Goal: Task Accomplishment & Management: Manage account settings

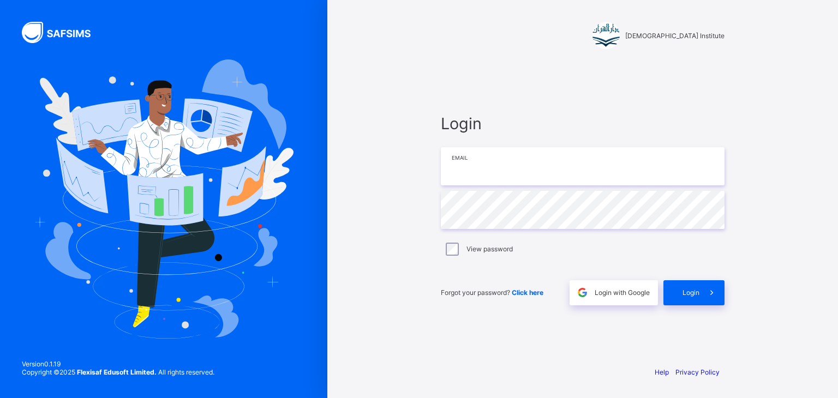
click at [495, 158] on input "email" at bounding box center [583, 166] width 284 height 38
type input "**********"
click at [682, 290] on span "Login" at bounding box center [690, 293] width 17 height 8
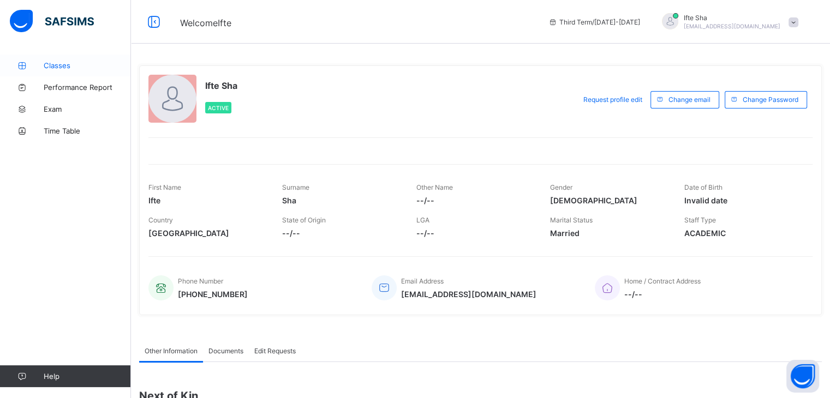
click at [50, 65] on span "Classes" at bounding box center [87, 65] width 87 height 9
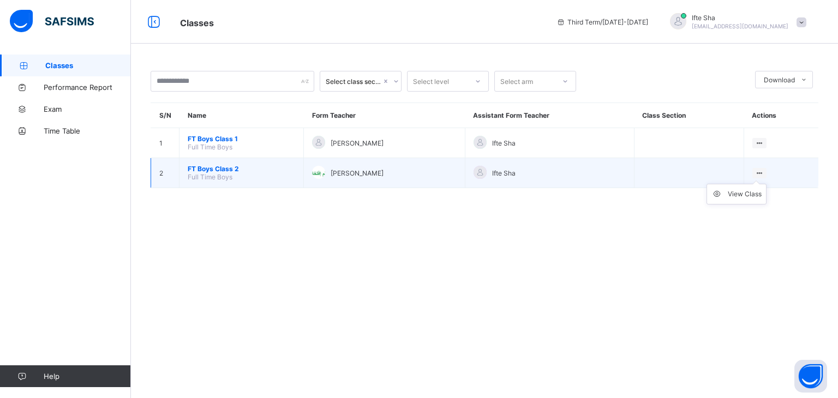
click at [762, 172] on icon at bounding box center [759, 173] width 9 height 8
click at [745, 196] on div "View Class" at bounding box center [745, 194] width 34 height 11
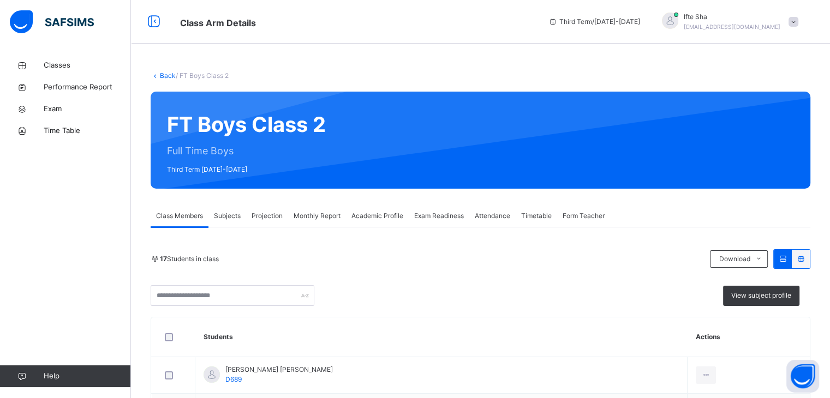
drag, startPoint x: 271, startPoint y: 217, endPoint x: 277, endPoint y: 203, distance: 14.6
click at [271, 215] on span "Projection" at bounding box center [266, 216] width 31 height 10
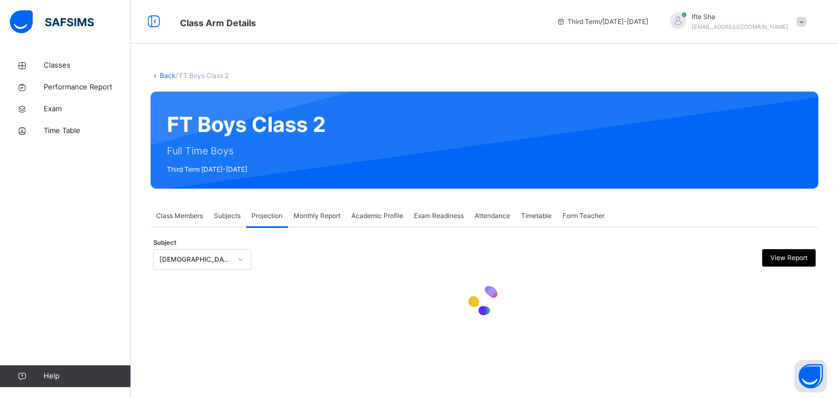
click at [277, 212] on div "Projection" at bounding box center [267, 216] width 42 height 22
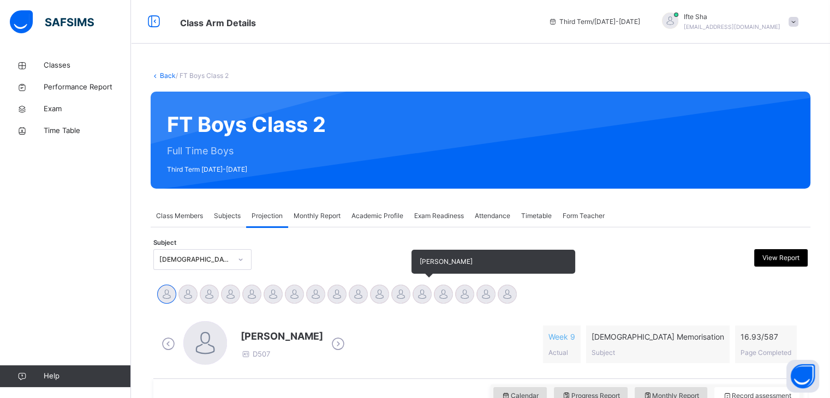
click at [421, 299] on div at bounding box center [421, 294] width 19 height 19
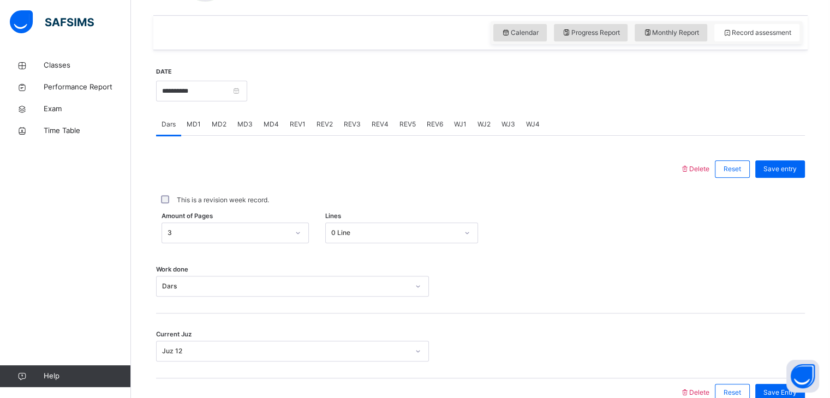
scroll to position [421, 0]
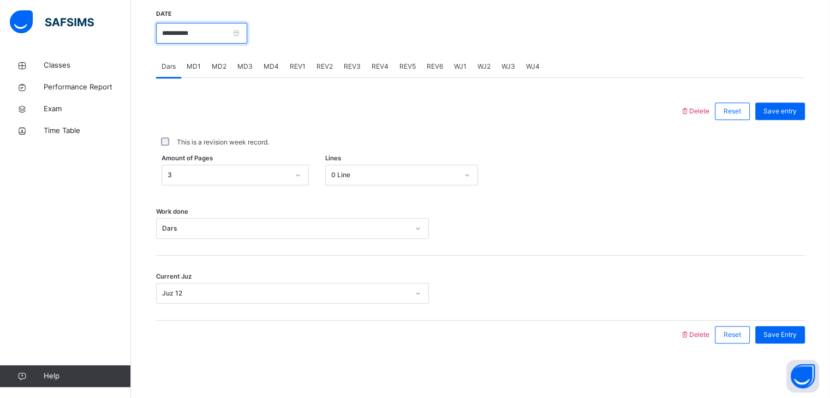
click at [212, 39] on input "**********" at bounding box center [201, 33] width 91 height 21
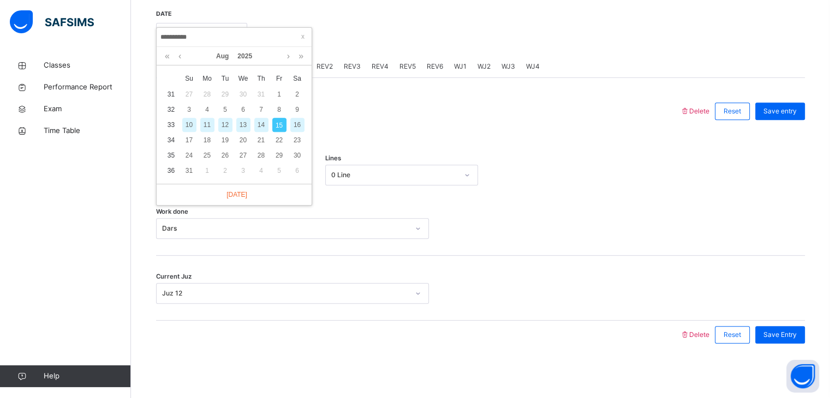
click at [207, 125] on div "11" at bounding box center [207, 125] width 14 height 14
type input "**********"
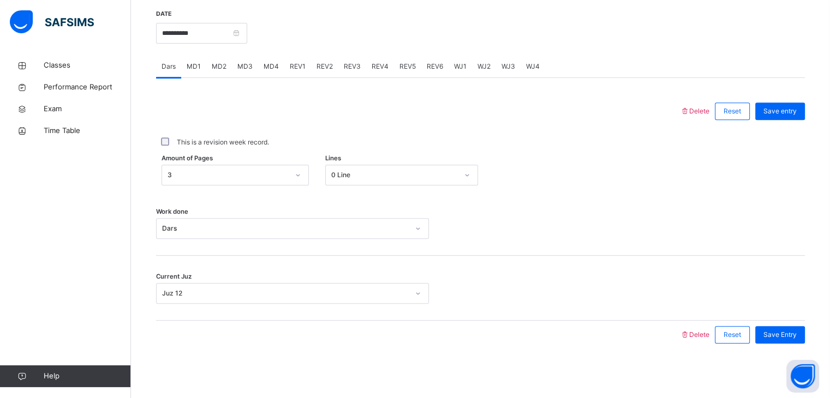
click at [205, 123] on div at bounding box center [417, 111] width 513 height 28
click at [265, 67] on span "MD4" at bounding box center [270, 67] width 15 height 10
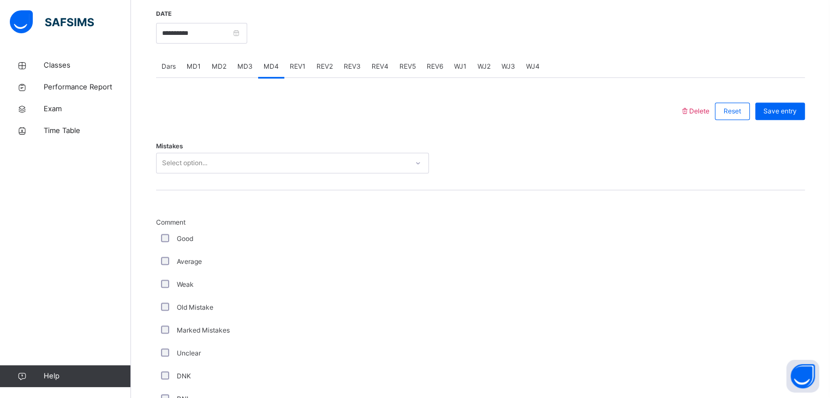
click at [203, 169] on div "Select option..." at bounding box center [184, 163] width 45 height 21
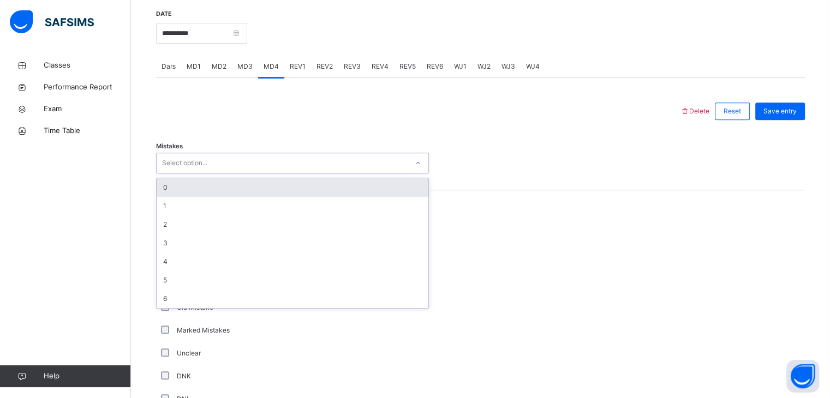
drag, startPoint x: 179, startPoint y: 183, endPoint x: 170, endPoint y: 254, distance: 72.1
click at [171, 196] on div "0" at bounding box center [293, 187] width 272 height 19
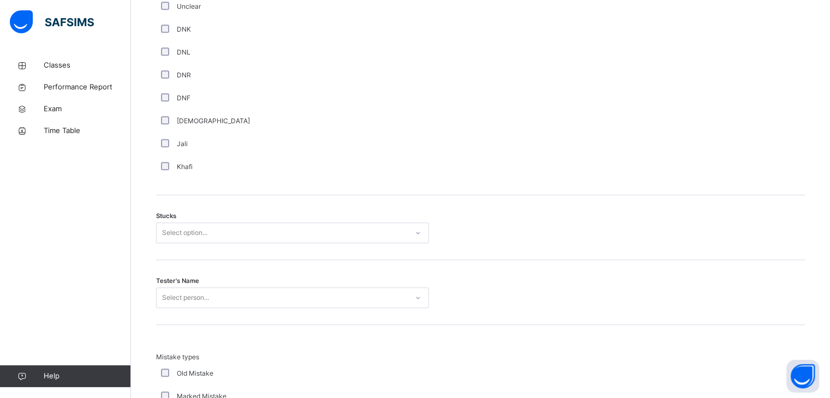
scroll to position [808, 0]
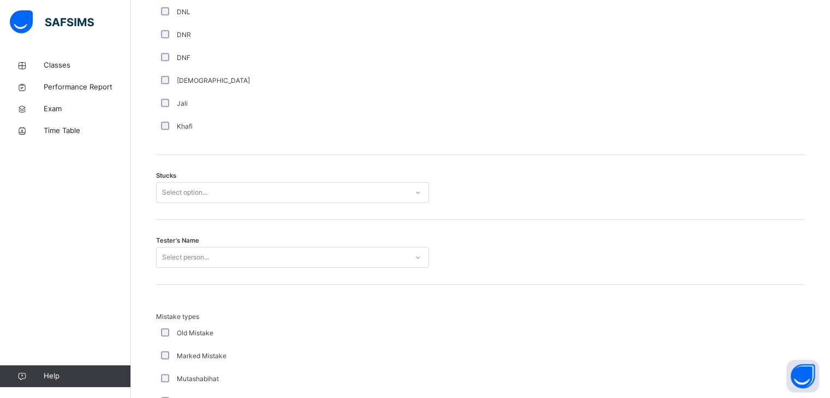
click at [183, 188] on div "Select option..." at bounding box center [184, 192] width 45 height 21
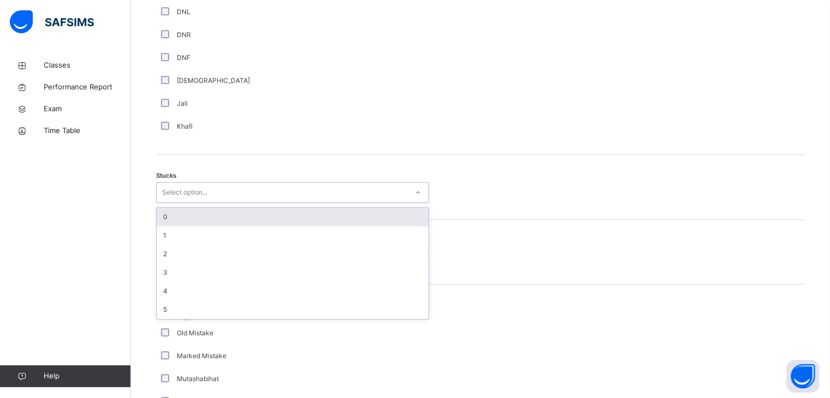
click at [188, 214] on div "0" at bounding box center [293, 217] width 272 height 19
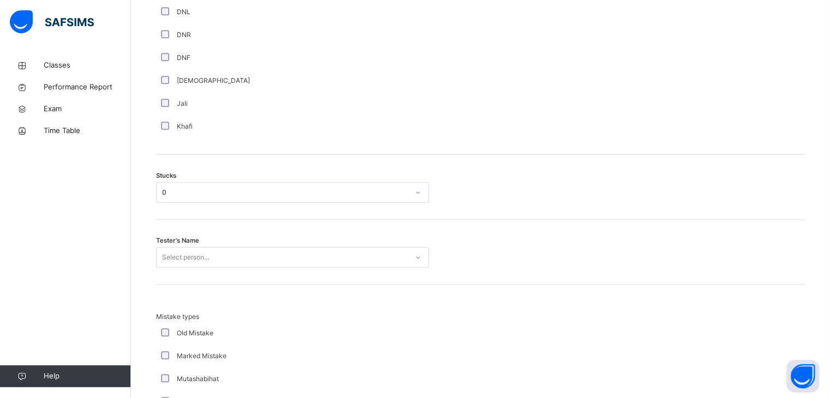
drag, startPoint x: 182, startPoint y: 242, endPoint x: 182, endPoint y: 254, distance: 12.0
click at [182, 242] on span "Tester's Name" at bounding box center [177, 240] width 43 height 9
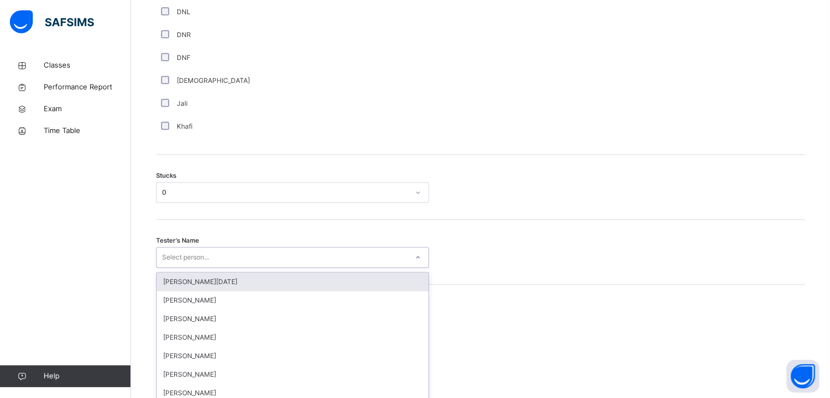
click at [182, 254] on div "option [PERSON_NAME][DATE] focused, 1 of 88. 88 results available. Use Up and D…" at bounding box center [292, 257] width 273 height 21
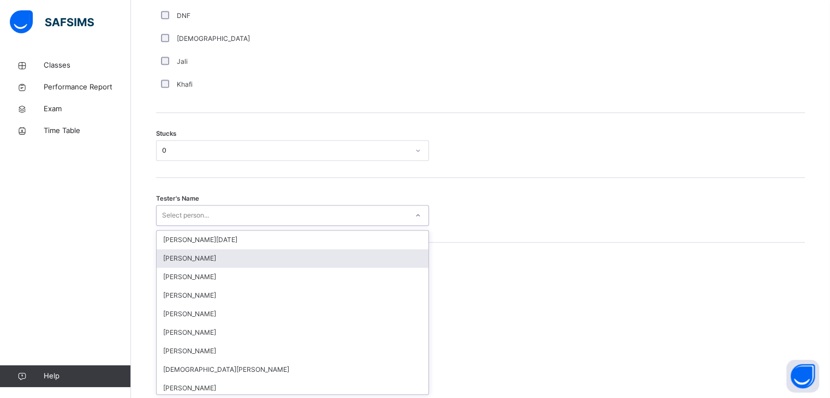
scroll to position [851, 0]
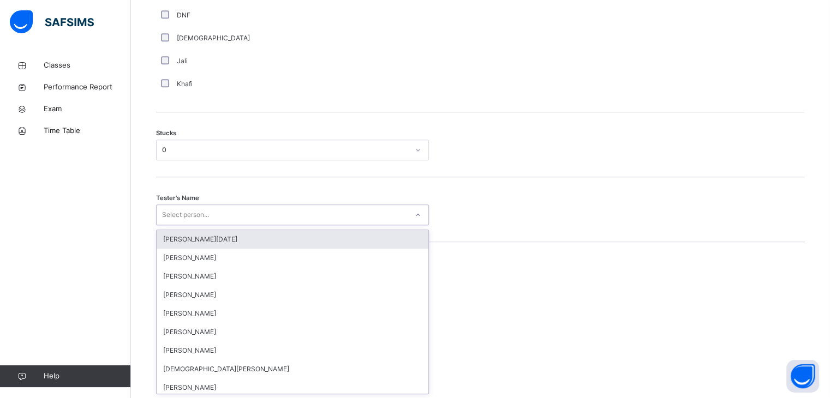
click at [185, 231] on div "[PERSON_NAME][DATE]" at bounding box center [293, 239] width 272 height 19
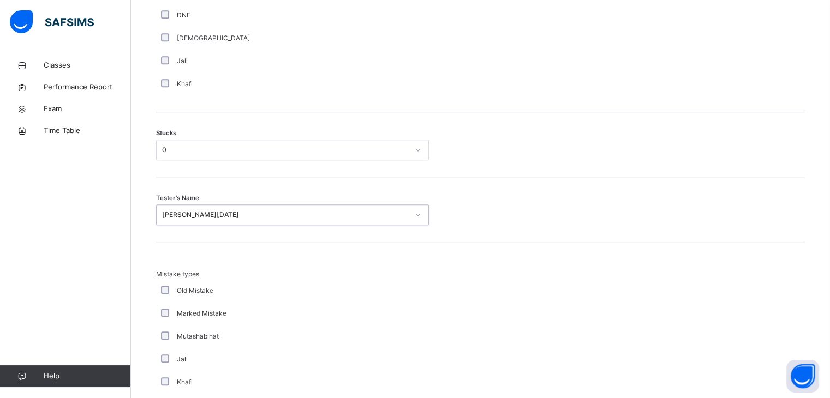
scroll to position [1051, 0]
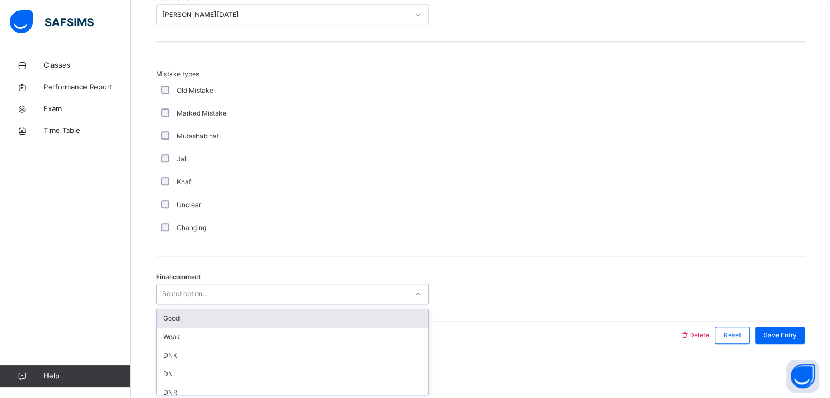
click at [166, 292] on div "Select option..." at bounding box center [184, 294] width 45 height 21
click at [179, 315] on div "Good" at bounding box center [293, 318] width 272 height 19
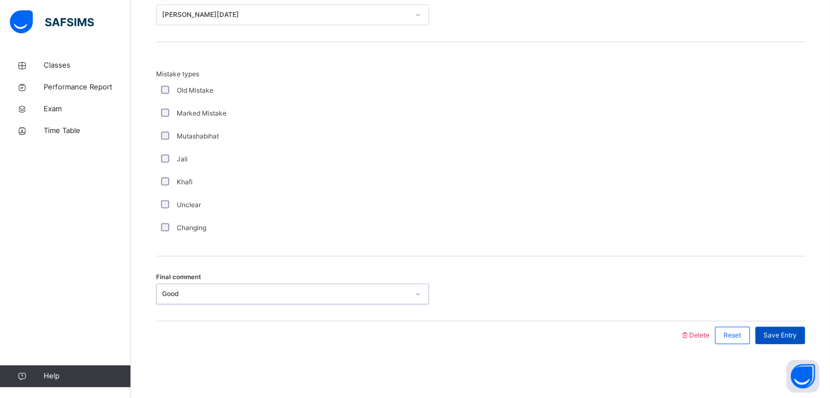
click at [777, 333] on span "Save Entry" at bounding box center [779, 336] width 33 height 10
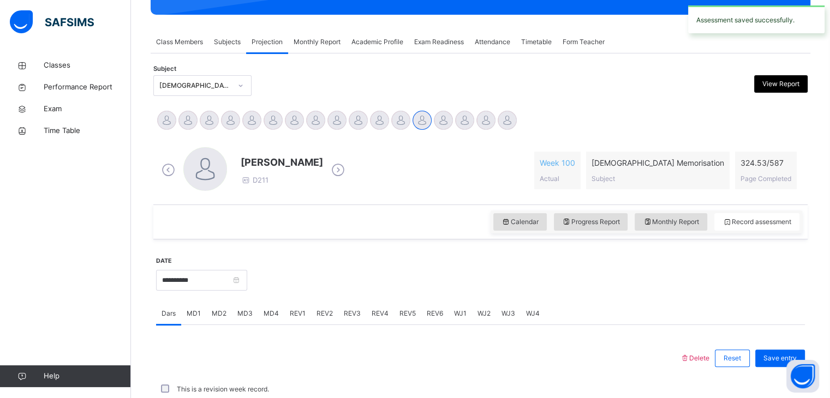
scroll to position [421, 0]
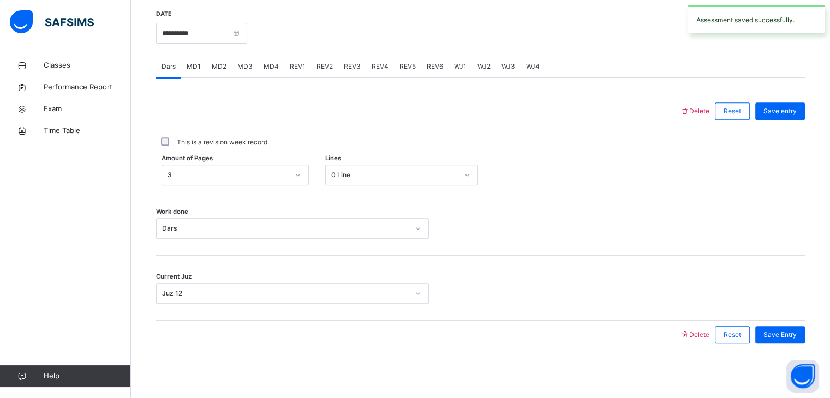
click at [241, 64] on span "MD3" at bounding box center [244, 67] width 15 height 10
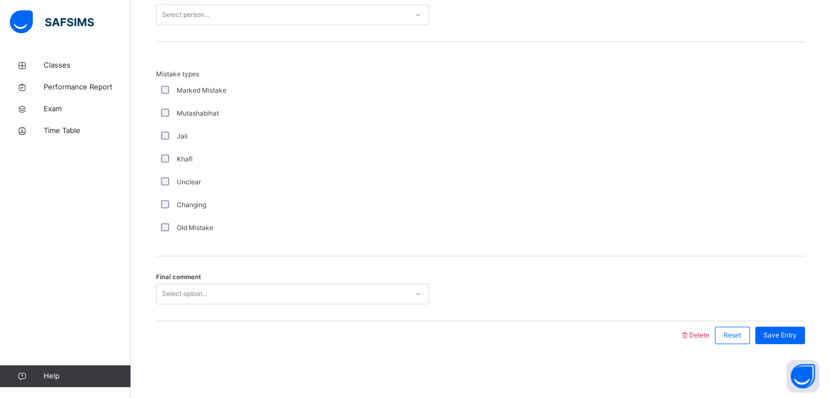
click at [171, 297] on div "Select option..." at bounding box center [184, 294] width 45 height 21
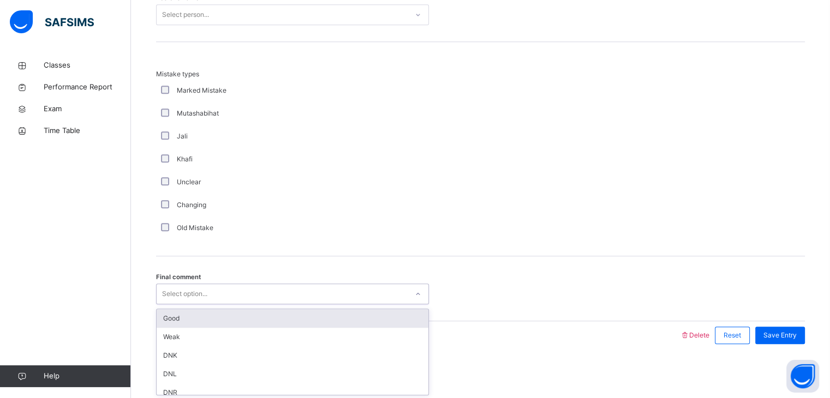
drag, startPoint x: 175, startPoint y: 319, endPoint x: 218, endPoint y: 177, distance: 148.9
click at [187, 284] on div "Final comment option Good focused, 1 of 6. 6 results available. Use Up and Down…" at bounding box center [292, 294] width 273 height 21
click at [171, 313] on div "Good" at bounding box center [293, 318] width 272 height 19
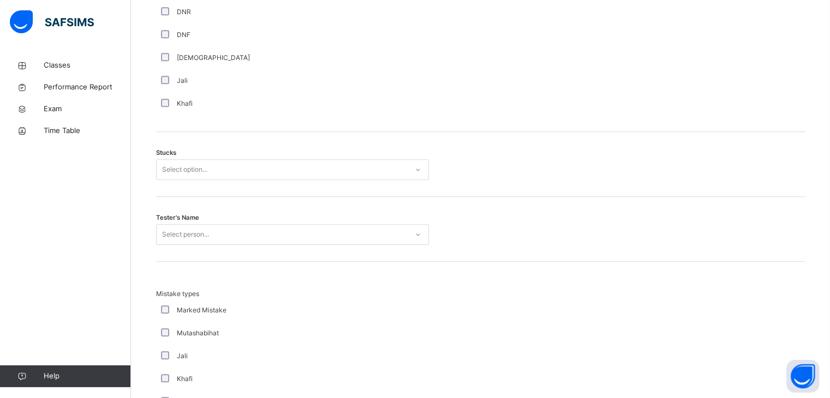
click at [195, 245] on div "Select person..." at bounding box center [292, 234] width 273 height 21
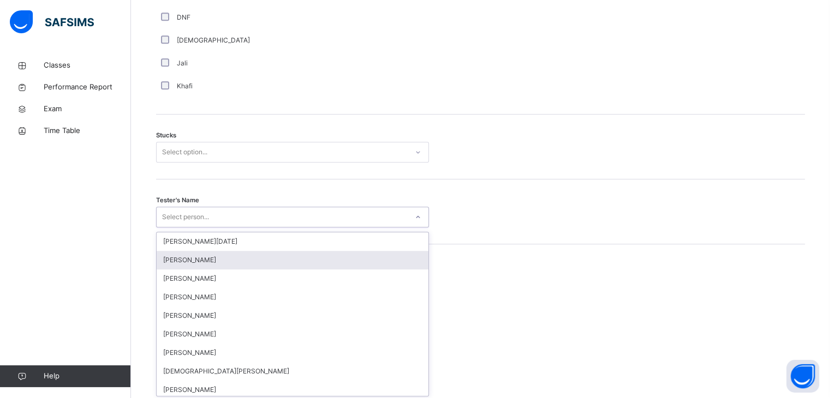
scroll to position [851, 0]
type input "**"
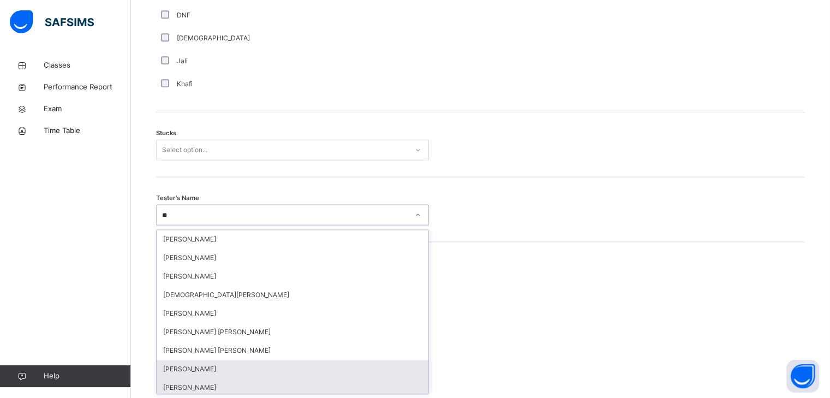
scroll to position [4, 0]
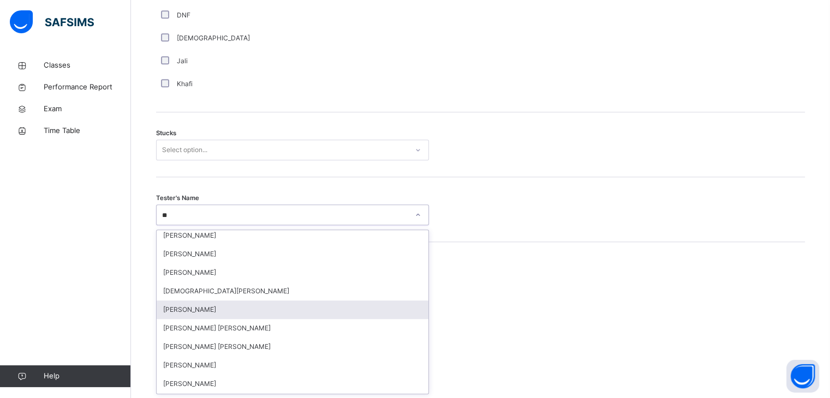
click at [193, 308] on div "[PERSON_NAME]" at bounding box center [293, 310] width 272 height 19
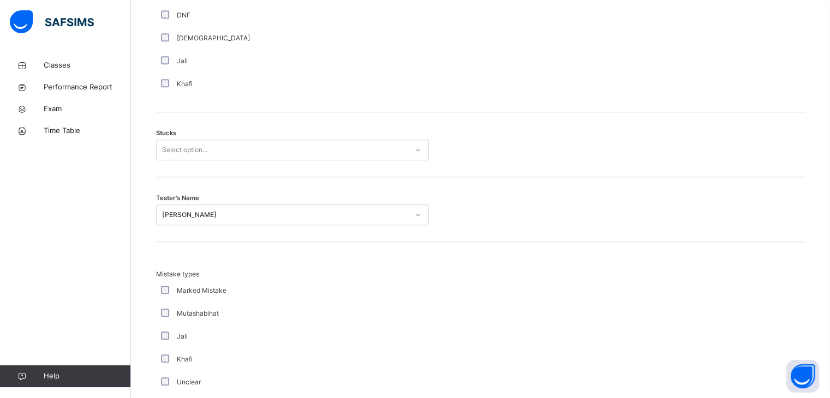
click at [245, 142] on div "Stucks Select option..." at bounding box center [480, 144] width 649 height 65
drag, startPoint x: 241, startPoint y: 161, endPoint x: 239, endPoint y: 156, distance: 5.9
click at [241, 161] on div "Stucks Select option..." at bounding box center [480, 144] width 649 height 65
click at [237, 152] on div "Select option..." at bounding box center [282, 150] width 251 height 17
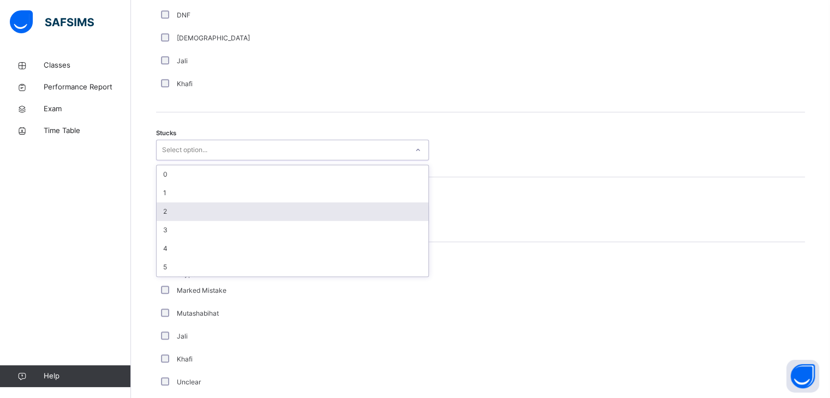
click at [231, 212] on div "2" at bounding box center [293, 211] width 272 height 19
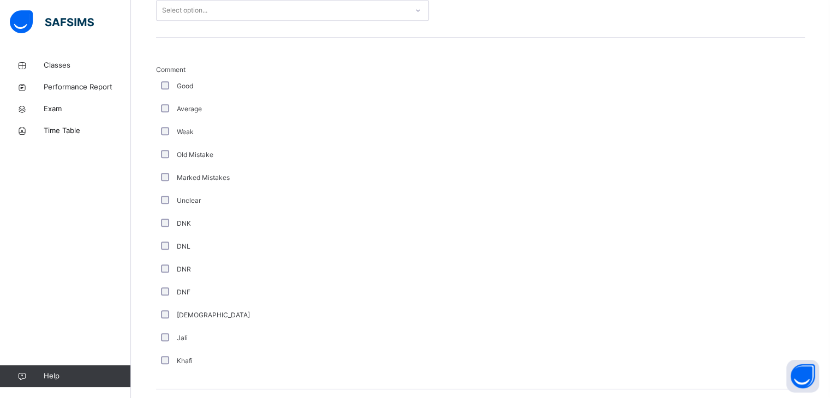
scroll to position [507, 0]
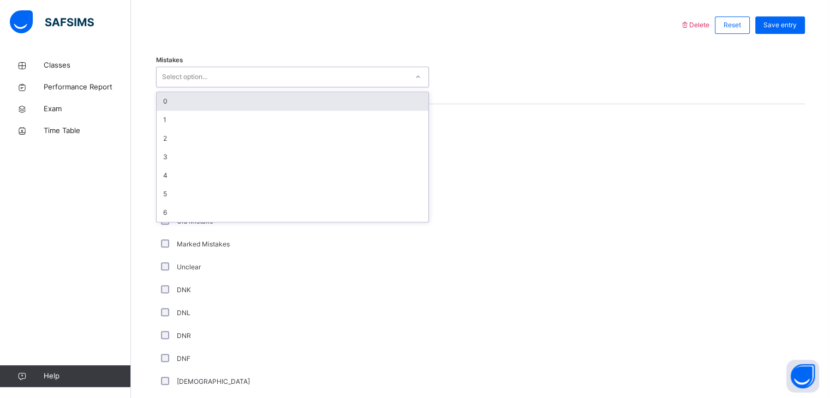
click at [207, 71] on div "Select option..." at bounding box center [184, 77] width 45 height 21
click at [209, 103] on div "0" at bounding box center [293, 101] width 272 height 19
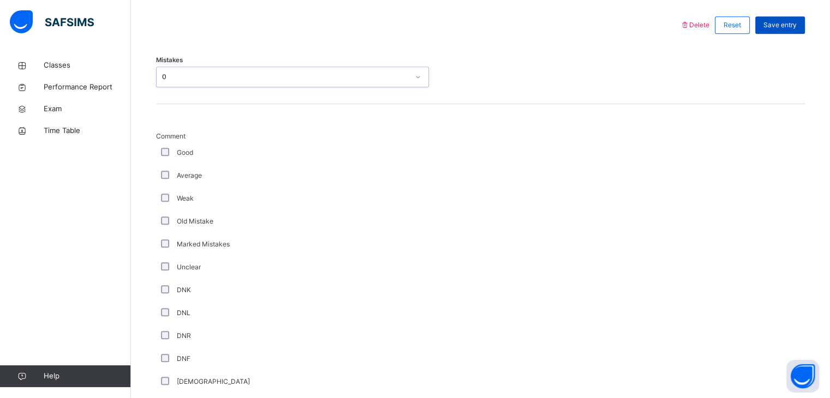
click at [793, 28] on div "Save entry" at bounding box center [780, 24] width 50 height 17
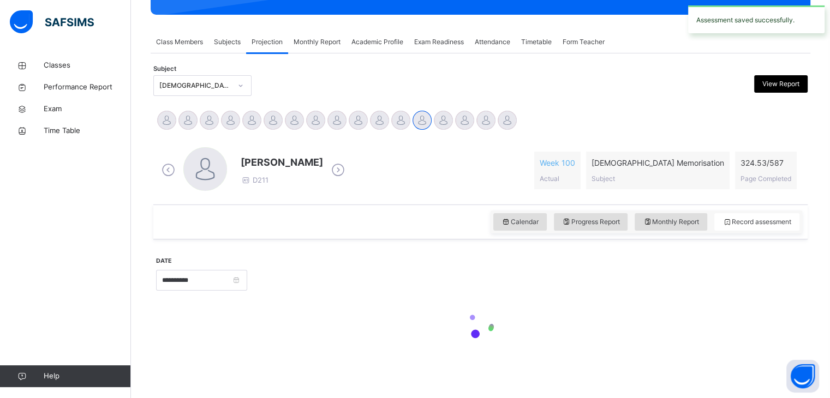
scroll to position [174, 0]
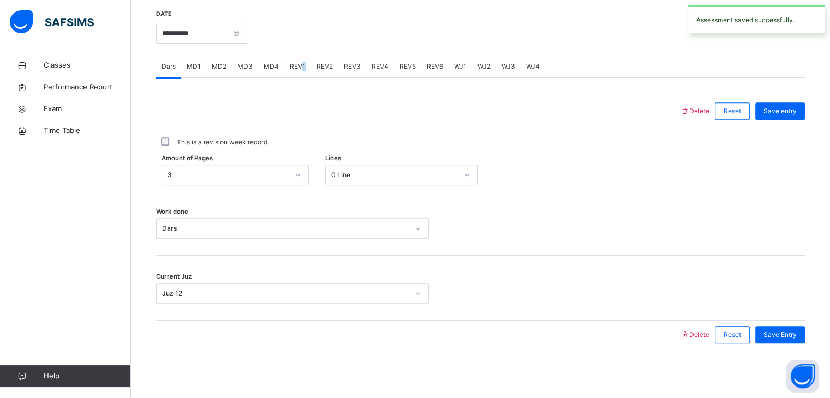
click at [301, 56] on div "REV1" at bounding box center [297, 67] width 27 height 22
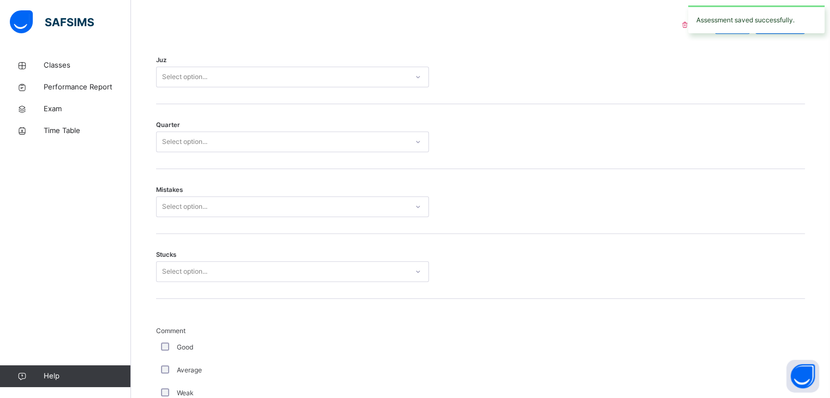
click at [256, 73] on div "Select option..." at bounding box center [282, 77] width 251 height 17
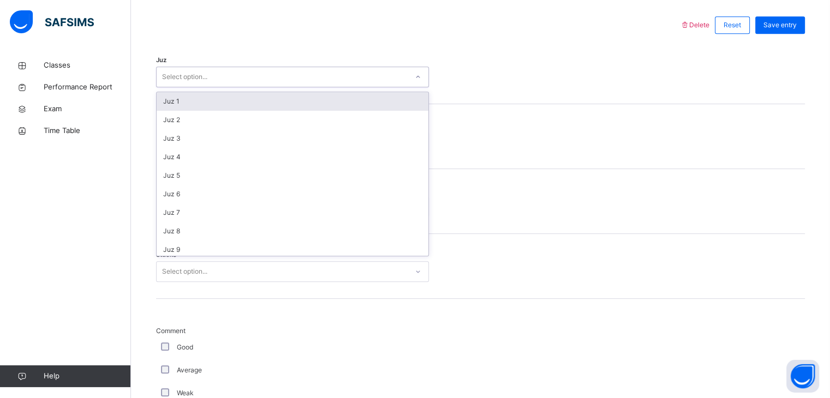
click at [165, 107] on div "Juz 1" at bounding box center [293, 101] width 272 height 19
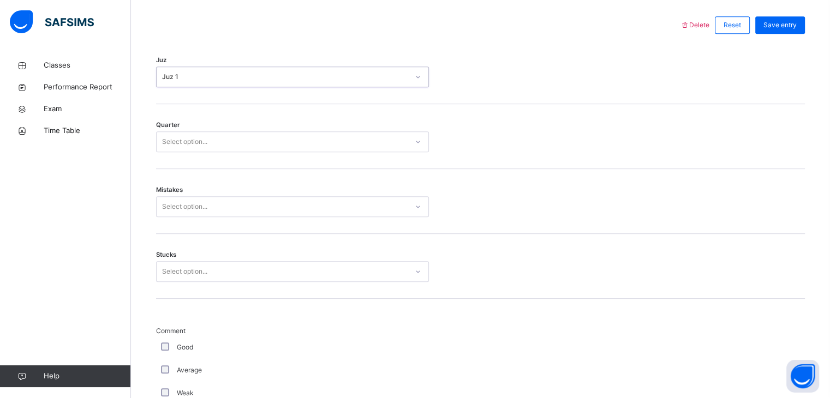
click at [173, 140] on div "Select option..." at bounding box center [184, 141] width 45 height 21
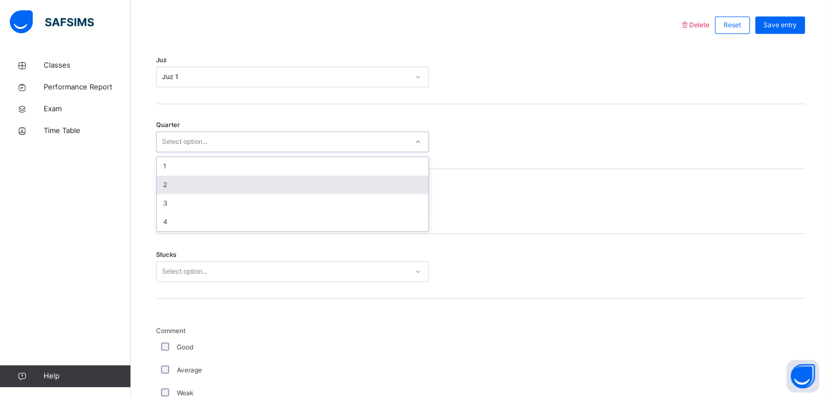
click at [172, 186] on div "2" at bounding box center [293, 185] width 272 height 19
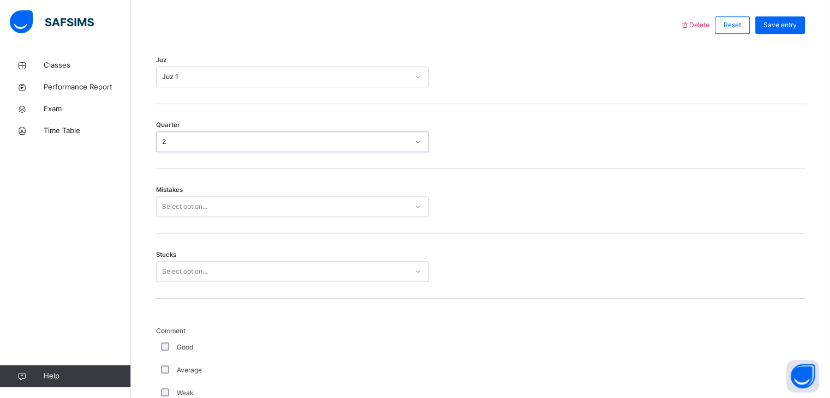
click at [181, 202] on div "Select option..." at bounding box center [184, 206] width 45 height 21
click at [167, 220] on div "Mistakes Select option..." at bounding box center [480, 201] width 649 height 65
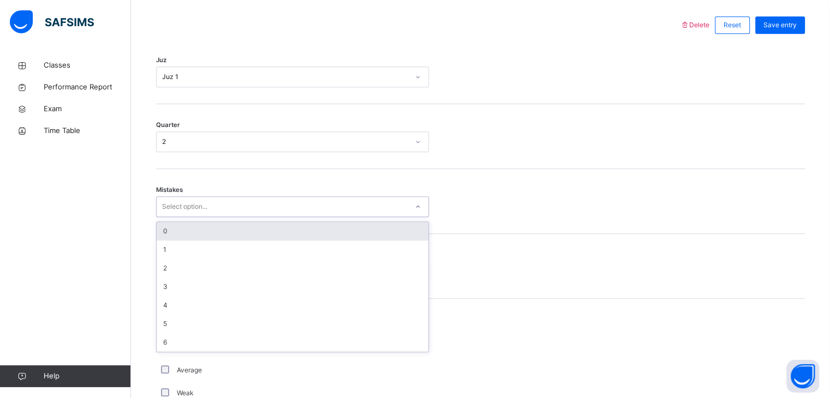
click at [167, 205] on div "Select option..." at bounding box center [184, 206] width 45 height 21
click at [181, 226] on div "0" at bounding box center [293, 231] width 272 height 19
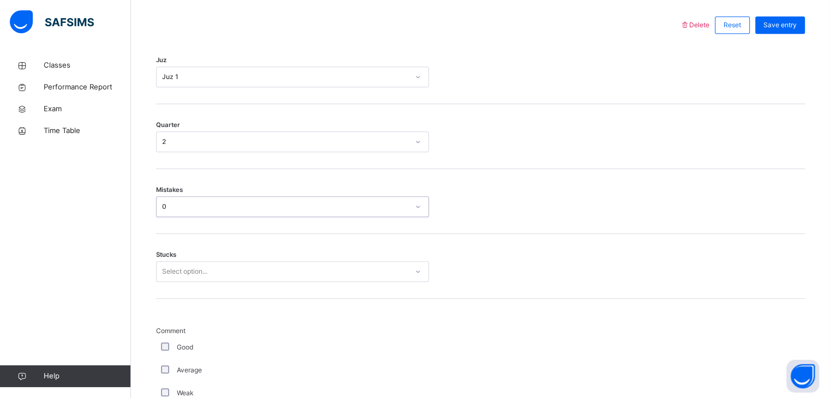
click at [181, 211] on div "0" at bounding box center [282, 207] width 251 height 17
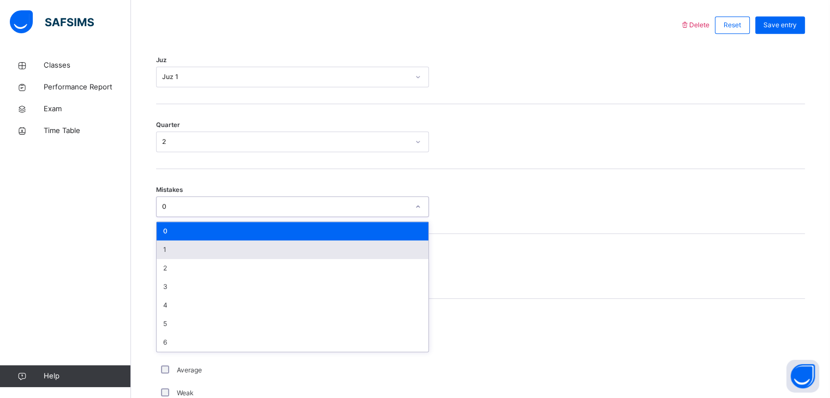
drag, startPoint x: 182, startPoint y: 248, endPoint x: 190, endPoint y: 281, distance: 34.1
click at [183, 250] on div "1" at bounding box center [293, 250] width 272 height 19
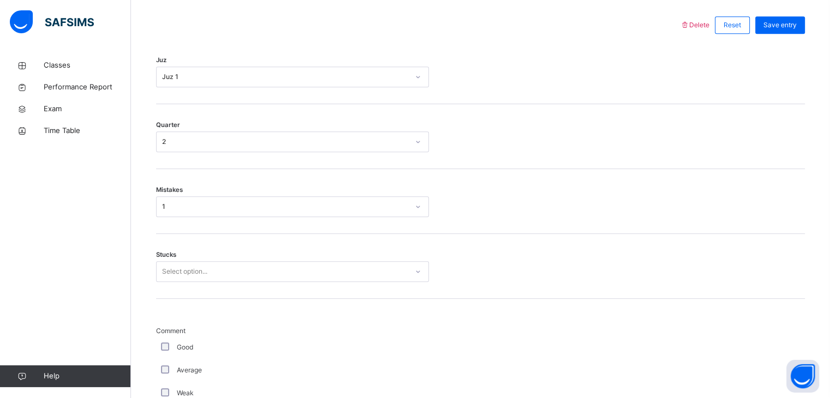
drag, startPoint x: 190, startPoint y: 284, endPoint x: 181, endPoint y: 271, distance: 16.8
click at [182, 273] on div "Stucks Select option..." at bounding box center [480, 266] width 649 height 65
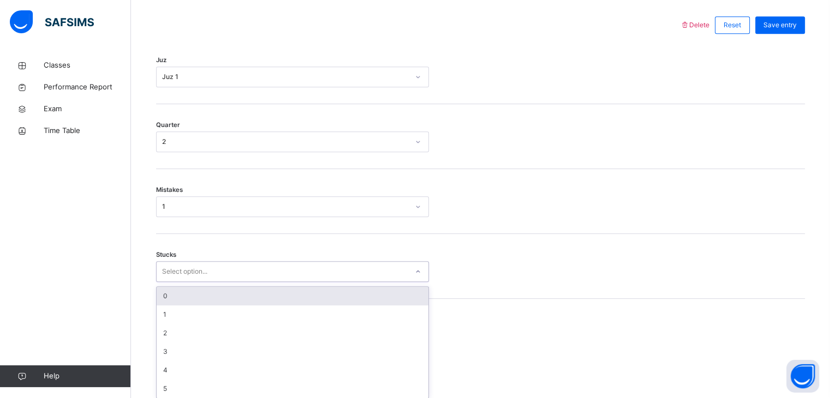
click at [180, 269] on div "Select option..." at bounding box center [184, 271] width 45 height 21
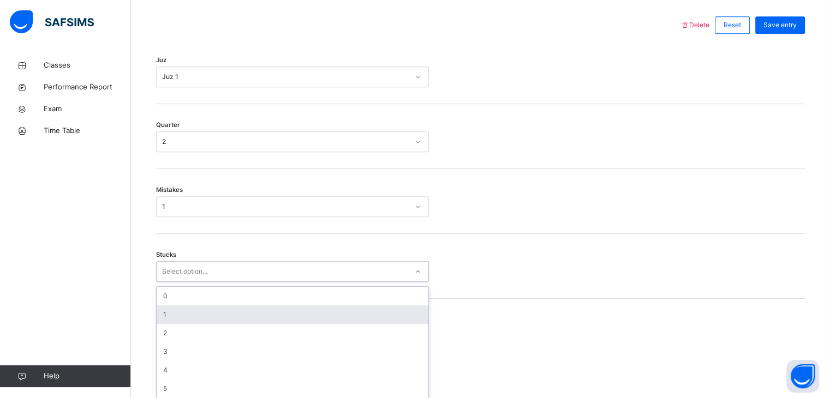
click at [169, 312] on div "1" at bounding box center [293, 314] width 272 height 19
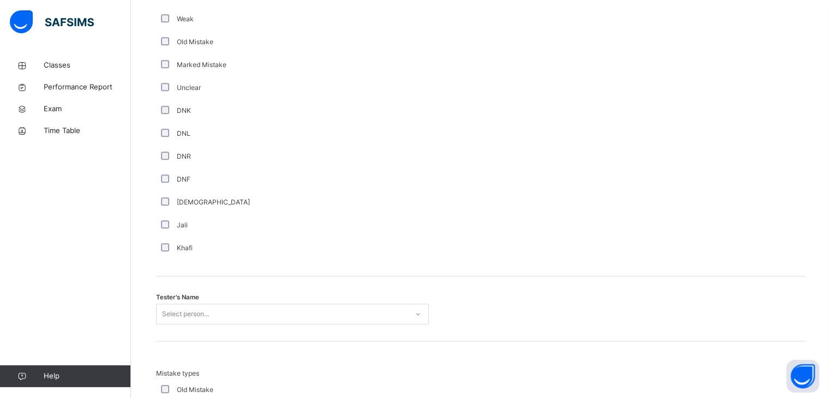
scroll to position [882, 0]
click at [175, 316] on div "Select person..." at bounding box center [292, 313] width 273 height 21
click at [174, 307] on div "Tester's Name Select person..." at bounding box center [480, 308] width 649 height 65
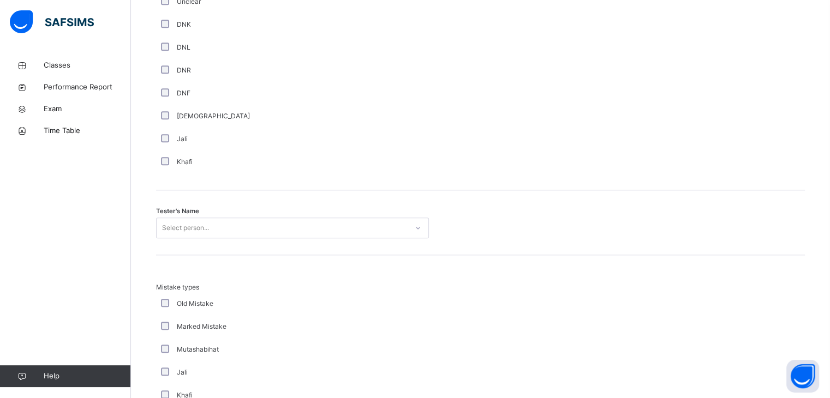
click at [176, 307] on div "Mistake types Old Mistake Marked Mistake Mutashabihat [PERSON_NAME] Unclear Cha…" at bounding box center [292, 368] width 273 height 170
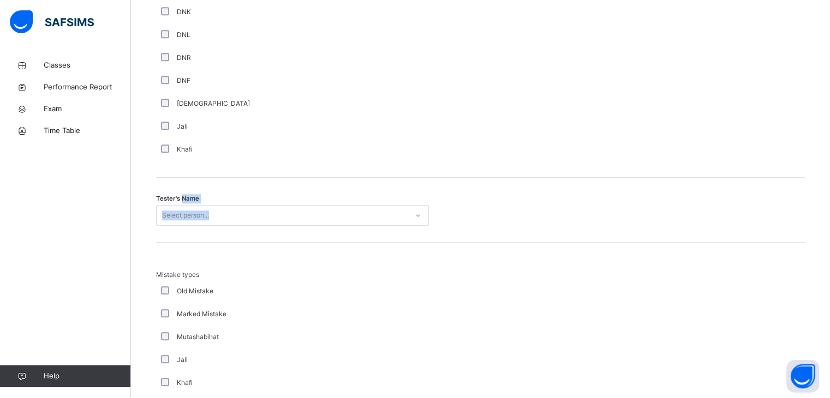
drag, startPoint x: 182, startPoint y: 201, endPoint x: 183, endPoint y: 208, distance: 7.2
click at [182, 205] on div "Tester's Name Select person..." at bounding box center [292, 215] width 273 height 21
click at [186, 214] on div "Select person..." at bounding box center [185, 215] width 47 height 21
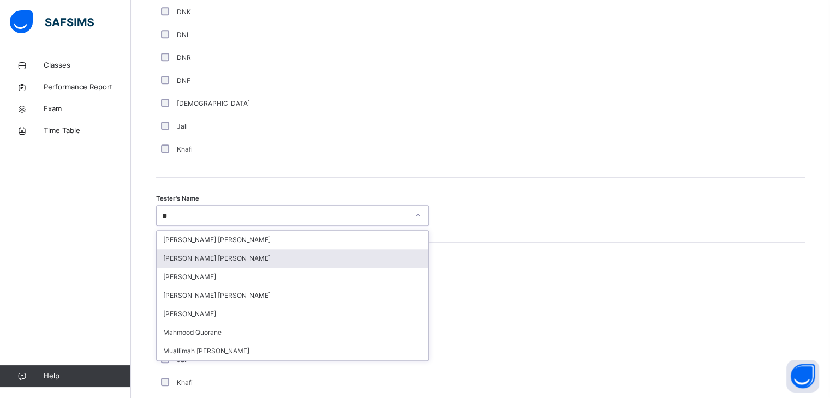
type input "*"
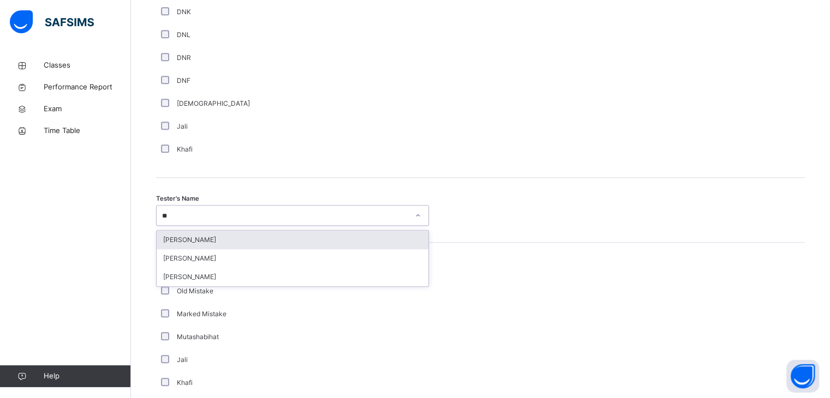
type input "***"
click at [178, 233] on div "[PERSON_NAME]" at bounding box center [293, 240] width 272 height 19
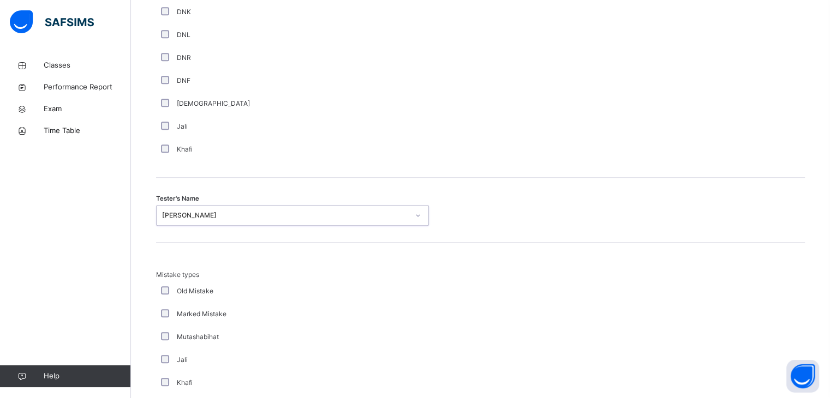
scroll to position [1180, 0]
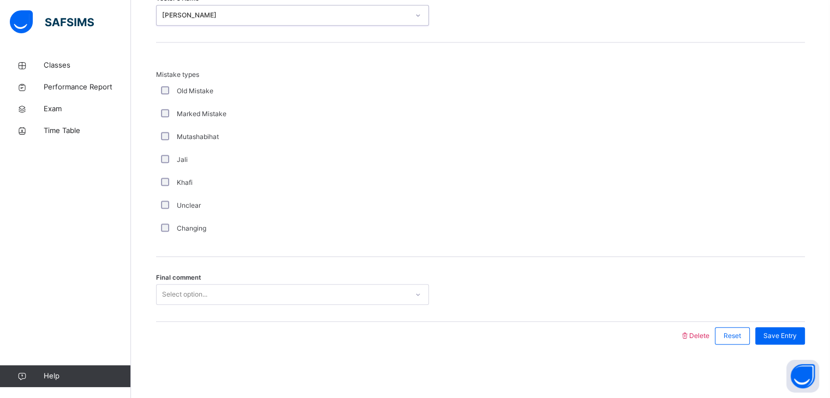
click at [166, 301] on div "Select option..." at bounding box center [292, 294] width 273 height 21
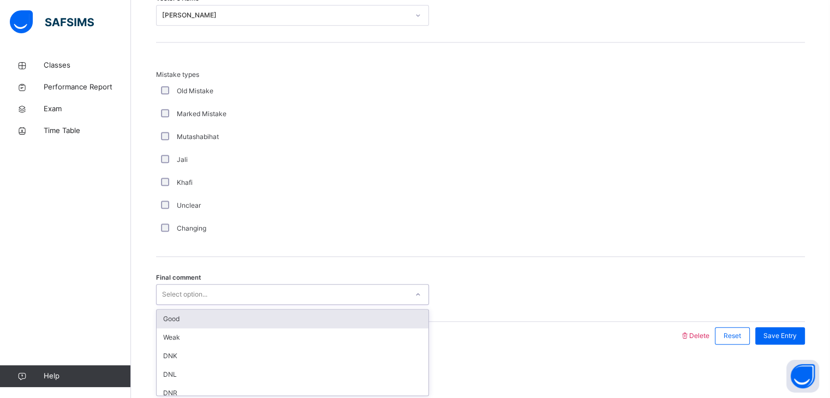
click at [194, 321] on div "Good" at bounding box center [293, 319] width 272 height 19
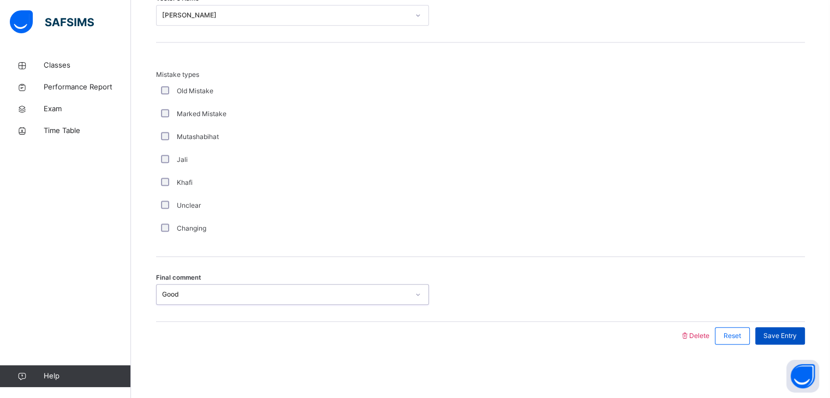
click at [775, 335] on span "Save Entry" at bounding box center [779, 336] width 33 height 10
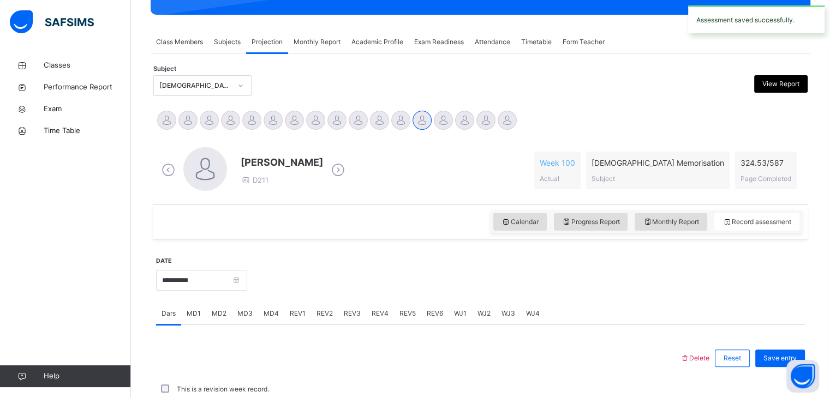
scroll to position [421, 0]
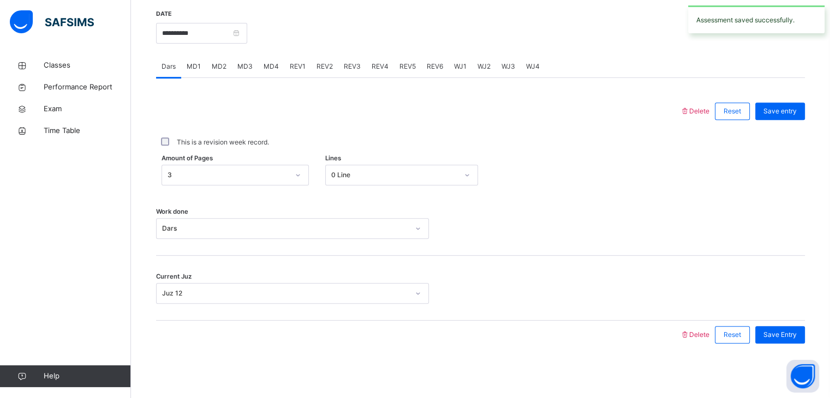
click at [324, 67] on span "REV2" at bounding box center [324, 67] width 16 height 10
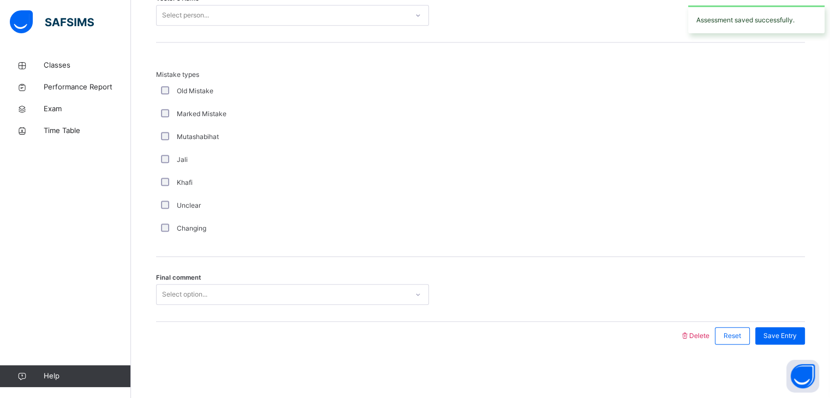
click at [175, 294] on div "Select option..." at bounding box center [184, 294] width 45 height 21
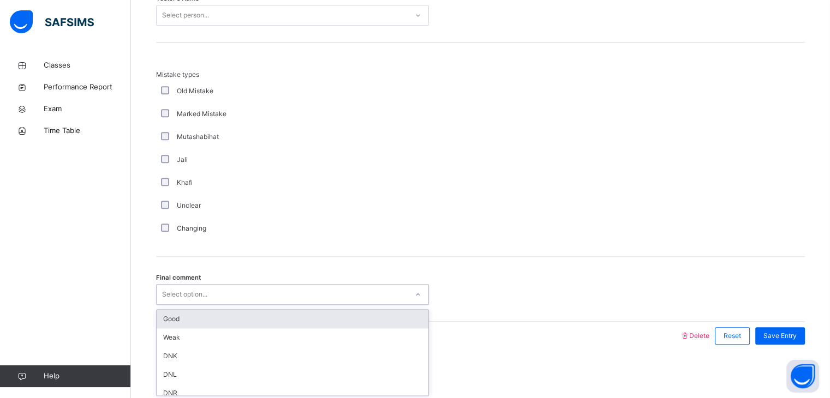
click at [166, 322] on div "Good" at bounding box center [293, 319] width 272 height 19
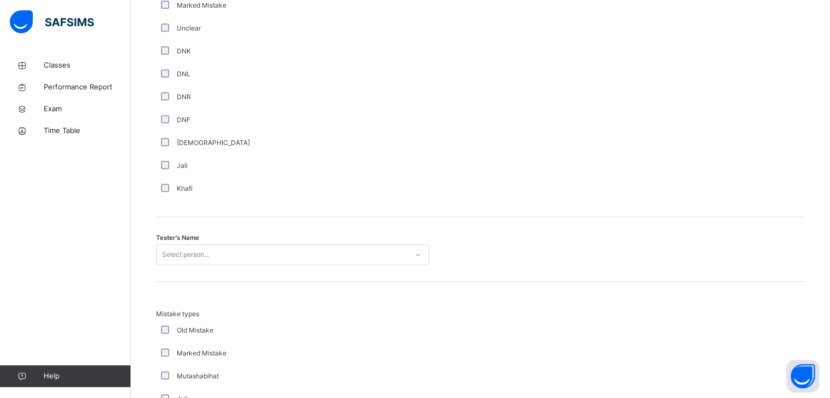
click at [188, 249] on div "Select person..." at bounding box center [292, 254] width 273 height 21
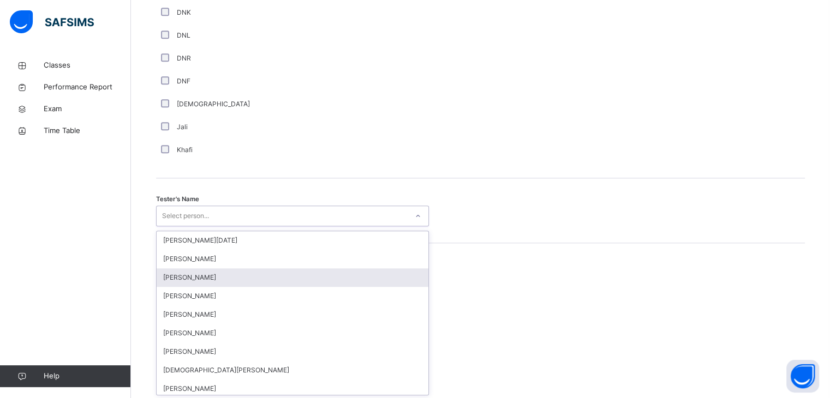
scroll to position [980, 0]
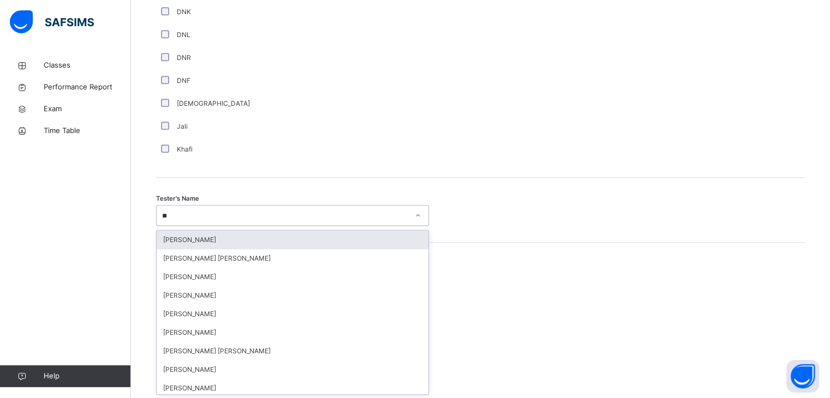
type input "***"
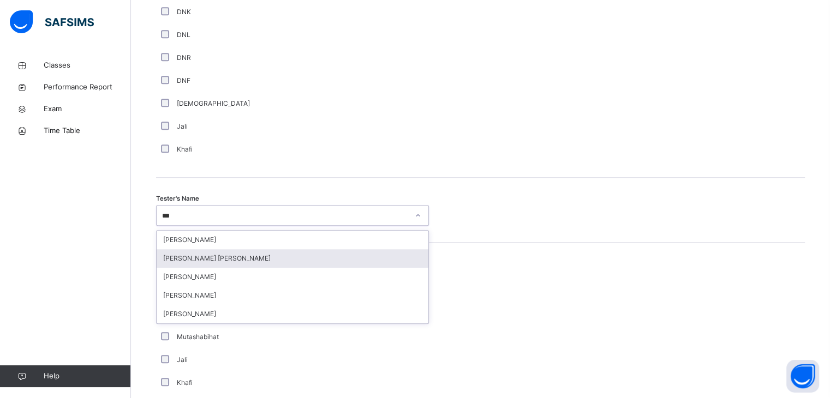
click at [196, 260] on div "[PERSON_NAME] [PERSON_NAME]" at bounding box center [293, 258] width 272 height 19
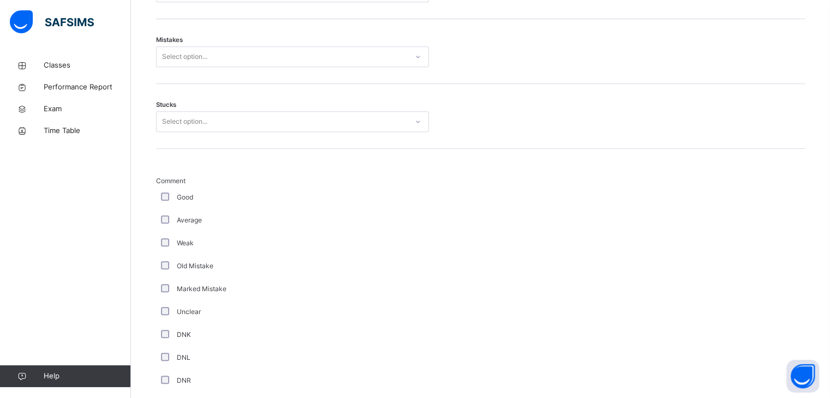
scroll to position [659, 0]
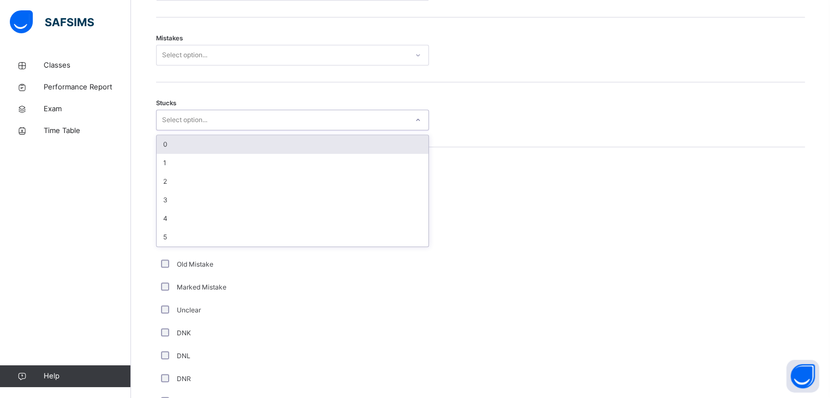
click at [190, 122] on div "Select option..." at bounding box center [184, 120] width 45 height 21
drag, startPoint x: 188, startPoint y: 145, endPoint x: 191, endPoint y: 91, distance: 53.6
click at [187, 142] on div "0" at bounding box center [293, 144] width 272 height 19
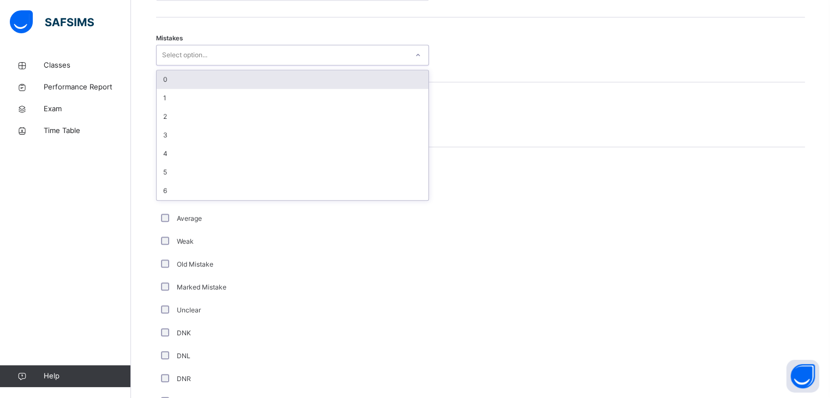
drag, startPoint x: 194, startPoint y: 55, endPoint x: 194, endPoint y: 73, distance: 18.6
click at [194, 56] on div "Select option..." at bounding box center [184, 55] width 45 height 21
click at [195, 77] on div "0" at bounding box center [293, 79] width 272 height 19
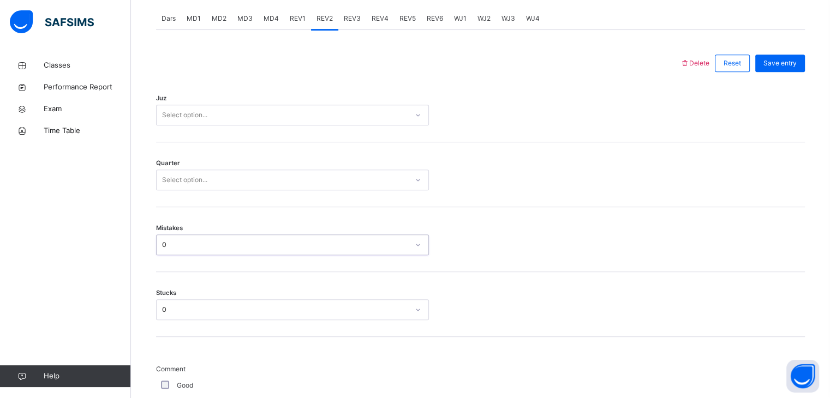
scroll to position [468, 0]
click at [178, 179] on div "Select option..." at bounding box center [184, 181] width 45 height 21
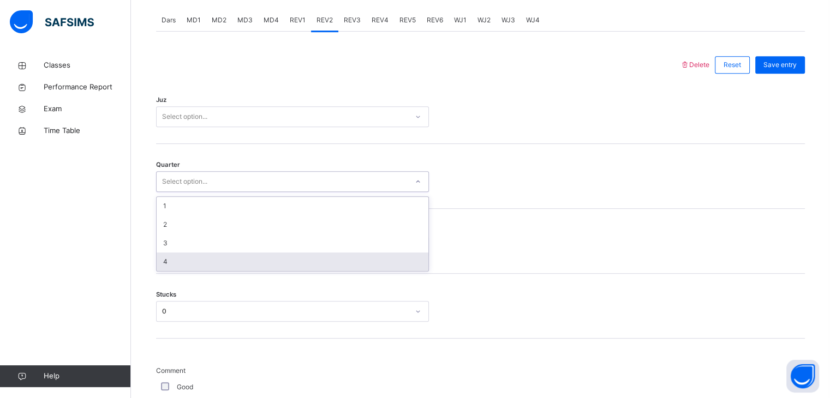
click at [171, 257] on div "4" at bounding box center [293, 262] width 272 height 19
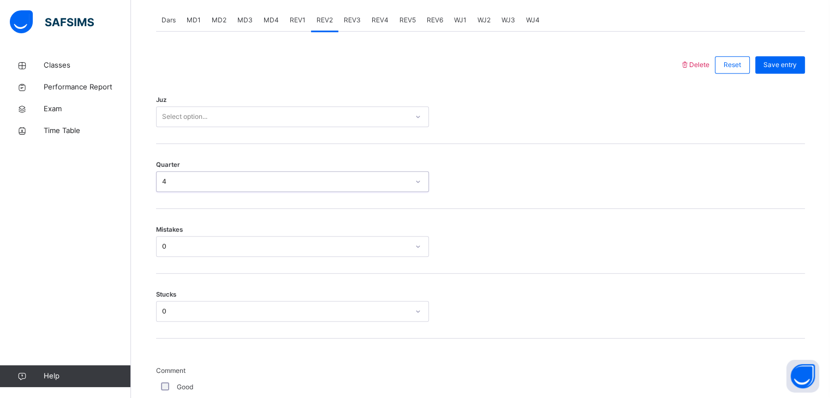
click at [164, 118] on div "Select option..." at bounding box center [184, 116] width 45 height 21
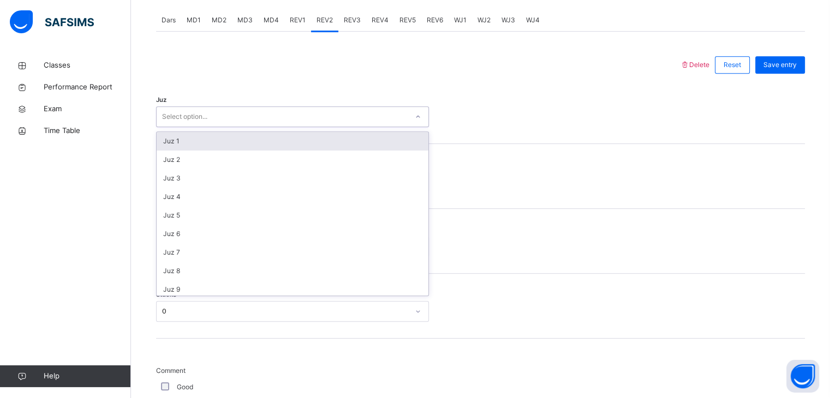
drag, startPoint x: 173, startPoint y: 140, endPoint x: 279, endPoint y: 125, distance: 106.9
click at [181, 140] on div "Juz 1" at bounding box center [293, 141] width 272 height 19
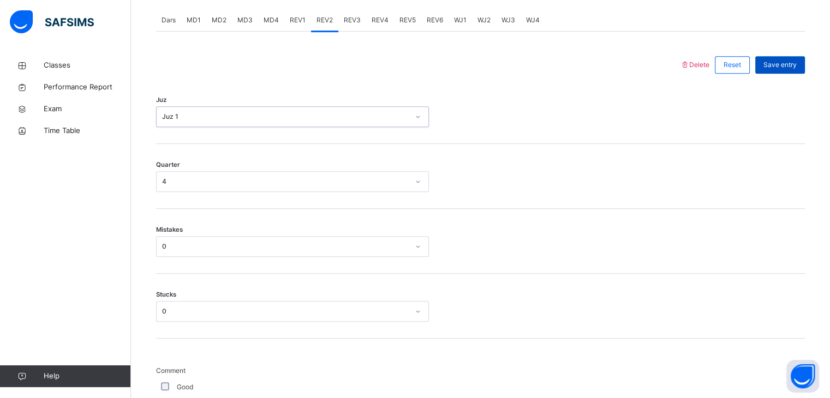
click at [776, 64] on span "Save entry" at bounding box center [779, 65] width 33 height 10
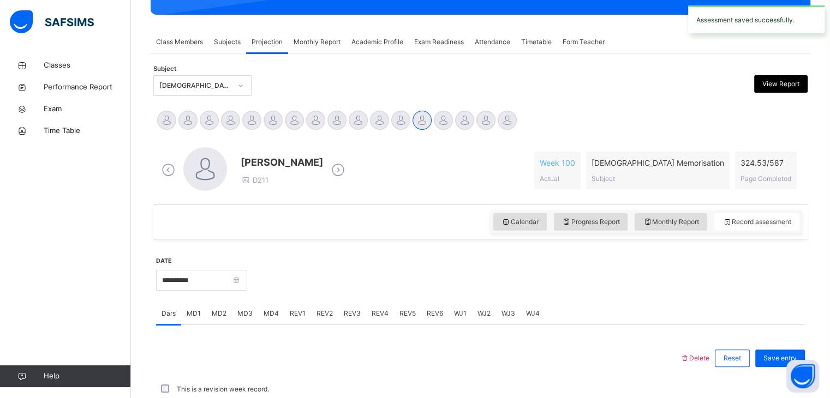
scroll to position [421, 0]
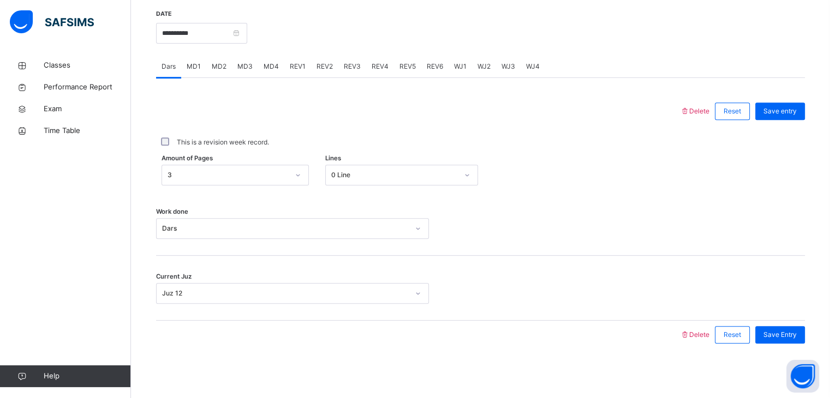
click at [350, 70] on span "REV3" at bounding box center [352, 67] width 17 height 10
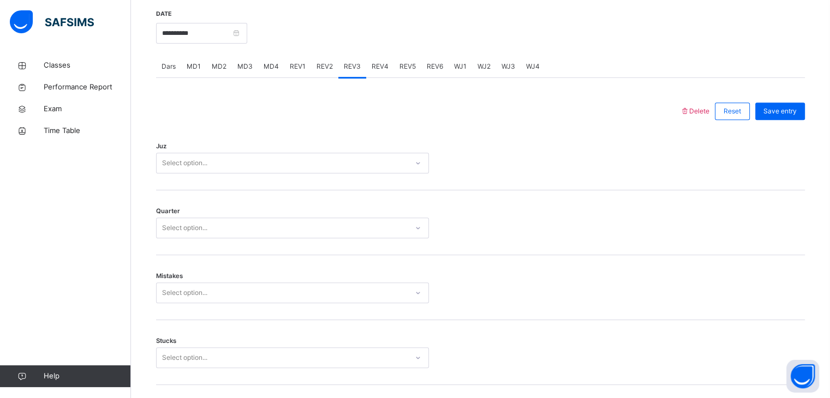
scroll to position [468, 0]
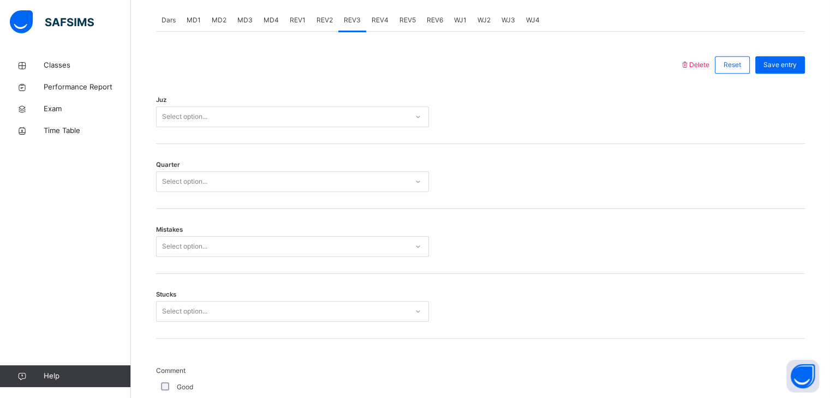
click at [225, 121] on div "Select option..." at bounding box center [282, 117] width 251 height 17
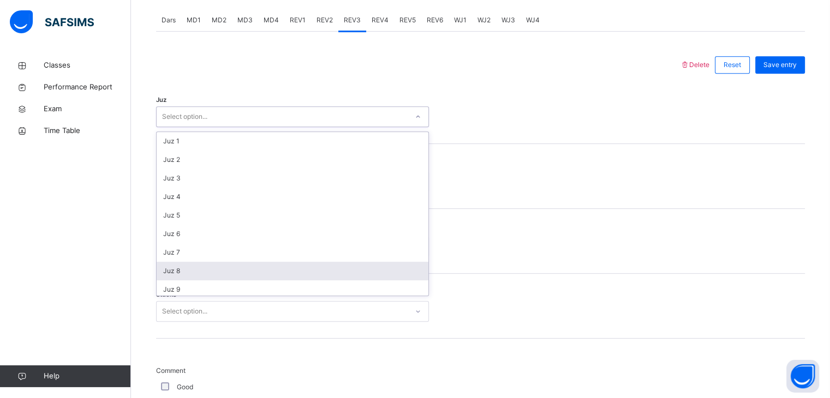
click at [188, 271] on div "Juz 8" at bounding box center [293, 271] width 272 height 19
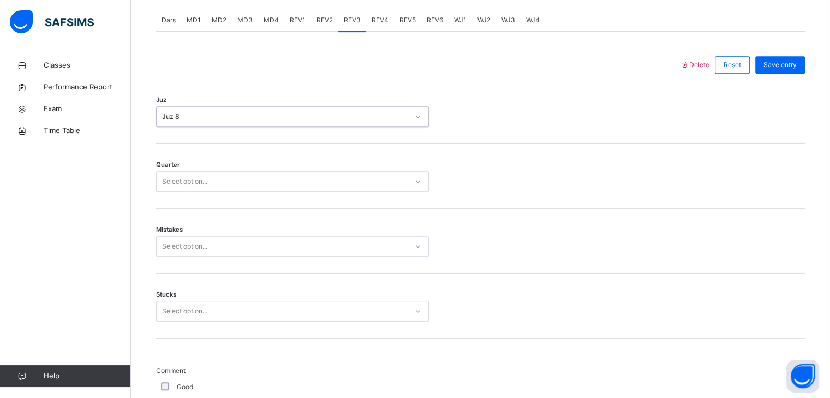
click at [168, 177] on div "Select option..." at bounding box center [184, 181] width 45 height 21
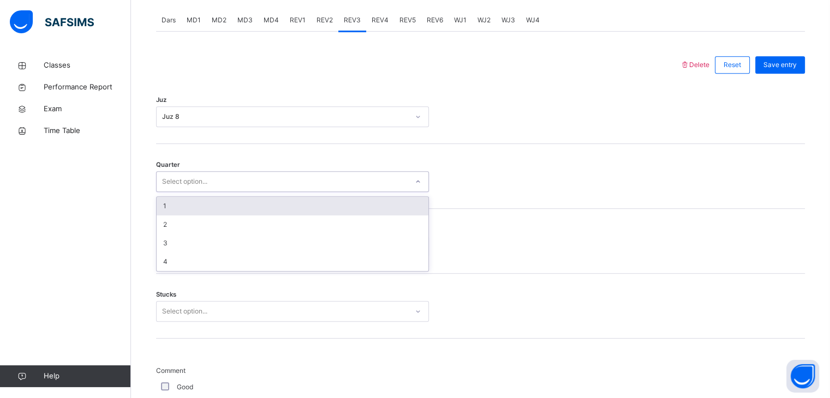
click at [177, 207] on div "1" at bounding box center [293, 206] width 272 height 19
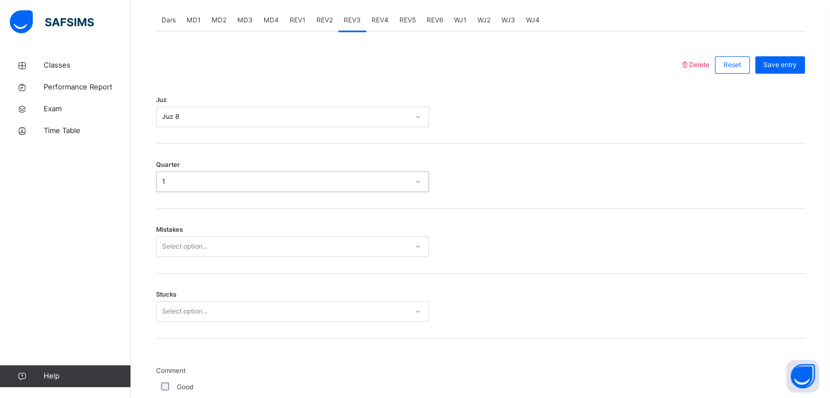
click at [177, 240] on div "Select option..." at bounding box center [184, 246] width 45 height 21
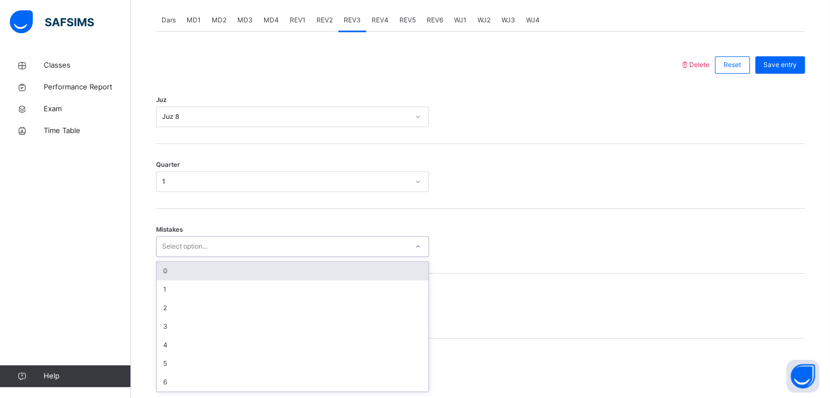
click at [178, 275] on div "0" at bounding box center [293, 271] width 272 height 19
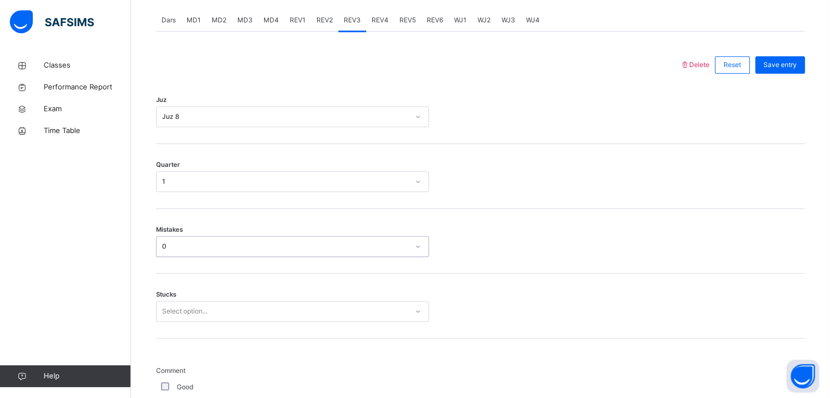
click at [181, 248] on div "0" at bounding box center [285, 247] width 247 height 10
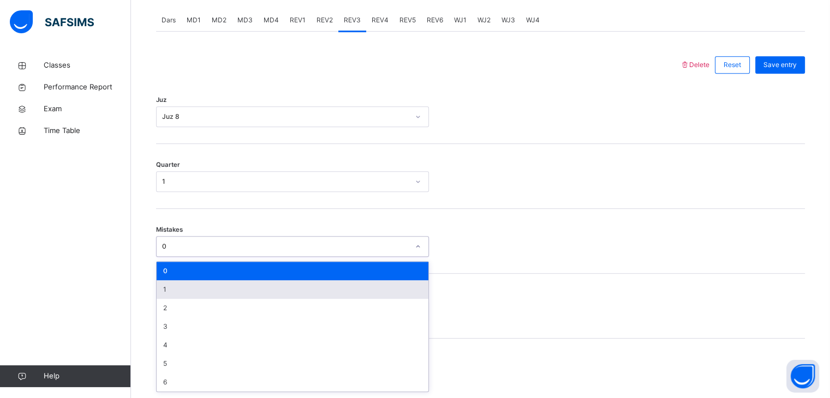
click at [182, 287] on div "1" at bounding box center [293, 289] width 272 height 19
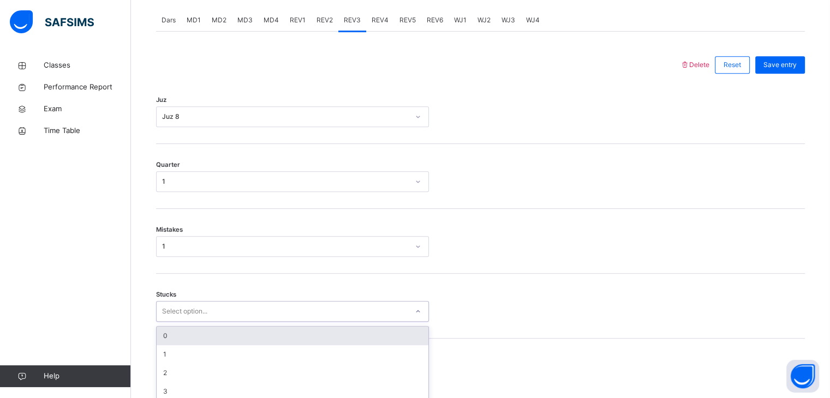
click at [180, 308] on div "option 0 focused, 1 of 6. 6 results available. Use Up and Down to choose option…" at bounding box center [292, 311] width 273 height 21
click at [170, 327] on div "0" at bounding box center [293, 336] width 272 height 19
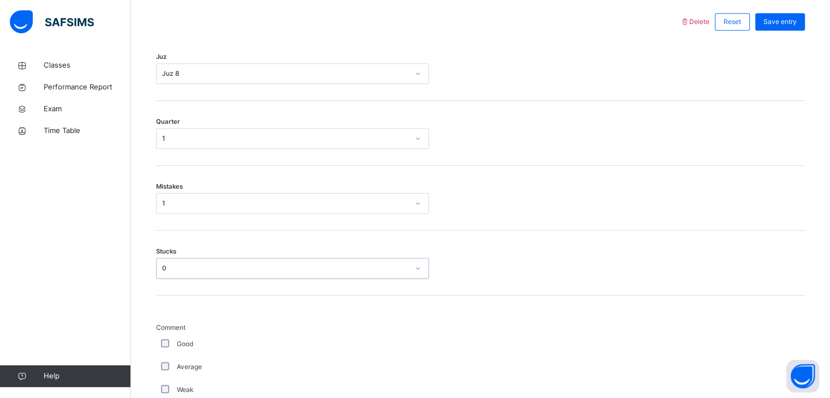
scroll to position [511, 0]
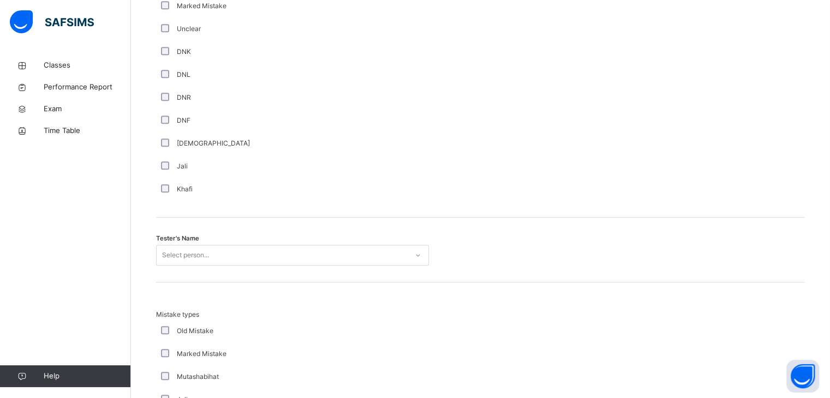
click at [167, 251] on div "Select person..." at bounding box center [292, 255] width 273 height 21
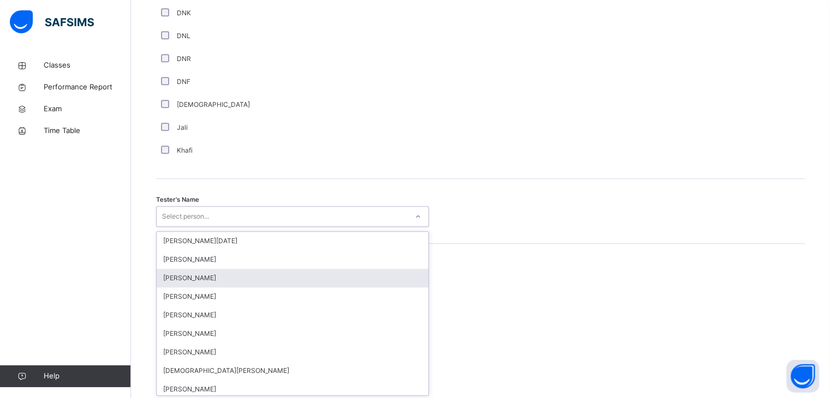
scroll to position [980, 0]
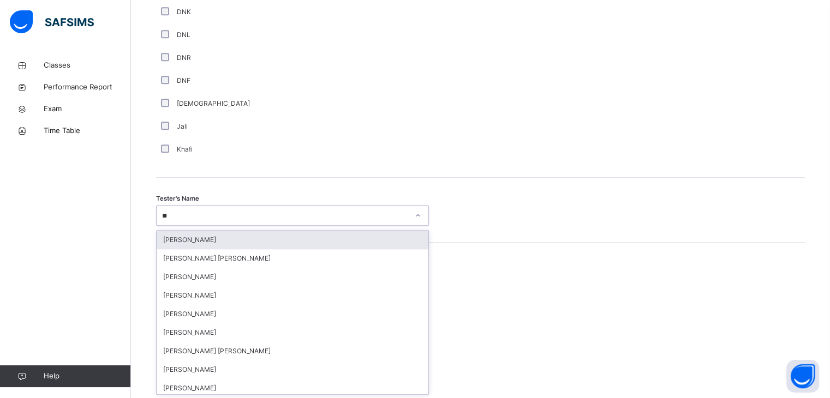
type input "***"
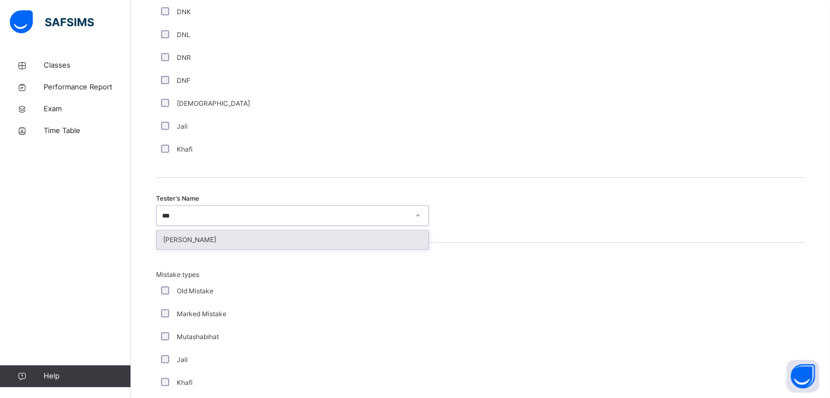
click at [178, 239] on div "[PERSON_NAME]" at bounding box center [293, 240] width 272 height 19
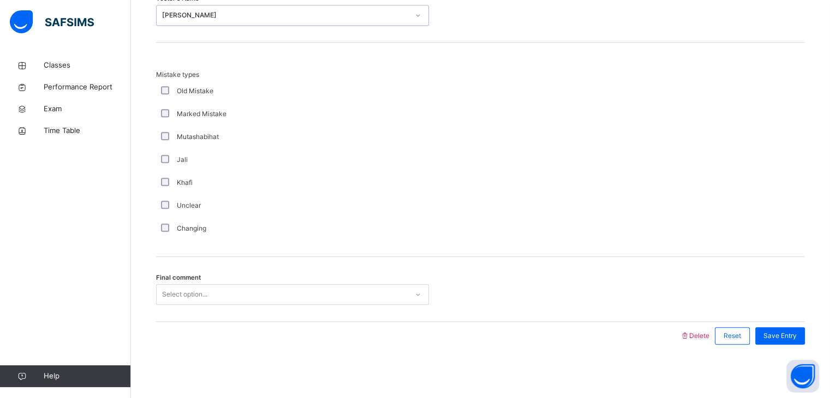
drag, startPoint x: 169, startPoint y: 313, endPoint x: 167, endPoint y: 301, distance: 11.5
click at [169, 308] on div "Final comment Select option..." at bounding box center [480, 289] width 649 height 65
click at [163, 290] on div "Select option..." at bounding box center [184, 294] width 45 height 21
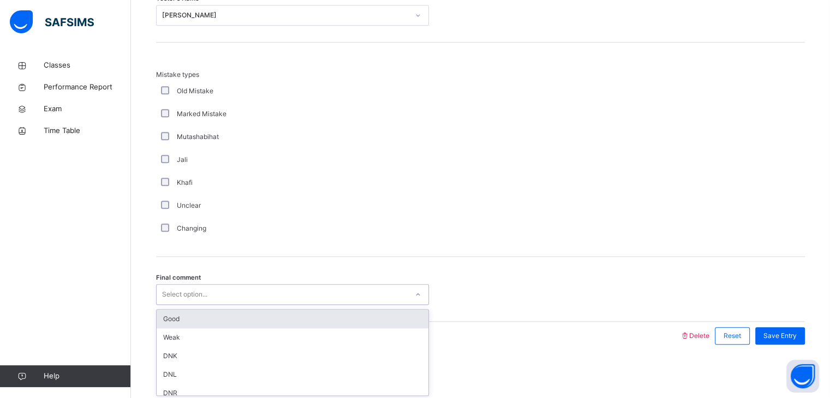
click at [175, 315] on div "Good" at bounding box center [293, 319] width 272 height 19
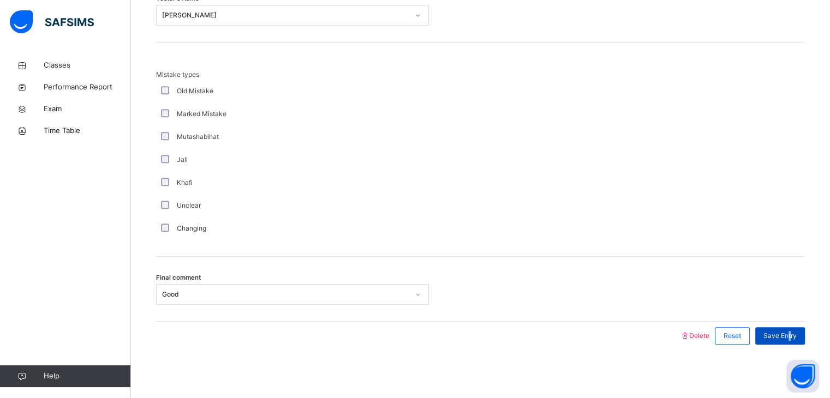
click at [796, 333] on span "Save Entry" at bounding box center [779, 336] width 33 height 10
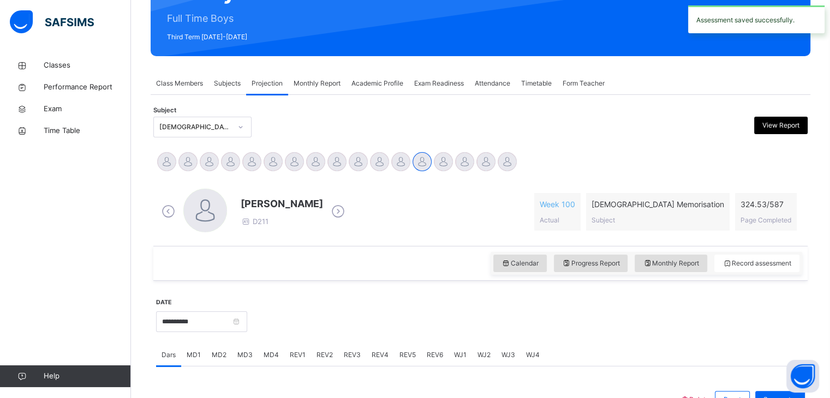
scroll to position [168, 0]
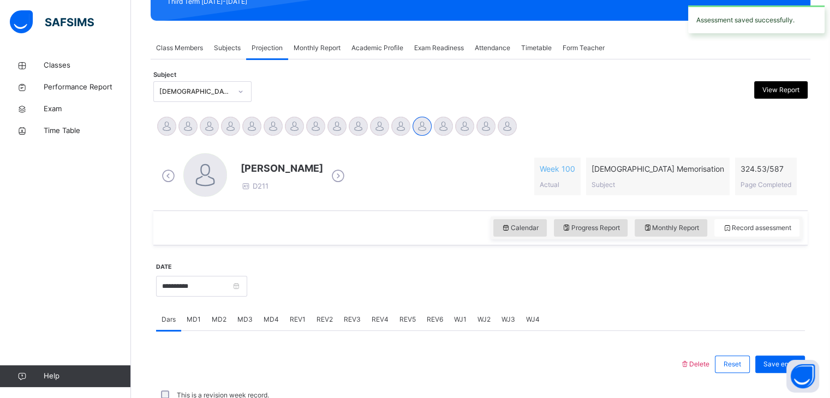
click at [312, 49] on span "Monthly Report" at bounding box center [316, 48] width 47 height 10
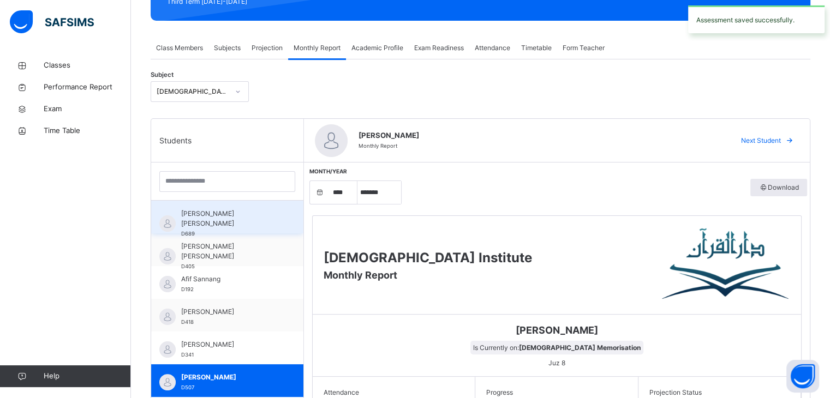
click at [231, 210] on span "[PERSON_NAME] [PERSON_NAME]" at bounding box center [230, 219] width 98 height 20
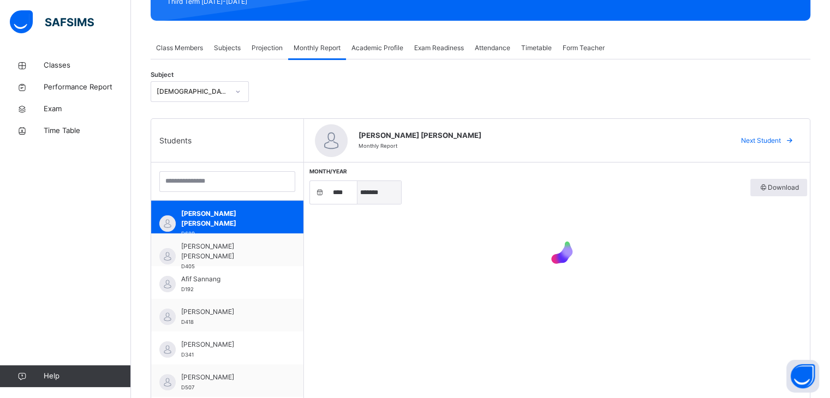
click at [377, 194] on select "***** ******* ******** ***** ***** *** **** **** ****** ********* ******* *****…" at bounding box center [379, 192] width 44 height 23
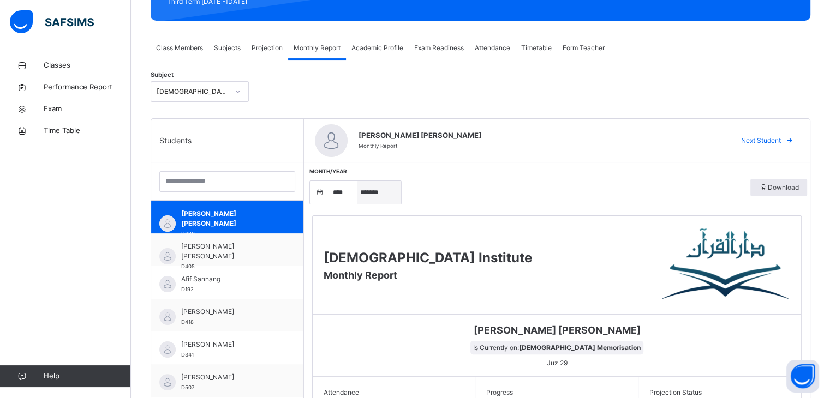
click at [357, 181] on select "***** ******* ******** ***** ***** *** **** **** ****** ********* ******* *****…" at bounding box center [379, 192] width 44 height 23
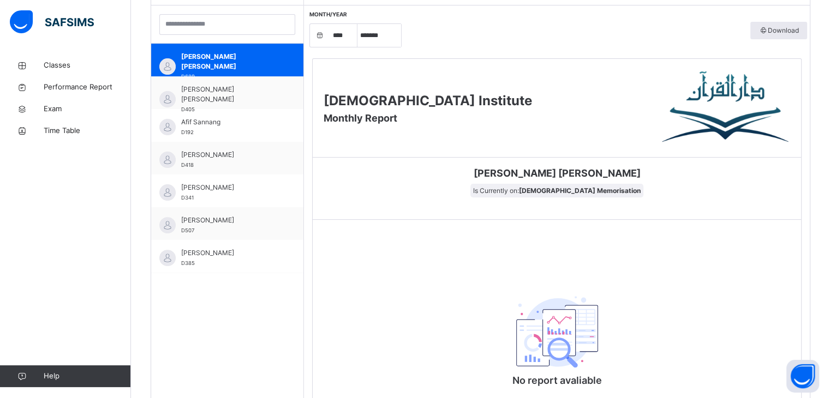
scroll to position [423, 0]
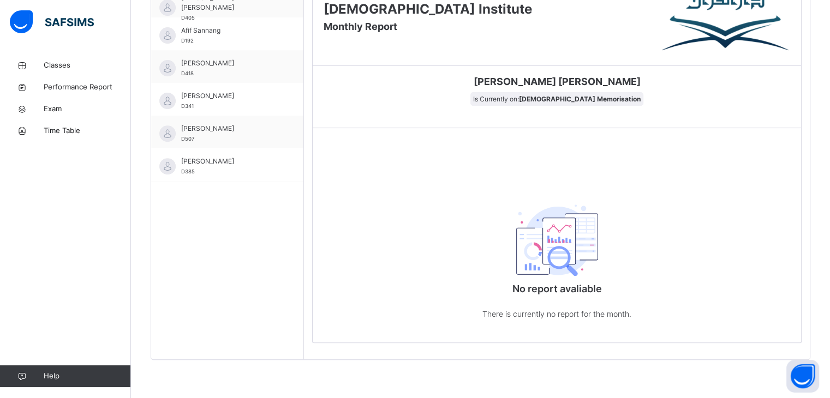
click at [559, 92] on span "Is Currently on: [DEMOGRAPHIC_DATA] Memorisation" at bounding box center [556, 99] width 173 height 14
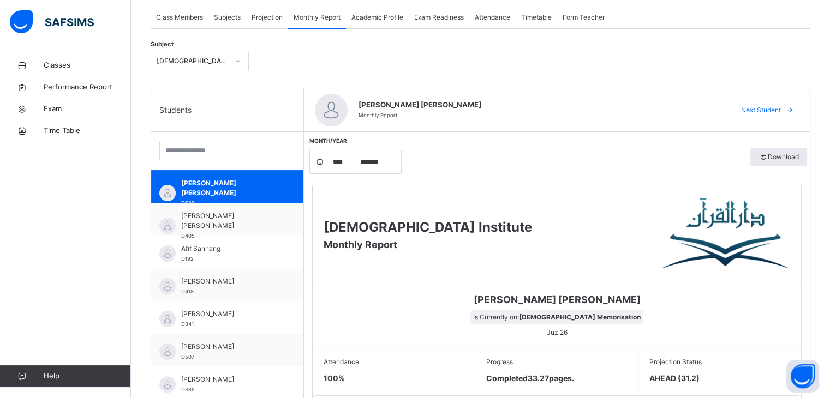
scroll to position [183, 0]
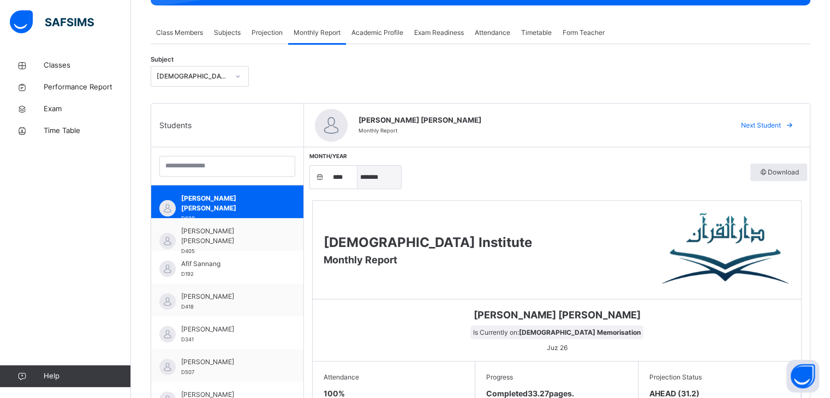
click at [375, 178] on select "***** ******* ******** ***** ***** *** **** **** ****** ********* ******* *****…" at bounding box center [379, 177] width 44 height 23
select select "*"
click at [357, 166] on select "***** ******* ******** ***** ***** *** **** **** ****** ********* ******* *****…" at bounding box center [379, 177] width 44 height 23
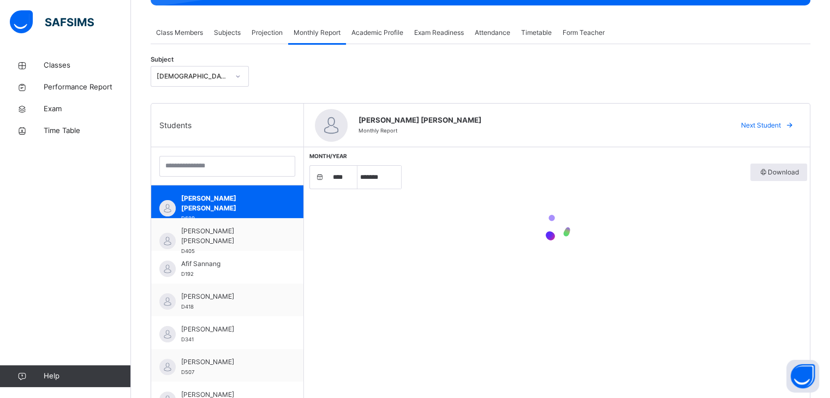
click at [383, 284] on div "Month/Year **** **** **** **** **** **** **** **** **** **** **** **** **** ***…" at bounding box center [557, 324] width 506 height 355
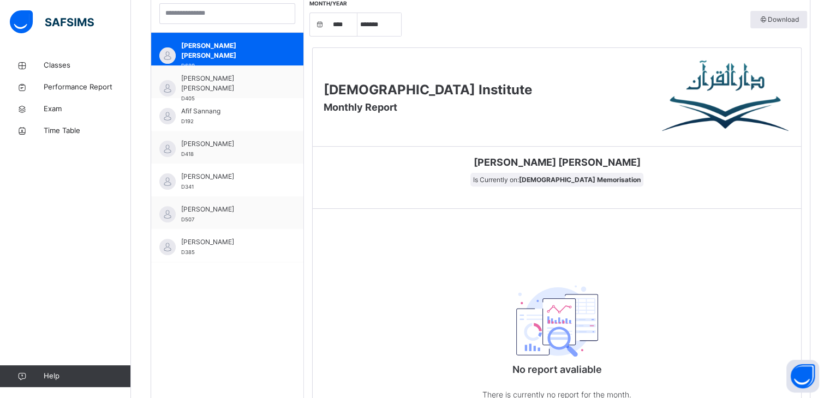
scroll to position [424, 0]
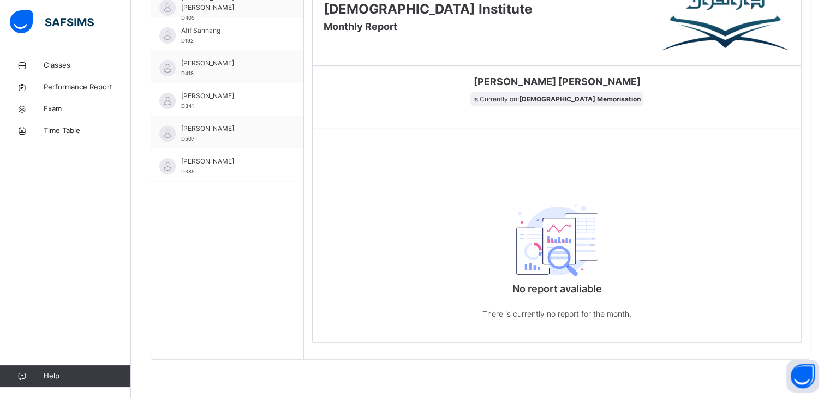
click at [383, 284] on div "No report avaliable There is currently no report for the month." at bounding box center [557, 259] width 488 height 169
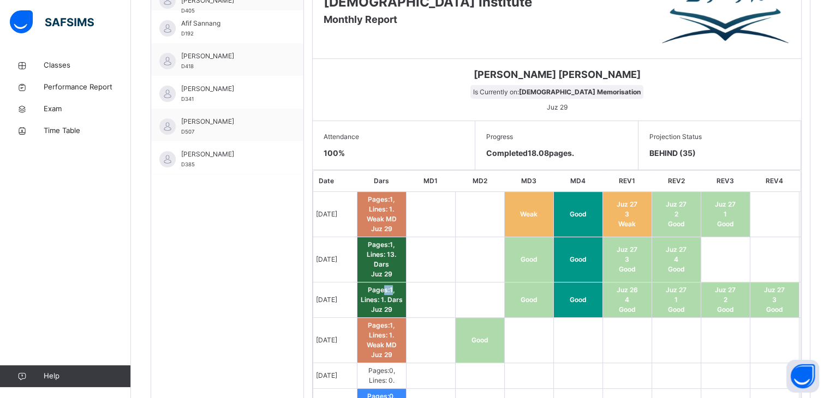
click at [392, 283] on td "Pages: 1 , Lines: 1 . Dars Juz 29" at bounding box center [381, 300] width 49 height 35
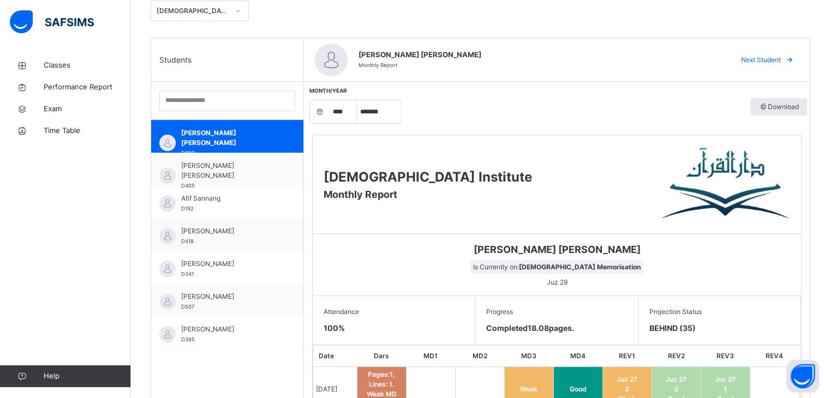
scroll to position [227, 0]
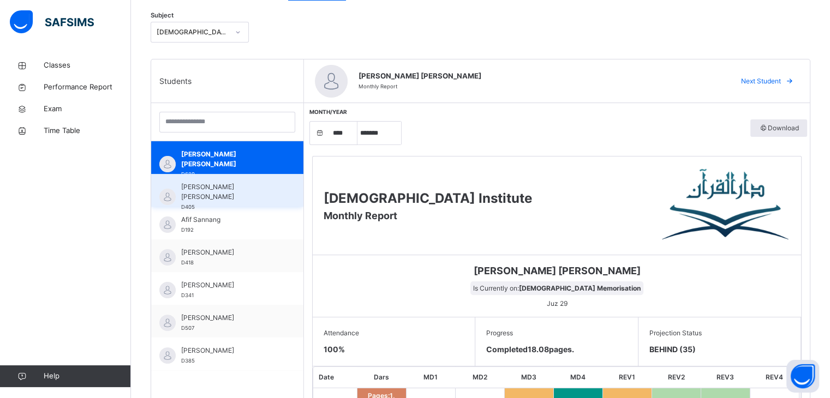
click at [263, 203] on div "[PERSON_NAME] [PERSON_NAME] D405" at bounding box center [230, 196] width 98 height 29
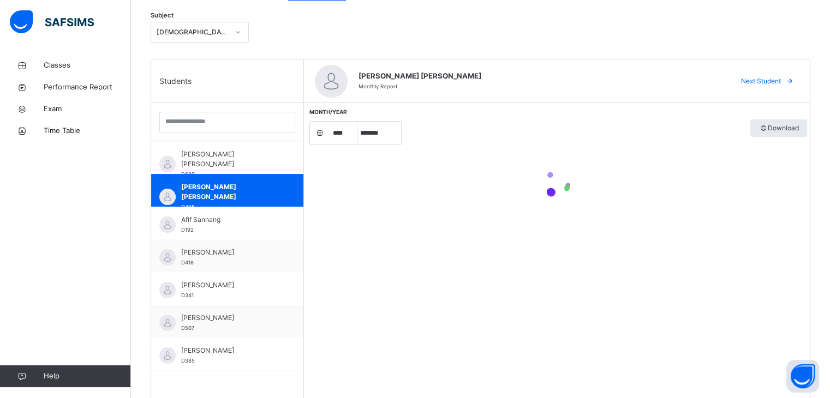
click at [339, 232] on div "Month/Year **** **** **** **** **** **** **** **** **** **** **** **** **** ***…" at bounding box center [557, 280] width 506 height 355
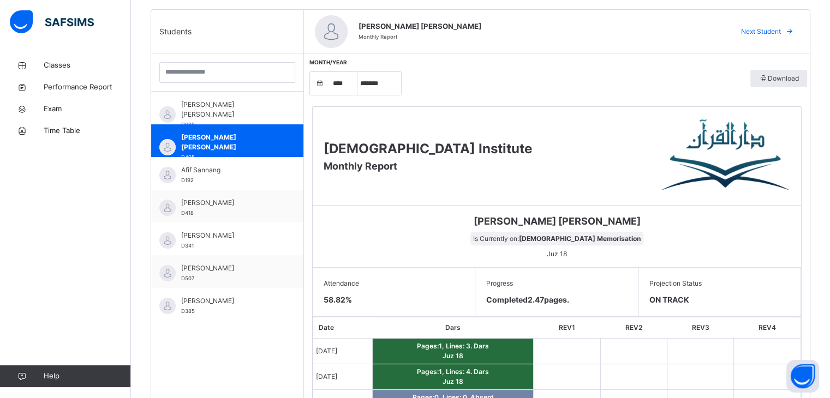
scroll to position [276, 0]
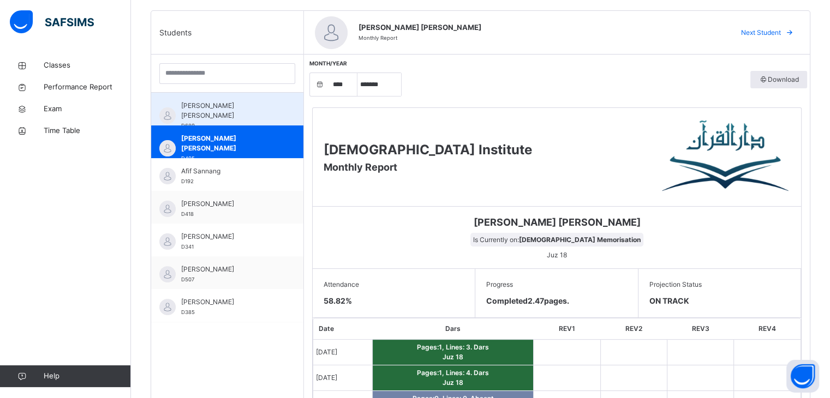
click at [198, 104] on span "[PERSON_NAME] [PERSON_NAME]" at bounding box center [230, 111] width 98 height 20
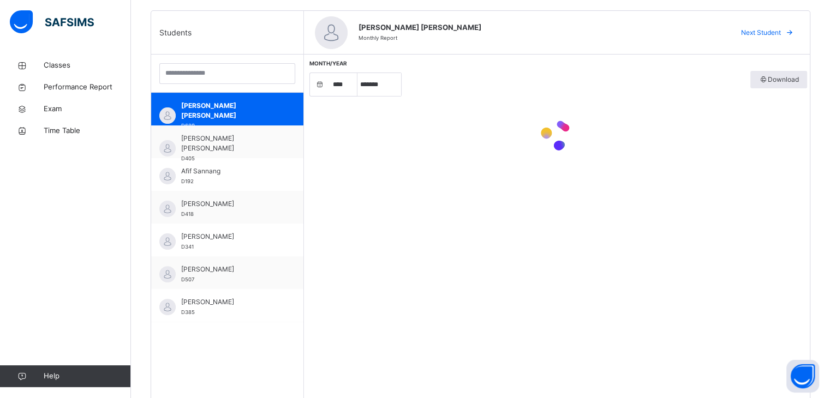
click at [341, 169] on div at bounding box center [557, 136] width 500 height 68
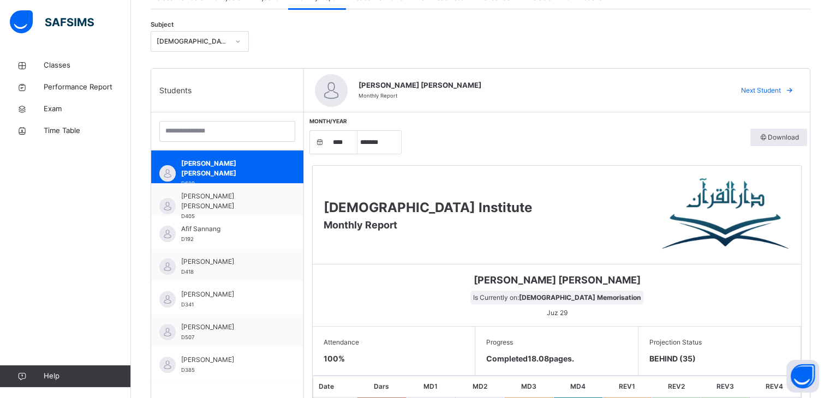
scroll to position [210, 0]
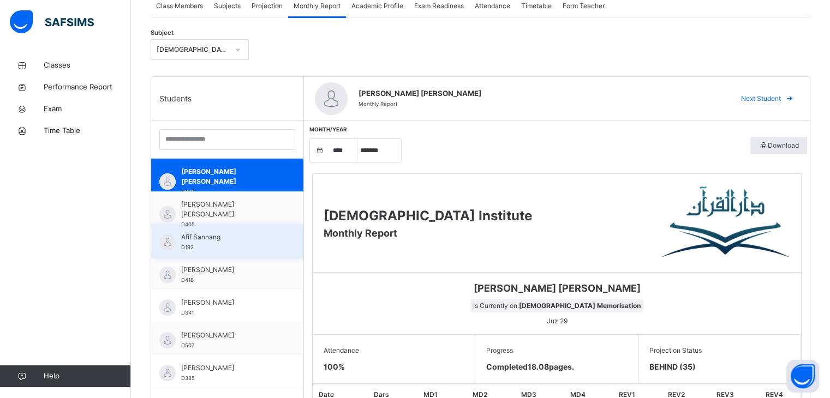
click at [244, 254] on div "Afif Sannang D192" at bounding box center [227, 240] width 152 height 33
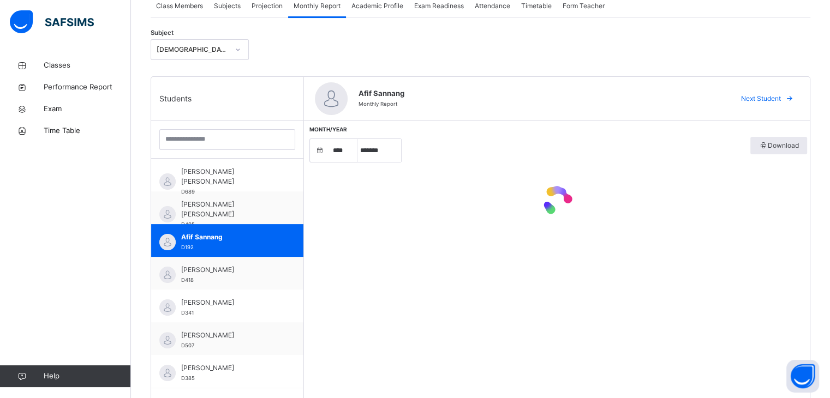
click at [350, 271] on div "Month/Year **** **** **** **** **** **** **** **** **** **** **** **** **** ***…" at bounding box center [557, 298] width 506 height 355
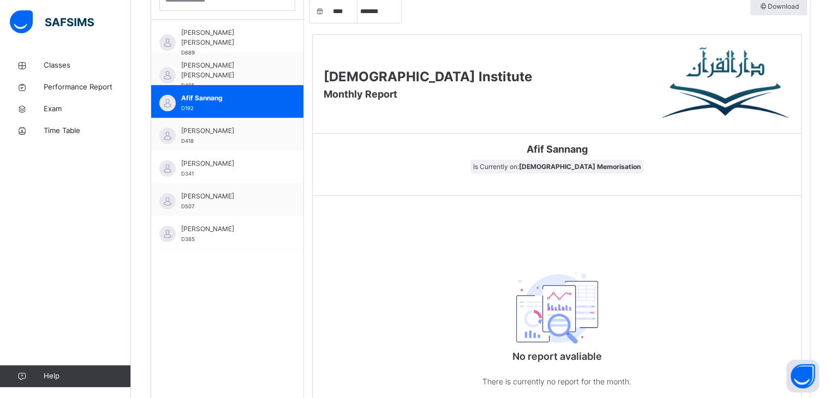
scroll to position [424, 0]
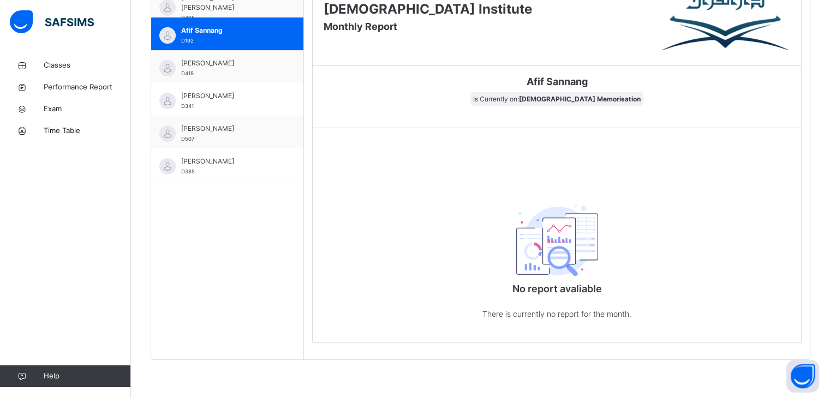
click at [350, 271] on div "No report avaliable There is currently no report for the month." at bounding box center [557, 259] width 488 height 169
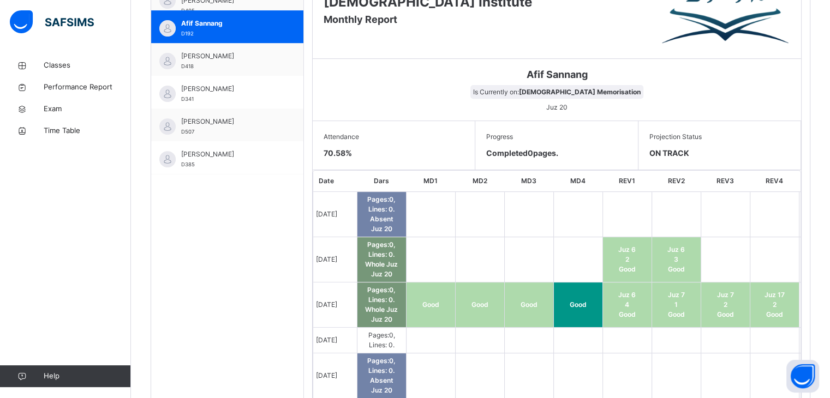
click at [460, 275] on td at bounding box center [479, 259] width 49 height 45
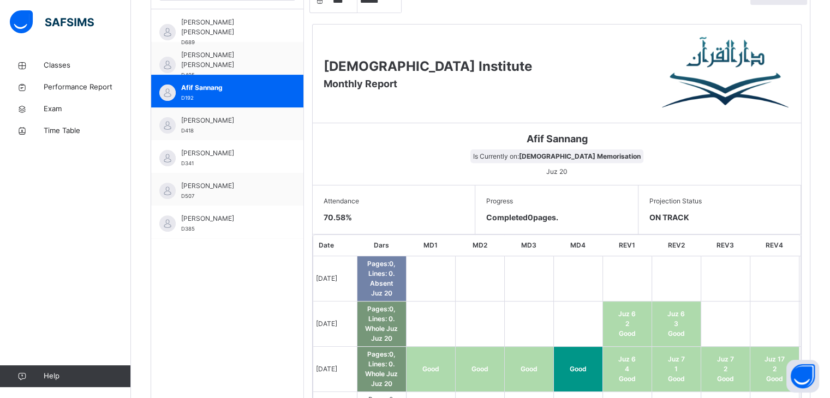
scroll to position [358, 0]
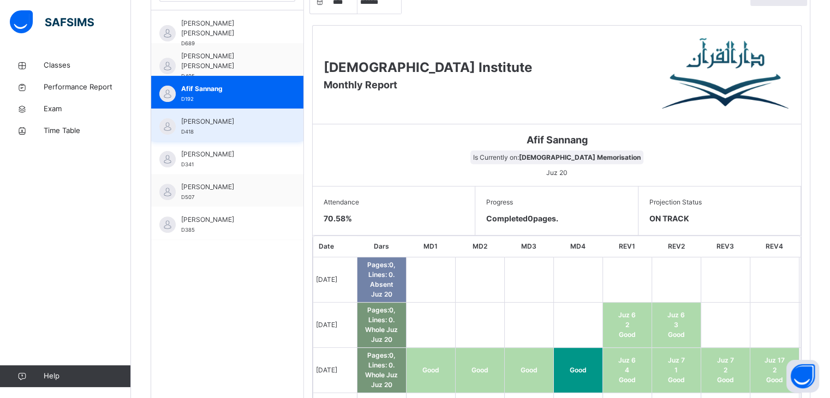
click at [288, 127] on div "[PERSON_NAME] Asmi D418" at bounding box center [227, 125] width 152 height 33
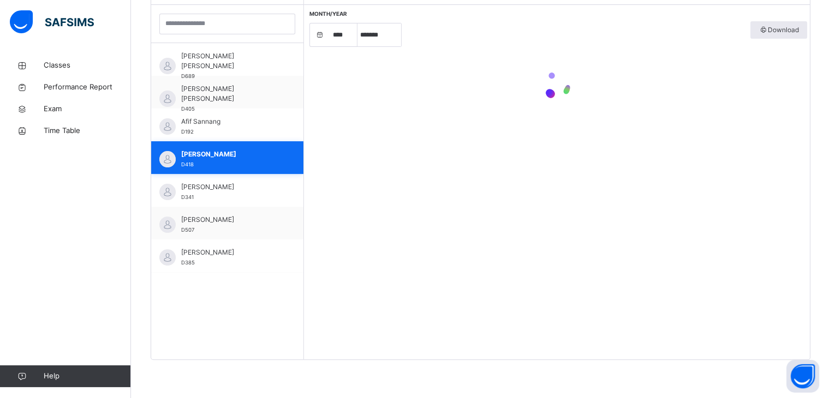
scroll to position [325, 0]
click at [408, 215] on div "Month/Year **** **** **** **** **** **** **** **** **** **** **** **** **** ***…" at bounding box center [557, 182] width 506 height 355
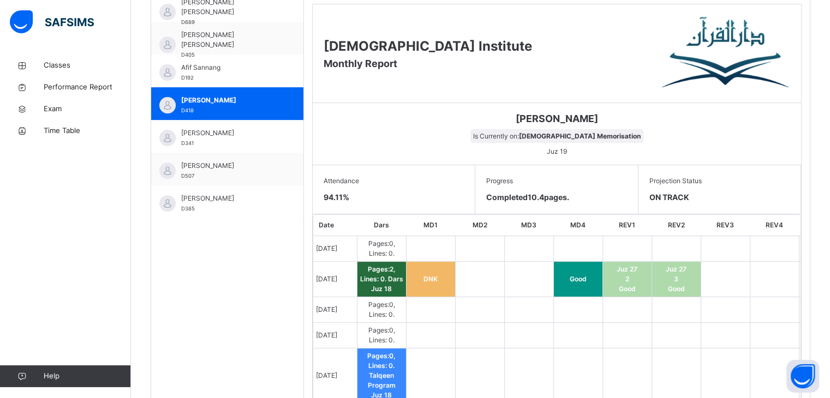
scroll to position [380, 0]
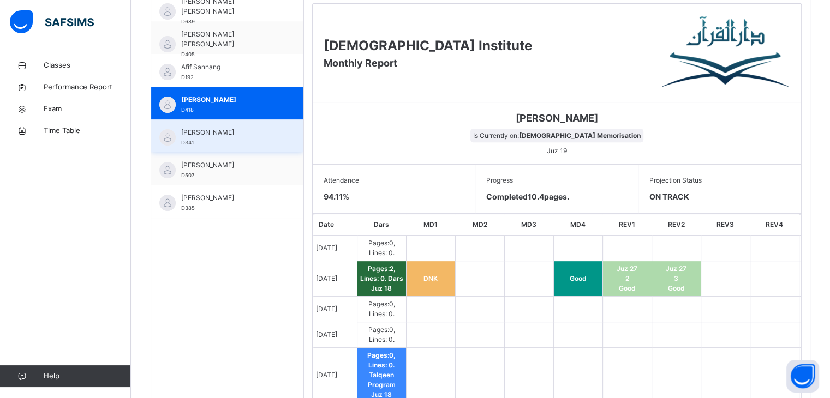
click at [236, 141] on div "[PERSON_NAME] D341" at bounding box center [230, 138] width 98 height 20
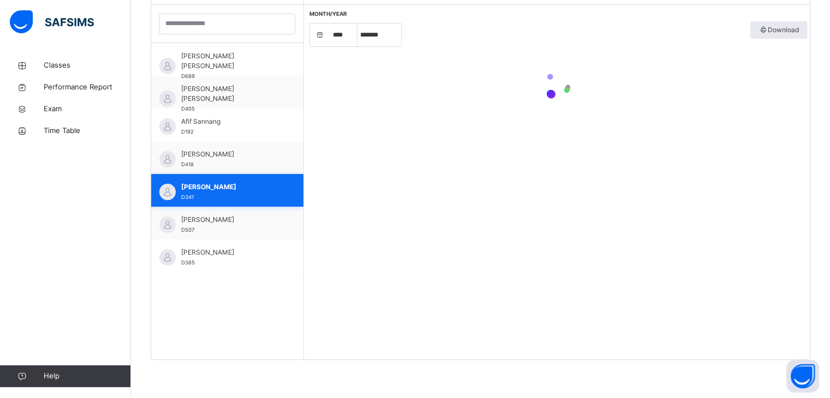
scroll to position [325, 0]
click at [472, 234] on div "Month/Year **** **** **** **** **** **** **** **** **** **** **** **** **** ***…" at bounding box center [557, 182] width 506 height 355
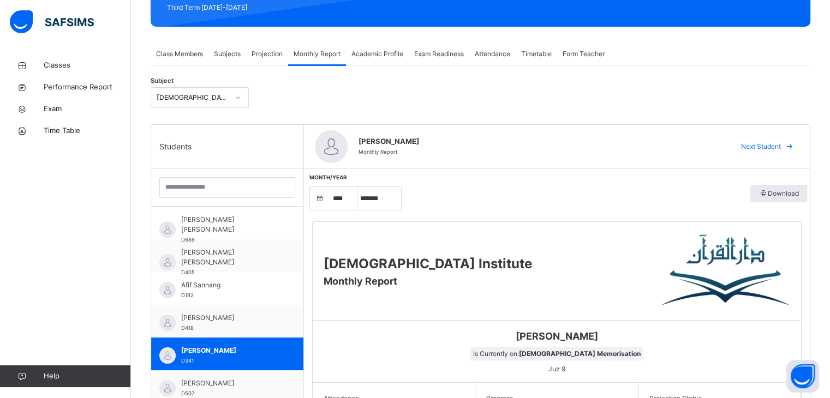
scroll to position [8, 0]
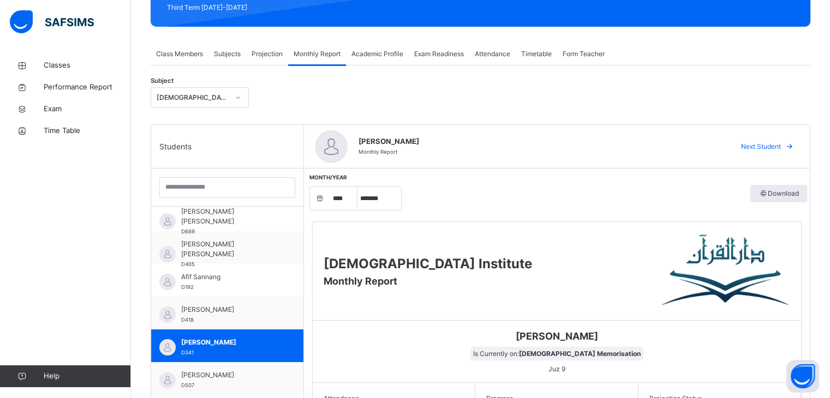
click at [381, 265] on span "[DEMOGRAPHIC_DATA] Institute" at bounding box center [427, 264] width 208 height 16
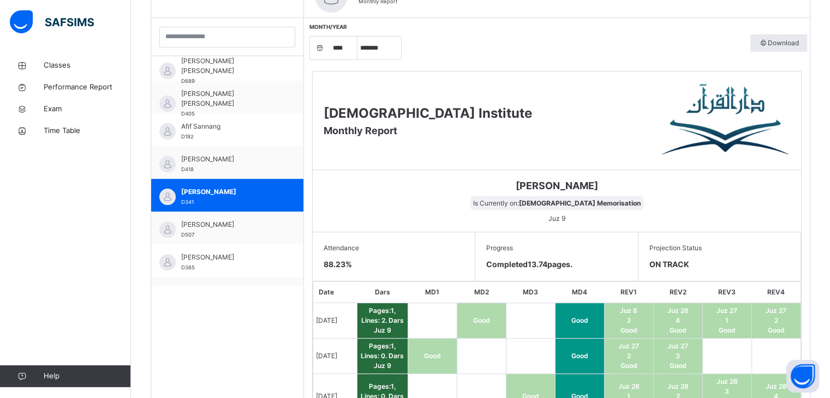
scroll to position [358, 0]
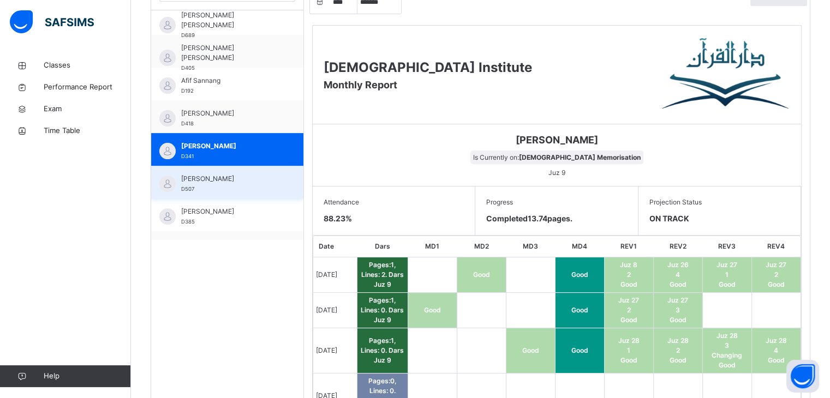
click at [265, 167] on div "[PERSON_NAME] D507" at bounding box center [227, 182] width 152 height 33
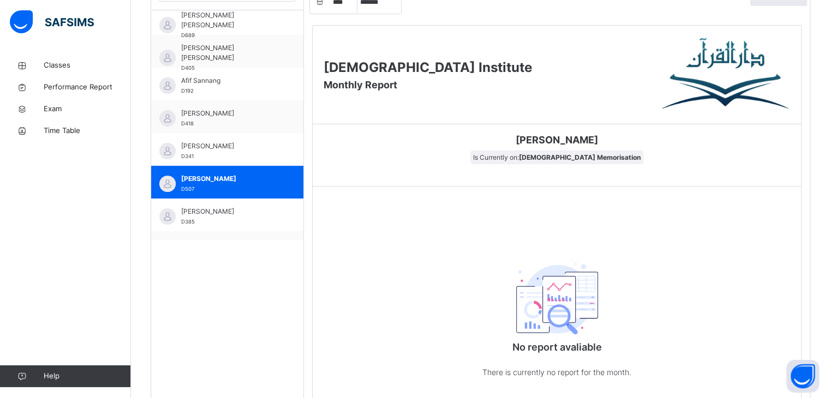
click at [286, 217] on div "[PERSON_NAME] D385" at bounding box center [227, 215] width 152 height 33
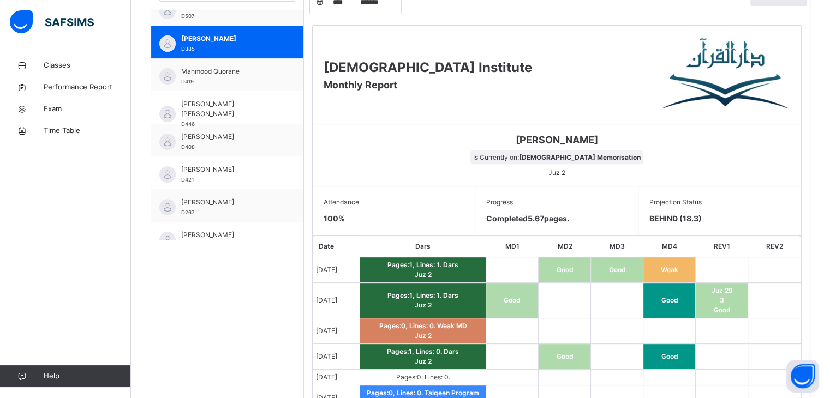
scroll to position [205, 0]
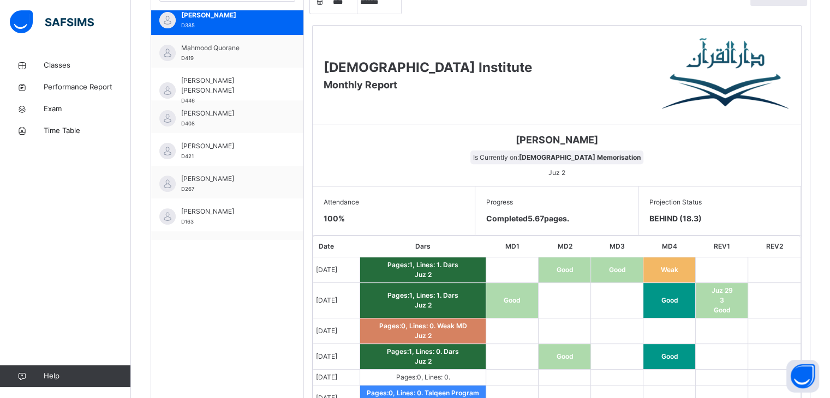
click at [591, 244] on th "MD3" at bounding box center [617, 246] width 52 height 21
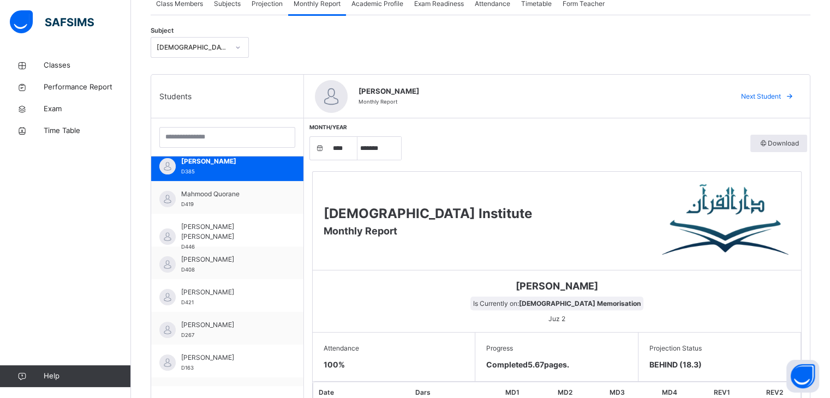
scroll to position [208, 0]
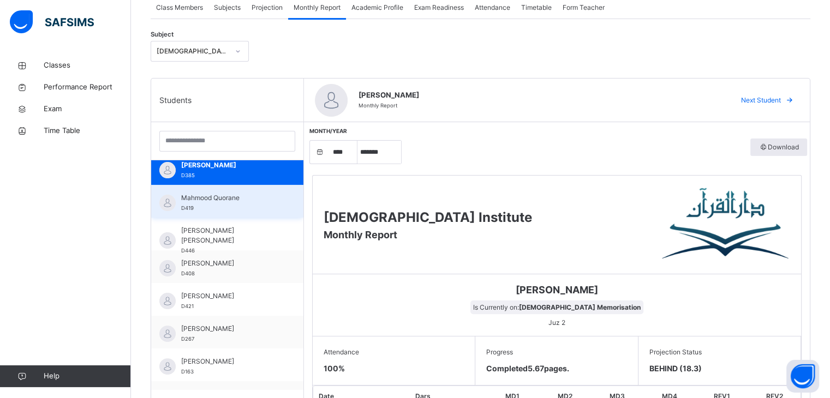
click at [191, 213] on div "Mahmood Quorane D419" at bounding box center [227, 201] width 152 height 33
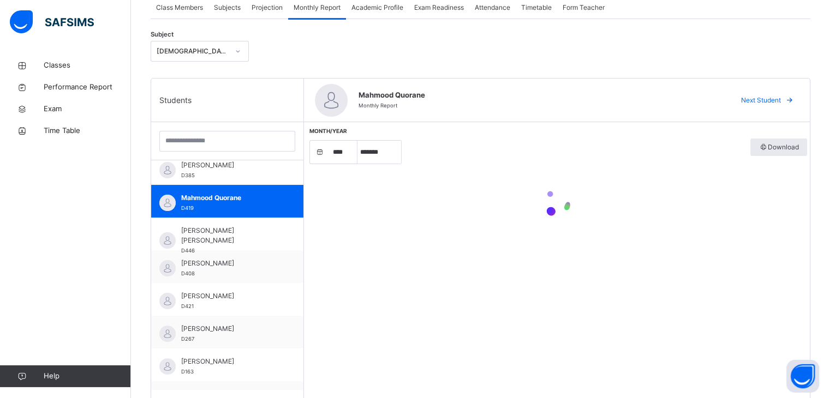
click at [474, 328] on div "Month/Year **** **** **** **** **** **** **** **** **** **** **** **** **** ***…" at bounding box center [557, 299] width 506 height 355
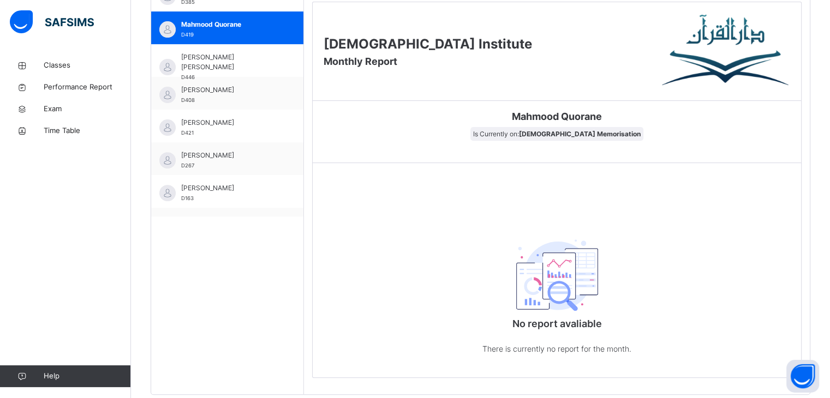
scroll to position [383, 0]
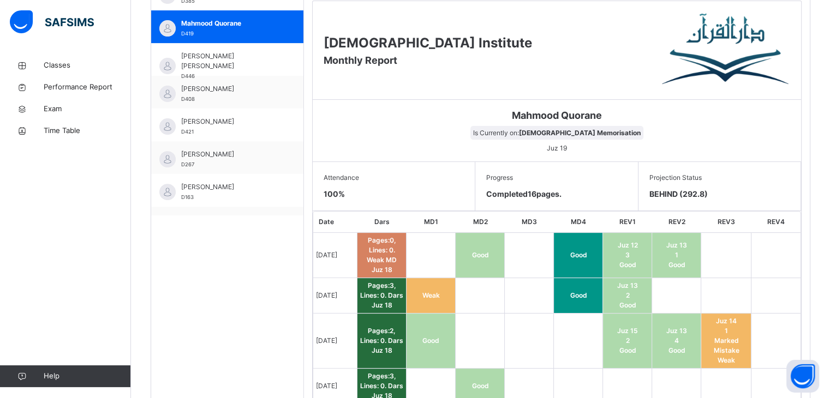
click at [474, 328] on td at bounding box center [480, 341] width 49 height 55
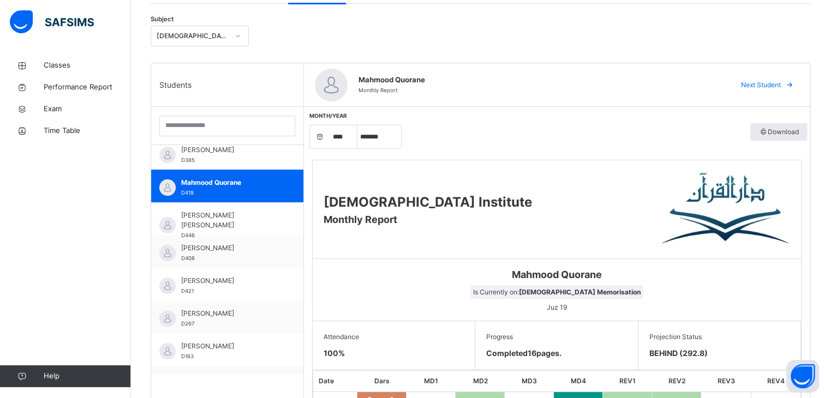
scroll to position [196, 0]
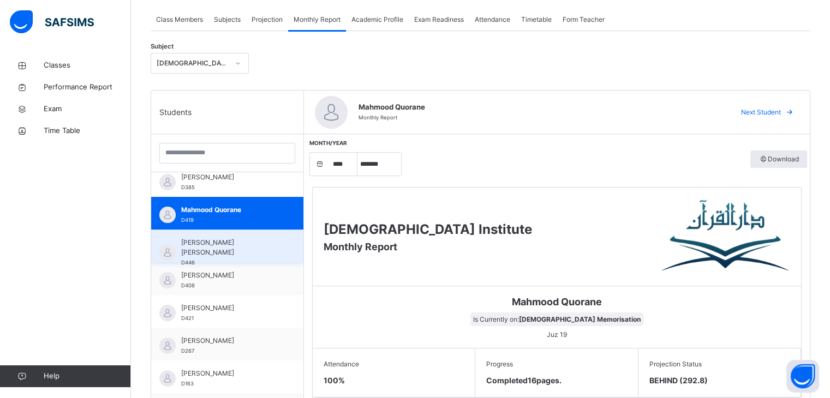
click at [227, 247] on span "[PERSON_NAME] [PERSON_NAME]" at bounding box center [230, 248] width 98 height 20
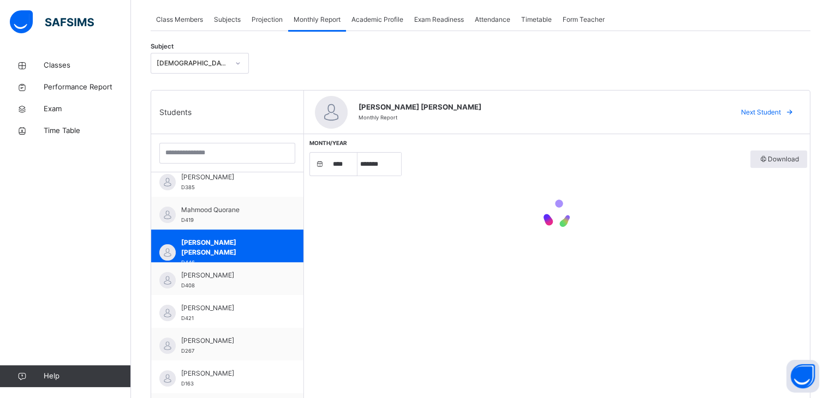
click at [445, 327] on div "Month/Year **** **** **** **** **** **** **** **** **** **** **** **** **** ***…" at bounding box center [557, 311] width 506 height 355
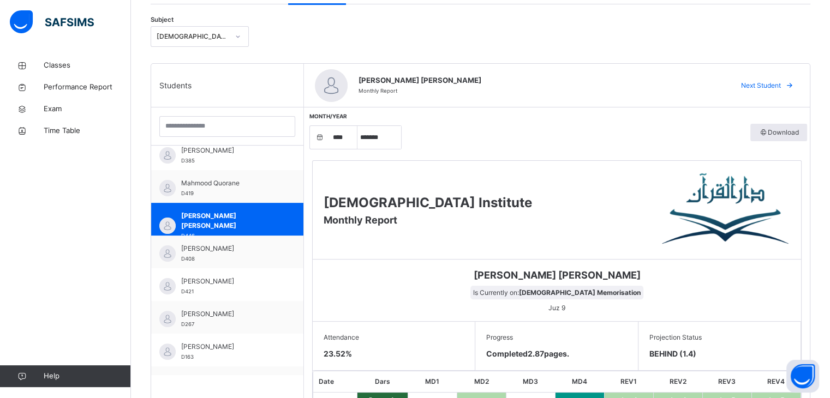
scroll to position [223, 0]
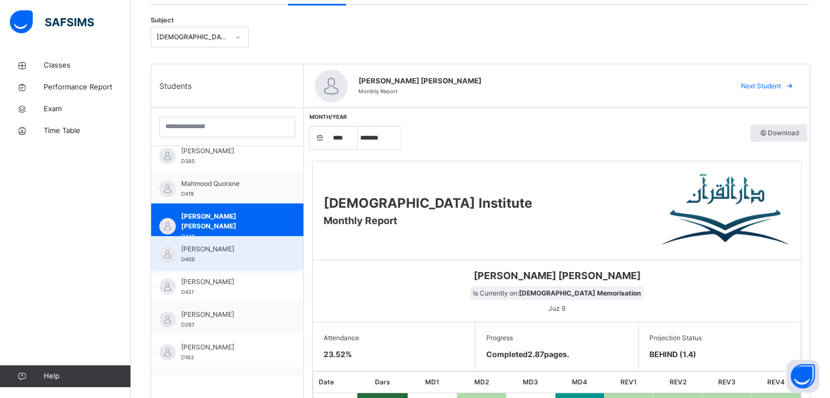
click at [218, 266] on div "[PERSON_NAME] D408" at bounding box center [227, 252] width 152 height 33
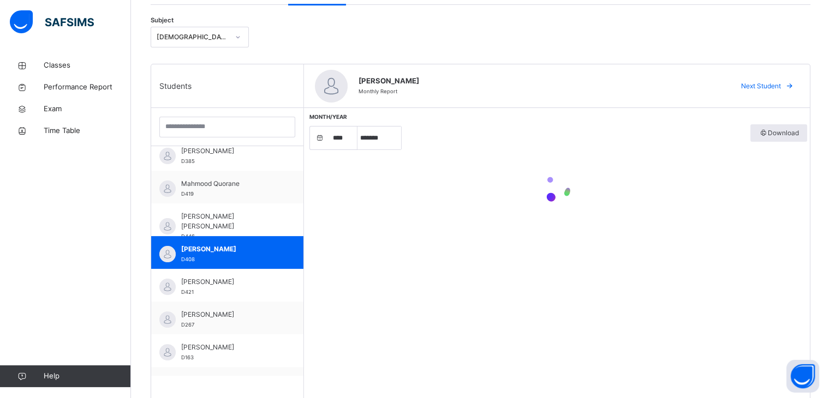
click at [333, 287] on div "Month/Year **** **** **** **** **** **** **** **** **** **** **** **** **** ***…" at bounding box center [557, 285] width 506 height 355
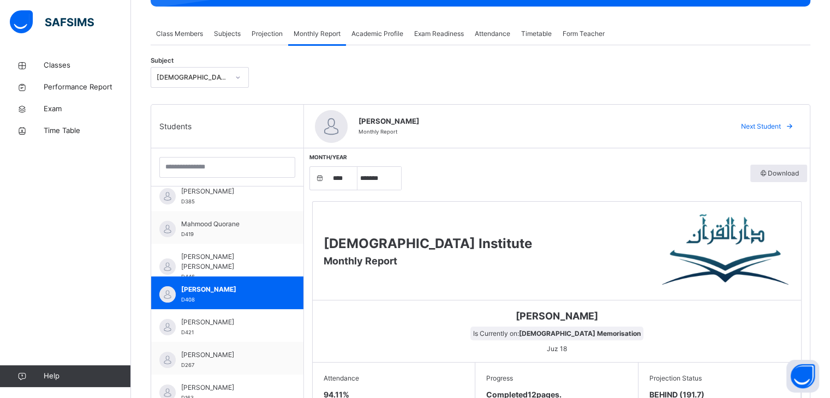
scroll to position [179, 0]
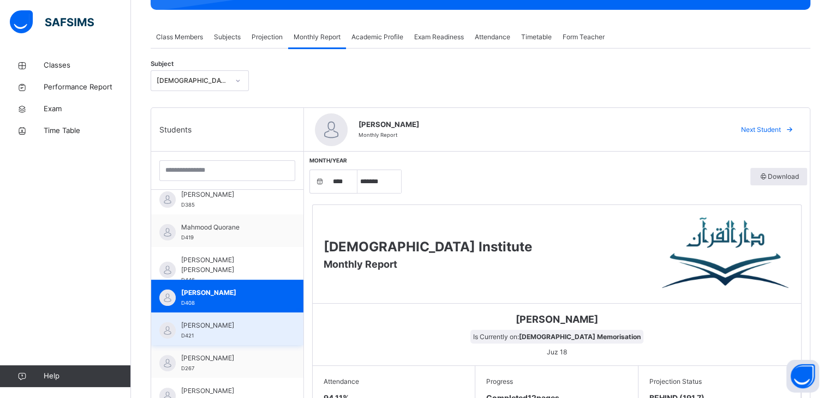
click at [215, 322] on span "[PERSON_NAME]" at bounding box center [230, 326] width 98 height 10
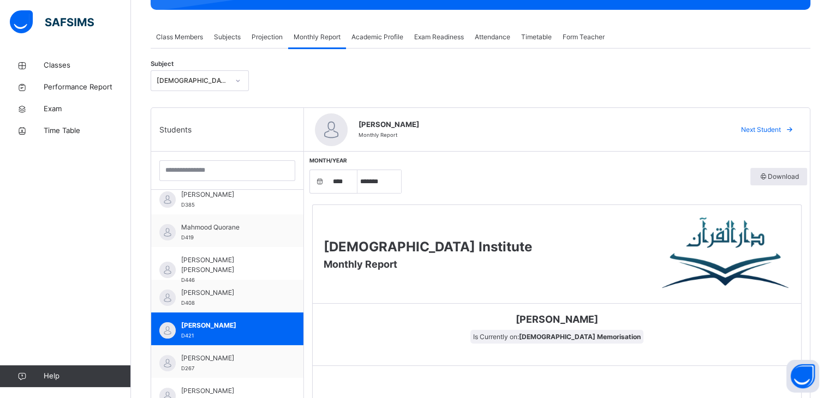
click at [432, 321] on span "[PERSON_NAME]" at bounding box center [557, 319] width 472 height 15
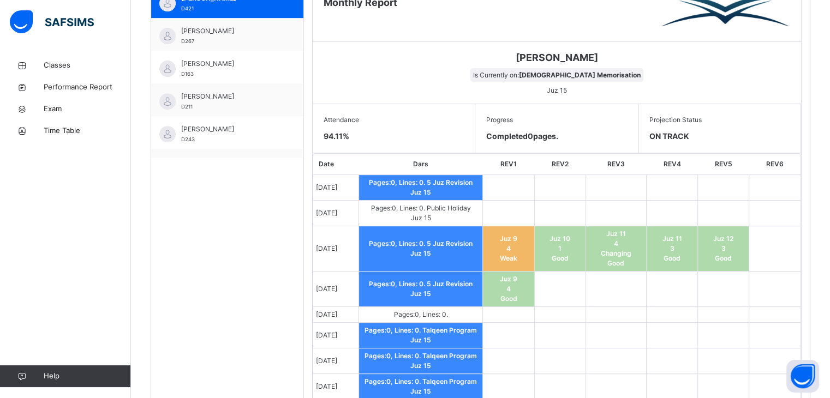
scroll to position [292, 0]
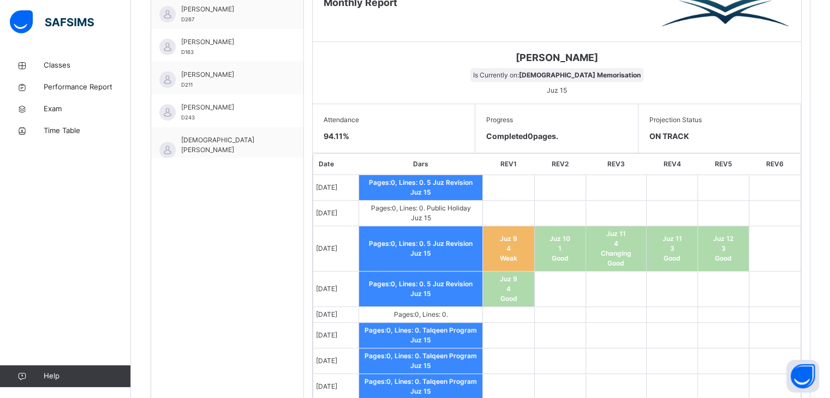
click at [447, 140] on div "Attendance 94.11 %" at bounding box center [394, 128] width 163 height 49
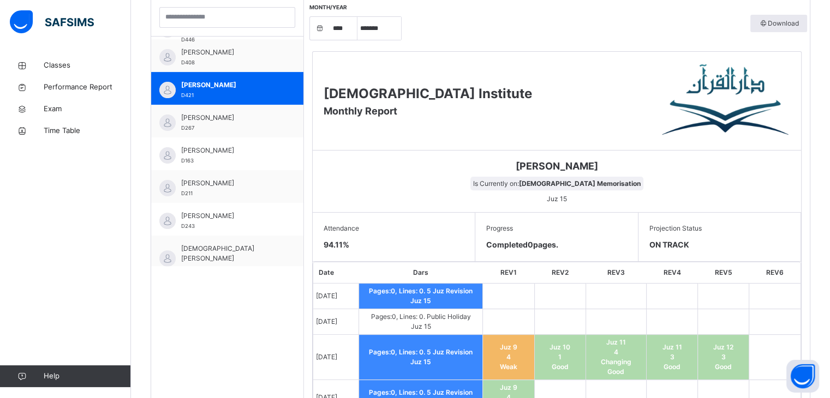
scroll to position [310, 0]
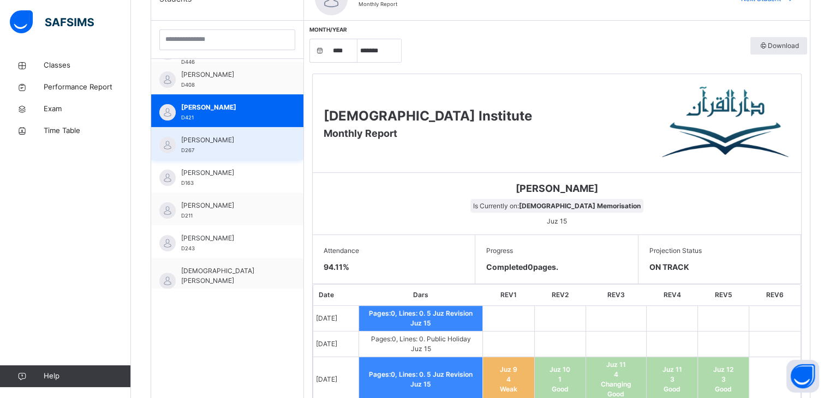
click at [264, 140] on span "[PERSON_NAME]" at bounding box center [230, 140] width 98 height 10
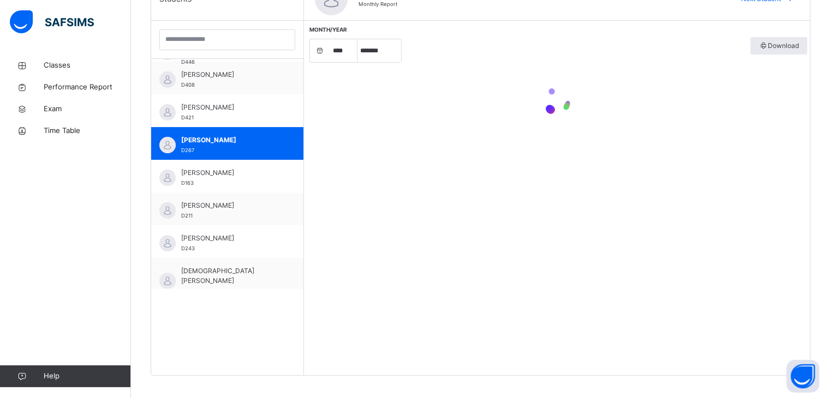
click at [439, 153] on div "Month/Year **** **** **** **** **** **** **** **** **** **** **** **** **** ***…" at bounding box center [557, 198] width 506 height 355
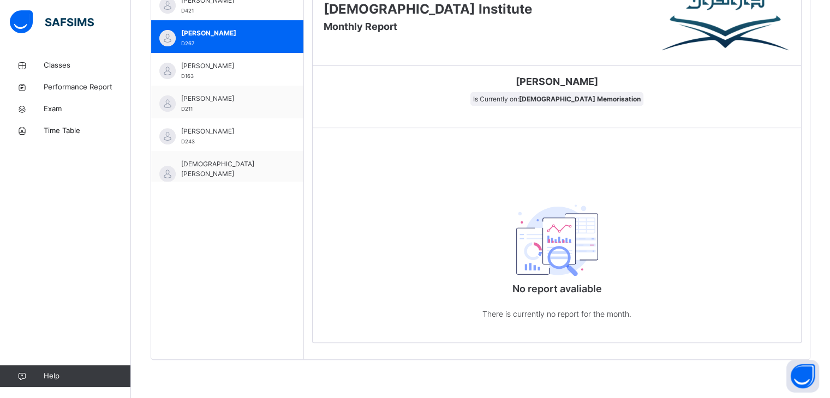
scroll to position [424, 0]
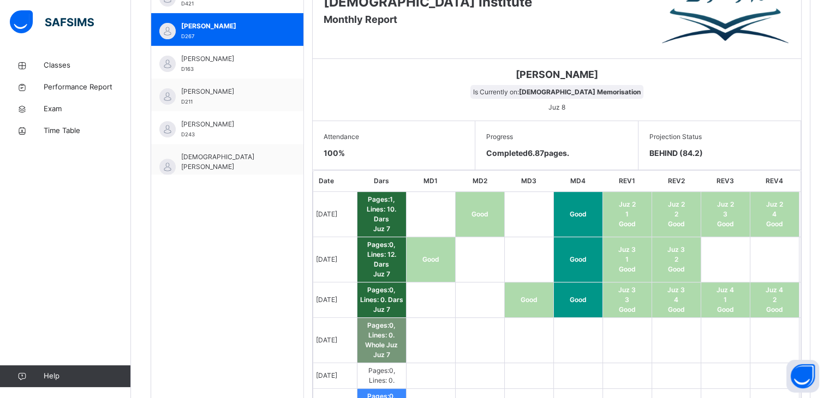
click at [439, 153] on div "Attendance 100 %" at bounding box center [394, 145] width 163 height 49
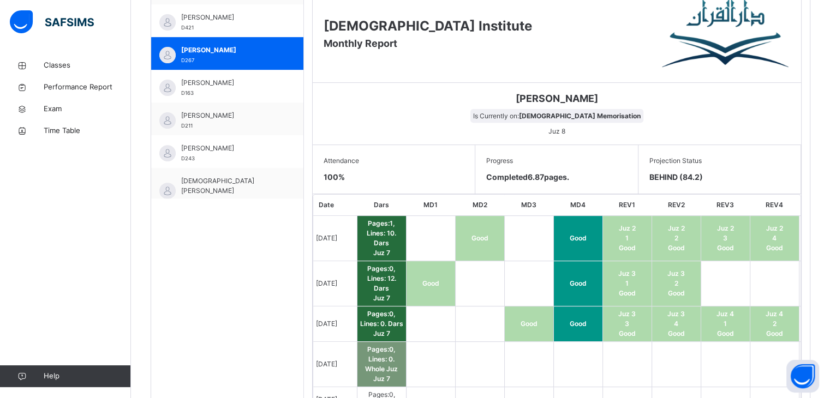
scroll to position [380, 0]
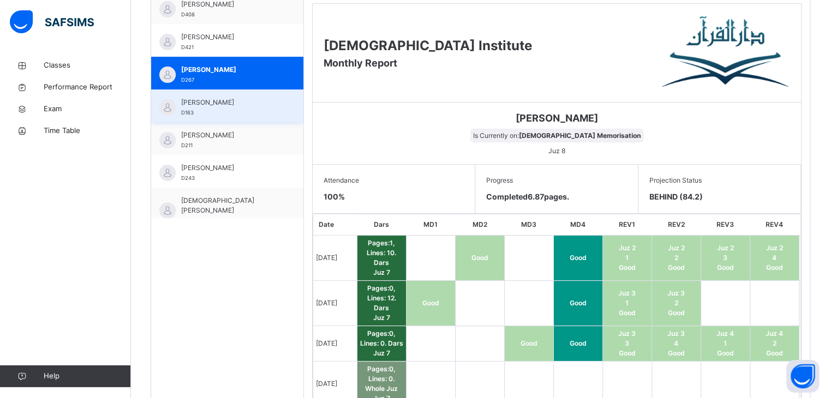
click at [224, 93] on div "[PERSON_NAME] D163" at bounding box center [227, 105] width 152 height 33
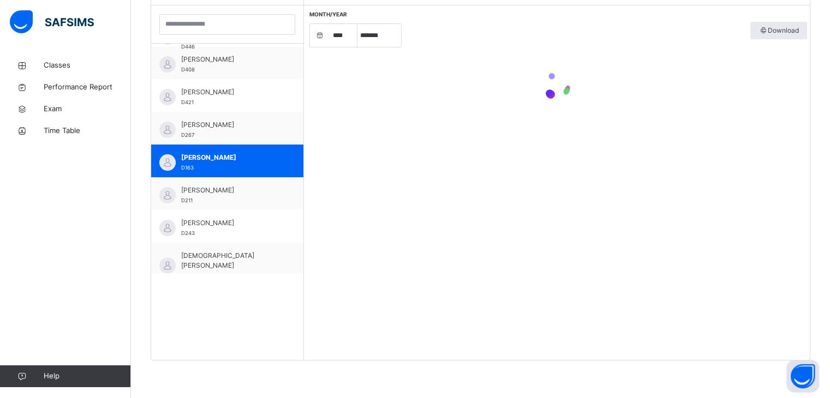
click at [367, 146] on div "Month/Year **** **** **** **** **** **** **** **** **** **** **** **** **** ***…" at bounding box center [557, 182] width 506 height 355
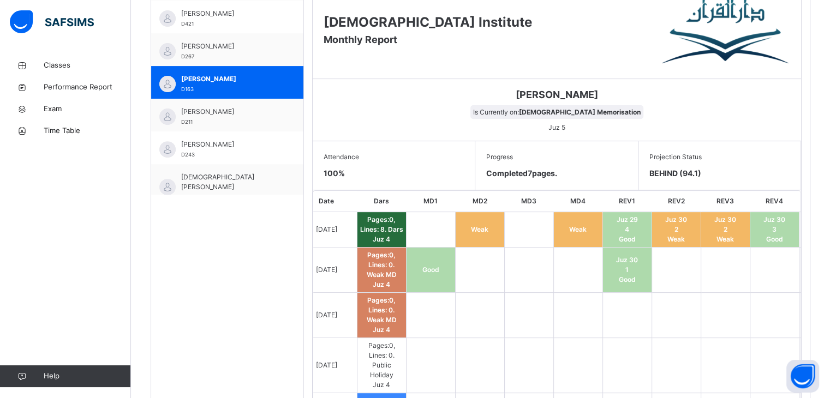
scroll to position [402, 0]
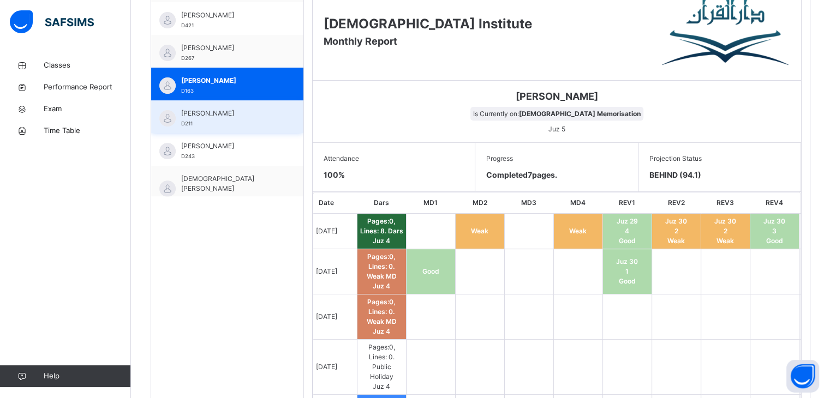
click at [267, 118] on span "[PERSON_NAME]" at bounding box center [230, 114] width 98 height 10
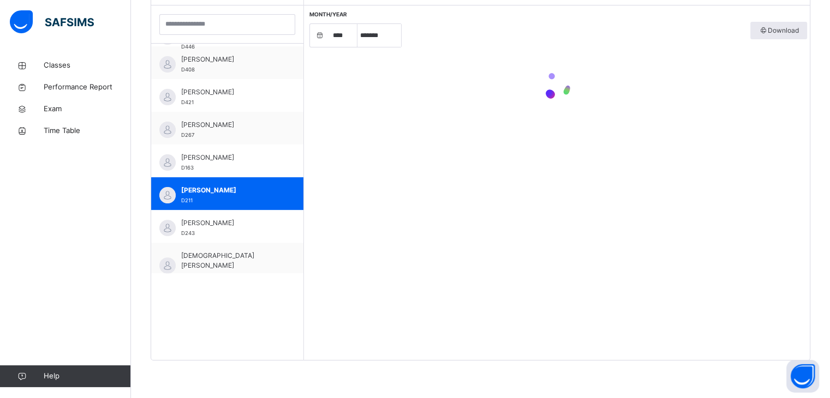
click at [365, 153] on div "Month/Year **** **** **** **** **** **** **** **** **** **** **** **** **** ***…" at bounding box center [557, 182] width 506 height 355
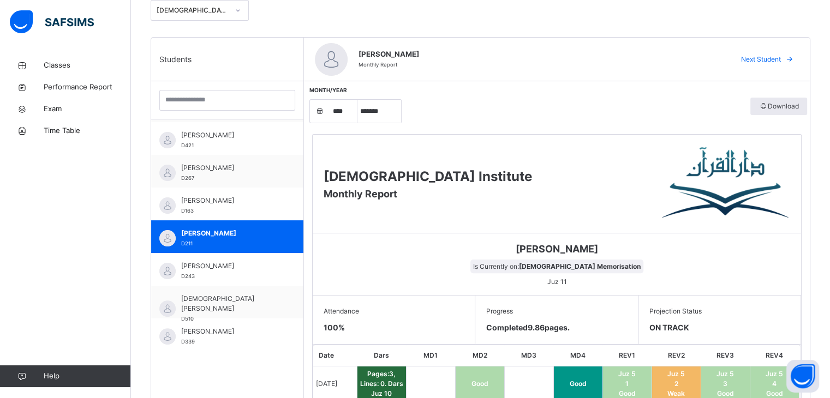
scroll to position [327, 0]
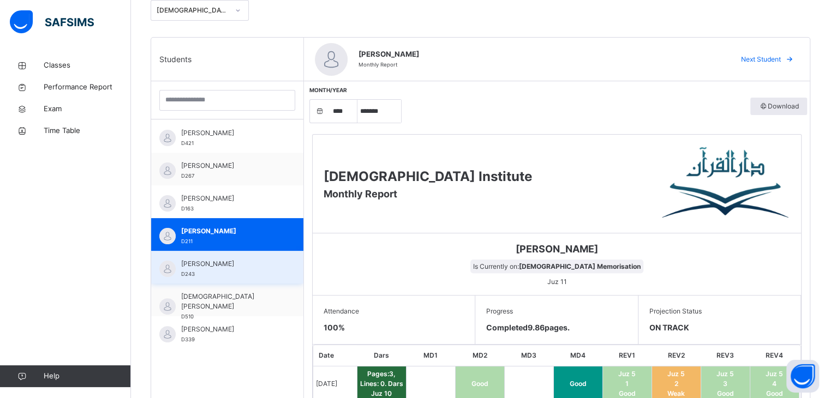
click at [269, 264] on span "[PERSON_NAME]" at bounding box center [230, 264] width 98 height 10
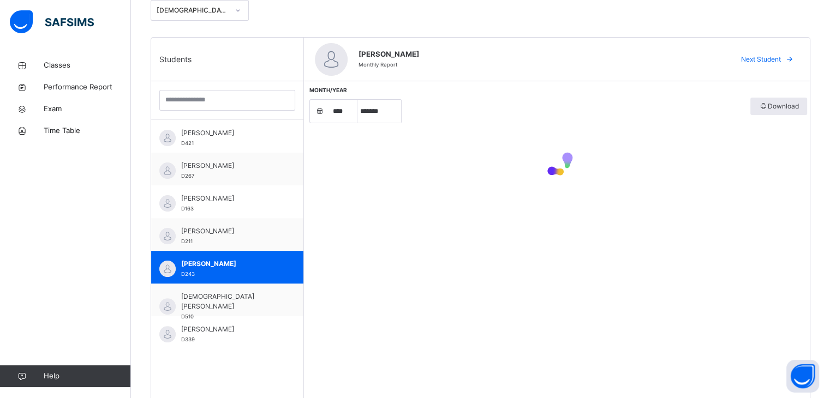
click at [471, 287] on div "Month/Year **** **** **** **** **** **** **** **** **** **** **** **** **** ***…" at bounding box center [557, 258] width 506 height 355
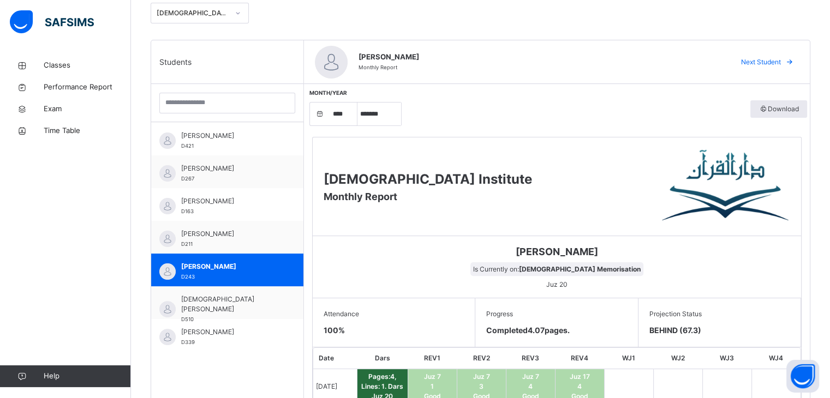
scroll to position [228, 0]
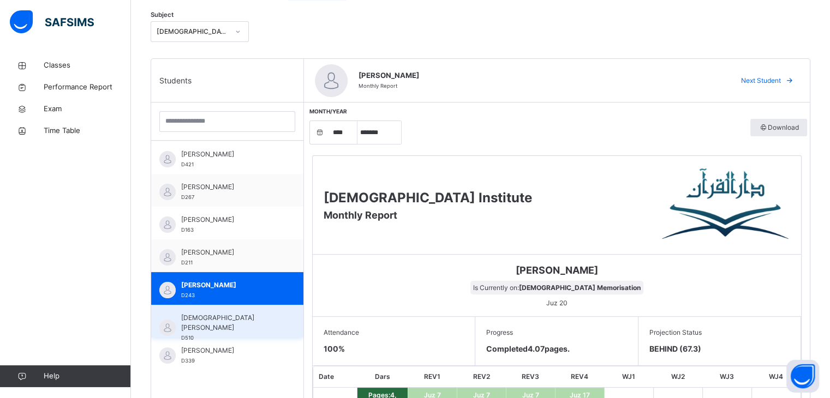
click at [236, 325] on div "[PERSON_NAME] D510" at bounding box center [230, 327] width 98 height 29
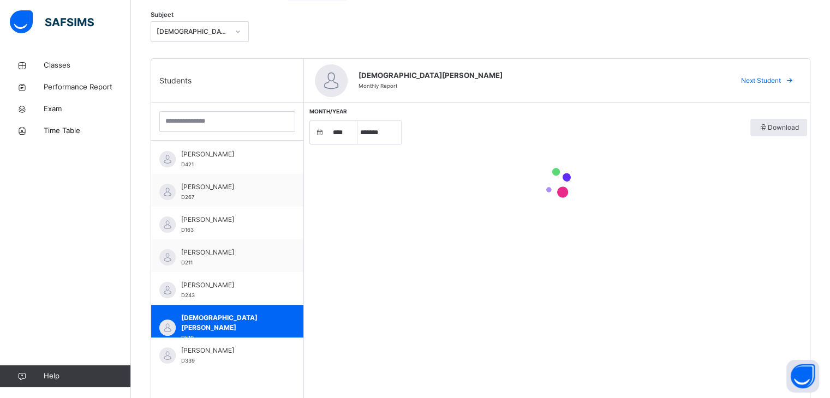
click at [380, 327] on div "Month/Year **** **** **** **** **** **** **** **** **** **** **** **** **** ***…" at bounding box center [557, 280] width 506 height 355
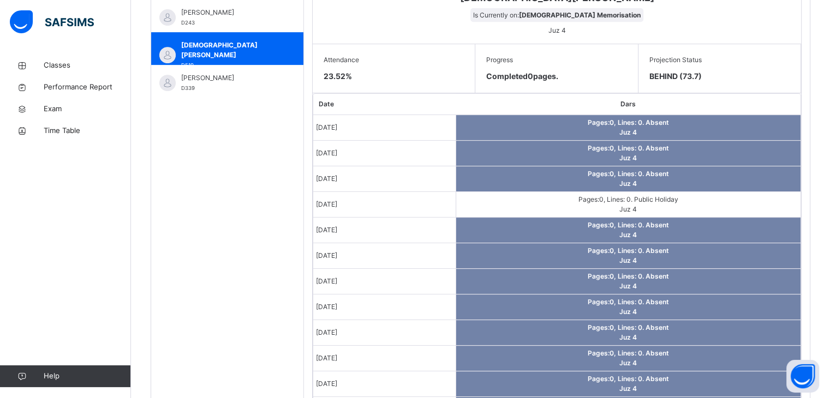
scroll to position [403, 0]
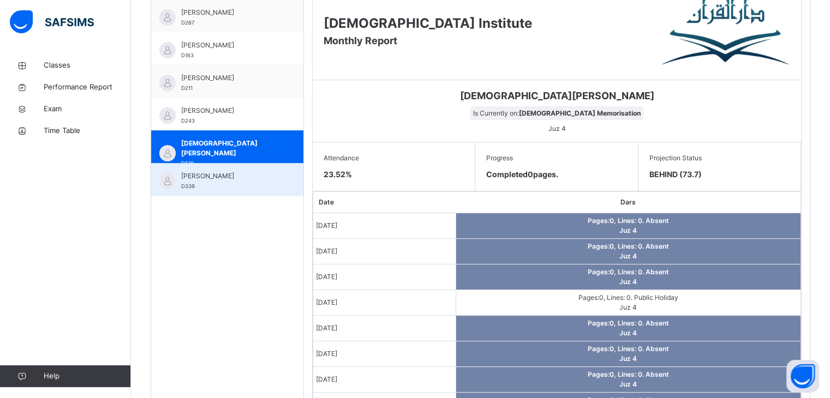
click at [252, 172] on span "[PERSON_NAME]" at bounding box center [230, 176] width 98 height 10
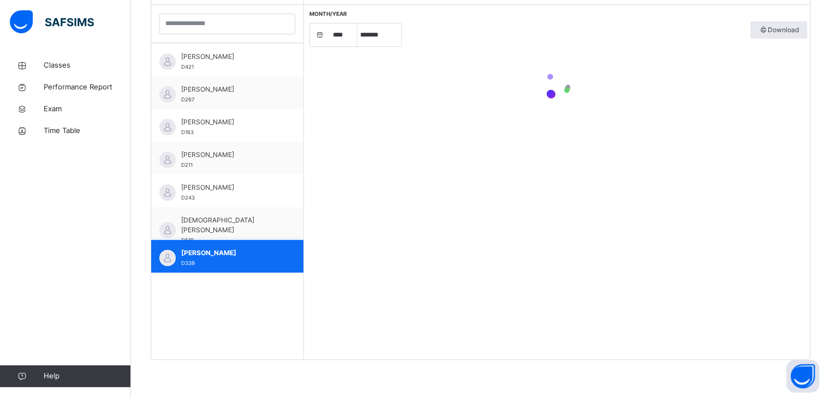
scroll to position [325, 0]
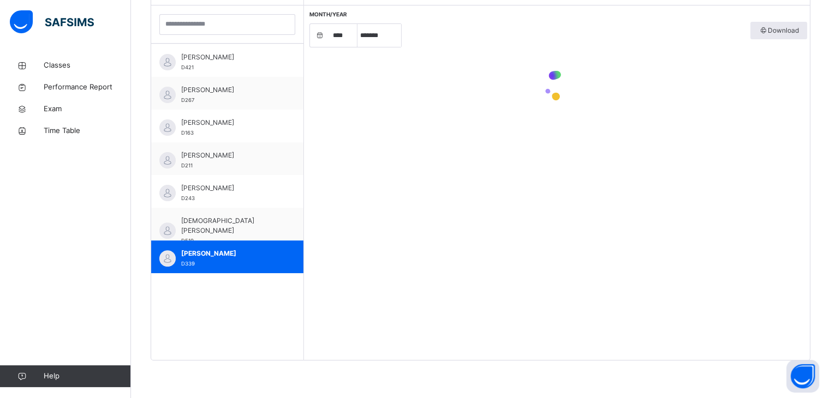
click at [452, 190] on div "Month/Year **** **** **** **** **** **** **** **** **** **** **** **** **** ***…" at bounding box center [557, 182] width 506 height 355
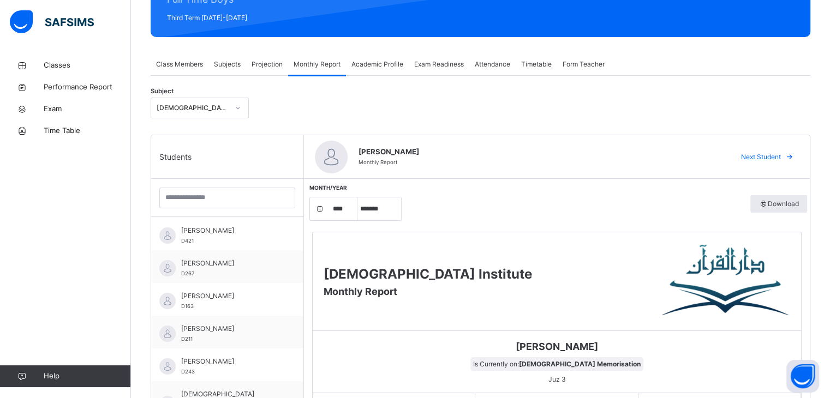
scroll to position [151, 0]
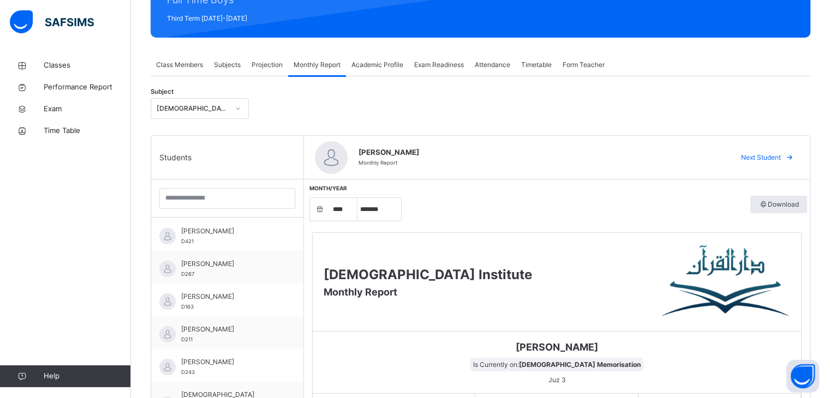
click at [260, 64] on span "Projection" at bounding box center [266, 65] width 31 height 10
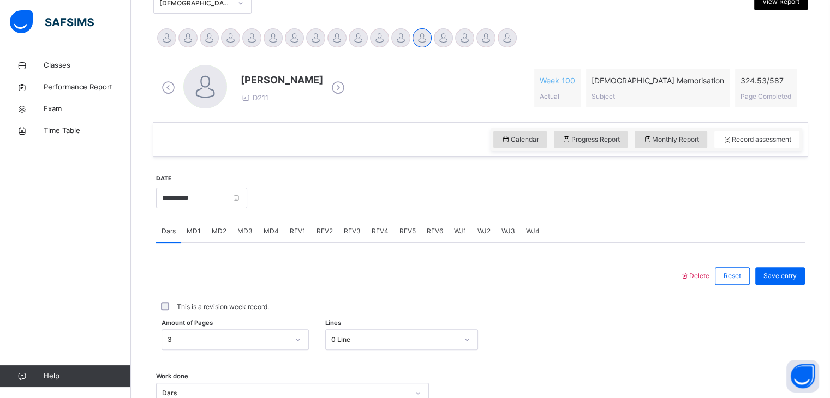
scroll to position [257, 0]
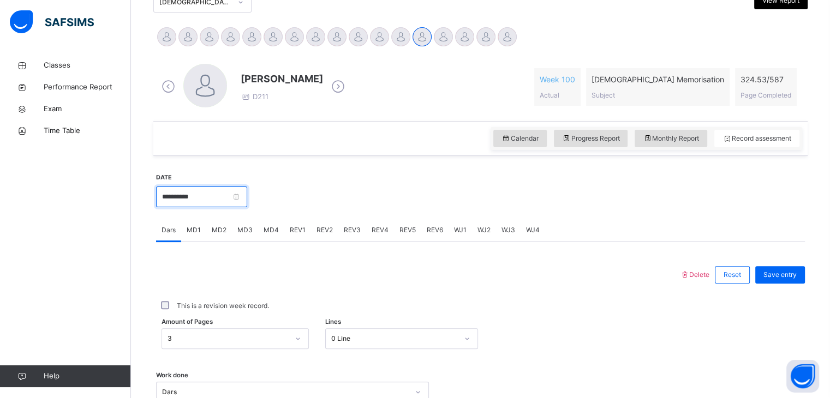
click at [168, 200] on input "**********" at bounding box center [201, 197] width 91 height 21
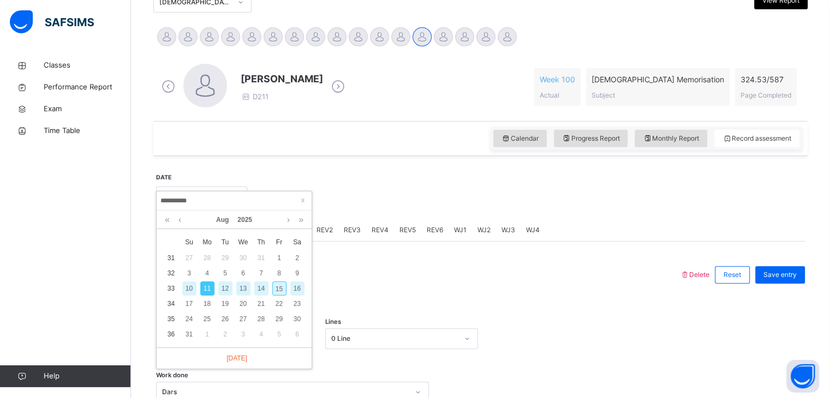
click at [169, 203] on input "**********" at bounding box center [234, 201] width 148 height 12
click at [225, 286] on div "12" at bounding box center [225, 288] width 14 height 14
click at [225, 207] on input "**********" at bounding box center [201, 197] width 91 height 21
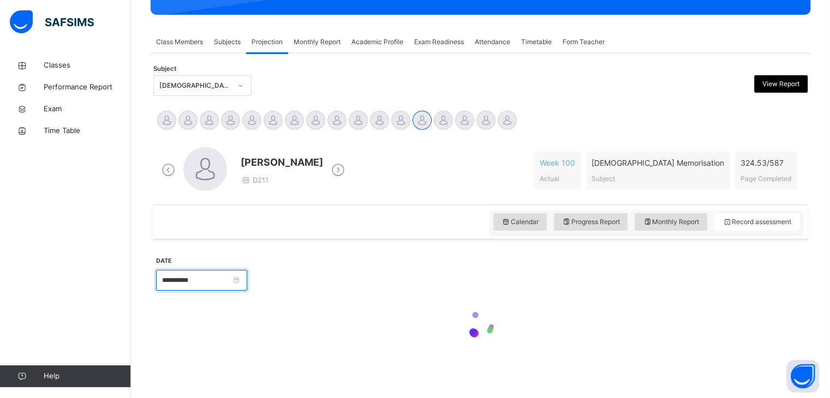
type input "**********"
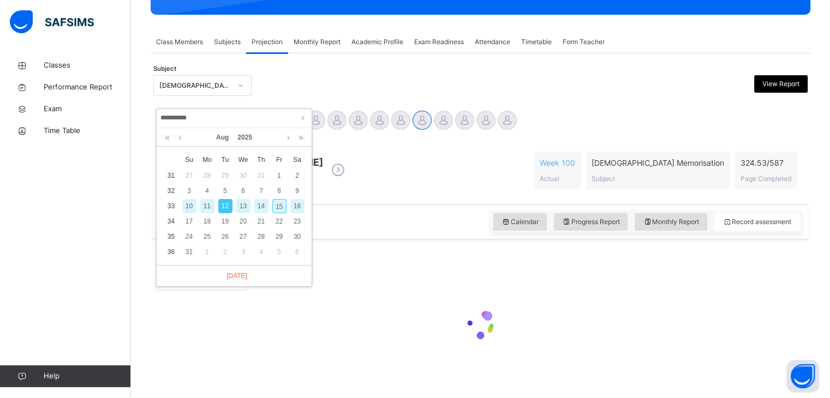
click at [385, 277] on div at bounding box center [526, 279] width 547 height 47
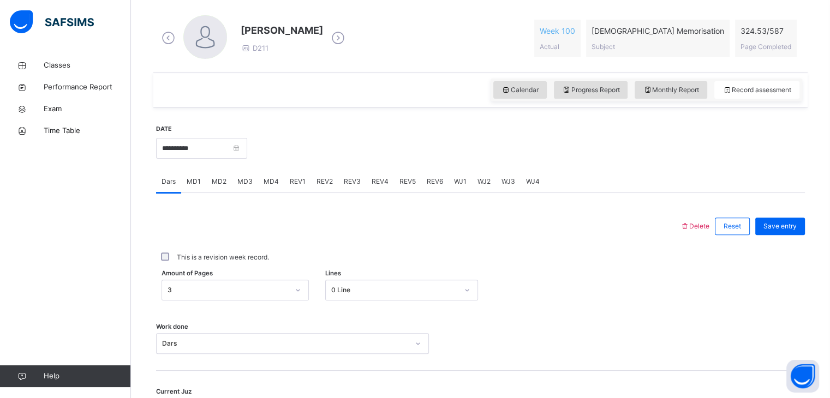
scroll to position [421, 0]
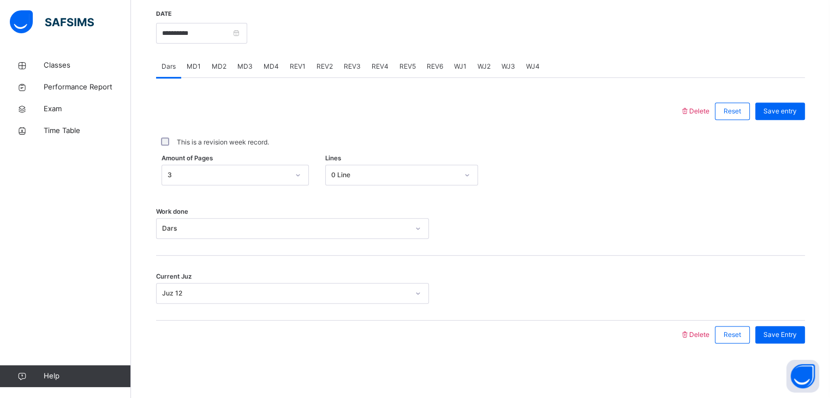
click at [268, 71] on span "MD4" at bounding box center [270, 67] width 15 height 10
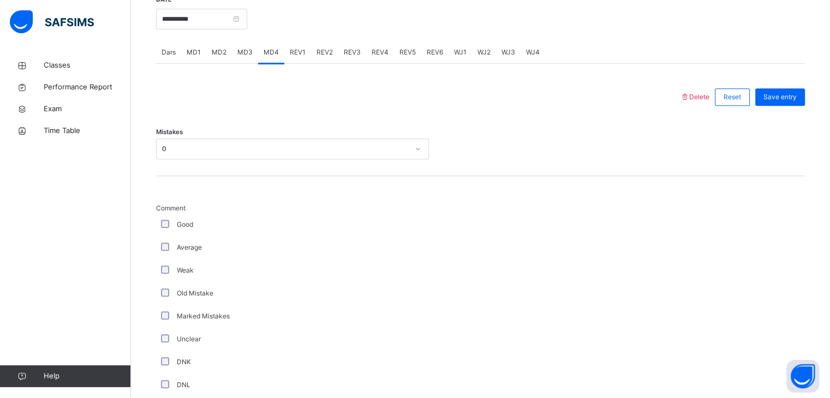
scroll to position [436, 0]
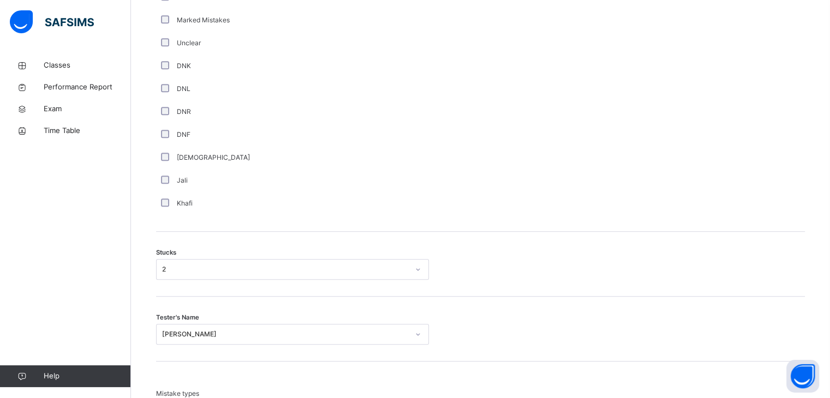
click at [163, 281] on div "Stucks 2" at bounding box center [480, 264] width 649 height 65
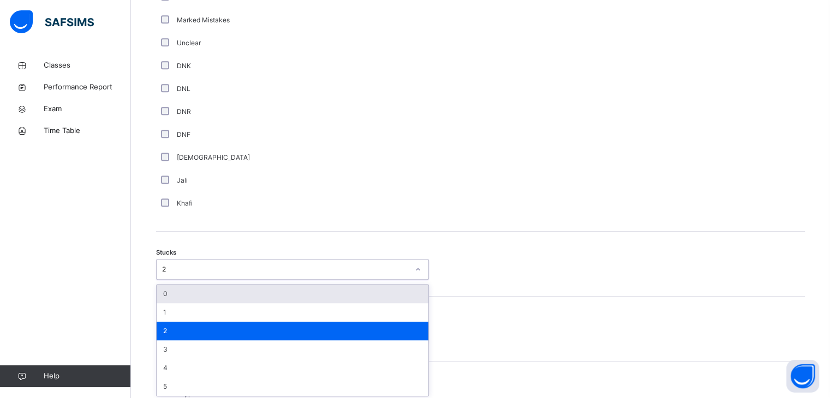
scroll to position [733, 0]
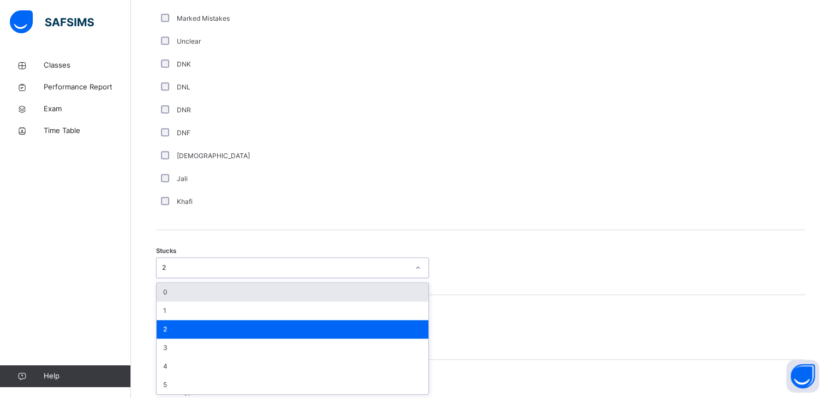
click at [164, 290] on div "0" at bounding box center [293, 292] width 272 height 19
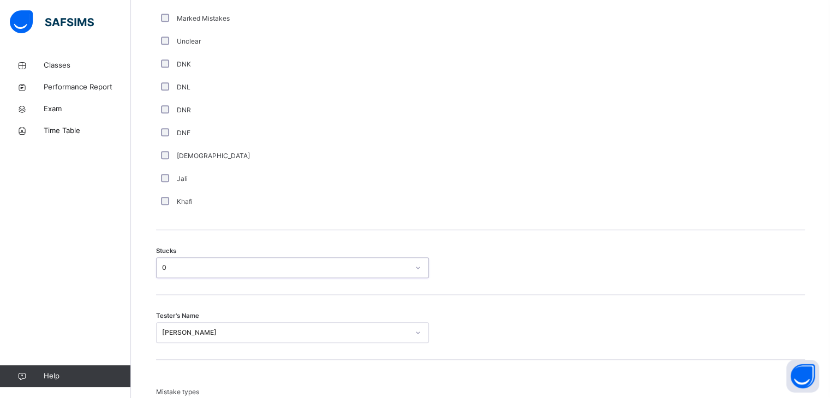
click at [177, 327] on div "[PERSON_NAME]" at bounding box center [292, 332] width 273 height 21
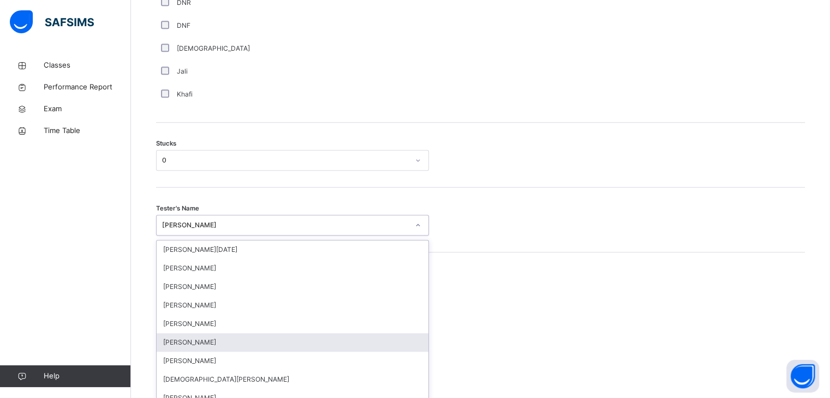
scroll to position [851, 0]
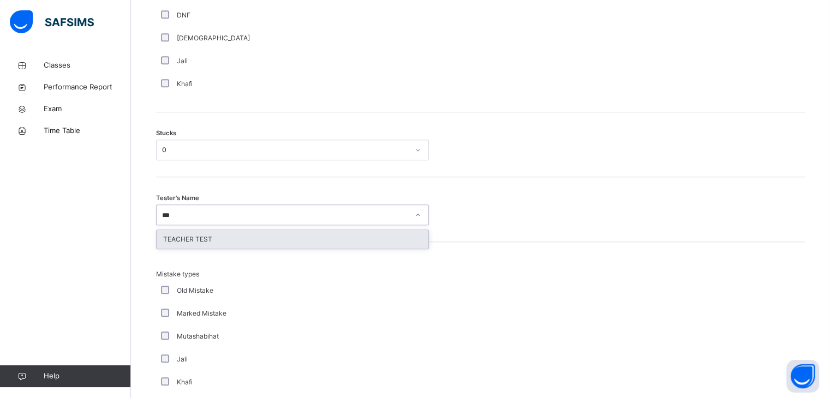
type input "****"
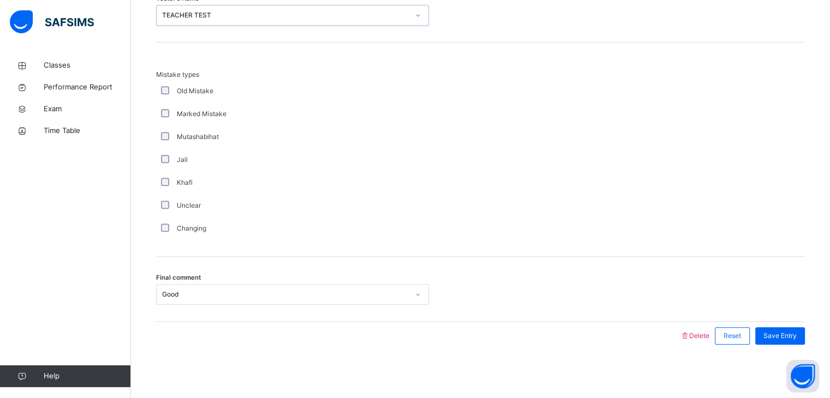
scroll to position [1051, 0]
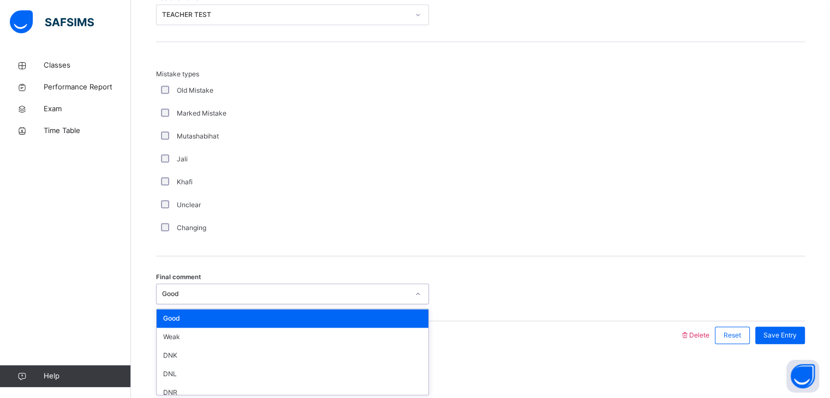
click at [158, 299] on div "Good" at bounding box center [282, 294] width 251 height 17
click at [187, 341] on div "Weak" at bounding box center [293, 337] width 272 height 19
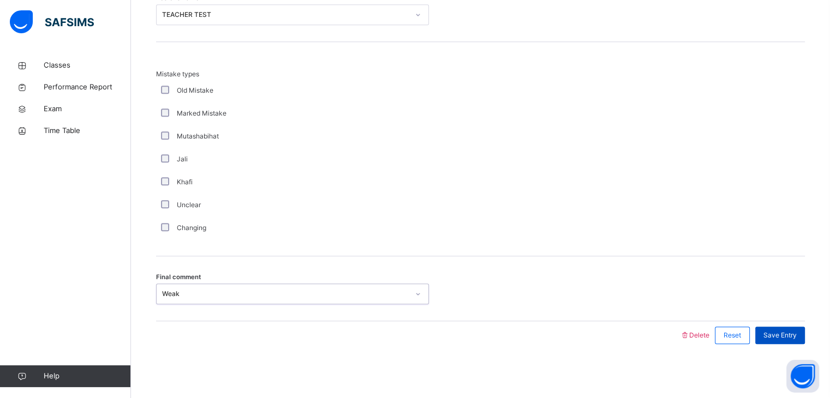
click at [794, 333] on span "Save Entry" at bounding box center [779, 336] width 33 height 10
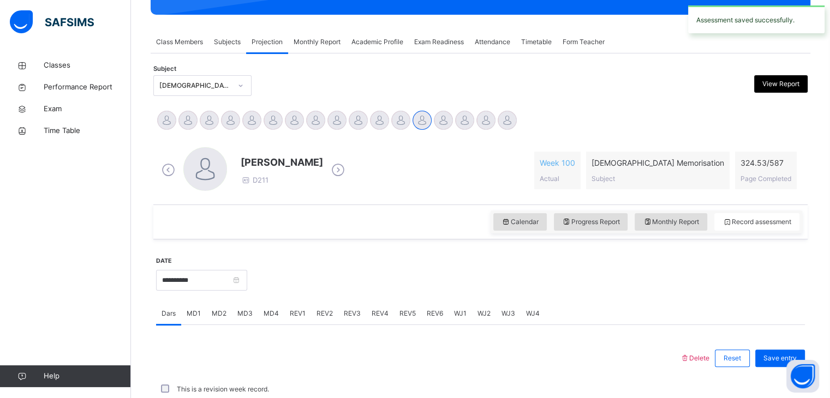
scroll to position [421, 0]
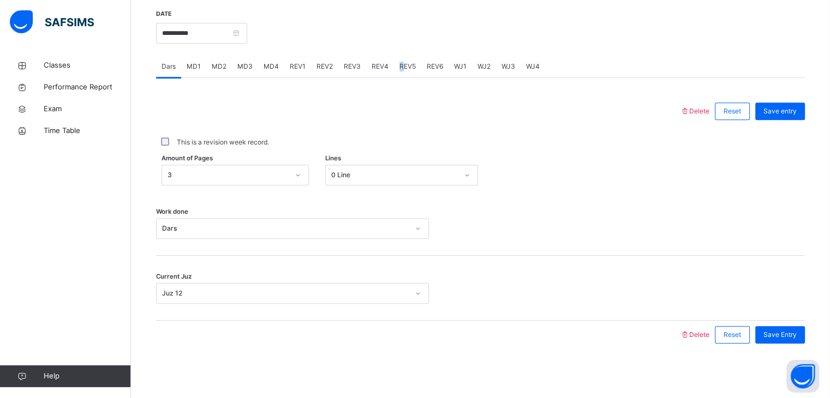
drag, startPoint x: 793, startPoint y: 329, endPoint x: 359, endPoint y: 80, distance: 500.0
click at [377, 78] on div "Dars MD1 MD2 MD3 MD4 REV1 REV2 REV3 REV4 REV5 REV6 WJ1 WJ2 WJ3 WJ4 Dars More Op…" at bounding box center [480, 202] width 649 height 293
click at [220, 65] on span "MD2" at bounding box center [219, 67] width 15 height 10
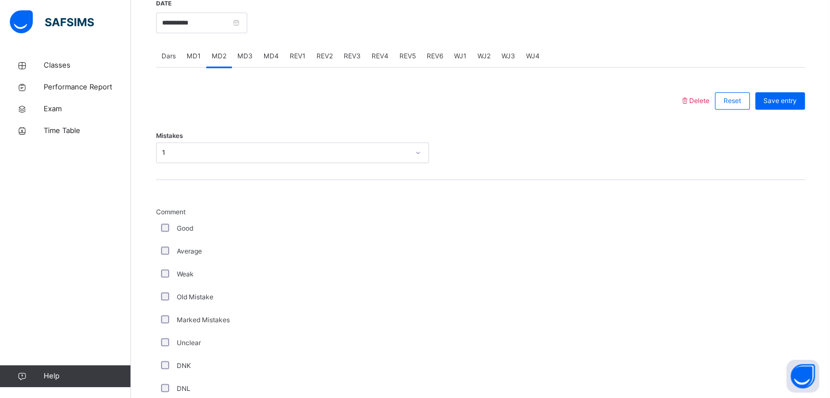
scroll to position [429, 0]
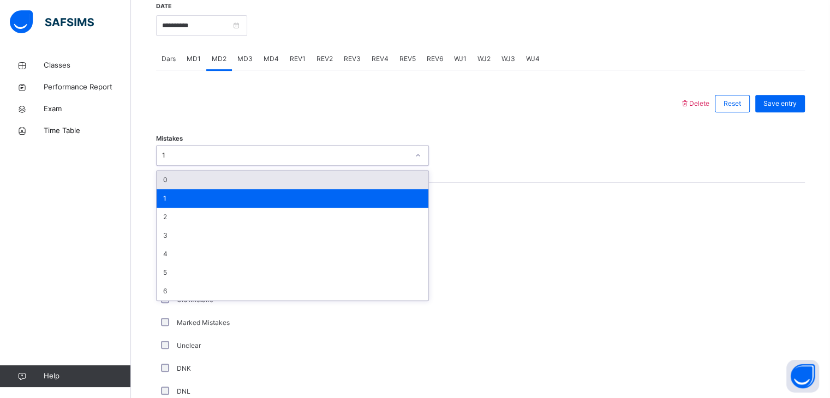
click at [173, 152] on div "1" at bounding box center [285, 156] width 247 height 10
click at [177, 178] on div "0" at bounding box center [293, 180] width 272 height 19
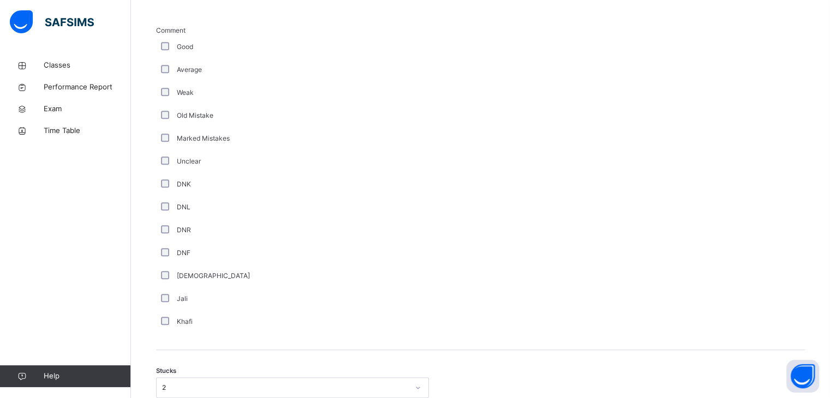
scroll to position [630, 0]
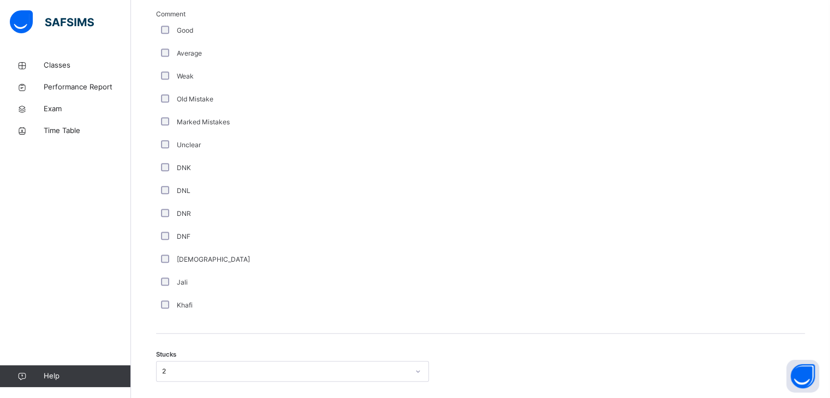
click at [161, 47] on div "Average" at bounding box center [292, 53] width 273 height 23
click at [164, 77] on div "Weak" at bounding box center [292, 76] width 267 height 10
click at [188, 370] on div "option 2 focused, 3 of 6. 6 results available. Use Up and Down to choose option…" at bounding box center [292, 371] width 273 height 21
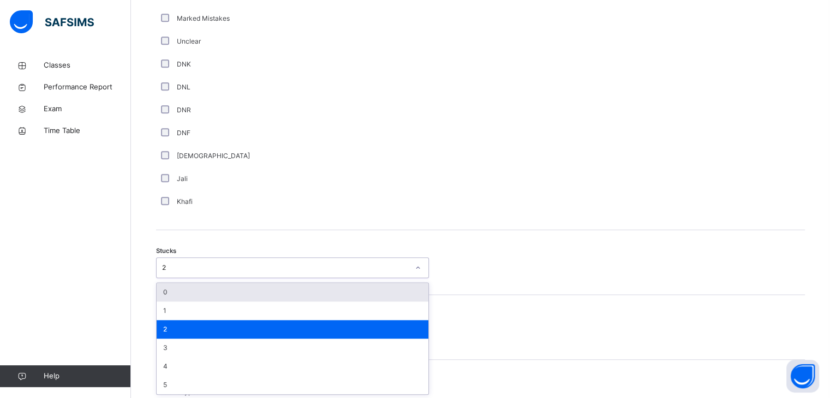
click at [172, 279] on div "Stucks option 0 focused, 1 of 6. 6 results available. Use Up and Down to choose…" at bounding box center [480, 262] width 649 height 65
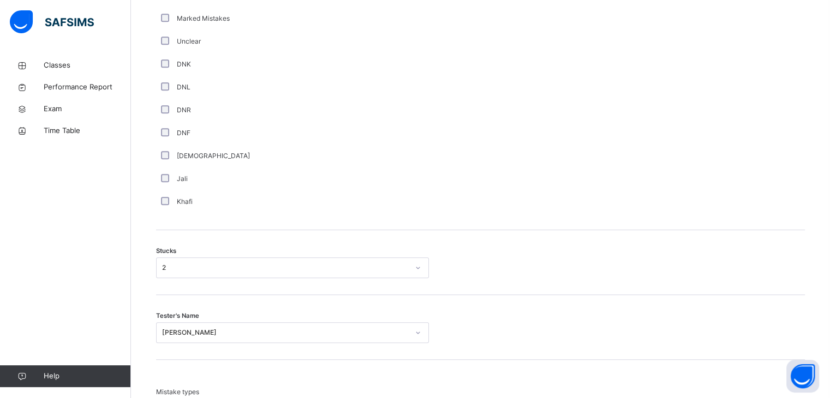
drag, startPoint x: 177, startPoint y: 266, endPoint x: 170, endPoint y: 281, distance: 16.3
click at [172, 268] on div "2" at bounding box center [285, 268] width 247 height 10
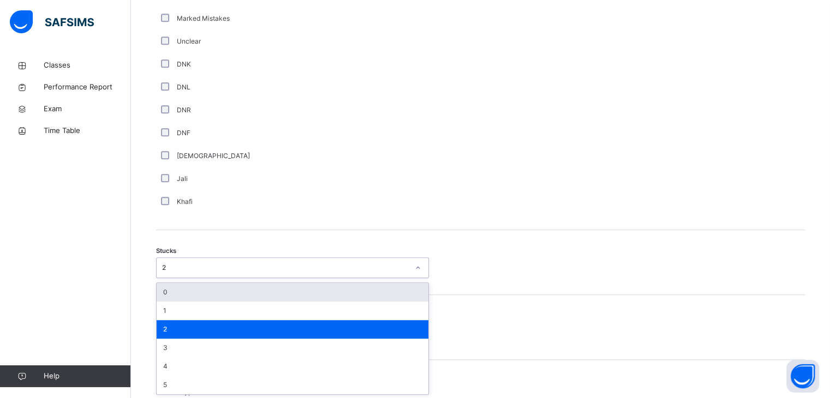
click at [170, 291] on div "0" at bounding box center [293, 292] width 272 height 19
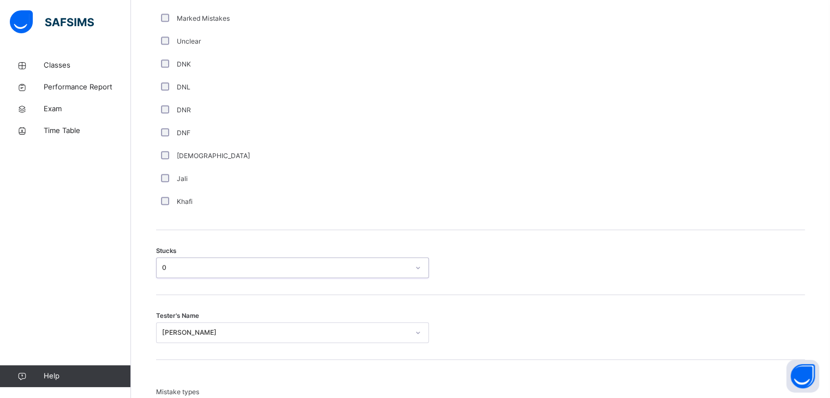
click at [162, 272] on div at bounding box center [162, 268] width 1 height 13
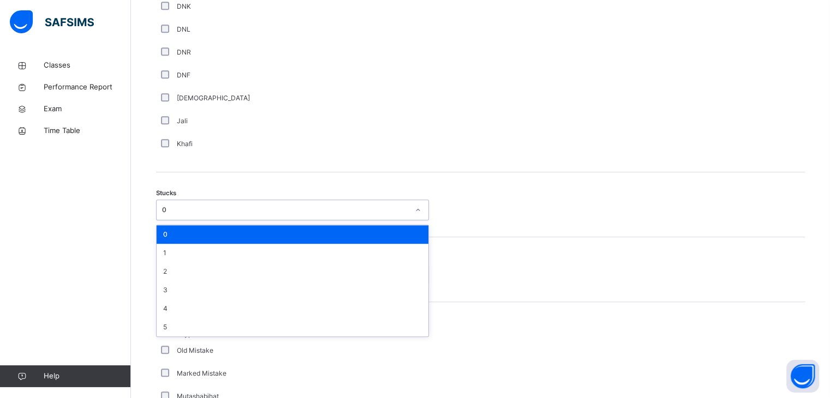
scroll to position [798, 0]
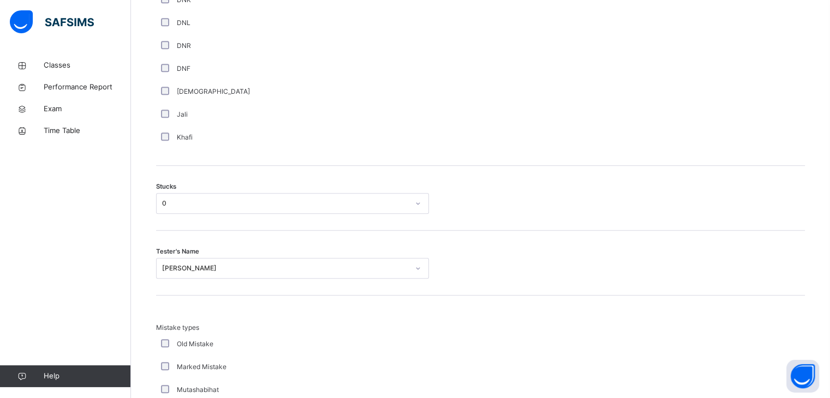
drag, startPoint x: 503, startPoint y: 289, endPoint x: 400, endPoint y: 267, distance: 105.5
click at [502, 289] on div "Tester's Name [PERSON_NAME]" at bounding box center [480, 263] width 649 height 65
click at [232, 262] on div "[PERSON_NAME]" at bounding box center [292, 268] width 273 height 21
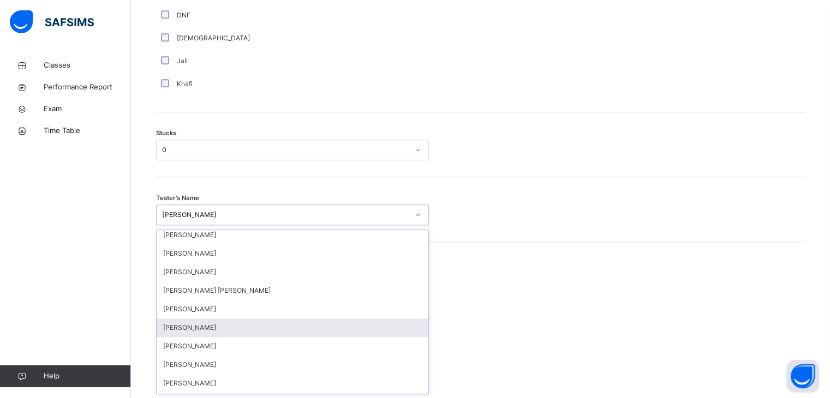
scroll to position [875, 0]
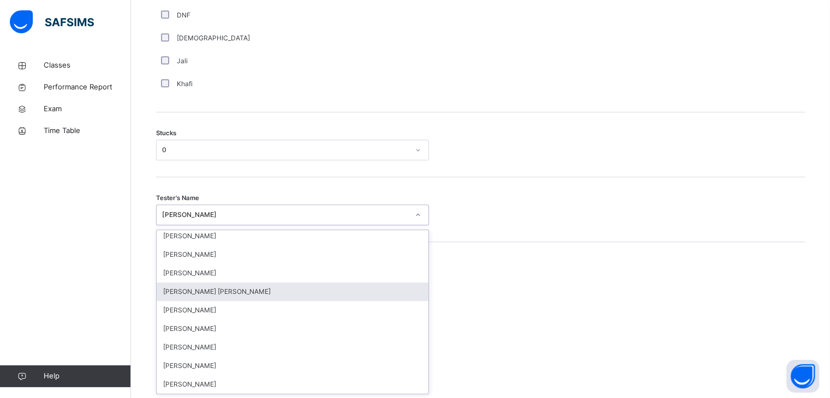
click at [194, 293] on div "[PERSON_NAME] [PERSON_NAME]" at bounding box center [293, 292] width 272 height 19
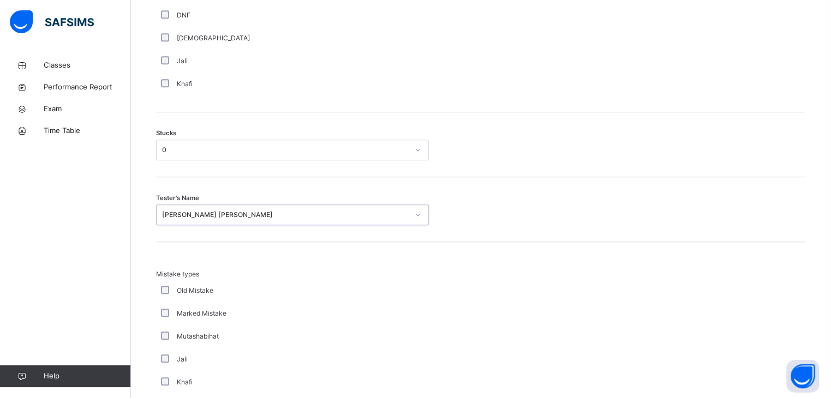
click at [196, 295] on label "Old Mistake" at bounding box center [195, 291] width 37 height 10
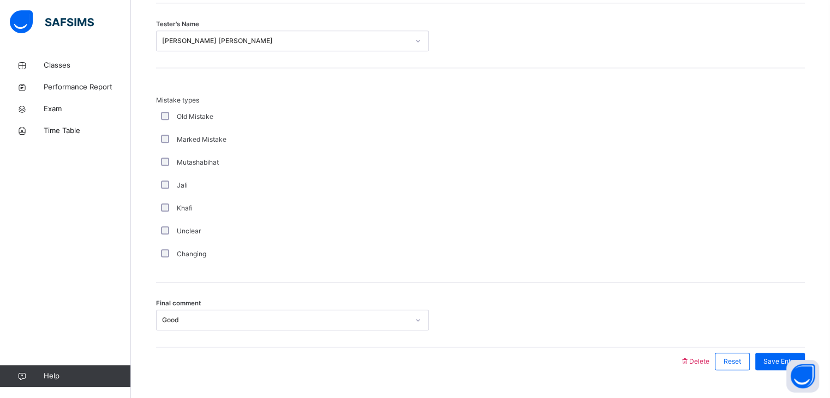
scroll to position [1033, 0]
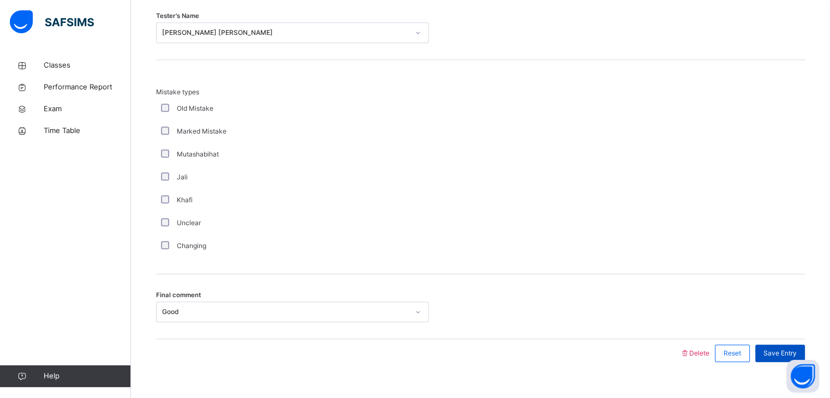
click at [775, 357] on div "Save Entry" at bounding box center [780, 353] width 50 height 17
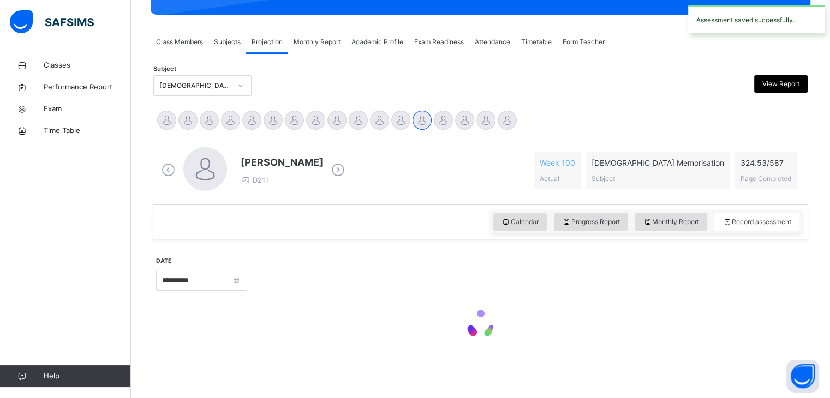
scroll to position [421, 0]
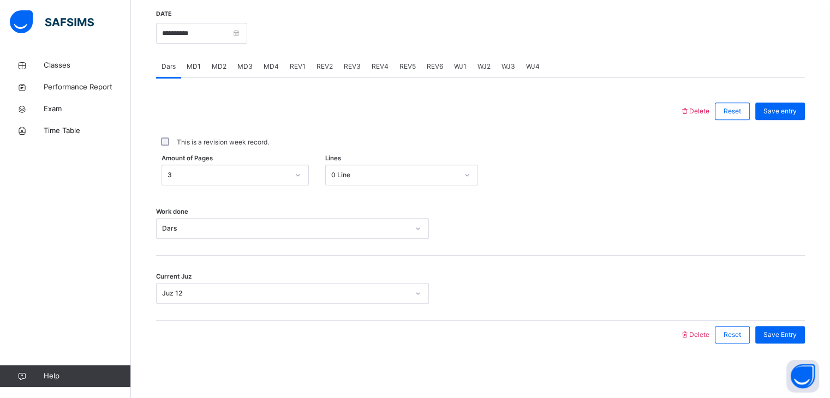
click at [301, 69] on span "REV1" at bounding box center [298, 67] width 16 height 10
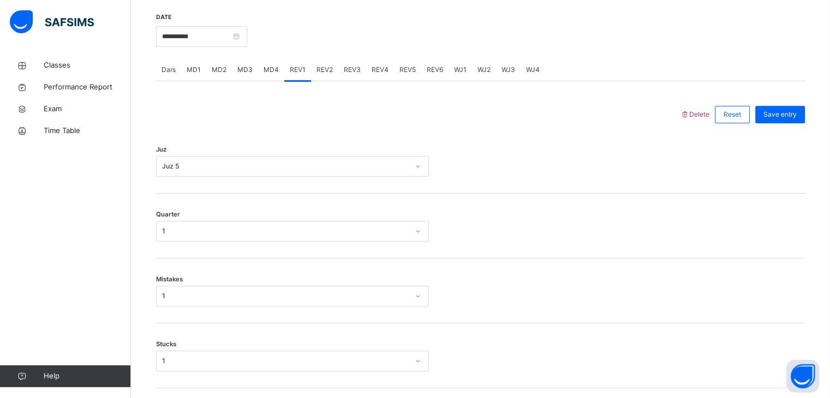
scroll to position [417, 0]
click at [174, 165] on div "Juz Juz 5" at bounding box center [480, 162] width 649 height 65
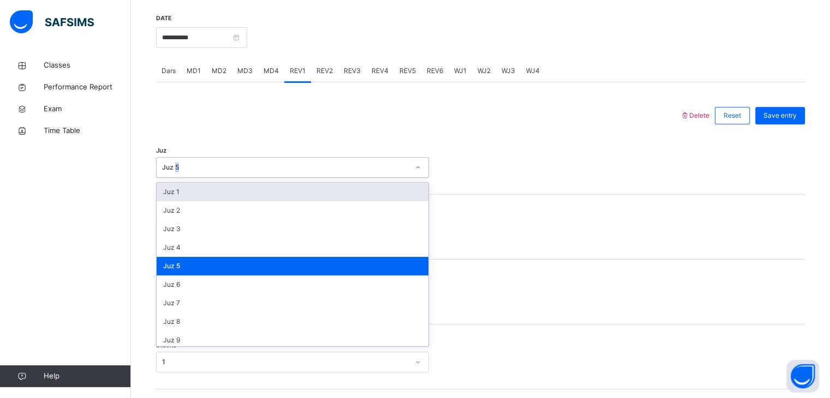
click at [174, 165] on div "Juz 5" at bounding box center [285, 168] width 247 height 10
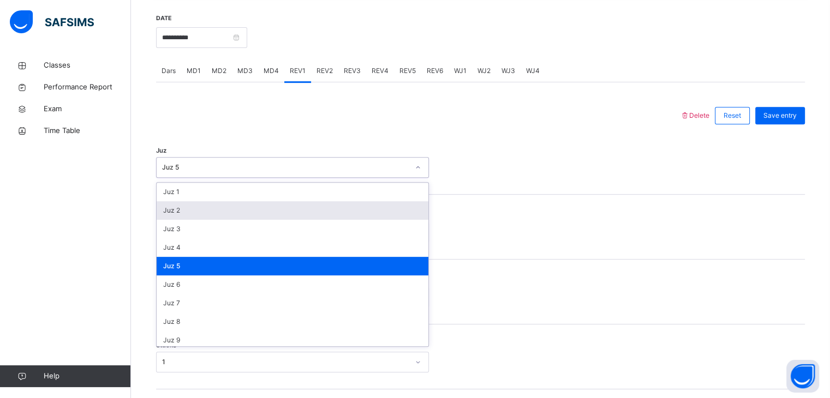
click at [175, 213] on div "Juz 2" at bounding box center [293, 210] width 272 height 19
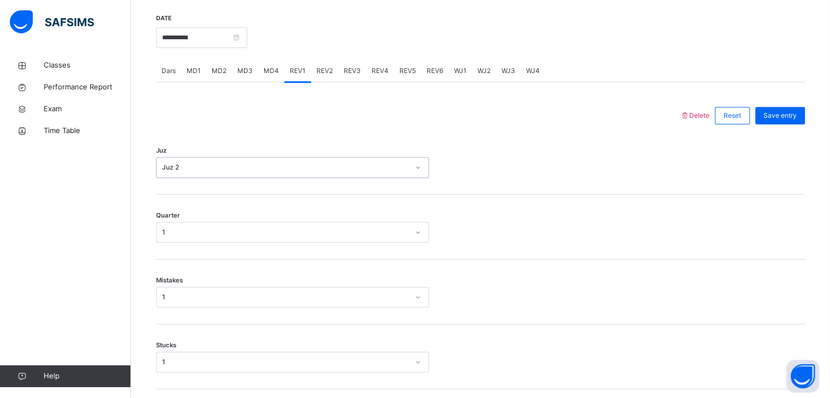
drag, startPoint x: 177, startPoint y: 226, endPoint x: 177, endPoint y: 232, distance: 6.0
click at [177, 230] on div "1" at bounding box center [282, 232] width 251 height 17
drag, startPoint x: 507, startPoint y: 201, endPoint x: 463, endPoint y: 212, distance: 46.0
click at [504, 201] on div "Quarter 1" at bounding box center [480, 227] width 649 height 65
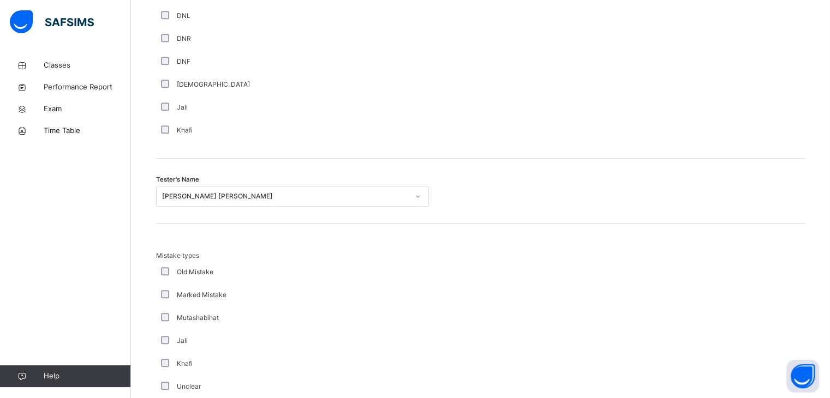
scroll to position [999, 0]
click at [320, 189] on div "Tester's Name [PERSON_NAME] [PERSON_NAME]" at bounding box center [480, 191] width 649 height 65
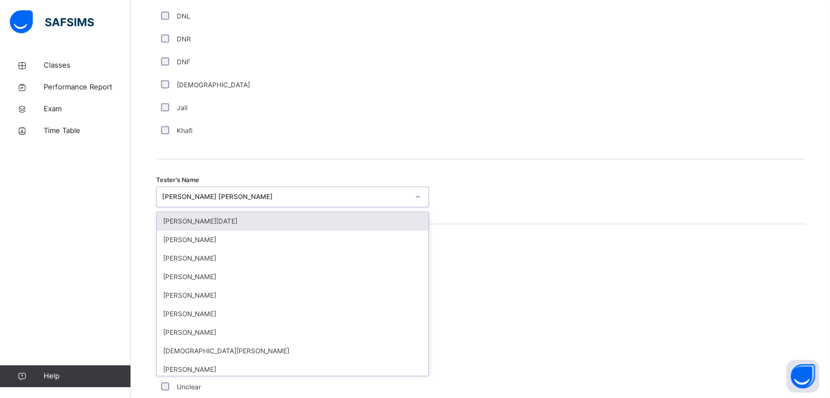
click at [319, 195] on div "[PERSON_NAME] [PERSON_NAME]" at bounding box center [285, 197] width 247 height 10
type input "***"
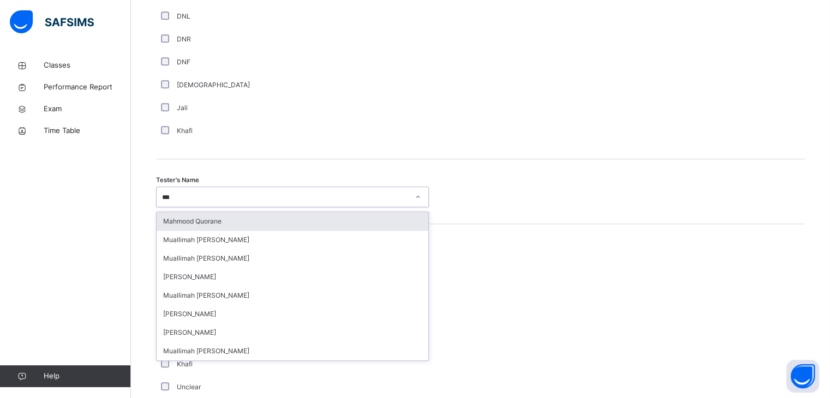
click at [220, 214] on div "Mahmood Quorane" at bounding box center [293, 221] width 272 height 19
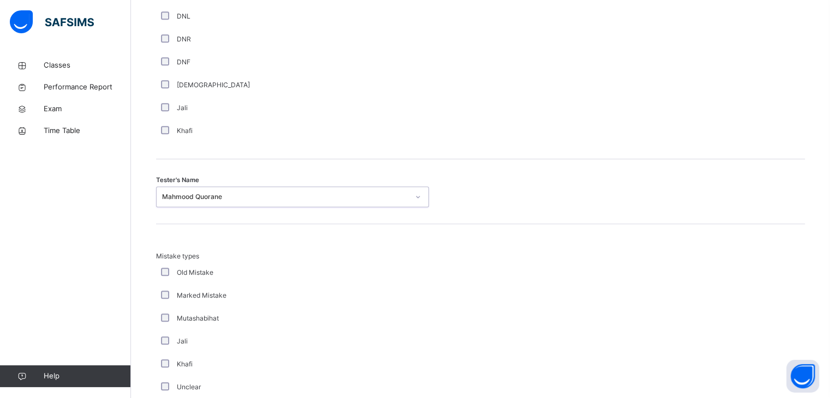
scroll to position [1180, 0]
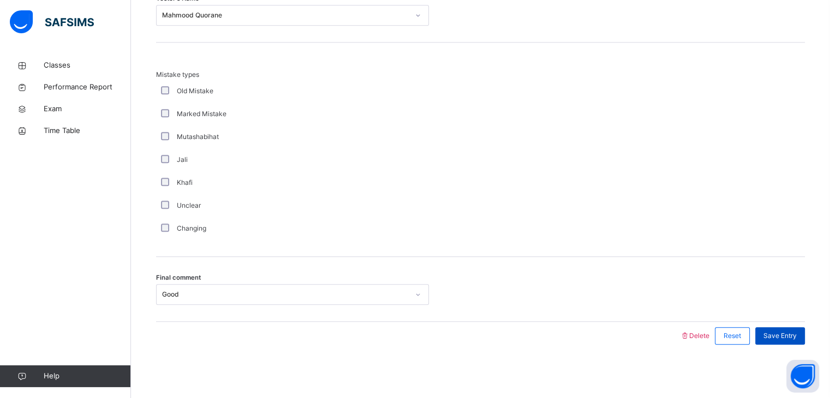
click at [774, 332] on span "Save Entry" at bounding box center [779, 336] width 33 height 10
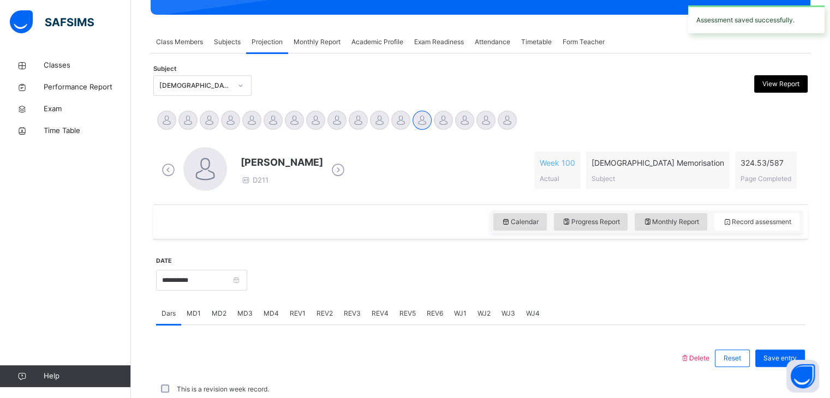
scroll to position [421, 0]
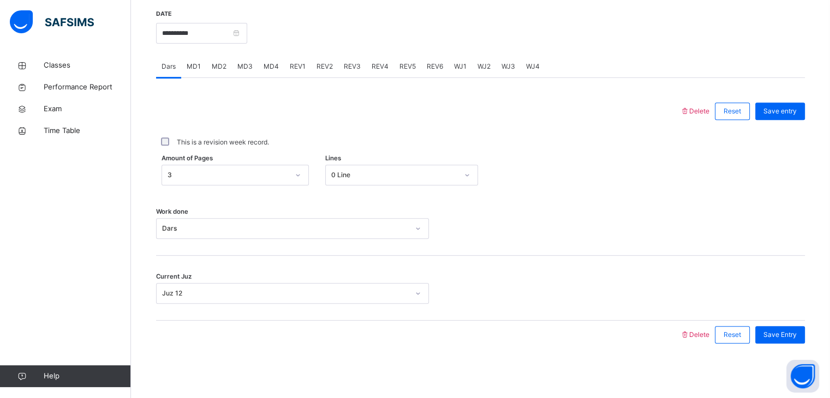
click at [292, 68] on span "REV1" at bounding box center [298, 67] width 16 height 10
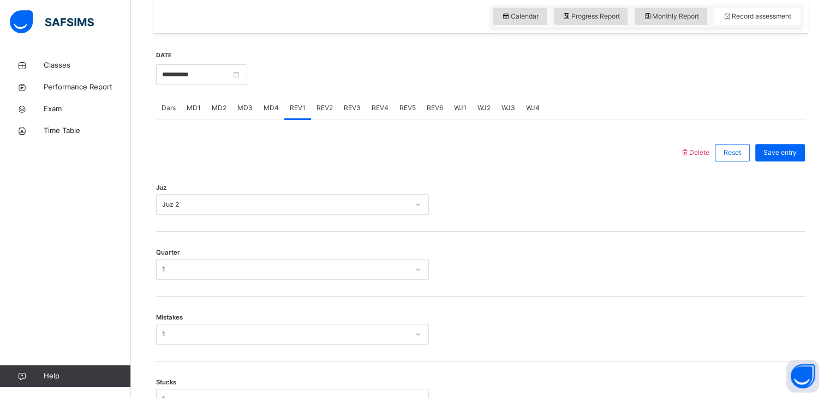
scroll to position [379, 0]
click at [322, 111] on span "REV2" at bounding box center [324, 109] width 16 height 10
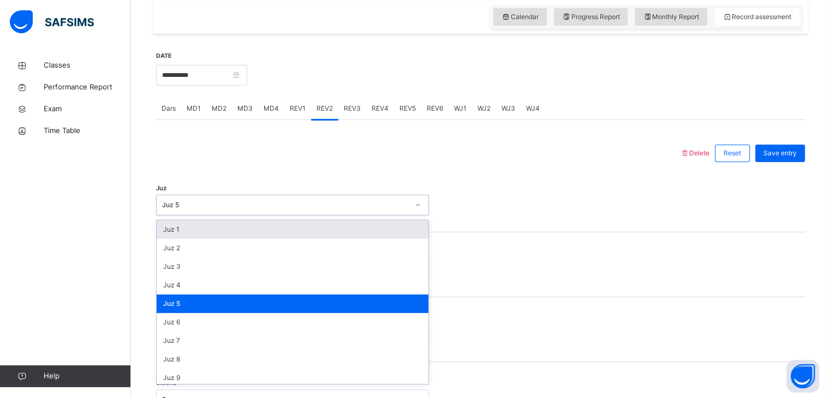
click at [199, 206] on div "Juz 5" at bounding box center [285, 205] width 247 height 10
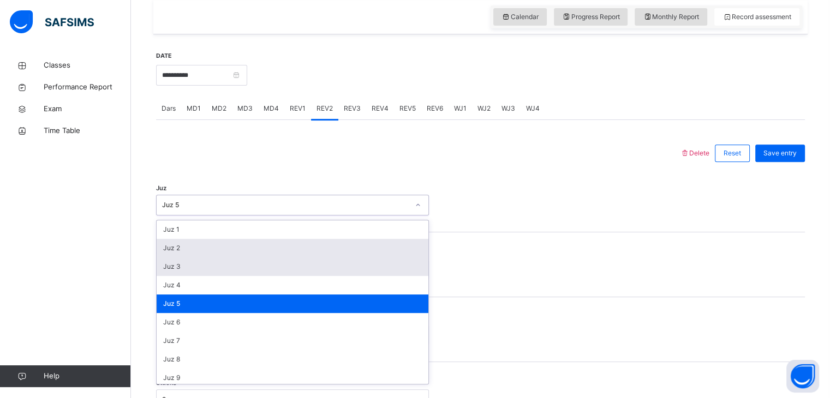
click at [177, 247] on div "Juz 2" at bounding box center [293, 248] width 272 height 19
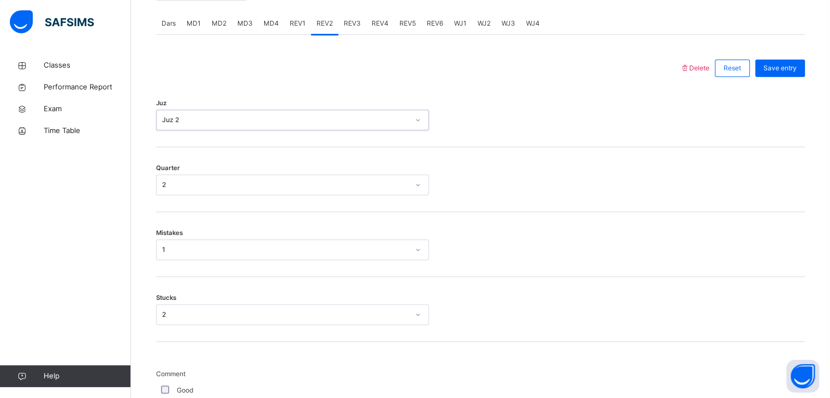
click at [182, 261] on div "Mistakes 1" at bounding box center [480, 244] width 649 height 65
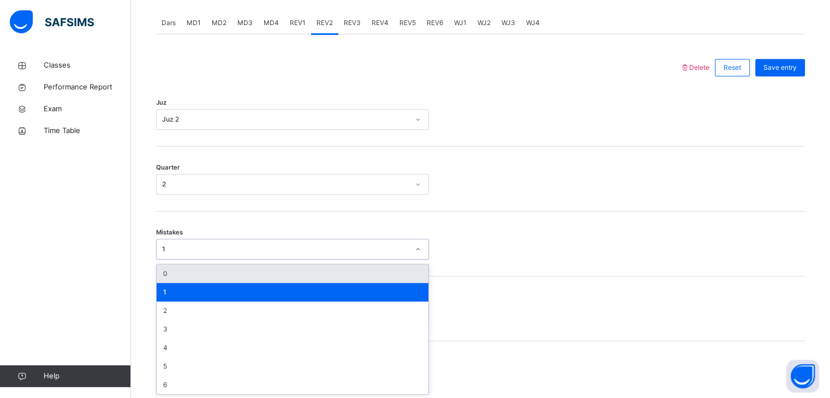
click at [180, 274] on div "0" at bounding box center [293, 274] width 272 height 19
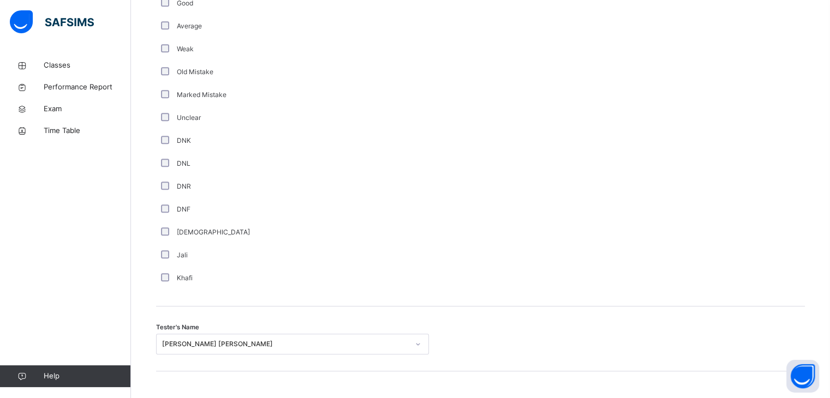
click at [161, 351] on div "[PERSON_NAME] [PERSON_NAME]" at bounding box center [292, 344] width 273 height 21
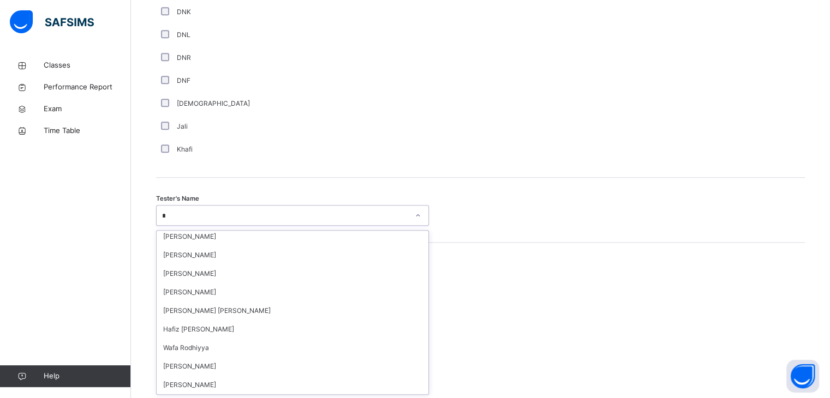
scroll to position [0, 0]
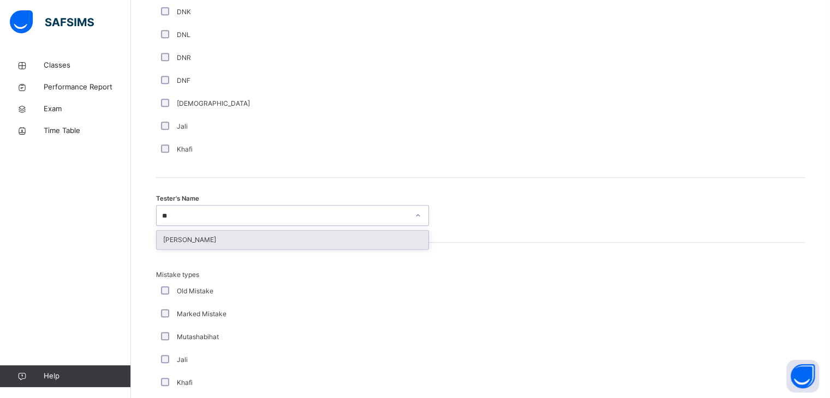
type input "*"
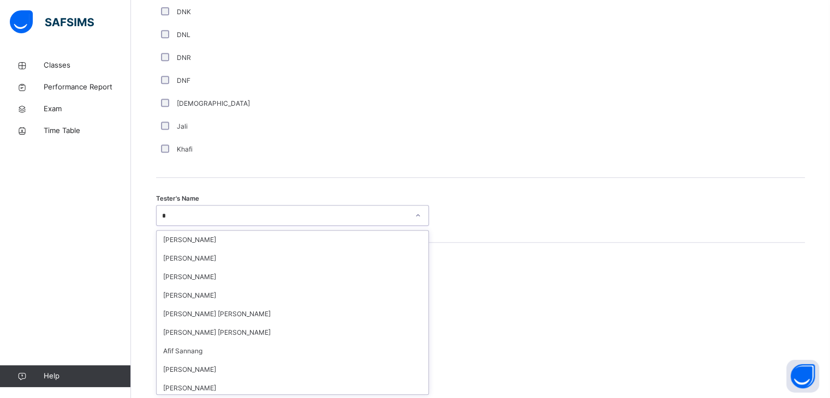
type input "**"
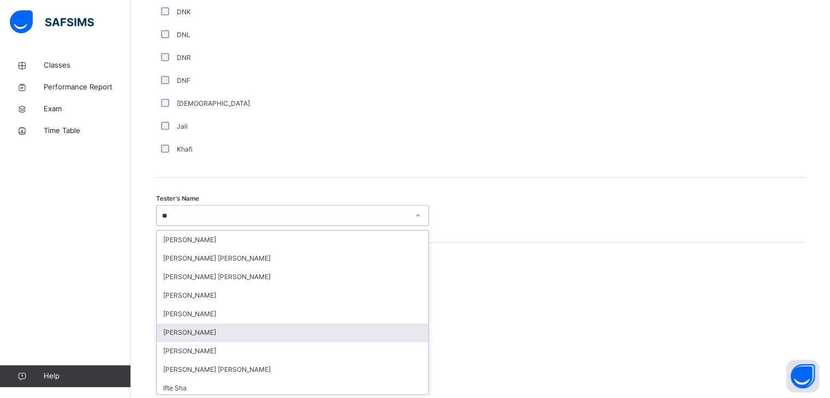
click at [184, 332] on div "[PERSON_NAME]" at bounding box center [293, 332] width 272 height 19
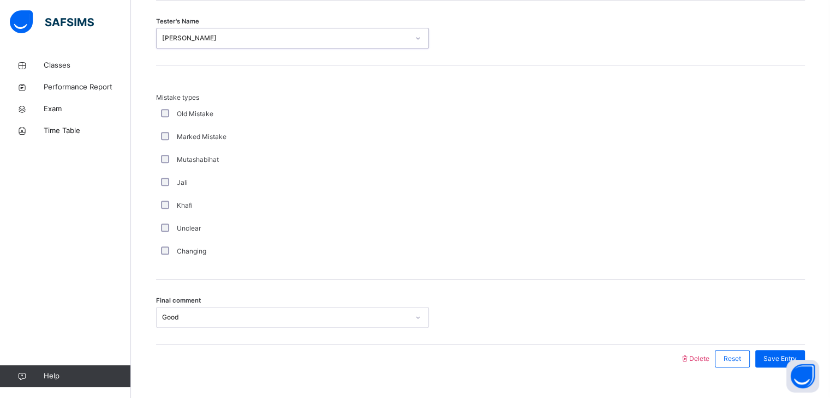
scroll to position [1180, 0]
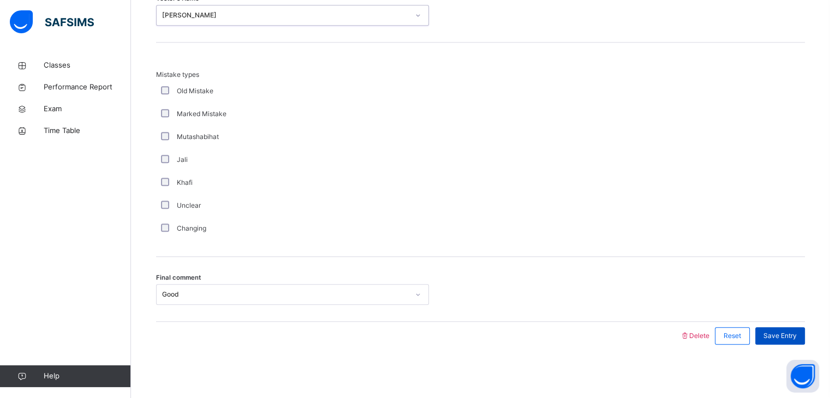
click at [794, 337] on span "Save Entry" at bounding box center [779, 336] width 33 height 10
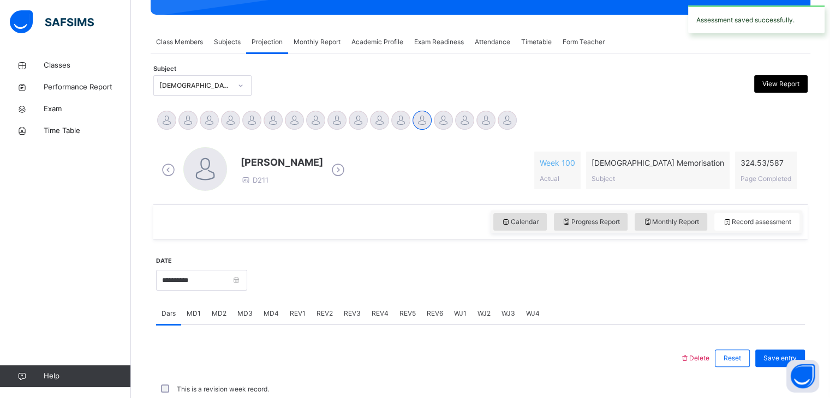
scroll to position [421, 0]
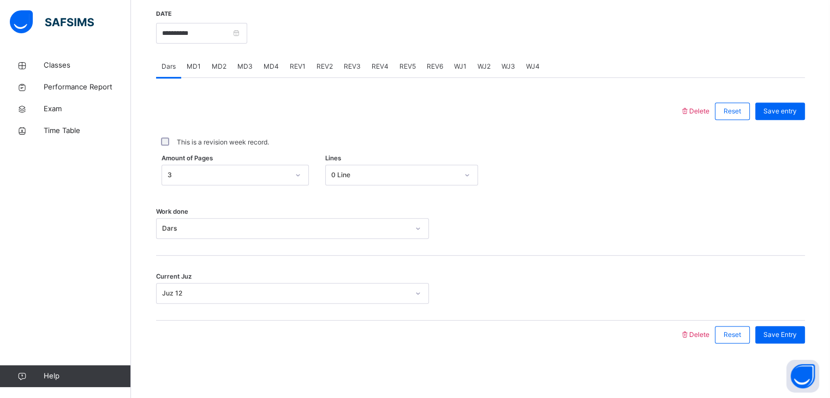
click at [351, 67] on span "REV3" at bounding box center [352, 67] width 17 height 10
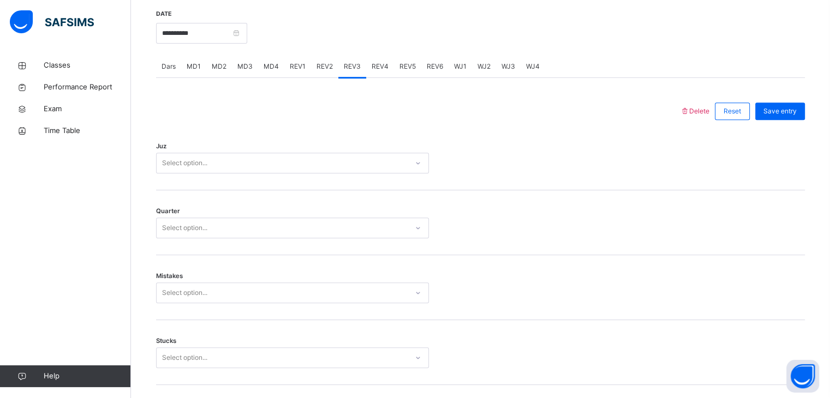
scroll to position [1180, 0]
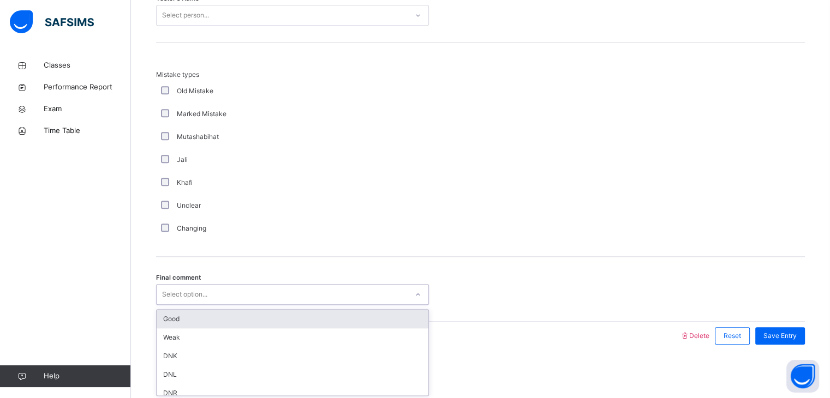
click at [160, 295] on div "Select option..." at bounding box center [282, 294] width 251 height 17
click at [165, 313] on div "Good" at bounding box center [293, 319] width 272 height 19
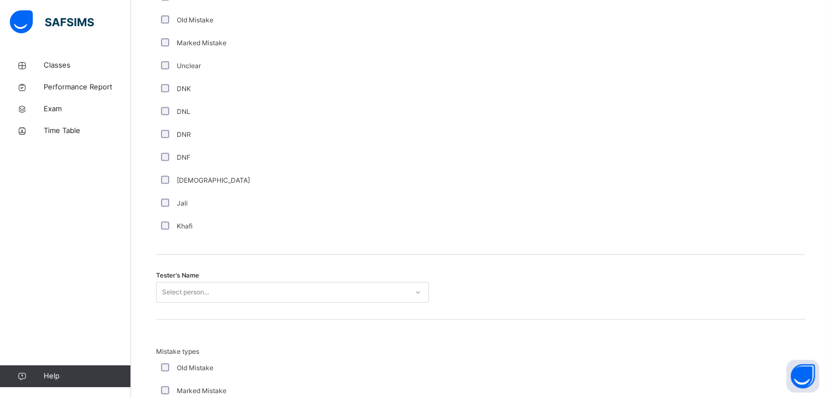
click at [159, 303] on div "Select person..." at bounding box center [292, 292] width 273 height 21
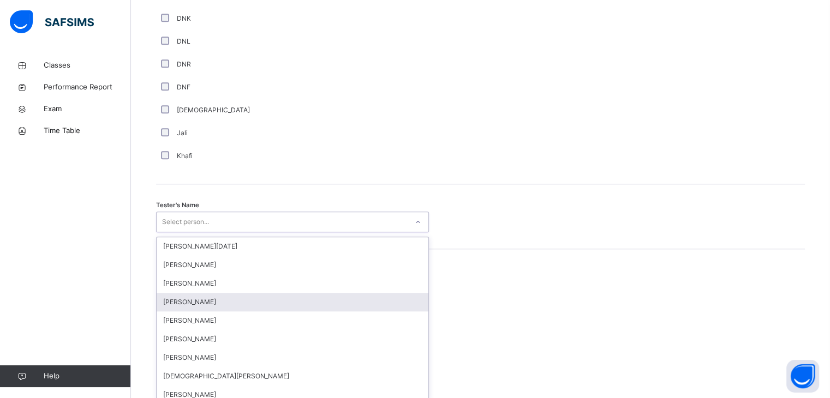
scroll to position [980, 0]
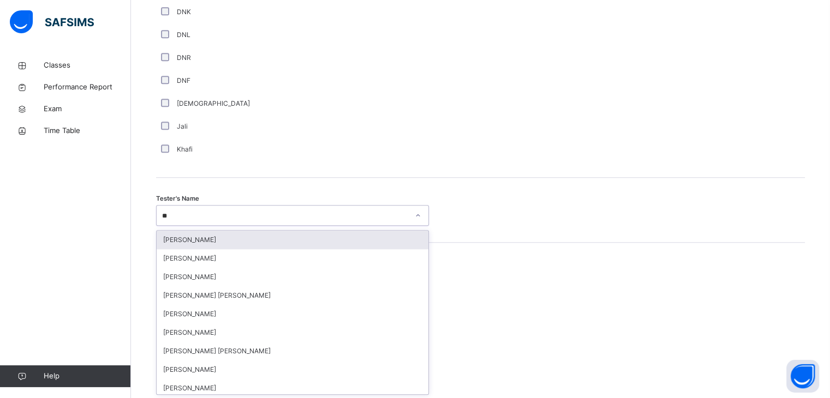
type input "***"
click at [187, 237] on div "Mahmood Quorane" at bounding box center [293, 240] width 272 height 19
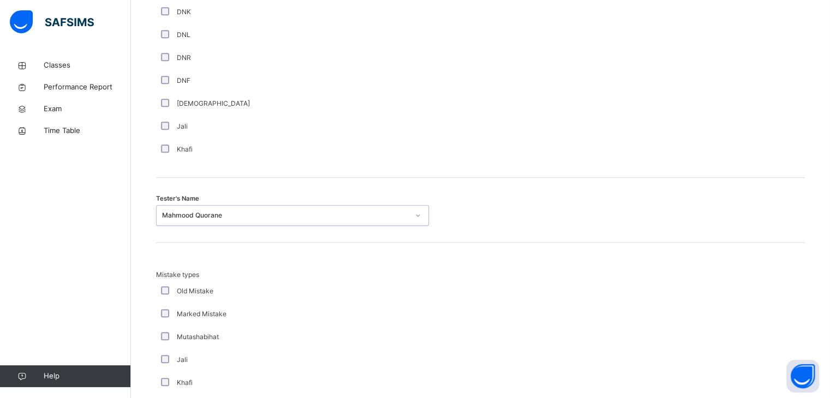
scroll to position [1180, 0]
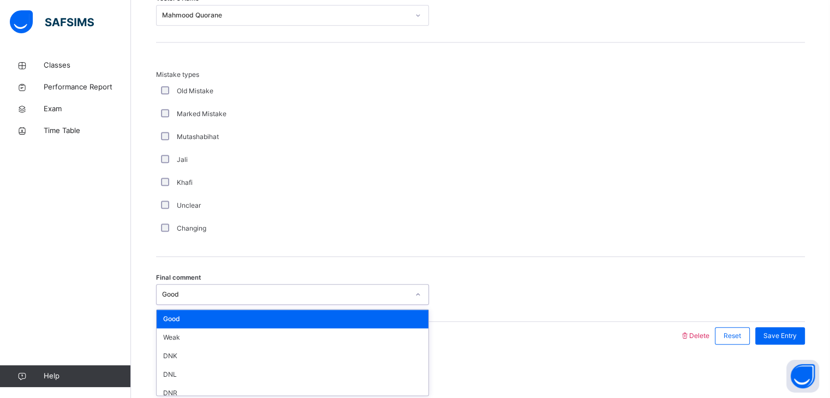
drag, startPoint x: 176, startPoint y: 286, endPoint x: 177, endPoint y: 321, distance: 35.0
click at [176, 287] on div "Good" at bounding box center [282, 294] width 251 height 17
click at [177, 332] on div "Weak" at bounding box center [293, 337] width 272 height 19
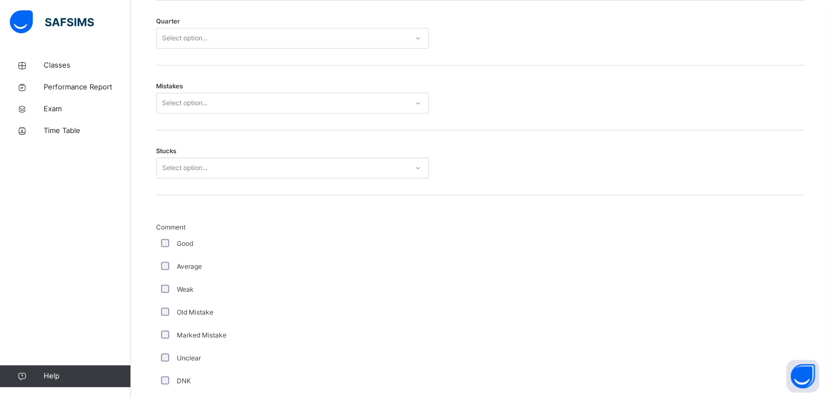
scroll to position [604, 0]
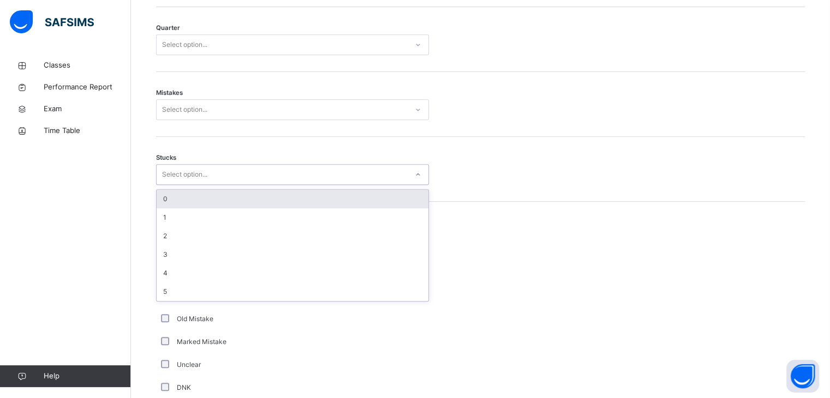
click at [194, 168] on div "Select option..." at bounding box center [184, 174] width 45 height 21
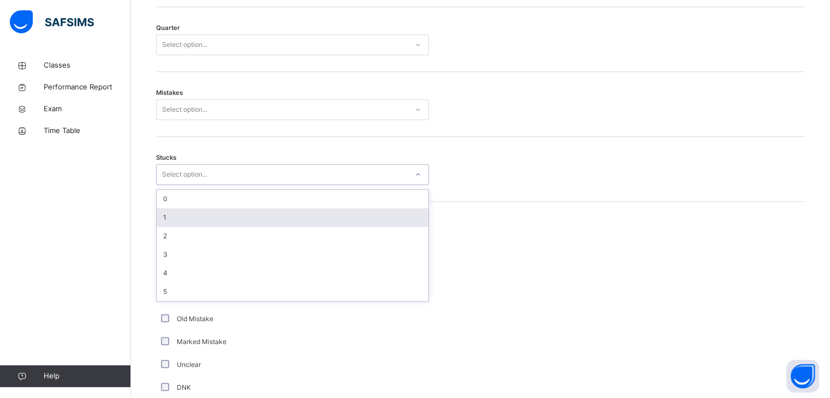
click at [168, 217] on div "1" at bounding box center [293, 217] width 272 height 19
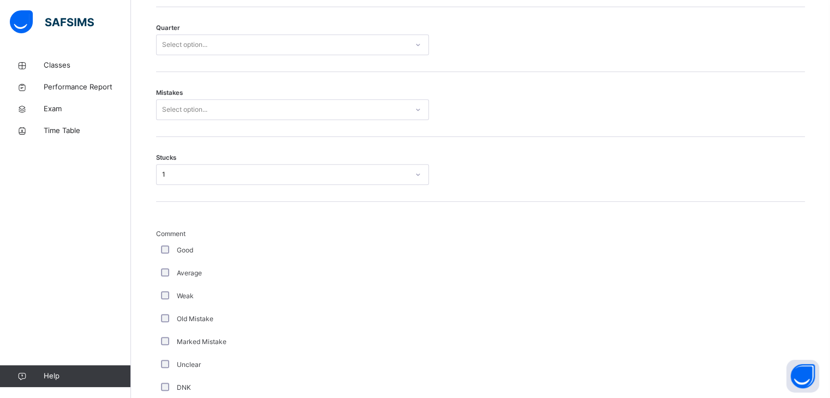
drag, startPoint x: 235, startPoint y: 97, endPoint x: 231, endPoint y: 116, distance: 19.9
click at [235, 97] on div "Mistakes Select option..." at bounding box center [480, 104] width 649 height 65
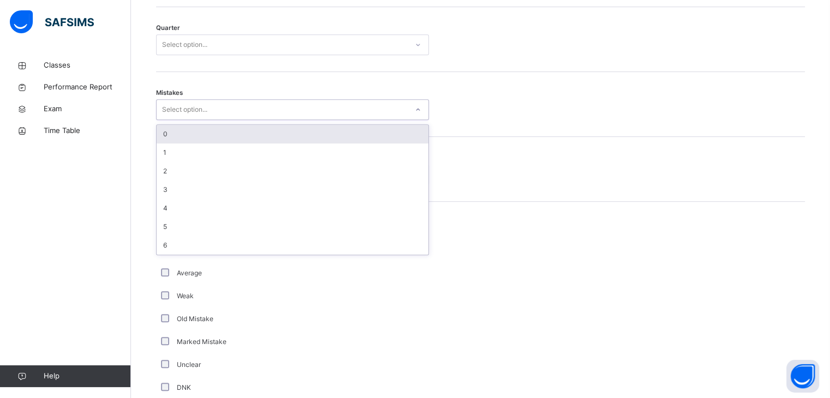
drag, startPoint x: 231, startPoint y: 116, endPoint x: 228, endPoint y: 131, distance: 15.1
click at [231, 116] on div "Select option..." at bounding box center [282, 109] width 251 height 17
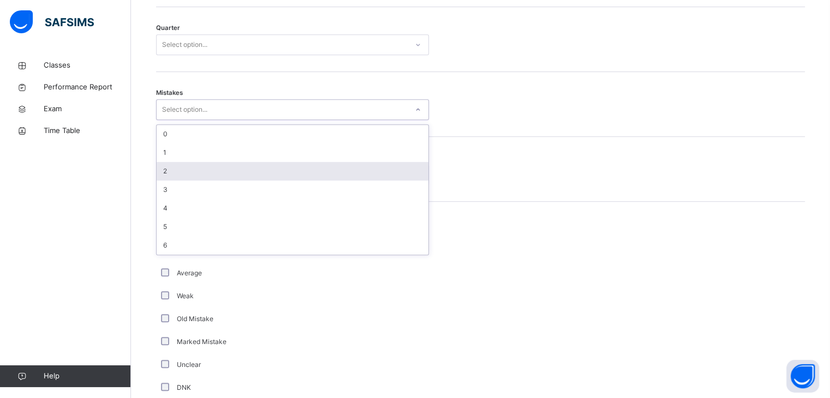
click at [204, 176] on div "2" at bounding box center [293, 171] width 272 height 19
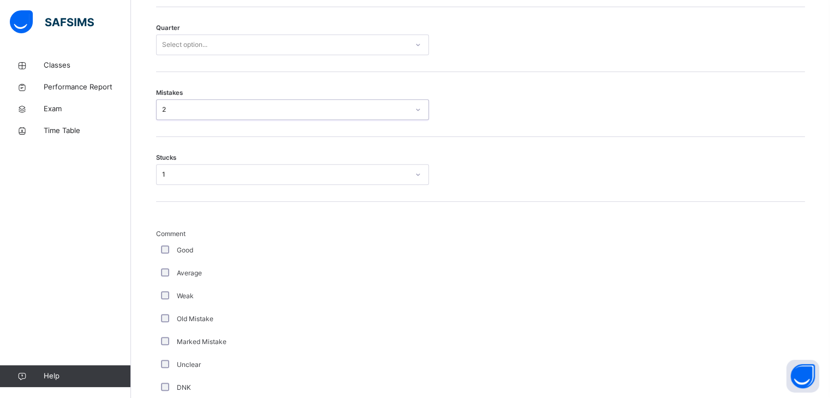
click at [179, 181] on div "1" at bounding box center [292, 174] width 273 height 21
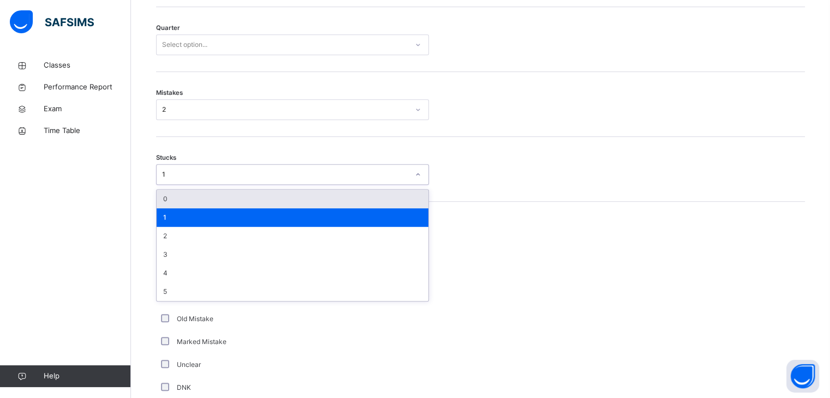
click at [178, 175] on div "1" at bounding box center [285, 175] width 247 height 10
click at [177, 182] on div "1" at bounding box center [292, 174] width 273 height 21
click at [179, 195] on div "0" at bounding box center [293, 199] width 272 height 19
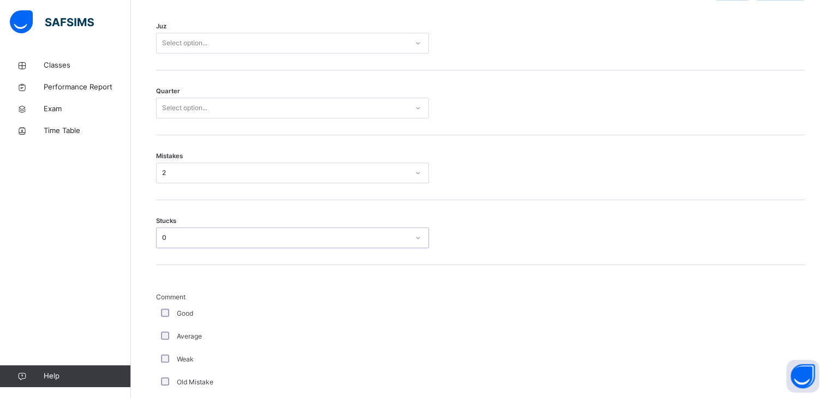
scroll to position [526, 0]
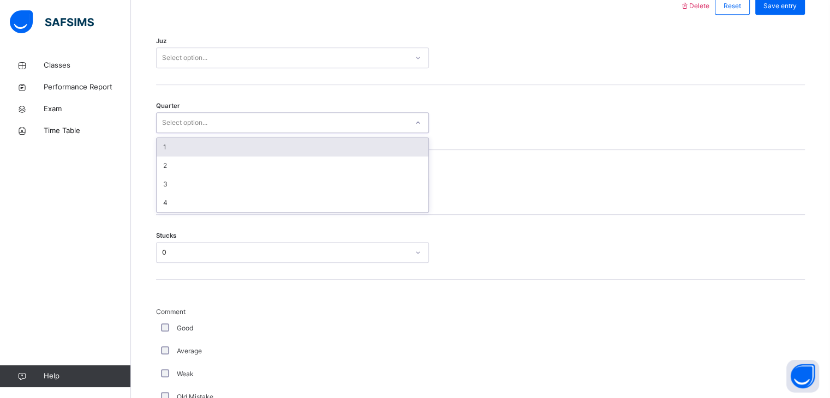
click at [205, 125] on div "Select option..." at bounding box center [184, 122] width 45 height 21
click at [196, 153] on div "1" at bounding box center [293, 147] width 272 height 19
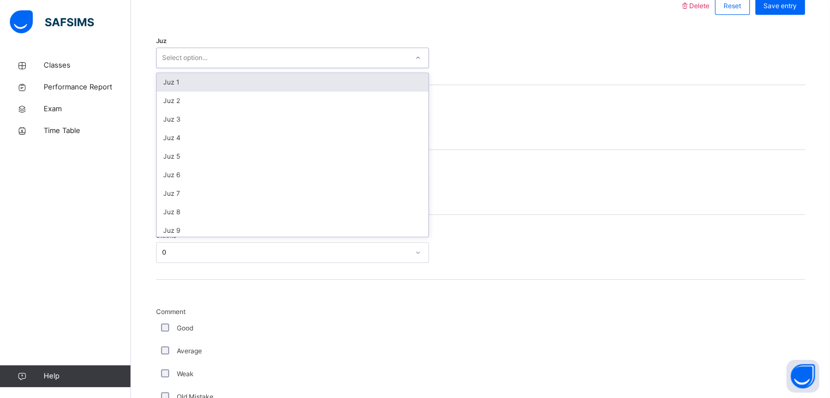
click at [197, 57] on div "Select option..." at bounding box center [184, 57] width 45 height 21
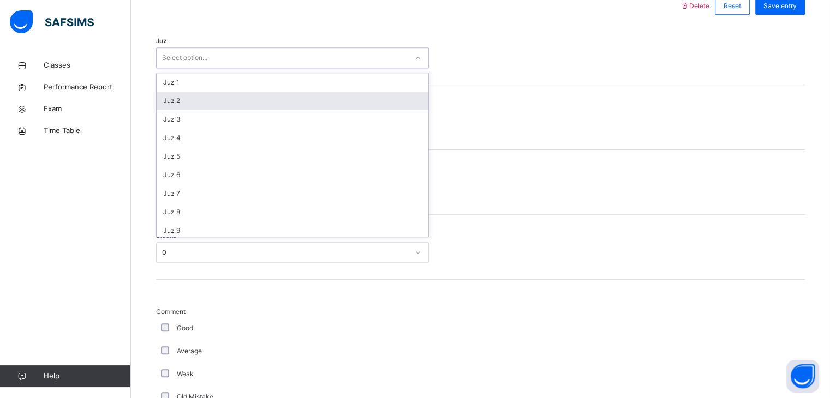
drag, startPoint x: 192, startPoint y: 105, endPoint x: 192, endPoint y: 118, distance: 13.1
click at [192, 107] on div "Juz 2" at bounding box center [293, 101] width 272 height 19
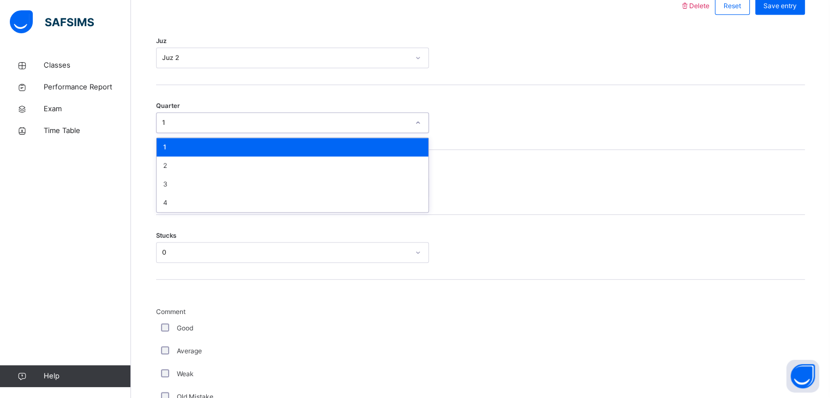
click at [190, 127] on div "1" at bounding box center [292, 122] width 273 height 21
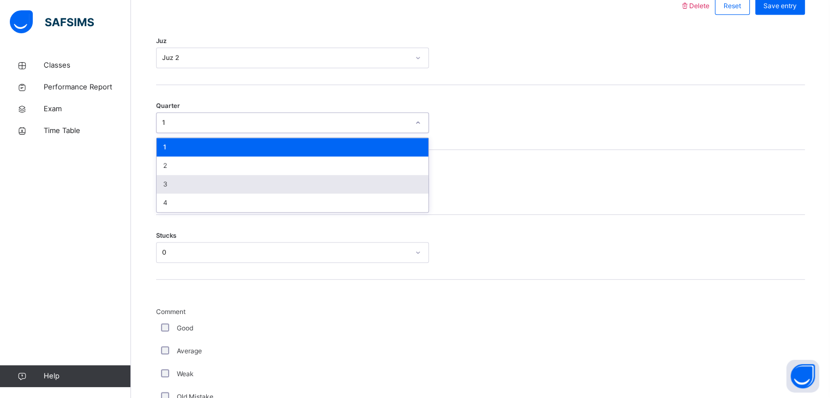
click at [192, 178] on div "3" at bounding box center [293, 184] width 272 height 19
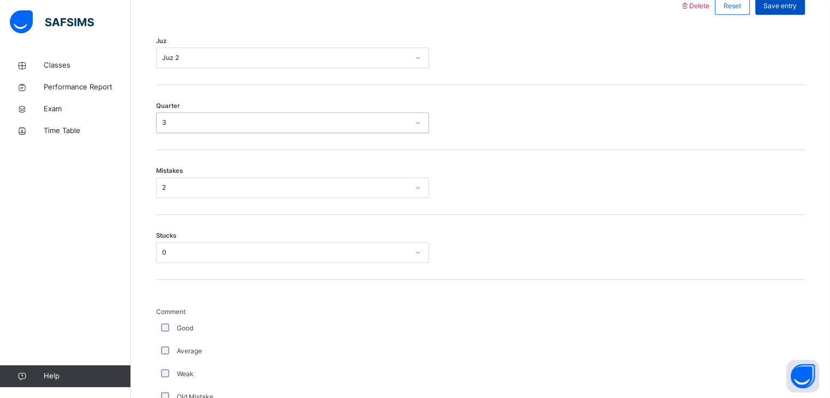
click at [786, 13] on div "Save entry" at bounding box center [780, 5] width 50 height 17
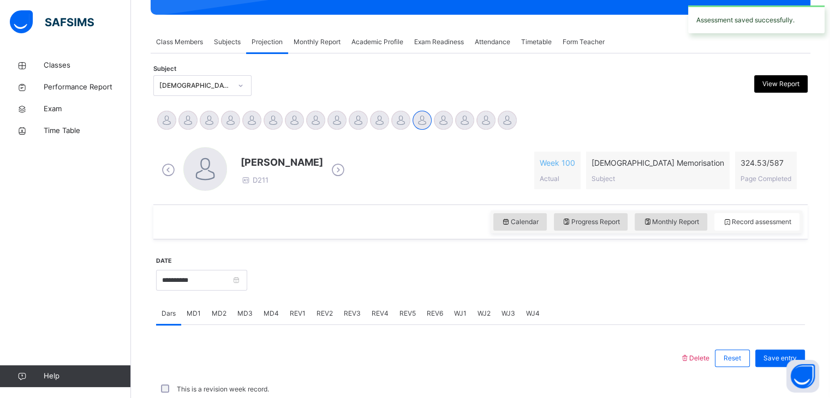
scroll to position [421, 0]
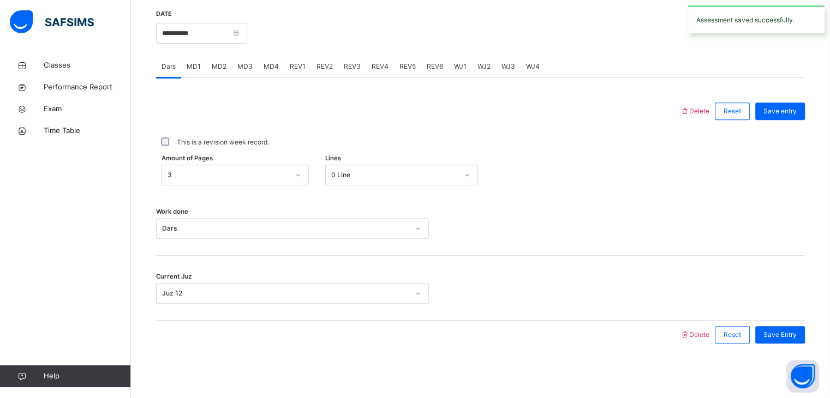
click at [376, 68] on span "REV4" at bounding box center [379, 67] width 17 height 10
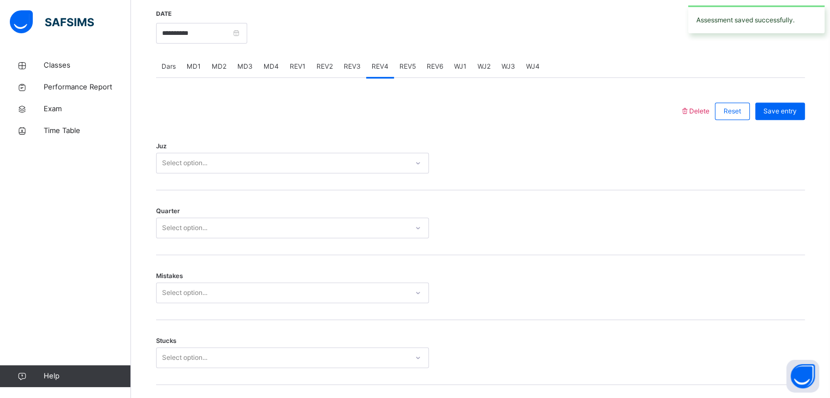
scroll to position [526, 0]
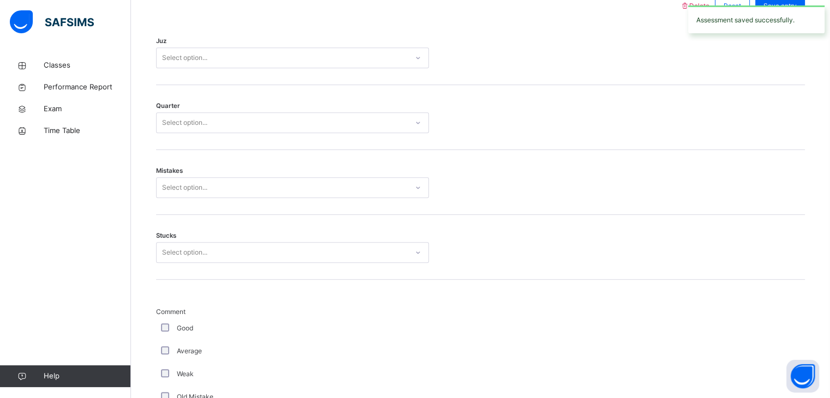
click at [376, 68] on div "Juz Select option..." at bounding box center [480, 52] width 649 height 65
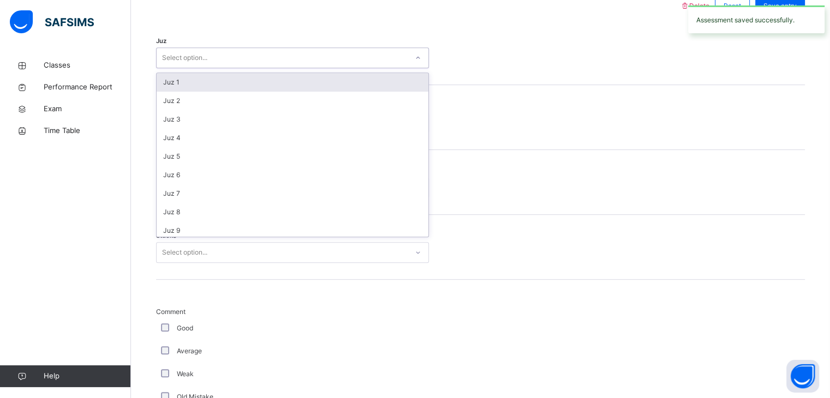
click at [244, 62] on div "Select option..." at bounding box center [282, 58] width 251 height 17
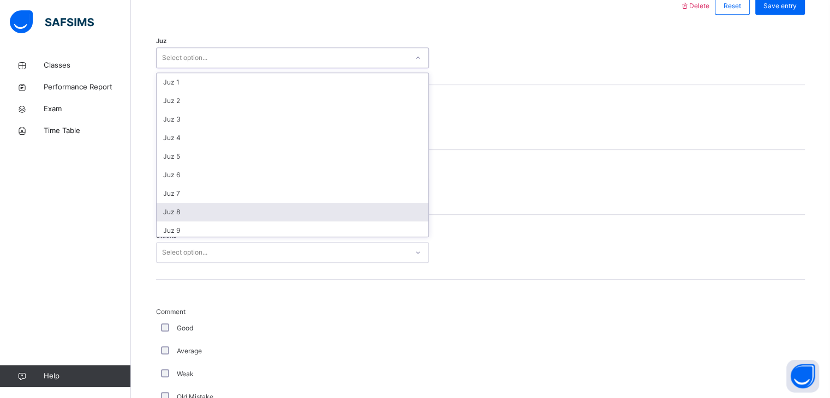
click at [199, 217] on div "Juz 8" at bounding box center [293, 212] width 272 height 19
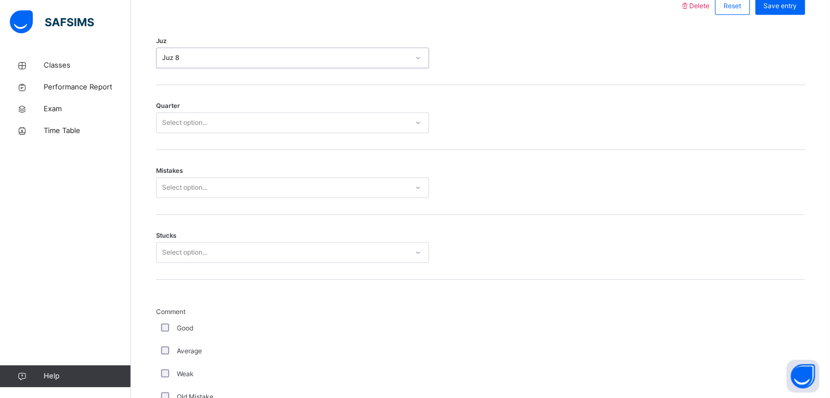
click at [170, 121] on div "Select option..." at bounding box center [184, 122] width 45 height 21
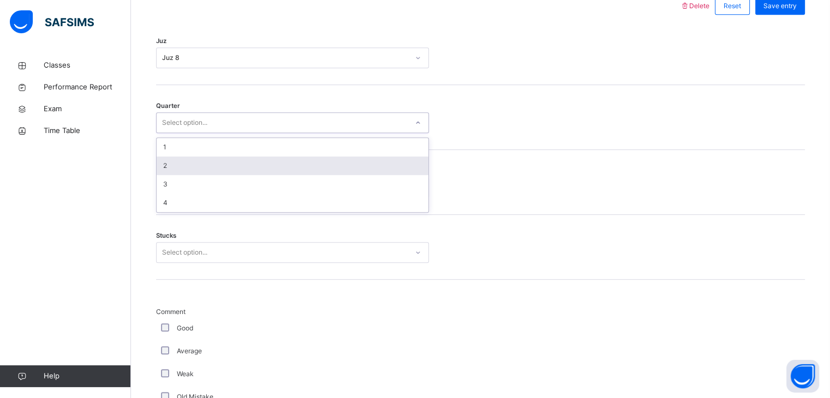
click at [168, 169] on div "2" at bounding box center [293, 166] width 272 height 19
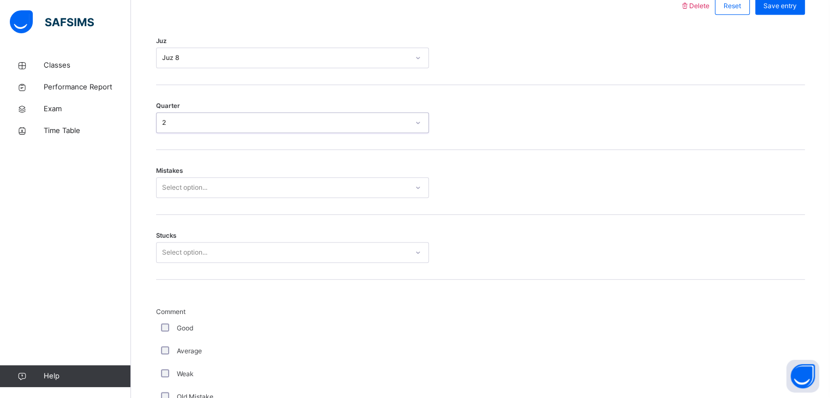
click at [168, 198] on div "Mistakes Select option..." at bounding box center [480, 182] width 649 height 65
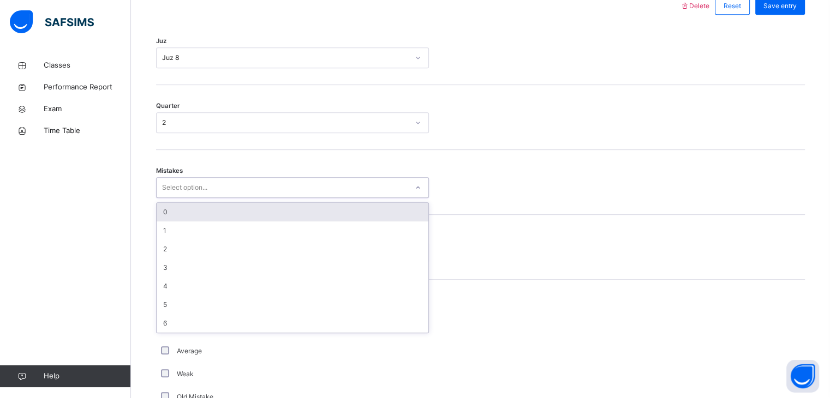
click at [168, 196] on div "Select option..." at bounding box center [292, 187] width 273 height 21
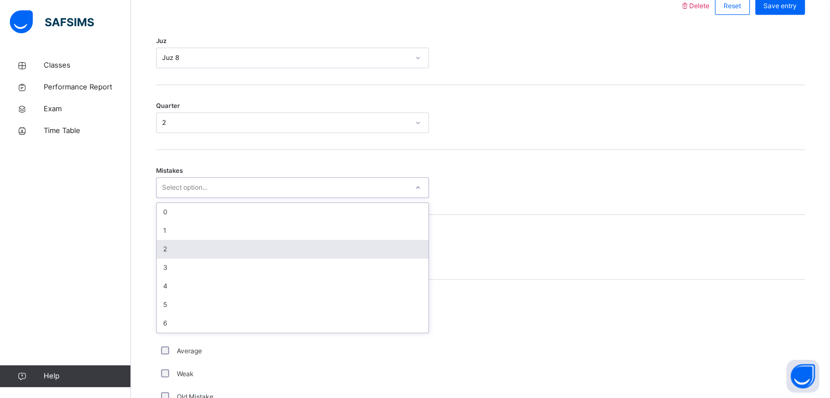
click at [181, 249] on div "2" at bounding box center [293, 249] width 272 height 19
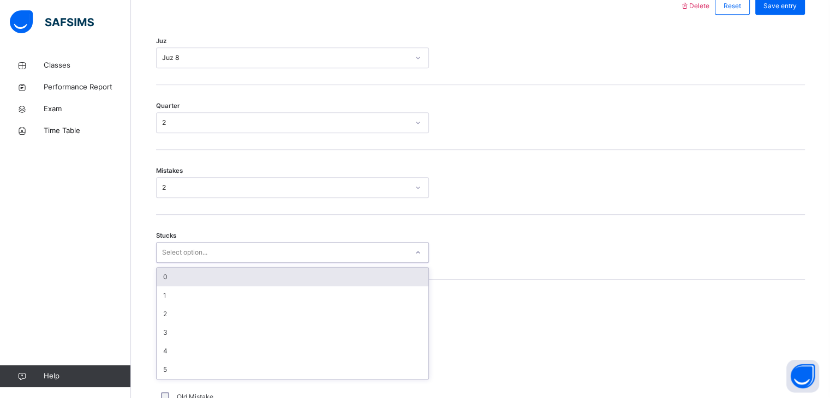
click at [181, 249] on div "Select option..." at bounding box center [184, 252] width 45 height 21
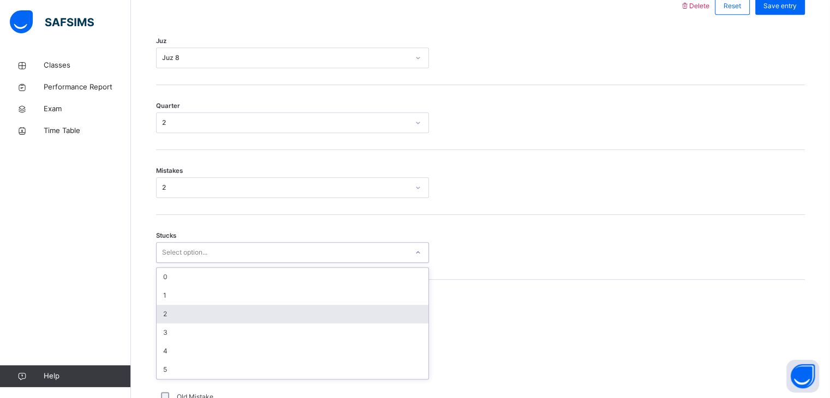
click at [176, 308] on div "2" at bounding box center [293, 314] width 272 height 19
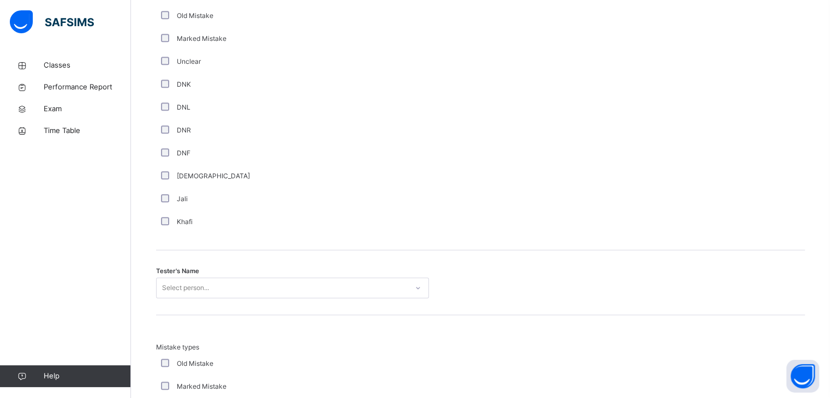
scroll to position [954, 0]
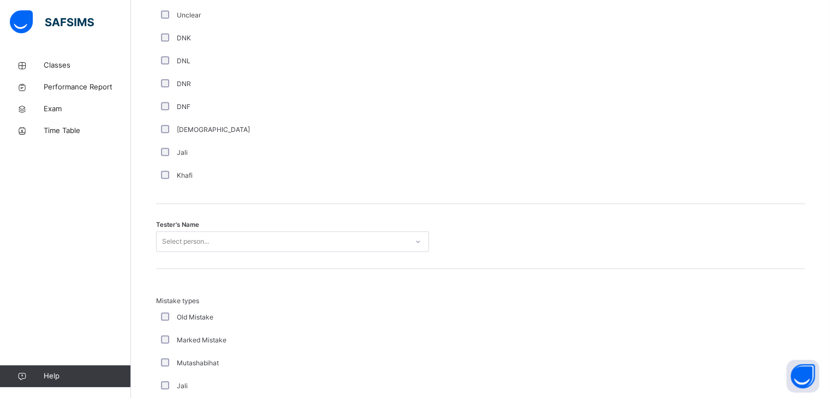
drag, startPoint x: 206, startPoint y: 242, endPoint x: 207, endPoint y: 235, distance: 7.2
click at [205, 238] on div "Select person..." at bounding box center [185, 241] width 47 height 21
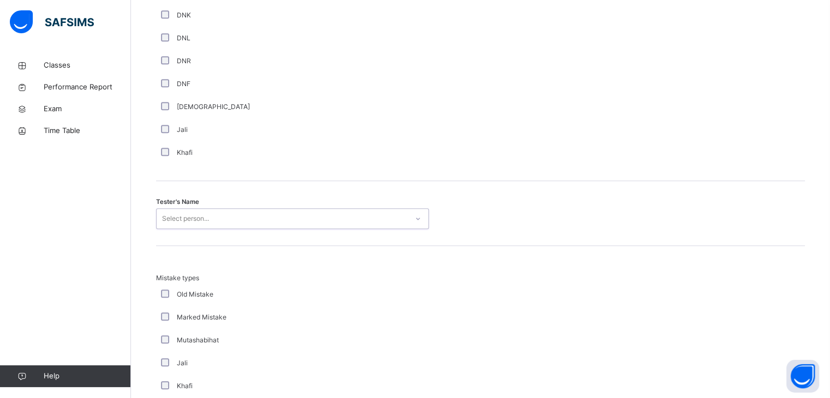
click at [208, 237] on div "Tester's Name 0 results available. Select is focused ,type to refine list, pres…" at bounding box center [480, 213] width 649 height 65
click at [209, 238] on div "Tester's Name 0 results available. Select is focused ,type to refine list, pres…" at bounding box center [480, 210] width 649 height 65
click at [196, 211] on div "Select person..." at bounding box center [185, 215] width 47 height 21
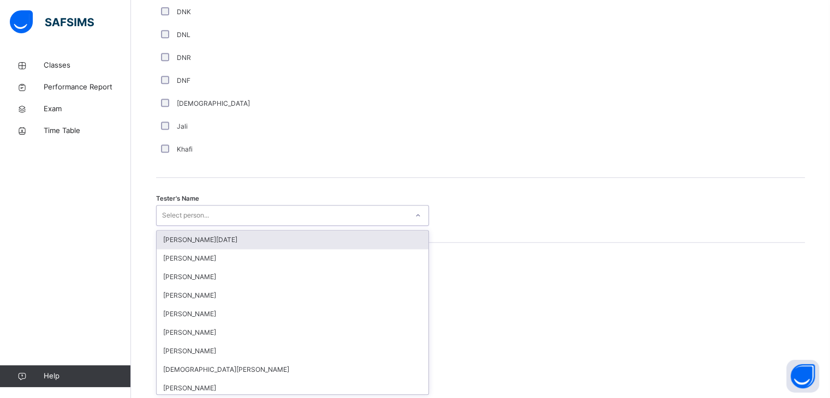
type input "*"
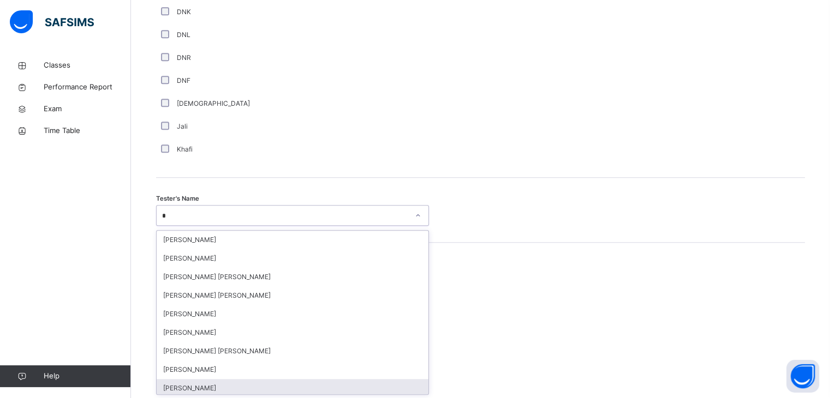
click at [188, 388] on div "[PERSON_NAME]" at bounding box center [293, 388] width 272 height 19
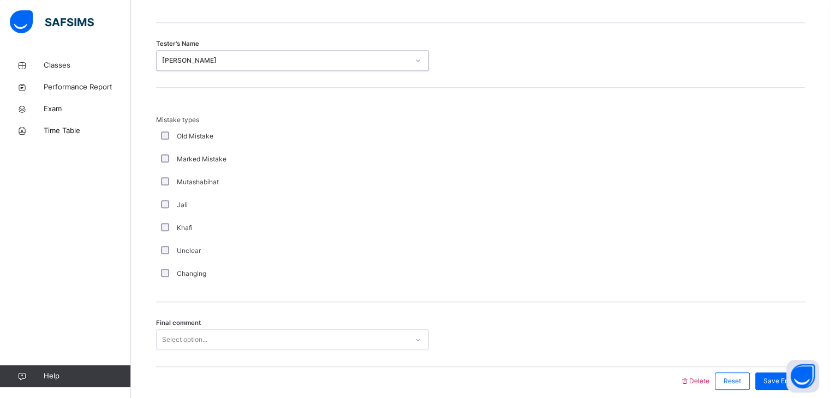
scroll to position [1180, 0]
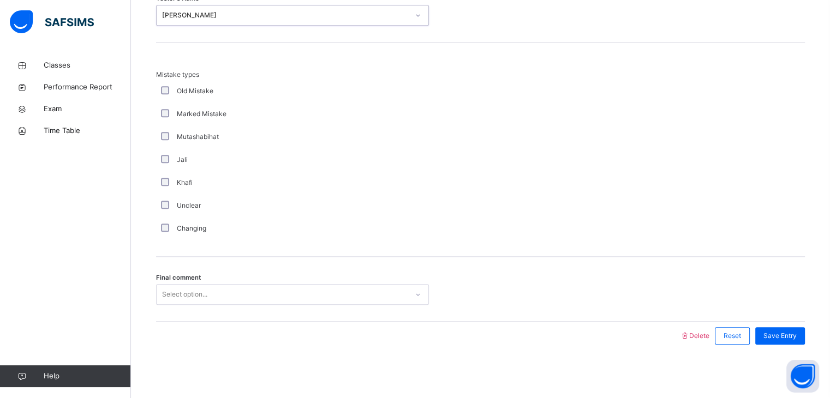
click at [159, 297] on div "Select option..." at bounding box center [292, 294] width 273 height 21
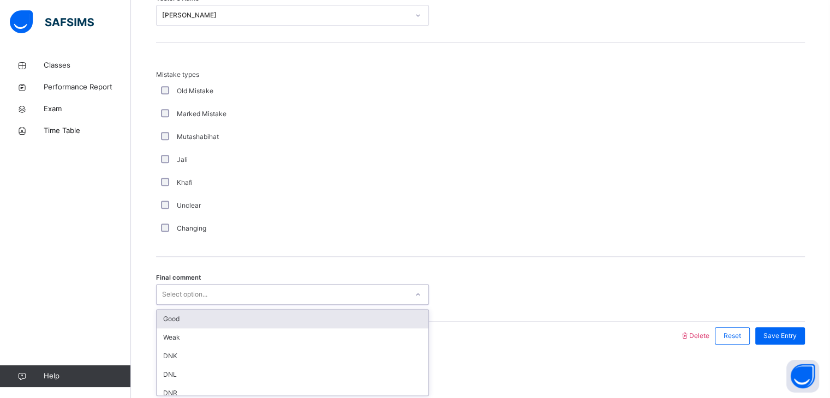
click at [169, 310] on div "Good" at bounding box center [293, 319] width 272 height 19
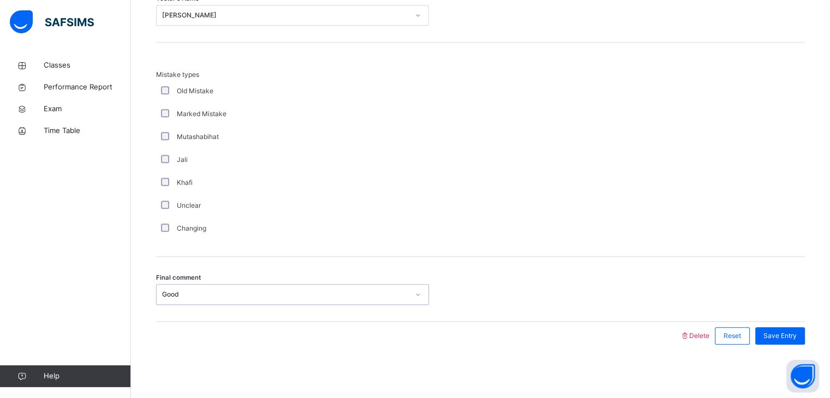
click at [414, 302] on div at bounding box center [417, 295] width 21 height 20
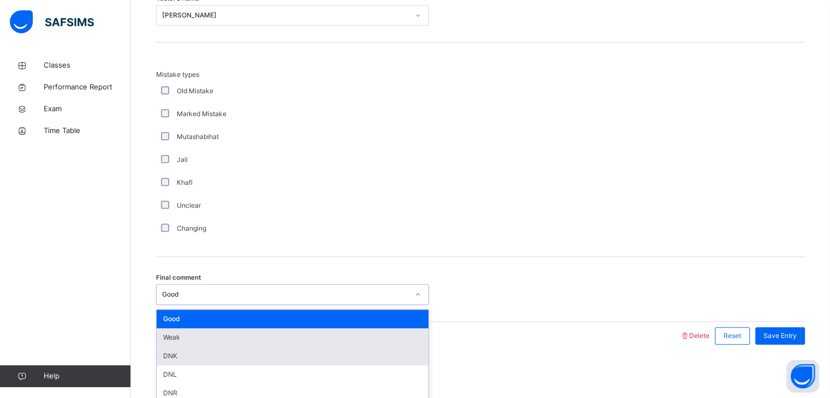
click at [399, 344] on div "Weak" at bounding box center [293, 337] width 272 height 19
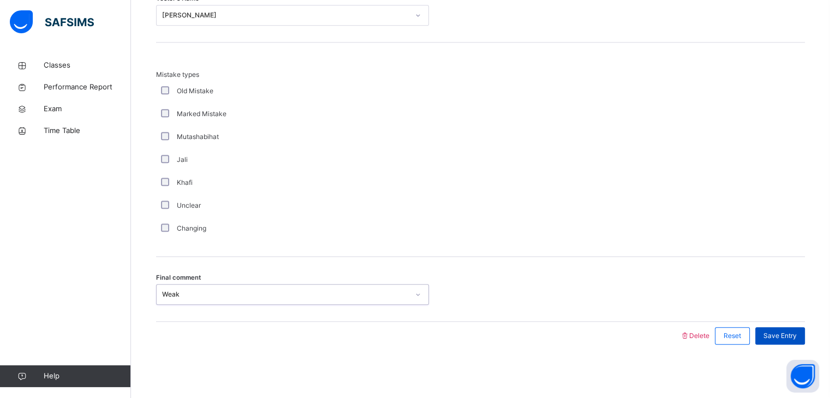
drag, startPoint x: 794, startPoint y: 351, endPoint x: 791, endPoint y: 341, distance: 9.8
click at [785, 331] on span "Save Entry" at bounding box center [779, 336] width 33 height 10
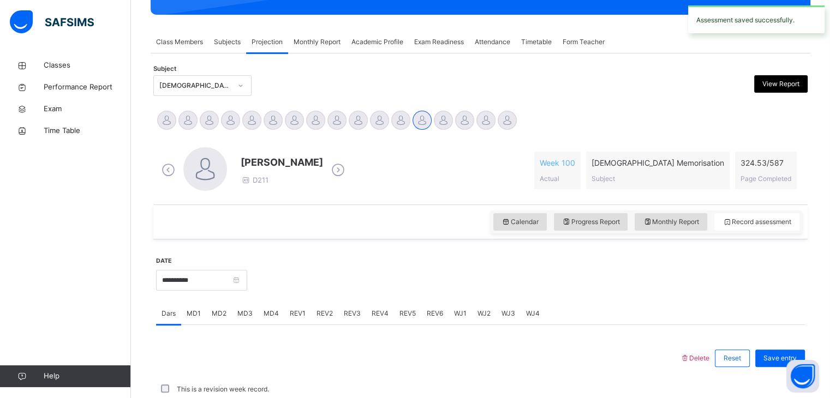
scroll to position [421, 0]
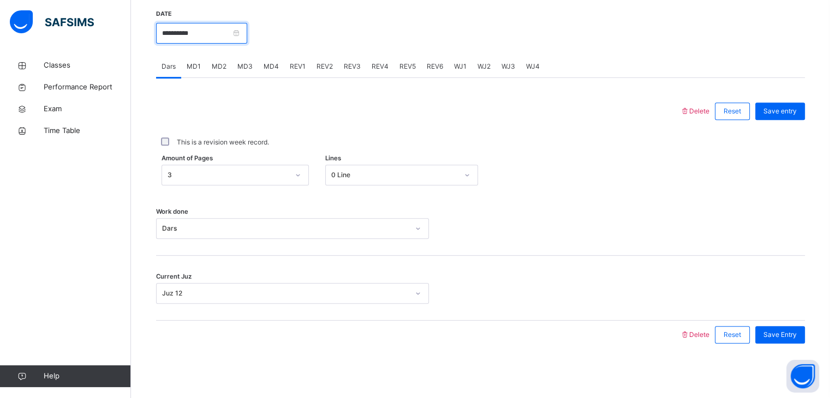
click at [247, 29] on input "**********" at bounding box center [201, 33] width 91 height 21
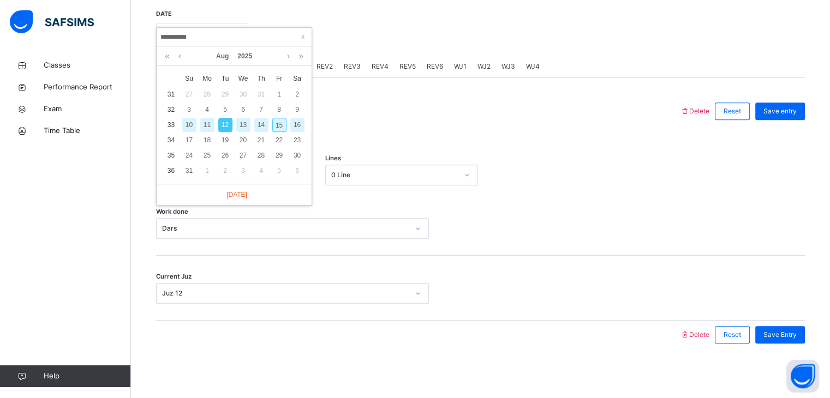
click at [243, 128] on div "13" at bounding box center [243, 125] width 14 height 14
type input "**********"
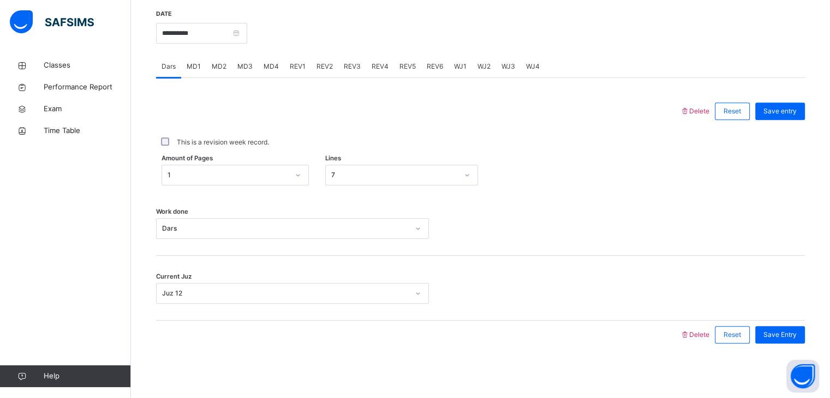
click at [266, 63] on span "MD4" at bounding box center [270, 67] width 15 height 10
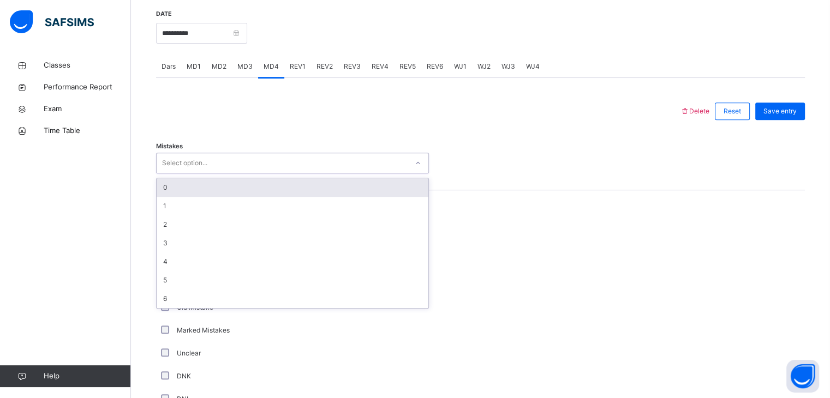
click at [178, 165] on div "Select option..." at bounding box center [184, 163] width 45 height 21
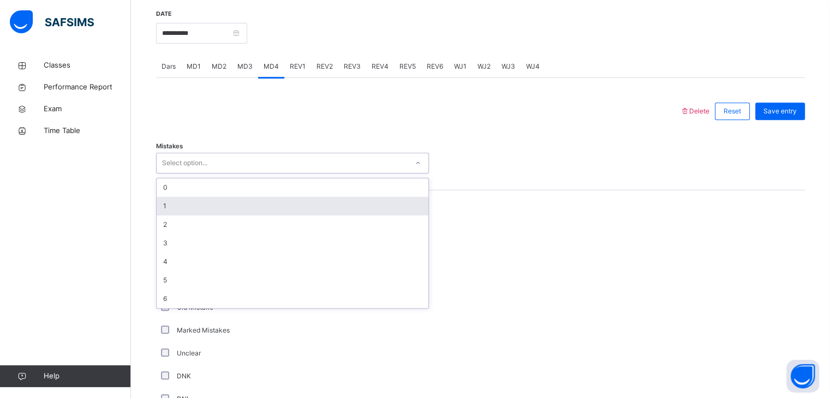
drag, startPoint x: 182, startPoint y: 208, endPoint x: 166, endPoint y: 226, distance: 23.6
click at [181, 208] on div "1" at bounding box center [293, 206] width 272 height 19
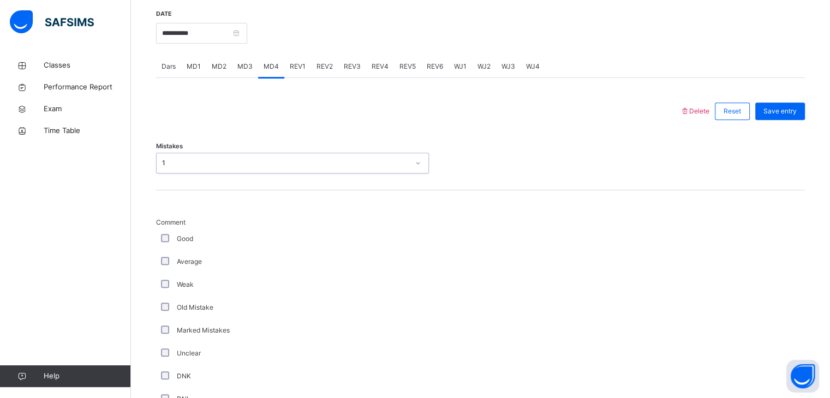
click at [162, 245] on div "Good" at bounding box center [292, 238] width 273 height 23
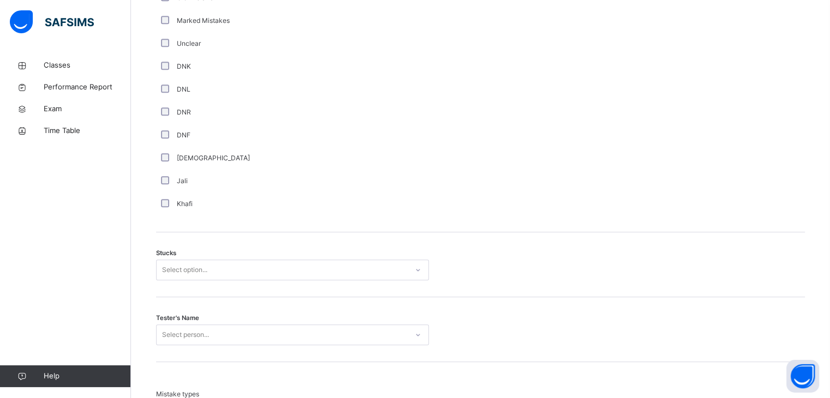
scroll to position [744, 0]
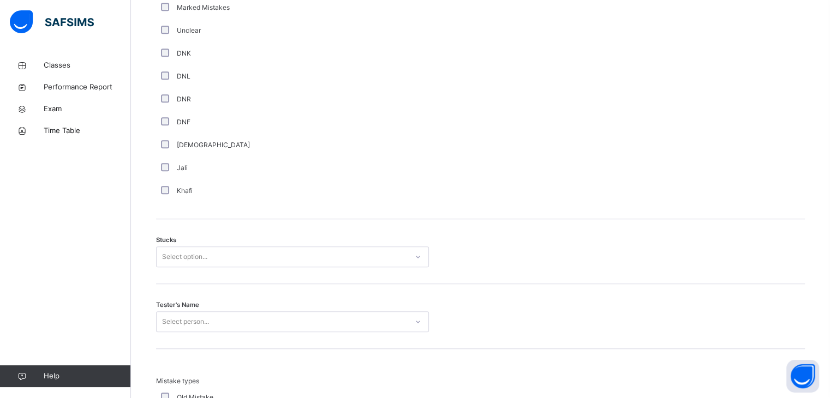
click at [165, 258] on div "Select option..." at bounding box center [184, 257] width 45 height 21
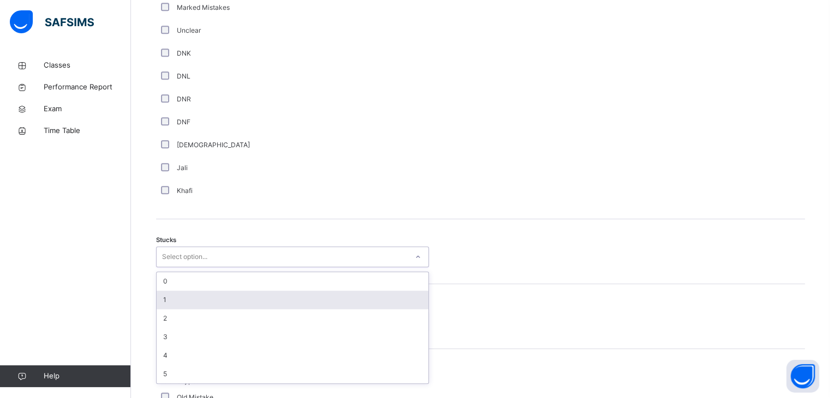
click at [166, 304] on div "1" at bounding box center [293, 300] width 272 height 19
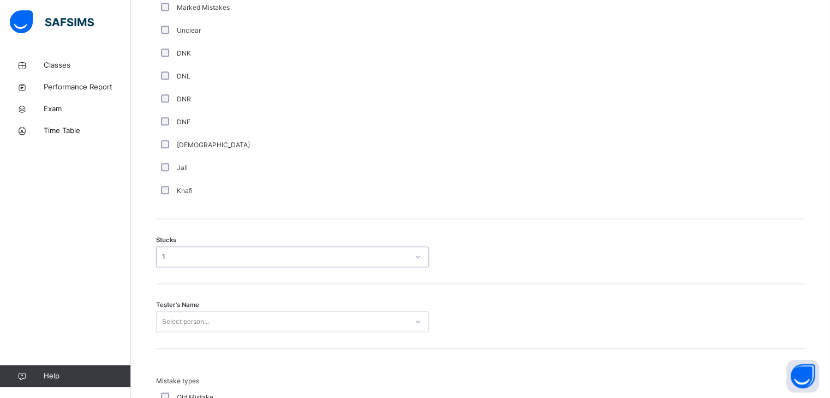
click at [169, 311] on div "Select person..." at bounding box center [292, 321] width 273 height 21
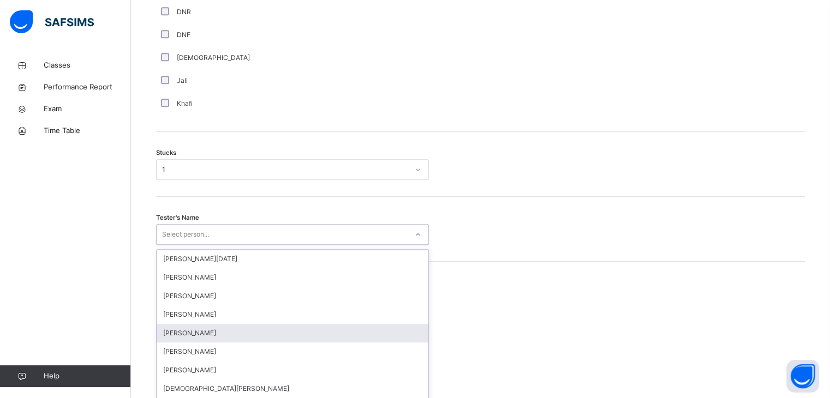
click at [172, 314] on div "Abdullah [DATE] [PERSON_NAME] Hamzah [PERSON_NAME] [PERSON_NAME] [PERSON_NAME] …" at bounding box center [293, 332] width 272 height 164
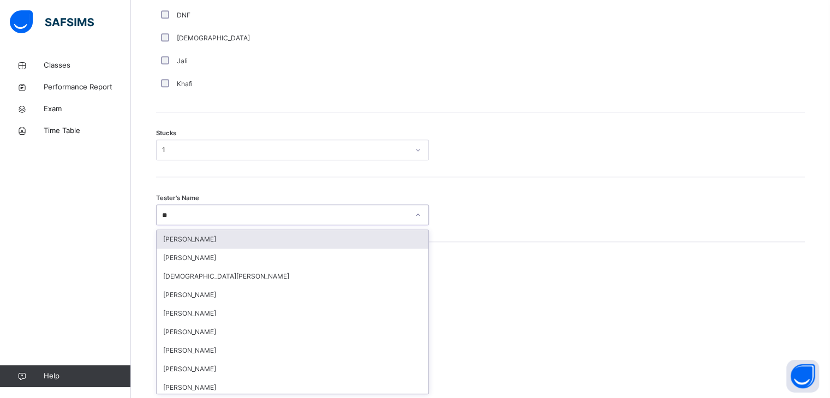
type input "***"
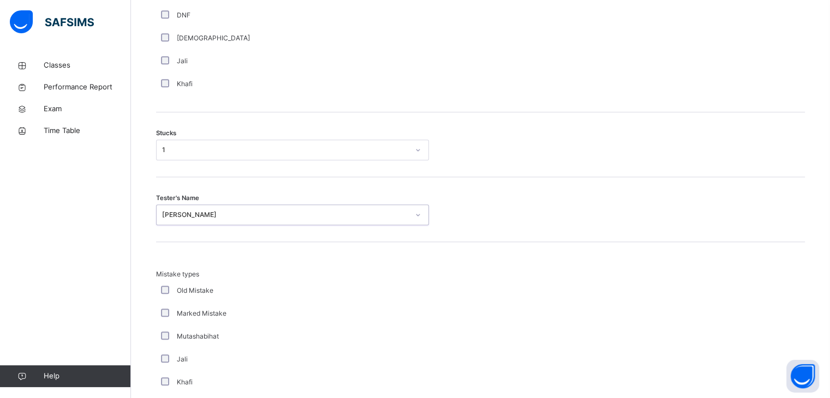
click at [184, 218] on div "[PERSON_NAME]" at bounding box center [285, 215] width 247 height 10
click at [188, 223] on div "[PERSON_NAME]" at bounding box center [292, 215] width 273 height 21
click at [187, 219] on div "[PERSON_NAME]" at bounding box center [282, 215] width 251 height 17
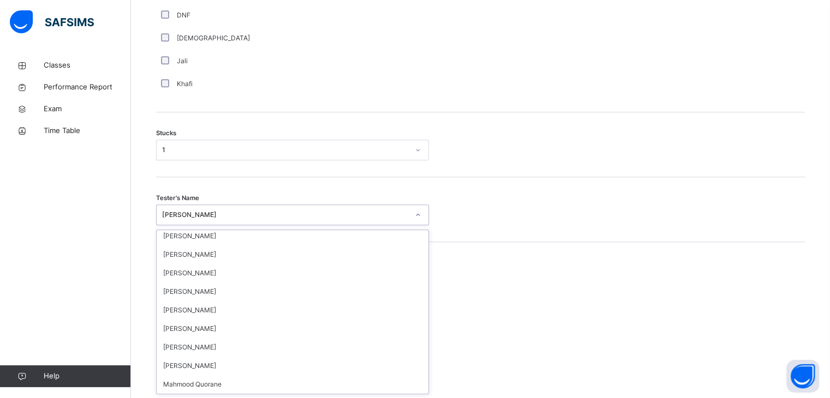
scroll to position [579, 0]
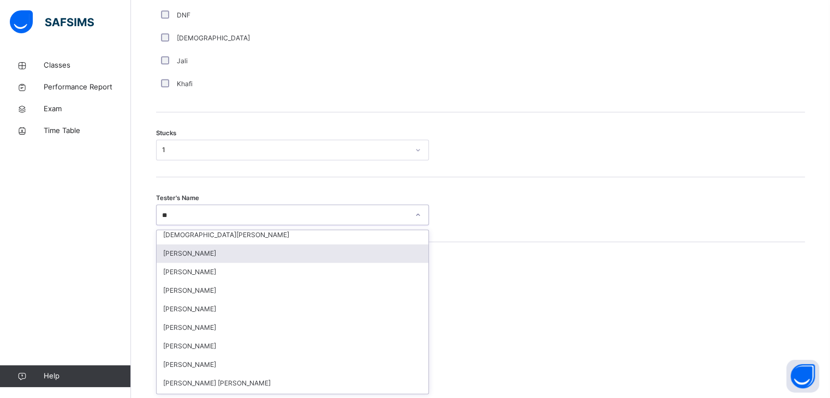
type input "***"
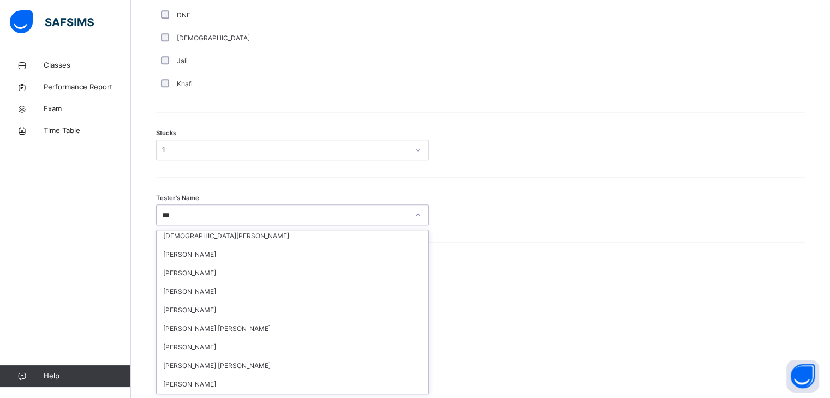
scroll to position [40, 0]
click at [196, 346] on div "[PERSON_NAME]" at bounding box center [293, 347] width 272 height 19
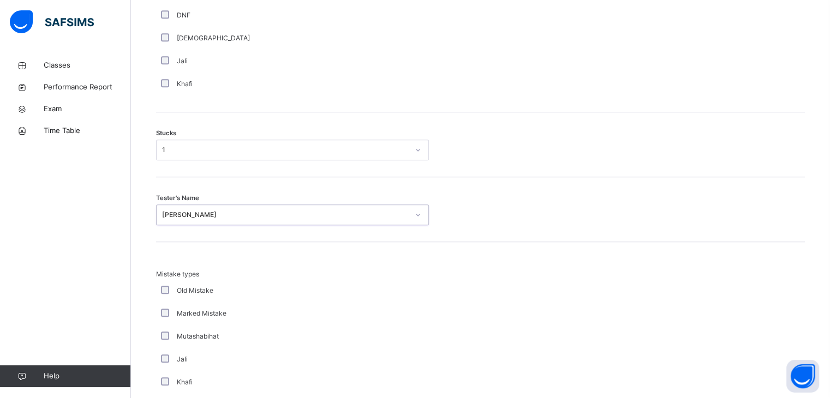
scroll to position [1051, 0]
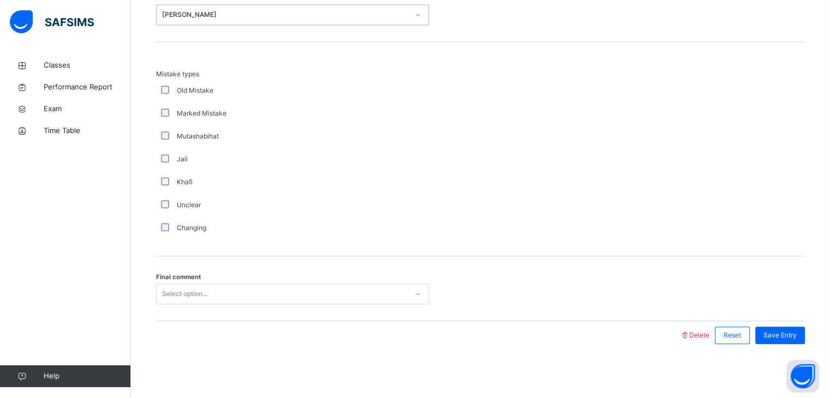
click at [185, 291] on div "Select option..." at bounding box center [184, 294] width 45 height 21
click at [777, 334] on span "Save Entry" at bounding box center [779, 336] width 33 height 10
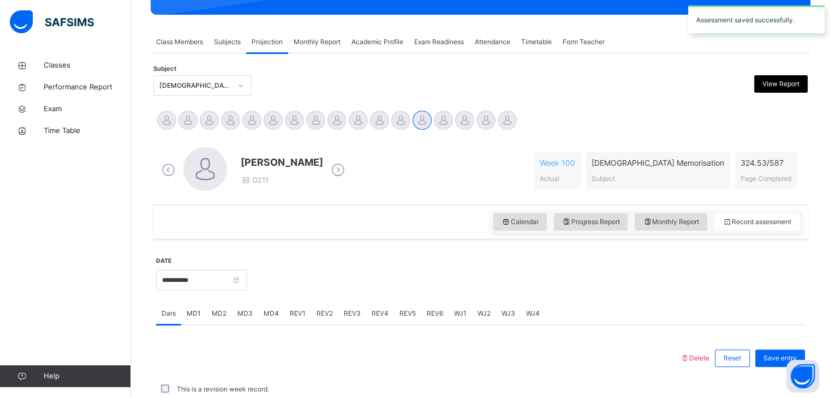
scroll to position [421, 0]
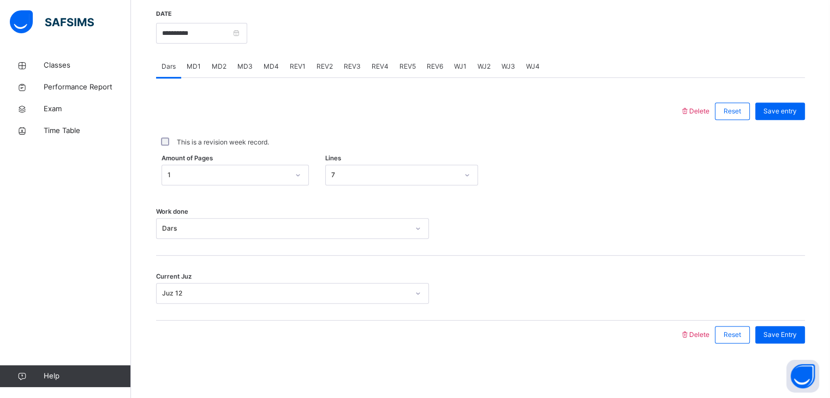
click at [218, 65] on span "MD2" at bounding box center [219, 67] width 15 height 10
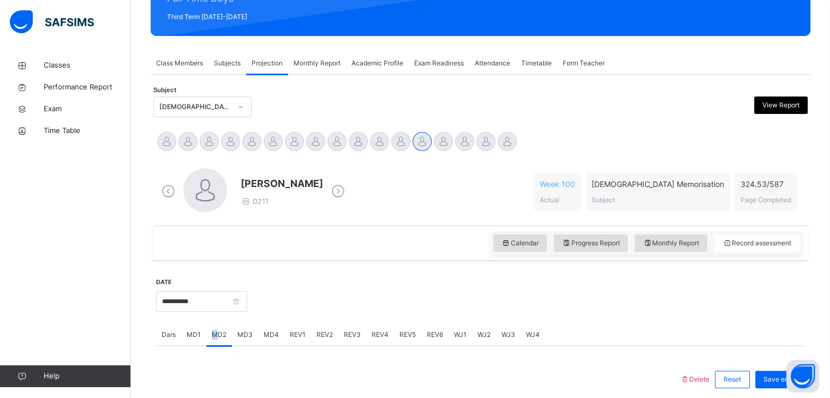
scroll to position [155, 0]
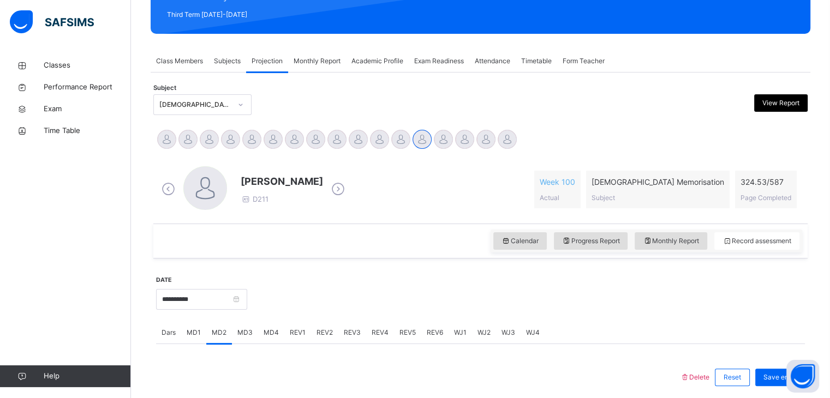
click at [191, 334] on span "MD1" at bounding box center [194, 333] width 14 height 10
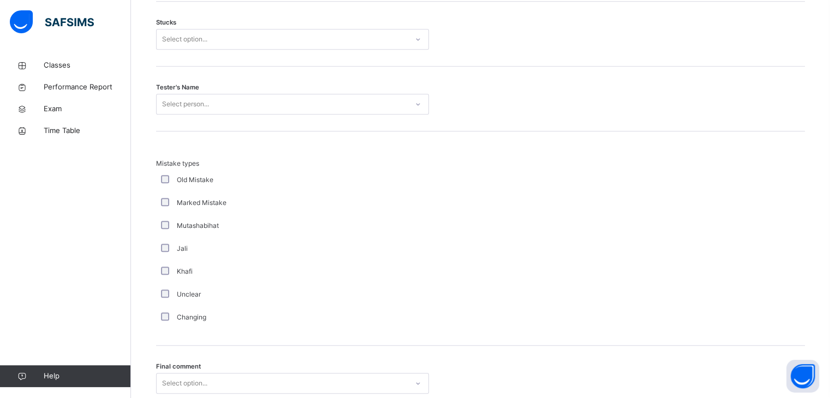
scroll to position [1051, 0]
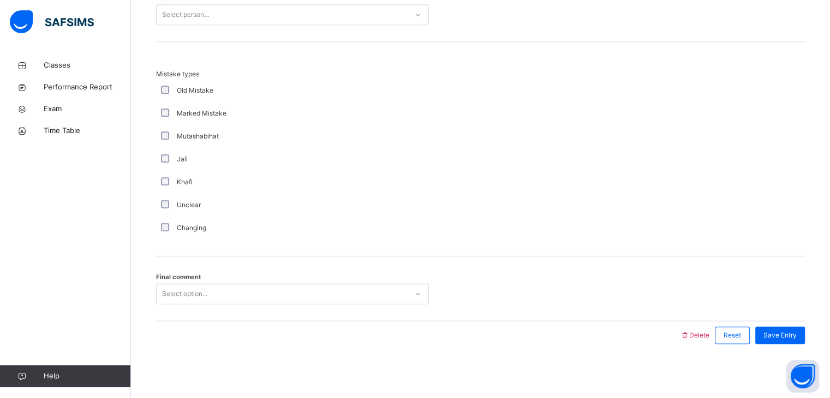
click at [185, 293] on div "Select option..." at bounding box center [184, 294] width 45 height 21
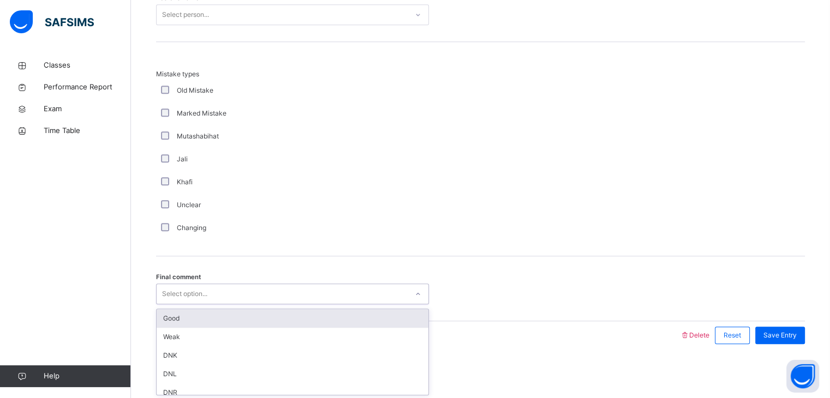
click at [182, 312] on div "Good" at bounding box center [293, 318] width 272 height 19
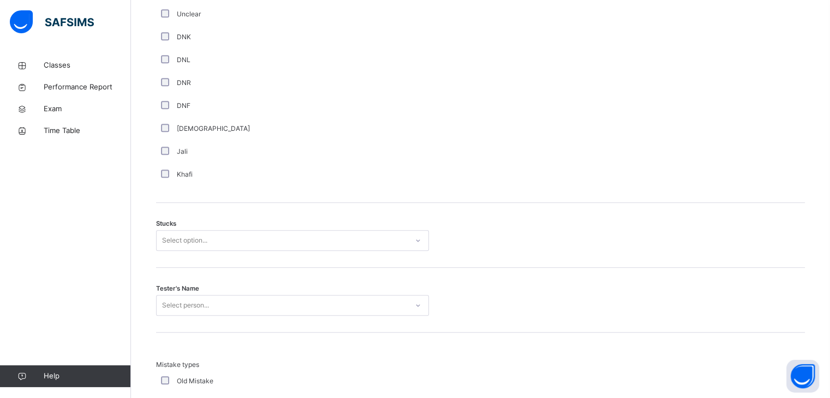
click at [193, 300] on div "Select person..." at bounding box center [292, 305] width 273 height 21
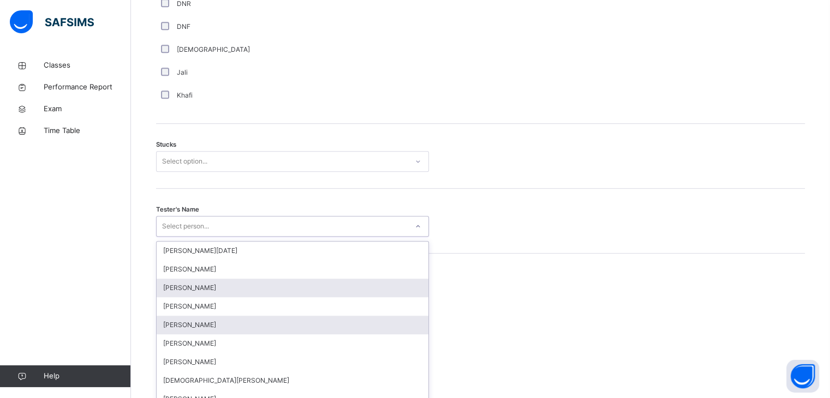
scroll to position [851, 0]
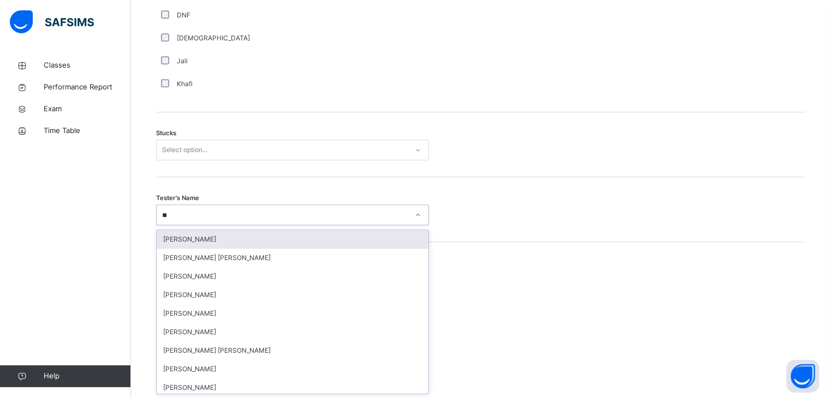
type input "***"
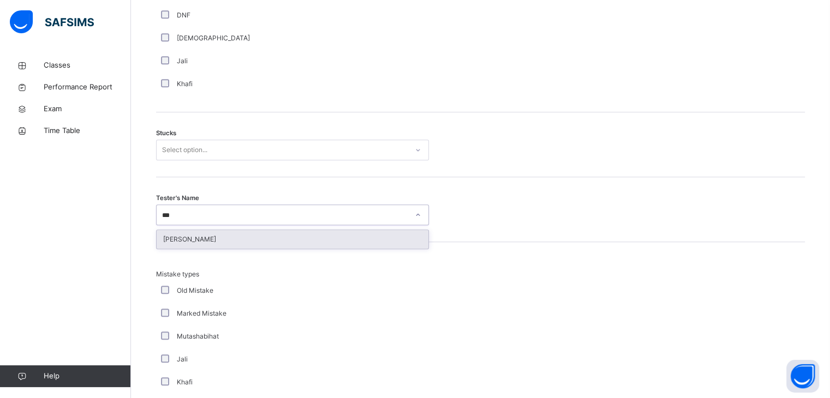
click at [183, 238] on div "[PERSON_NAME]" at bounding box center [293, 239] width 272 height 19
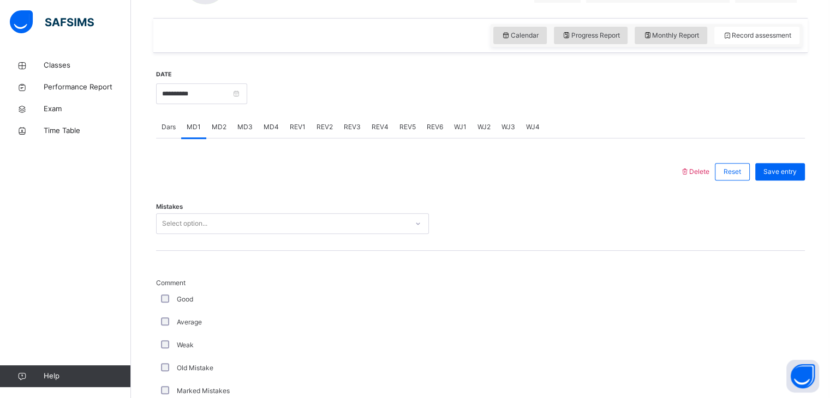
scroll to position [426, 0]
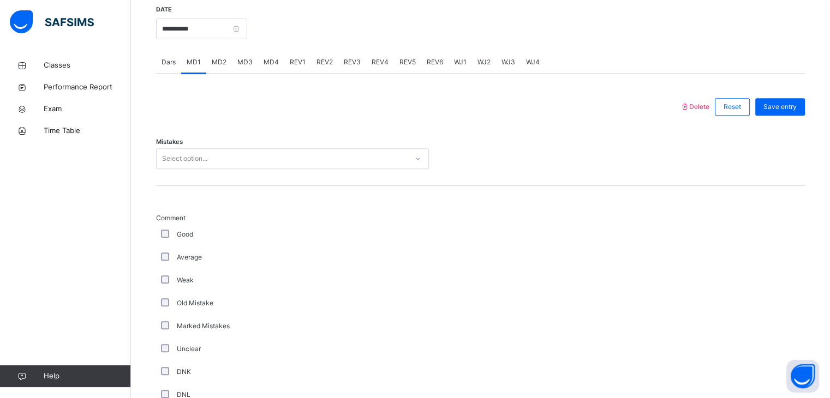
click at [195, 168] on div "Select option..." at bounding box center [292, 158] width 273 height 21
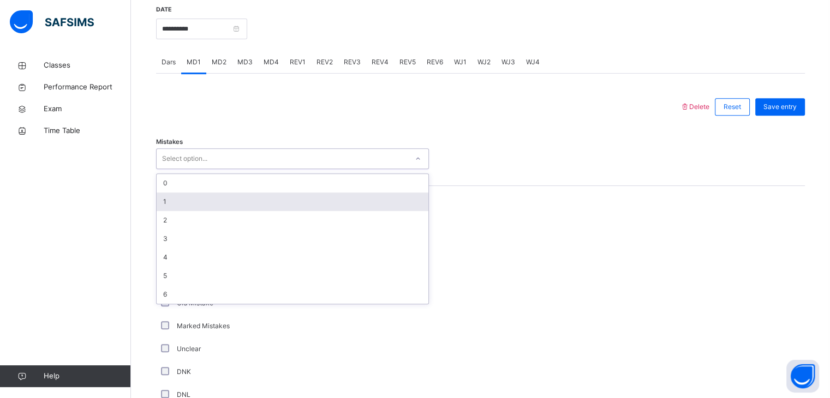
click at [190, 199] on div "1" at bounding box center [293, 202] width 272 height 19
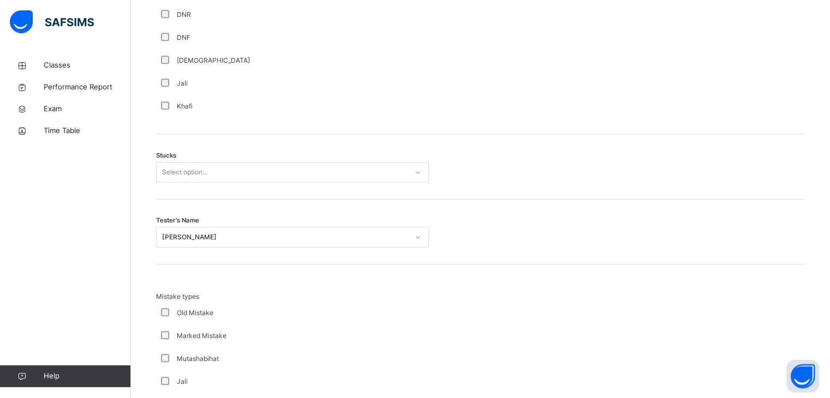
scroll to position [834, 0]
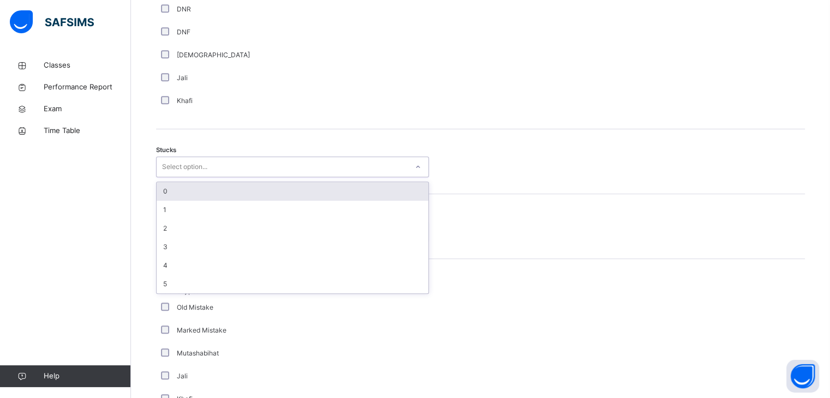
click at [184, 173] on div "Select option..." at bounding box center [184, 167] width 45 height 21
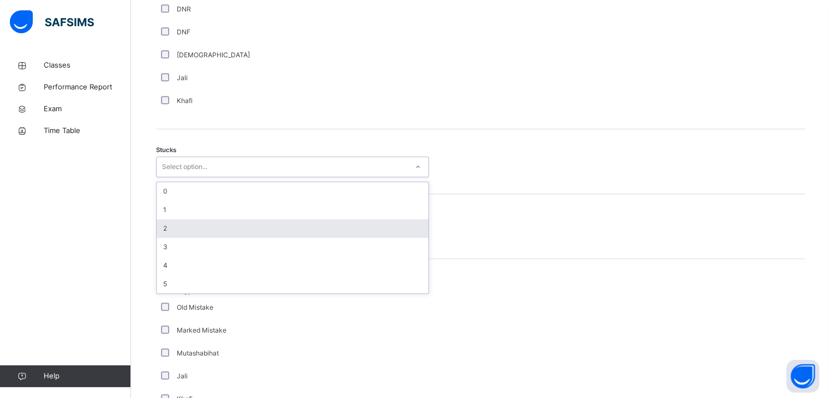
click at [183, 230] on div "2" at bounding box center [293, 228] width 272 height 19
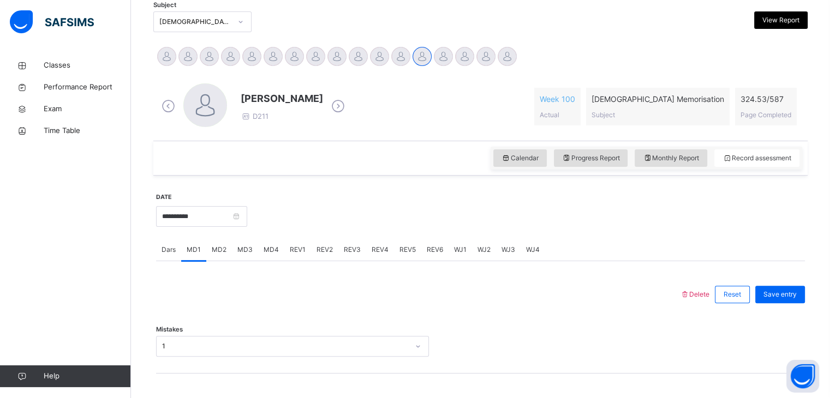
scroll to position [239, 0]
click at [782, 297] on div "Save entry" at bounding box center [780, 293] width 50 height 17
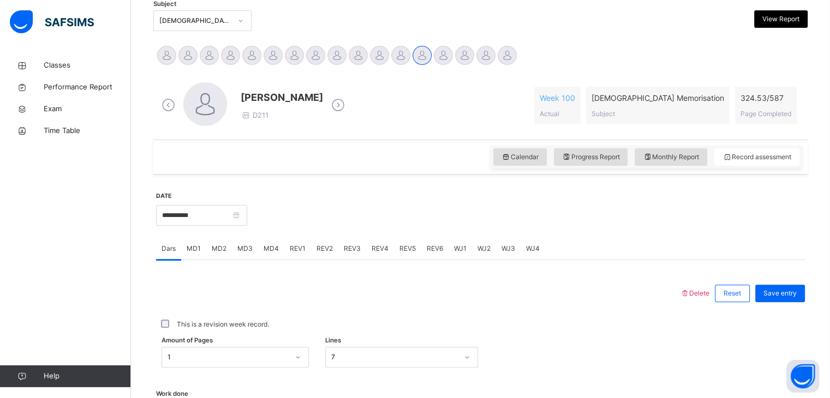
click at [300, 254] on div "REV1" at bounding box center [297, 249] width 27 height 22
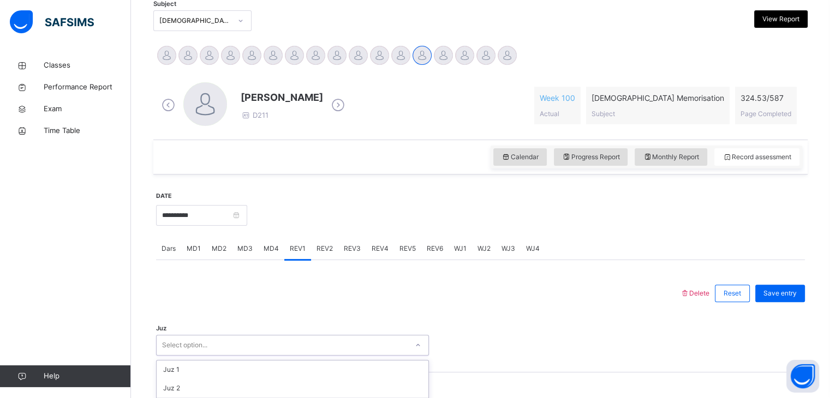
click at [175, 345] on div "option Juz 3 focused, 3 of 30. 30 results available. Use Up and Down to choose …" at bounding box center [292, 345] width 273 height 21
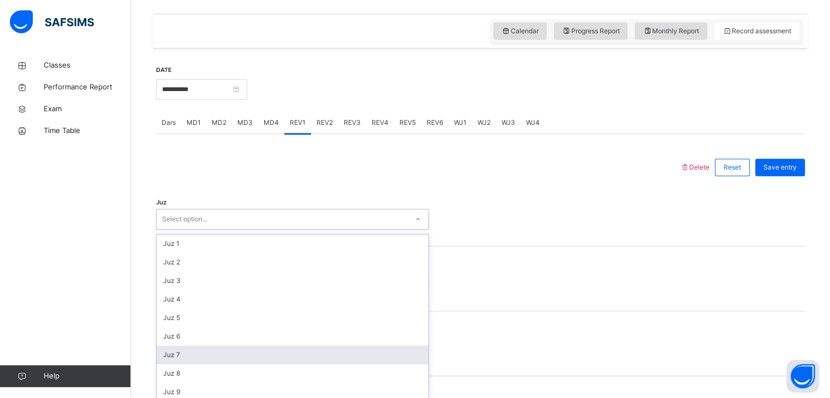
scroll to position [369, 0]
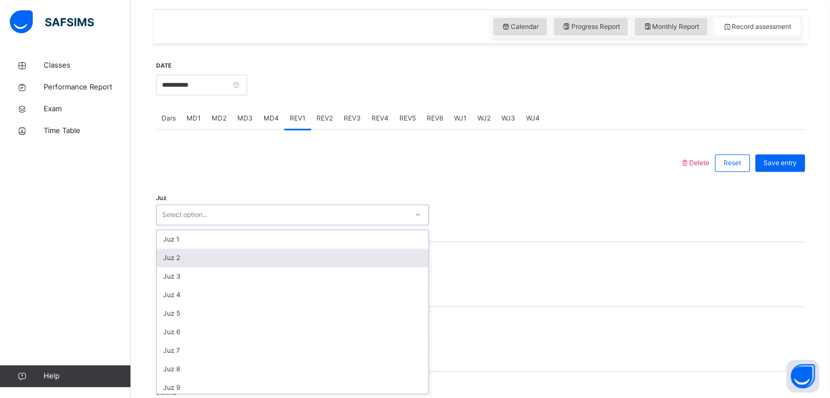
click at [171, 261] on div "Juz 2" at bounding box center [293, 258] width 272 height 19
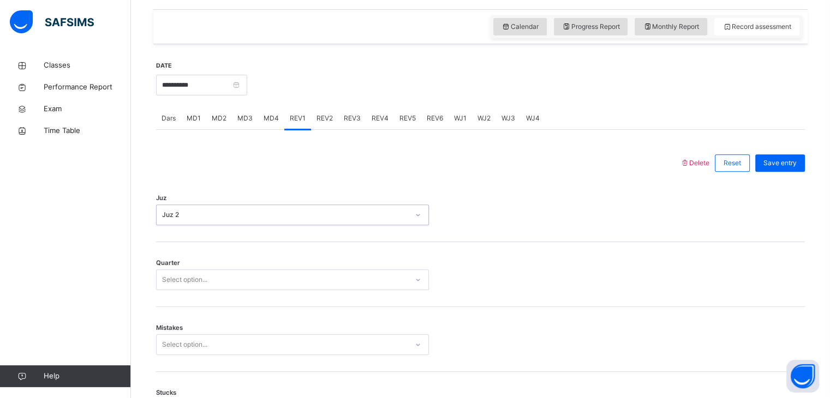
click at [166, 280] on div "Select option..." at bounding box center [184, 279] width 45 height 21
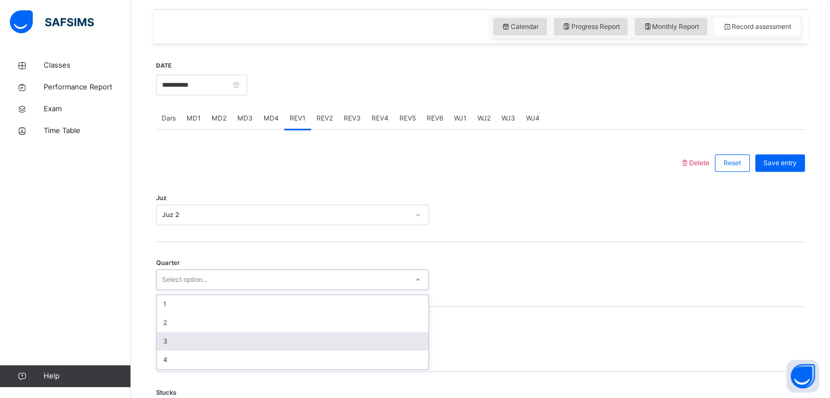
click at [171, 343] on div "3" at bounding box center [293, 341] width 272 height 19
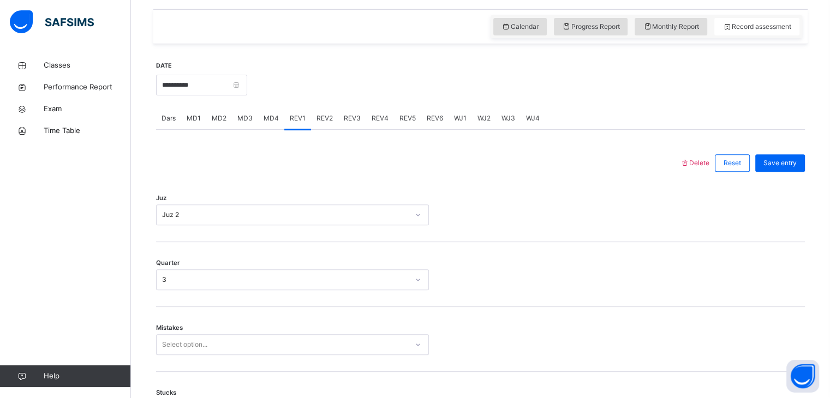
click at [169, 332] on span "Mistakes" at bounding box center [169, 327] width 27 height 9
click at [170, 337] on div "Select option..." at bounding box center [292, 344] width 273 height 21
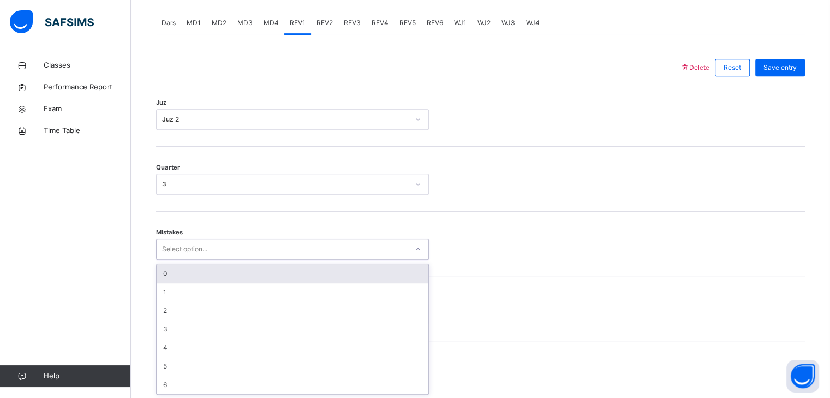
click at [172, 273] on div "0" at bounding box center [293, 274] width 272 height 19
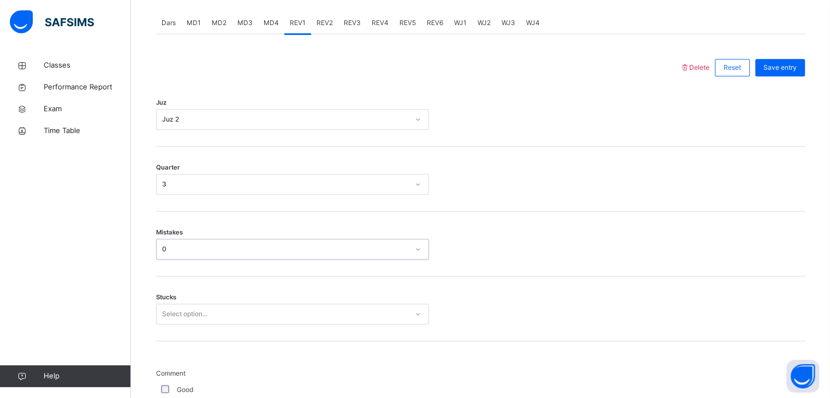
click at [177, 316] on div "Stucks Select option..." at bounding box center [480, 309] width 649 height 65
click at [172, 315] on div "Stucks Select option..." at bounding box center [480, 309] width 649 height 65
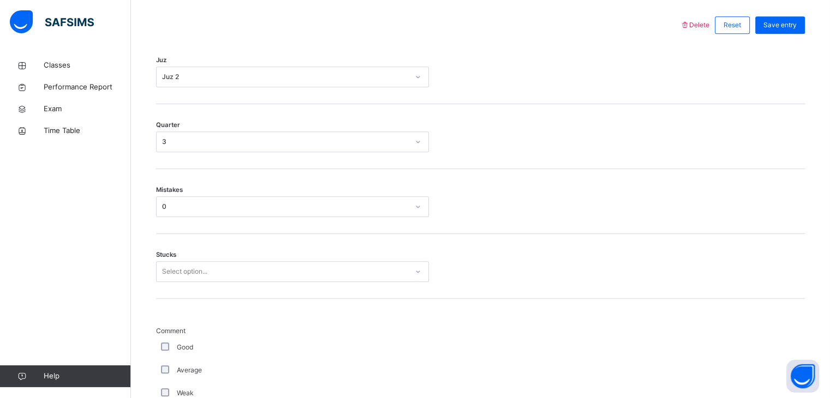
scroll to position [511, 0]
click at [169, 271] on div "Select option..." at bounding box center [184, 267] width 45 height 21
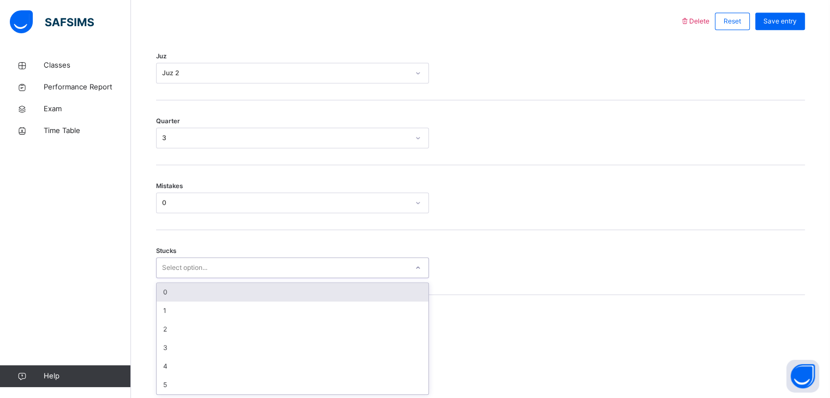
drag, startPoint x: 164, startPoint y: 295, endPoint x: 164, endPoint y: 306, distance: 10.9
click at [164, 295] on div "0" at bounding box center [293, 292] width 272 height 19
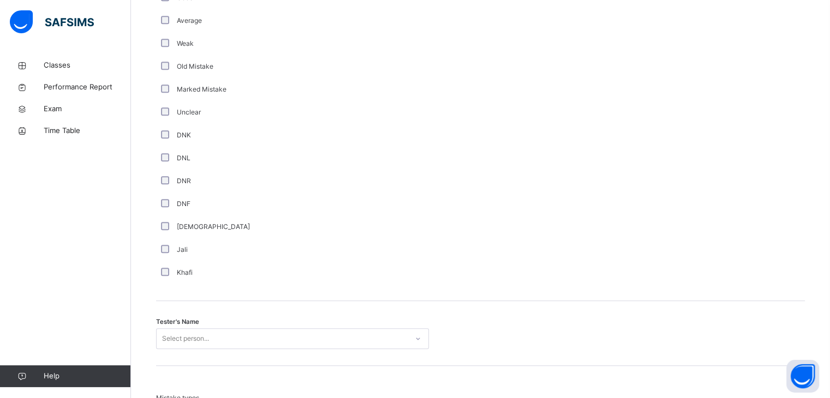
click at [166, 333] on div "Select person..." at bounding box center [292, 338] width 273 height 21
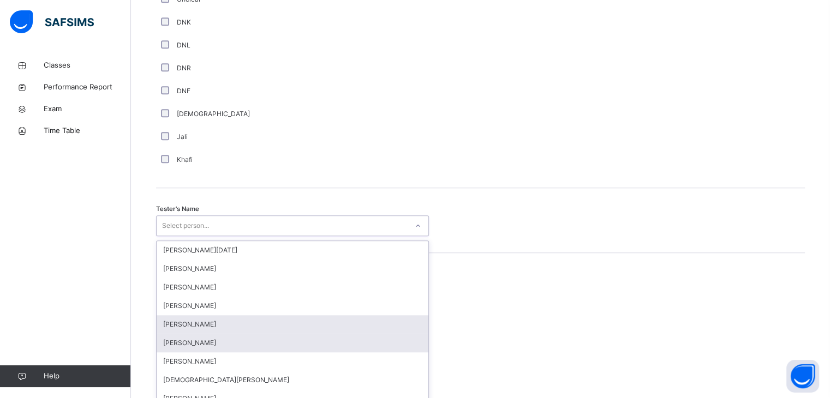
scroll to position [980, 0]
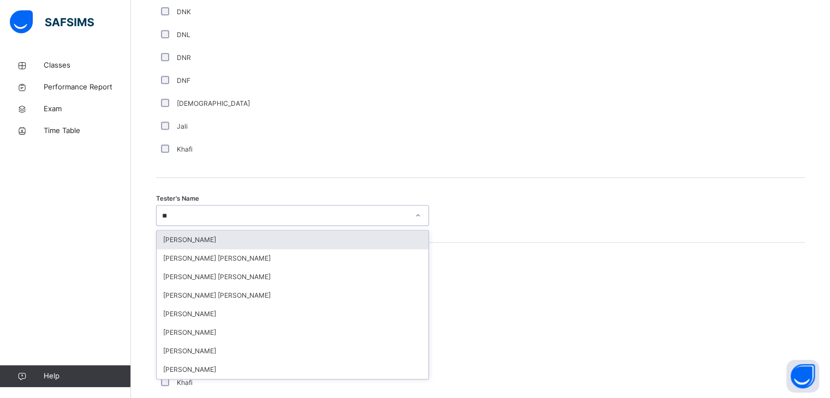
type input "***"
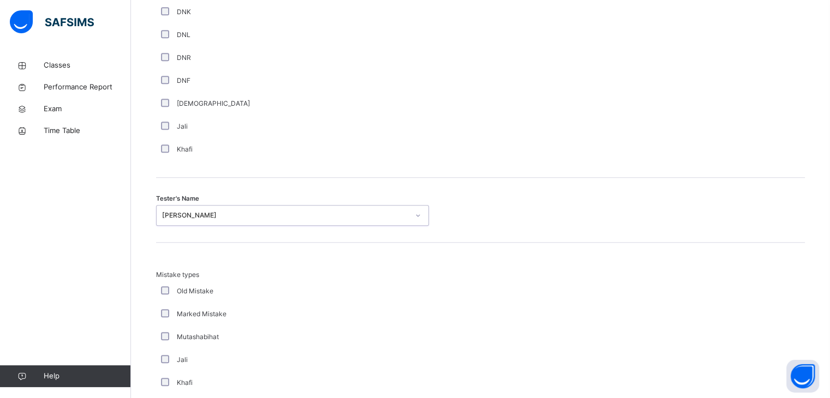
scroll to position [1180, 0]
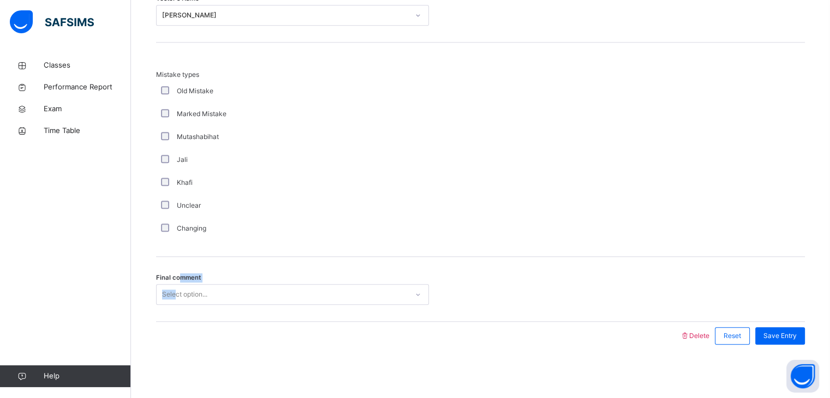
click at [176, 286] on div "Final comment Select option..." at bounding box center [292, 294] width 273 height 21
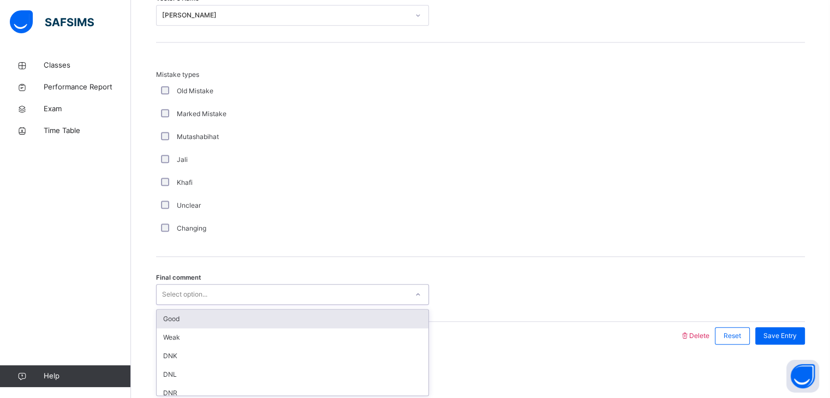
click at [177, 289] on div "Select option..." at bounding box center [184, 294] width 45 height 21
click at [170, 317] on div "Good" at bounding box center [293, 319] width 272 height 19
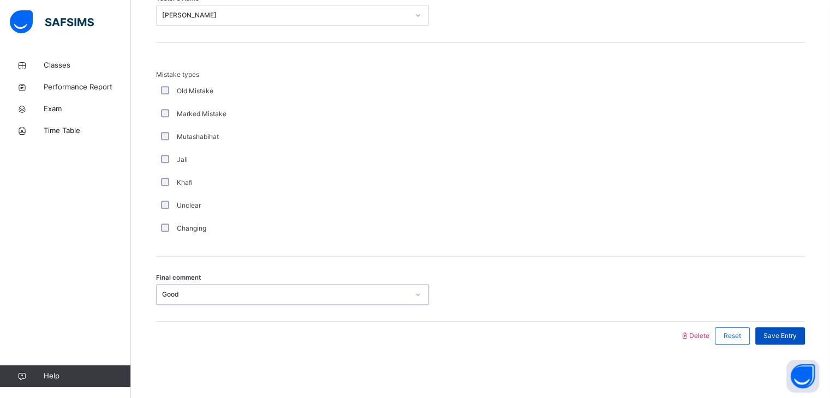
click at [777, 333] on span "Save Entry" at bounding box center [779, 336] width 33 height 10
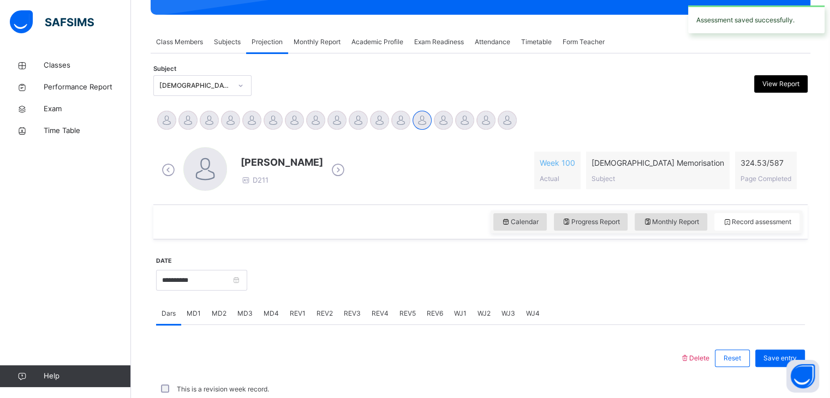
scroll to position [421, 0]
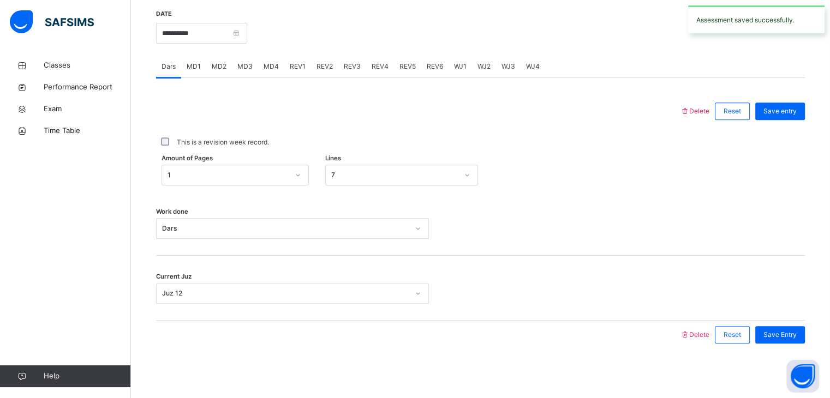
click at [322, 65] on span "REV2" at bounding box center [324, 67] width 16 height 10
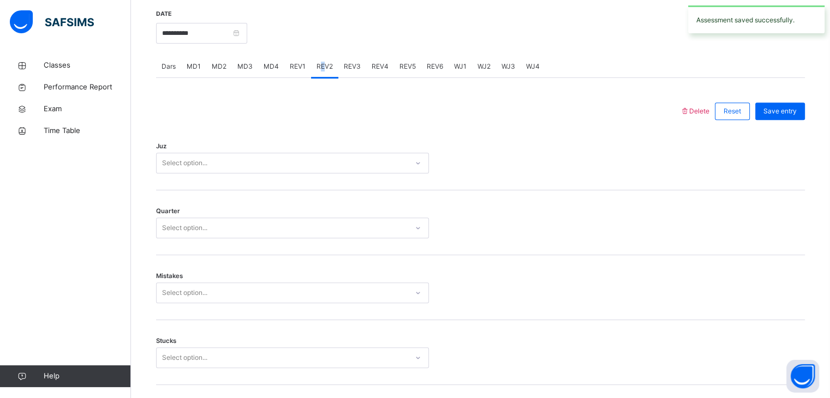
scroll to position [1180, 0]
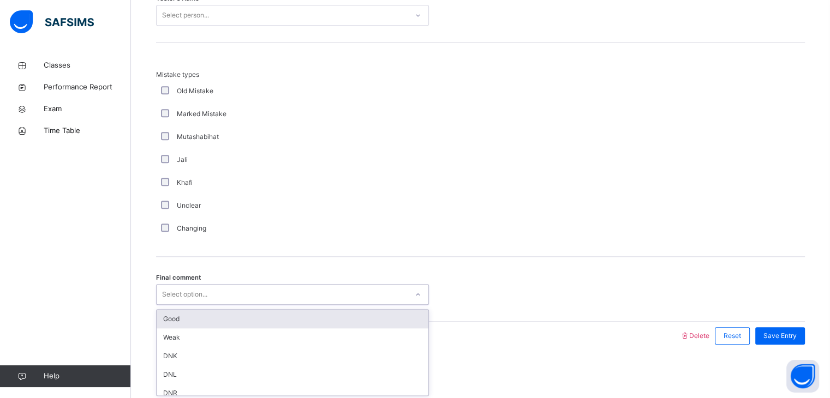
click at [158, 302] on div "Select option..." at bounding box center [292, 294] width 273 height 21
click at [171, 319] on div "Good" at bounding box center [293, 319] width 272 height 19
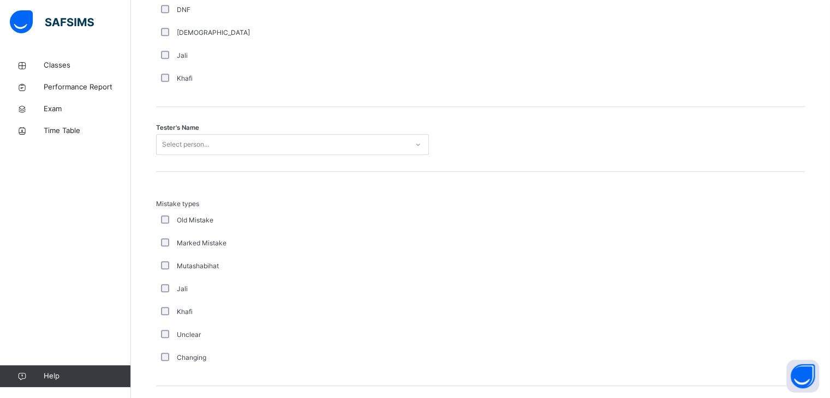
scroll to position [1047, 0]
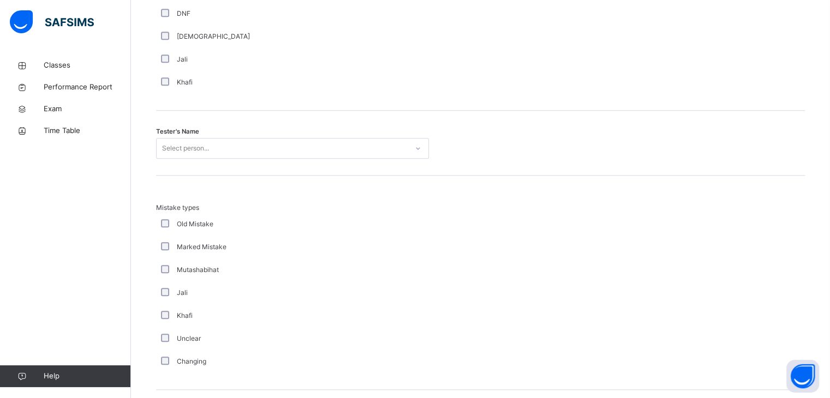
click at [207, 148] on div "Select person..." at bounding box center [185, 148] width 47 height 21
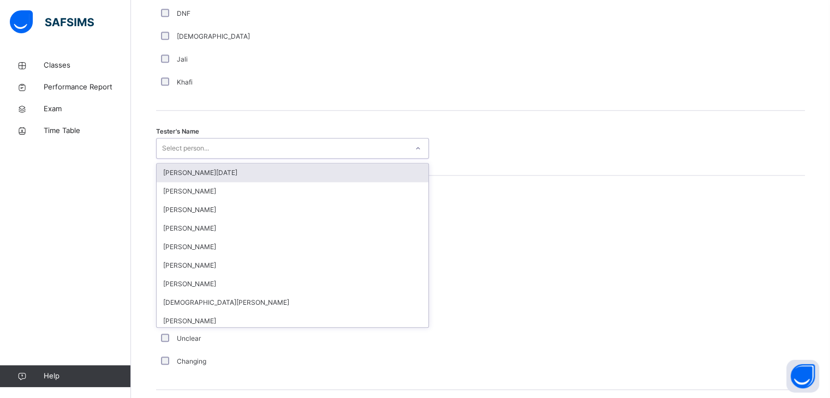
click at [175, 171] on div "[PERSON_NAME][DATE]" at bounding box center [293, 173] width 272 height 19
click at [172, 171] on div "Tester's Name option [PERSON_NAME][DATE] focused, 1 of 88. 88 results available…" at bounding box center [480, 143] width 649 height 65
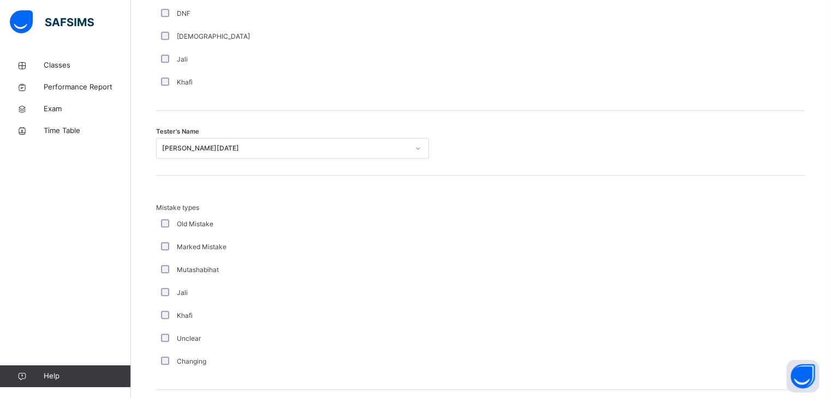
click at [175, 143] on div "[PERSON_NAME][DATE]" at bounding box center [285, 148] width 247 height 10
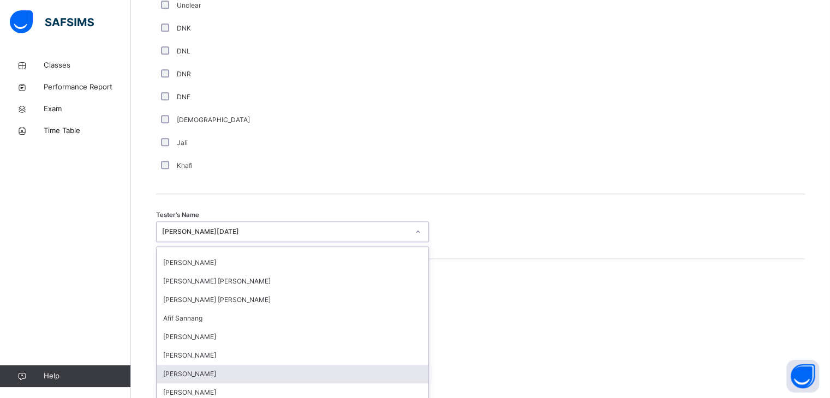
scroll to position [194, 0]
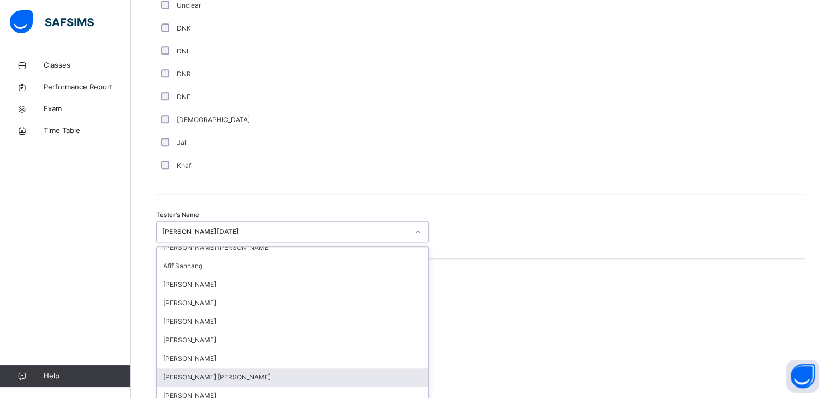
click at [211, 371] on div "[PERSON_NAME] [PERSON_NAME]" at bounding box center [293, 377] width 272 height 19
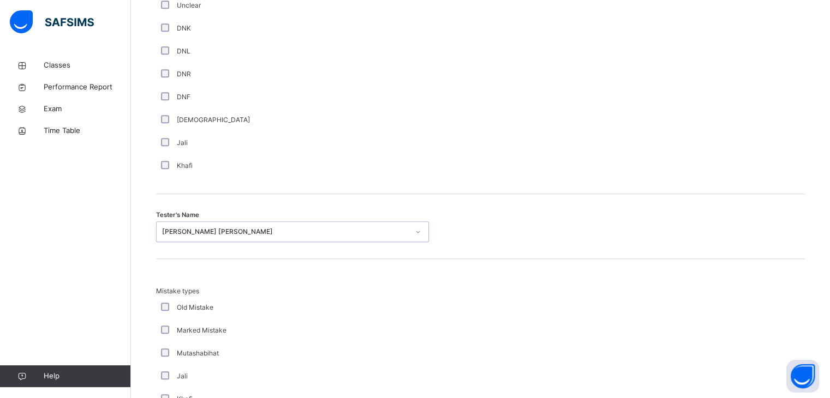
scroll to position [1180, 0]
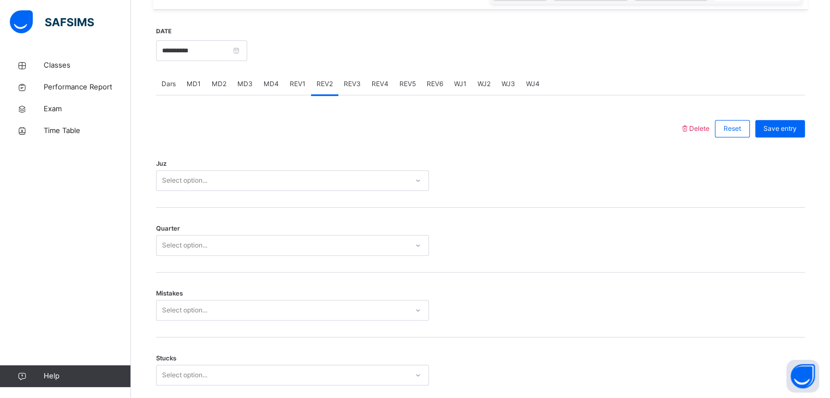
click at [197, 365] on div "Select option..." at bounding box center [292, 375] width 273 height 21
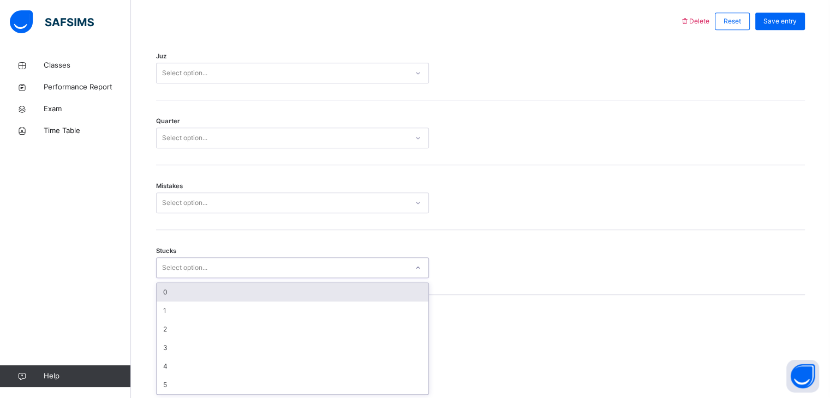
click at [183, 293] on div "0" at bounding box center [293, 292] width 272 height 19
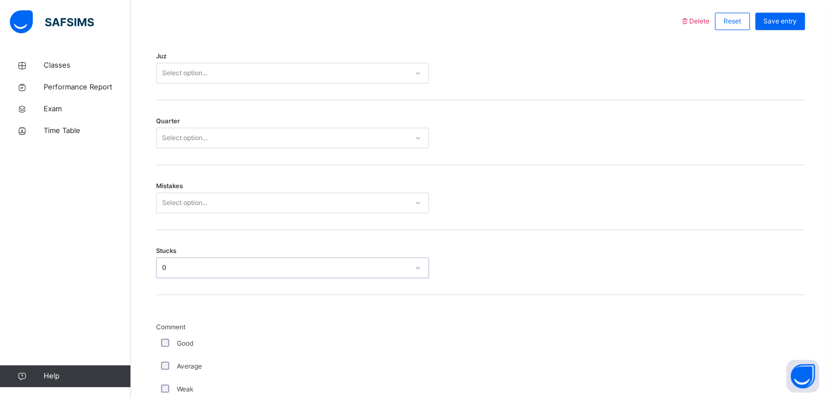
click at [200, 257] on div "0" at bounding box center [292, 267] width 273 height 21
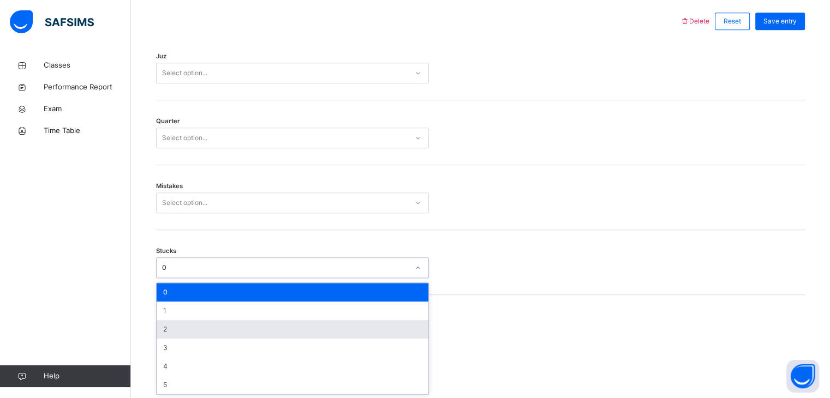
click at [214, 333] on div "2" at bounding box center [293, 329] width 272 height 19
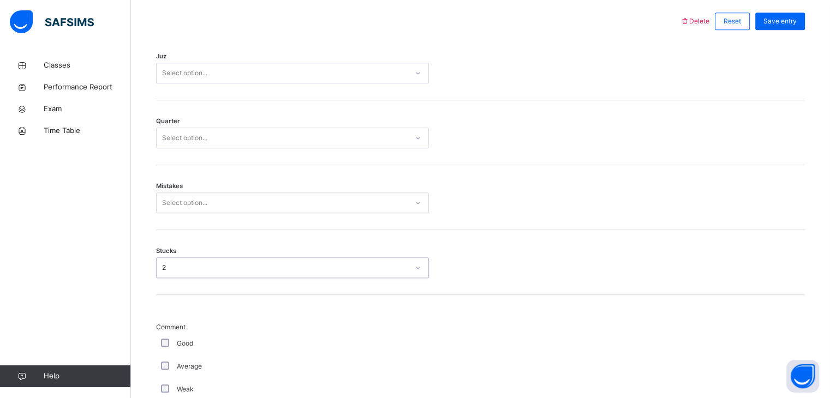
click at [200, 205] on div "Select option..." at bounding box center [184, 203] width 45 height 21
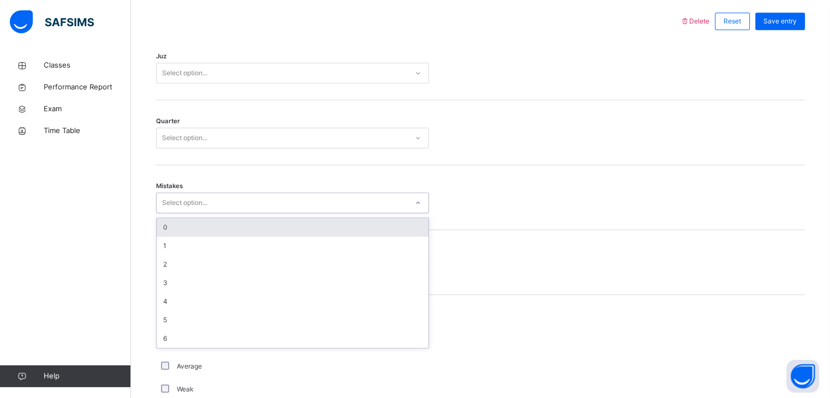
click at [194, 245] on div "1" at bounding box center [293, 246] width 272 height 19
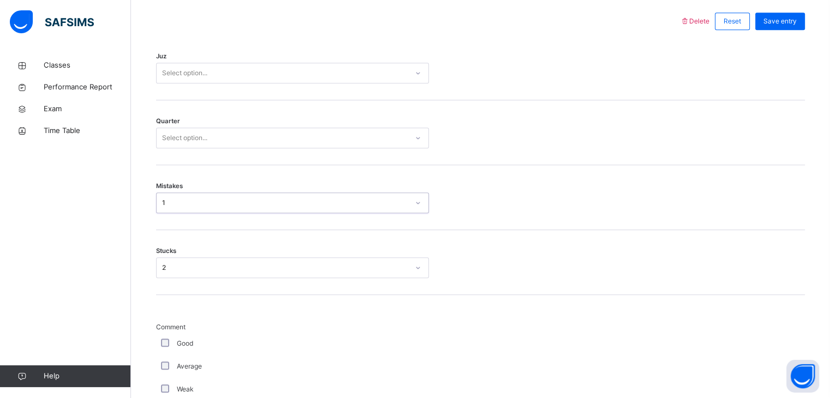
click at [210, 134] on div "Select option..." at bounding box center [282, 138] width 251 height 17
click at [182, 182] on div "2" at bounding box center [293, 181] width 272 height 19
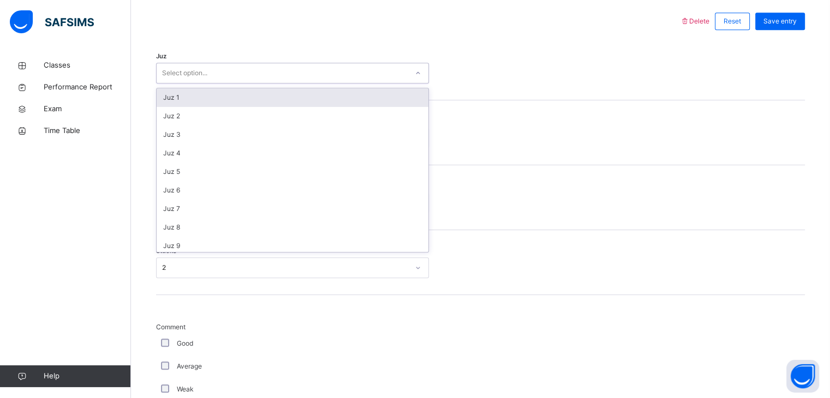
click at [169, 68] on div "Select option..." at bounding box center [184, 73] width 45 height 21
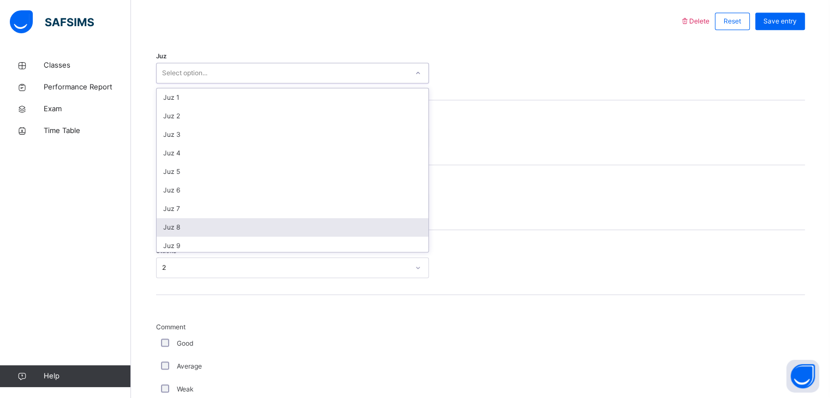
click at [179, 219] on div "Juz 8" at bounding box center [293, 227] width 272 height 19
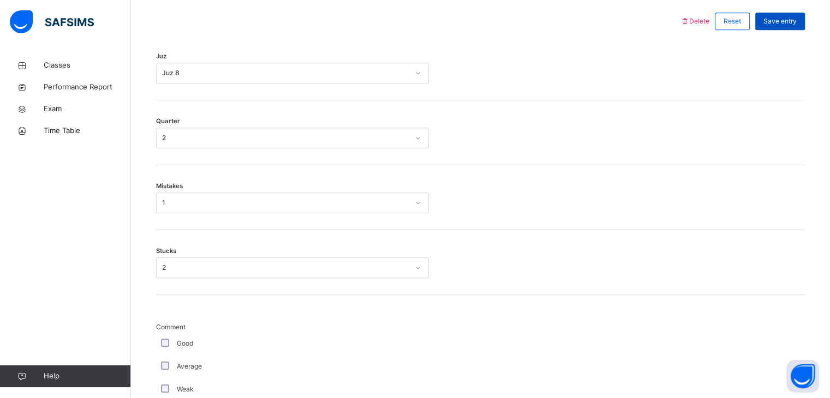
click at [782, 13] on div "Save entry" at bounding box center [780, 21] width 50 height 17
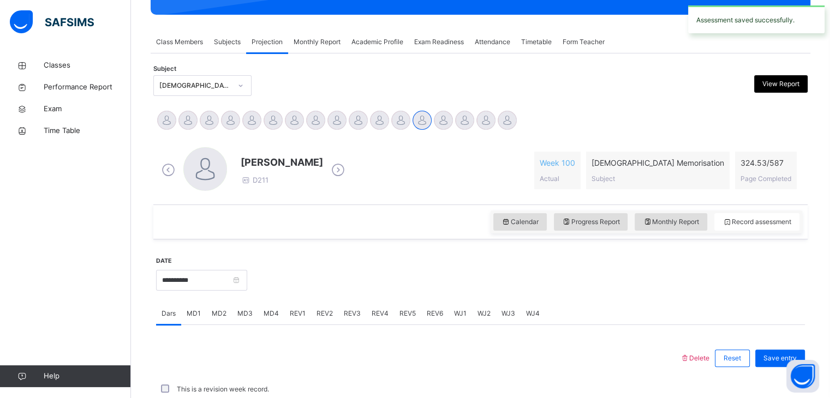
scroll to position [421, 0]
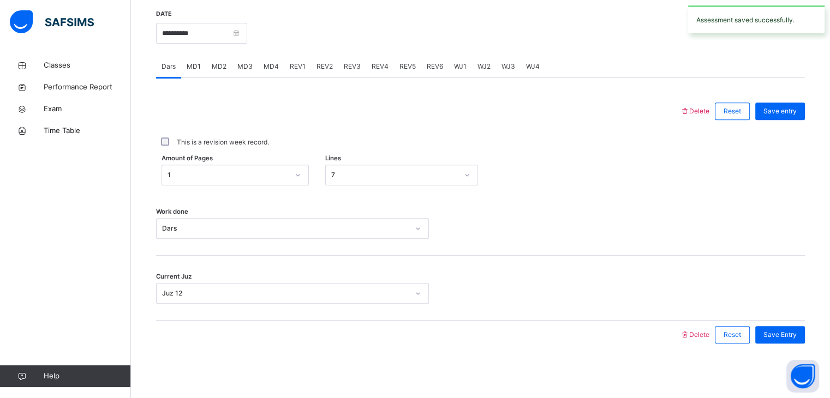
click at [349, 63] on span "REV3" at bounding box center [352, 67] width 17 height 10
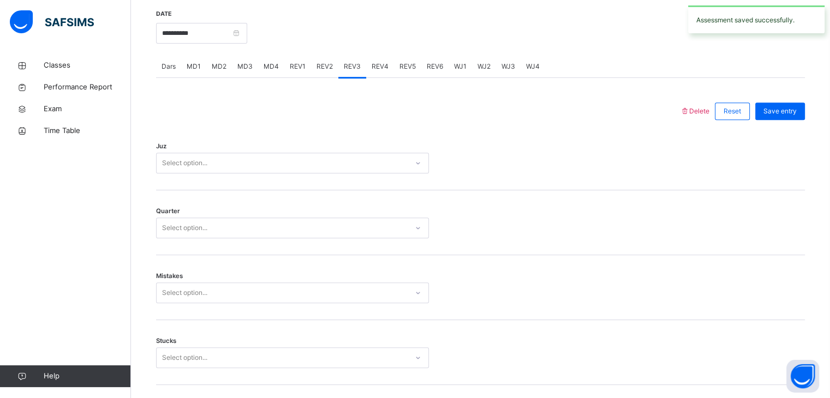
scroll to position [511, 0]
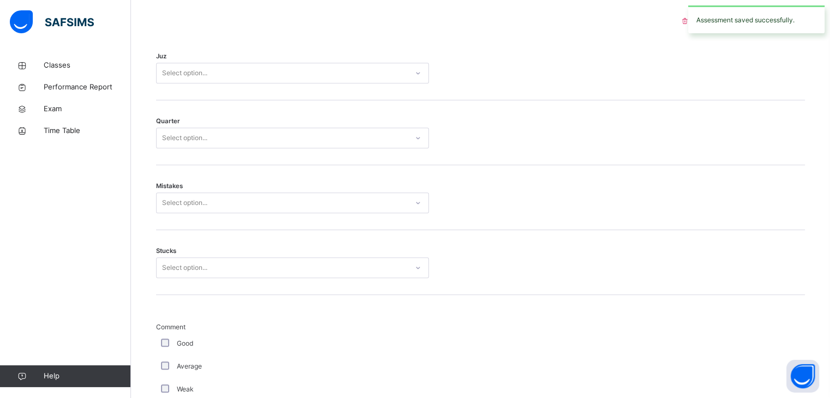
click at [210, 71] on div "Select option..." at bounding box center [282, 73] width 251 height 17
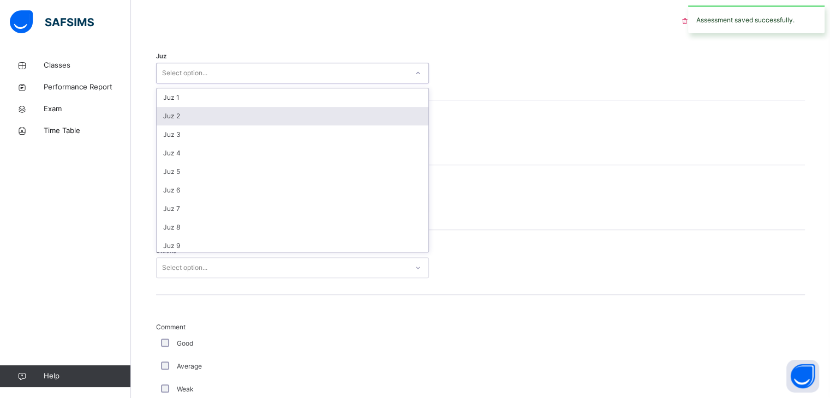
click at [193, 115] on div "Juz 2" at bounding box center [293, 116] width 272 height 19
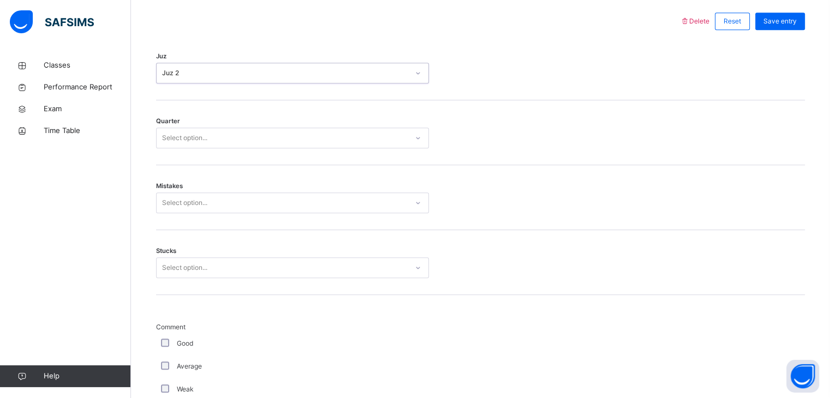
click at [163, 140] on div "Quarter Select option..." at bounding box center [480, 132] width 649 height 65
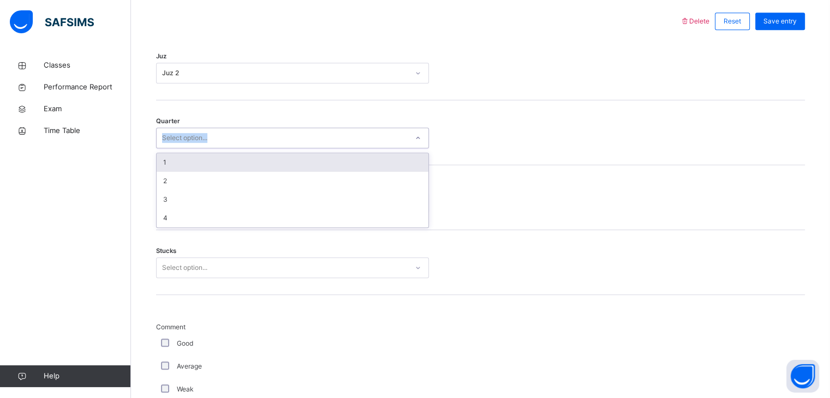
click at [167, 143] on div "Select option..." at bounding box center [184, 138] width 45 height 21
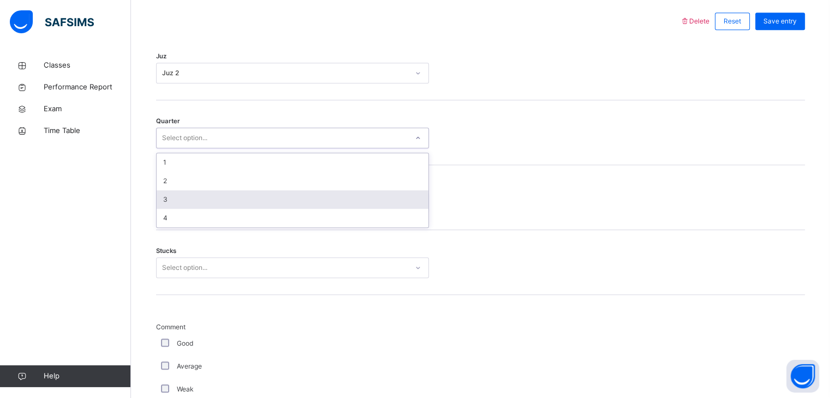
click at [168, 205] on div "3" at bounding box center [293, 199] width 272 height 19
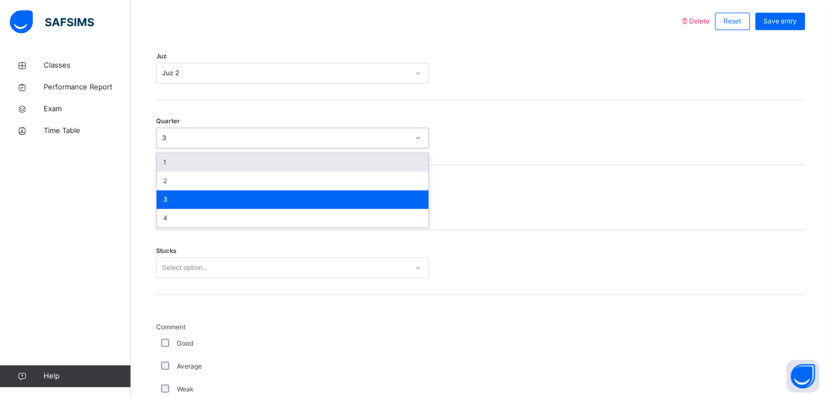
click at [167, 139] on div "3" at bounding box center [285, 138] width 247 height 10
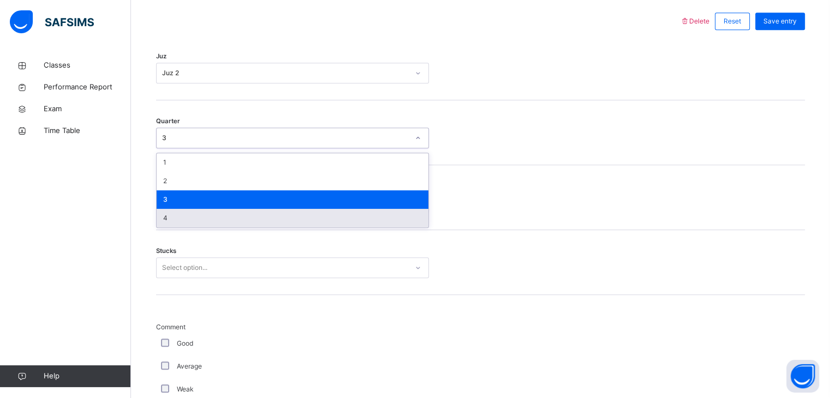
click at [182, 217] on div "4" at bounding box center [293, 218] width 272 height 19
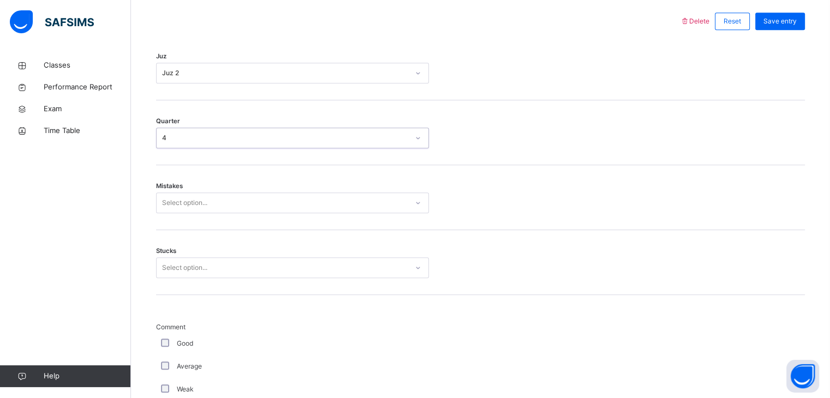
click at [182, 210] on div "Mistakes Select option..." at bounding box center [480, 197] width 649 height 65
click at [179, 207] on div "Select option..." at bounding box center [184, 203] width 45 height 21
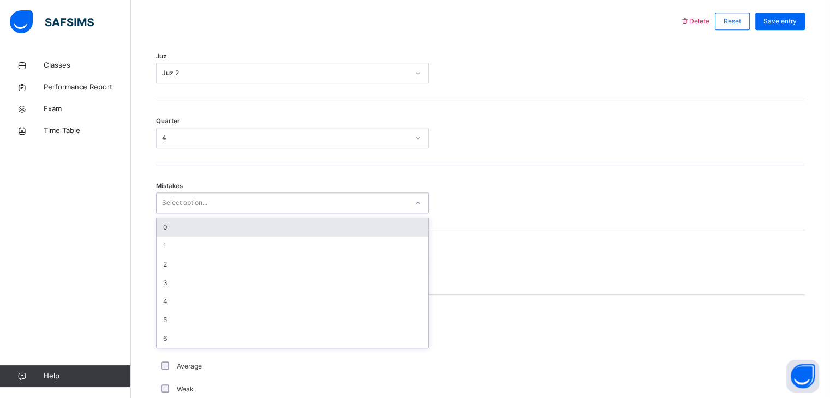
click at [170, 237] on div "1" at bounding box center [293, 246] width 272 height 19
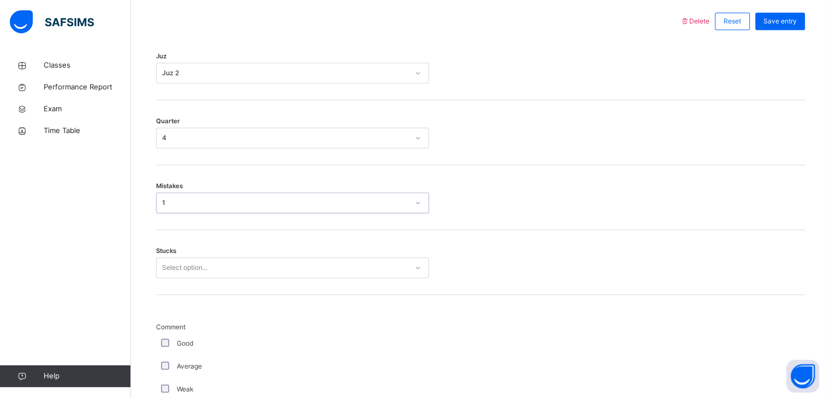
click at [165, 196] on div "1" at bounding box center [282, 203] width 251 height 17
drag, startPoint x: 460, startPoint y: 269, endPoint x: 406, endPoint y: 268, distance: 54.0
click at [426, 269] on div "Stucks Select option..." at bounding box center [480, 267] width 649 height 21
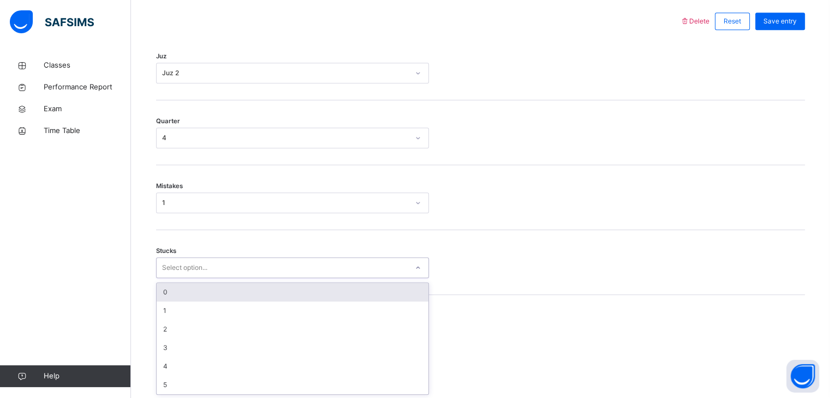
drag, startPoint x: 254, startPoint y: 273, endPoint x: 244, endPoint y: 269, distance: 11.0
click at [244, 269] on div "Select option..." at bounding box center [282, 268] width 251 height 17
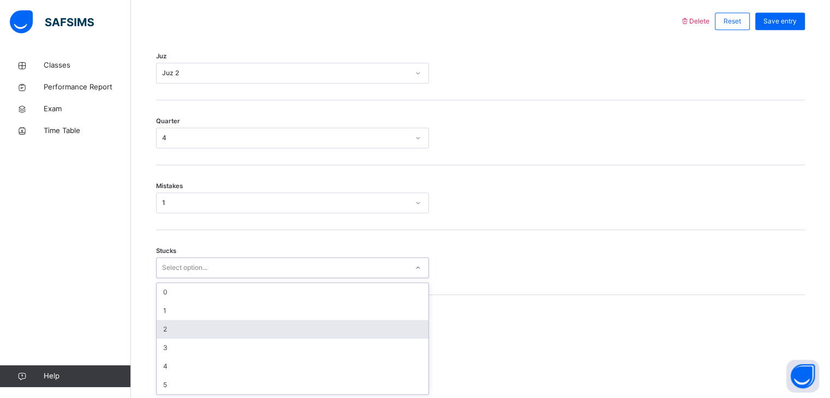
click at [186, 337] on div "2" at bounding box center [293, 329] width 272 height 19
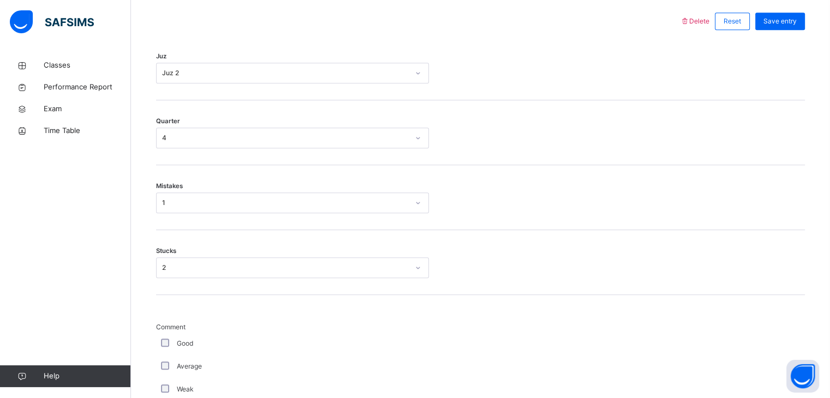
click at [159, 343] on div "Good" at bounding box center [292, 344] width 267 height 10
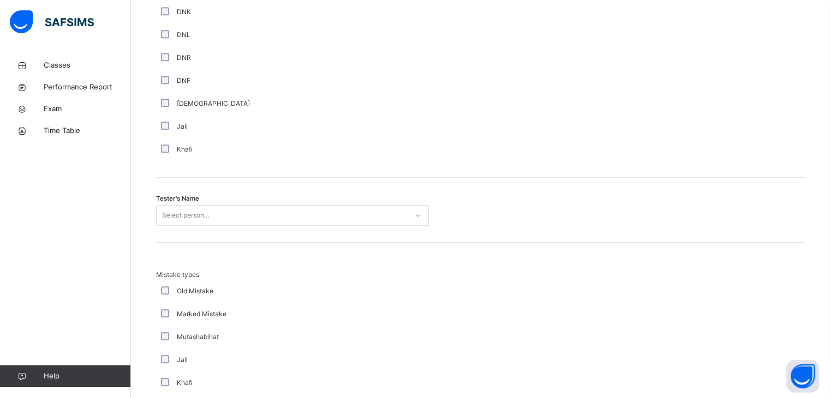
scroll to position [1020, 0]
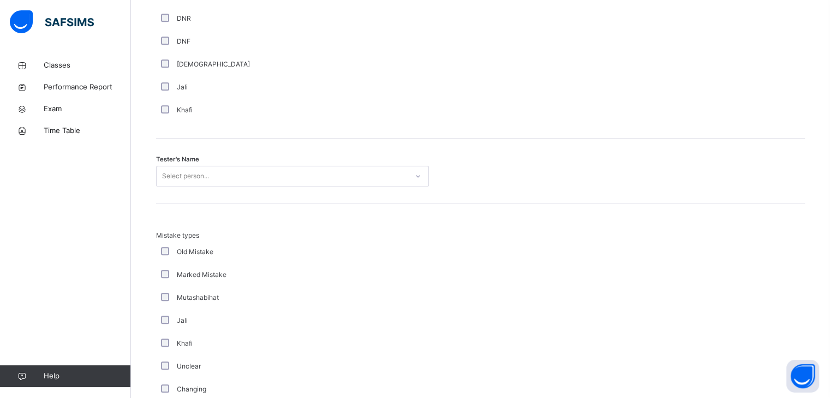
click at [214, 164] on div "Tester's Name Select person..." at bounding box center [480, 171] width 649 height 65
click at [218, 172] on div "Select person..." at bounding box center [282, 176] width 251 height 17
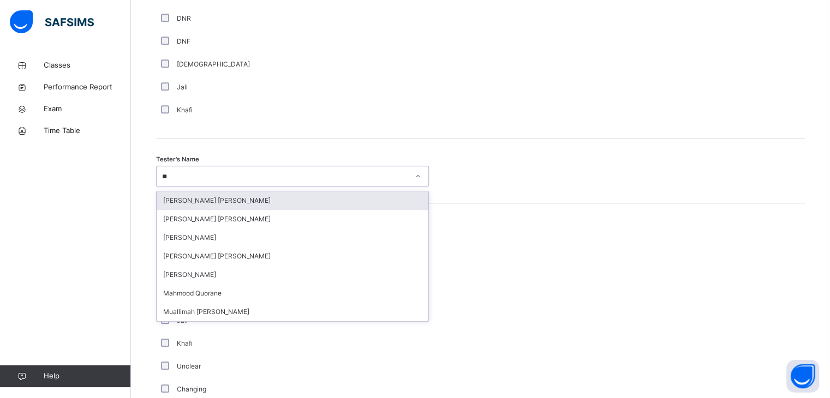
type input "*"
type input "***"
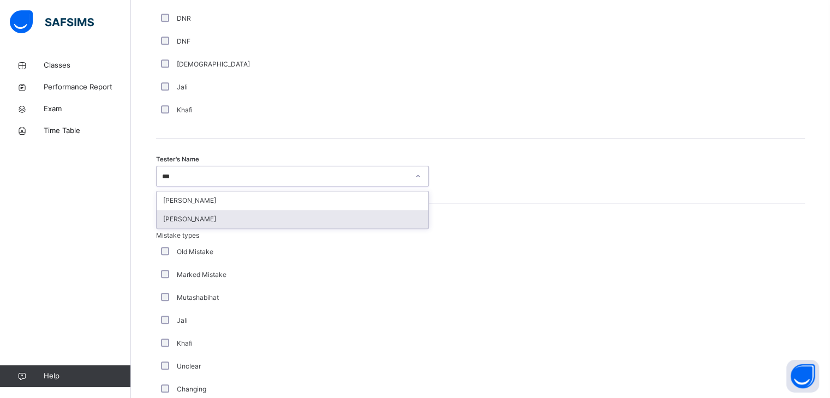
click at [184, 216] on div "[PERSON_NAME]" at bounding box center [293, 219] width 272 height 19
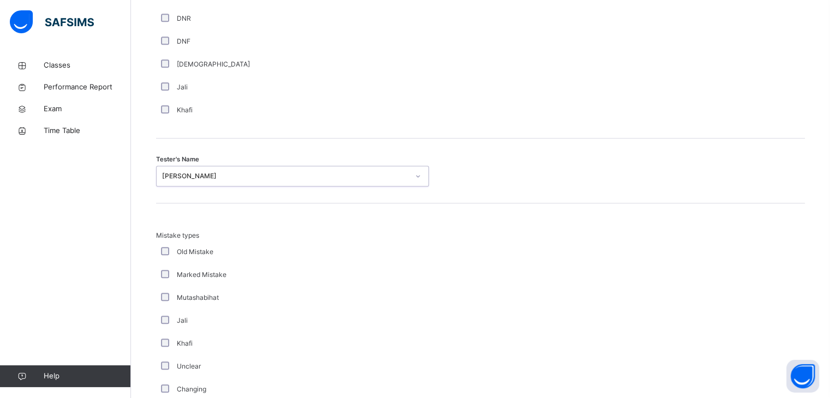
scroll to position [1180, 0]
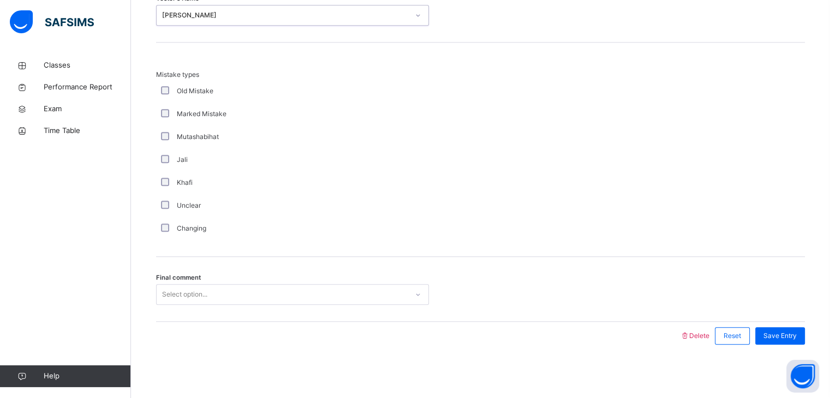
click at [165, 301] on div "Final comment Select option..." at bounding box center [480, 289] width 649 height 65
click at [170, 299] on div "Select option..." at bounding box center [184, 294] width 45 height 21
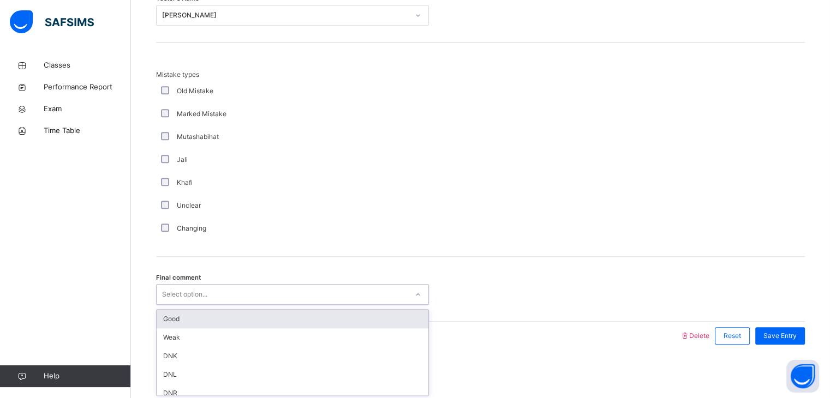
drag, startPoint x: 176, startPoint y: 318, endPoint x: 532, endPoint y: 355, distance: 358.1
click at [176, 318] on div "Good" at bounding box center [293, 319] width 272 height 19
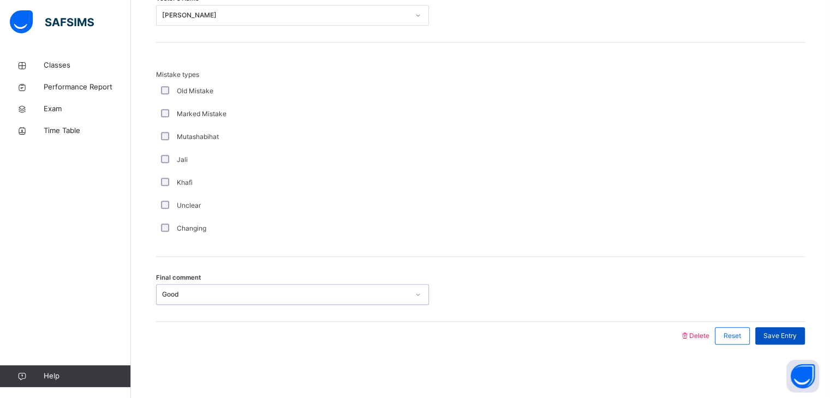
click at [789, 337] on span "Save Entry" at bounding box center [779, 336] width 33 height 10
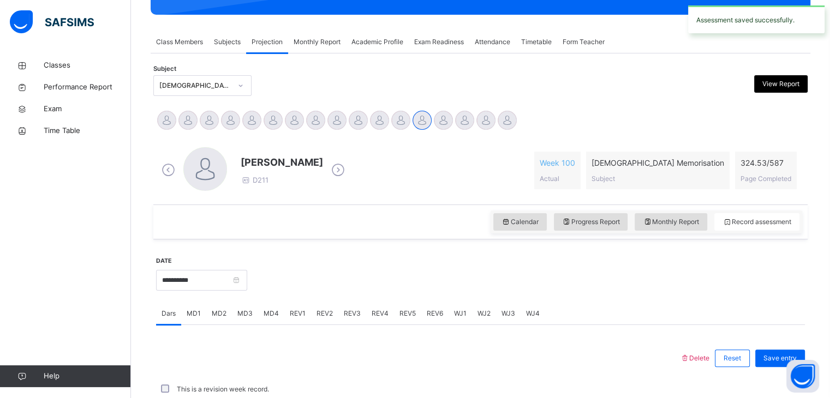
scroll to position [421, 0]
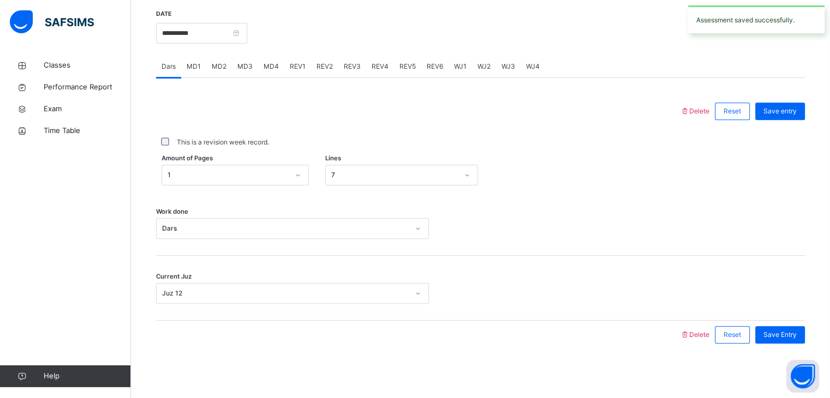
click at [377, 68] on span "REV4" at bounding box center [379, 67] width 17 height 10
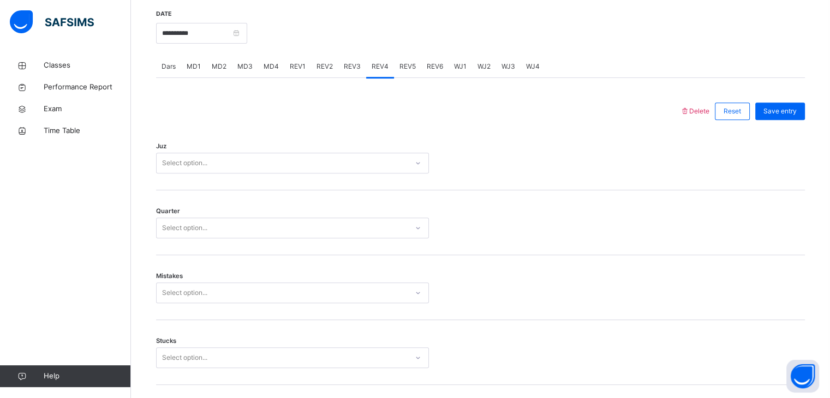
scroll to position [1180, 0]
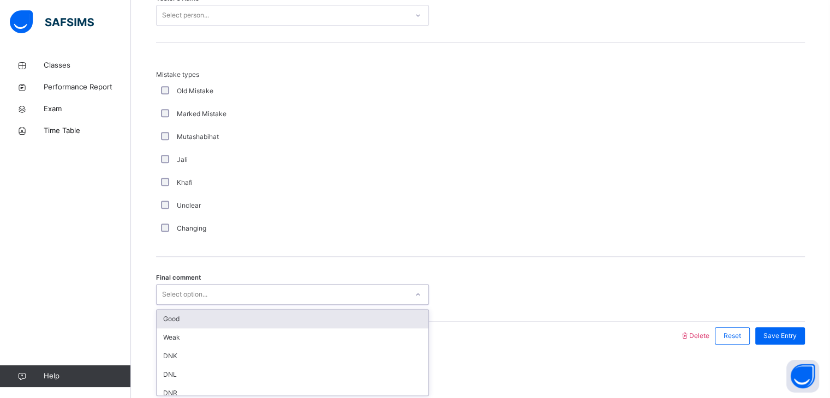
click at [181, 294] on div "Select option..." at bounding box center [184, 294] width 45 height 21
click at [173, 313] on div "Good" at bounding box center [293, 319] width 272 height 19
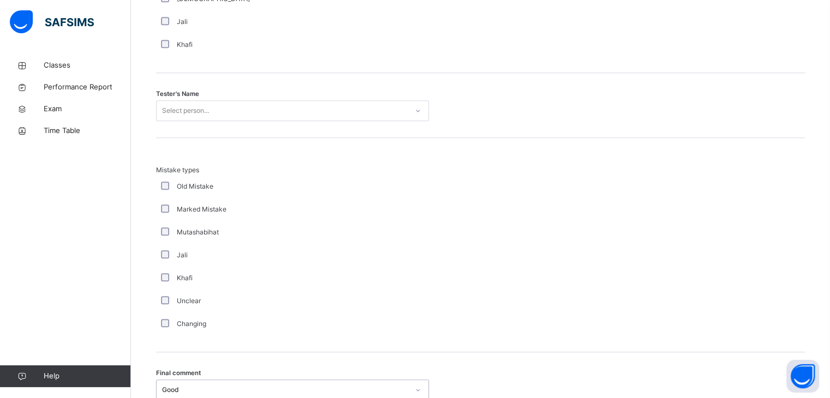
scroll to position [1075, 0]
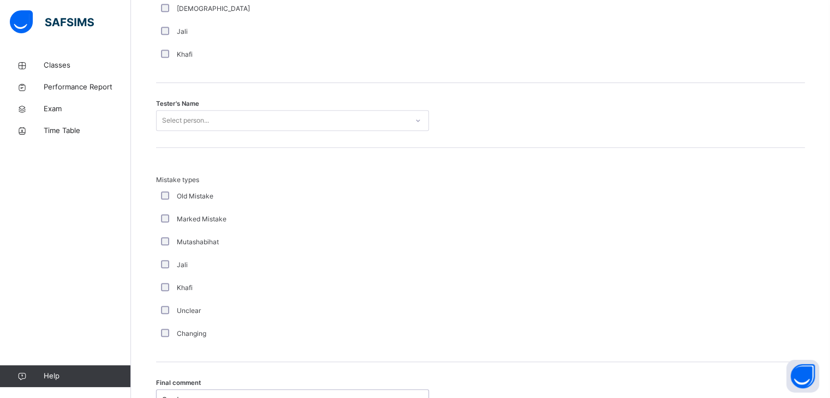
click at [198, 103] on span "Tester's Name" at bounding box center [177, 103] width 43 height 9
drag, startPoint x: 200, startPoint y: 108, endPoint x: 201, endPoint y: 118, distance: 10.5
click at [200, 109] on div "Tester's Name Select person..." at bounding box center [480, 115] width 649 height 65
click at [201, 119] on div "Select person..." at bounding box center [185, 120] width 47 height 21
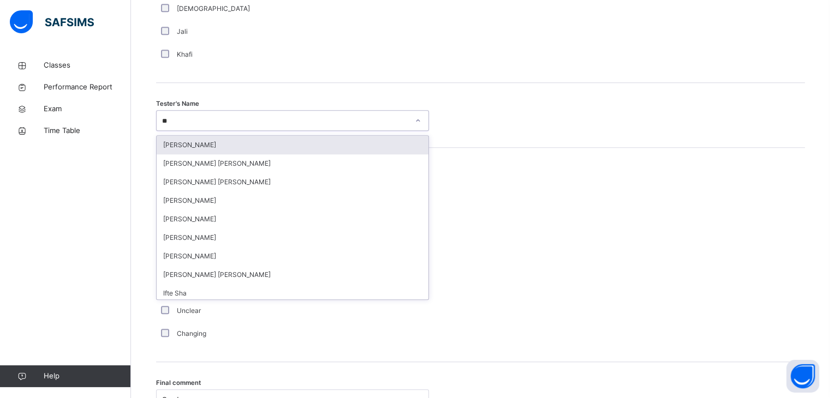
type input "***"
click at [206, 140] on div "[PERSON_NAME]" at bounding box center [293, 145] width 272 height 19
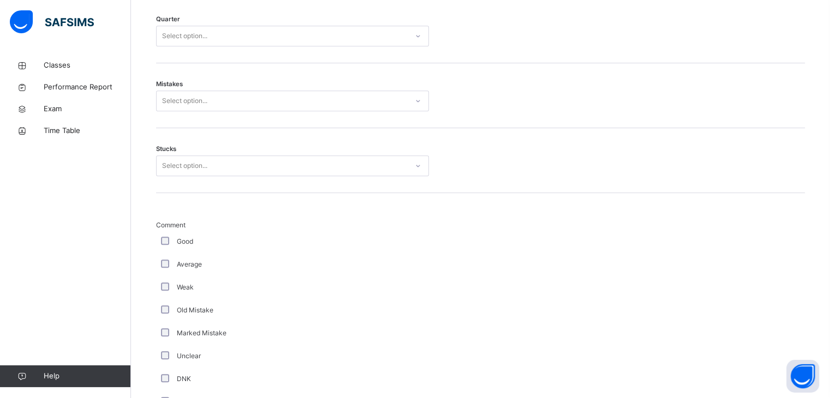
scroll to position [596, 0]
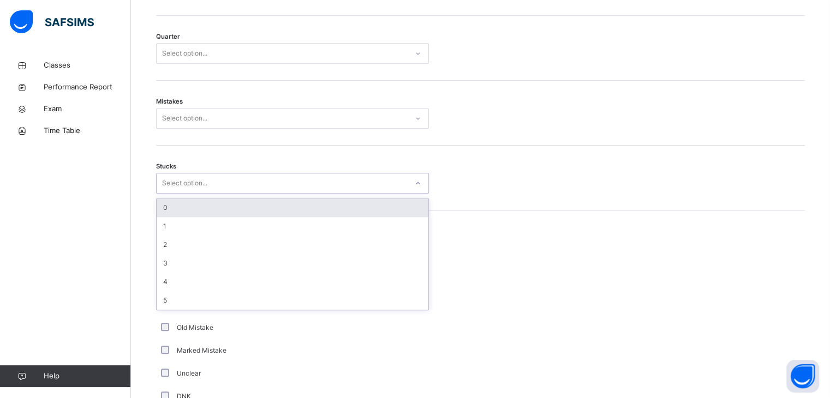
click at [172, 184] on div "Select option..." at bounding box center [184, 183] width 45 height 21
click at [179, 205] on div "0" at bounding box center [293, 208] width 272 height 19
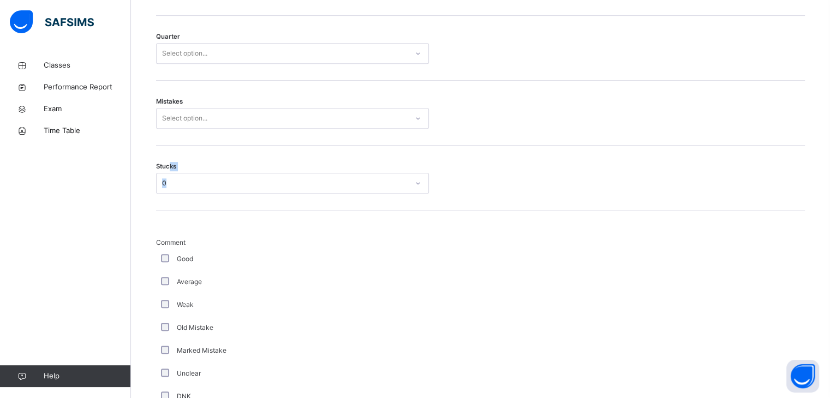
drag, startPoint x: 170, startPoint y: 170, endPoint x: 170, endPoint y: 177, distance: 7.1
click at [170, 171] on div "Stucks 0" at bounding box center [480, 178] width 649 height 65
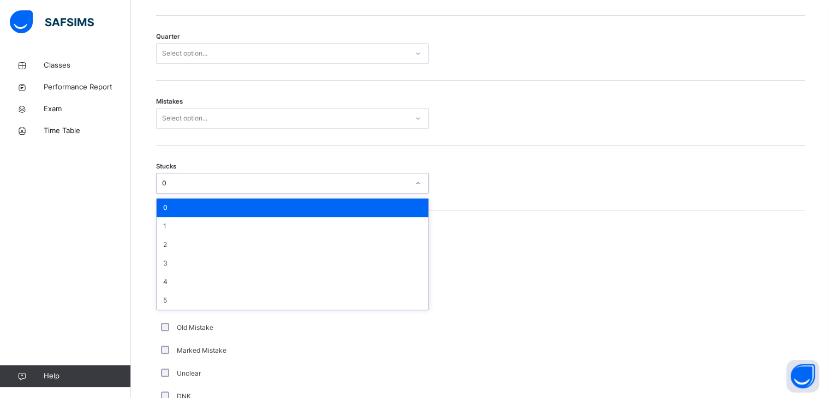
click at [171, 181] on div "0" at bounding box center [285, 183] width 247 height 10
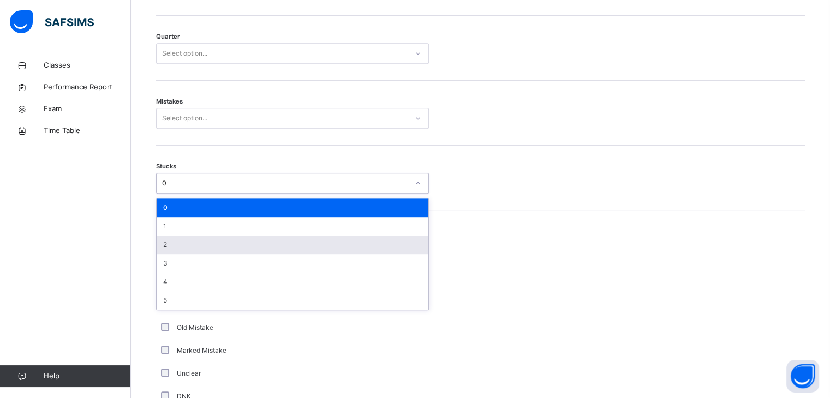
click at [176, 247] on div "2" at bounding box center [293, 245] width 272 height 19
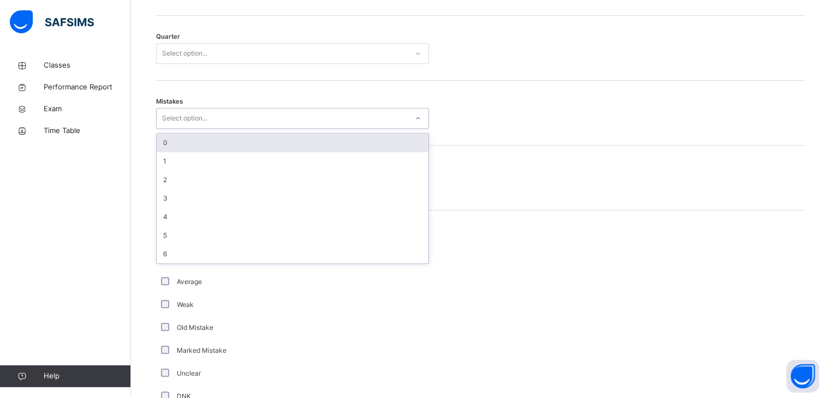
drag, startPoint x: 161, startPoint y: 115, endPoint x: 164, endPoint y: 121, distance: 6.9
click at [164, 118] on div "Select option..." at bounding box center [184, 118] width 45 height 21
click at [167, 136] on div "0" at bounding box center [293, 143] width 272 height 19
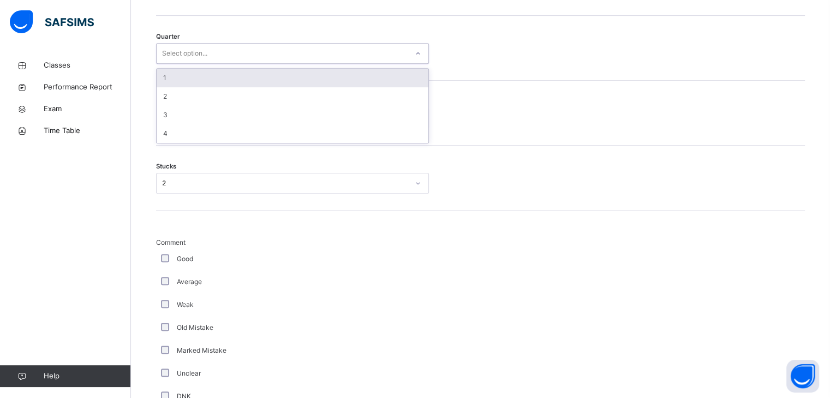
click at [170, 52] on div "Select option..." at bounding box center [184, 53] width 45 height 21
click at [170, 85] on div "1" at bounding box center [293, 78] width 272 height 19
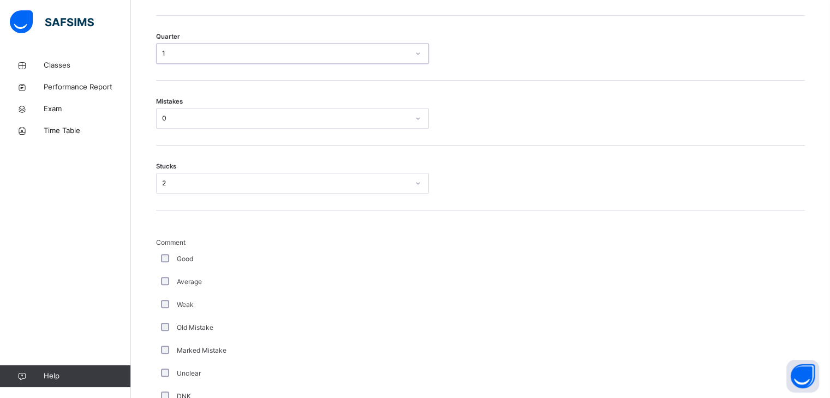
scroll to position [469, 0]
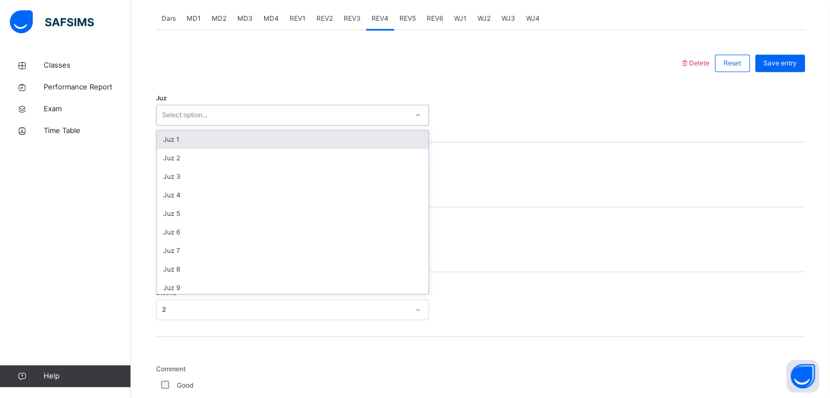
click at [166, 114] on div "Select option..." at bounding box center [184, 115] width 45 height 21
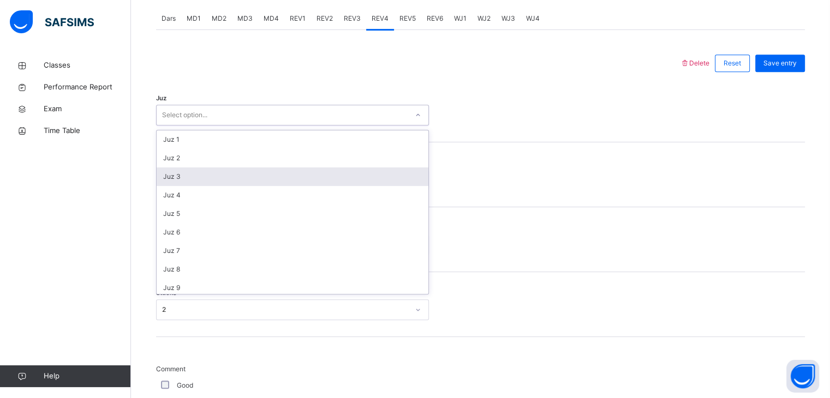
drag, startPoint x: 183, startPoint y: 176, endPoint x: 195, endPoint y: 170, distance: 13.4
click at [183, 176] on div "Juz 3" at bounding box center [293, 176] width 272 height 19
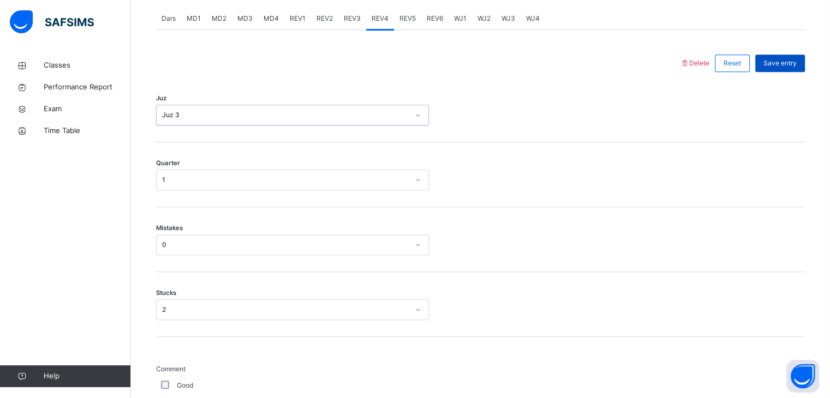
click at [790, 57] on div "Save entry" at bounding box center [780, 63] width 50 height 17
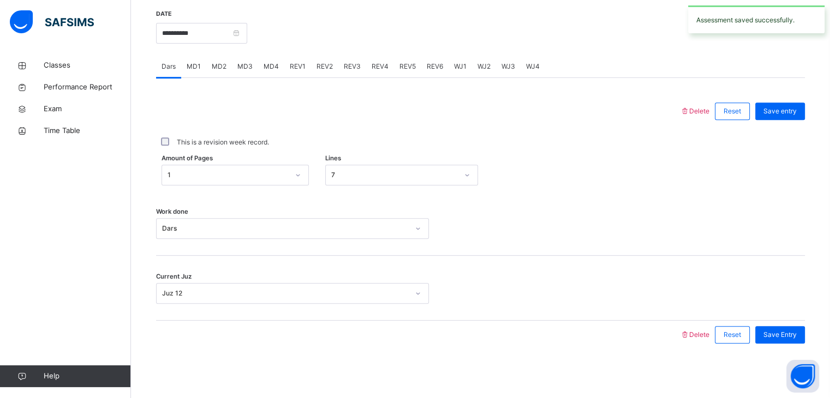
scroll to position [321, 0]
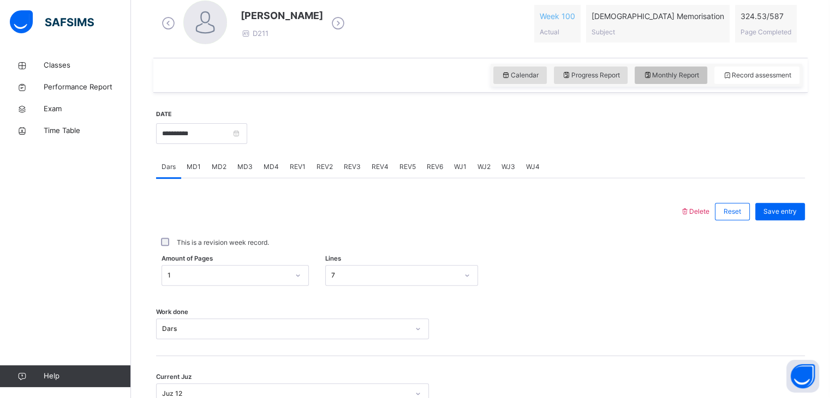
click at [663, 81] on div "Calendar Progress Report Monthly Report Record assessment" at bounding box center [645, 75] width 311 height 23
click at [661, 79] on div "Monthly Report" at bounding box center [670, 75] width 73 height 17
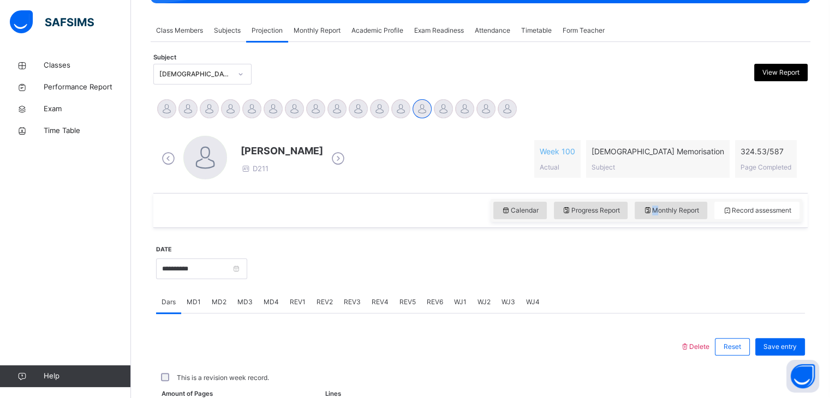
select select "****"
select select "*"
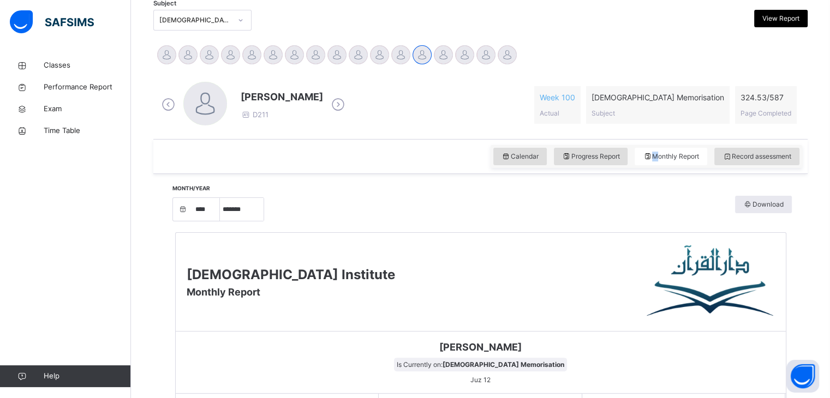
scroll to position [239, 0]
click at [732, 154] on icon at bounding box center [726, 157] width 9 height 10
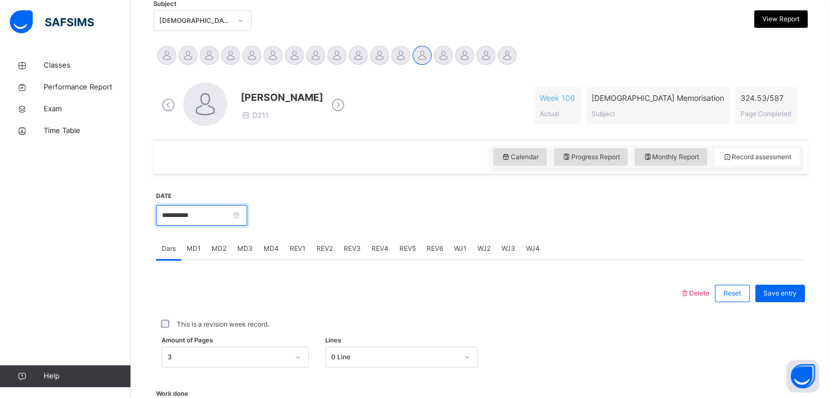
click at [184, 221] on input "**********" at bounding box center [201, 215] width 91 height 21
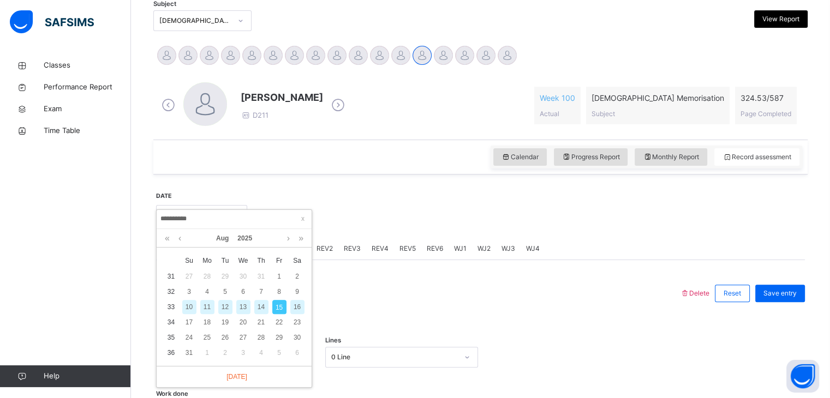
click at [259, 305] on div "14" at bounding box center [261, 307] width 14 height 14
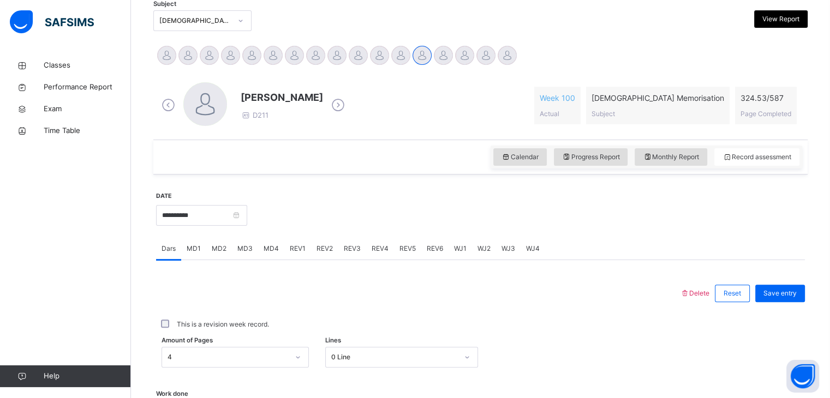
click at [263, 252] on span "MD4" at bounding box center [270, 249] width 15 height 10
click at [287, 253] on div "REV1" at bounding box center [297, 249] width 27 height 22
drag, startPoint x: 226, startPoint y: 256, endPoint x: 235, endPoint y: 256, distance: 9.3
click at [229, 256] on div "MD2" at bounding box center [219, 249] width 26 height 22
click at [264, 253] on span "MD4" at bounding box center [270, 249] width 15 height 10
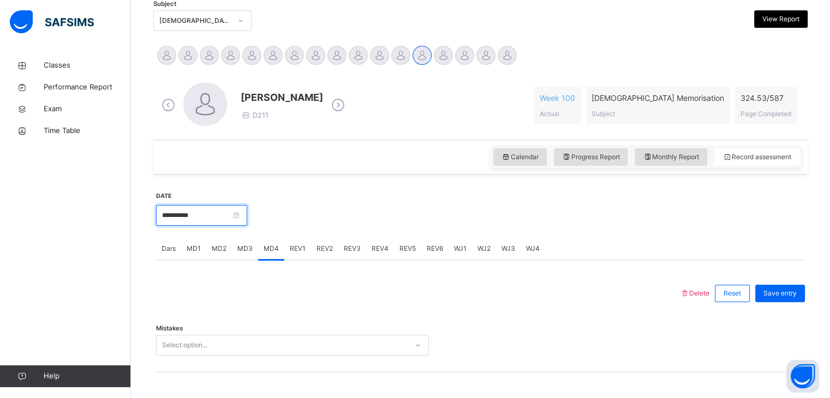
click at [223, 221] on input "**********" at bounding box center [201, 215] width 91 height 21
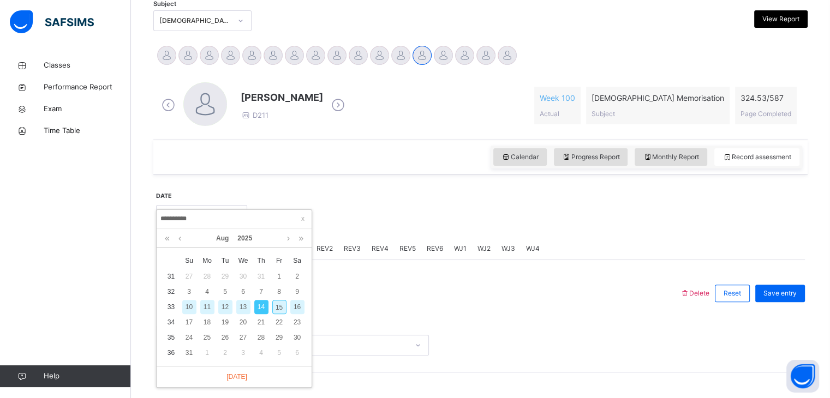
click at [280, 306] on div "15" at bounding box center [279, 307] width 14 height 14
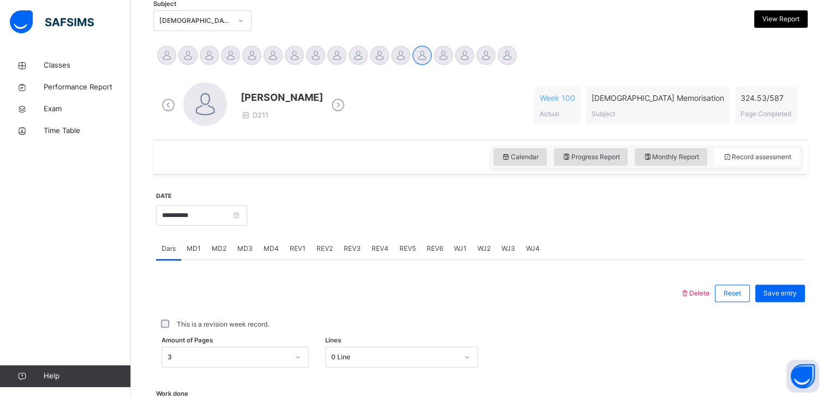
click at [276, 250] on div "MD4" at bounding box center [271, 249] width 26 height 22
click at [294, 250] on span "REV1" at bounding box center [298, 249] width 16 height 10
click at [321, 253] on span "REV2" at bounding box center [324, 249] width 16 height 10
click at [341, 253] on div "REV3" at bounding box center [352, 249] width 28 height 22
click at [294, 242] on div "Dars MD1 MD2 MD3 MD4 REV1 REV2 REV3 REV4 REV5 REV6 WJ1 WJ2 WJ3 WJ4" at bounding box center [480, 249] width 649 height 22
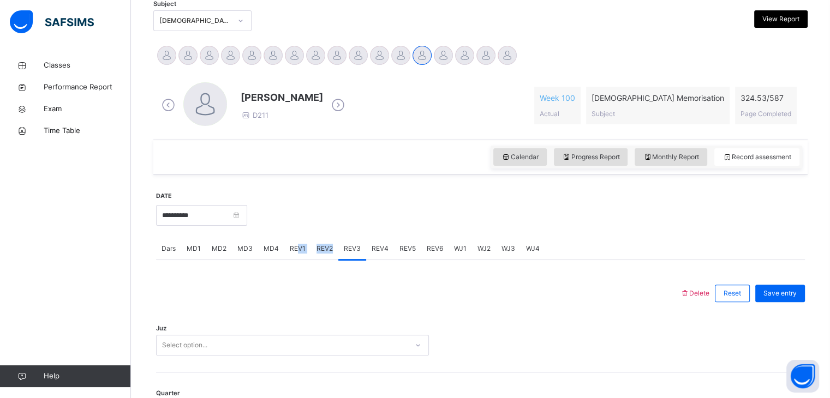
click at [228, 227] on div "**********" at bounding box center [201, 214] width 91 height 47
click at [228, 223] on input "**********" at bounding box center [201, 215] width 91 height 21
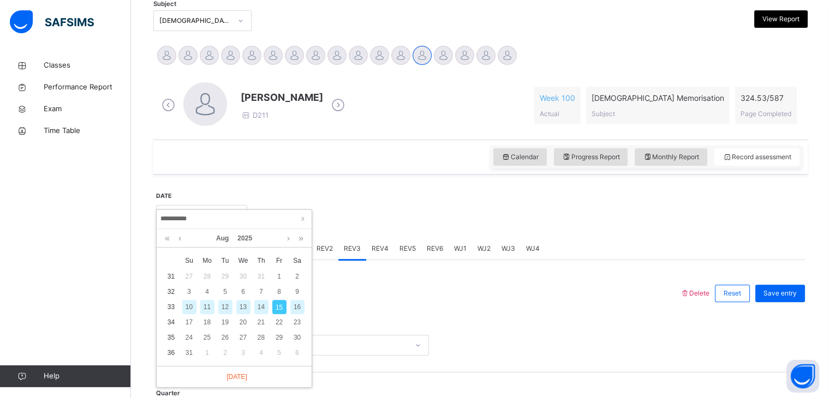
click at [259, 305] on div "14" at bounding box center [261, 307] width 14 height 14
type input "**********"
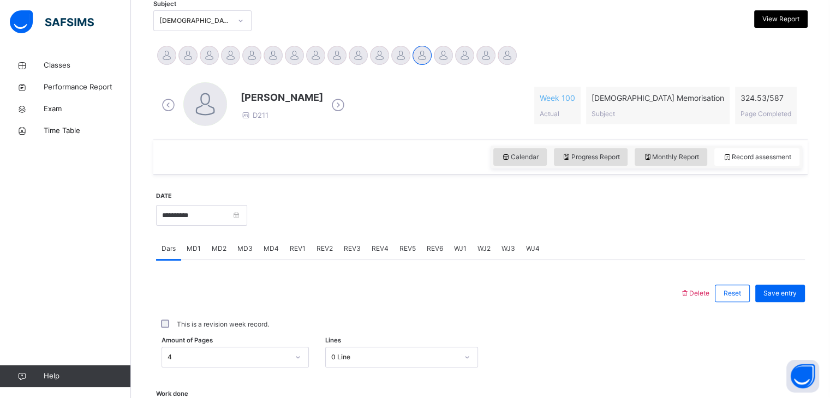
click at [223, 347] on div "4" at bounding box center [234, 357] width 147 height 21
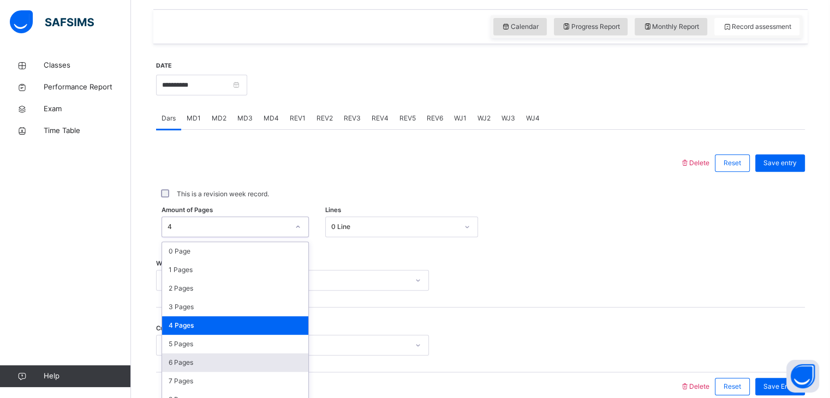
scroll to position [381, 0]
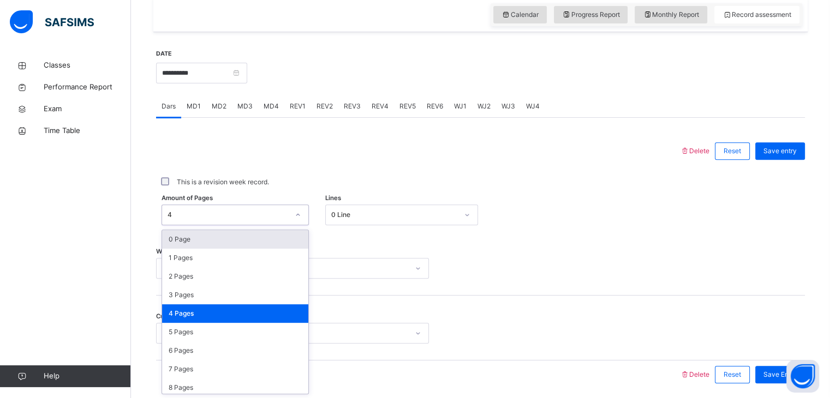
click at [303, 165] on div "This is a revision week record." at bounding box center [480, 182] width 649 height 34
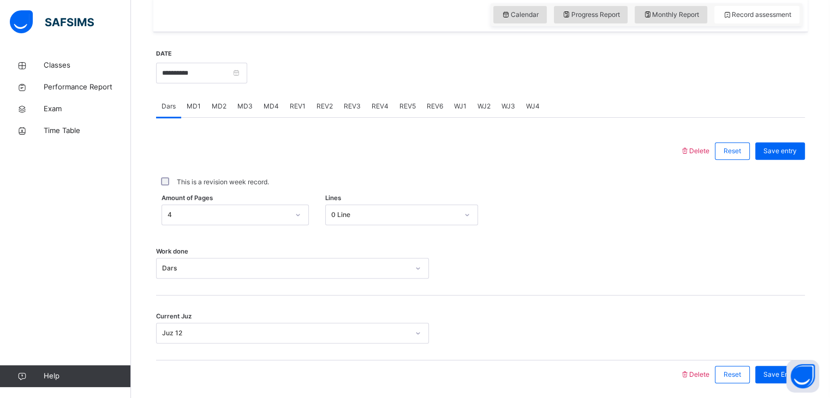
click at [272, 109] on span "MD4" at bounding box center [270, 106] width 15 height 10
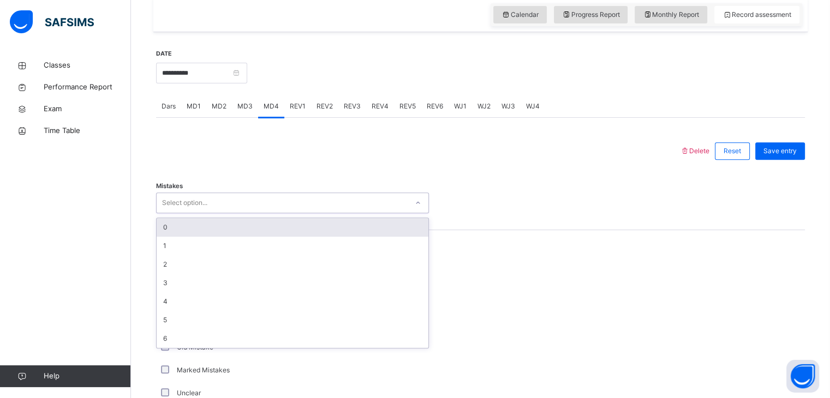
click at [171, 197] on div "Select option..." at bounding box center [184, 203] width 45 height 21
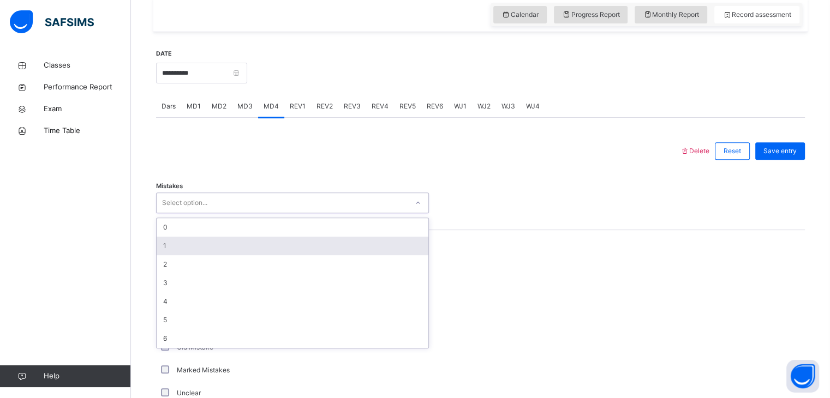
click at [164, 249] on div "1" at bounding box center [293, 246] width 272 height 19
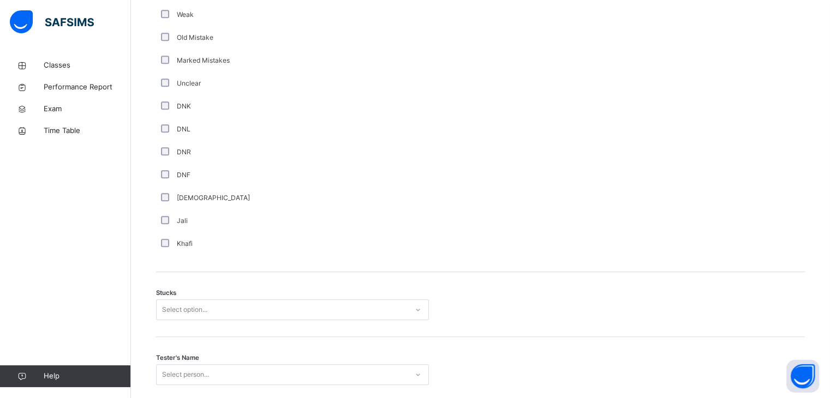
click at [182, 320] on div "Stucks Select option..." at bounding box center [480, 304] width 649 height 65
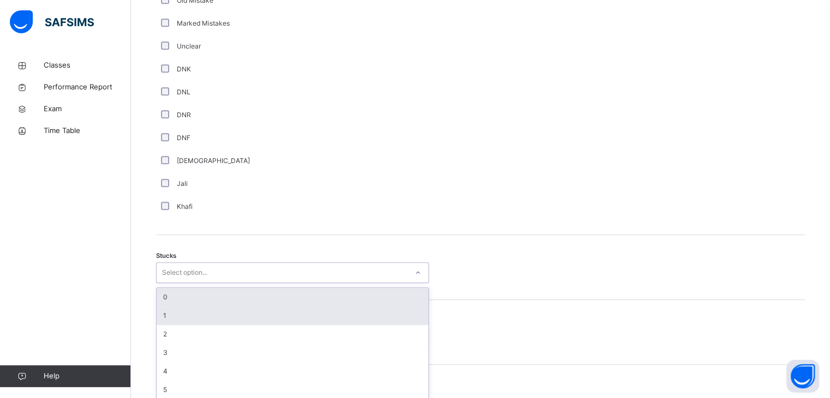
drag, startPoint x: 182, startPoint y: 319, endPoint x: 180, endPoint y: 312, distance: 6.9
click at [181, 283] on div "option 0 focused, 1 of 6. 6 results available. Use Up and Down to choose option…" at bounding box center [292, 272] width 273 height 21
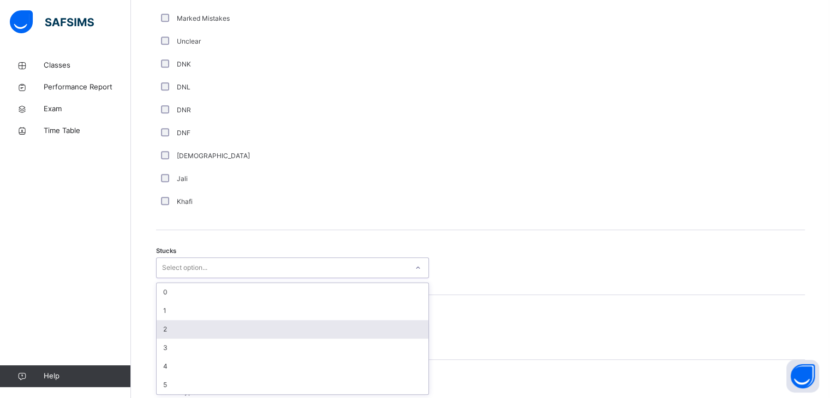
click at [175, 332] on div "2" at bounding box center [293, 329] width 272 height 19
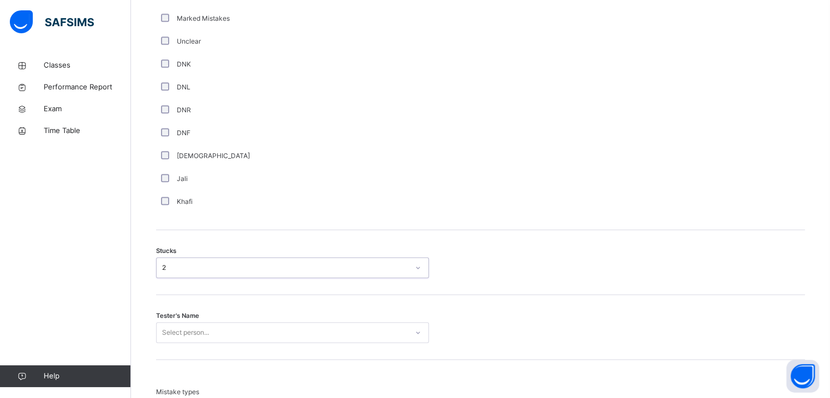
click at [175, 334] on div "Select person..." at bounding box center [292, 332] width 273 height 21
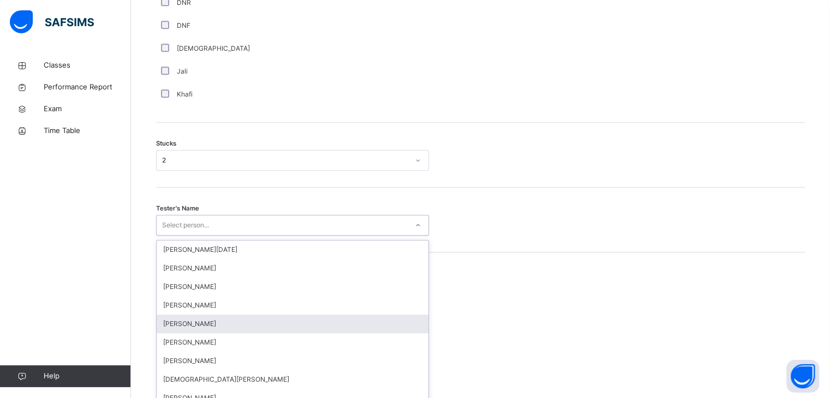
scroll to position [851, 0]
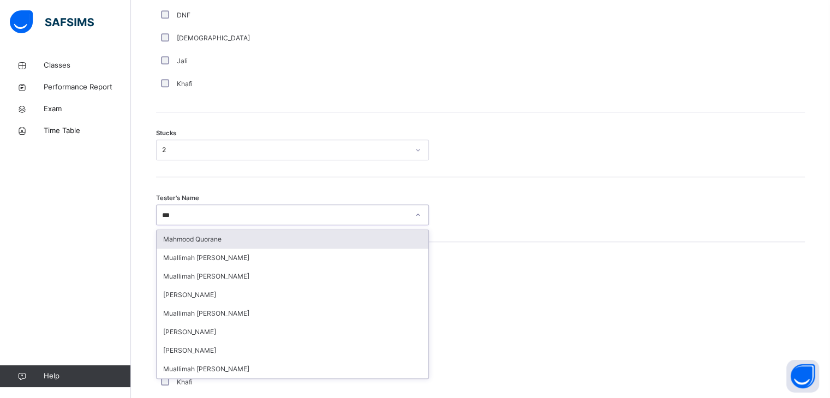
type input "****"
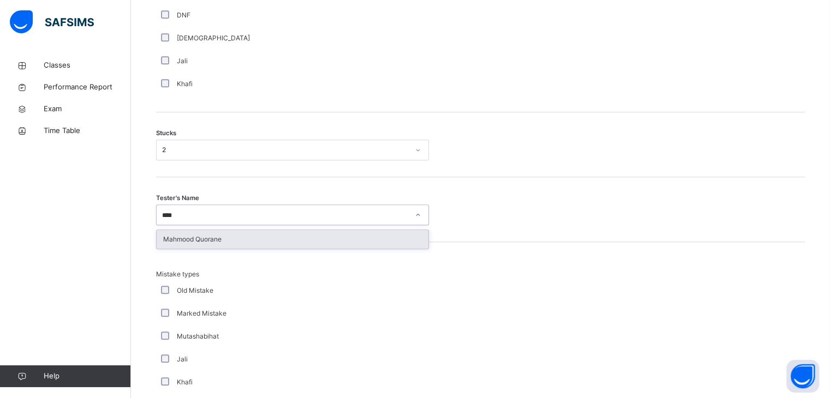
click at [176, 238] on div "Mahmood Quorane" at bounding box center [293, 239] width 272 height 19
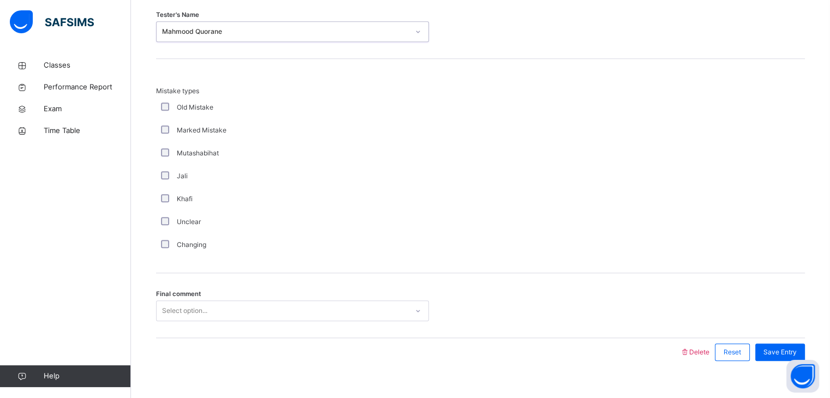
scroll to position [1051, 0]
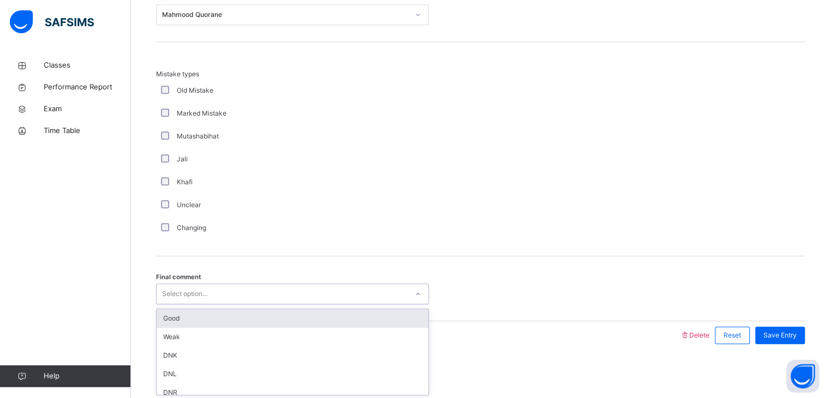
click at [166, 297] on div "Select option..." at bounding box center [184, 294] width 45 height 21
click at [183, 319] on div "Good" at bounding box center [293, 318] width 272 height 19
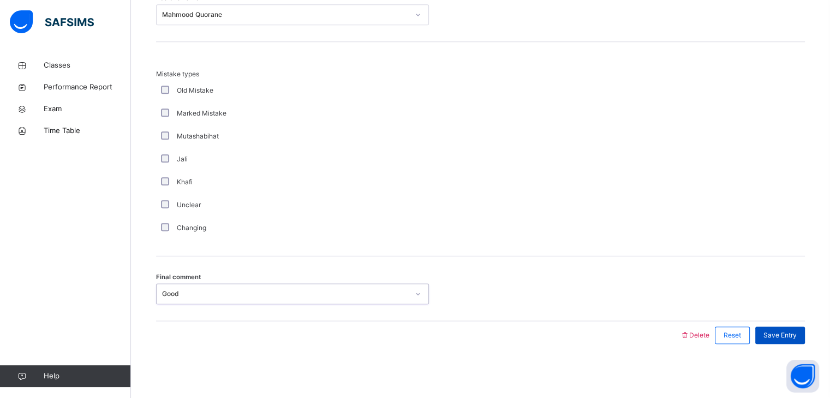
click at [792, 341] on div "Save Entry" at bounding box center [780, 335] width 50 height 17
click at [790, 334] on span "Save Entry" at bounding box center [779, 336] width 33 height 10
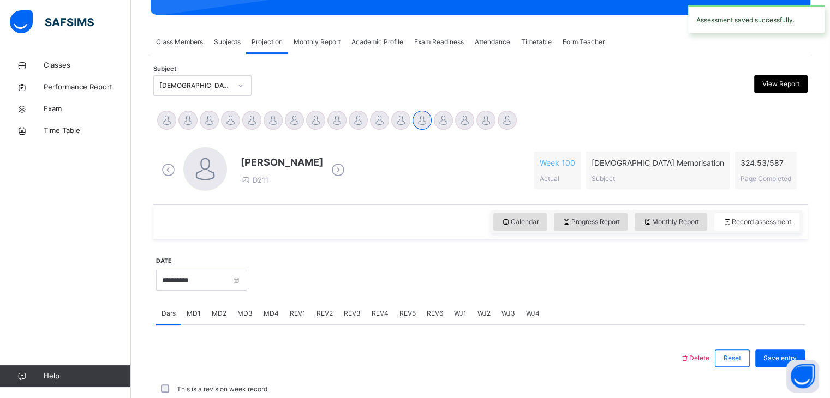
scroll to position [421, 0]
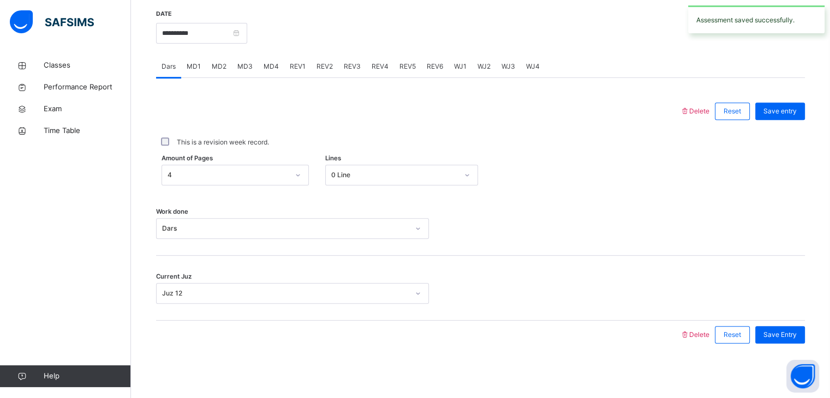
click at [249, 67] on span "MD3" at bounding box center [244, 67] width 15 height 10
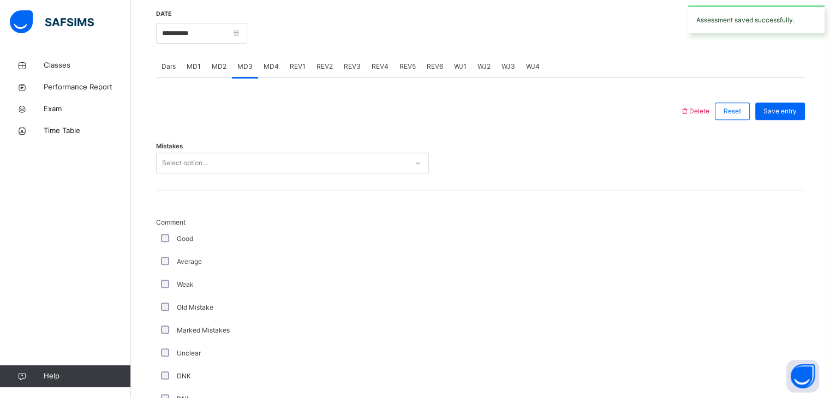
scroll to position [1051, 0]
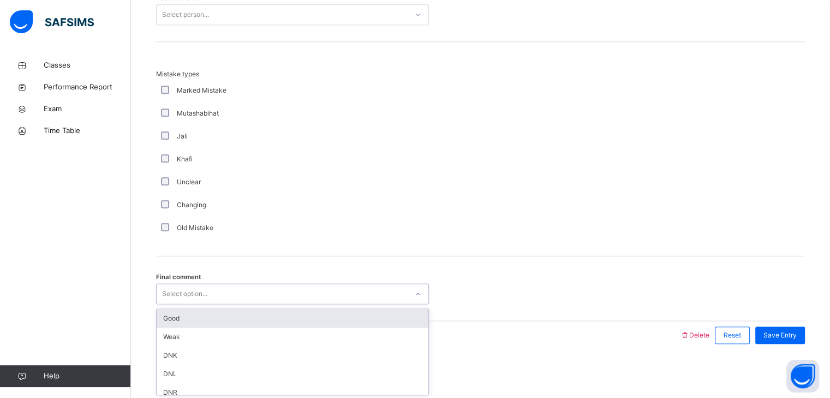
click at [169, 289] on div "Select option..." at bounding box center [184, 294] width 45 height 21
click at [171, 317] on div "Good" at bounding box center [293, 318] width 272 height 19
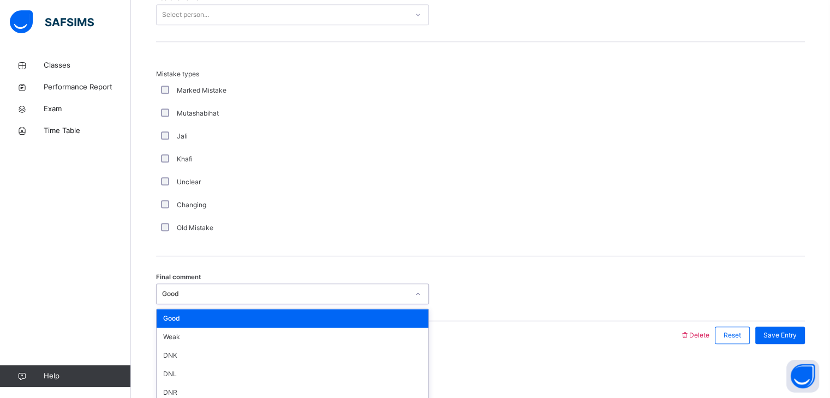
drag, startPoint x: 165, startPoint y: 297, endPoint x: 175, endPoint y: 316, distance: 21.5
click at [166, 297] on div "Good" at bounding box center [285, 294] width 247 height 10
drag, startPoint x: 175, startPoint y: 334, endPoint x: 204, endPoint y: 276, distance: 65.1
click at [177, 332] on div "Weak" at bounding box center [293, 337] width 272 height 19
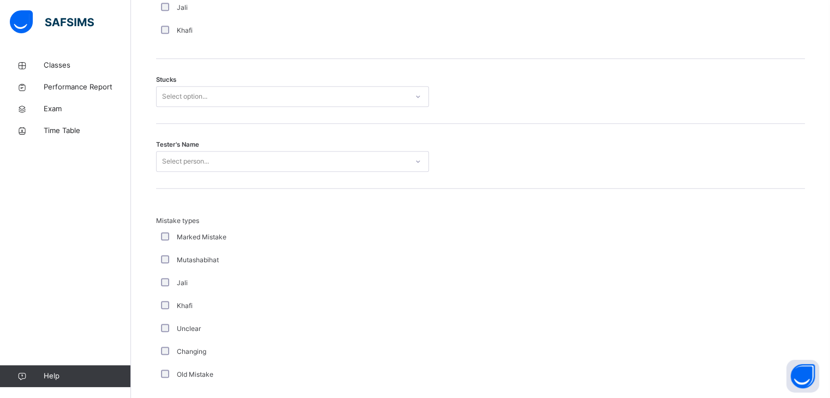
scroll to position [904, 0]
click at [216, 154] on div "Select person..." at bounding box center [282, 162] width 251 height 17
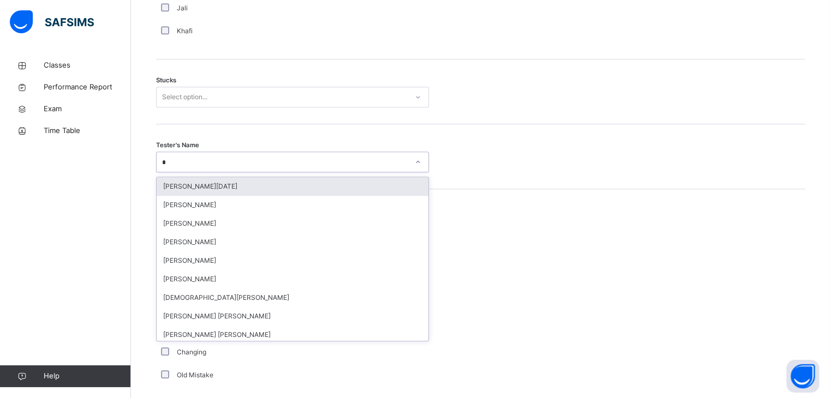
type input "**"
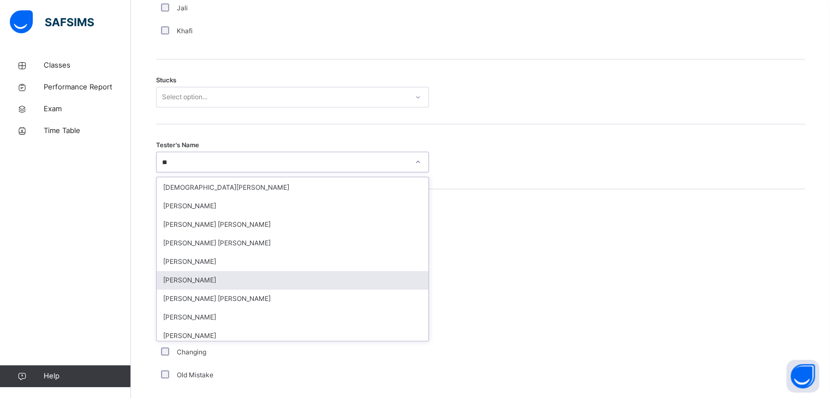
scroll to position [56, 0]
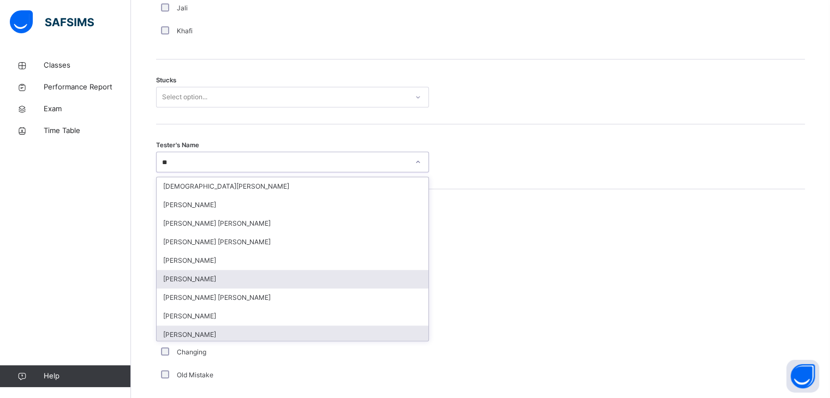
click at [190, 335] on div "[PERSON_NAME]" at bounding box center [293, 335] width 272 height 19
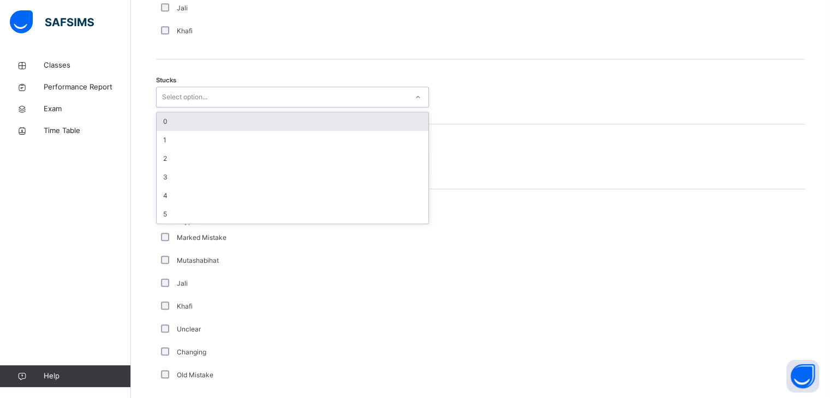
drag, startPoint x: 193, startPoint y: 88, endPoint x: 196, endPoint y: 113, distance: 25.4
click at [194, 89] on div "Select option..." at bounding box center [292, 97] width 273 height 21
click at [194, 118] on div "0" at bounding box center [293, 121] width 272 height 19
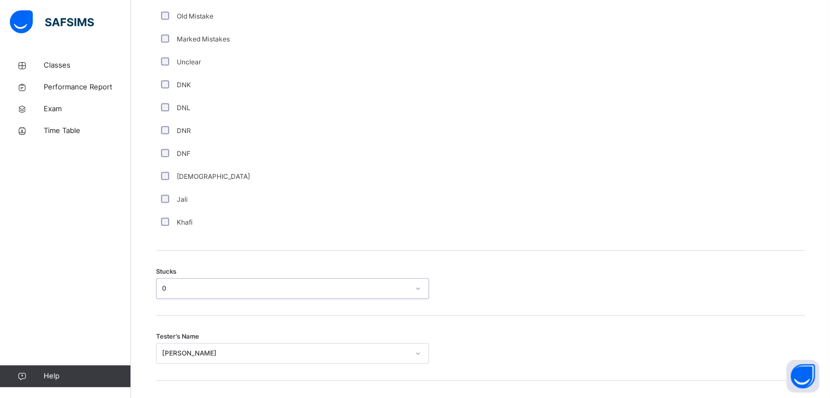
click at [172, 299] on div "option 0, selected. 0 results available. Select is focused ,type to refine list…" at bounding box center [292, 288] width 273 height 21
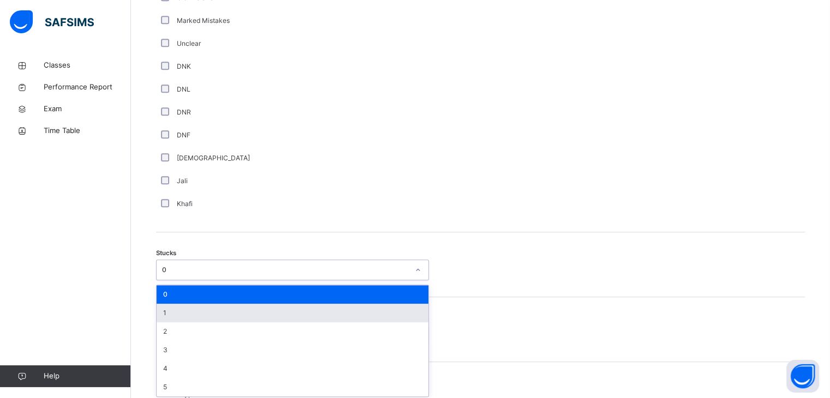
scroll to position [733, 0]
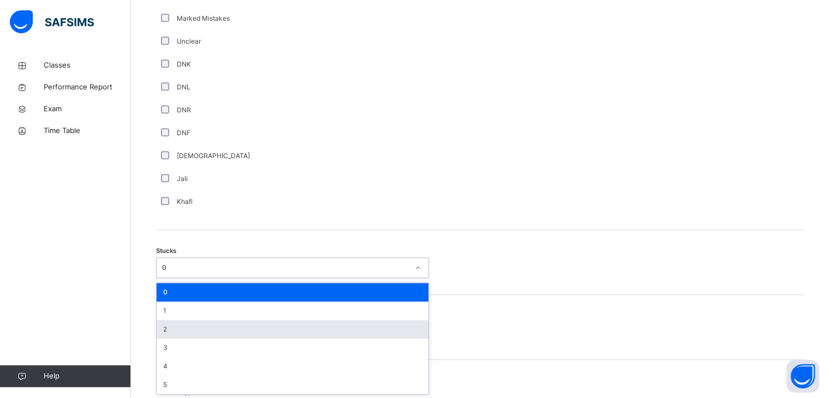
click at [199, 333] on div "2" at bounding box center [293, 329] width 272 height 19
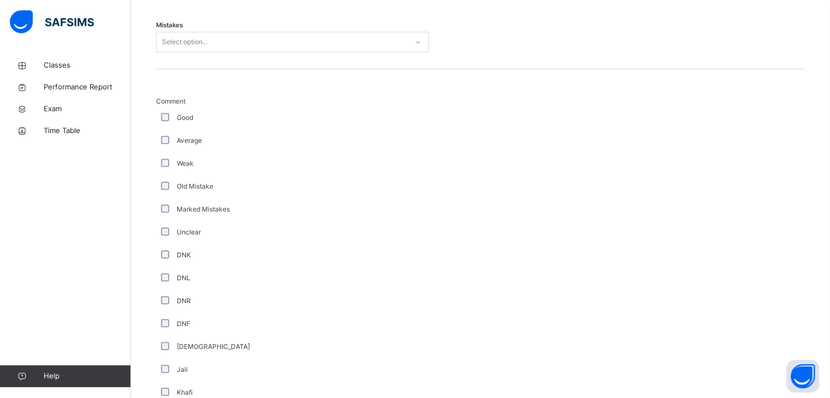
scroll to position [482, 0]
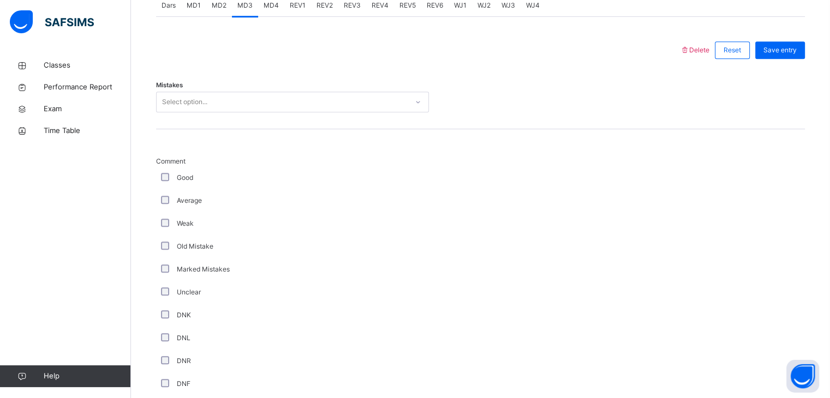
click at [185, 92] on div "Mistakes Select option..." at bounding box center [480, 96] width 649 height 65
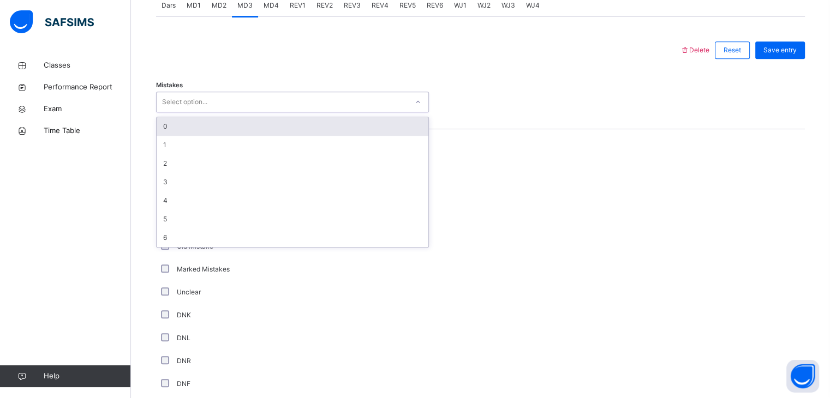
click at [185, 103] on div "Select option..." at bounding box center [184, 102] width 45 height 21
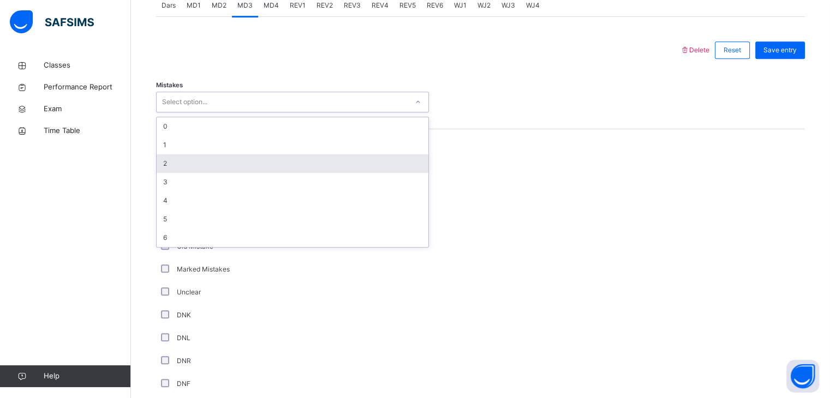
click at [184, 155] on div "2" at bounding box center [293, 163] width 272 height 19
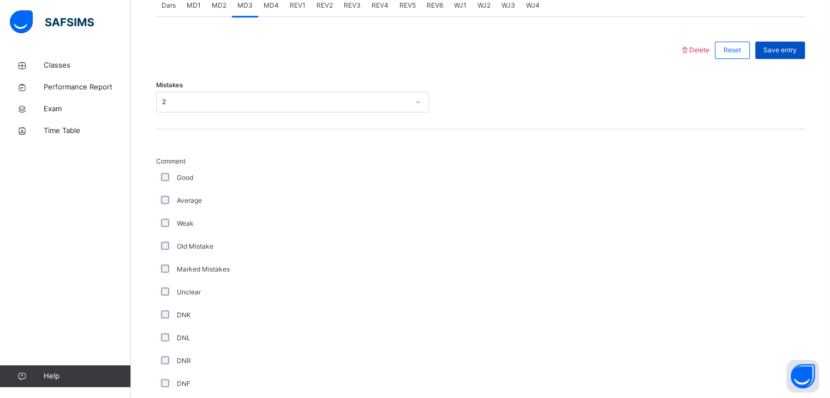
click at [791, 40] on div "Save entry" at bounding box center [777, 50] width 55 height 28
click at [791, 44] on div "Save entry" at bounding box center [780, 49] width 50 height 17
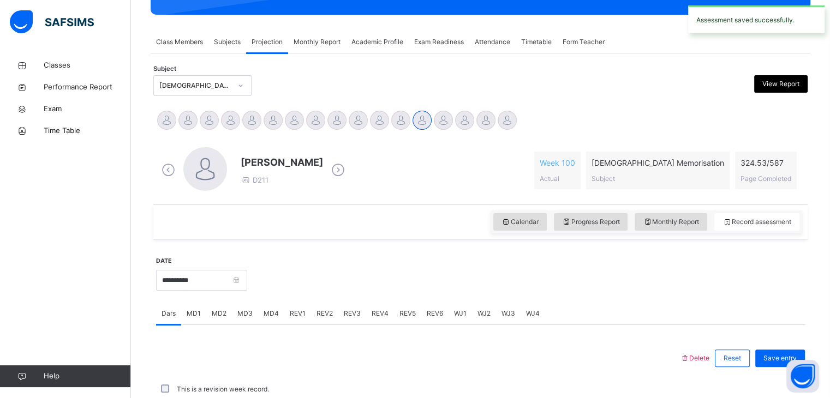
scroll to position [421, 0]
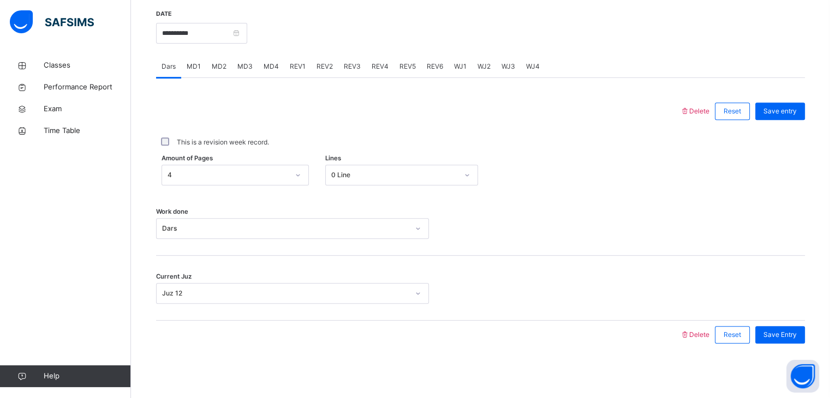
click at [299, 66] on span "REV1" at bounding box center [298, 67] width 16 height 10
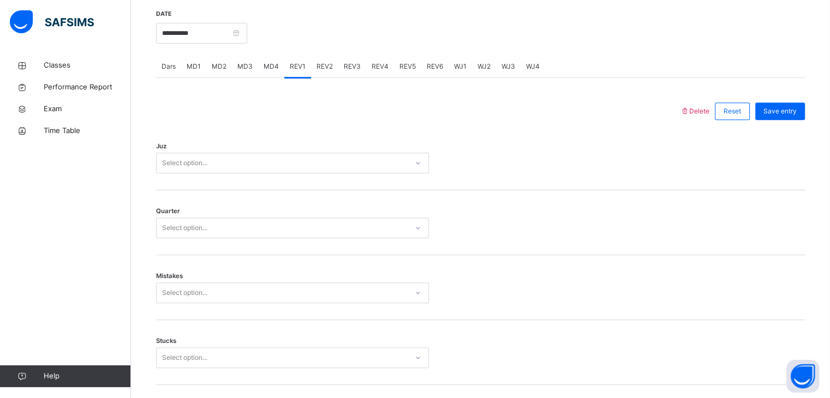
scroll to position [482, 0]
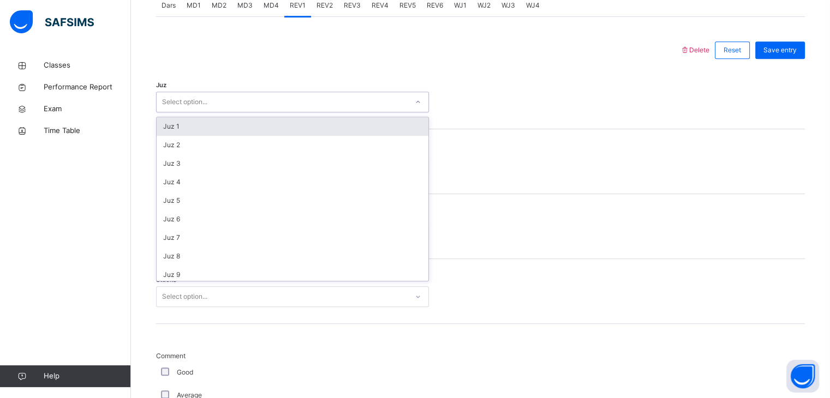
click at [209, 98] on div "Select option..." at bounding box center [282, 102] width 251 height 17
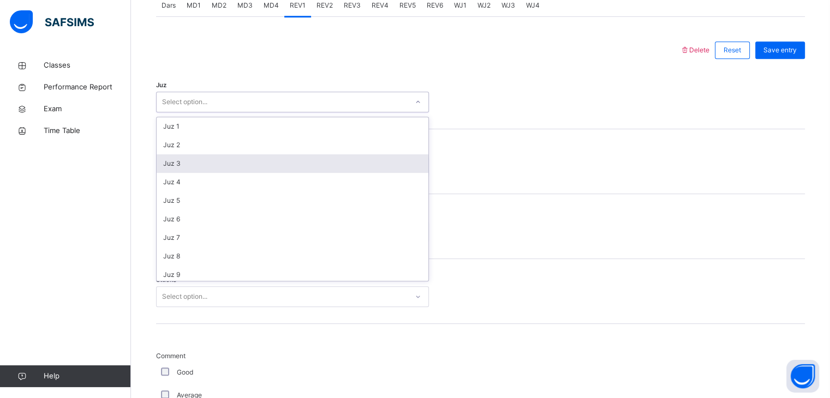
click at [185, 155] on div "Juz 3" at bounding box center [293, 163] width 272 height 19
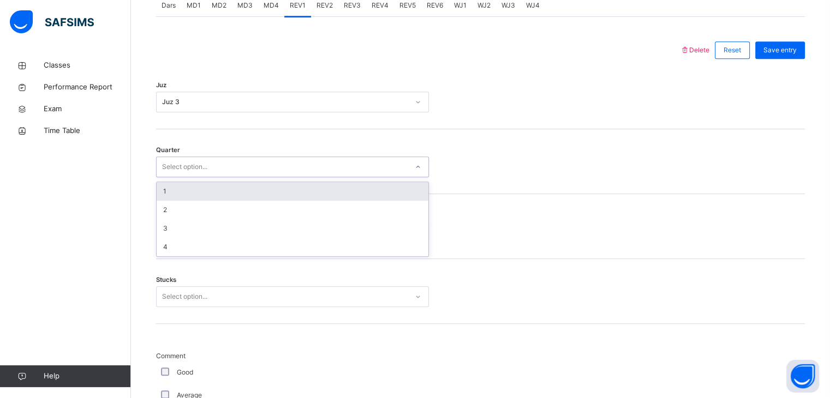
click at [189, 167] on div "Select option..." at bounding box center [184, 167] width 45 height 21
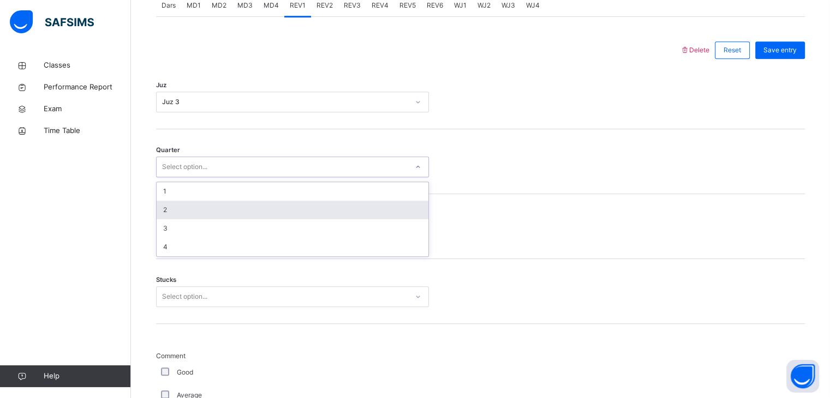
click at [161, 207] on div "2" at bounding box center [293, 210] width 272 height 19
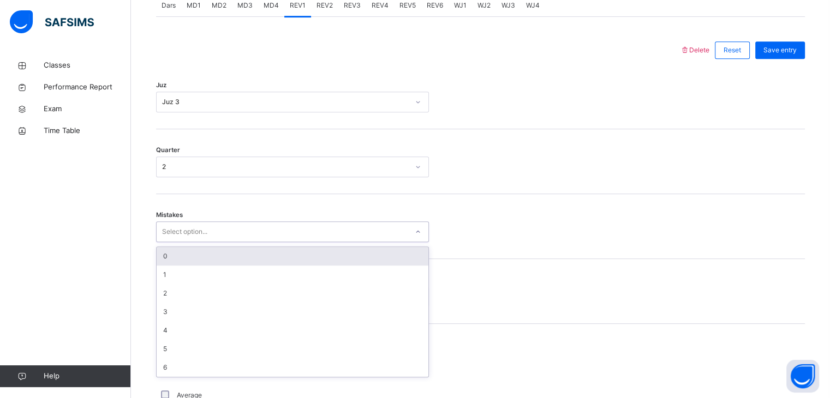
click at [170, 221] on div "Select option..." at bounding box center [292, 231] width 273 height 21
click at [170, 253] on div "0" at bounding box center [293, 256] width 272 height 19
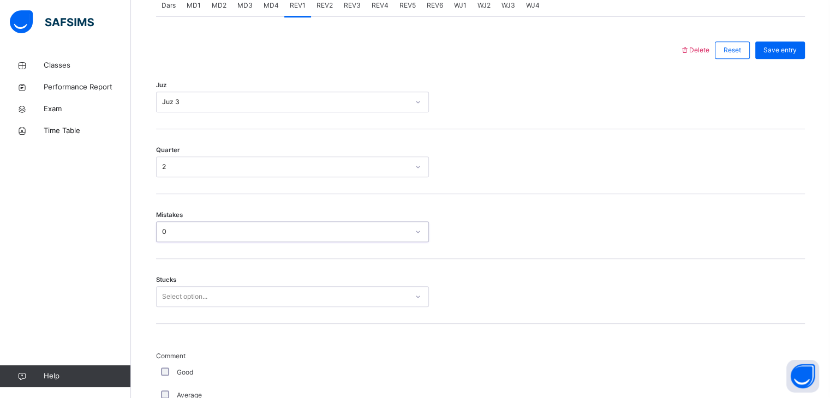
click at [164, 287] on div "Select option..." at bounding box center [292, 296] width 273 height 21
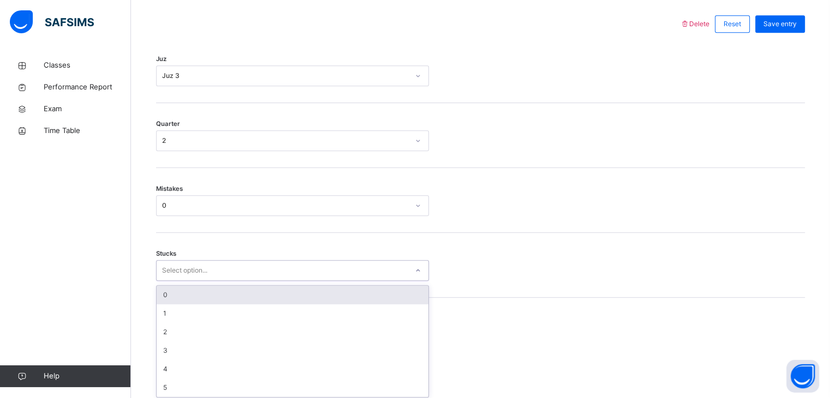
scroll to position [511, 0]
click at [165, 283] on div "0 1 2 3 4 5" at bounding box center [292, 339] width 273 height 112
drag, startPoint x: 167, startPoint y: 286, endPoint x: 157, endPoint y: 325, distance: 39.7
click at [167, 287] on div "0" at bounding box center [293, 292] width 272 height 19
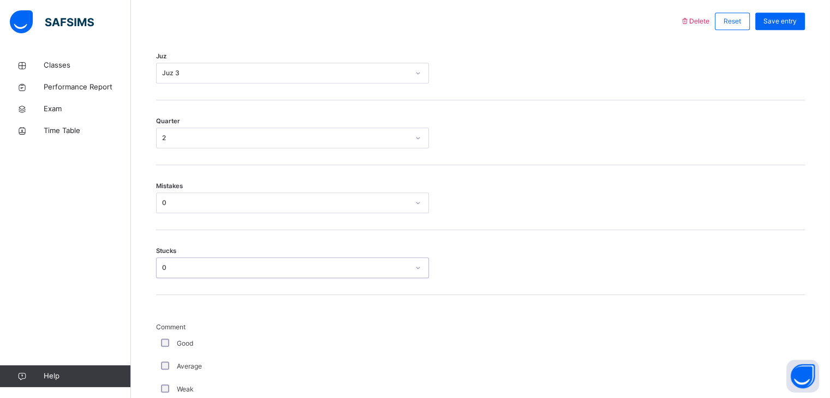
click at [165, 193] on div "Mistakes 0" at bounding box center [292, 203] width 273 height 21
click at [168, 198] on div "0" at bounding box center [285, 203] width 247 height 10
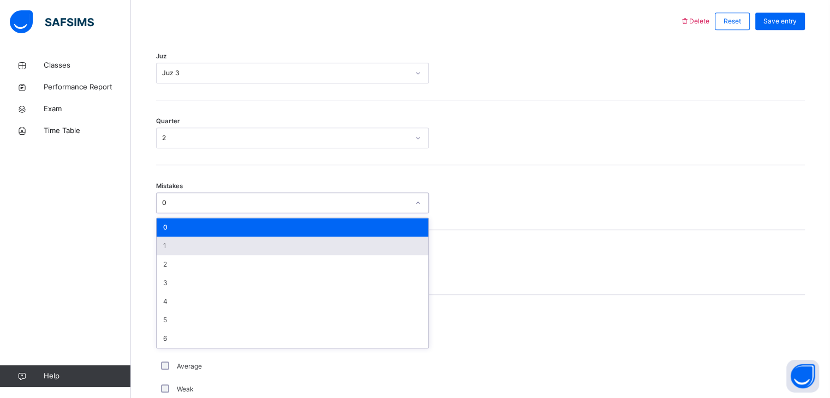
drag, startPoint x: 190, startPoint y: 243, endPoint x: 189, endPoint y: 253, distance: 9.8
click at [190, 245] on div "1" at bounding box center [293, 246] width 272 height 19
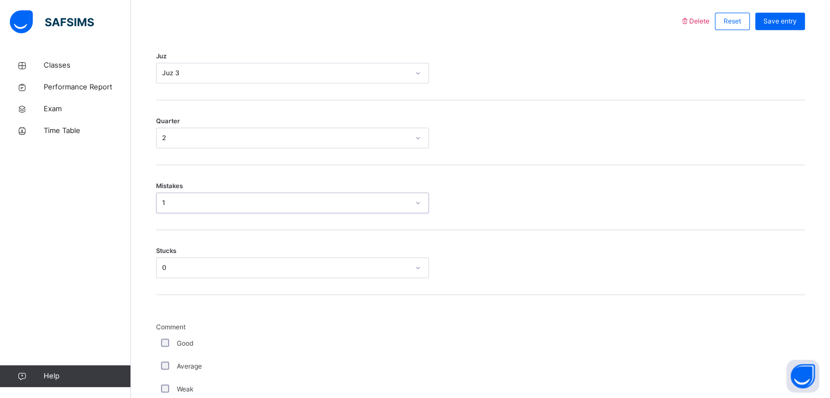
click at [190, 274] on div "0" at bounding box center [282, 268] width 251 height 17
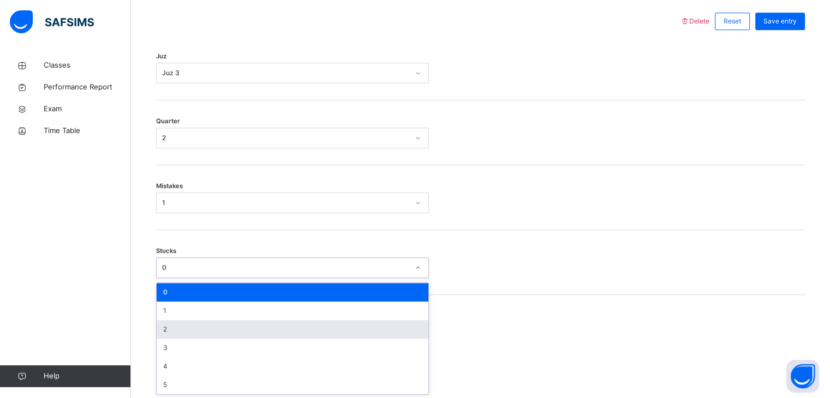
click at [174, 333] on div "2" at bounding box center [293, 329] width 272 height 19
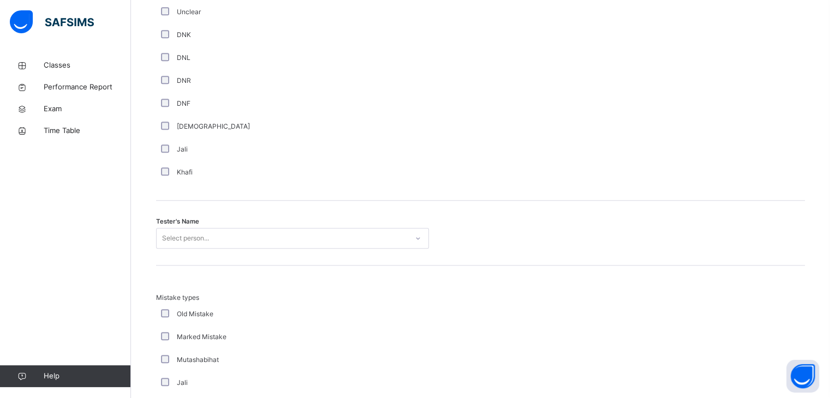
click at [188, 242] on div "Select person..." at bounding box center [292, 238] width 273 height 21
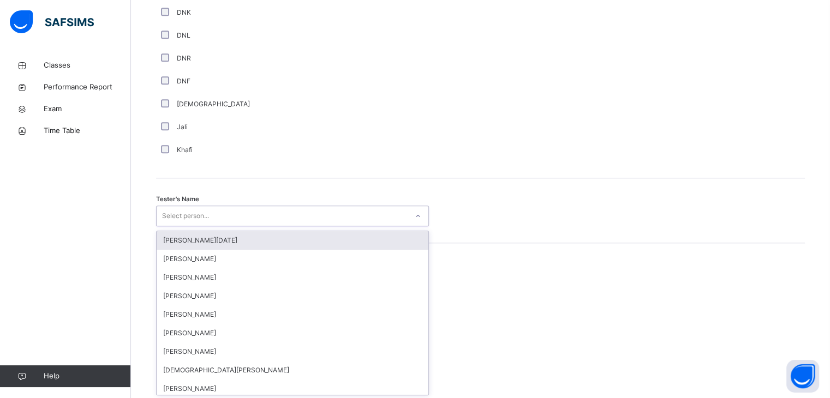
scroll to position [980, 0]
type input "**"
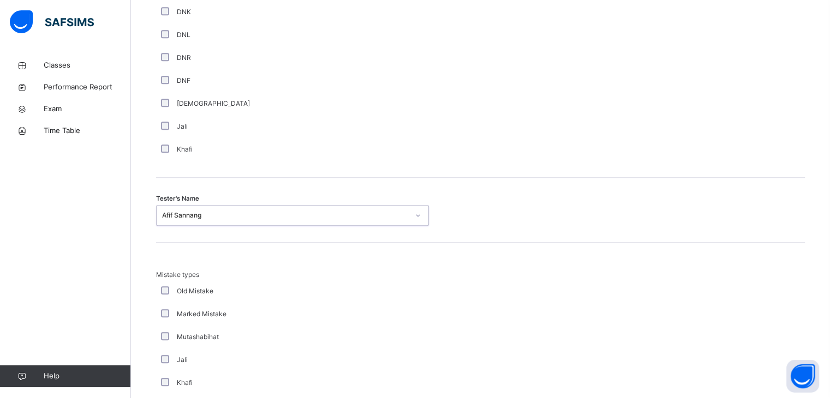
scroll to position [1085, 0]
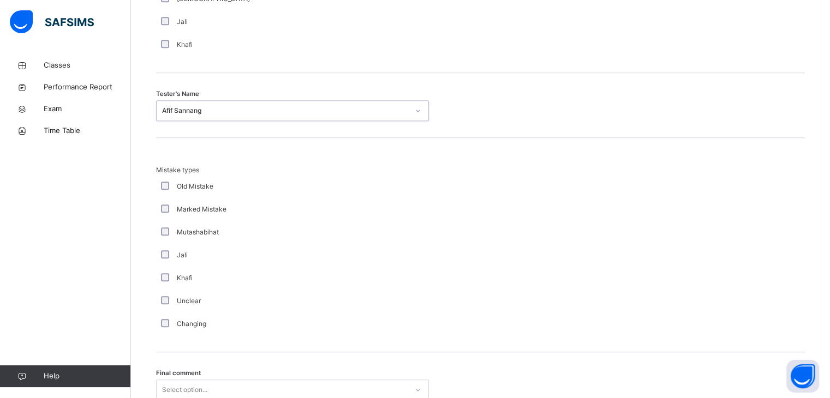
click at [168, 389] on div "Select option..." at bounding box center [292, 390] width 273 height 21
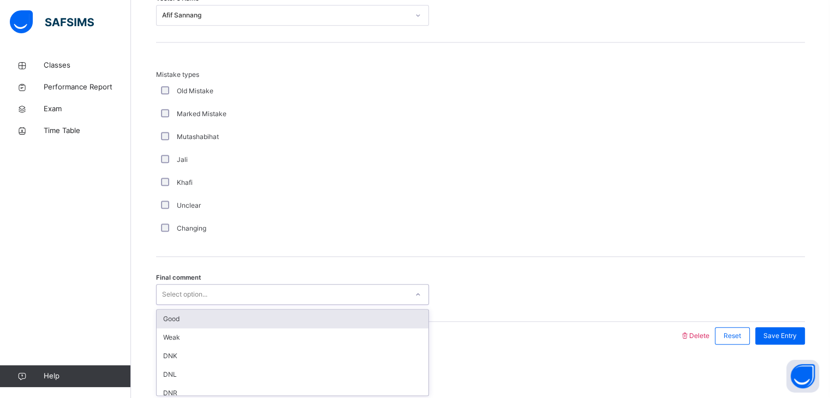
click at [174, 321] on div "Good" at bounding box center [293, 319] width 272 height 19
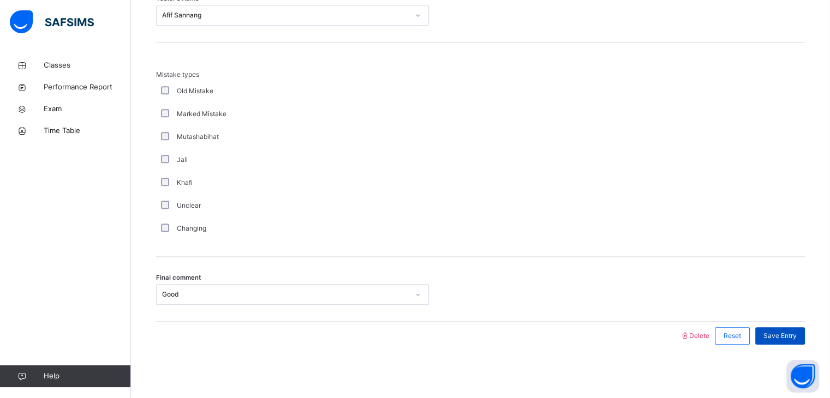
click at [786, 339] on span "Save Entry" at bounding box center [779, 336] width 33 height 10
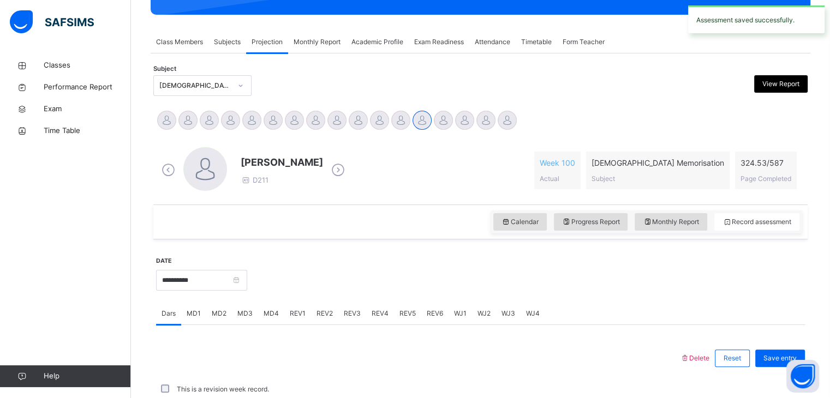
scroll to position [421, 0]
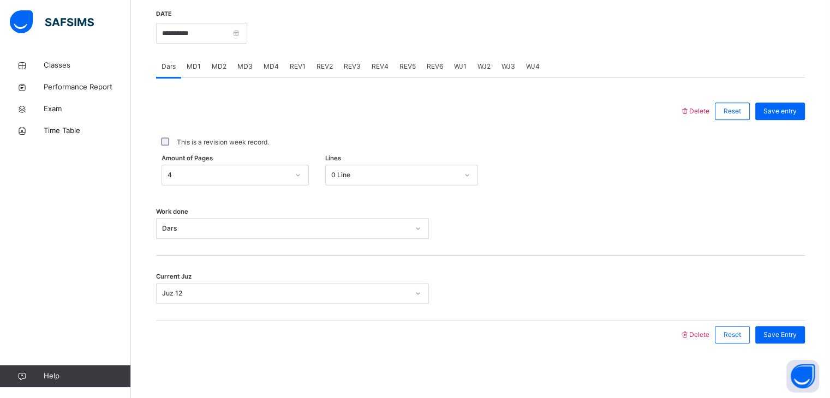
click at [325, 70] on span "REV2" at bounding box center [324, 67] width 16 height 10
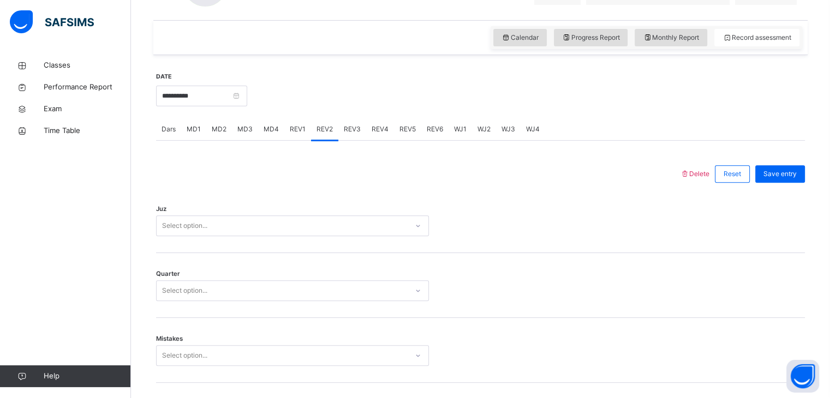
scroll to position [358, 0]
click at [184, 232] on div "Juz Select option..." at bounding box center [480, 221] width 649 height 65
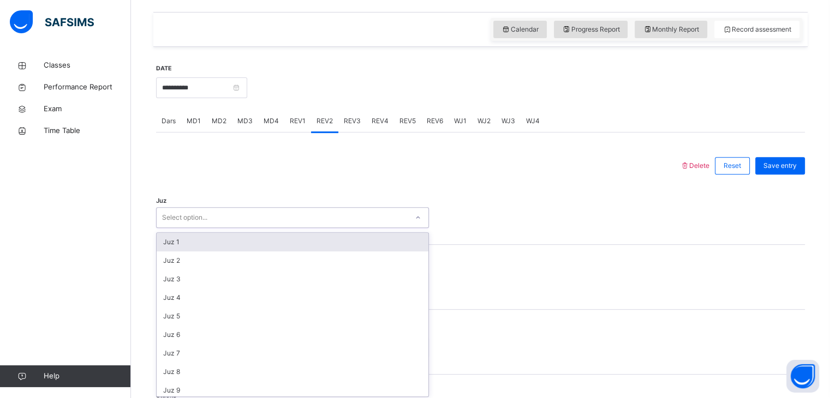
click at [184, 223] on div "Select option..." at bounding box center [184, 217] width 45 height 21
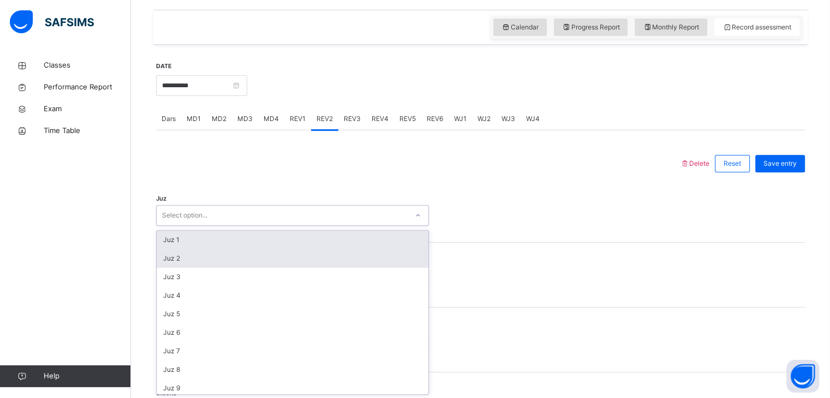
scroll to position [369, 0]
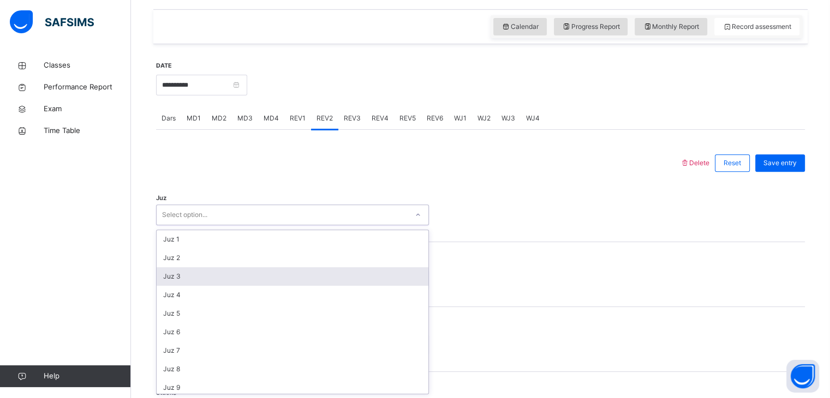
click at [180, 275] on div "Juz 3" at bounding box center [293, 276] width 272 height 19
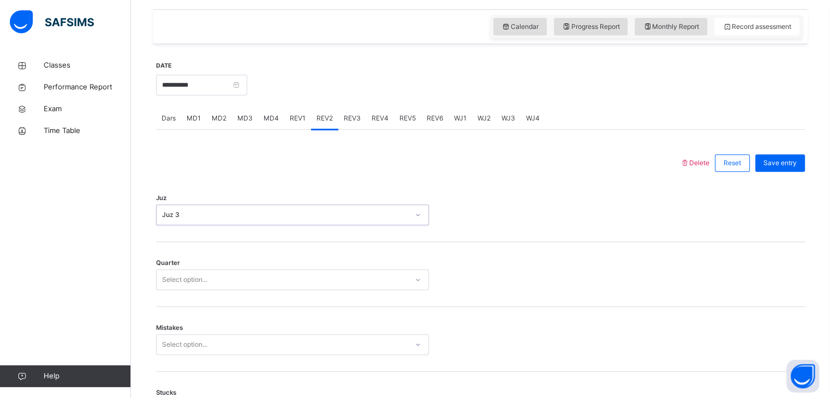
click at [180, 279] on div "Select option..." at bounding box center [184, 279] width 45 height 21
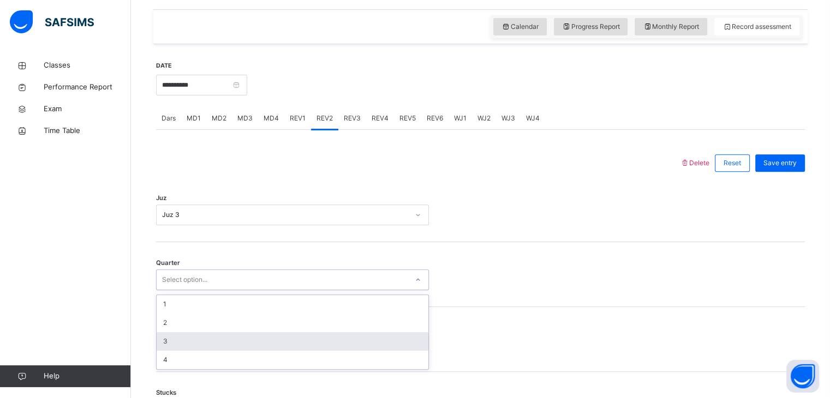
click at [171, 345] on div "3" at bounding box center [293, 341] width 272 height 19
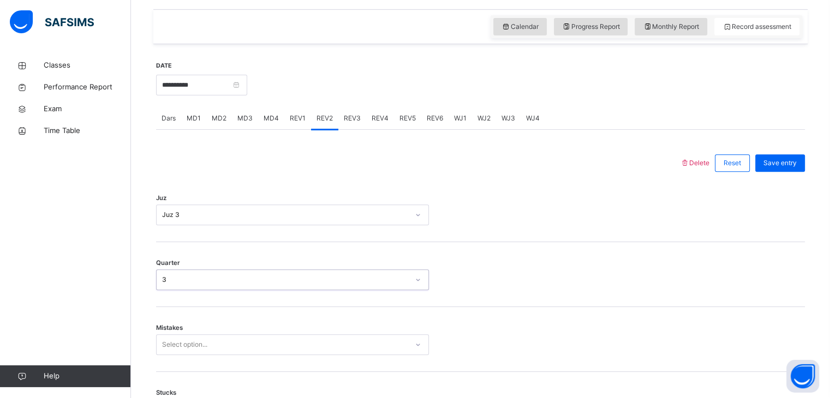
click at [163, 334] on div "Mistakes Select option..." at bounding box center [480, 339] width 649 height 65
click at [164, 336] on div "option 2 focused, 3 of 7. 7 results available. Use Up and Down to choose option…" at bounding box center [292, 344] width 273 height 21
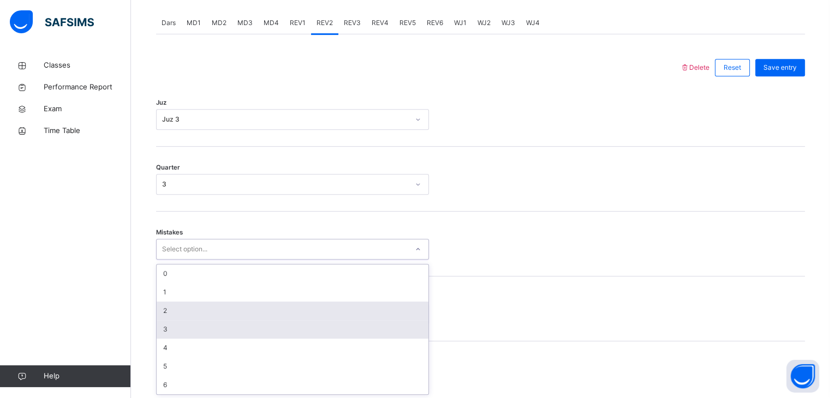
scroll to position [465, 0]
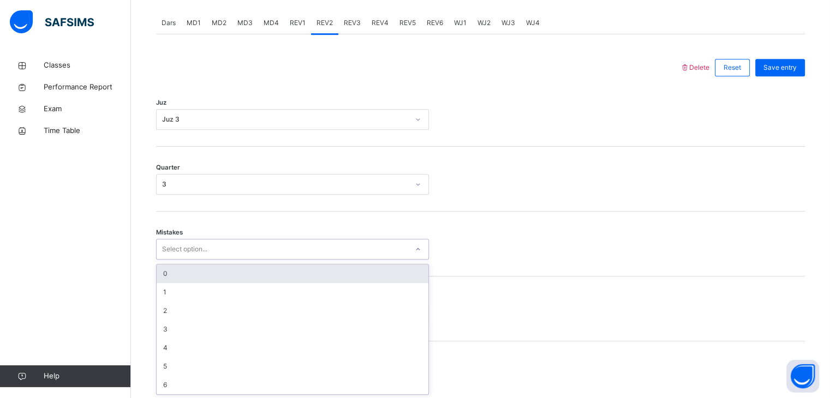
click at [166, 266] on div "0" at bounding box center [293, 274] width 272 height 19
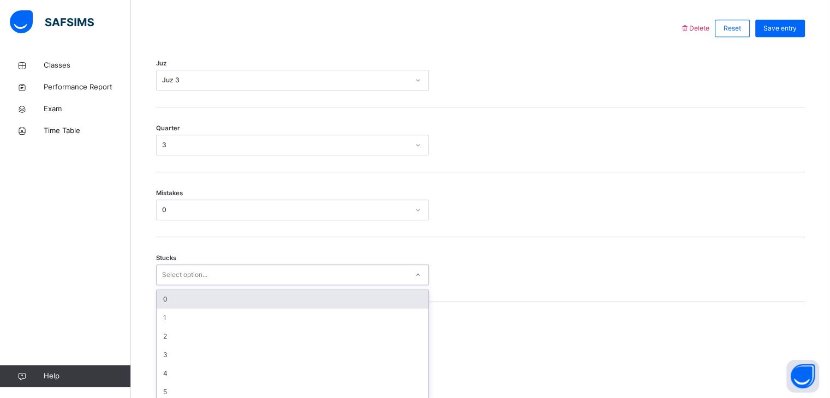
click at [171, 285] on div "option 0 focused, 1 of 6. 6 results available. Use Up and Down to choose option…" at bounding box center [292, 275] width 273 height 21
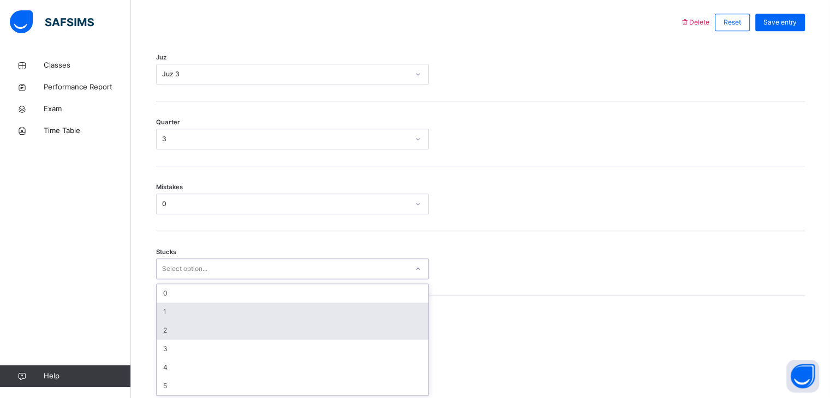
scroll to position [511, 0]
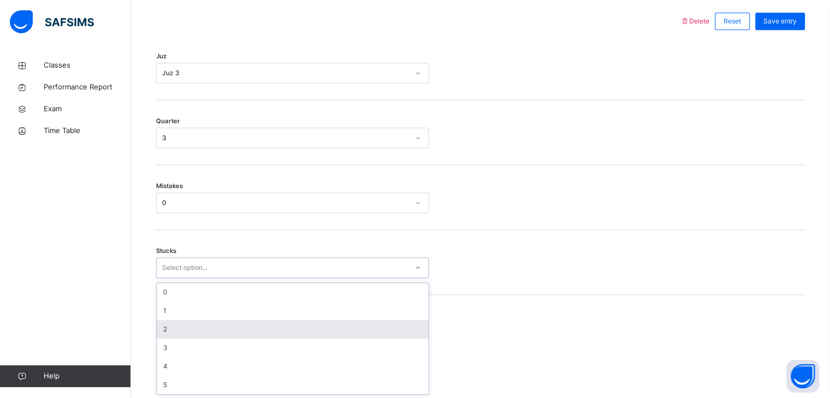
click at [171, 332] on div "2" at bounding box center [293, 329] width 272 height 19
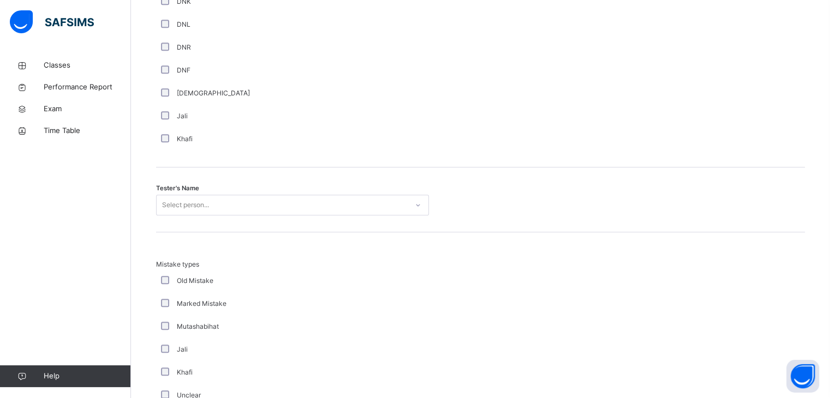
scroll to position [998, 0]
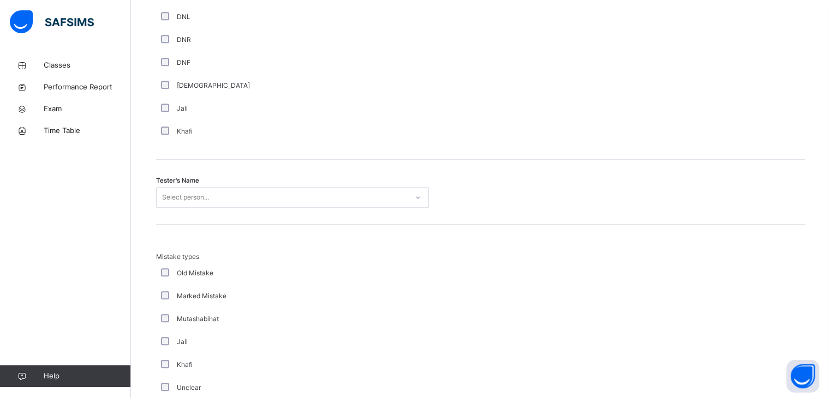
click at [182, 206] on div "Tester's Name Select person..." at bounding box center [480, 192] width 649 height 65
click at [181, 196] on div "Select person..." at bounding box center [185, 197] width 47 height 21
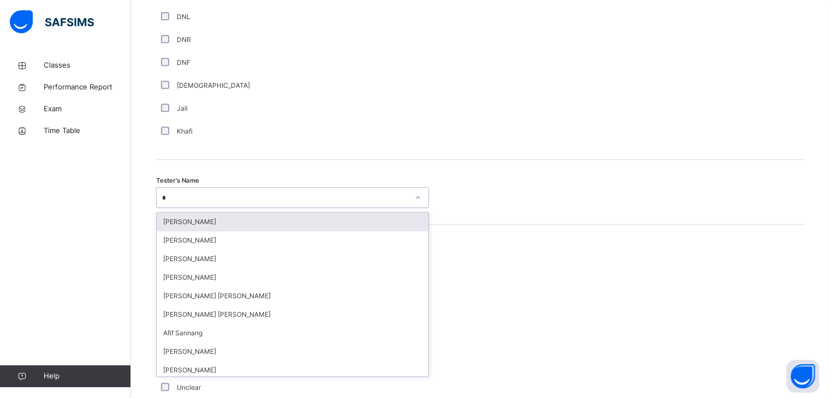
type input "**"
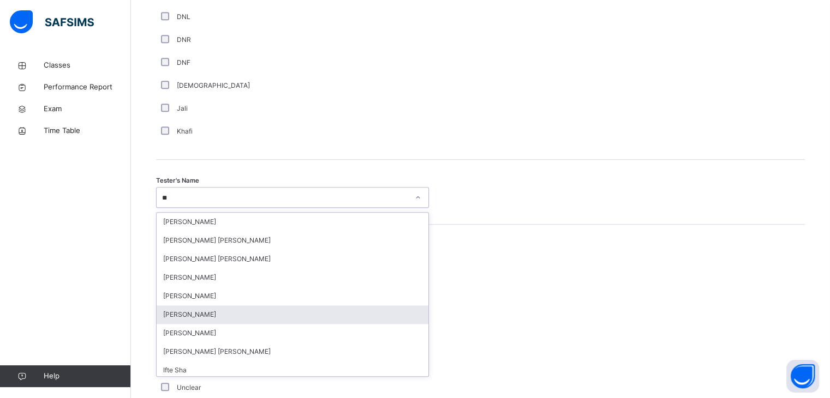
click at [178, 314] on div "[PERSON_NAME]" at bounding box center [293, 314] width 272 height 19
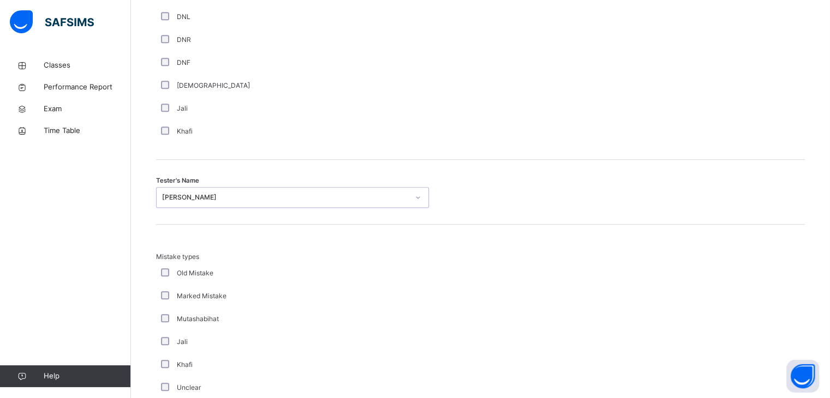
scroll to position [1180, 0]
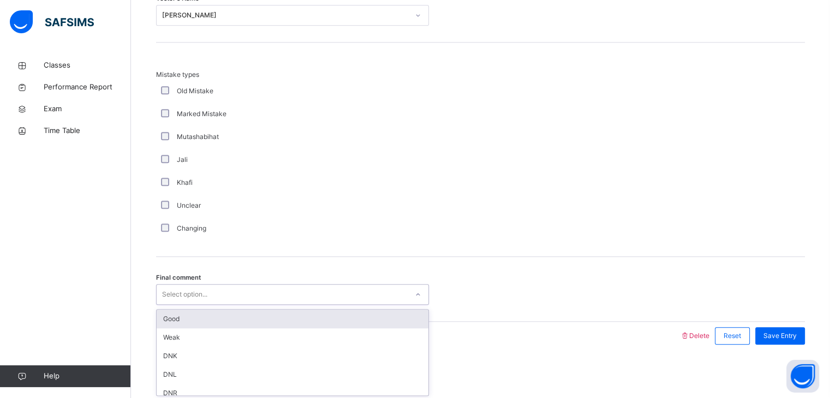
click at [178, 298] on div "Select option..." at bounding box center [184, 294] width 45 height 21
click at [178, 317] on div "Good" at bounding box center [293, 319] width 272 height 19
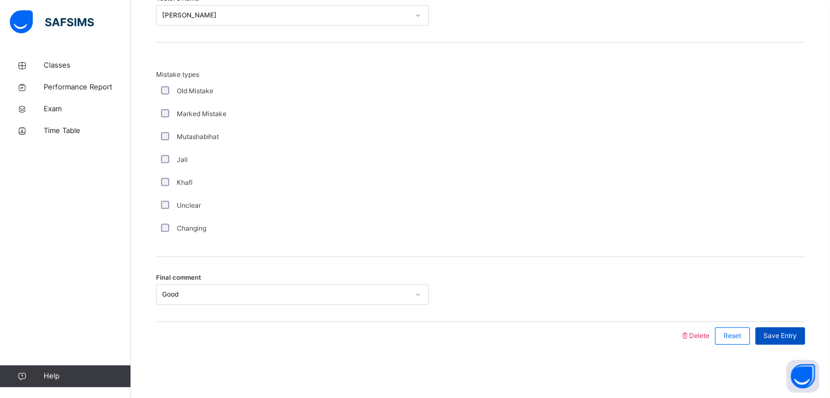
click at [788, 328] on div "Save Entry" at bounding box center [780, 335] width 50 height 17
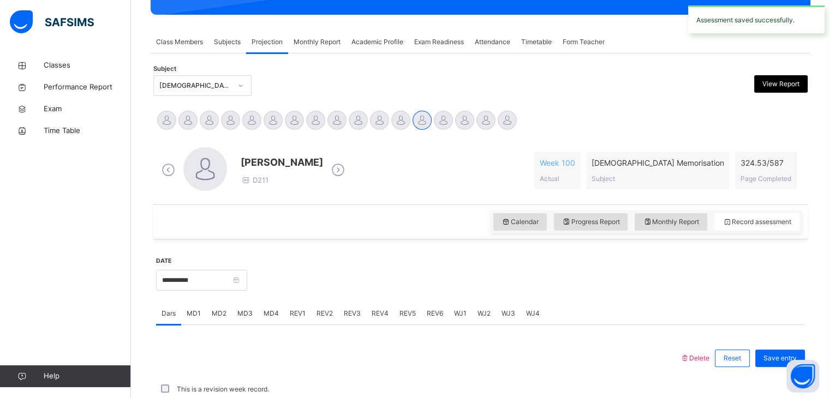
scroll to position [421, 0]
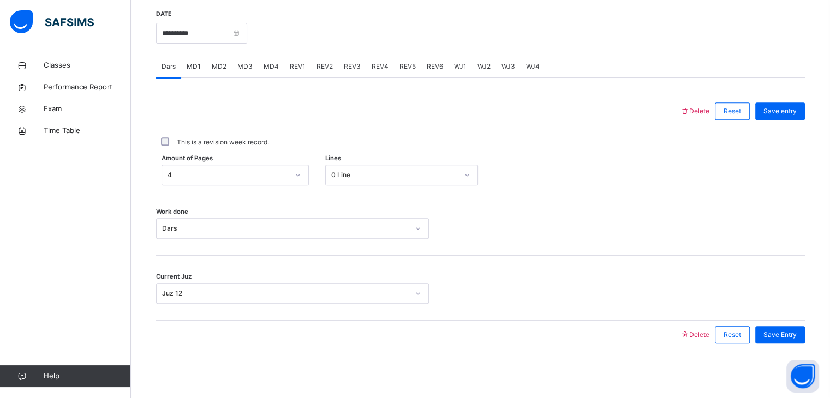
click at [298, 70] on span "REV1" at bounding box center [298, 67] width 16 height 10
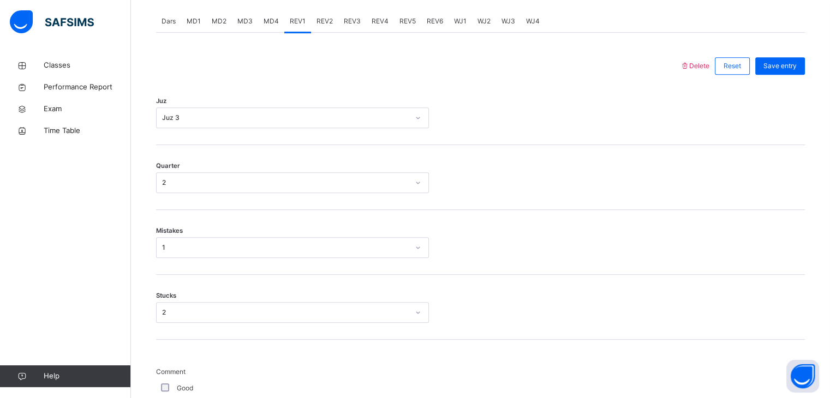
scroll to position [435, 0]
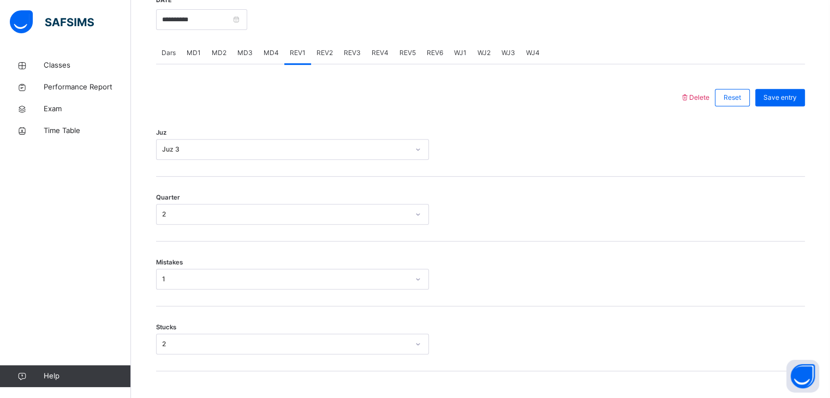
click at [354, 55] on span "REV3" at bounding box center [352, 53] width 17 height 10
click at [236, 149] on div "Select option..." at bounding box center [282, 149] width 251 height 17
click at [230, 164] on div "Juz Select option..." at bounding box center [480, 144] width 649 height 65
click at [217, 153] on div "Select option..." at bounding box center [282, 149] width 251 height 17
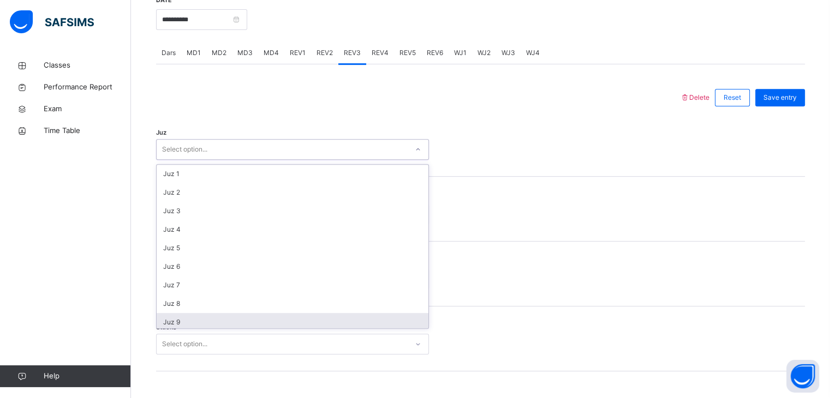
click at [176, 305] on div "Juz 8" at bounding box center [293, 304] width 272 height 19
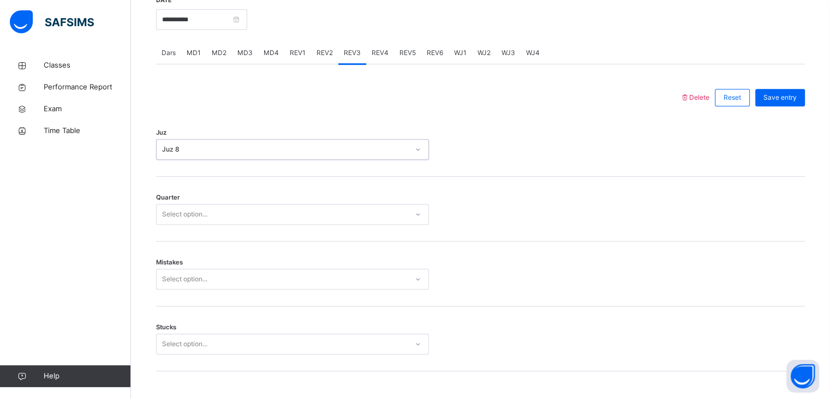
click at [175, 209] on div "Select option..." at bounding box center [184, 214] width 45 height 21
click at [178, 275] on div "3" at bounding box center [293, 276] width 272 height 19
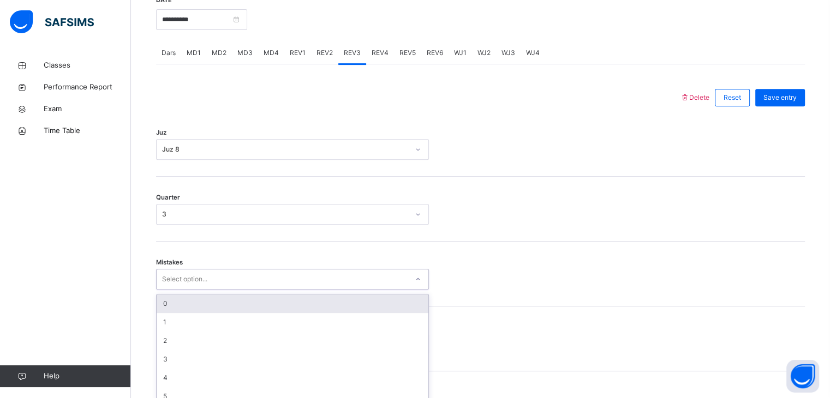
click at [191, 275] on div "option 0 focused, 1 of 7. 7 results available. Use Up and Down to choose option…" at bounding box center [292, 279] width 273 height 21
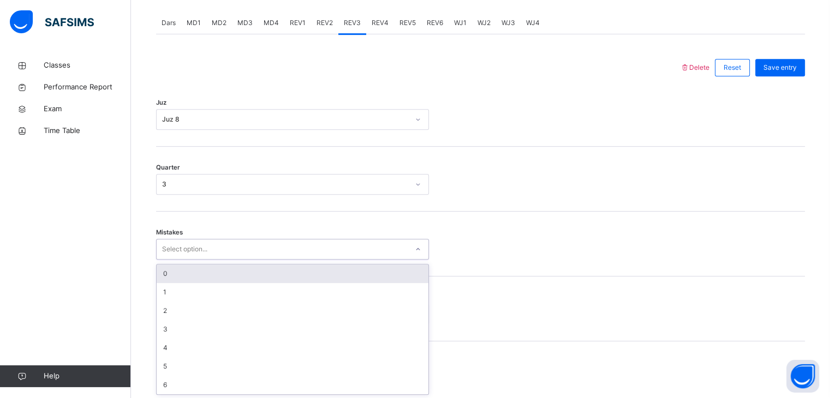
click at [191, 275] on div "0" at bounding box center [293, 274] width 272 height 19
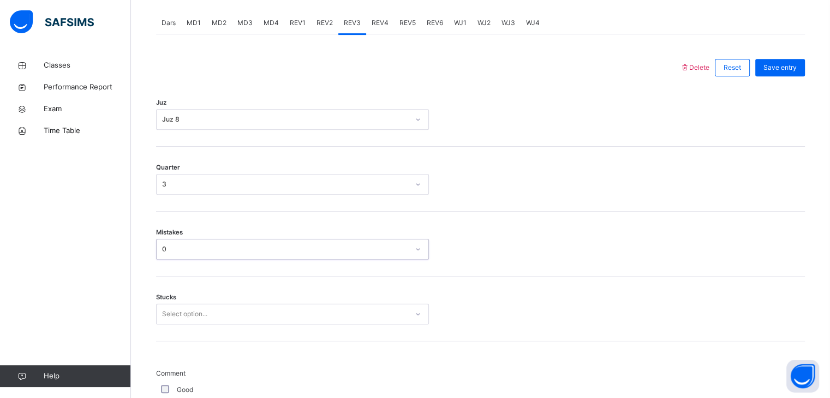
click at [164, 313] on div "Select option..." at bounding box center [292, 314] width 273 height 21
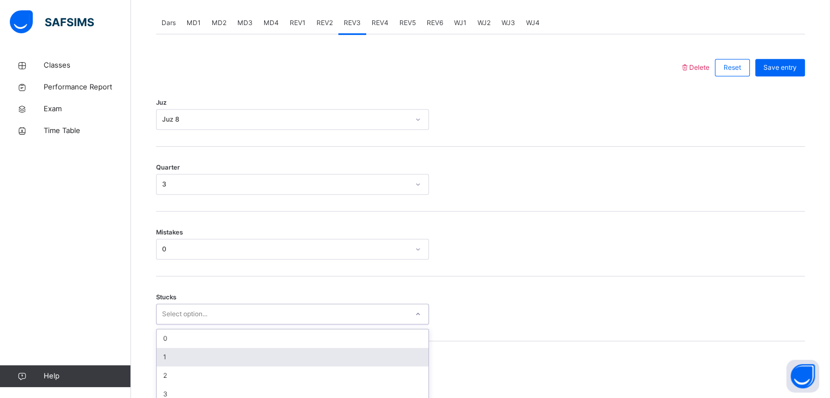
scroll to position [511, 0]
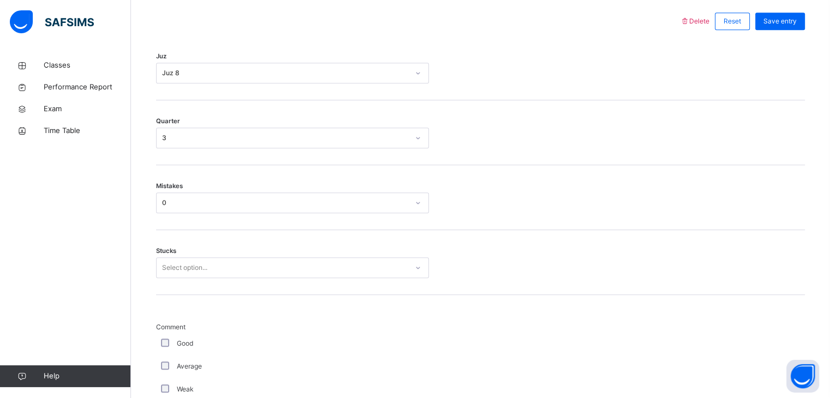
click at [169, 280] on div "Stucks Select option..." at bounding box center [480, 262] width 649 height 65
click at [169, 258] on div "Select option..." at bounding box center [184, 267] width 45 height 21
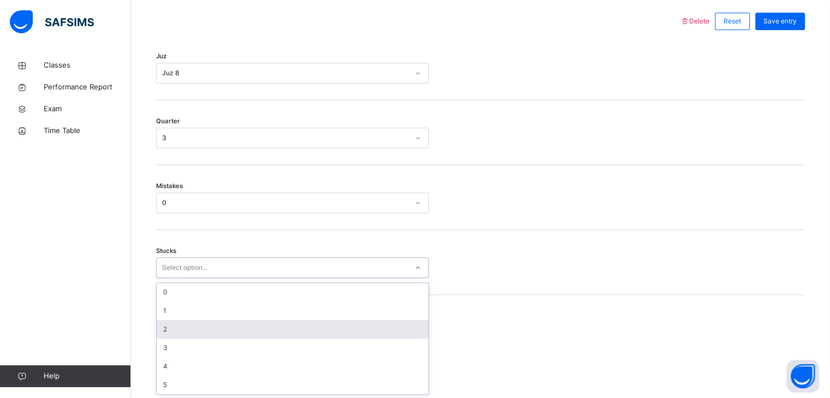
click at [181, 328] on div "2" at bounding box center [293, 329] width 272 height 19
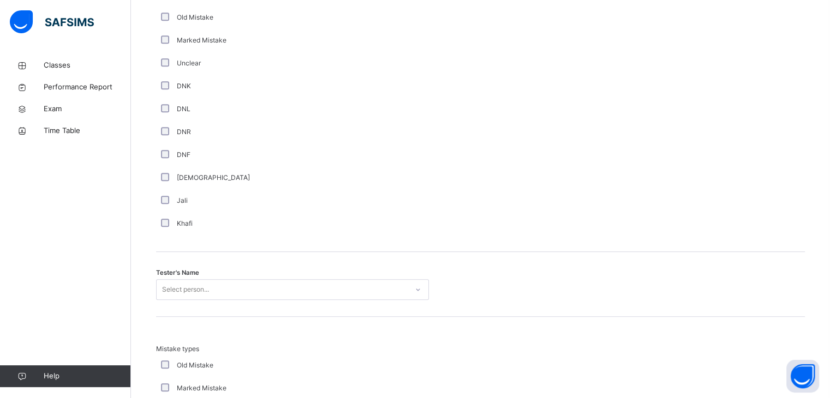
scroll to position [916, 0]
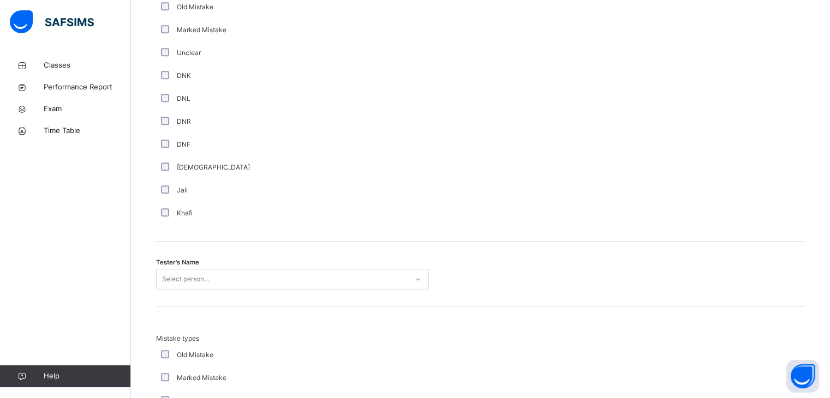
click at [173, 278] on div "Tester's Name Select person..." at bounding box center [480, 274] width 649 height 65
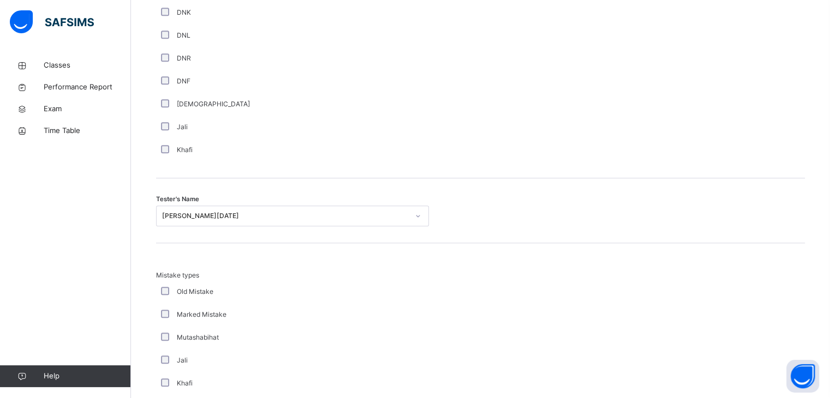
scroll to position [980, 0]
click at [172, 282] on div "Mistake types Old Mistake Marked Mistake Mutashabihat [PERSON_NAME] Unclear Cha…" at bounding box center [292, 355] width 273 height 170
click at [197, 216] on div "[PERSON_NAME][DATE]" at bounding box center [285, 216] width 247 height 10
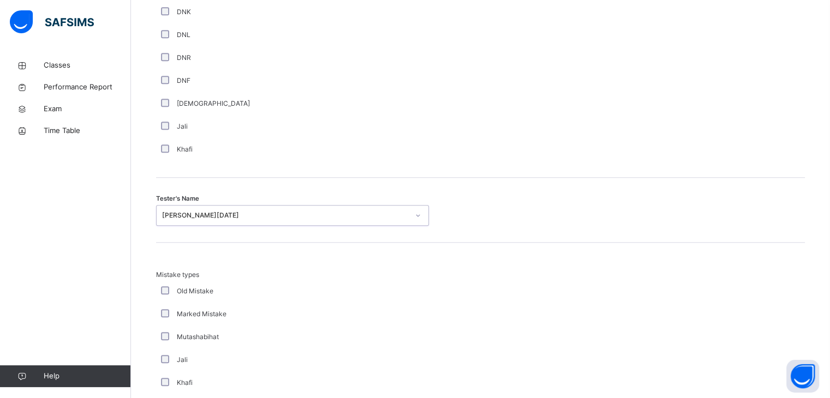
click at [199, 217] on div "[PERSON_NAME][DATE]" at bounding box center [285, 216] width 247 height 10
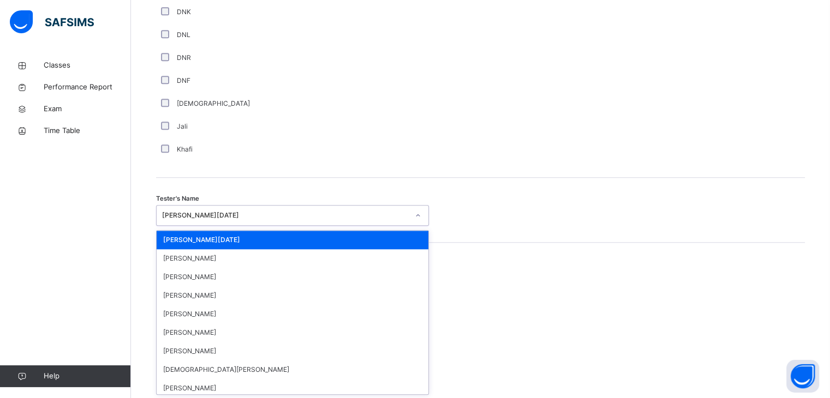
click at [197, 213] on div "[PERSON_NAME][DATE]" at bounding box center [285, 216] width 247 height 10
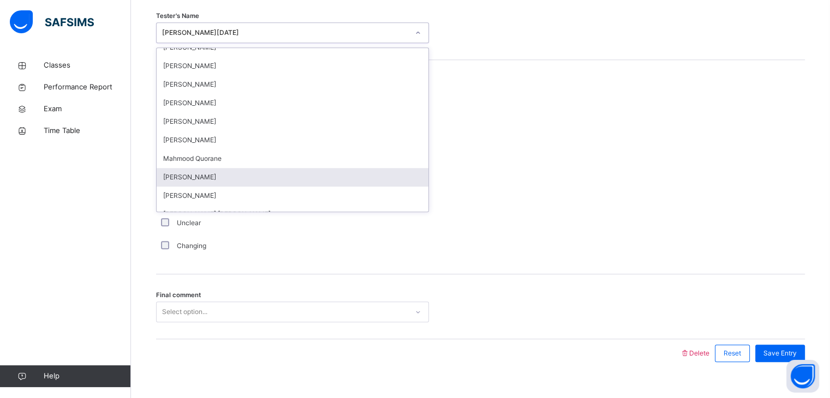
scroll to position [623, 0]
click at [201, 177] on div "[PERSON_NAME]" at bounding box center [293, 176] width 272 height 19
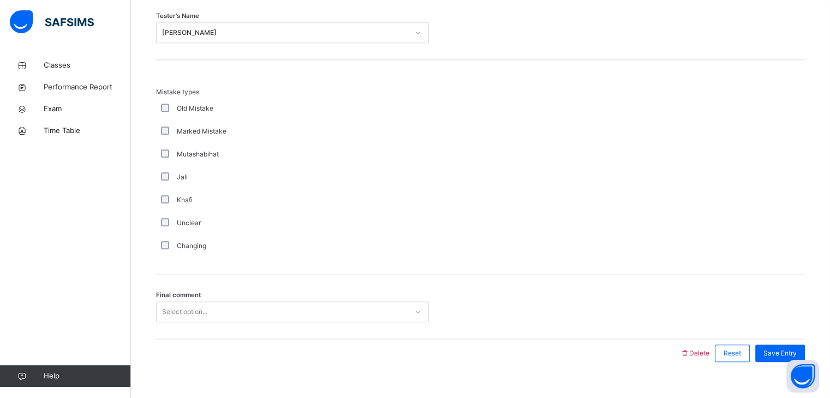
click at [179, 321] on div "Final comment Select option..." at bounding box center [480, 306] width 649 height 65
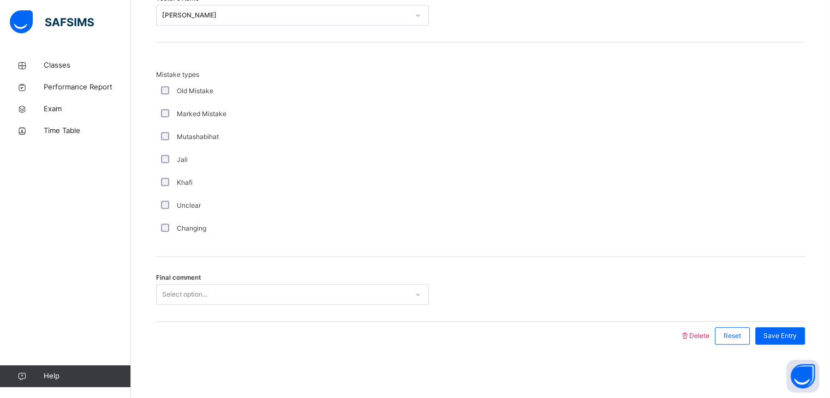
click at [177, 305] on div "Select option..." at bounding box center [292, 294] width 273 height 21
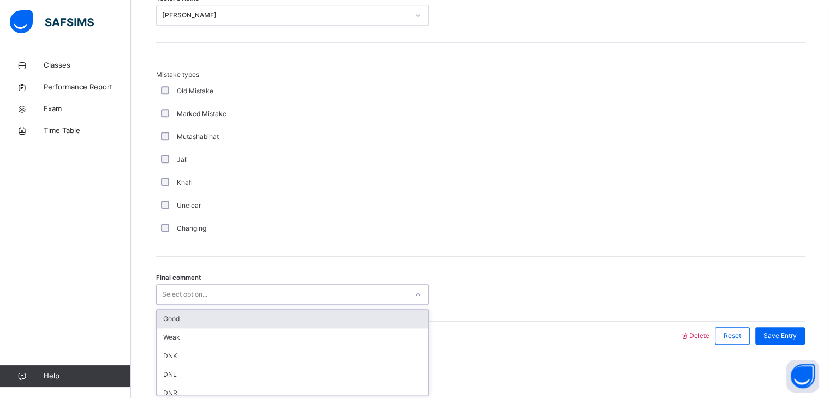
click at [172, 319] on div "Good" at bounding box center [293, 319] width 272 height 19
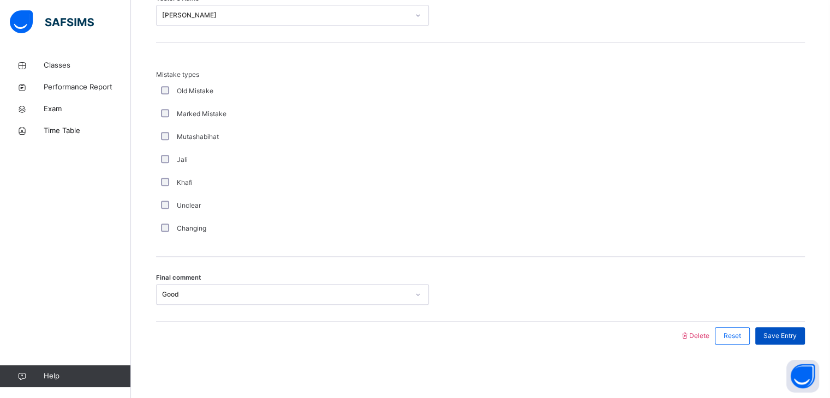
click at [782, 335] on span "Save Entry" at bounding box center [779, 336] width 33 height 10
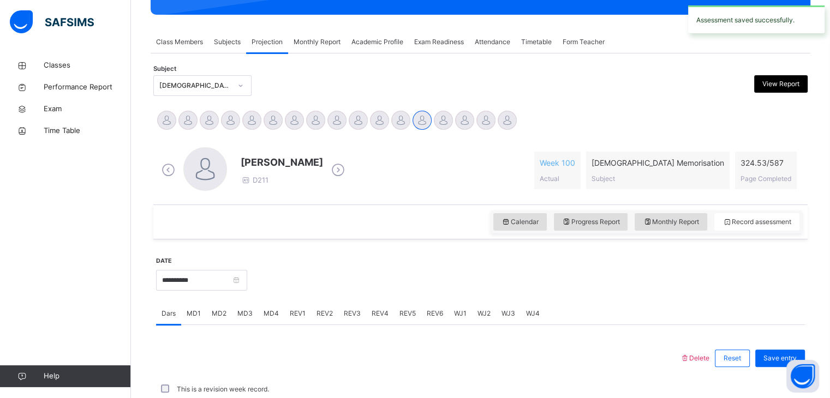
scroll to position [421, 0]
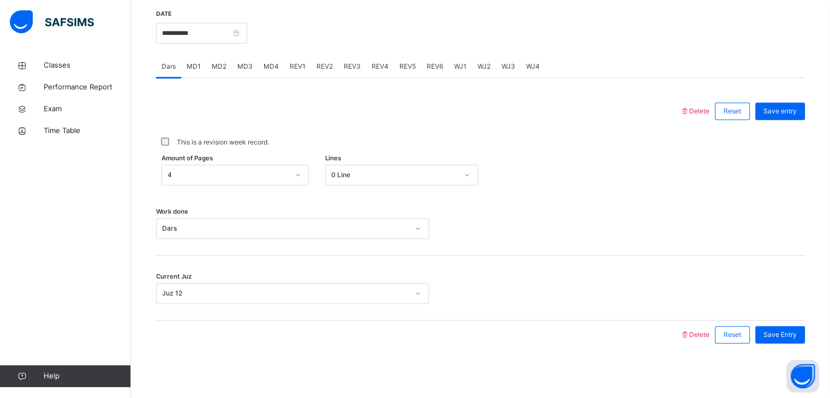
click at [194, 42] on div "**********" at bounding box center [201, 32] width 91 height 47
click at [190, 31] on input "**********" at bounding box center [201, 33] width 91 height 21
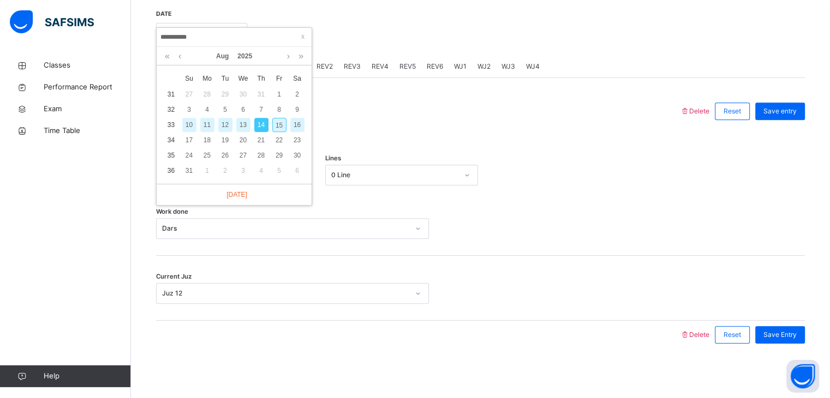
drag, startPoint x: 275, startPoint y: 124, endPoint x: 125, endPoint y: 188, distance: 163.0
click at [275, 124] on div "15" at bounding box center [279, 125] width 14 height 14
type input "**********"
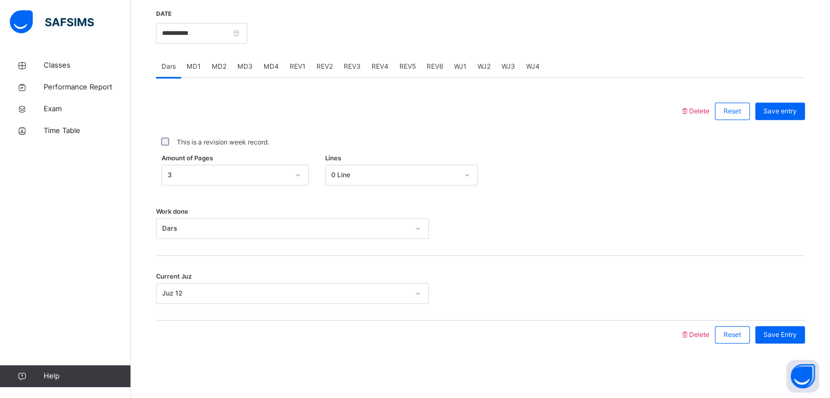
click at [242, 65] on span "MD3" at bounding box center [244, 67] width 15 height 10
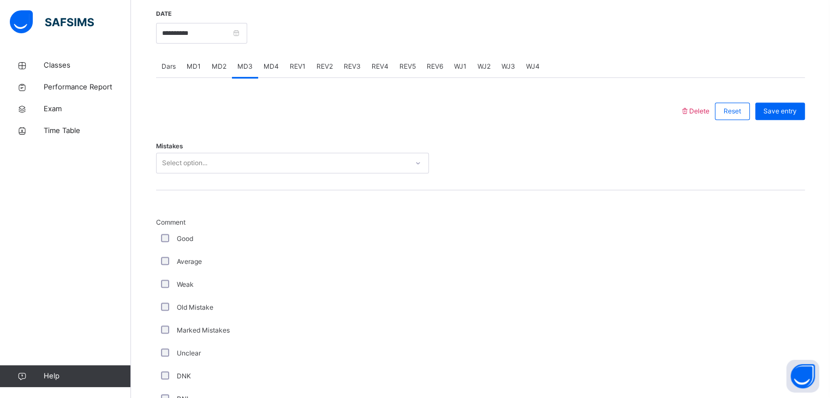
click at [180, 178] on div "Mistakes Select option..." at bounding box center [480, 157] width 649 height 65
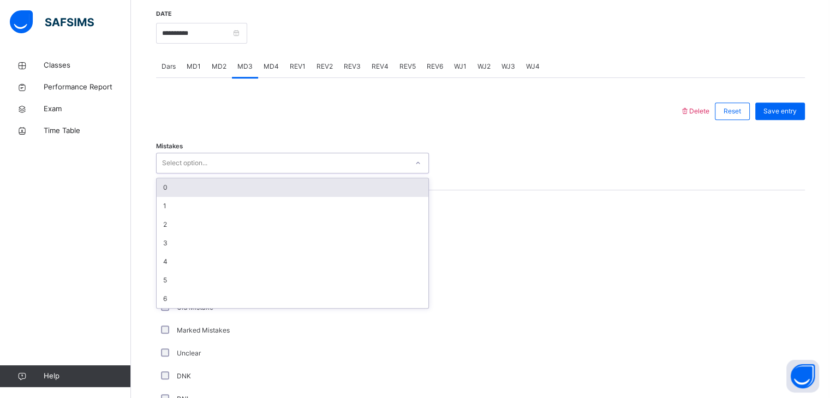
click at [176, 166] on div "Select option..." at bounding box center [184, 163] width 45 height 21
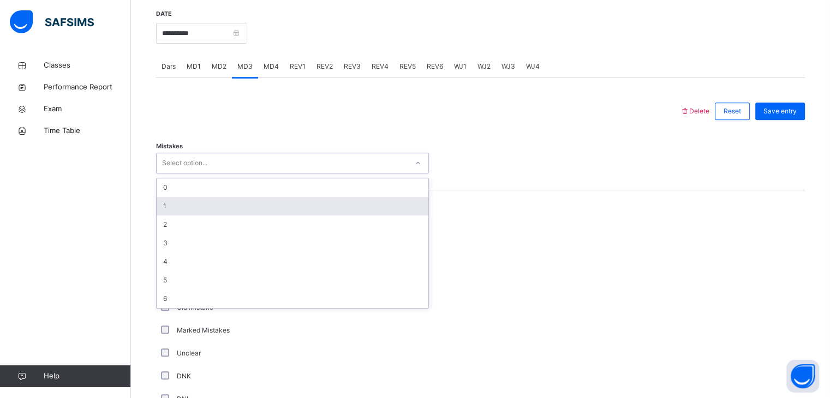
click at [175, 206] on div "1" at bounding box center [293, 206] width 272 height 19
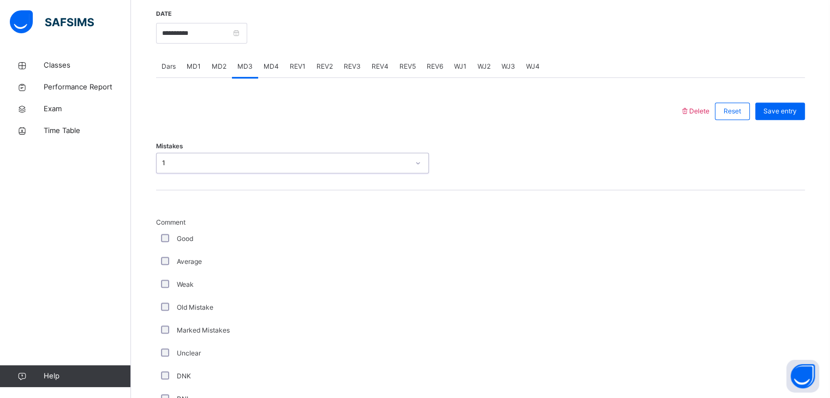
click at [161, 242] on div "Good" at bounding box center [292, 238] width 273 height 23
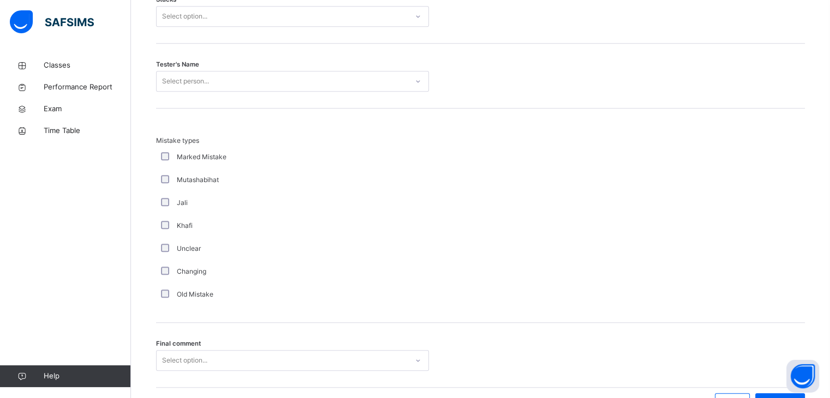
scroll to position [985, 0]
click at [179, 19] on div "Select option..." at bounding box center [184, 15] width 45 height 21
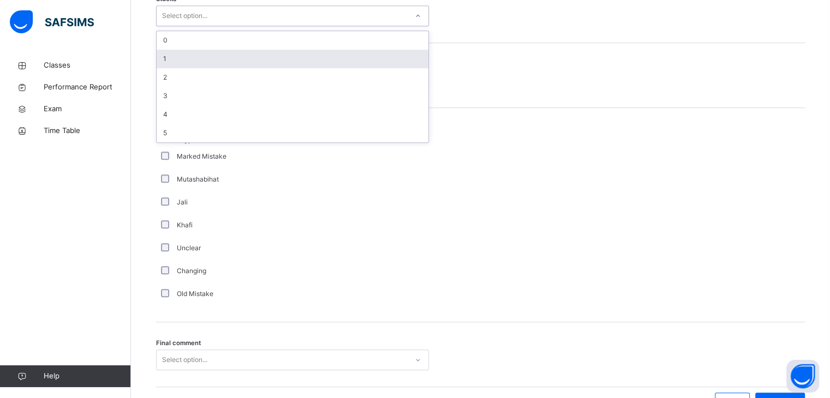
click at [181, 53] on div "1" at bounding box center [293, 59] width 272 height 19
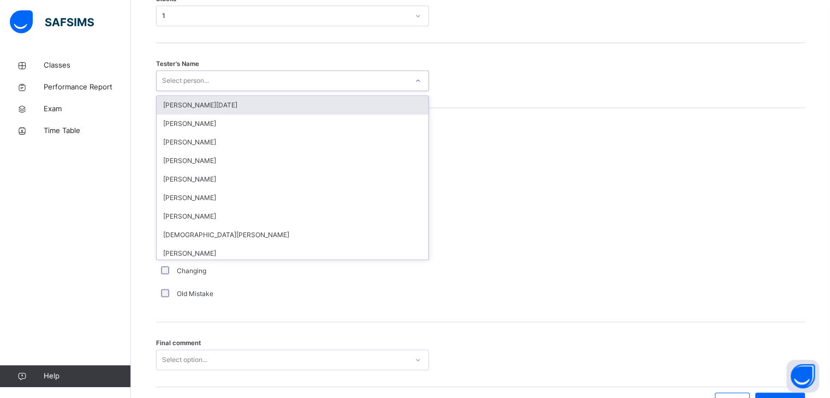
click at [183, 87] on div "Select person..." at bounding box center [292, 80] width 273 height 21
type input "***"
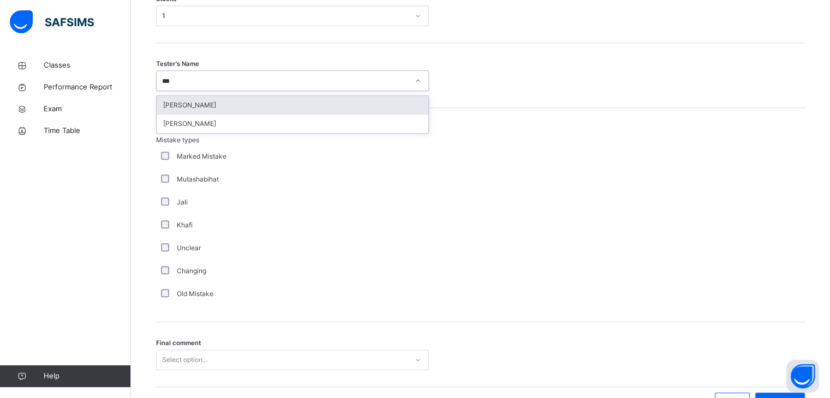
click at [175, 99] on div "[PERSON_NAME]" at bounding box center [293, 105] width 272 height 19
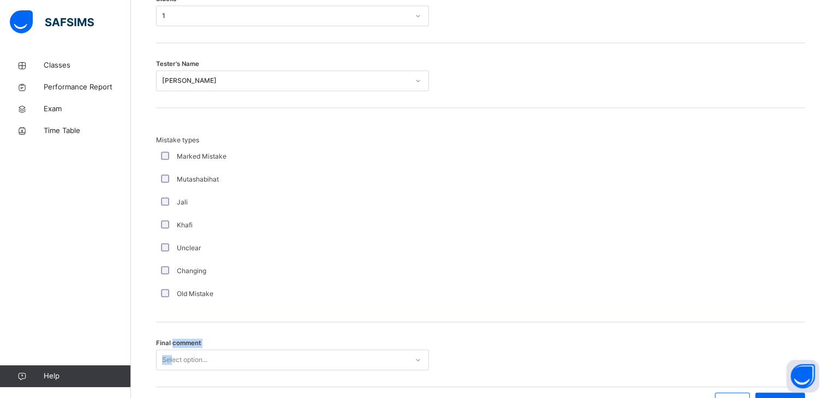
click at [171, 355] on div "Final comment Select option..." at bounding box center [292, 360] width 273 height 21
click at [171, 356] on div "Select option..." at bounding box center [292, 360] width 273 height 21
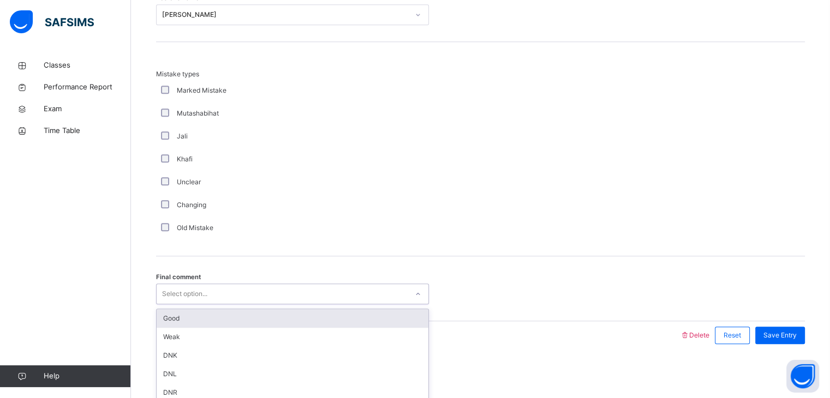
drag, startPoint x: 165, startPoint y: 315, endPoint x: 194, endPoint y: 317, distance: 28.5
click at [166, 315] on div "Good" at bounding box center [293, 318] width 272 height 19
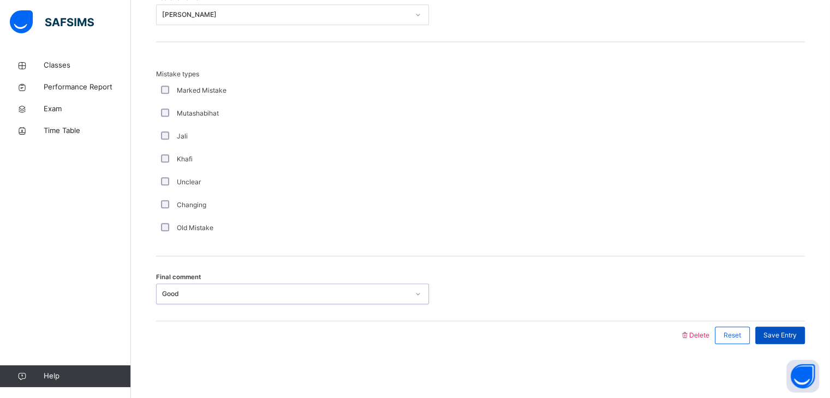
click at [786, 332] on span "Save Entry" at bounding box center [779, 336] width 33 height 10
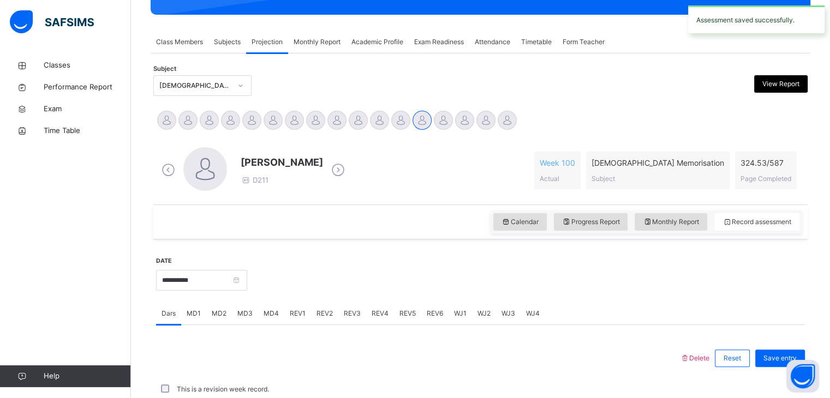
scroll to position [421, 0]
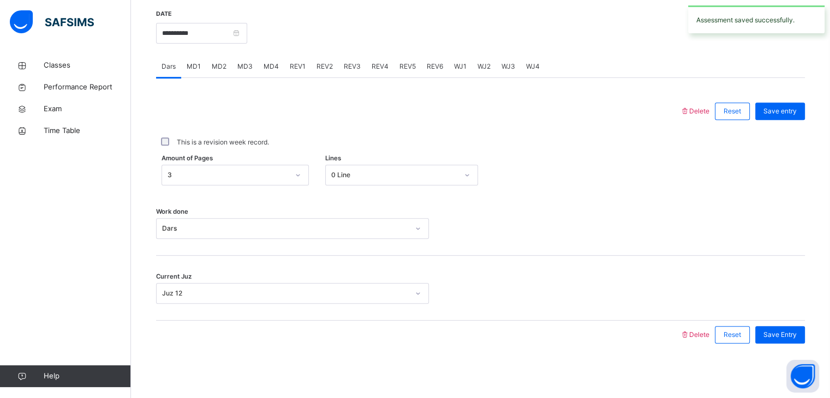
click at [265, 62] on span "MD4" at bounding box center [270, 67] width 15 height 10
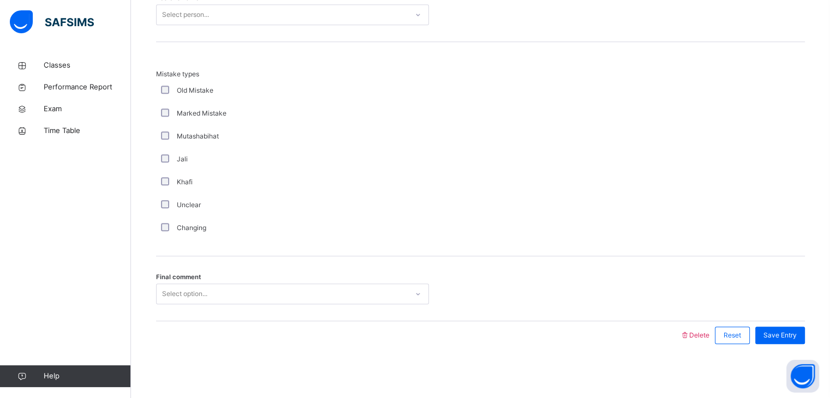
click at [179, 291] on div "Select option..." at bounding box center [184, 294] width 45 height 21
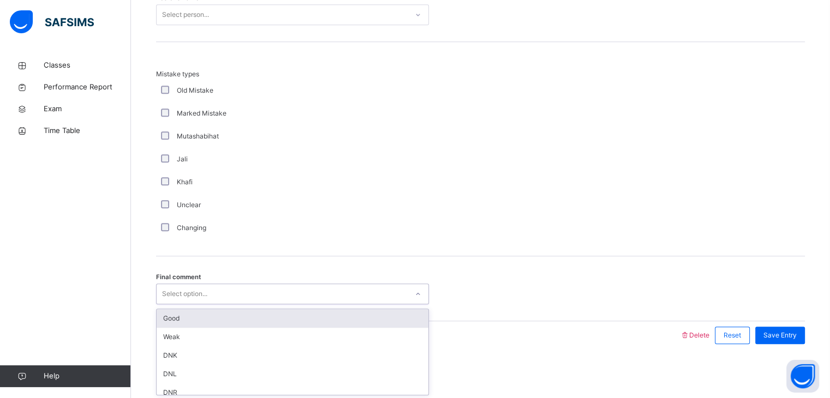
click at [175, 320] on div "Good" at bounding box center [293, 318] width 272 height 19
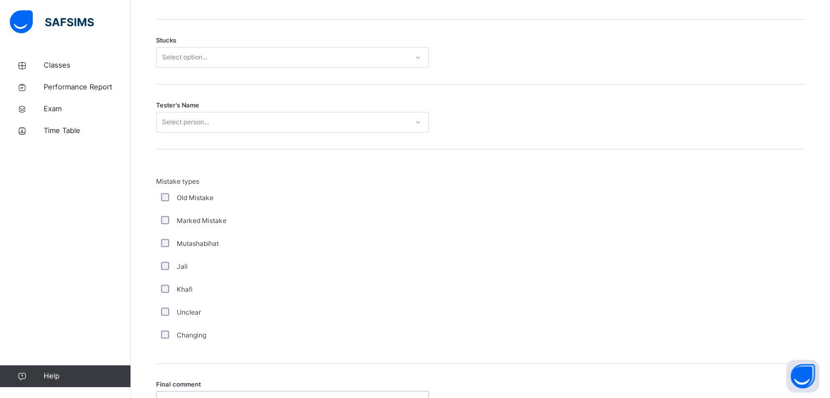
scroll to position [938, 0]
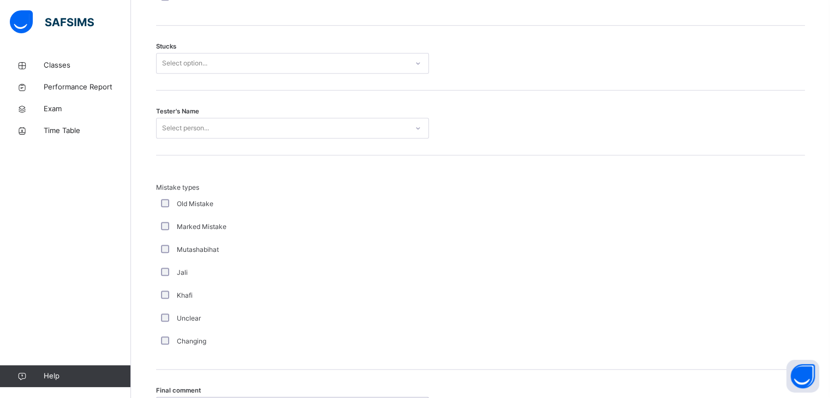
click at [193, 134] on div "Select person..." at bounding box center [185, 128] width 47 height 21
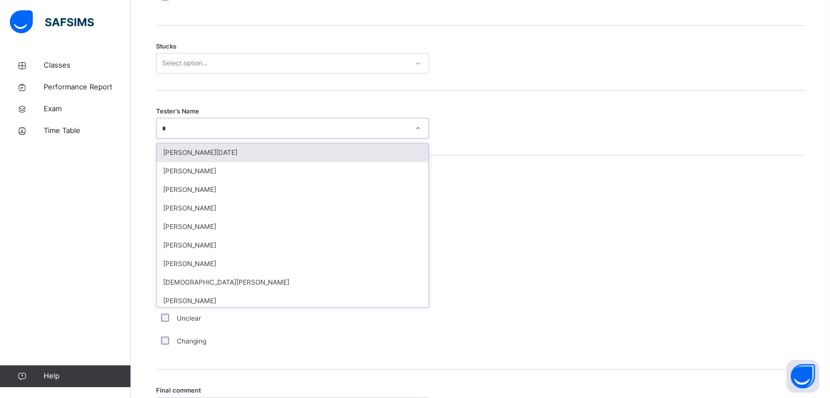
type input "**"
click at [187, 149] on div "Afif Sannang" at bounding box center [293, 152] width 272 height 19
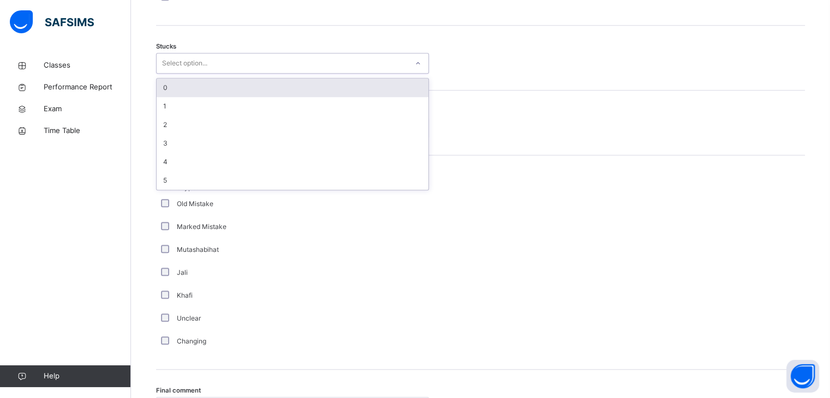
click at [208, 57] on div "Select option..." at bounding box center [282, 63] width 251 height 17
click at [199, 79] on div "0" at bounding box center [293, 88] width 272 height 19
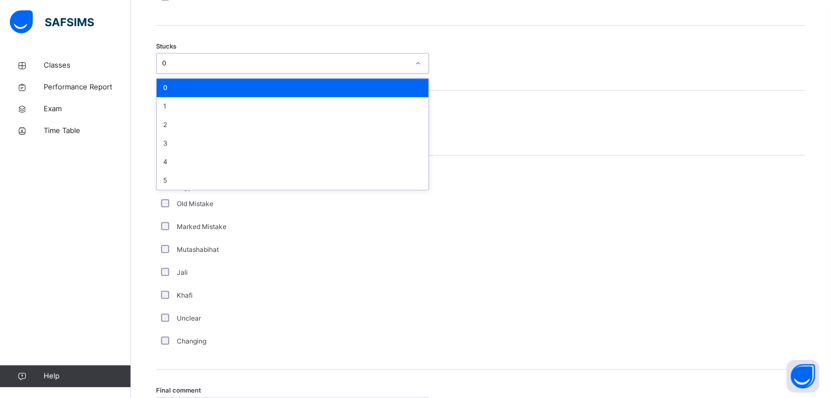
click at [195, 68] on div "0" at bounding box center [282, 63] width 251 height 17
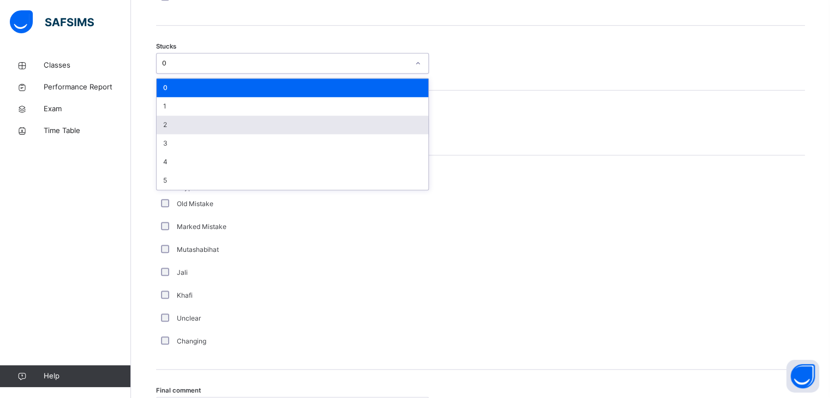
click at [189, 116] on div "2" at bounding box center [293, 125] width 272 height 19
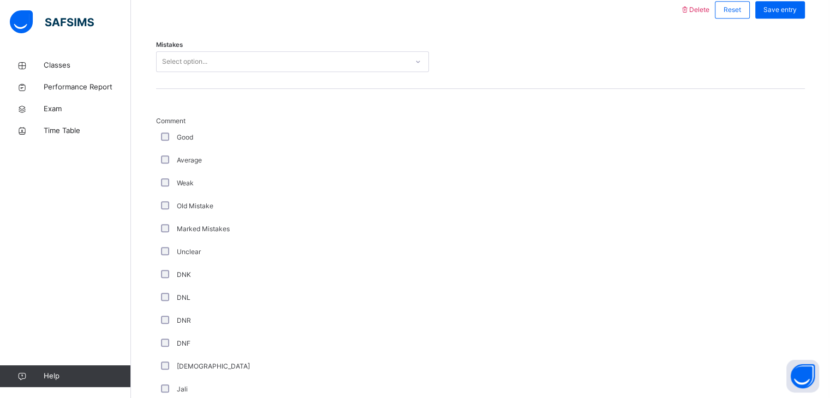
scroll to position [522, 0]
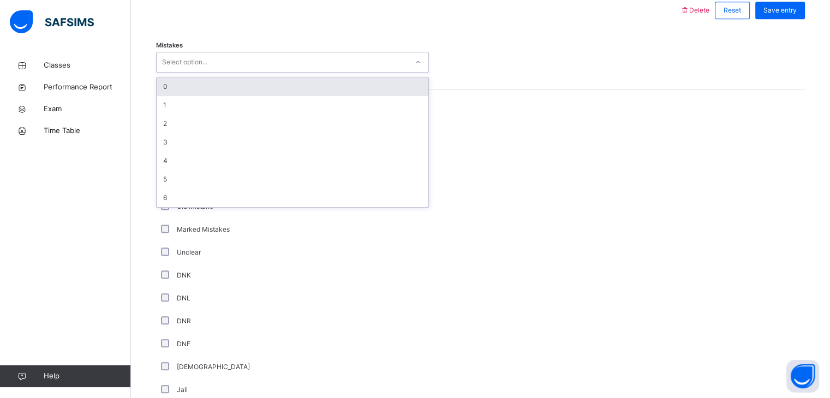
click at [170, 66] on div "Select option..." at bounding box center [184, 62] width 45 height 21
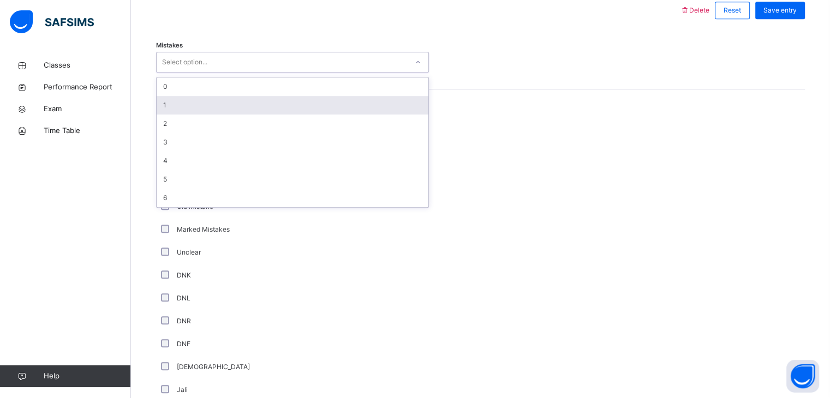
drag, startPoint x: 182, startPoint y: 99, endPoint x: 310, endPoint y: 56, distance: 135.2
click at [187, 94] on div "0 1 2 3 4 5 6" at bounding box center [293, 142] width 272 height 130
click at [237, 103] on div "1" at bounding box center [293, 105] width 272 height 19
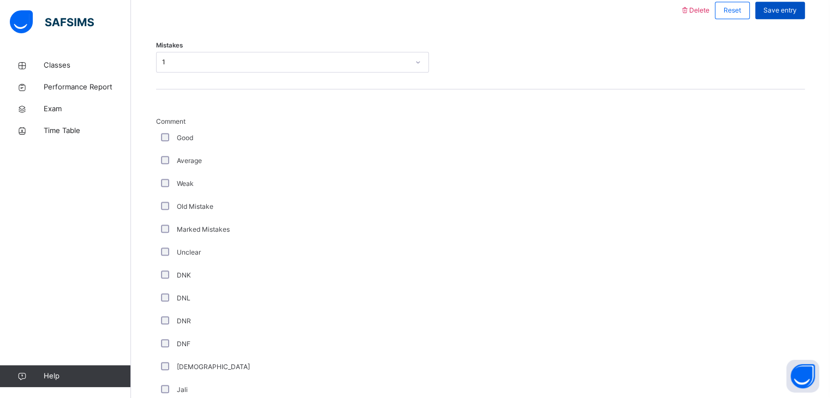
click at [783, 10] on span "Save entry" at bounding box center [779, 10] width 33 height 10
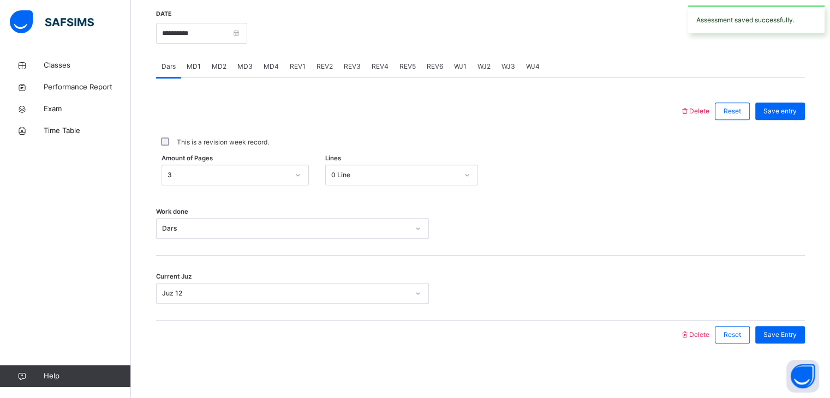
scroll to position [321, 0]
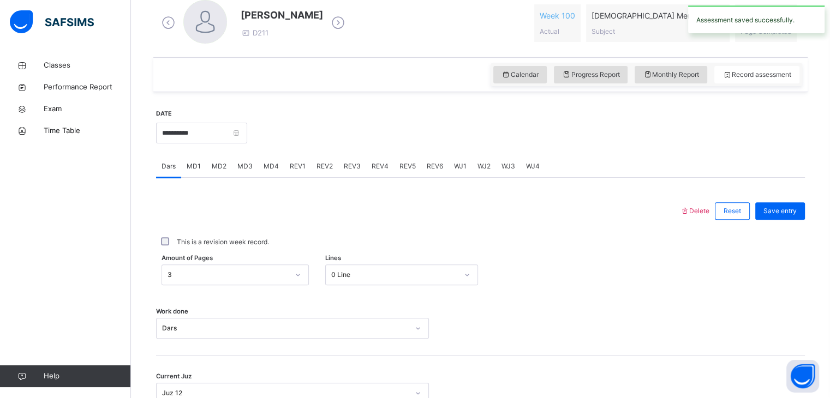
click at [575, 23] on span at bounding box center [557, 23] width 35 height 5
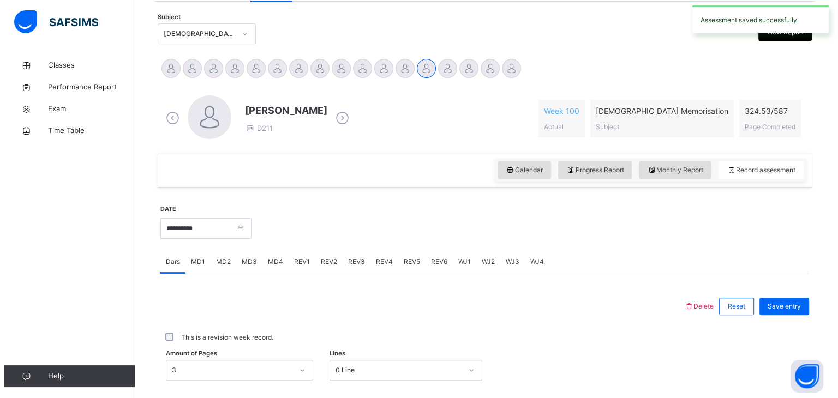
scroll to position [225, 0]
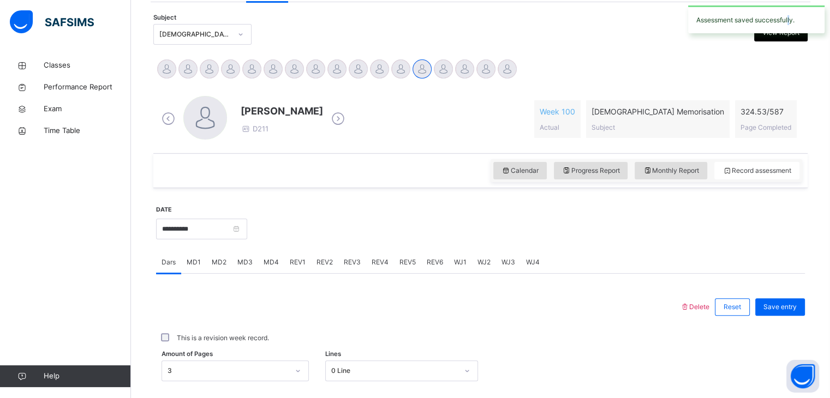
click at [789, 31] on div "Assessment saved successfully." at bounding box center [755, 19] width 147 height 39
click at [789, 32] on div "Assessment saved successfully." at bounding box center [756, 19] width 136 height 28
click at [789, 36] on span "View Report" at bounding box center [780, 33] width 37 height 10
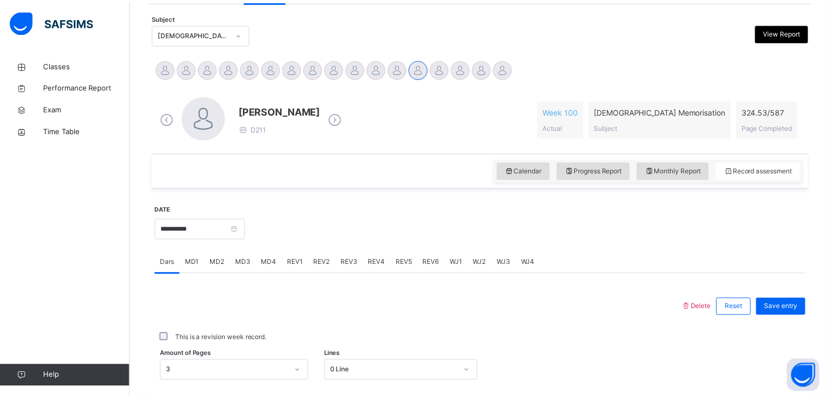
scroll to position [0, 0]
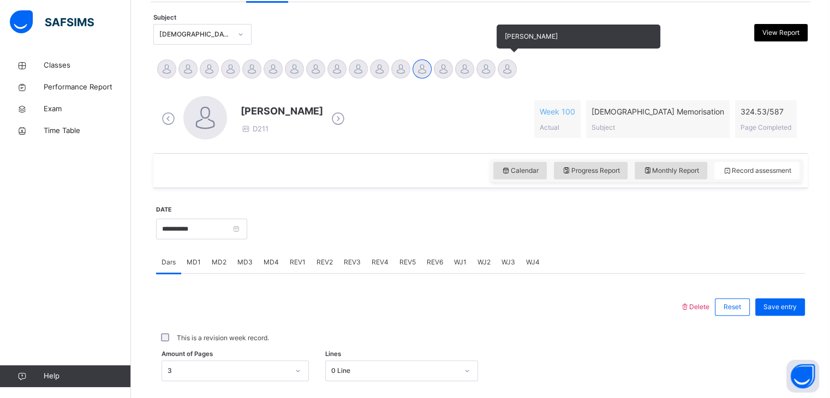
click at [517, 61] on div "[PERSON_NAME]" at bounding box center [506, 70] width 21 height 24
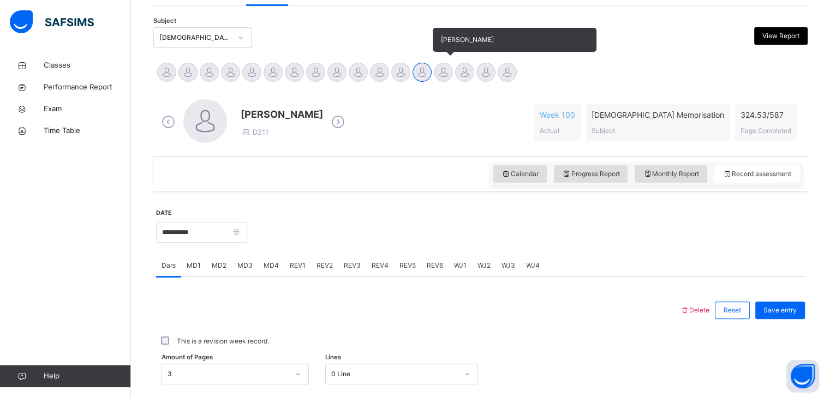
click at [445, 74] on div at bounding box center [443, 72] width 19 height 19
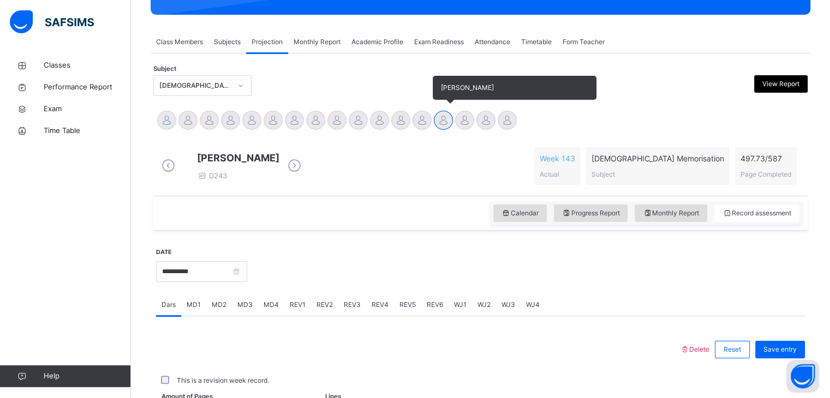
scroll to position [222, 0]
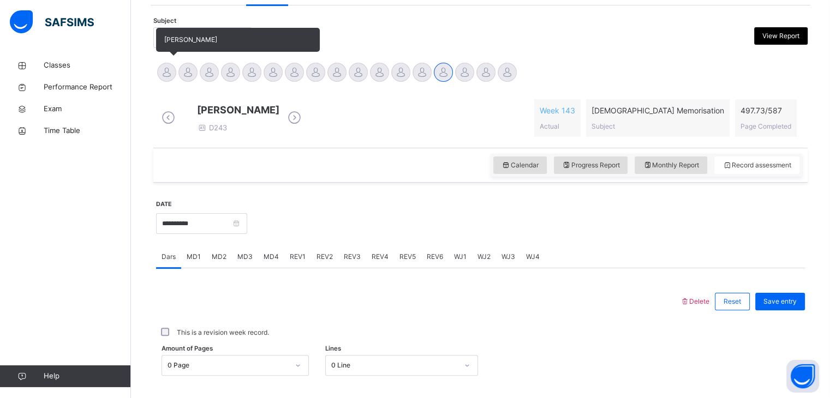
click at [164, 72] on div at bounding box center [166, 72] width 19 height 19
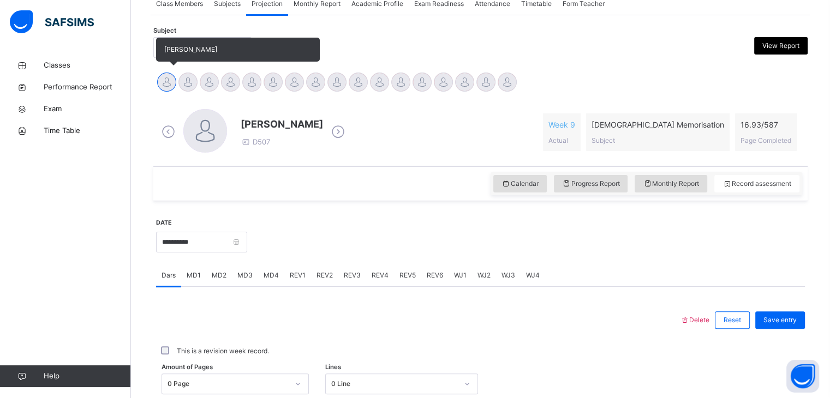
scroll to position [212, 0]
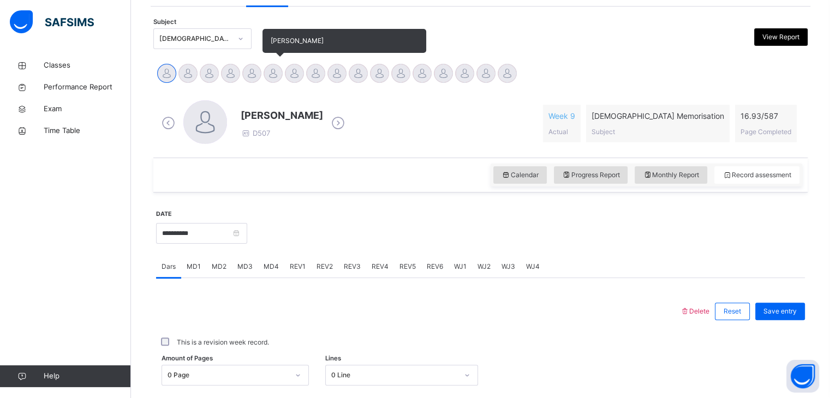
click at [267, 74] on div at bounding box center [272, 73] width 19 height 19
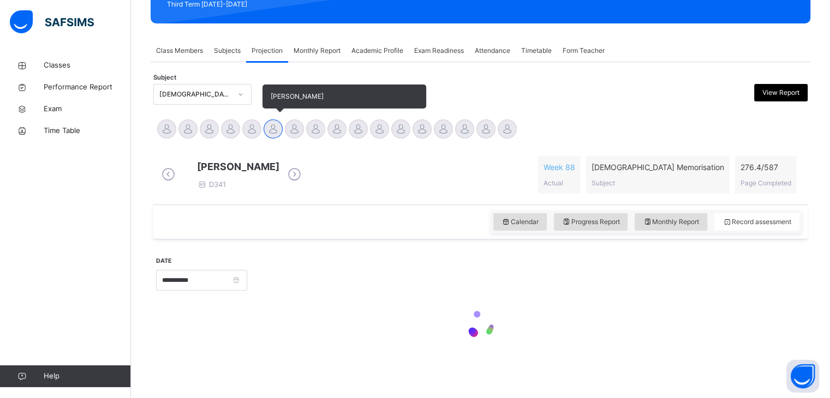
scroll to position [174, 0]
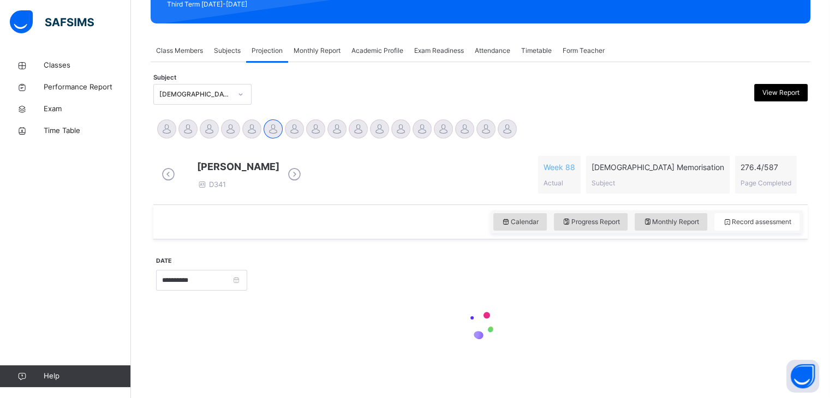
click at [268, 52] on div "Projection" at bounding box center [267, 51] width 42 height 22
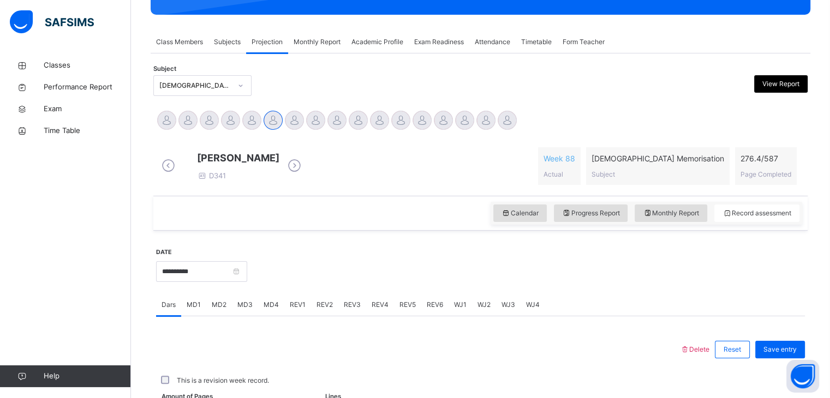
scroll to position [221, 0]
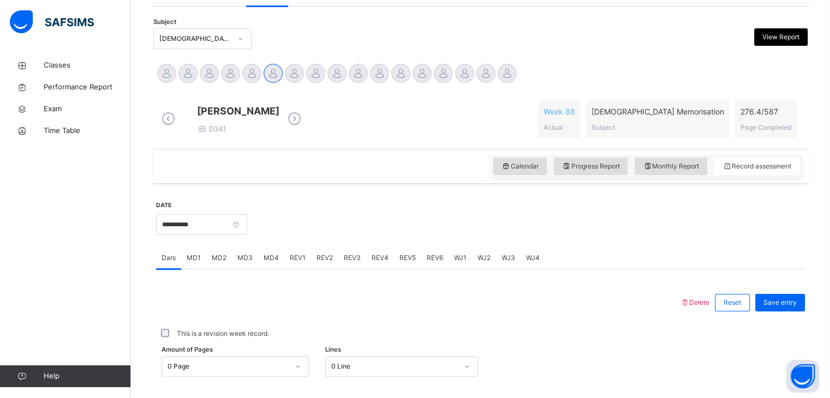
click at [295, 55] on div "**********" at bounding box center [480, 309] width 654 height 508
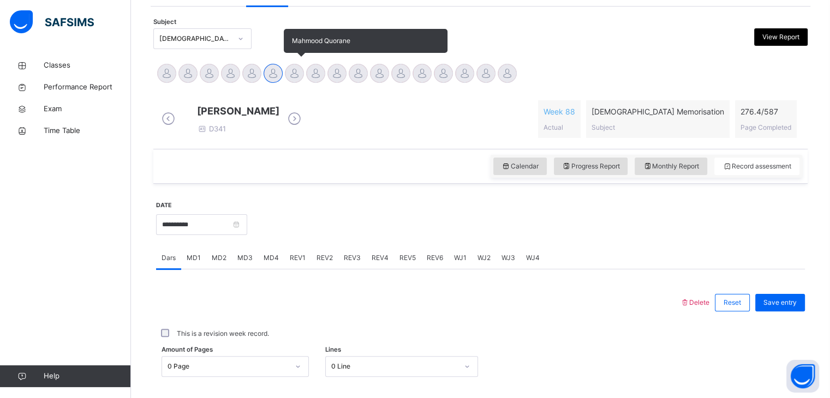
click at [301, 68] on div at bounding box center [294, 73] width 19 height 19
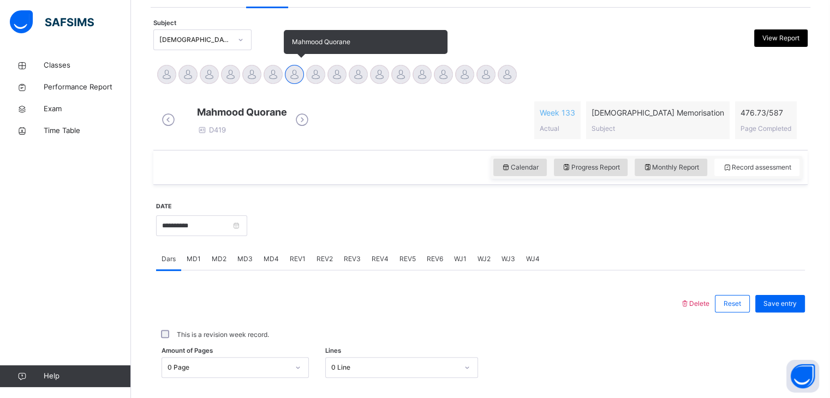
scroll to position [219, 0]
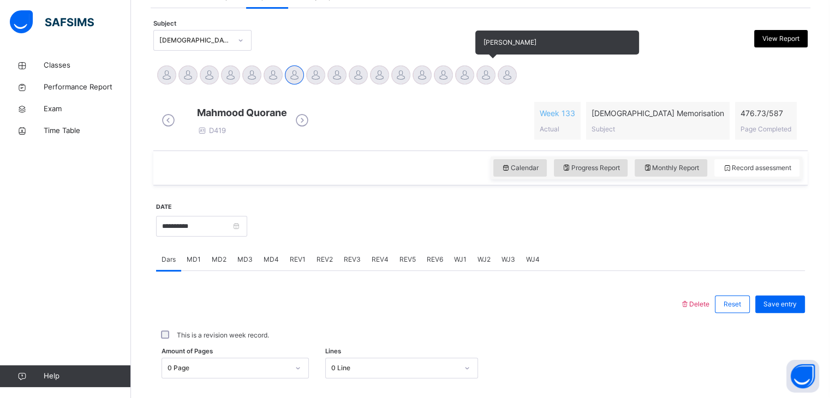
click at [477, 76] on div at bounding box center [485, 74] width 19 height 19
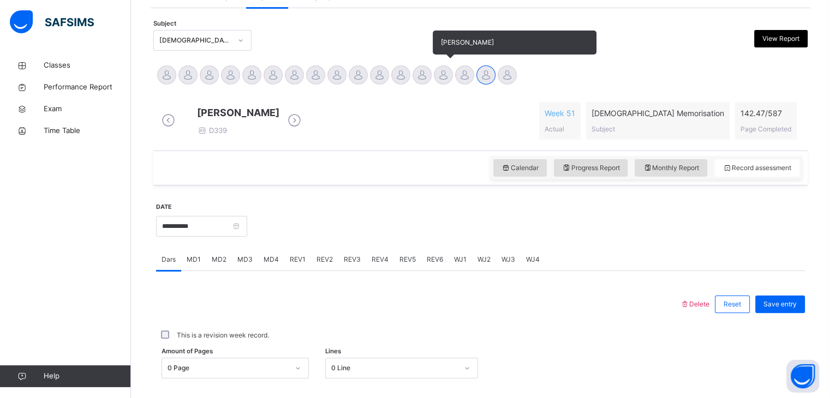
click at [439, 82] on div at bounding box center [443, 74] width 19 height 19
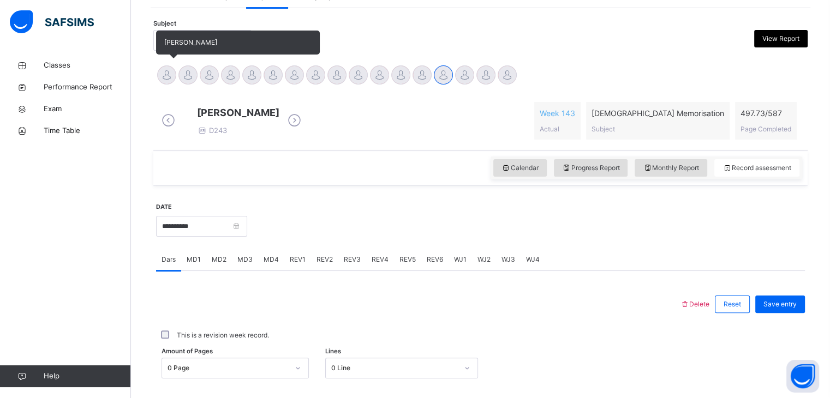
click at [161, 71] on div at bounding box center [166, 74] width 19 height 19
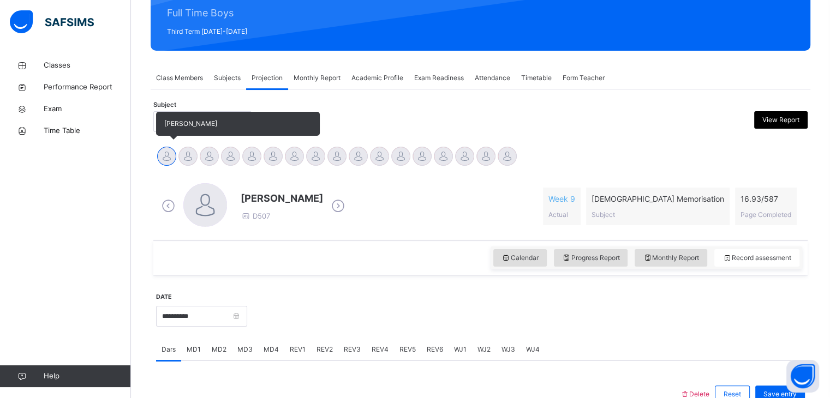
scroll to position [153, 0]
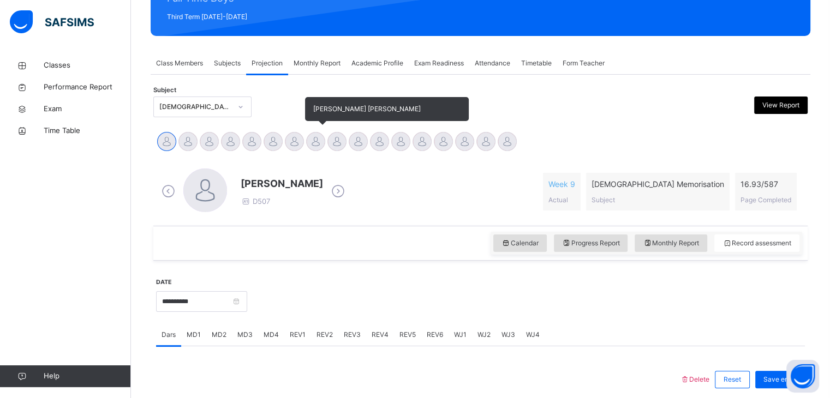
click at [309, 142] on div at bounding box center [315, 141] width 19 height 19
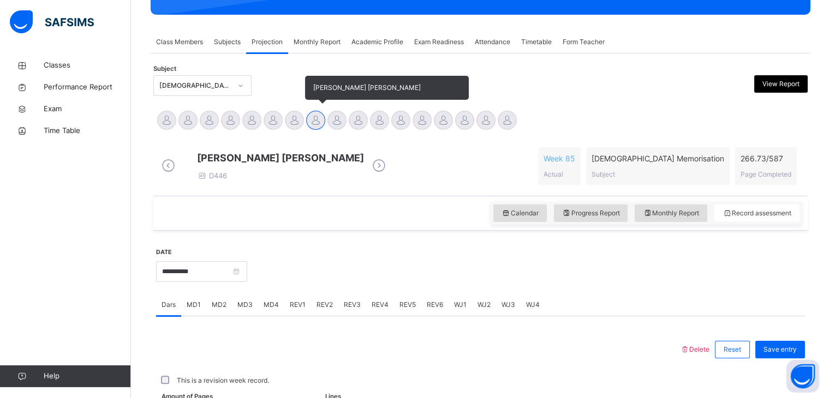
scroll to position [421, 0]
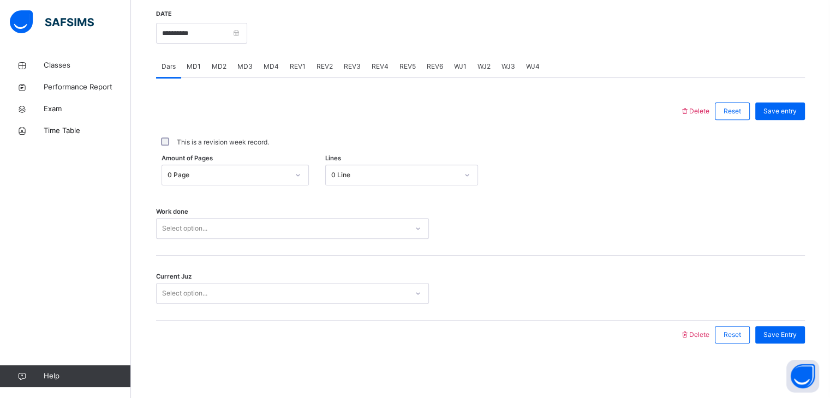
click at [291, 72] on div "REV1" at bounding box center [297, 67] width 27 height 22
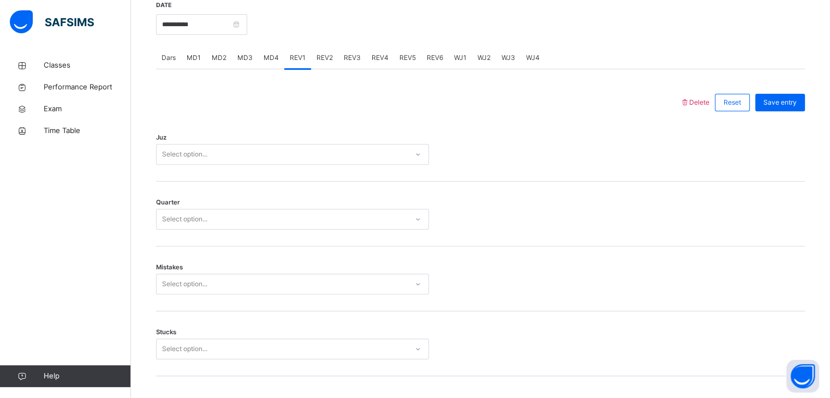
click at [196, 158] on div "Select option..." at bounding box center [184, 154] width 45 height 21
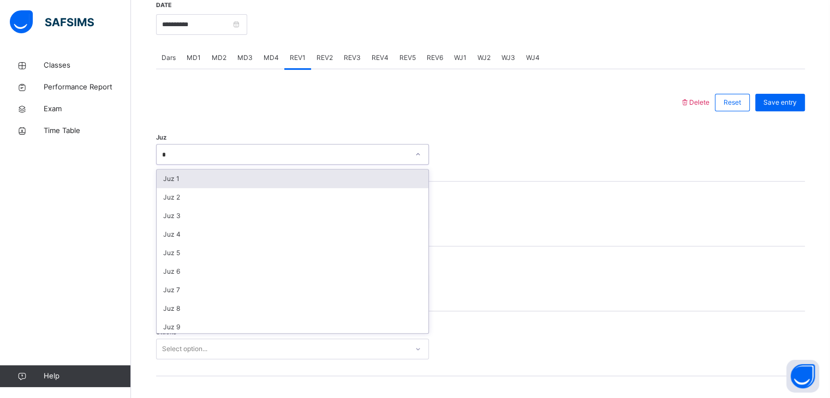
type input "**"
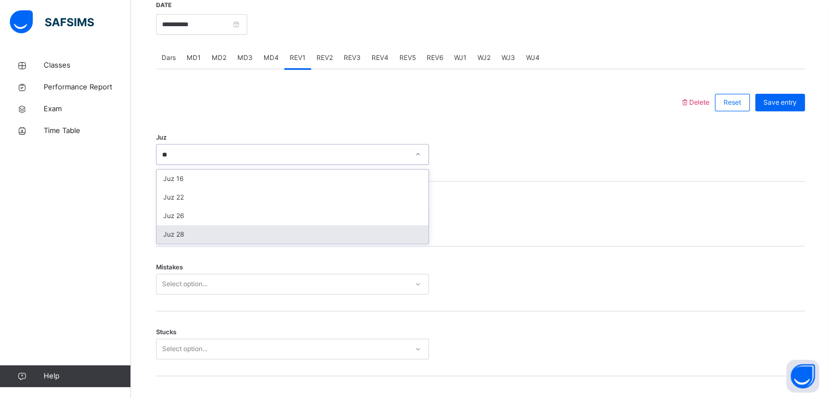
click at [280, 243] on div "Juz 28" at bounding box center [293, 234] width 272 height 19
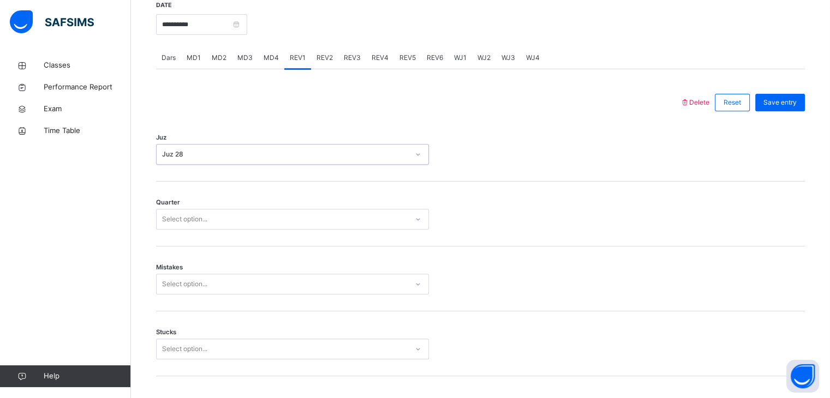
click at [279, 228] on div "Select option..." at bounding box center [282, 219] width 251 height 17
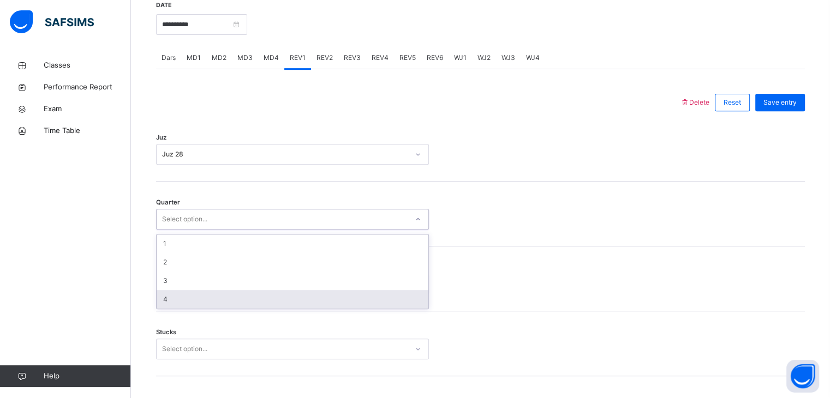
click at [232, 299] on div "4" at bounding box center [293, 299] width 272 height 19
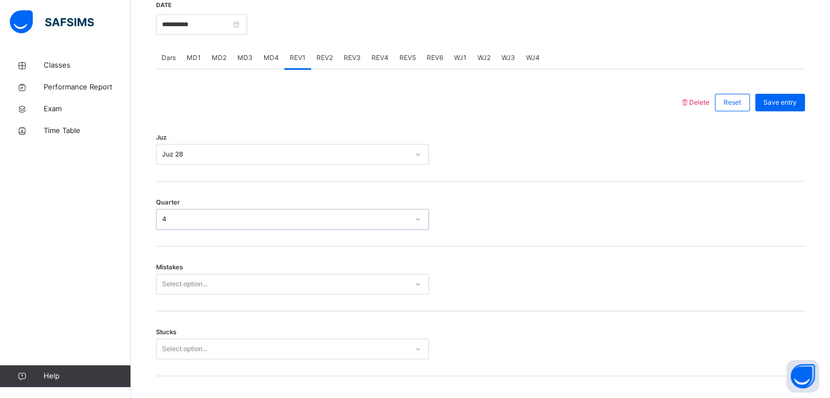
click at [232, 295] on div "Select option..." at bounding box center [292, 284] width 273 height 21
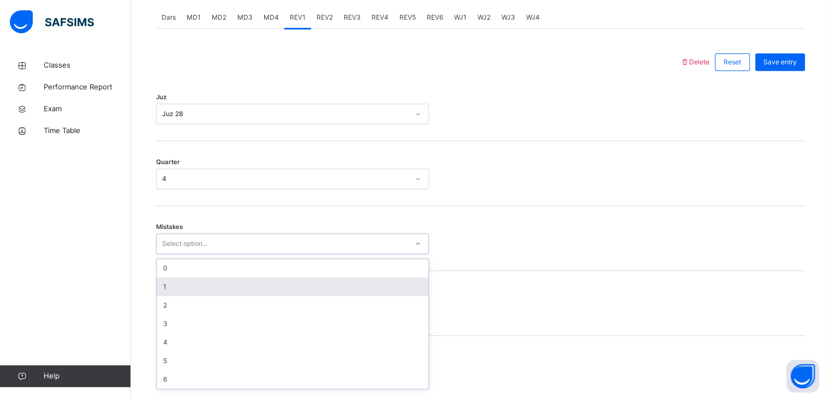
scroll to position [465, 0]
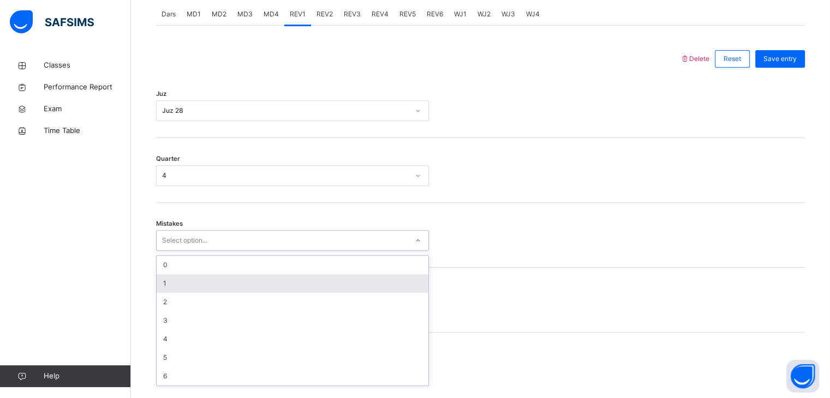
click at [232, 293] on div "1" at bounding box center [293, 283] width 272 height 19
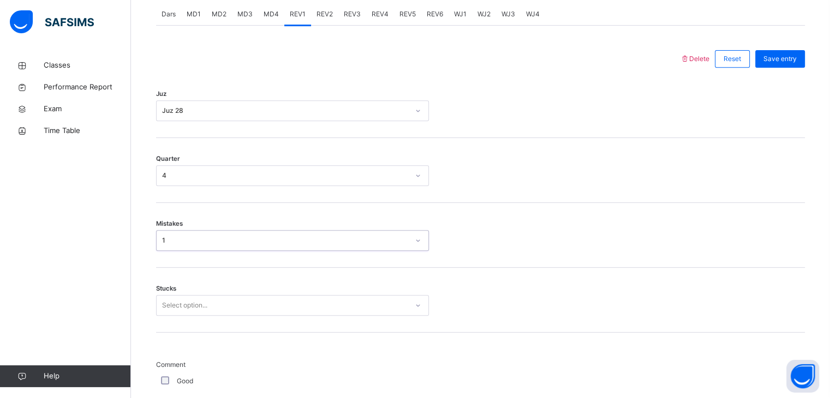
click at [229, 310] on div "Select option..." at bounding box center [292, 305] width 273 height 21
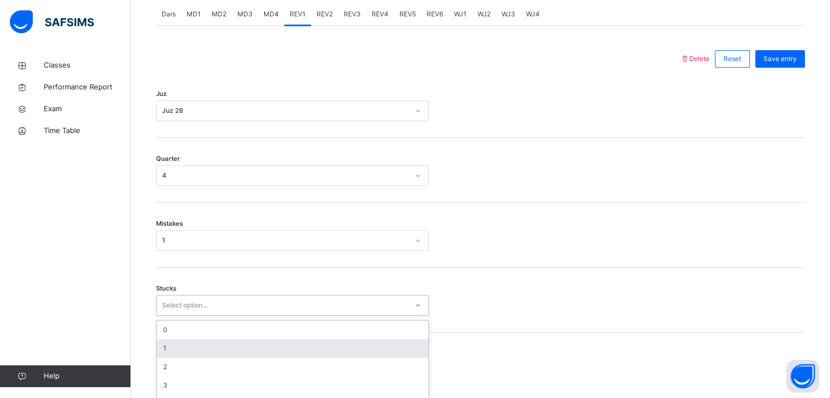
scroll to position [511, 0]
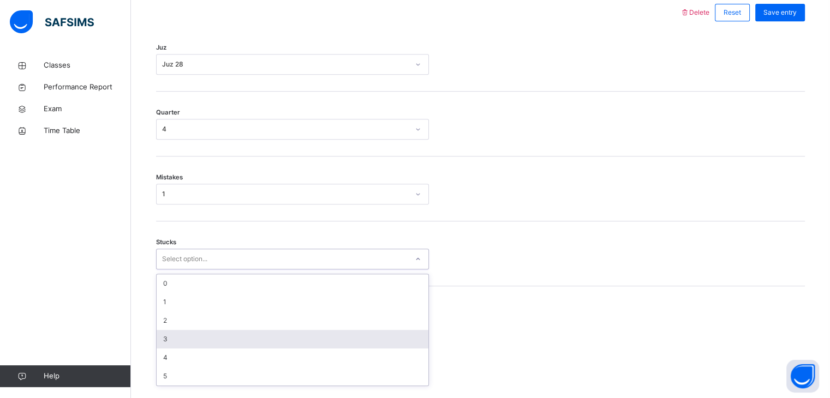
click at [205, 340] on div "3" at bounding box center [293, 339] width 272 height 19
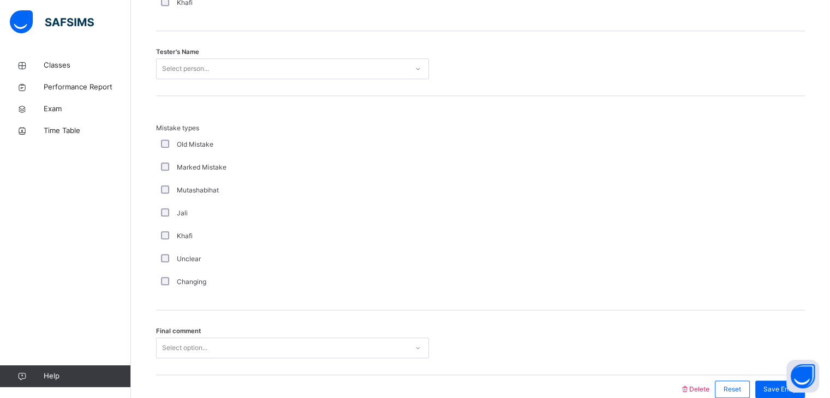
scroll to position [1144, 0]
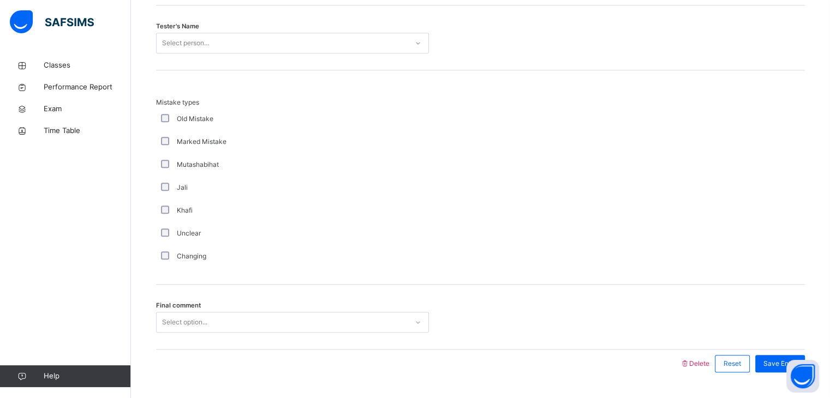
click at [242, 47] on div "Select person..." at bounding box center [282, 43] width 251 height 17
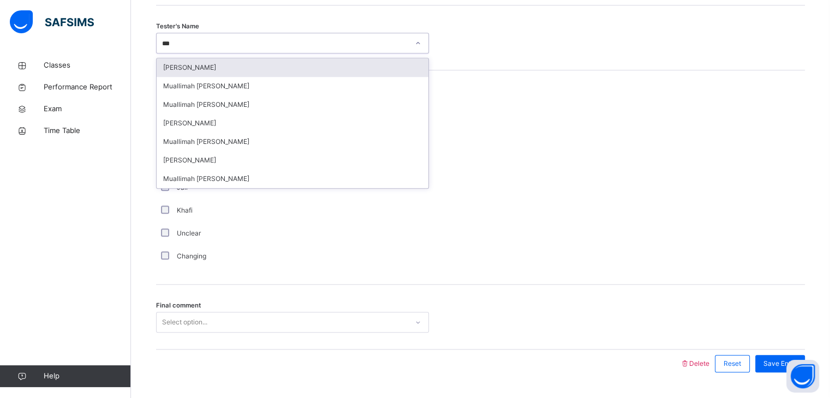
type input "****"
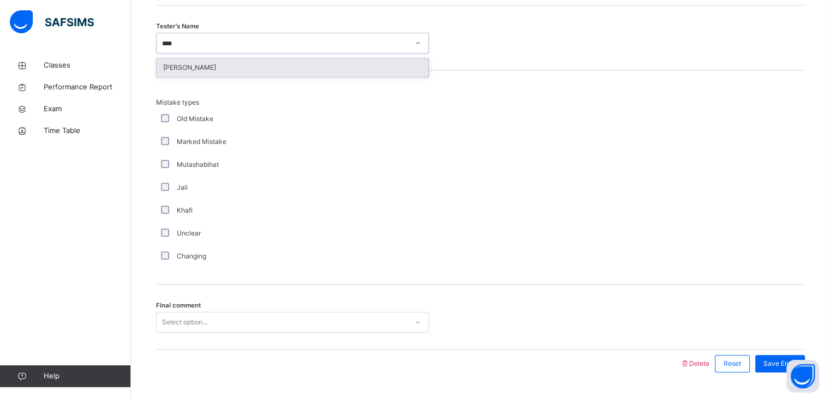
click at [242, 69] on div "[PERSON_NAME]" at bounding box center [293, 67] width 272 height 19
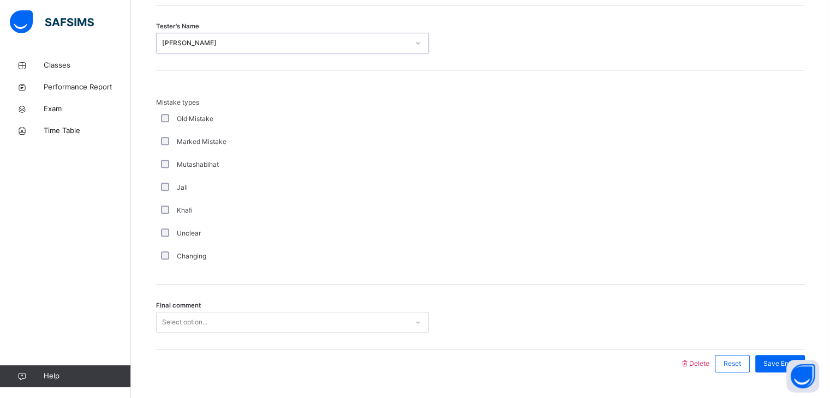
click at [202, 333] on div "Select option..." at bounding box center [292, 322] width 273 height 21
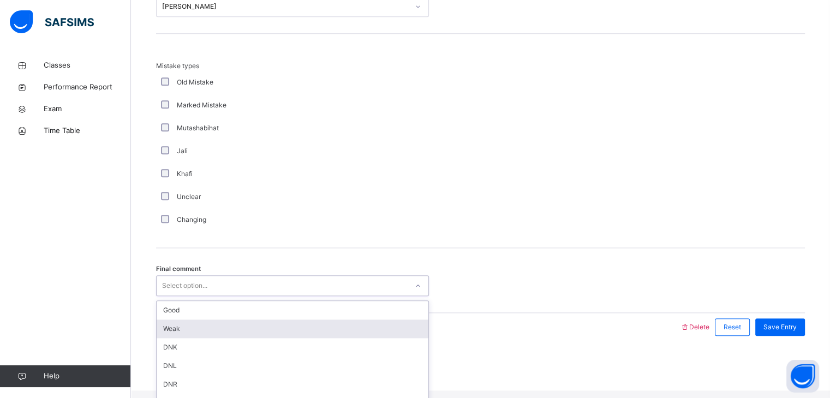
click at [199, 334] on div "Weak" at bounding box center [293, 329] width 272 height 19
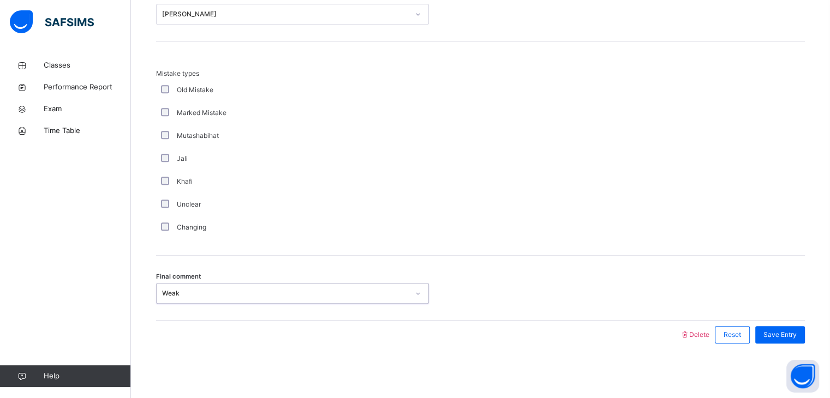
click at [336, 295] on div "Weak" at bounding box center [285, 294] width 247 height 10
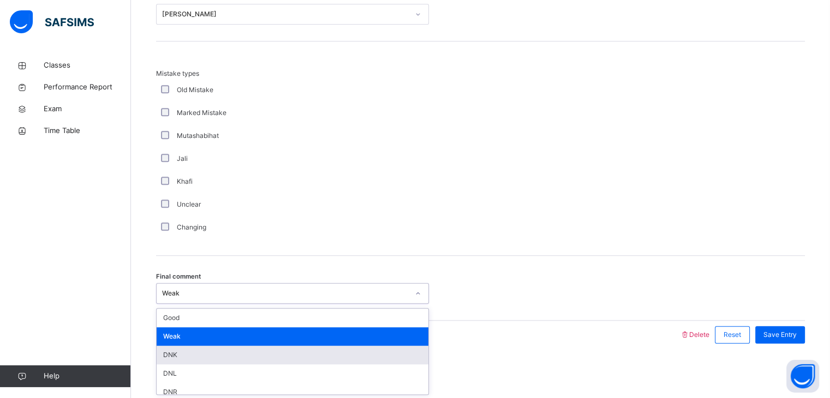
click at [242, 362] on div "DNK" at bounding box center [293, 355] width 272 height 19
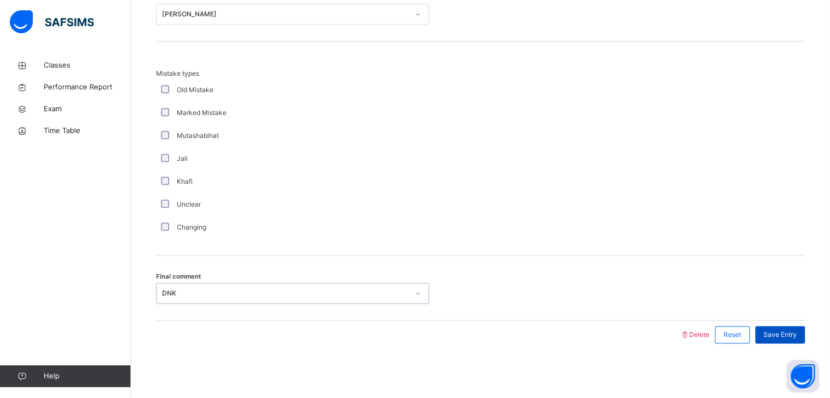
click at [796, 331] on span "Save Entry" at bounding box center [779, 335] width 33 height 10
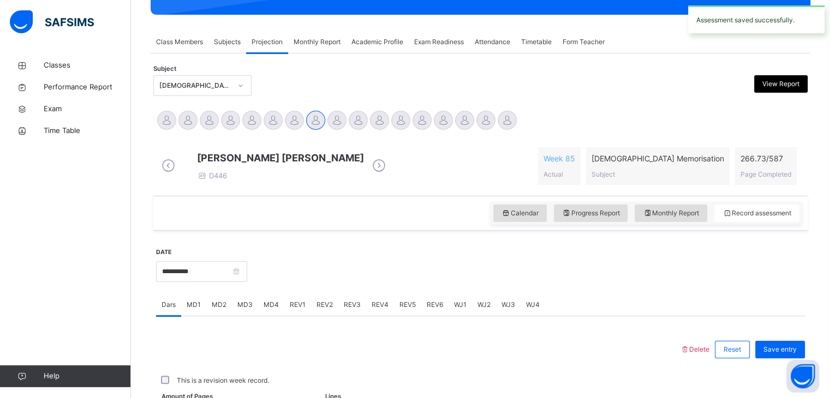
scroll to position [421, 0]
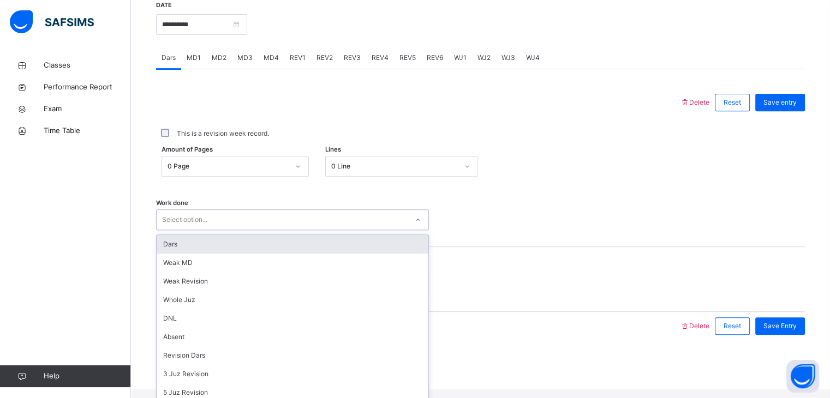
click at [201, 230] on div "Select option..." at bounding box center [184, 219] width 45 height 21
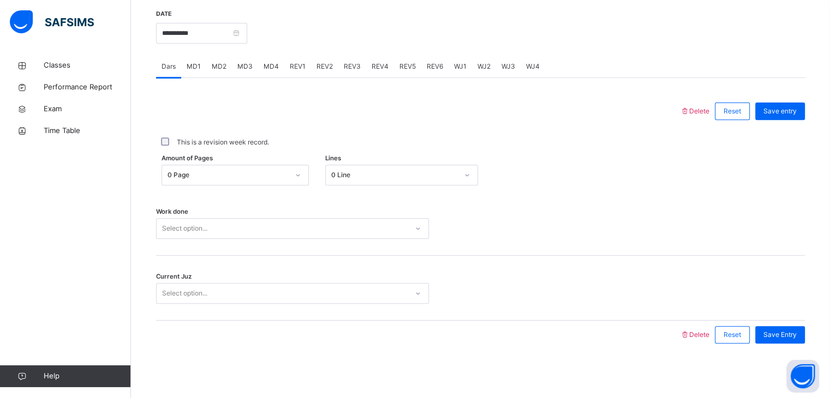
click at [233, 210] on div "Work done Select option..." at bounding box center [480, 223] width 649 height 65
click at [368, 194] on div "Work done Select option..." at bounding box center [480, 223] width 649 height 65
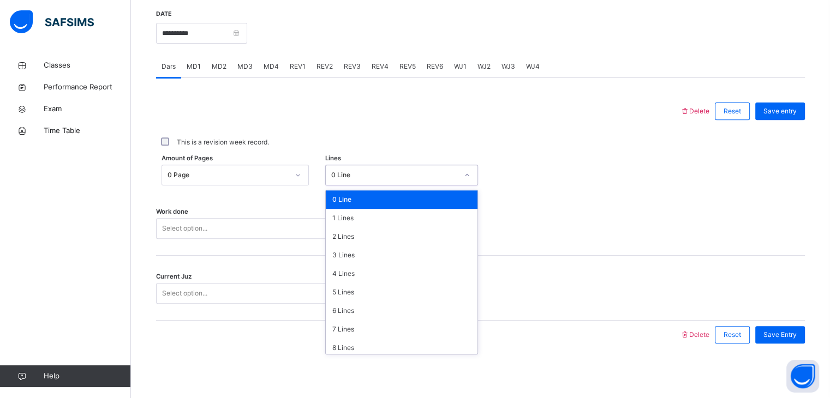
click at [357, 174] on div "0 Line" at bounding box center [394, 175] width 127 height 10
click at [346, 258] on div "3 Lines" at bounding box center [402, 255] width 152 height 19
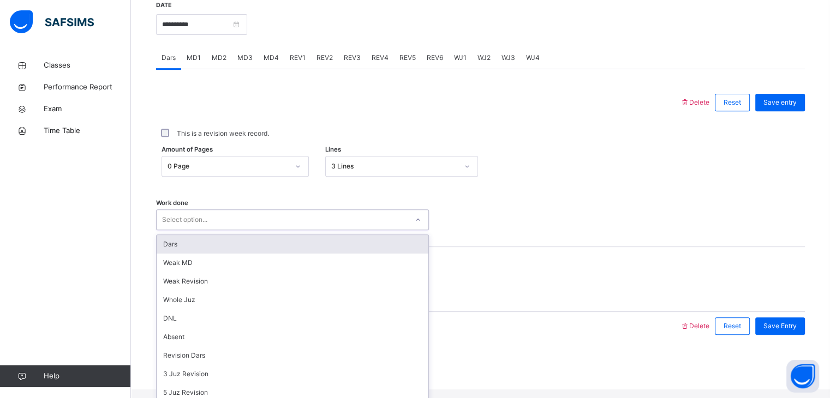
click at [314, 223] on div "Select option..." at bounding box center [282, 220] width 251 height 17
click at [309, 243] on div "Dars" at bounding box center [293, 244] width 272 height 19
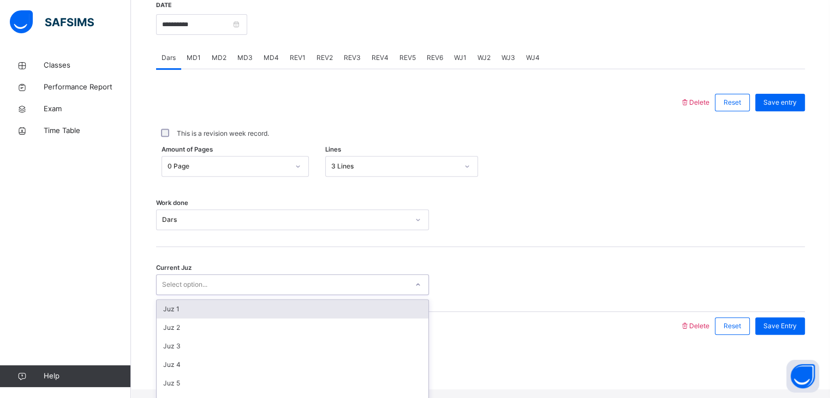
click at [284, 293] on div "Select option..." at bounding box center [282, 285] width 251 height 17
type input "*****"
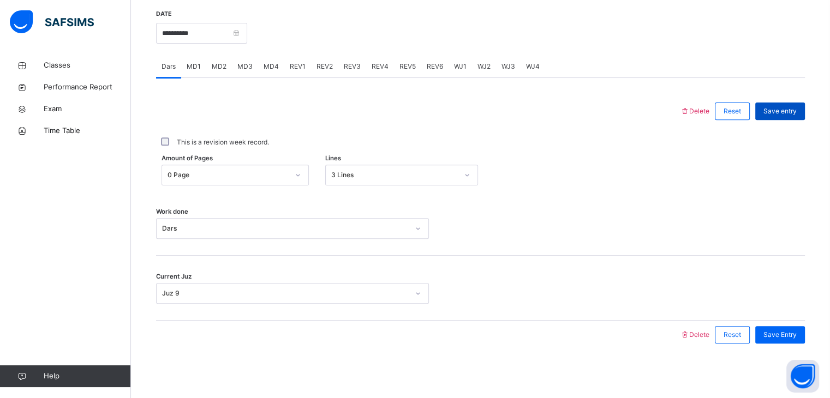
click at [789, 111] on span "Save entry" at bounding box center [779, 111] width 33 height 10
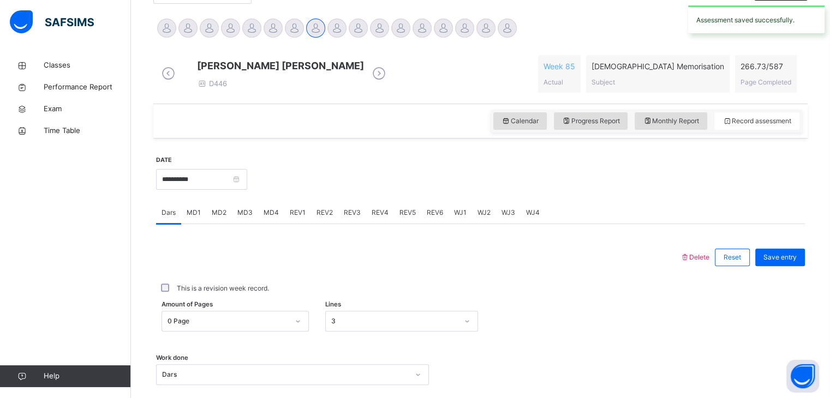
scroll to position [268, 0]
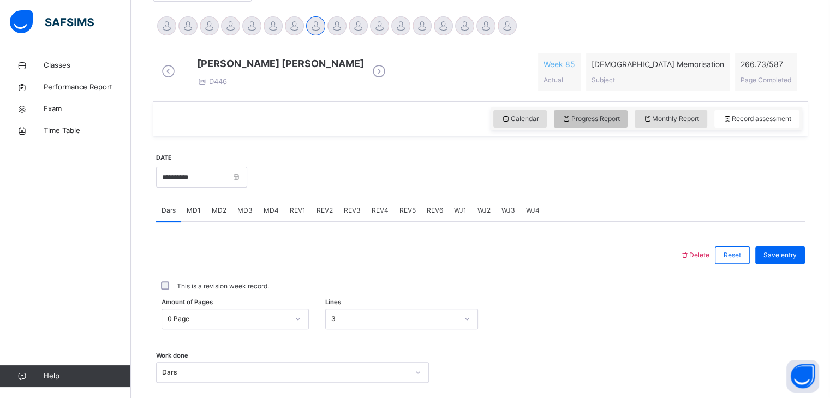
click at [585, 119] on div "Progress Report" at bounding box center [591, 118] width 74 height 17
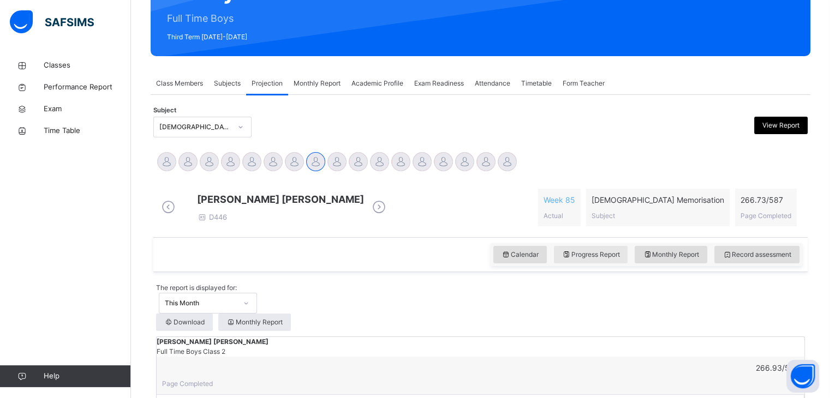
scroll to position [131, 0]
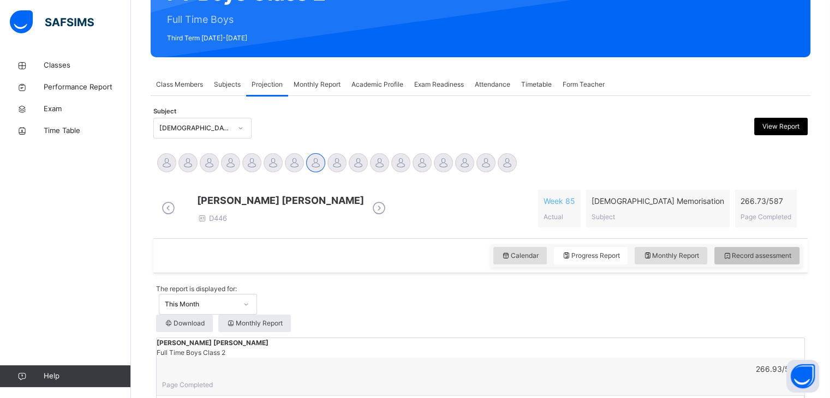
click at [744, 265] on div "Record assessment" at bounding box center [756, 255] width 85 height 17
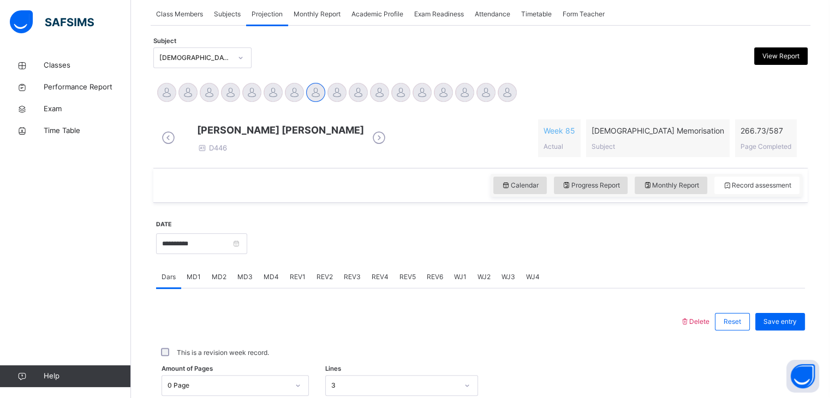
scroll to position [203, 0]
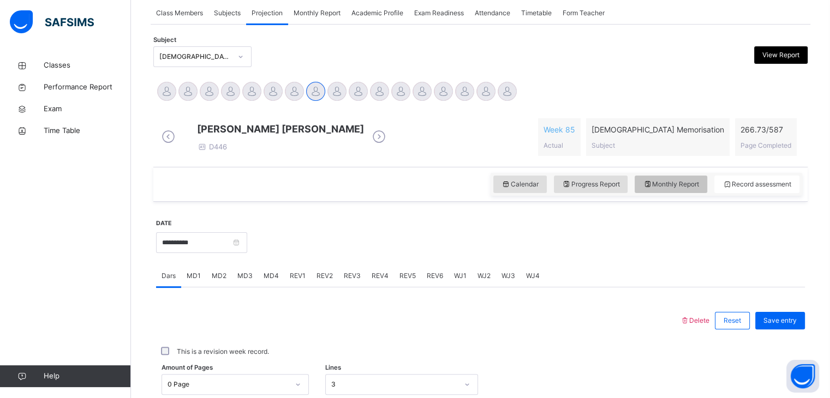
click at [686, 189] on span "Monthly Report" at bounding box center [671, 184] width 56 height 10
select select "****"
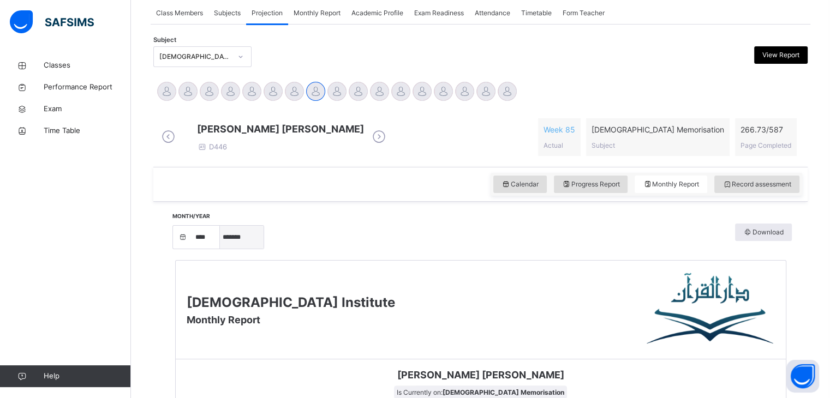
click at [247, 247] on select "***** ******* ******** ***** ***** *** **** **** ****** ********* ******* *****…" at bounding box center [242, 237] width 44 height 23
click at [224, 249] on select "***** ******* ******** ***** ***** *** **** **** ****** ********* ******* *****…" at bounding box center [242, 237] width 44 height 23
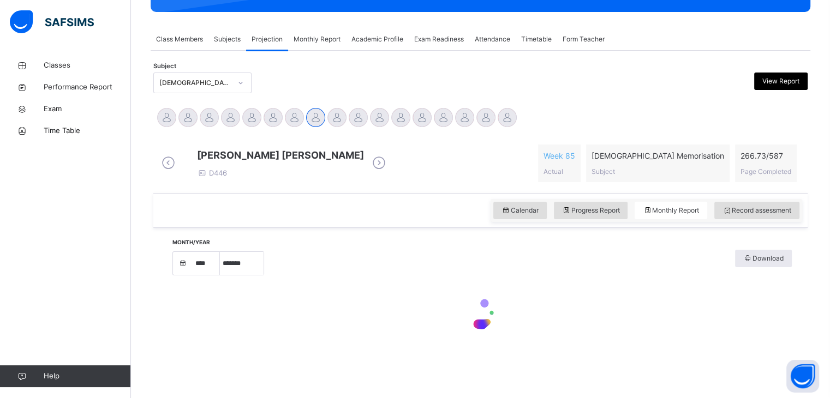
click at [343, 289] on div at bounding box center [481, 315] width 622 height 68
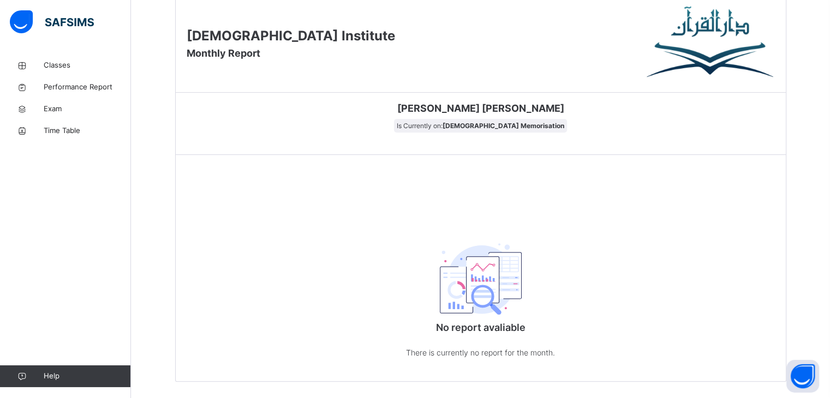
scroll to position [516, 0]
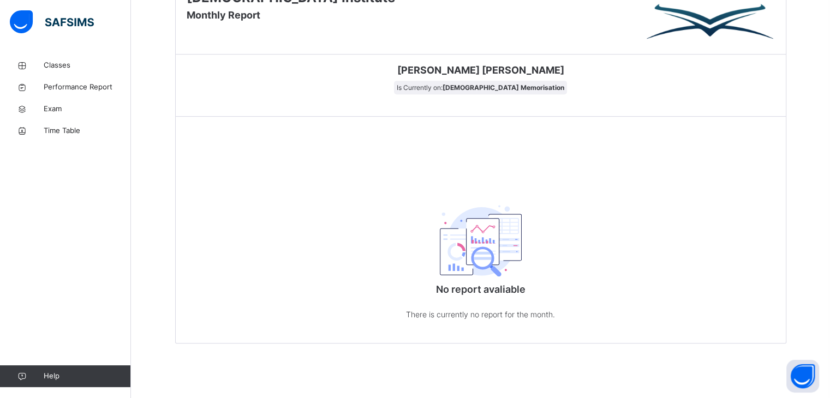
click at [343, 289] on div "No report avaliable There is currently no report for the month." at bounding box center [481, 259] width 610 height 169
click at [410, 225] on div "No report avaliable There is currently no report for the month." at bounding box center [480, 259] width 218 height 169
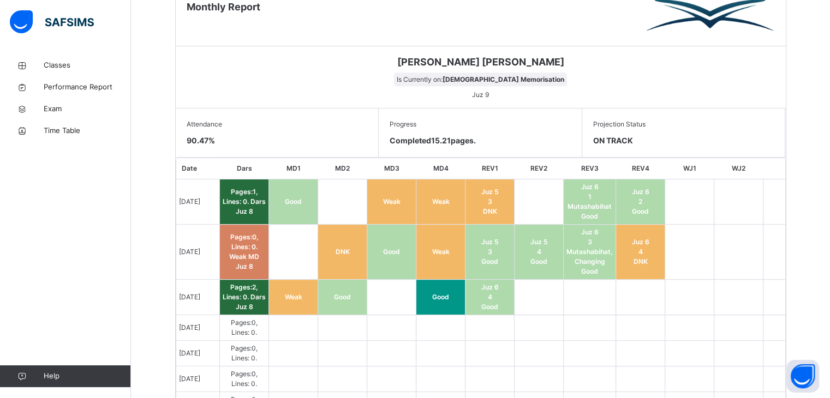
click at [410, 225] on td "Weak" at bounding box center [391, 201] width 49 height 45
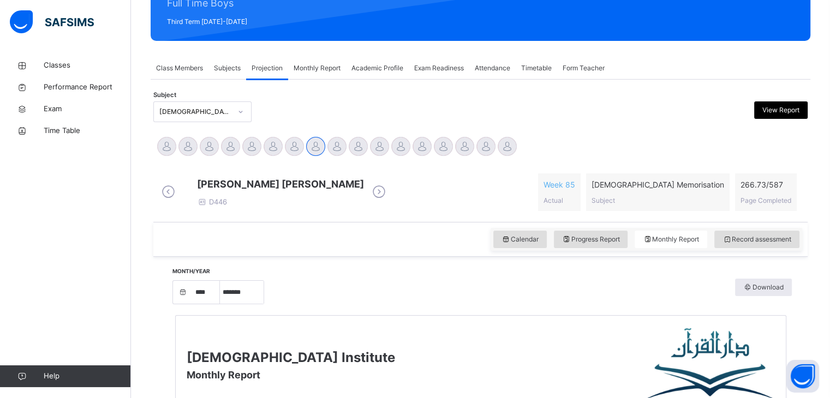
scroll to position [140, 0]
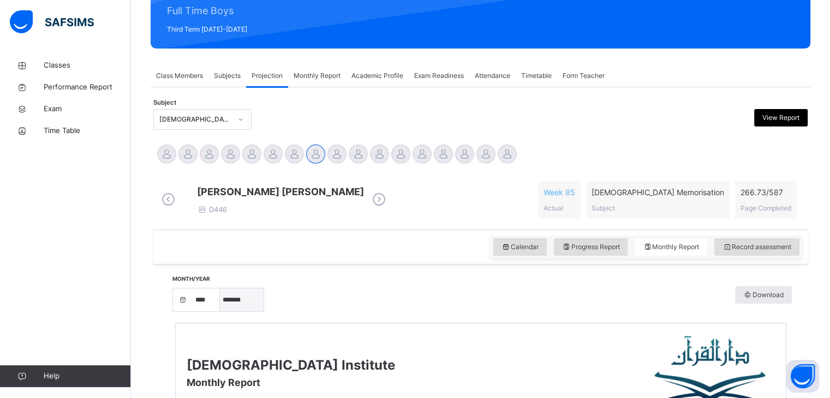
click at [237, 310] on select "***** ******* ******** ***** ***** *** **** **** ****** ********* ******* *****…" at bounding box center [242, 300] width 44 height 23
click at [224, 297] on select "***** ******* ******** ***** ***** *** **** **** ****** ********* ******* *****…" at bounding box center [242, 300] width 44 height 23
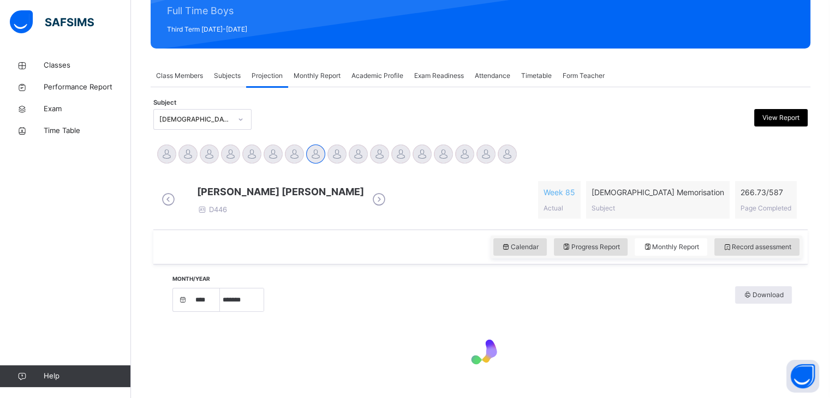
click at [384, 373] on div at bounding box center [481, 351] width 622 height 68
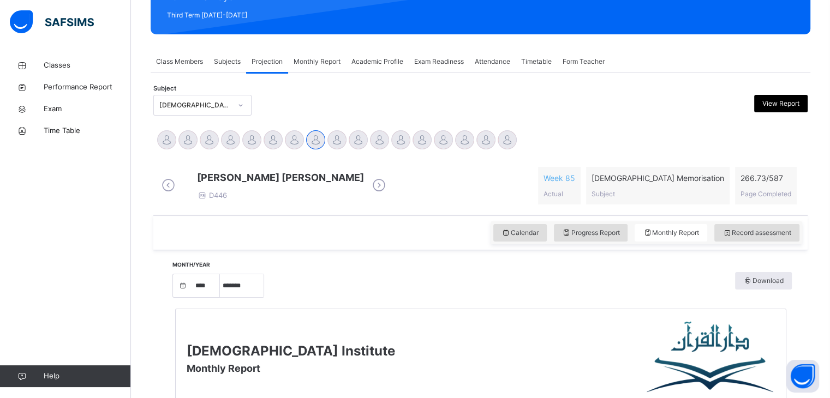
scroll to position [153, 0]
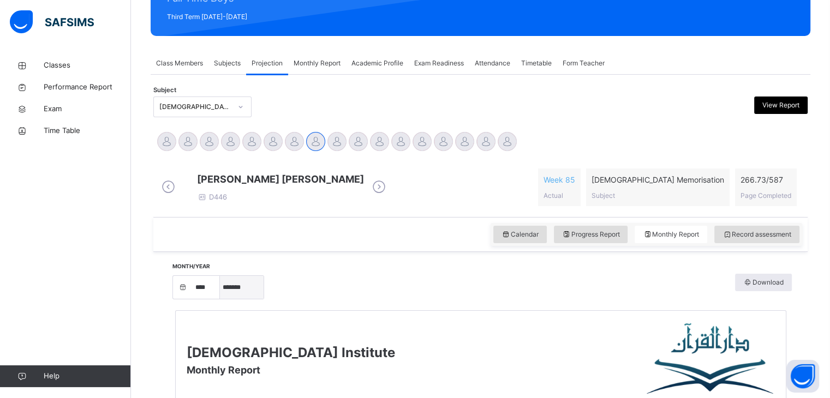
click at [242, 299] on select "***** ******* ******** ***** ***** *** **** **** ****** ********* ******* *****…" at bounding box center [242, 287] width 44 height 23
click at [224, 284] on select "***** ******* ******** ***** ***** *** **** **** ****** ********* ******* *****…" at bounding box center [242, 287] width 44 height 23
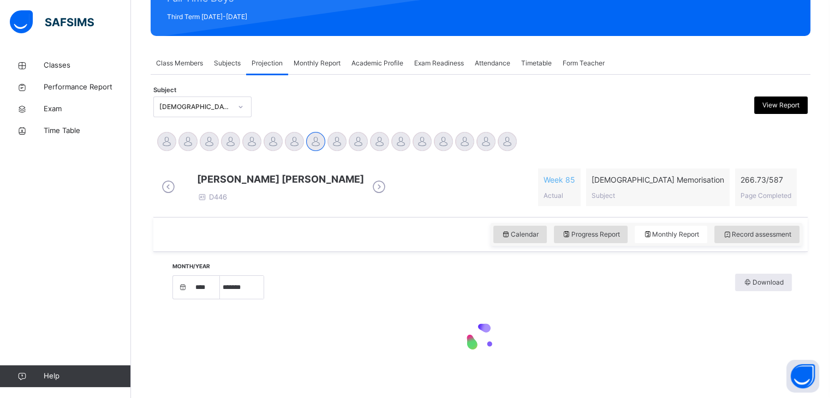
click at [245, 187] on span "[PERSON_NAME] [PERSON_NAME]" at bounding box center [280, 179] width 167 height 15
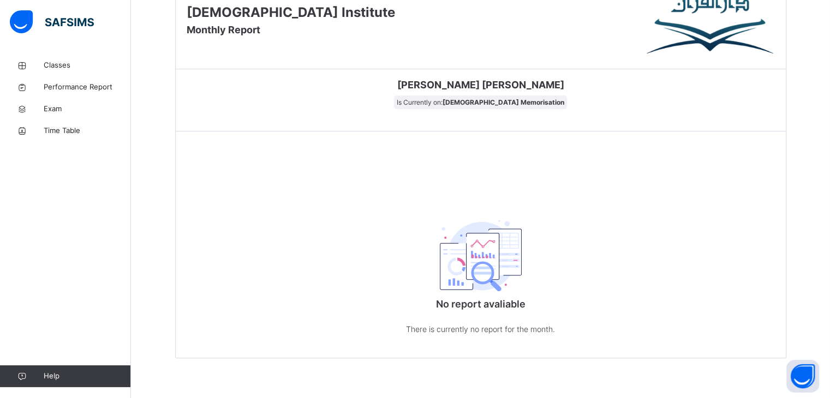
scroll to position [516, 0]
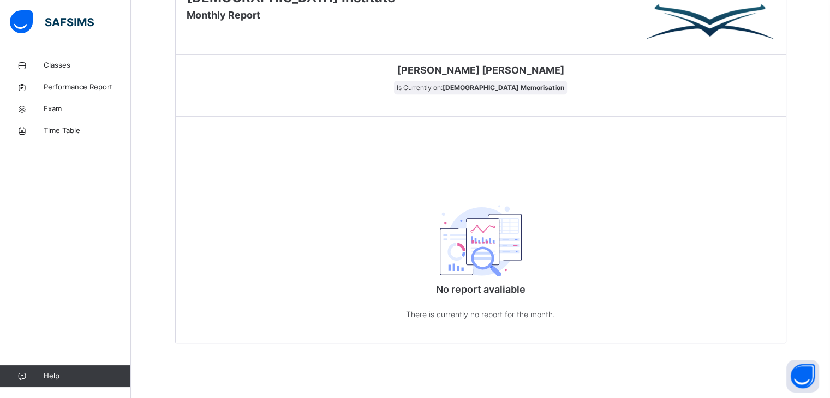
click at [245, 188] on div "No report avaliable There is currently no report for the month." at bounding box center [481, 259] width 610 height 169
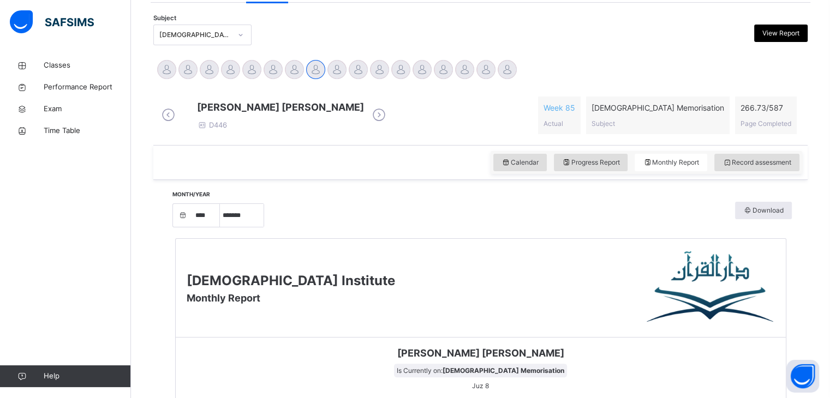
scroll to position [181, 0]
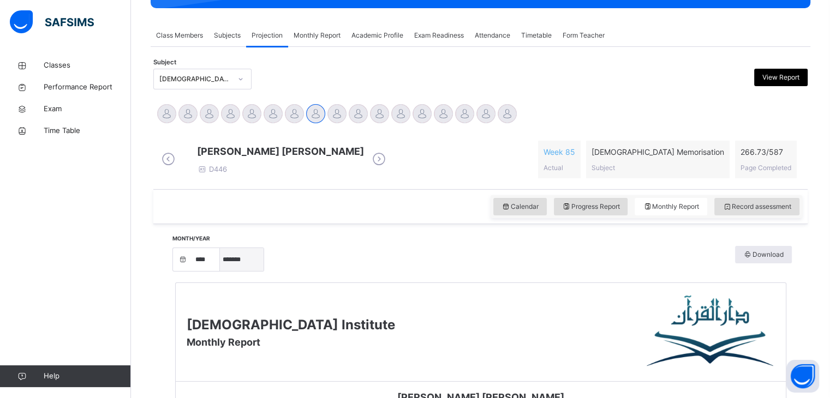
click at [263, 271] on select "***** ******* ******** ***** ***** *** **** **** ****** ********* ******* *****…" at bounding box center [242, 259] width 44 height 23
click at [224, 256] on select "***** ******* ******** ***** ***** *** **** **** ****** ********* ******* *****…" at bounding box center [242, 259] width 44 height 23
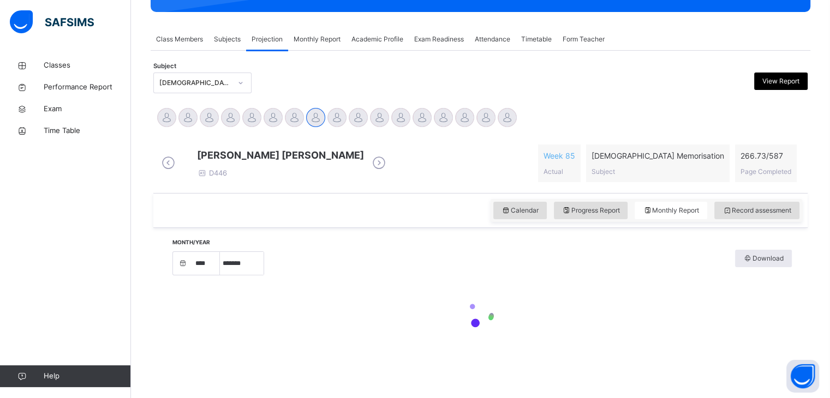
click at [380, 241] on div "Month/Year **** **** **** **** **** **** **** **** **** **** **** **** **** ***…" at bounding box center [480, 296] width 649 height 127
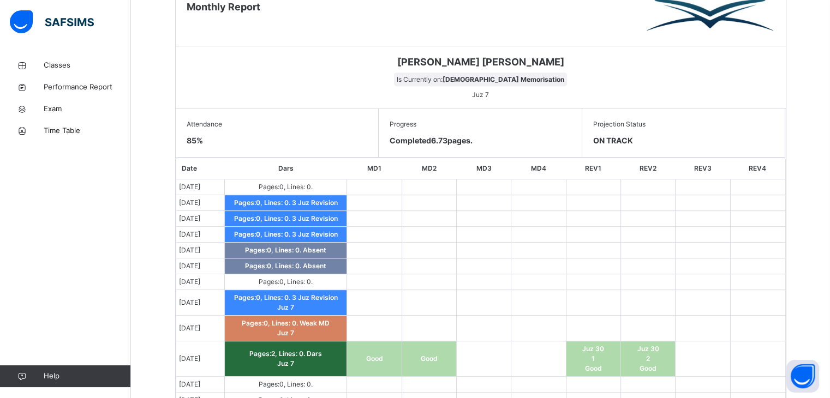
click at [380, 241] on td at bounding box center [374, 235] width 55 height 16
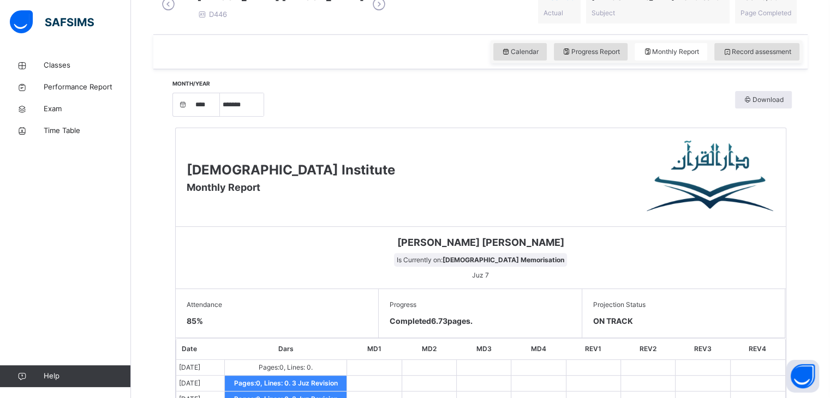
scroll to position [328, 0]
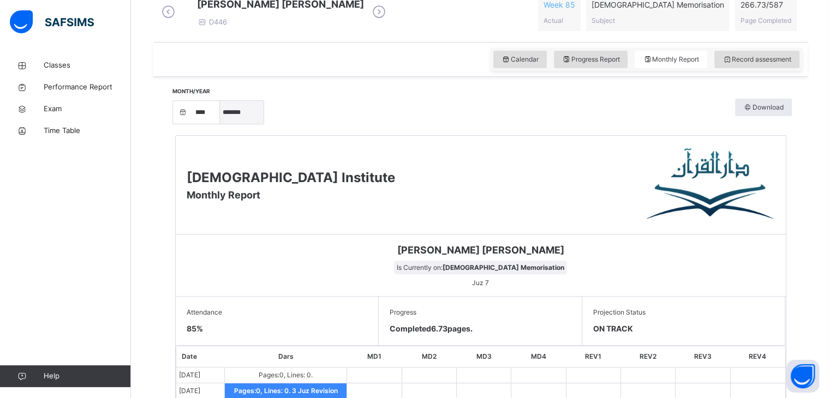
click at [252, 124] on select "***** ******* ******** ***** ***** *** **** **** ****** ********* ******* *****…" at bounding box center [242, 112] width 44 height 23
click at [224, 124] on select "***** ******* ******** ***** ***** *** **** **** ****** ********* ******* *****…" at bounding box center [242, 112] width 44 height 23
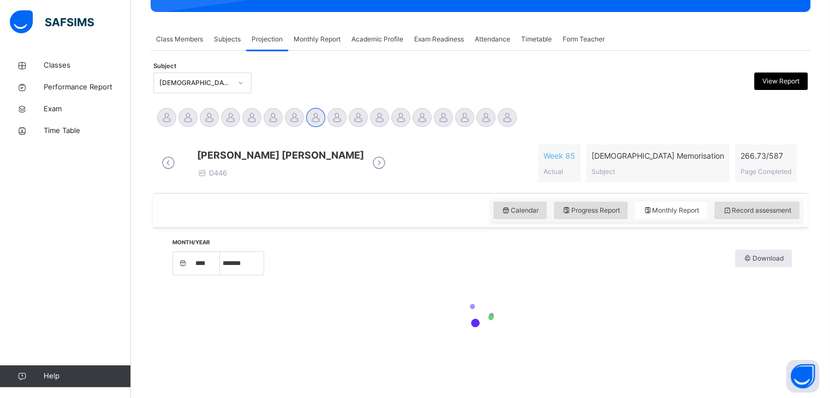
scroll to position [185, 0]
click at [247, 173] on div "[PERSON_NAME] [PERSON_NAME] D446" at bounding box center [280, 163] width 167 height 31
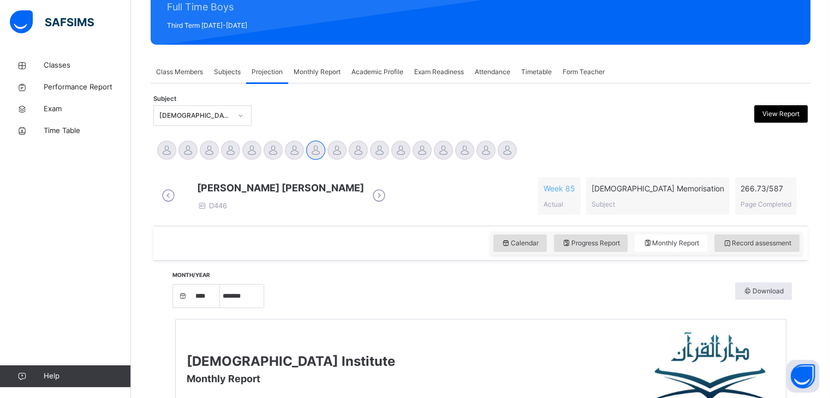
scroll to position [116, 0]
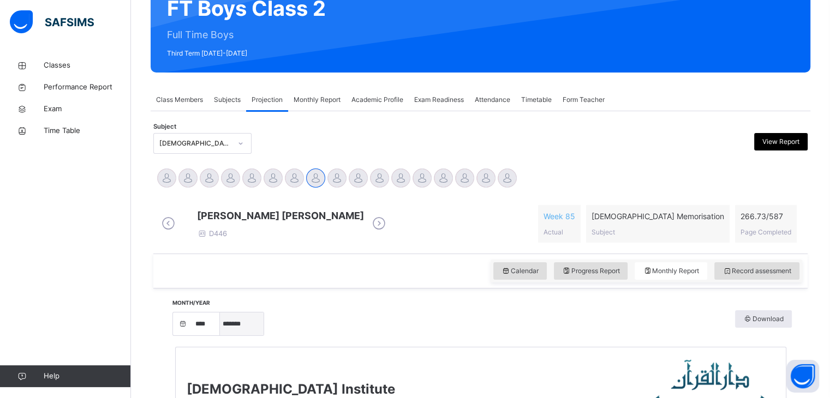
click at [231, 335] on select "***** ******* ******** ***** ***** *** **** **** ****** ********* ******* *****…" at bounding box center [242, 324] width 44 height 23
click at [224, 321] on select "***** ******* ******** ***** ***** *** **** **** ****** ********* ******* *****…" at bounding box center [242, 324] width 44 height 23
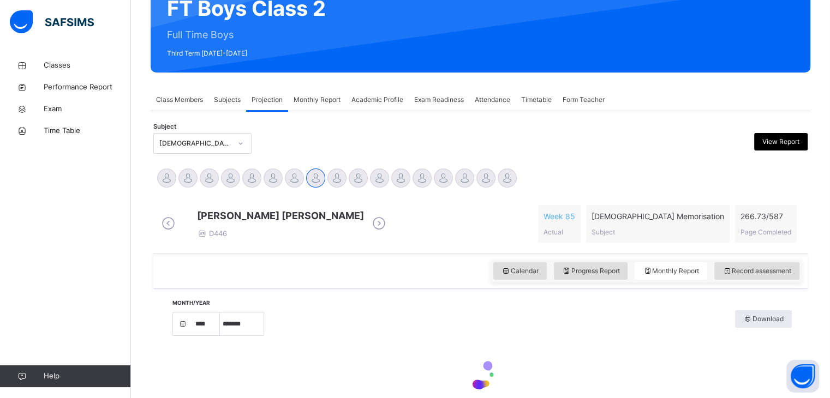
click at [325, 239] on div "[PERSON_NAME] [PERSON_NAME] D446" at bounding box center [274, 223] width 230 height 31
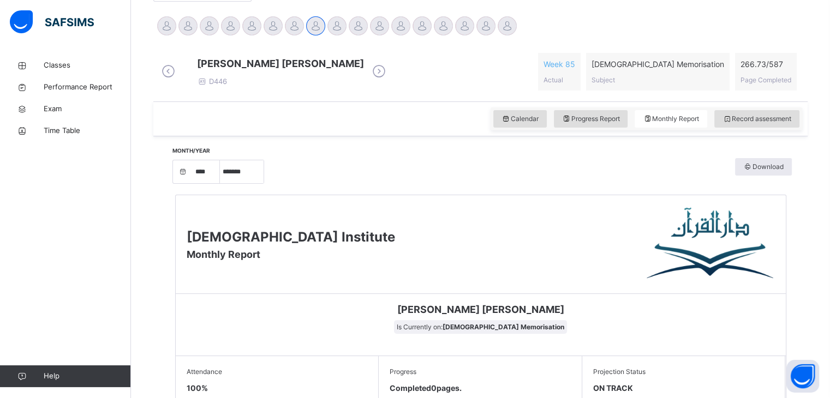
scroll to position [135, 0]
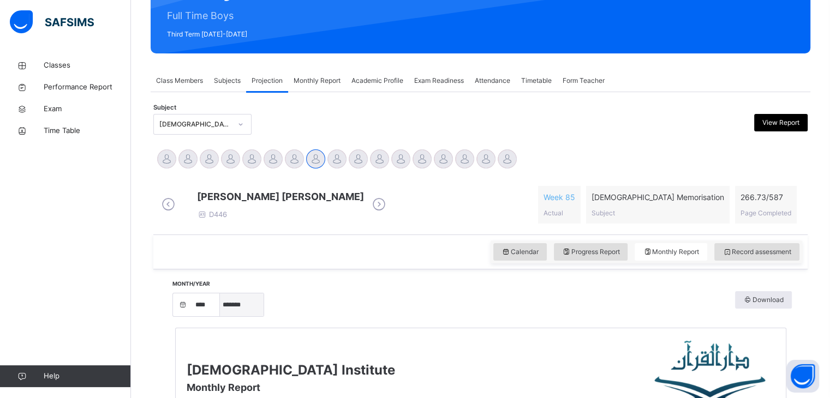
click at [263, 316] on select "***** ******* ******** ***** ***** *** **** **** ****** ********* ******* *****…" at bounding box center [242, 304] width 44 height 23
select select "*"
click at [224, 302] on select "***** ******* ******** ***** ***** *** **** **** ****** ********* ******* *****…" at bounding box center [242, 304] width 44 height 23
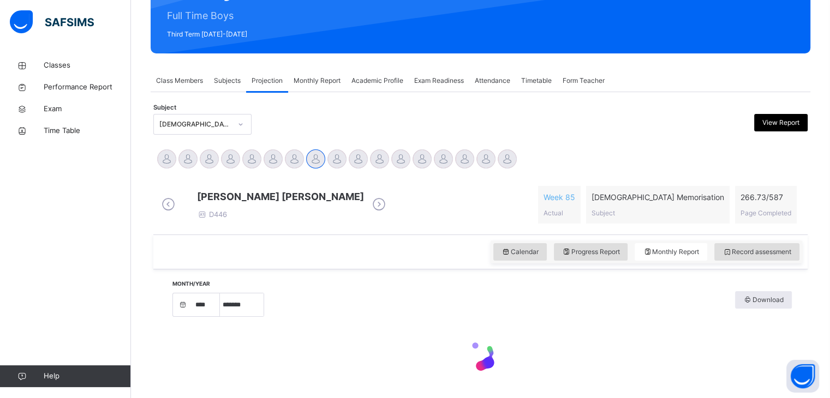
click at [250, 243] on div "Calendar Progress Report Monthly Report Record assessment" at bounding box center [480, 252] width 654 height 35
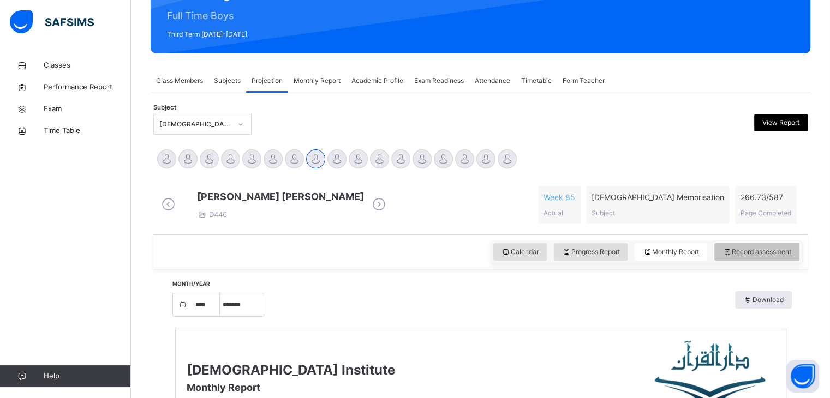
click at [799, 253] on div "Record assessment" at bounding box center [756, 251] width 85 height 17
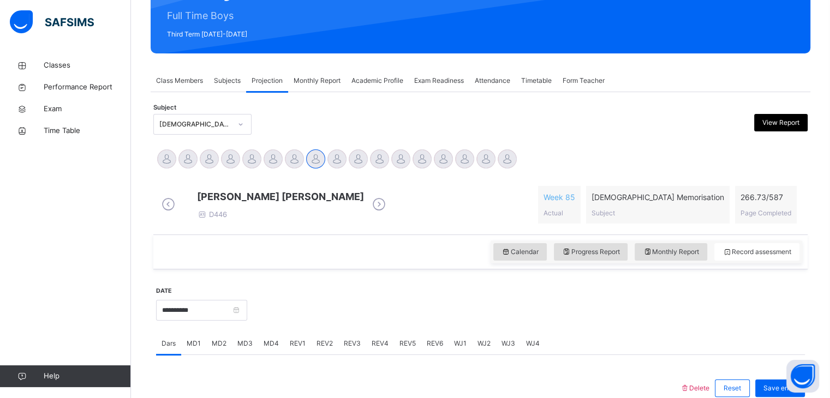
click at [446, 73] on div "Exam Readiness" at bounding box center [439, 81] width 61 height 22
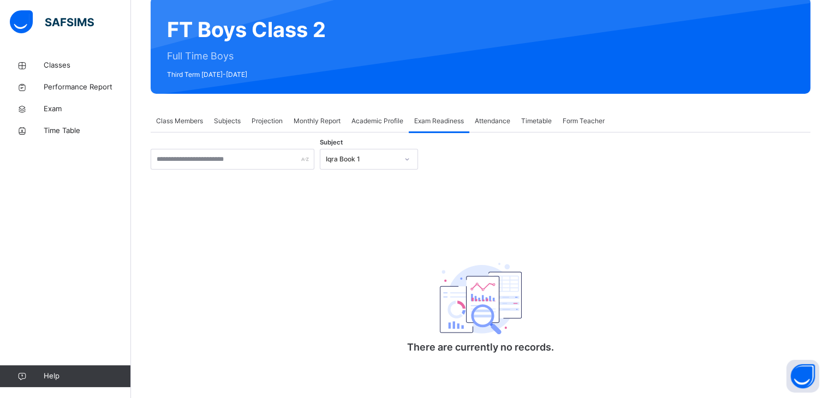
click at [392, 112] on div "Academic Profile" at bounding box center [377, 121] width 63 height 22
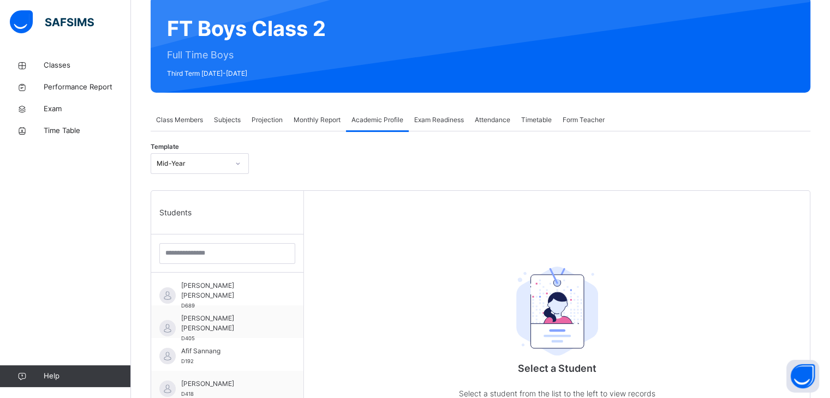
scroll to position [135, 0]
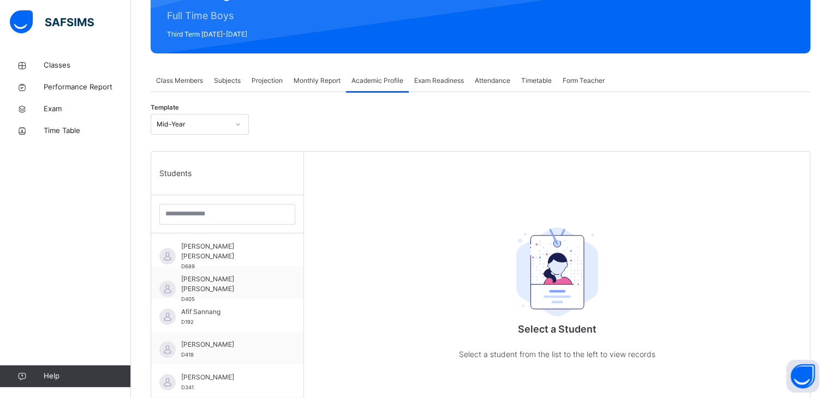
click at [273, 79] on span "Projection" at bounding box center [266, 81] width 31 height 10
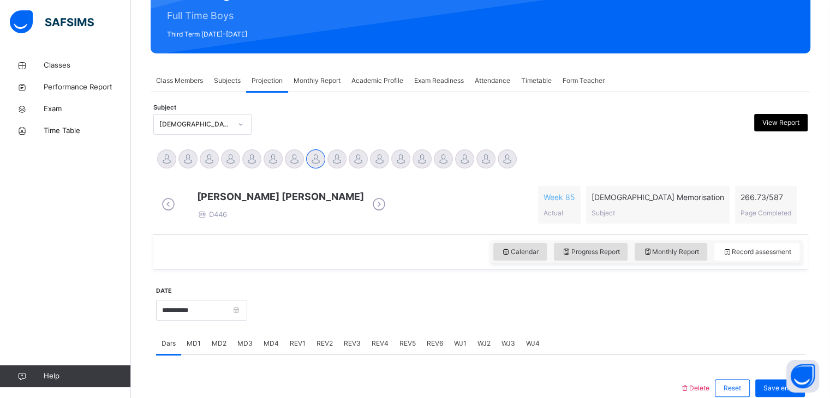
click at [363, 78] on span "Academic Profile" at bounding box center [377, 81] width 52 height 10
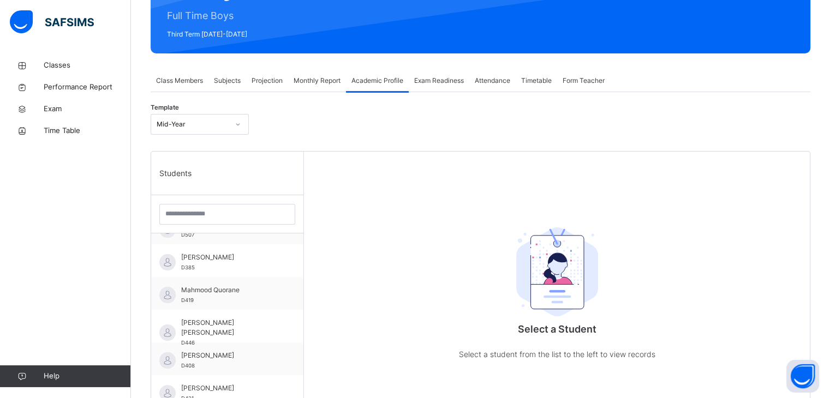
scroll to position [190, 0]
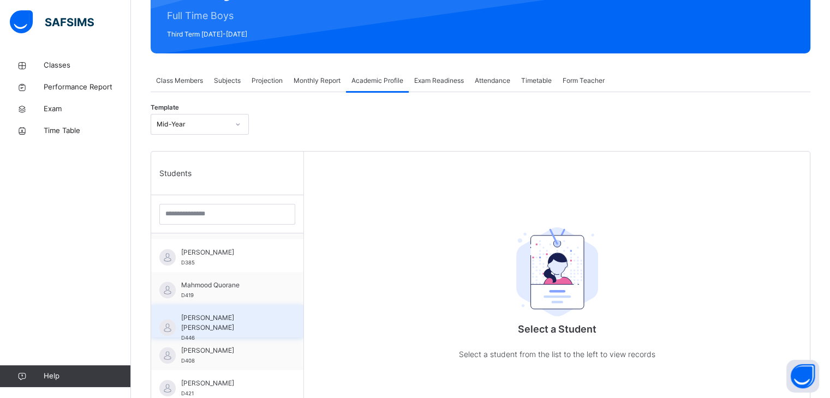
click at [263, 319] on span "[PERSON_NAME] [PERSON_NAME]" at bounding box center [230, 323] width 98 height 20
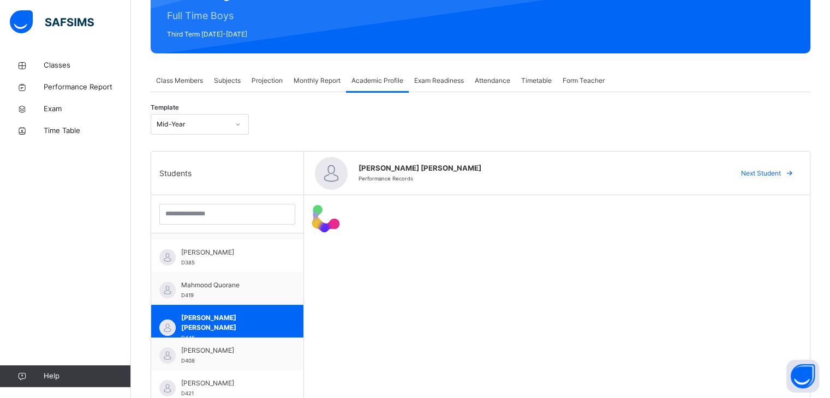
click at [454, 242] on div at bounding box center [557, 218] width 506 height 46
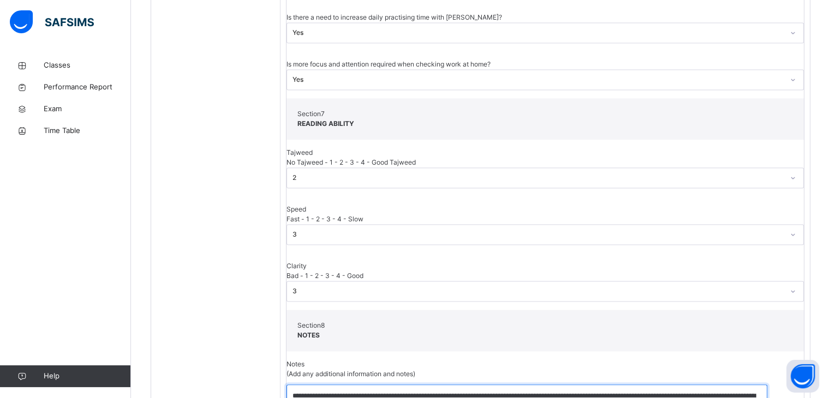
scroll to position [0, 0]
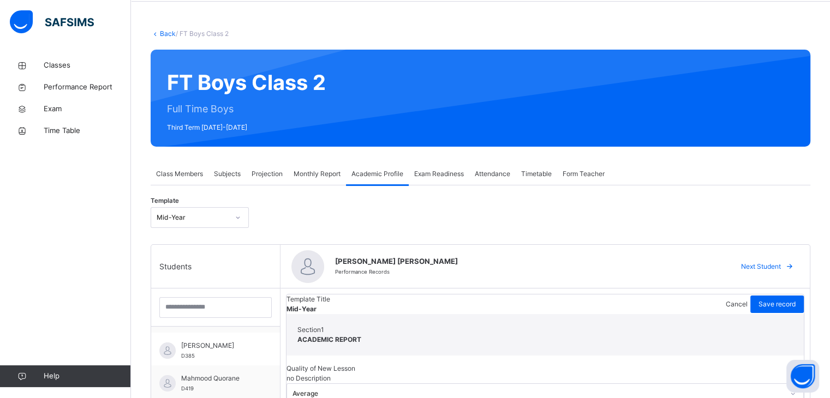
scroll to position [39, 0]
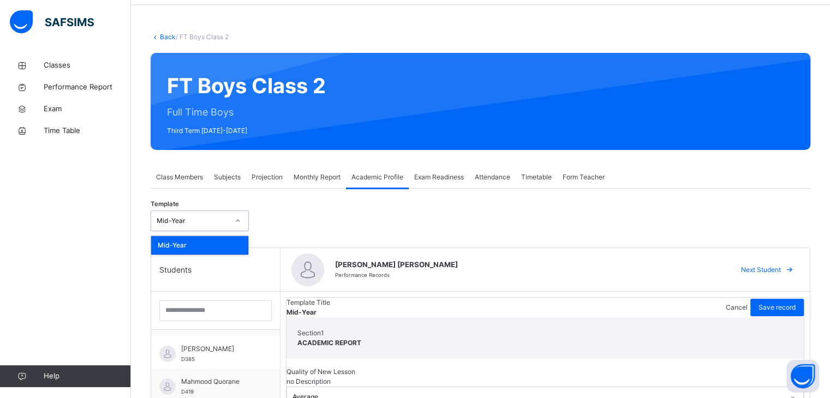
click at [223, 220] on div "Mid-Year" at bounding box center [193, 221] width 72 height 10
click at [219, 236] on div "Mid-Year" at bounding box center [199, 245] width 97 height 19
click at [304, 176] on span "Monthly Report" at bounding box center [316, 177] width 47 height 10
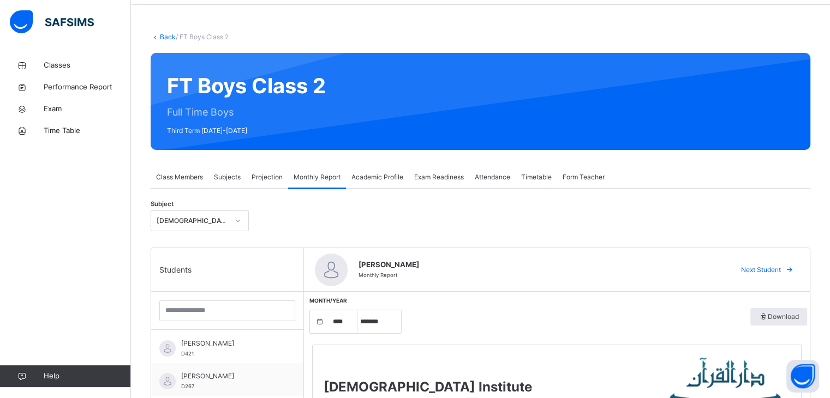
click at [271, 182] on div "Projection" at bounding box center [267, 177] width 42 height 22
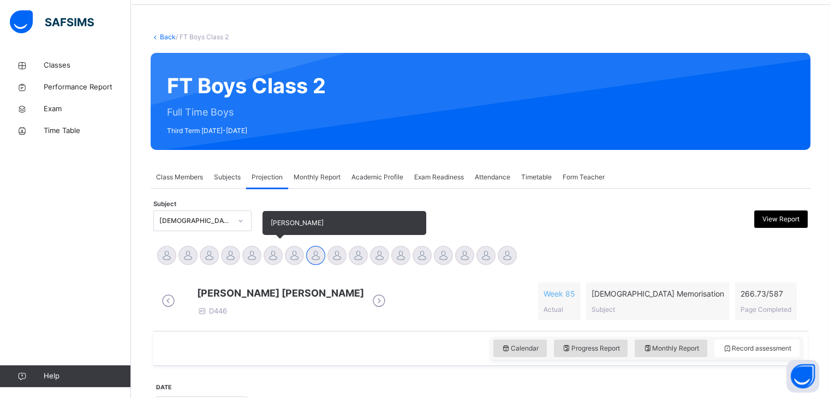
click at [266, 257] on div at bounding box center [272, 255] width 19 height 19
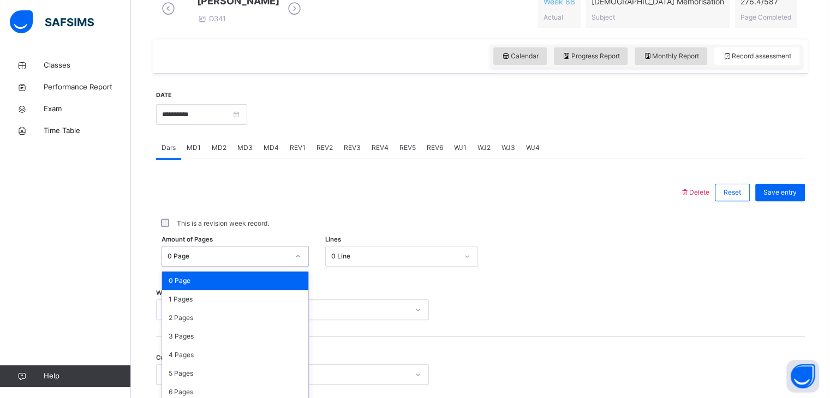
click at [262, 259] on div "option 0 Page focused, 1 of 588. 588 results available. Use Up and Down to choo…" at bounding box center [234, 256] width 147 height 21
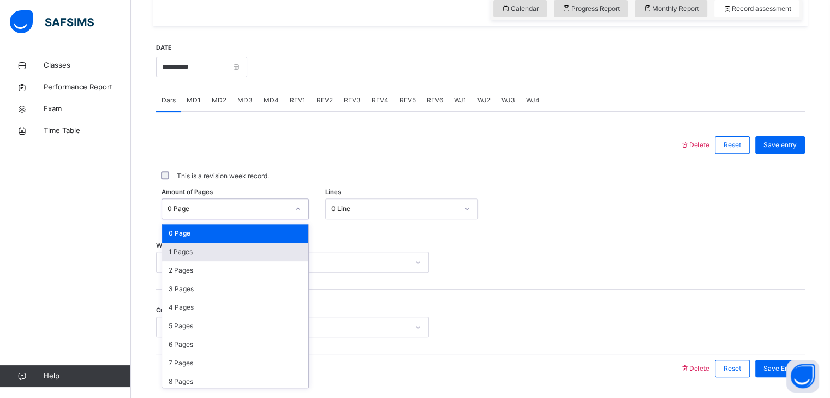
scroll to position [381, 0]
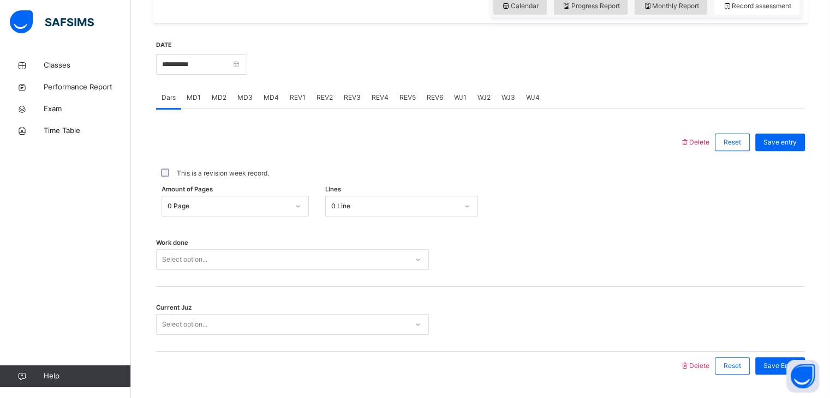
click at [379, 244] on div "Work done Select option..." at bounding box center [480, 254] width 649 height 65
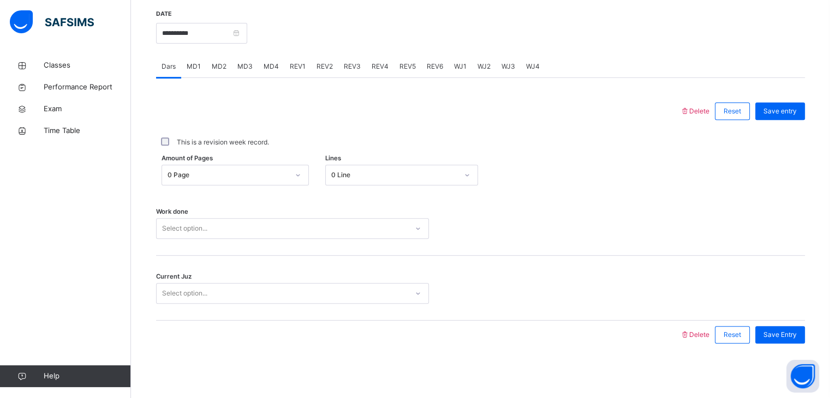
click at [290, 239] on div "Select option..." at bounding box center [292, 228] width 273 height 21
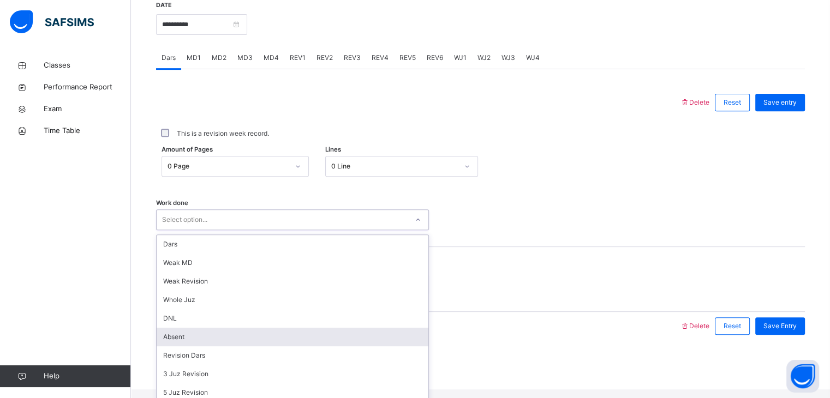
click at [248, 346] on div "Absent" at bounding box center [293, 337] width 272 height 19
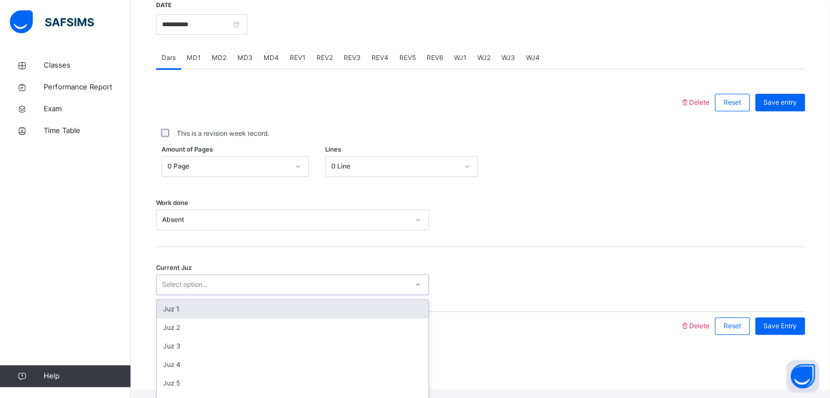
click at [196, 292] on div "Select option..." at bounding box center [184, 284] width 45 height 21
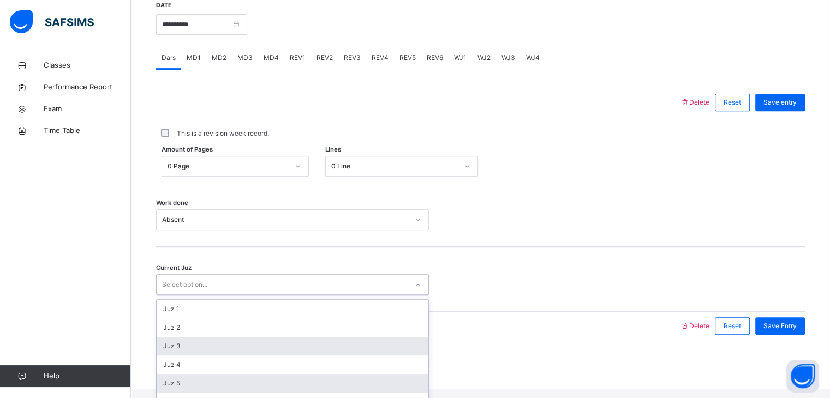
scroll to position [106, 0]
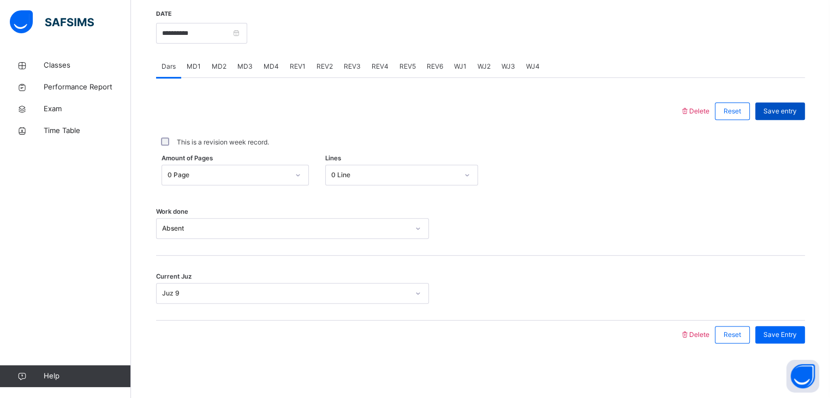
click at [800, 105] on div "Save entry" at bounding box center [780, 111] width 50 height 17
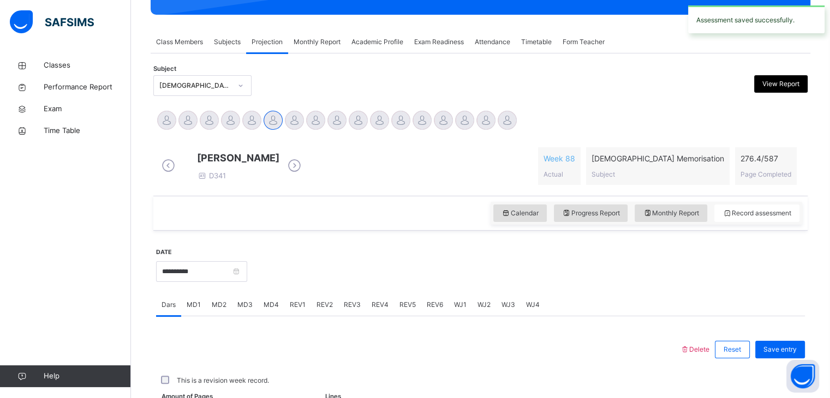
scroll to position [421, 0]
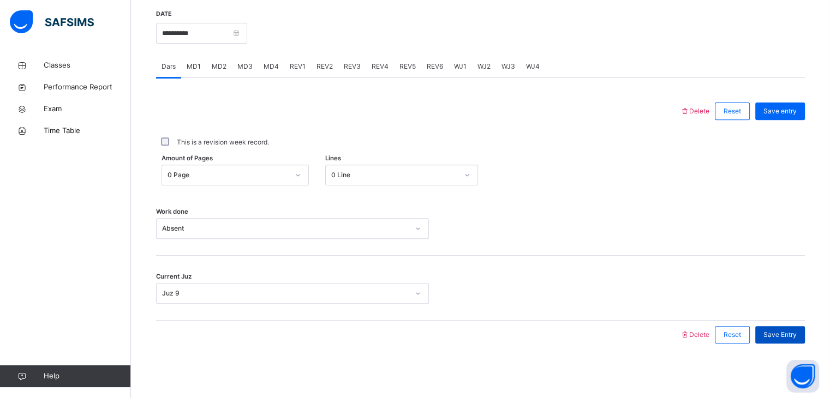
click at [779, 334] on span "Save Entry" at bounding box center [779, 335] width 33 height 10
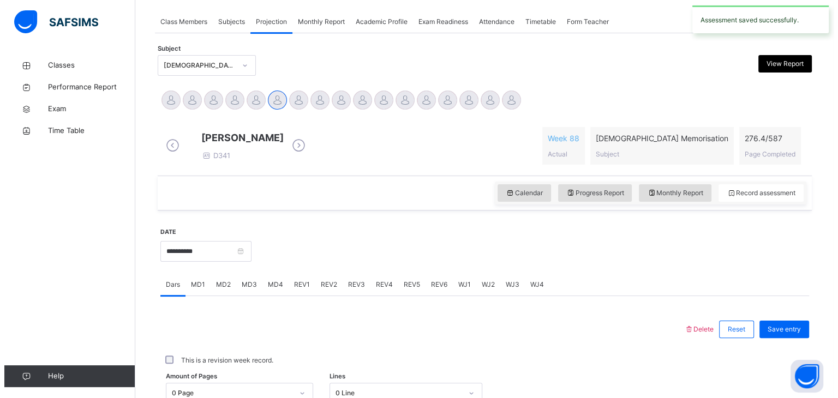
scroll to position [192, 0]
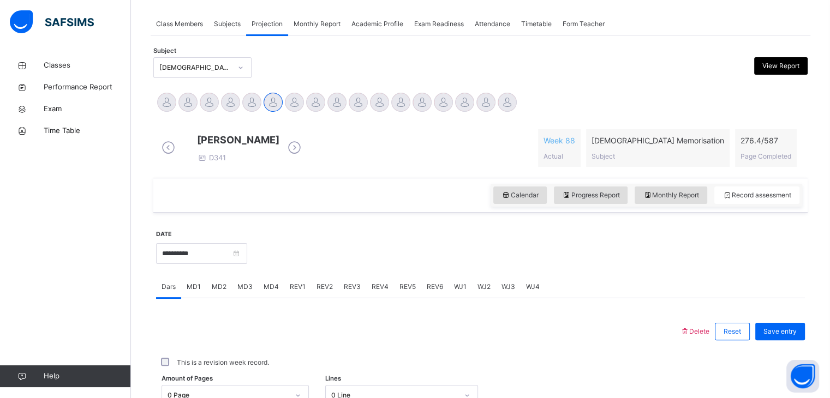
click at [774, 68] on span "View Report" at bounding box center [780, 66] width 37 height 10
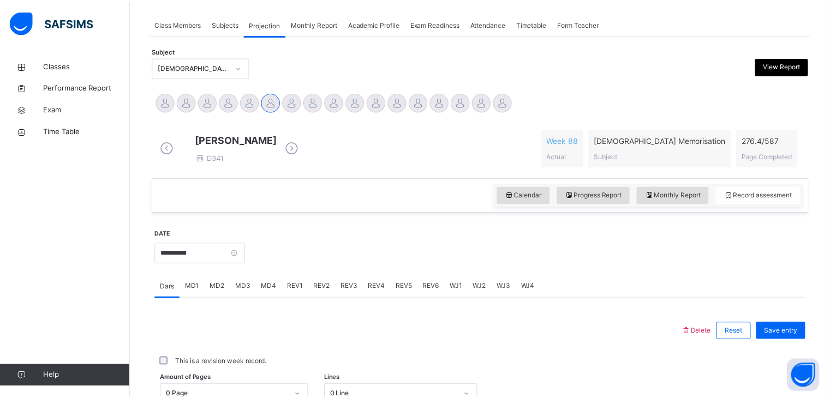
scroll to position [1, 0]
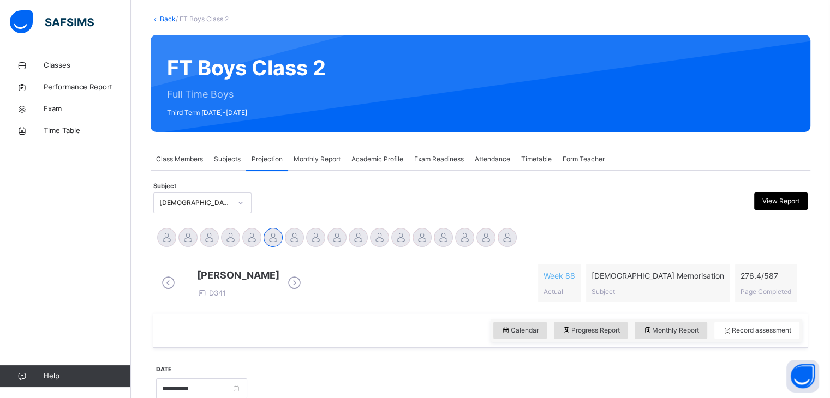
scroll to position [57, 0]
drag, startPoint x: 418, startPoint y: 265, endPoint x: 341, endPoint y: 263, distance: 76.4
click at [341, 263] on div "[PERSON_NAME] D341 Week 88 Actual [DEMOGRAPHIC_DATA] Memorisation Subject 276.4…" at bounding box center [480, 283] width 649 height 54
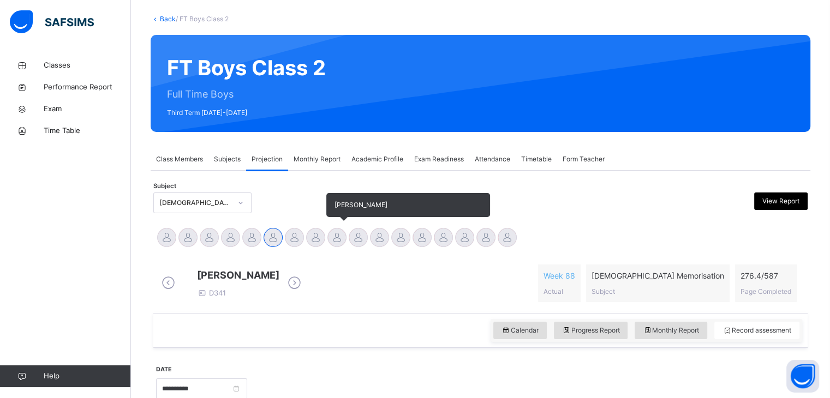
click at [335, 241] on div at bounding box center [336, 237] width 19 height 19
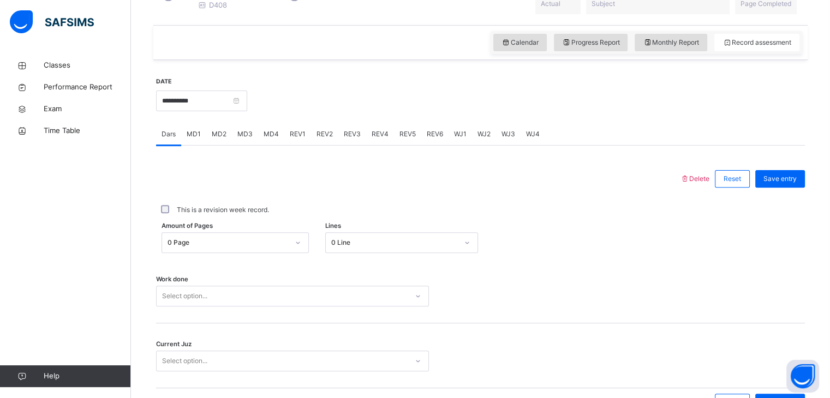
click at [238, 248] on div "0 Page" at bounding box center [234, 242] width 147 height 21
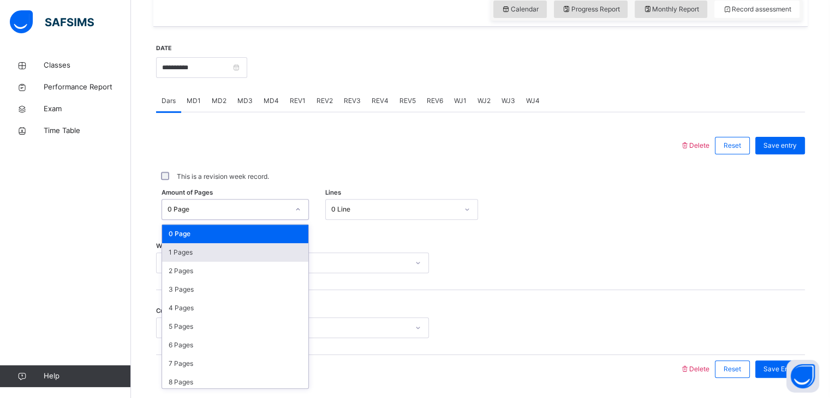
scroll to position [381, 0]
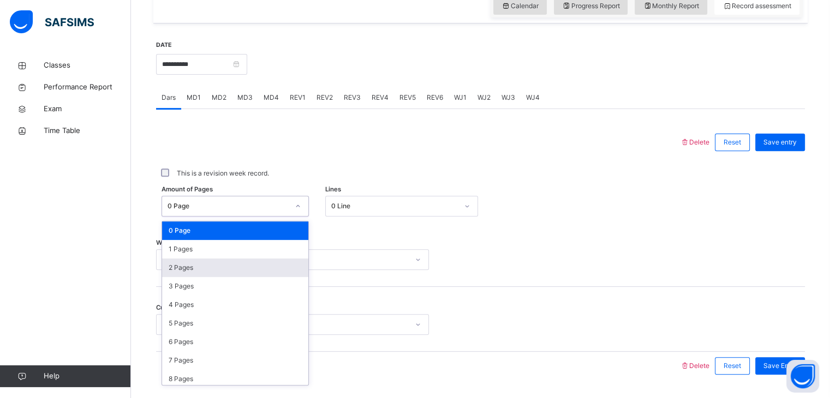
click at [235, 267] on div "2 Pages" at bounding box center [235, 268] width 146 height 19
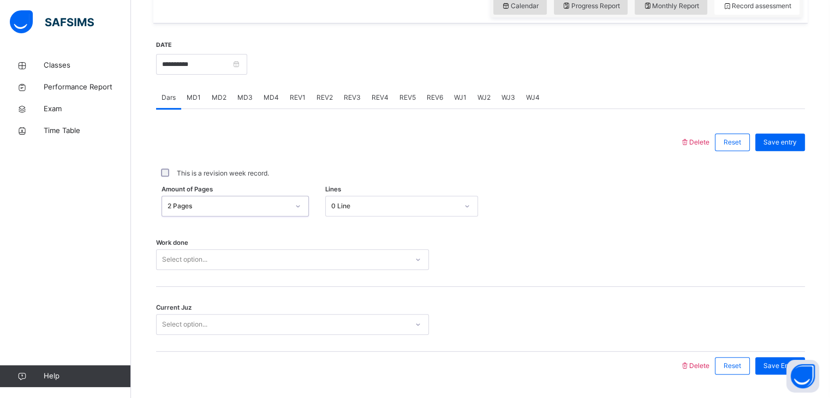
drag, startPoint x: 250, startPoint y: 202, endPoint x: 250, endPoint y: 207, distance: 5.5
click at [250, 203] on div "Amount of Pages option 2 Pages, selected. 0 results available. Select is focuse…" at bounding box center [480, 206] width 649 height 32
click at [250, 222] on div "Amount of Pages 2 Pages Lines 0 Line" at bounding box center [480, 206] width 649 height 32
click at [250, 209] on div "2 Pages" at bounding box center [227, 206] width 121 height 10
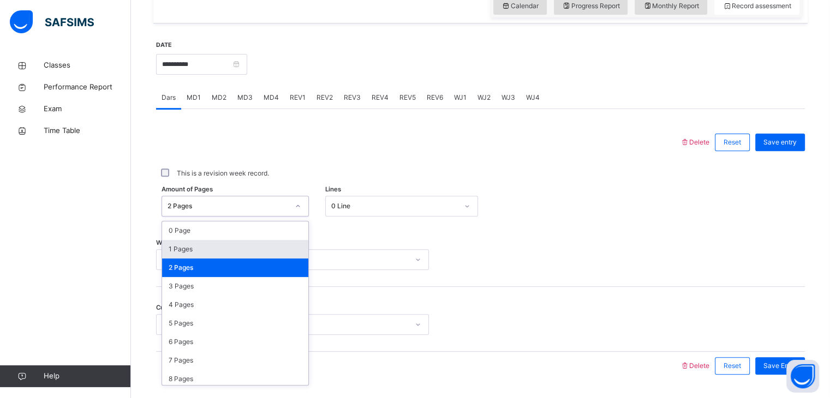
click at [233, 269] on div "2 Pages" at bounding box center [235, 268] width 146 height 19
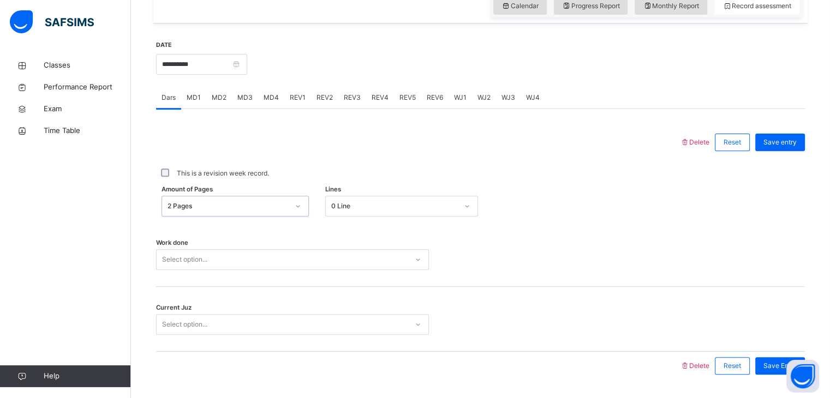
click at [235, 215] on div "2 Pages" at bounding box center [224, 206] width 125 height 17
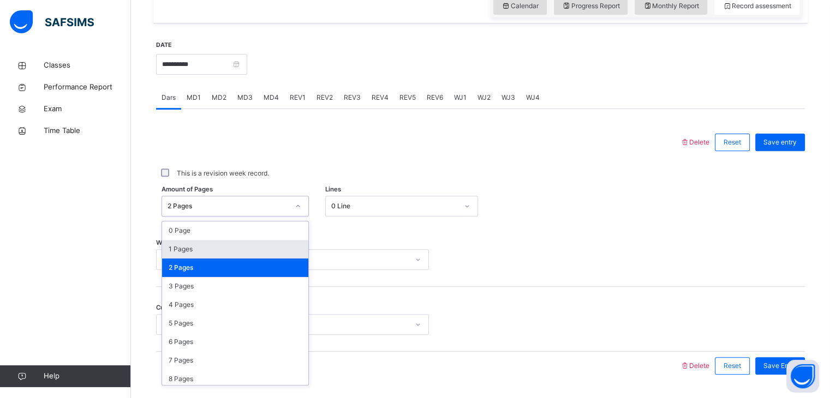
click at [228, 258] on div "1 Pages" at bounding box center [235, 249] width 146 height 19
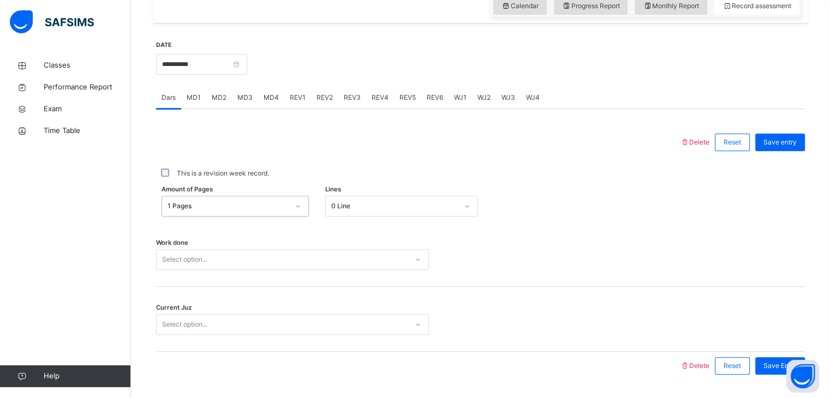
click at [351, 215] on div "0 Line" at bounding box center [391, 206] width 131 height 17
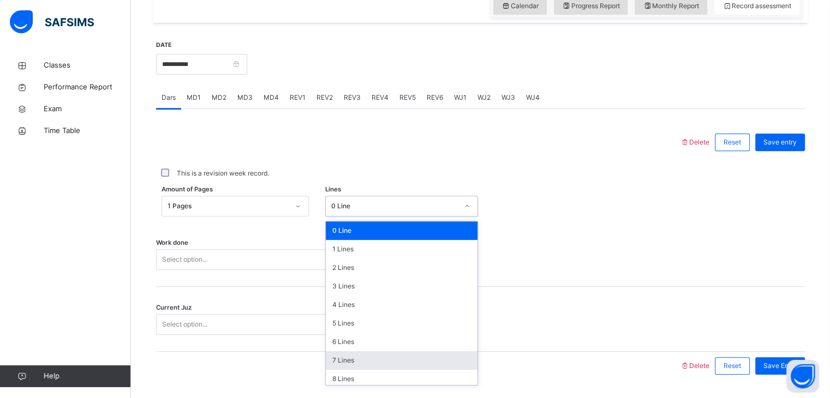
type input "**"
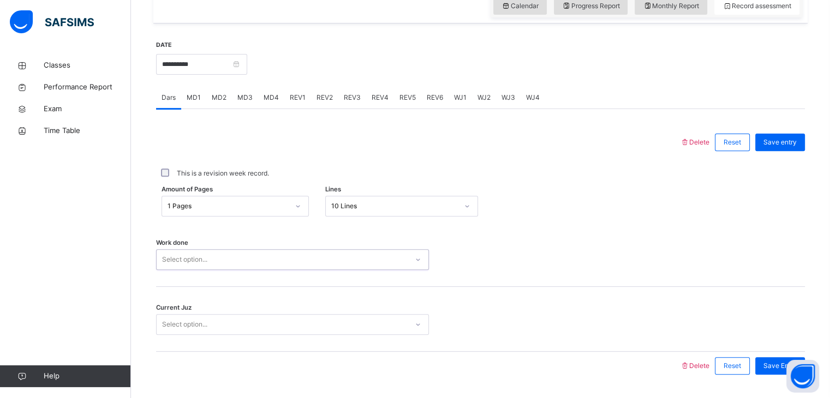
scroll to position [421, 0]
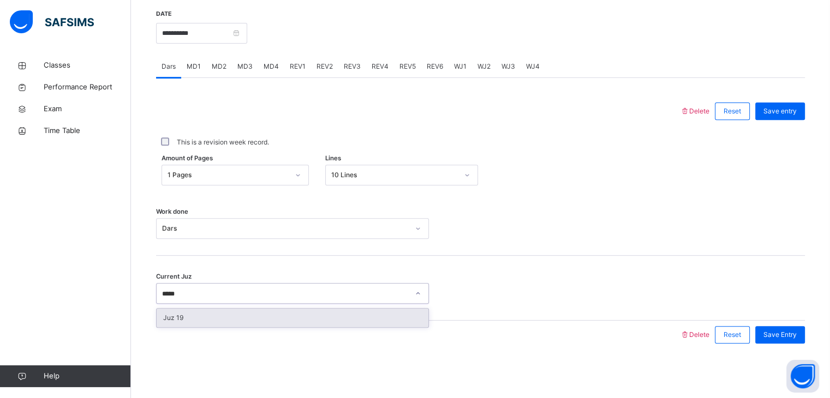
type input "******"
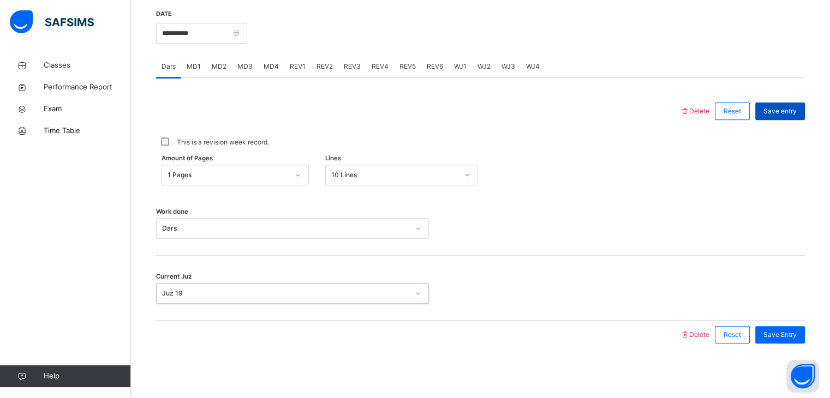
click at [783, 111] on span "Save entry" at bounding box center [779, 111] width 33 height 10
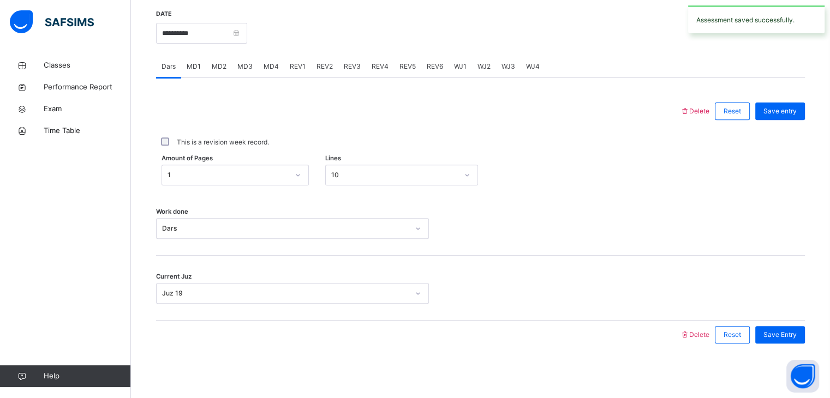
scroll to position [392, 0]
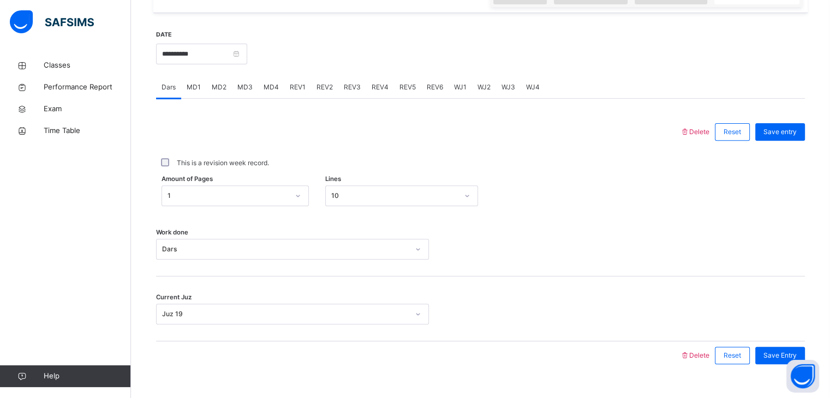
click at [214, 92] on span "MD2" at bounding box center [219, 87] width 15 height 10
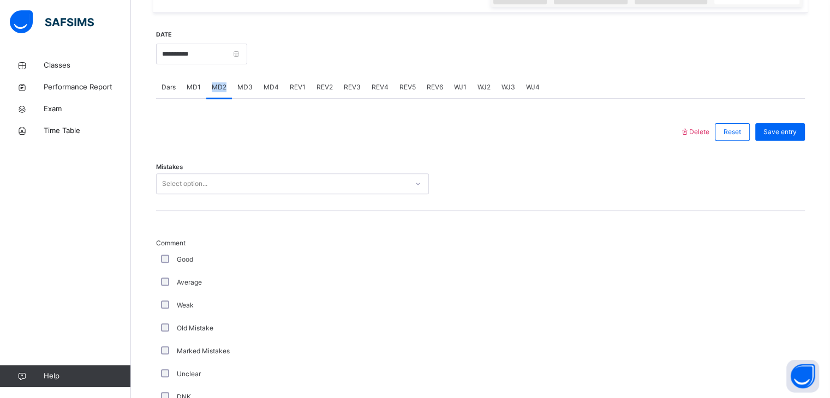
click at [214, 92] on span "MD2" at bounding box center [219, 87] width 15 height 10
click at [59, 221] on div "Classes Performance Report Exam Time Table Help" at bounding box center [65, 221] width 131 height 355
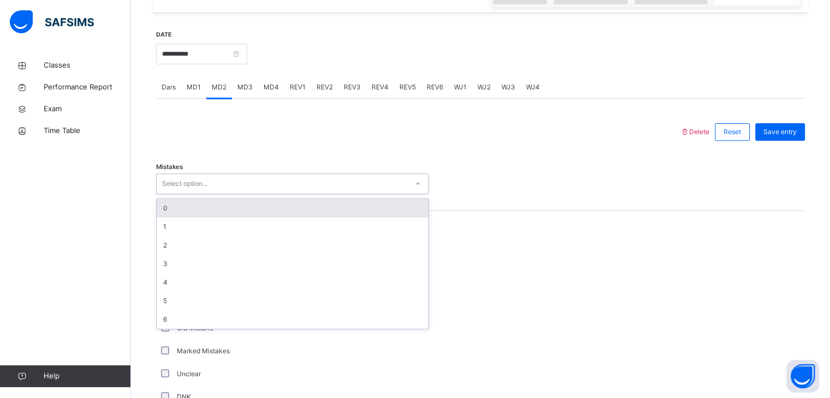
click at [228, 194] on div "Select option..." at bounding box center [292, 183] width 273 height 21
click at [181, 218] on div "0" at bounding box center [293, 208] width 272 height 19
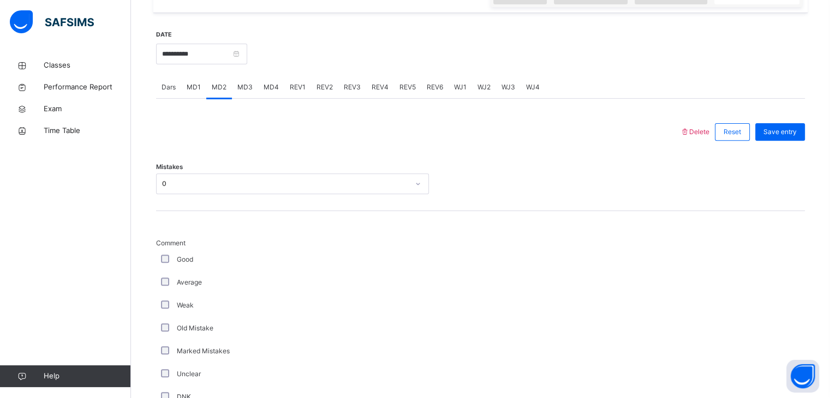
scroll to position [613, 0]
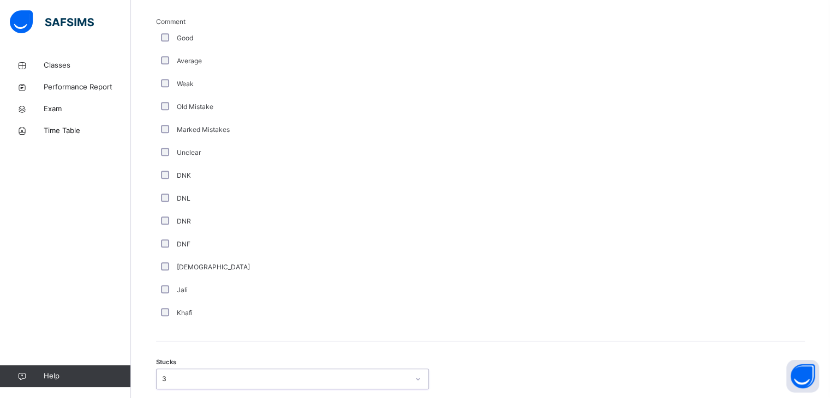
click at [218, 389] on div "Delete Reset Save entry Mistakes 0 Comment Good Average Weak Old Mistake Marked…" at bounding box center [480, 337] width 649 height 883
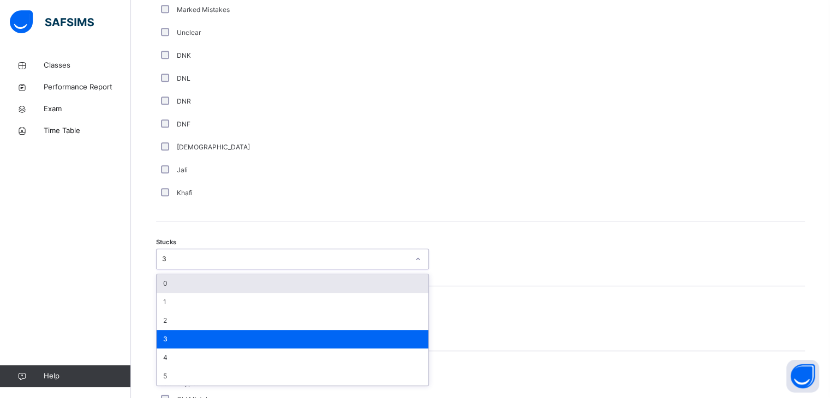
click at [212, 264] on div "3" at bounding box center [285, 259] width 247 height 10
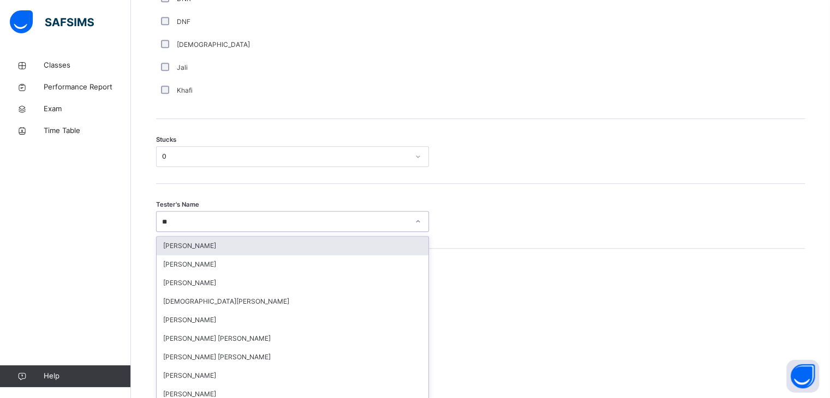
scroll to position [851, 0]
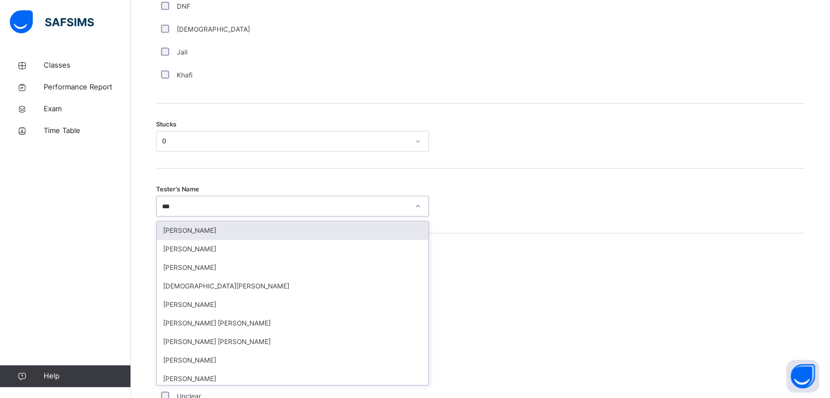
type input "****"
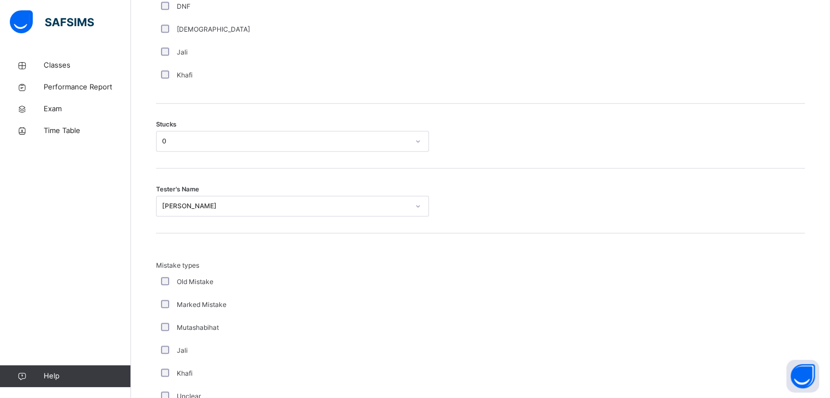
scroll to position [1051, 0]
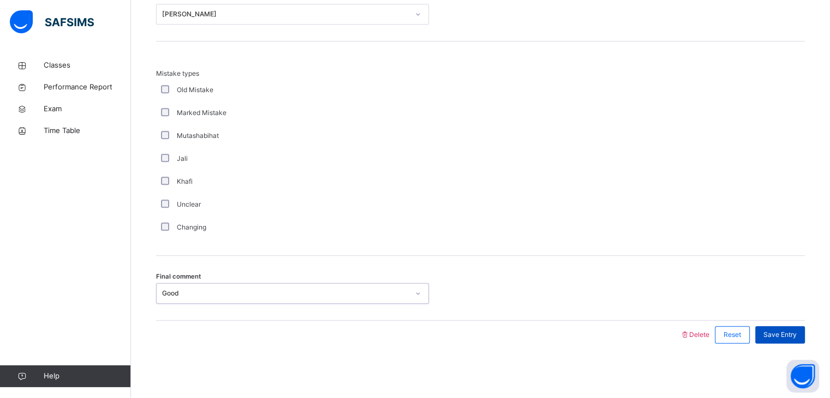
click at [805, 334] on div "Save Entry" at bounding box center [780, 334] width 50 height 17
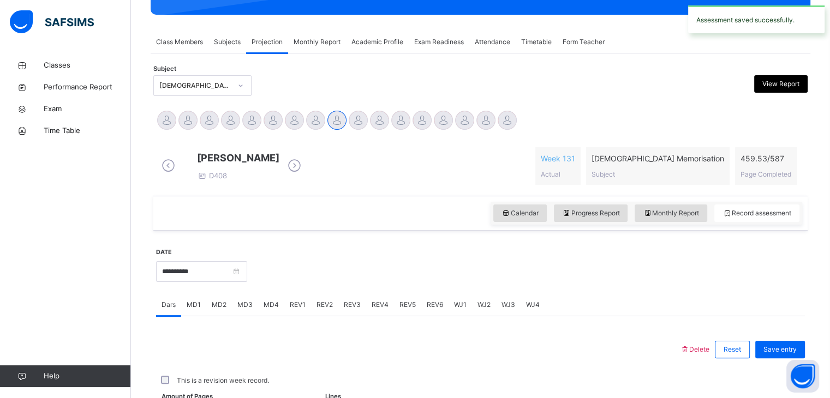
scroll to position [421, 0]
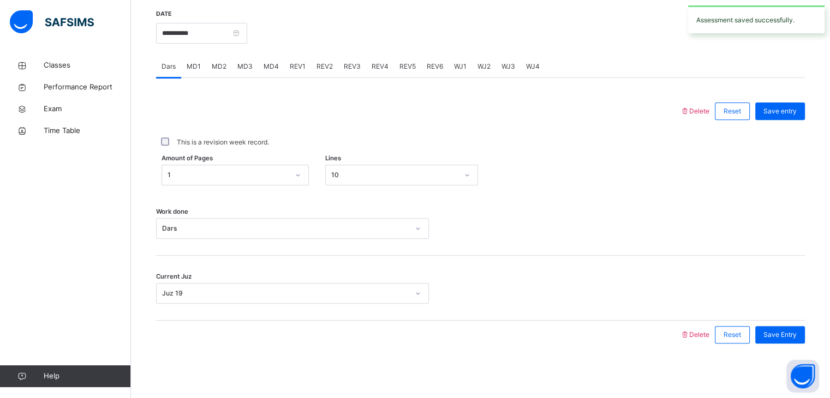
click at [273, 61] on div "MD4" at bounding box center [271, 67] width 26 height 22
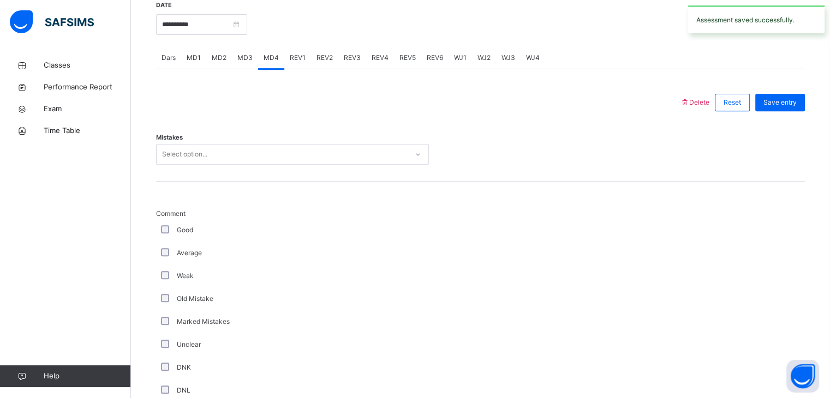
scroll to position [1051, 0]
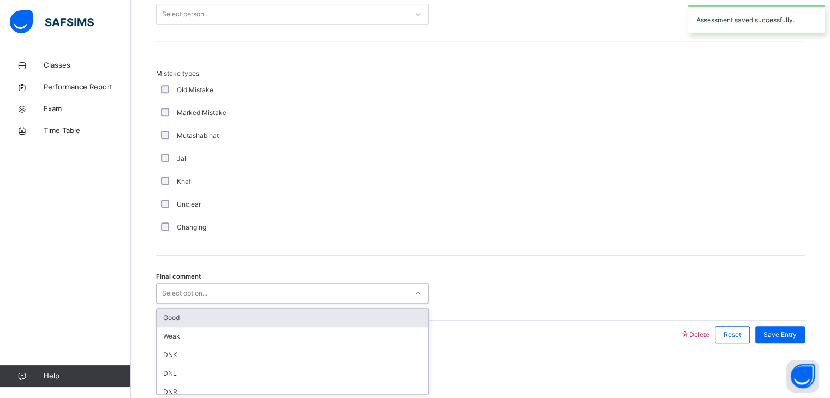
click at [267, 297] on div "Select option..." at bounding box center [282, 293] width 251 height 17
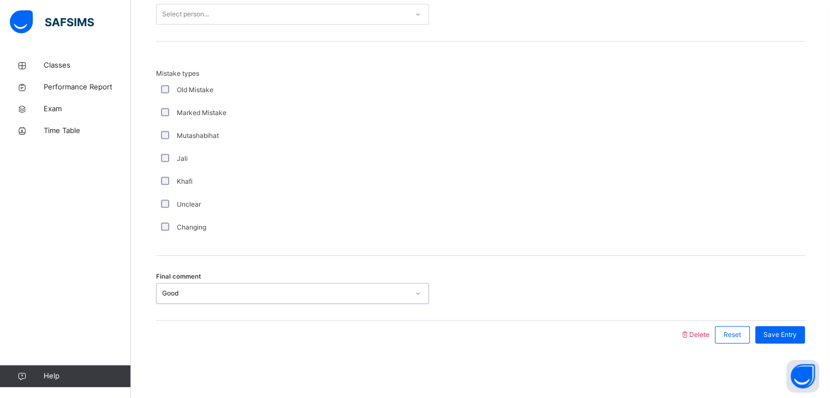
drag, startPoint x: 179, startPoint y: 246, endPoint x: 175, endPoint y: 241, distance: 7.0
click at [176, 242] on div "Mistake types Old Mistake Marked Mistake Mutashabihat [PERSON_NAME] Unclear Cha…" at bounding box center [480, 148] width 649 height 214
click at [169, 233] on div "Changing" at bounding box center [292, 227] width 273 height 23
click at [169, 232] on div "Changing" at bounding box center [292, 227] width 273 height 23
click at [166, 231] on div "Changing" at bounding box center [292, 228] width 267 height 10
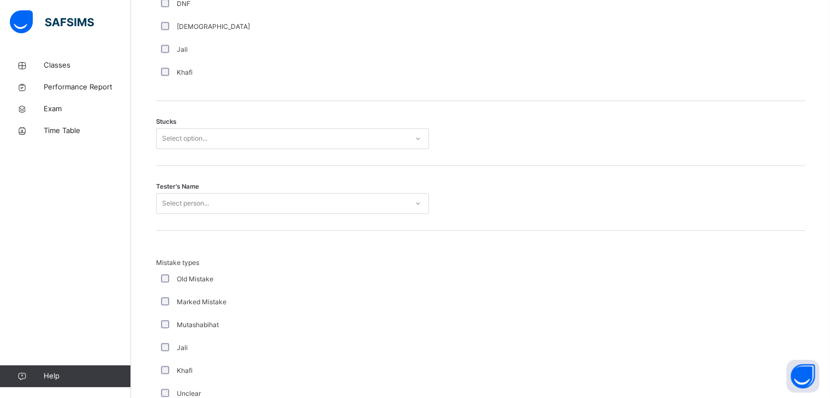
scroll to position [853, 0]
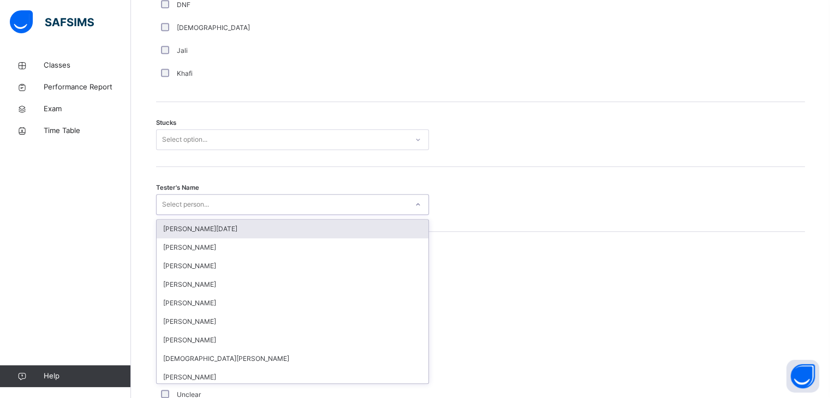
click at [193, 210] on div "Select person..." at bounding box center [185, 204] width 47 height 21
type input "**"
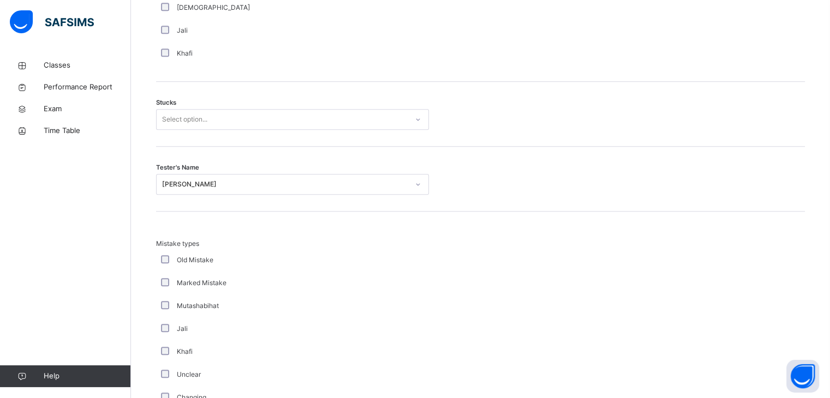
scroll to position [874, 0]
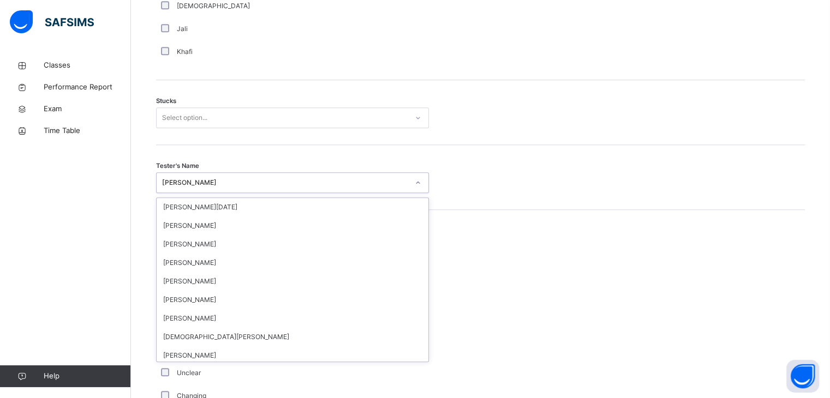
click at [209, 188] on div "[PERSON_NAME]" at bounding box center [285, 183] width 247 height 10
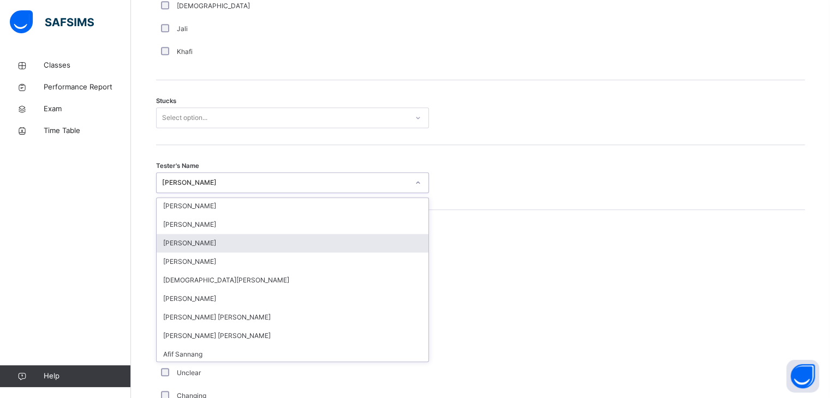
scroll to position [0, 0]
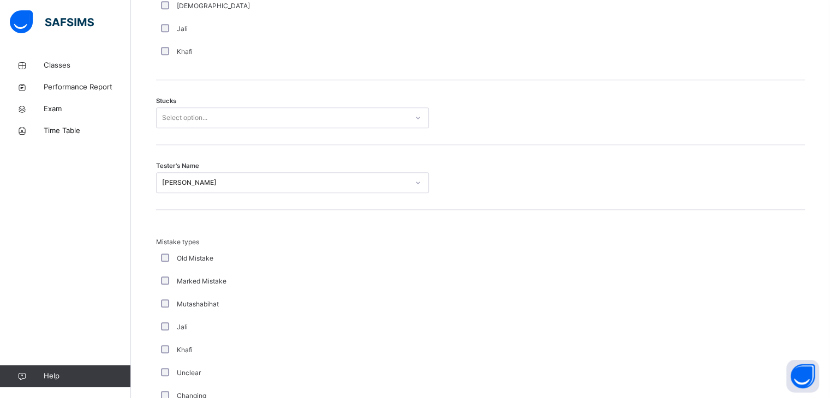
click at [510, 238] on div "Mistake types Old Mistake Marked Mistake Mutashabihat [PERSON_NAME] Unclear Cha…" at bounding box center [480, 317] width 649 height 214
click at [270, 119] on div "Select option..." at bounding box center [282, 118] width 251 height 17
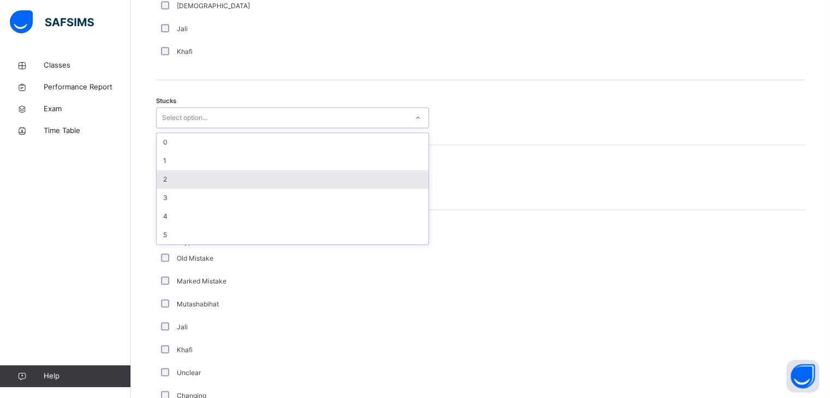
click at [262, 188] on div "2" at bounding box center [293, 179] width 272 height 19
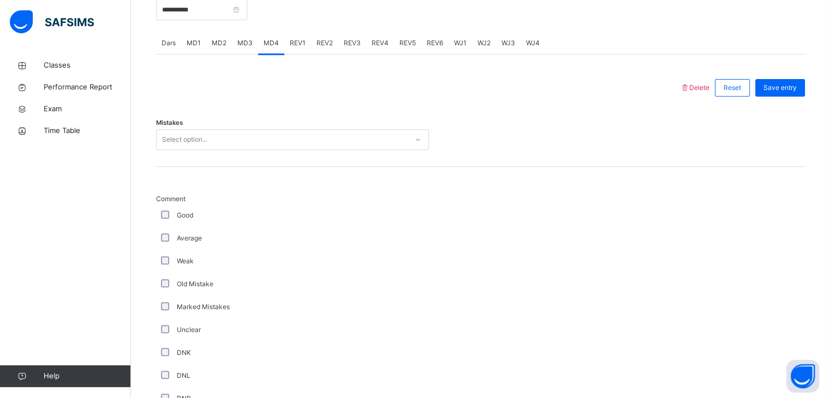
scroll to position [435, 0]
click at [181, 145] on div "Select option..." at bounding box center [184, 140] width 45 height 21
click at [788, 97] on div "Save entry" at bounding box center [780, 88] width 50 height 17
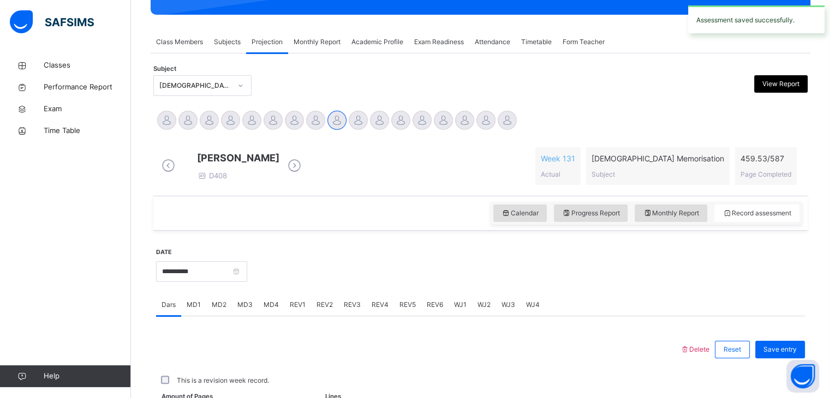
scroll to position [421, 0]
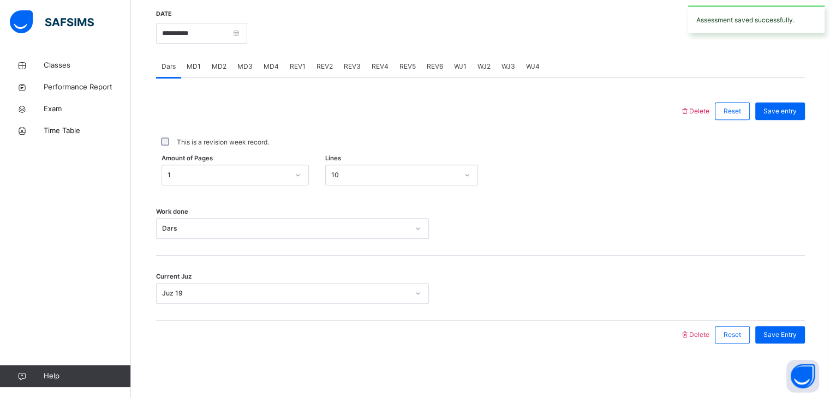
click at [299, 62] on span "REV1" at bounding box center [298, 67] width 16 height 10
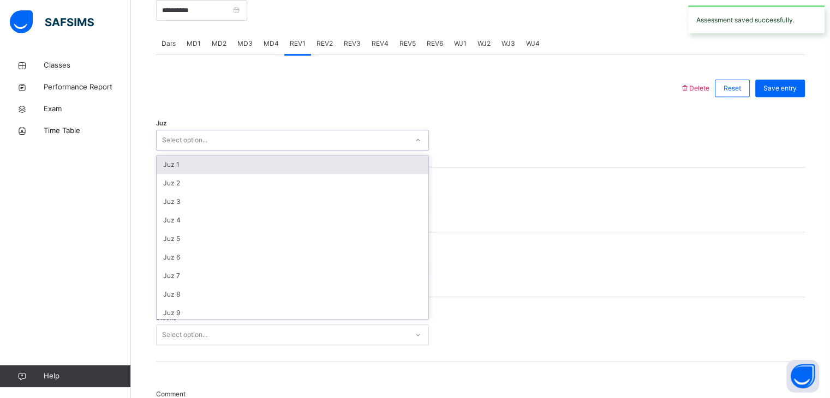
click at [232, 145] on div "Select option..." at bounding box center [282, 140] width 251 height 17
type input "******"
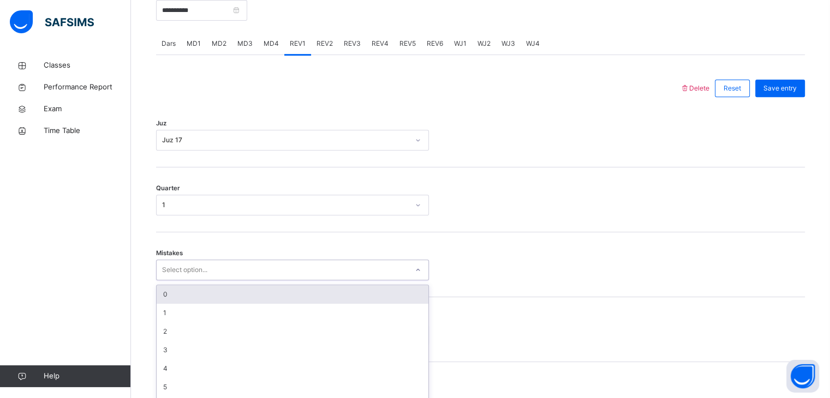
scroll to position [465, 0]
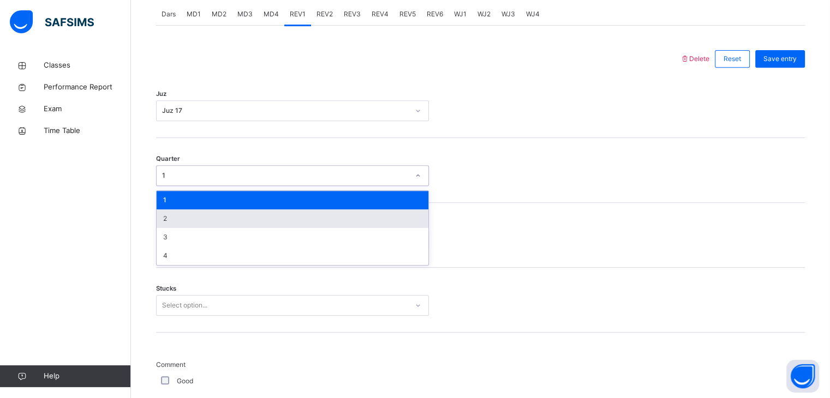
click at [250, 228] on div "2" at bounding box center [293, 218] width 272 height 19
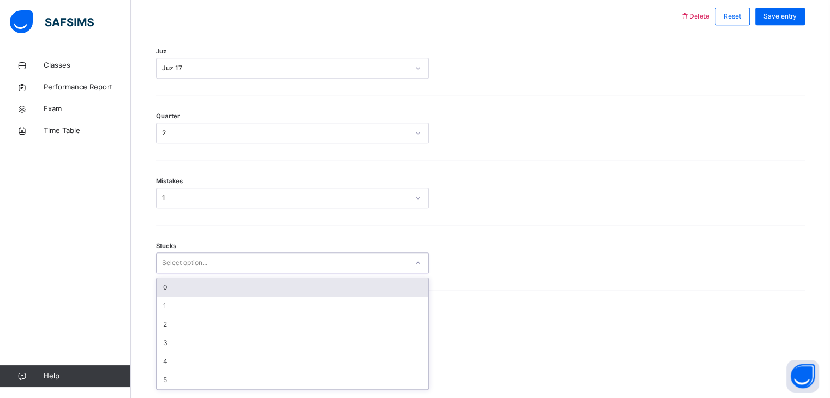
scroll to position [511, 0]
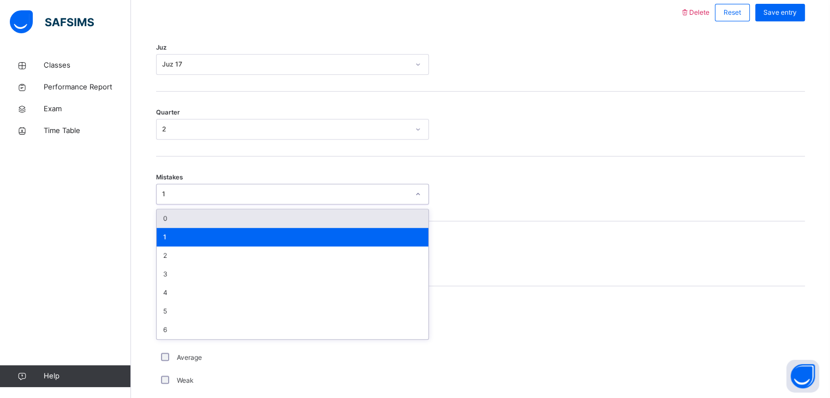
click at [157, 228] on div "0" at bounding box center [293, 218] width 272 height 19
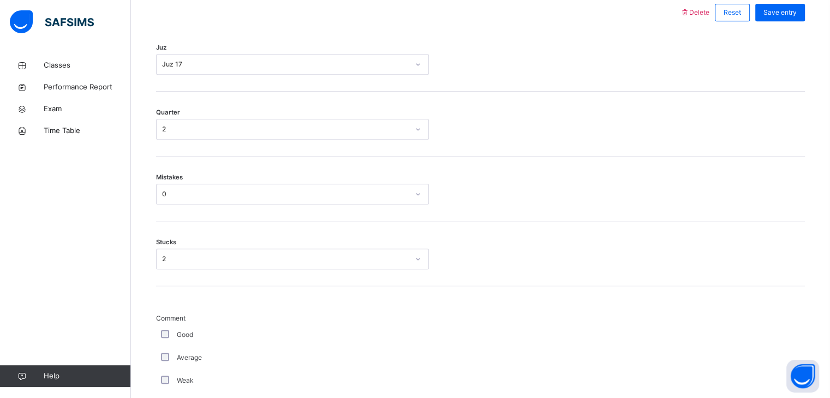
click at [0, 393] on div "Classes Performance Report Exam Time Table Help" at bounding box center [65, 221] width 131 height 355
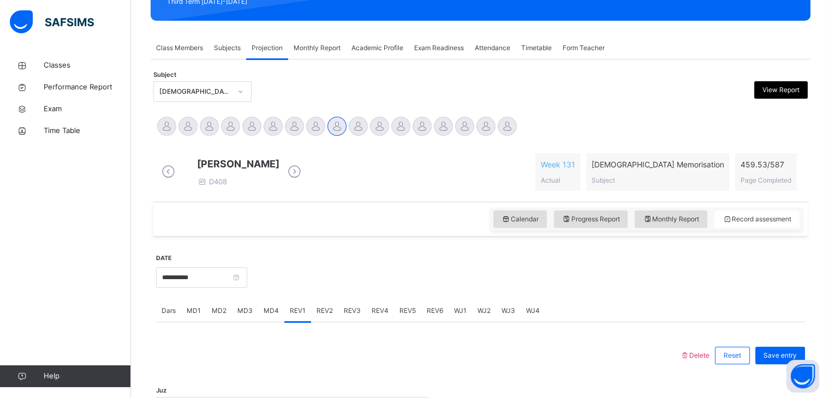
scroll to position [0, 0]
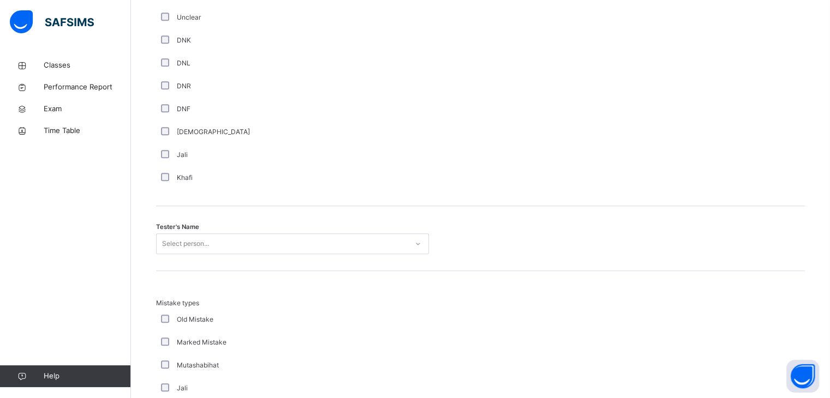
click at [166, 271] on div "Tester's Name Select person..." at bounding box center [480, 238] width 649 height 65
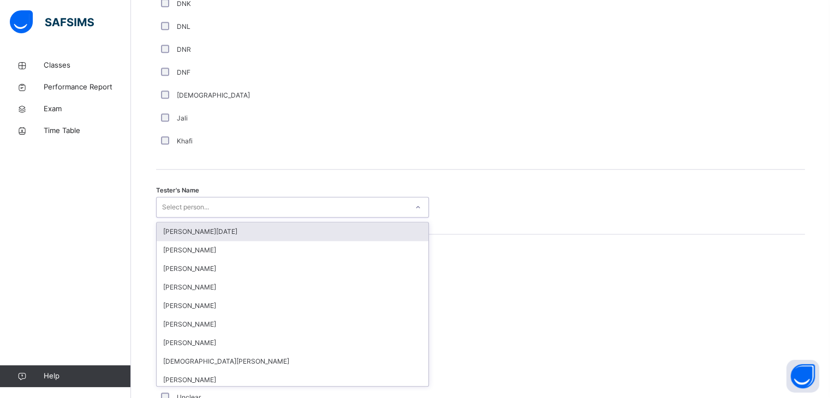
scroll to position [980, 0]
type input "**"
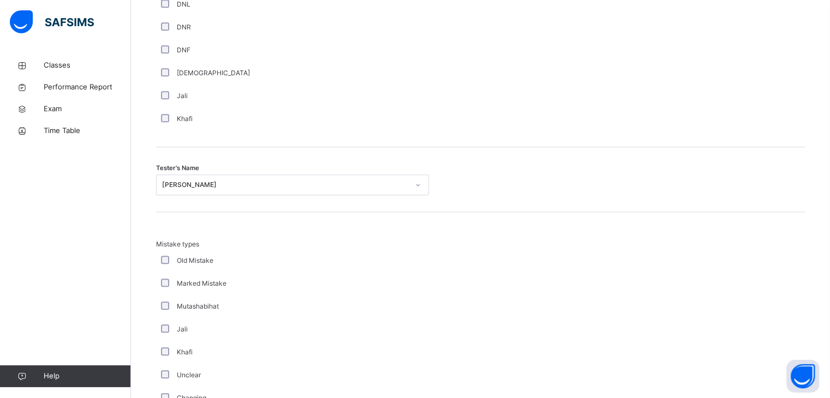
scroll to position [1180, 0]
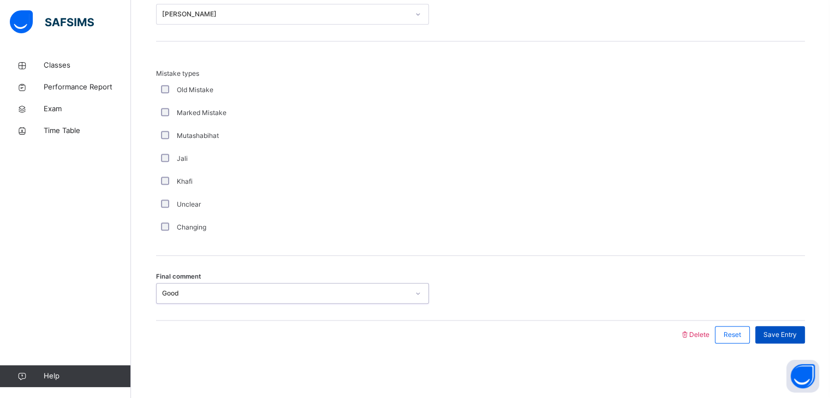
click at [790, 342] on div "Save Entry" at bounding box center [780, 334] width 50 height 17
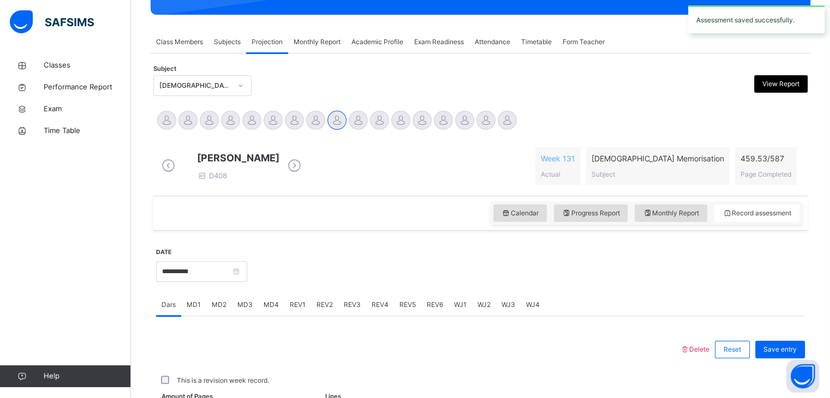
scroll to position [421, 0]
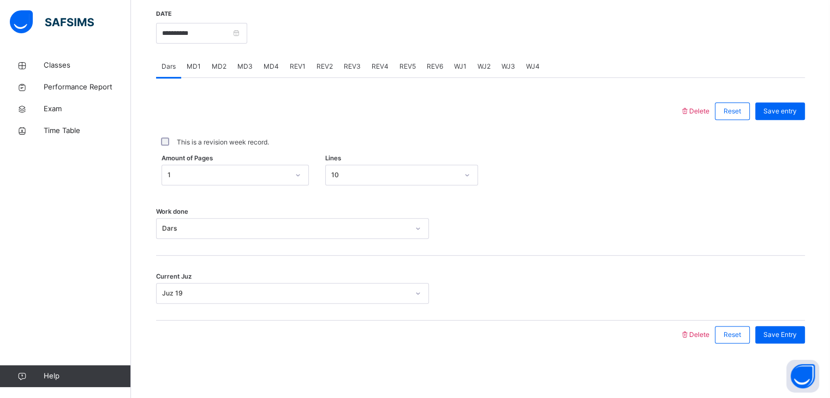
click at [341, 64] on div "REV3" at bounding box center [352, 67] width 28 height 22
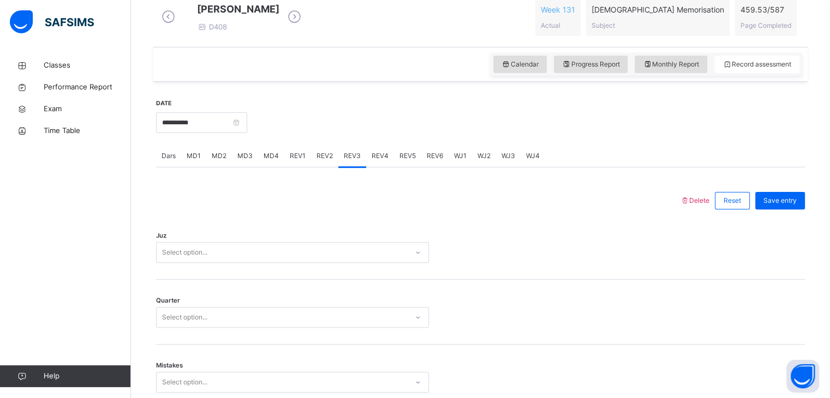
scroll to position [321, 0]
click at [224, 117] on div "**********" at bounding box center [201, 123] width 91 height 47
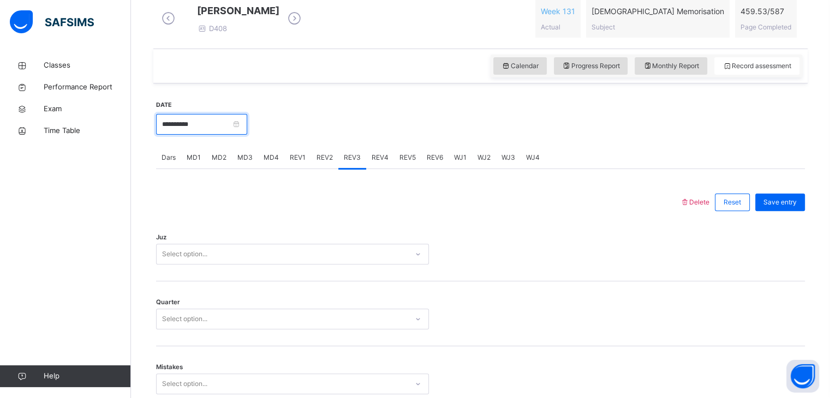
click at [226, 129] on input "**********" at bounding box center [201, 124] width 91 height 21
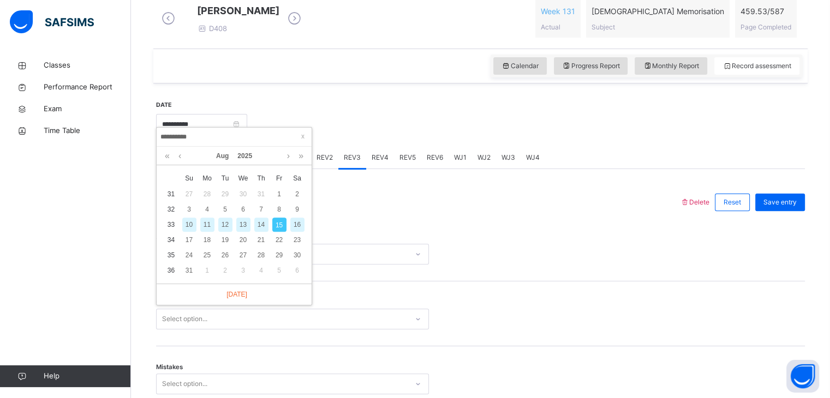
click at [263, 221] on div "14" at bounding box center [261, 225] width 14 height 14
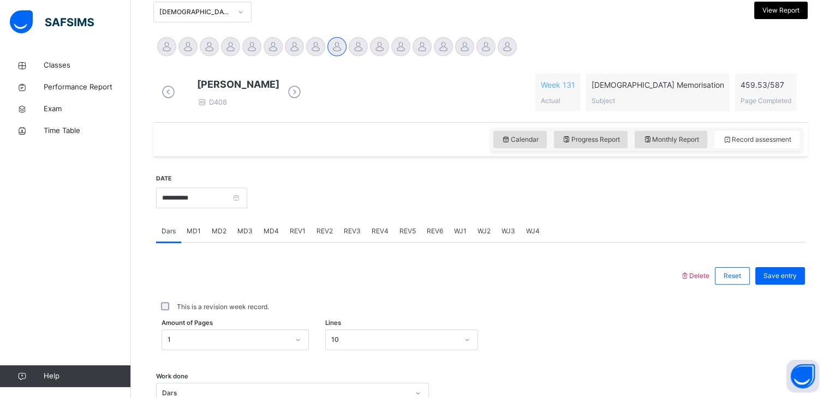
scroll to position [244, 0]
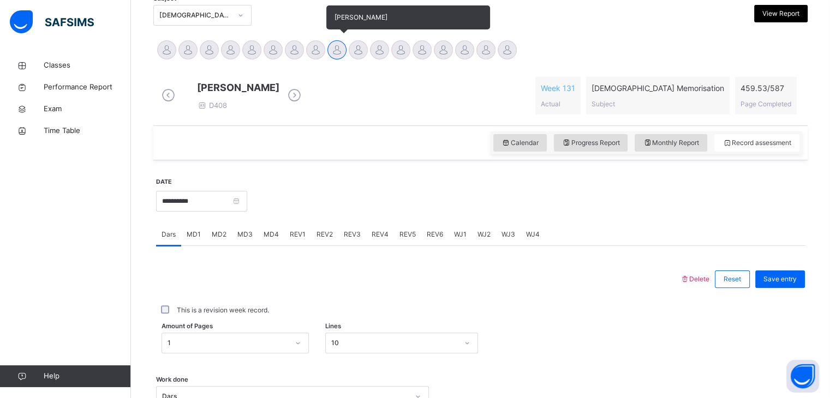
click at [331, 58] on div "[PERSON_NAME]" at bounding box center [336, 51] width 21 height 24
click at [313, 54] on div at bounding box center [315, 49] width 19 height 19
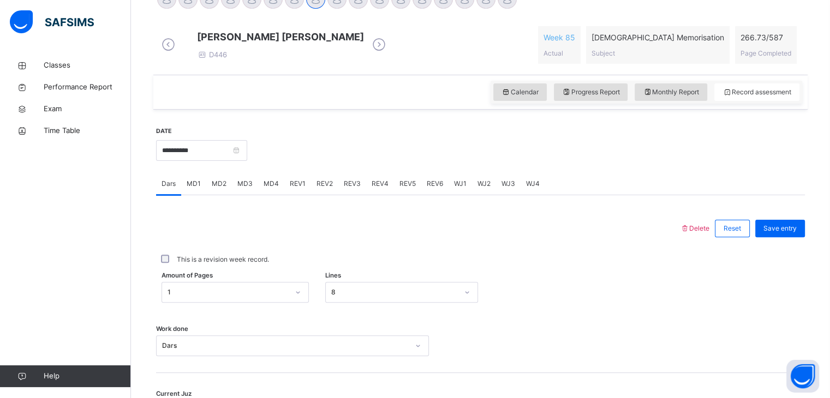
scroll to position [297, 0]
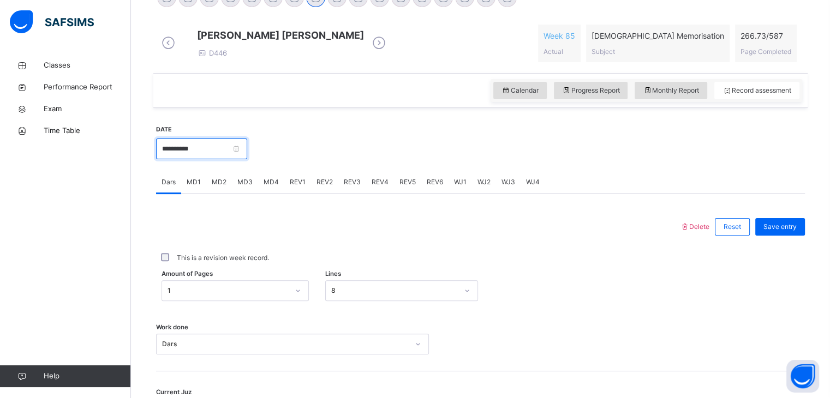
click at [219, 159] on input "**********" at bounding box center [201, 149] width 91 height 21
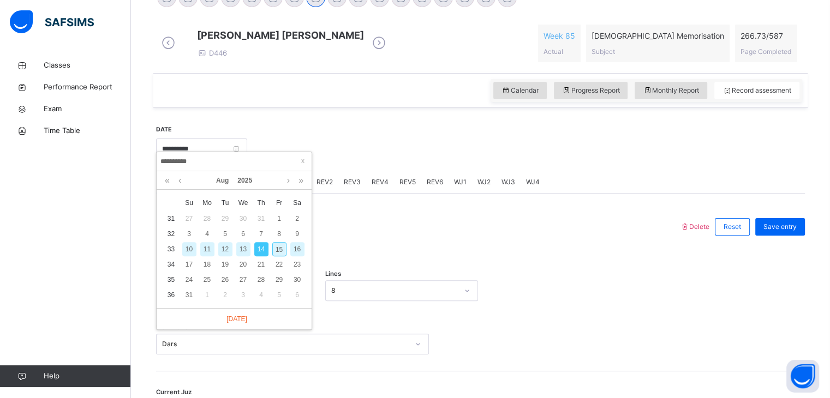
click at [284, 255] on div "15" at bounding box center [279, 249] width 14 height 14
type input "**********"
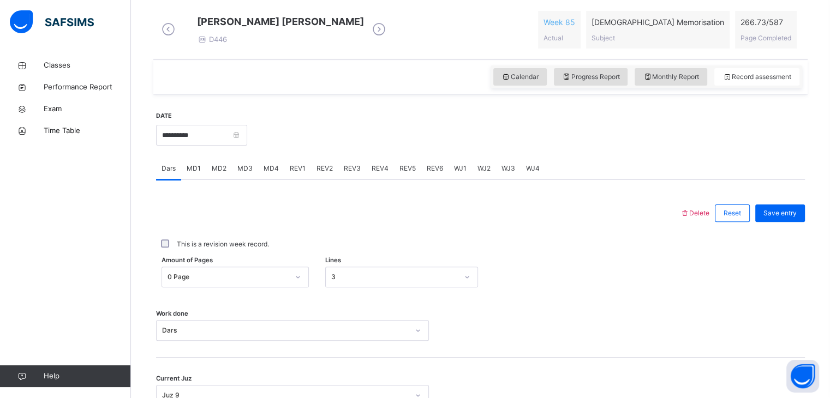
scroll to position [310, 0]
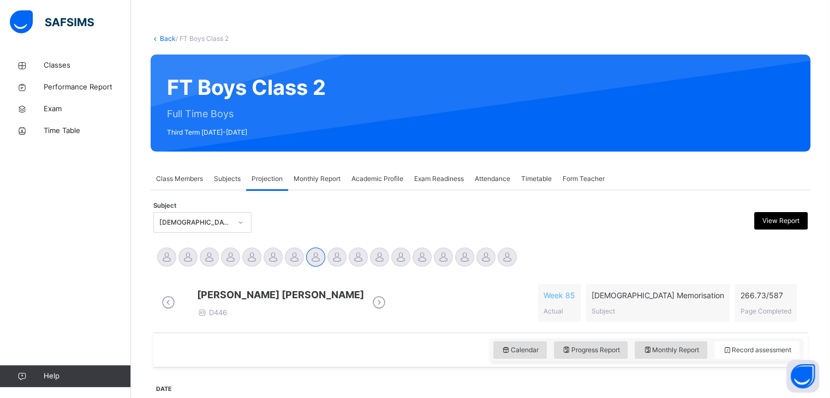
click at [536, 345] on span "Calendar" at bounding box center [519, 350] width 37 height 10
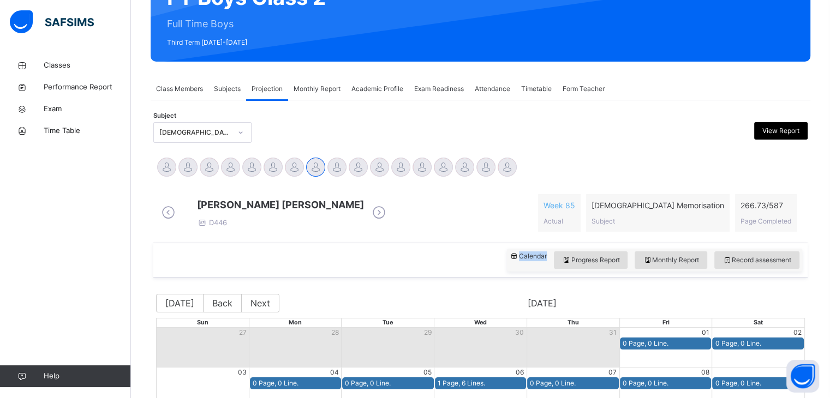
scroll to position [148, 0]
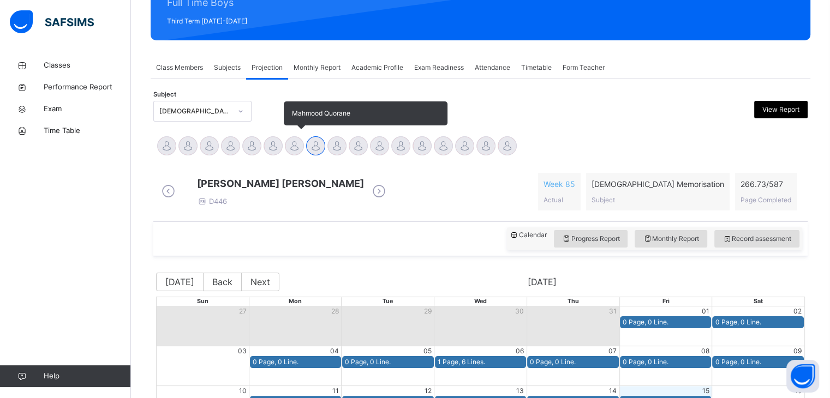
click at [293, 152] on div at bounding box center [294, 145] width 19 height 19
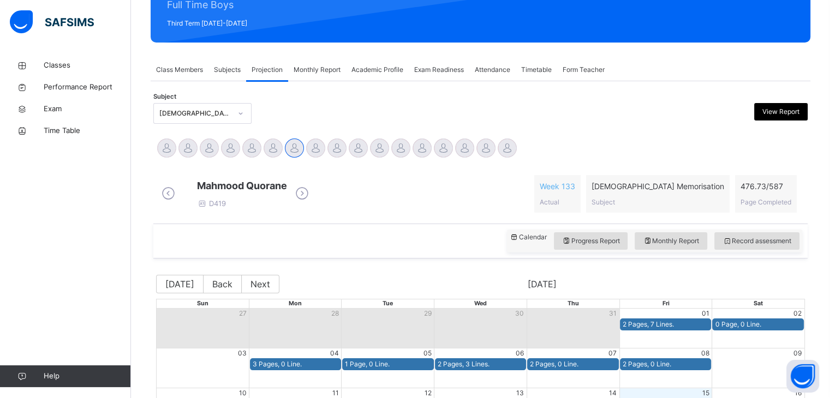
scroll to position [118, 0]
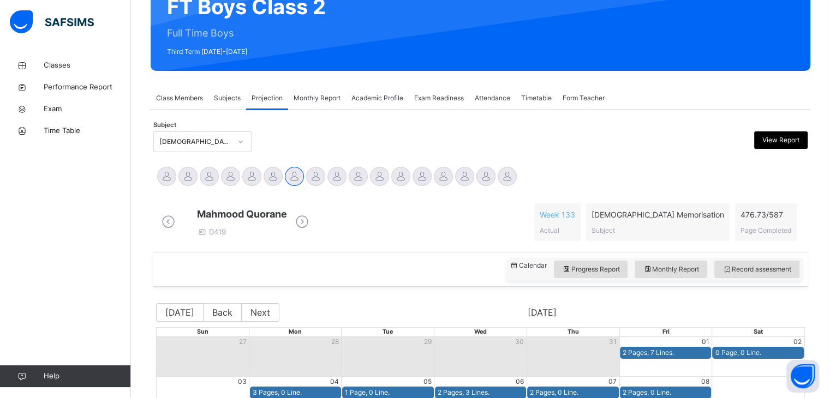
click at [423, 94] on span "Exam Readiness" at bounding box center [439, 98] width 50 height 10
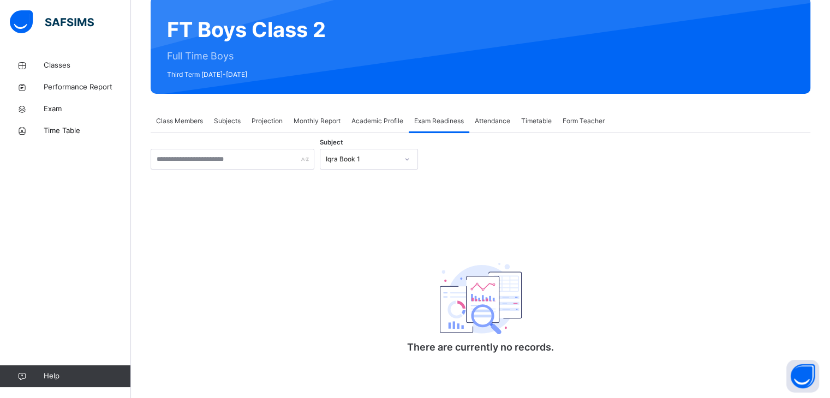
scroll to position [96, 0]
click at [352, 152] on div "Iqra Book 1" at bounding box center [358, 159] width 76 height 17
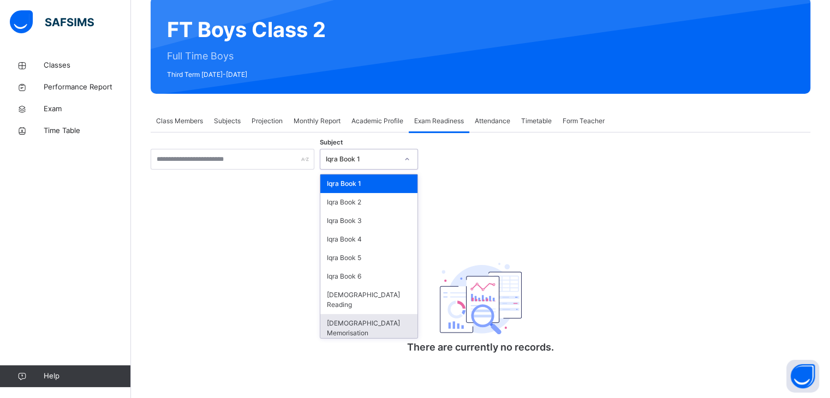
click at [362, 314] on div "[DEMOGRAPHIC_DATA] Memorisation" at bounding box center [368, 328] width 97 height 28
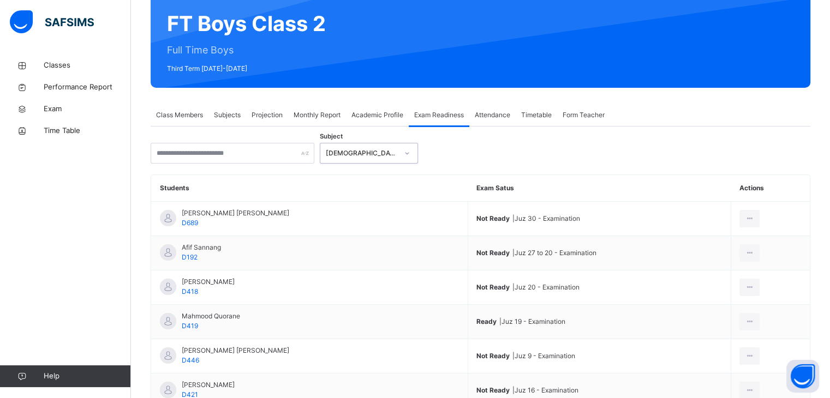
scroll to position [325, 0]
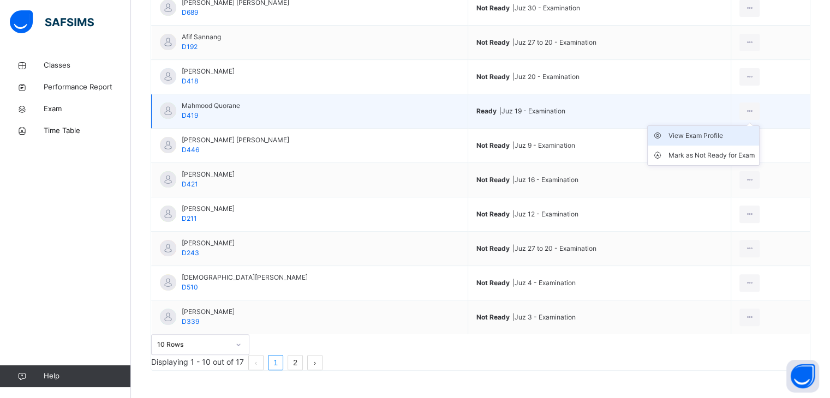
click at [735, 130] on div "View Exam Profile" at bounding box center [711, 135] width 86 height 11
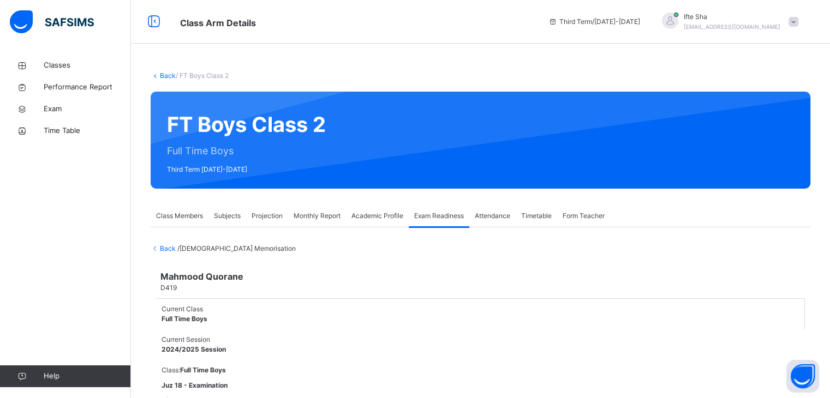
scroll to position [56, 0]
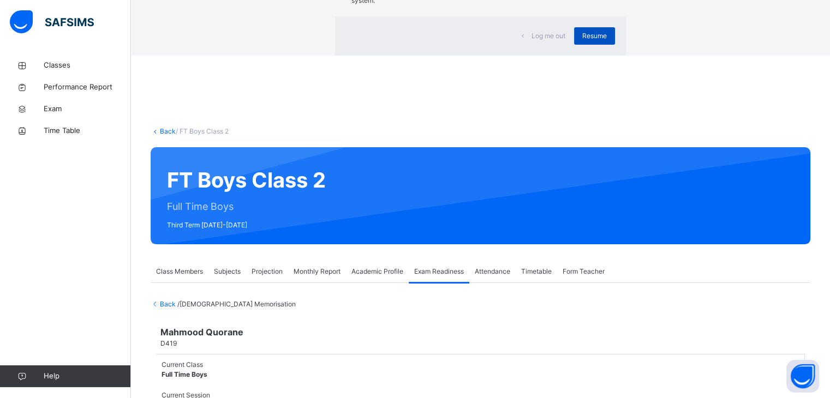
click at [582, 41] on span "Resume" at bounding box center [594, 36] width 25 height 10
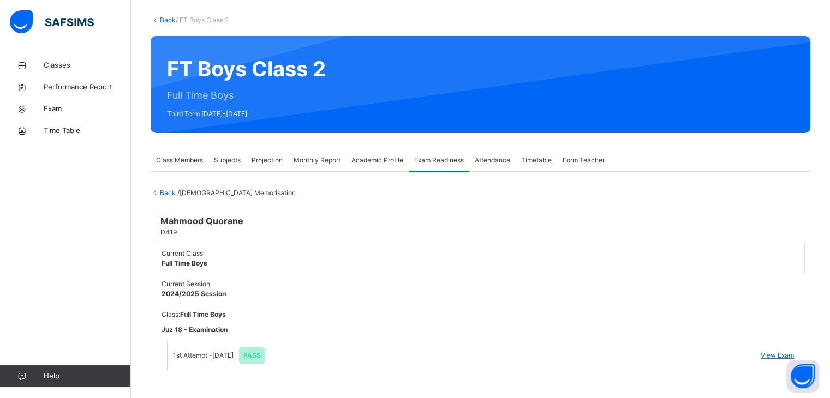
click at [528, 238] on div "Mahmood Quorane D419" at bounding box center [480, 226] width 649 height 34
click at [273, 163] on span "Projection" at bounding box center [266, 160] width 31 height 10
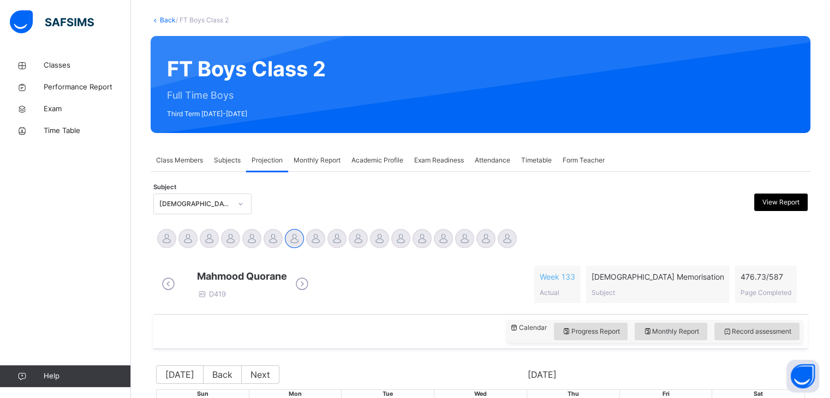
click at [445, 159] on span "Exam Readiness" at bounding box center [439, 160] width 50 height 10
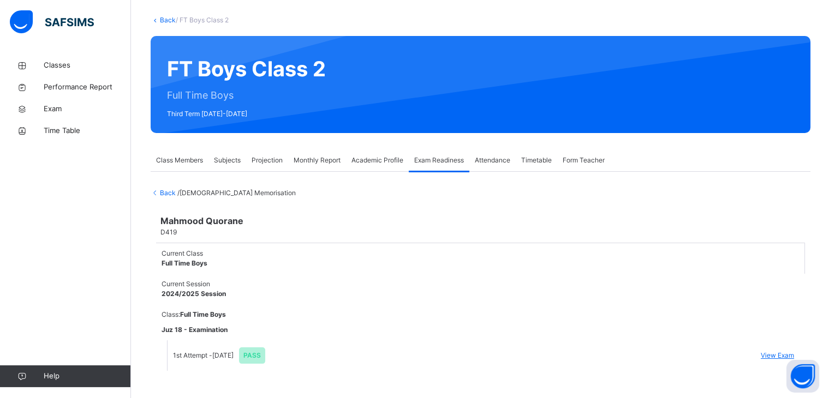
click at [271, 168] on div "Projection" at bounding box center [267, 160] width 42 height 22
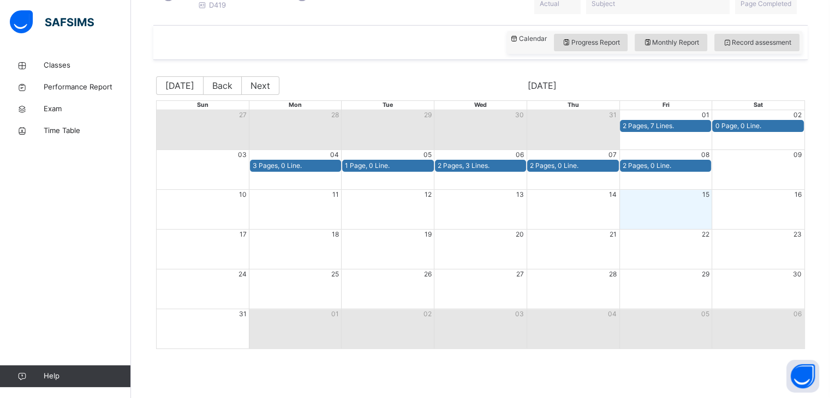
scroll to position [251, 0]
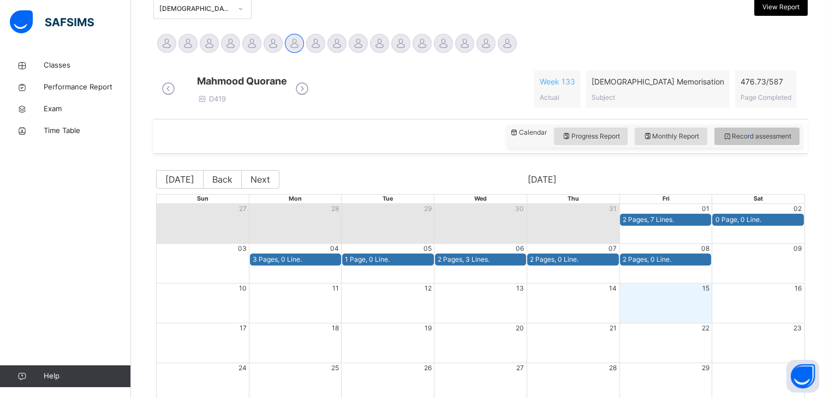
click at [755, 154] on div "Calendar Progress Report Monthly Report Record assessment" at bounding box center [480, 136] width 654 height 35
click at [758, 141] on span "Record assessment" at bounding box center [756, 136] width 69 height 10
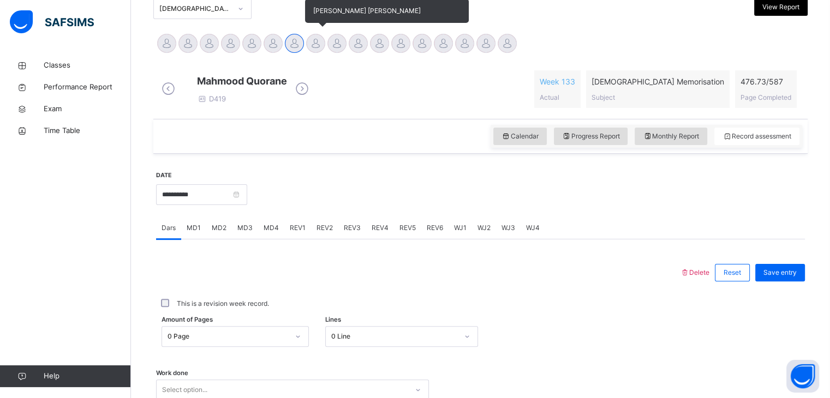
click at [317, 51] on div at bounding box center [315, 43] width 19 height 19
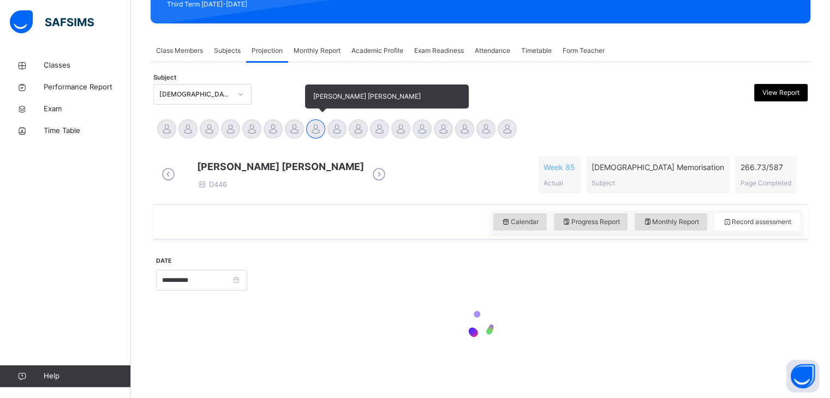
scroll to position [174, 0]
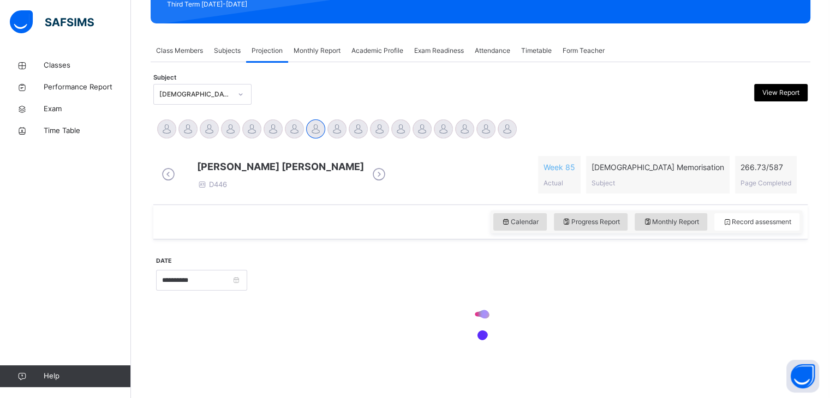
click at [347, 237] on div "Calendar Progress Report Monthly Report Record assessment" at bounding box center [480, 222] width 654 height 35
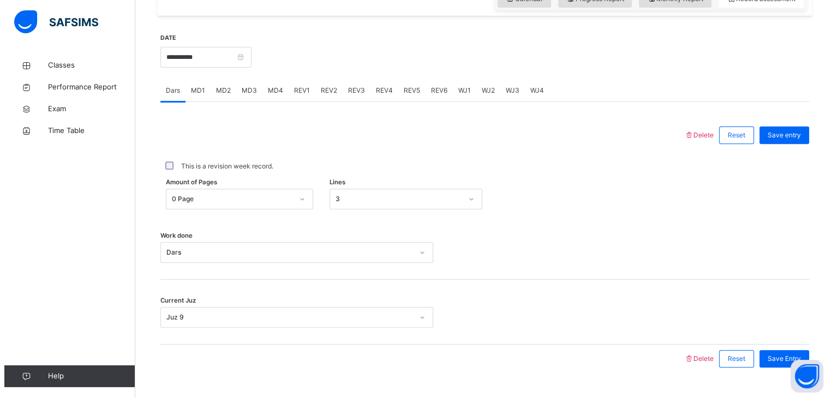
scroll to position [421, 0]
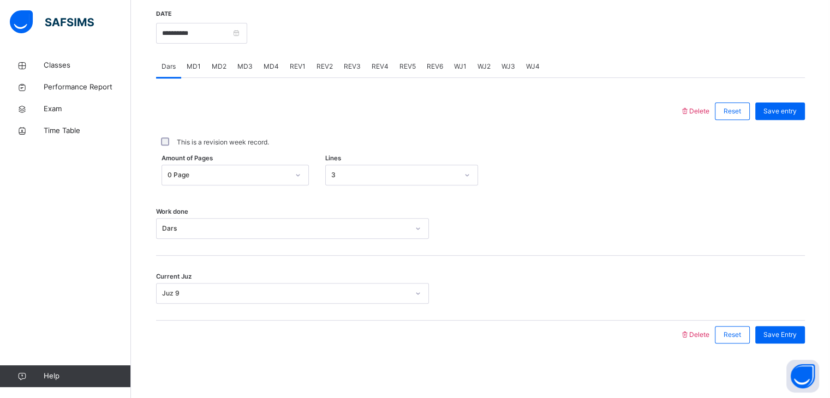
click at [378, 179] on div "3" at bounding box center [394, 175] width 127 height 10
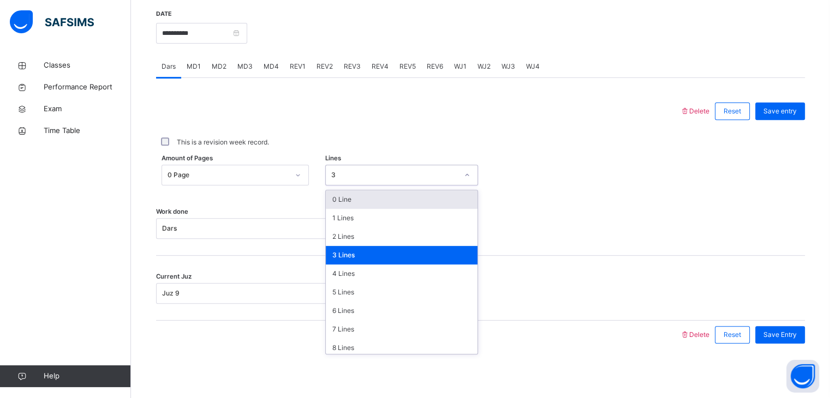
click at [705, 109] on span "Delete" at bounding box center [694, 111] width 29 height 8
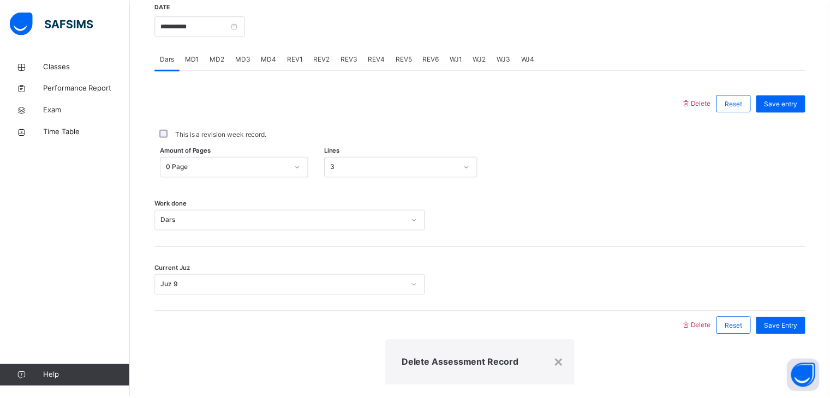
scroll to position [174, 0]
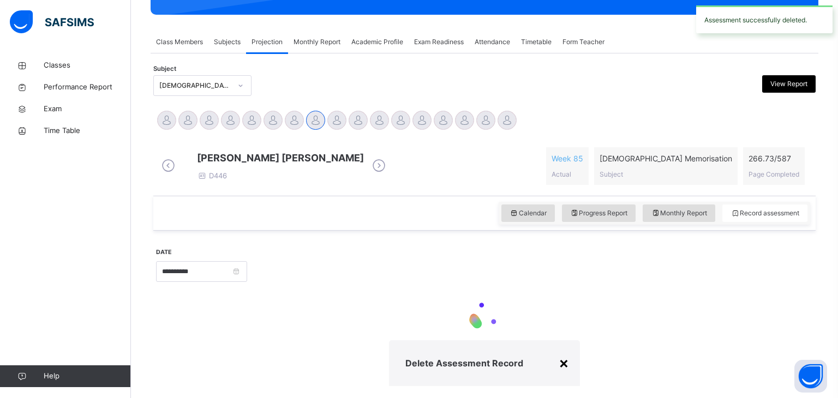
click at [559, 351] on div "×" at bounding box center [564, 362] width 10 height 23
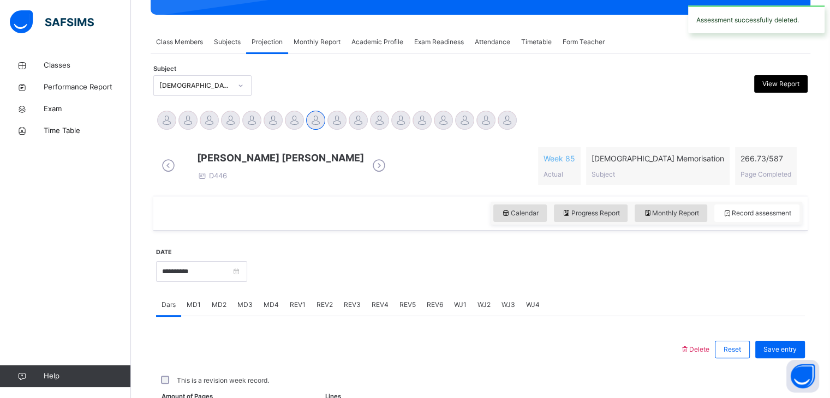
scroll to position [421, 0]
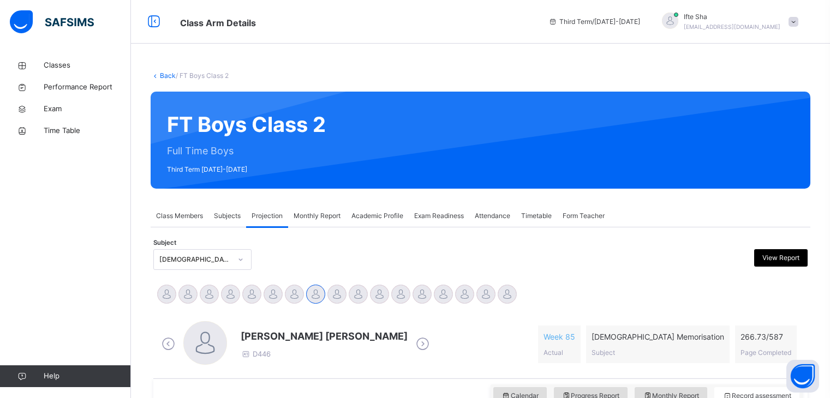
scroll to position [421, 0]
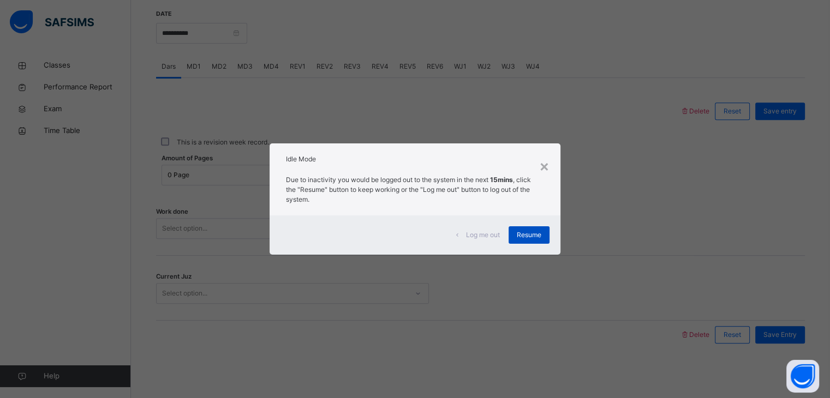
click at [534, 243] on div "Resume" at bounding box center [528, 234] width 41 height 17
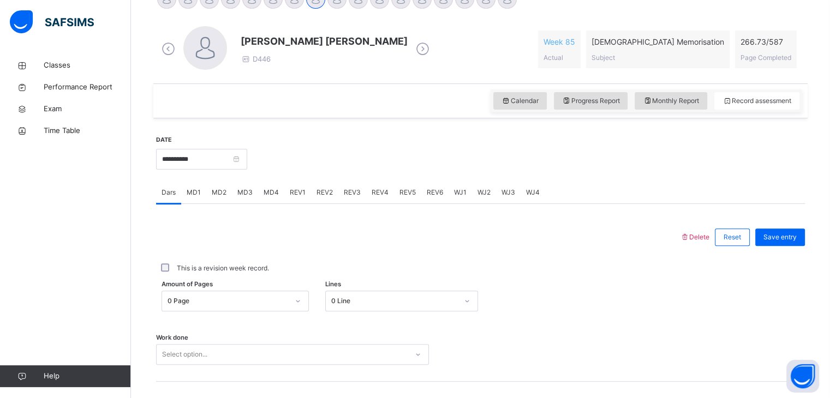
scroll to position [290, 0]
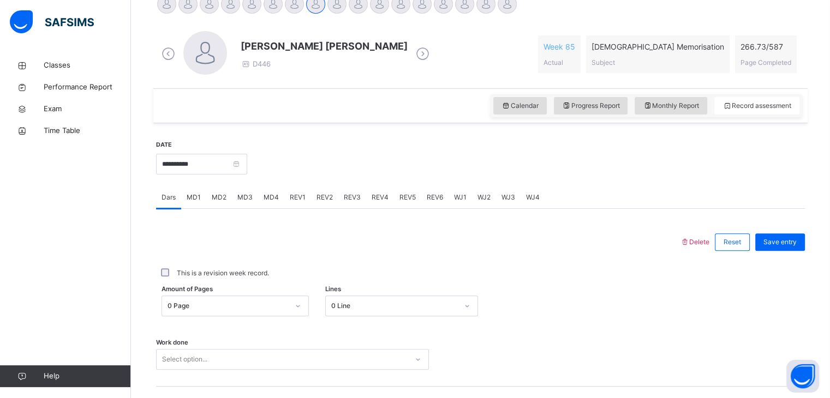
click at [284, 198] on div "REV1" at bounding box center [297, 198] width 27 height 22
click at [320, 197] on span "REV2" at bounding box center [324, 198] width 16 height 10
click at [214, 311] on div "Juz Select option..." at bounding box center [480, 288] width 649 height 65
click at [202, 282] on div "Juz Select option..." at bounding box center [480, 288] width 649 height 65
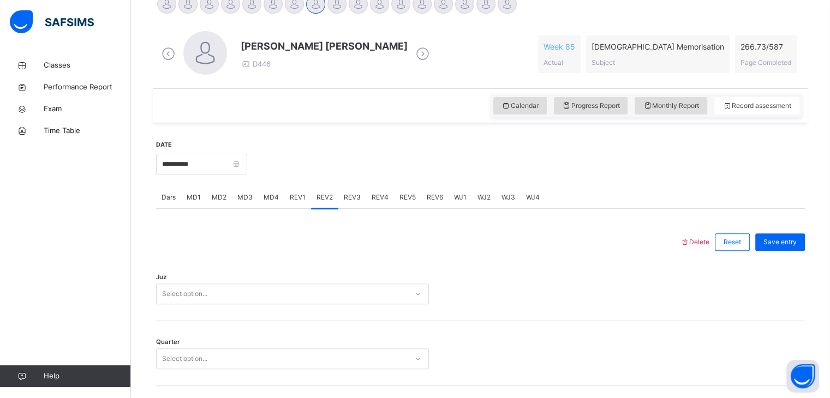
click at [202, 282] on div "Juz Select option..." at bounding box center [480, 288] width 649 height 65
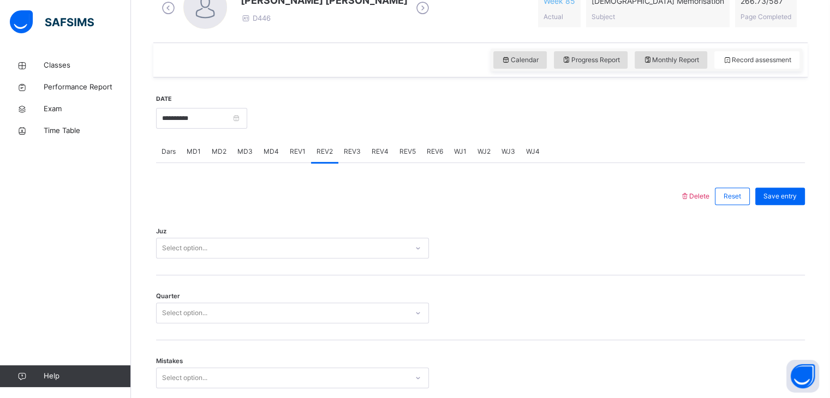
click at [199, 259] on div "Select option..." at bounding box center [292, 248] width 273 height 21
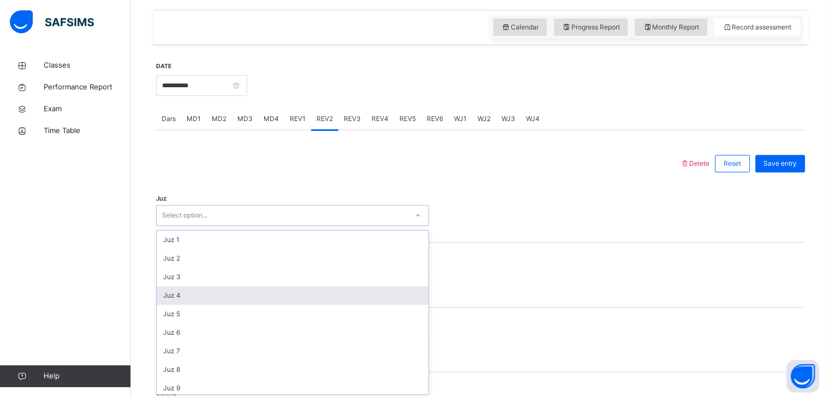
scroll to position [369, 0]
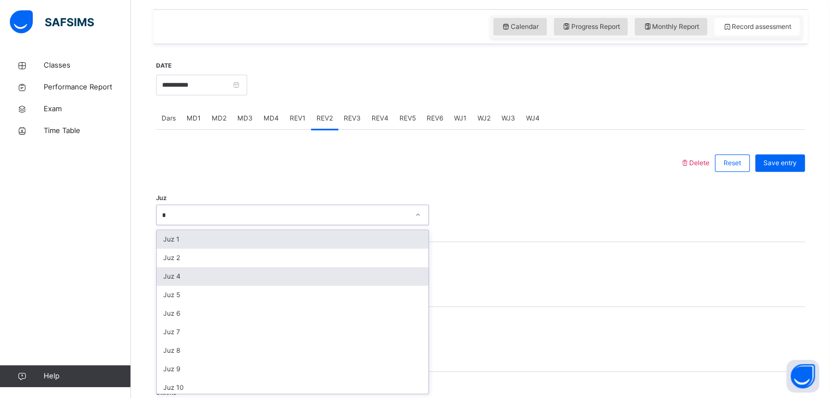
type input "**"
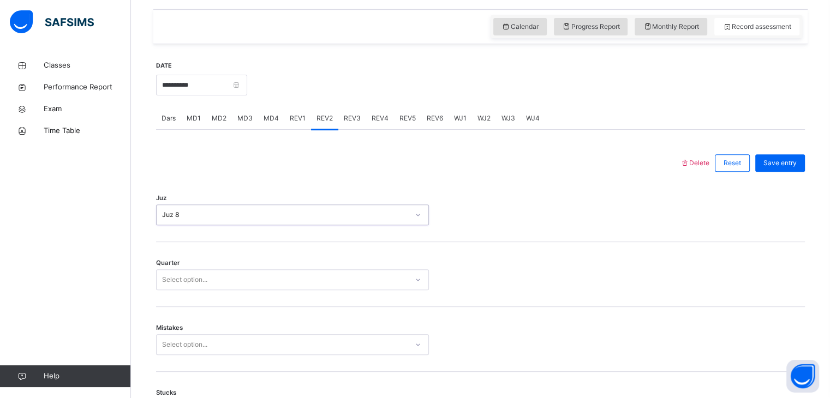
click at [185, 201] on div "Juz option Juz 8, selected. 0 results available. Select is focused ,type to ref…" at bounding box center [480, 209] width 649 height 65
click at [188, 216] on div "Juz 8" at bounding box center [285, 215] width 247 height 10
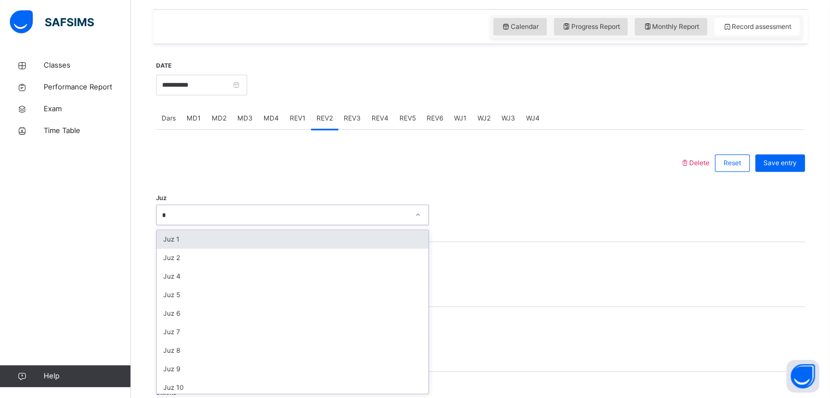
type input "**"
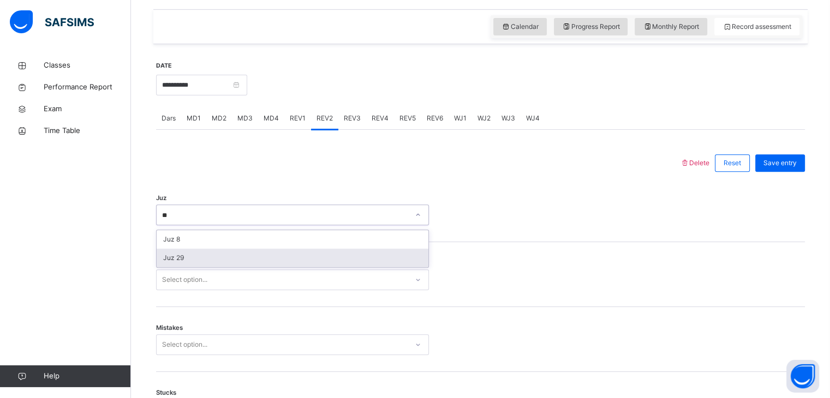
click at [190, 253] on div "Juz 29" at bounding box center [293, 258] width 272 height 19
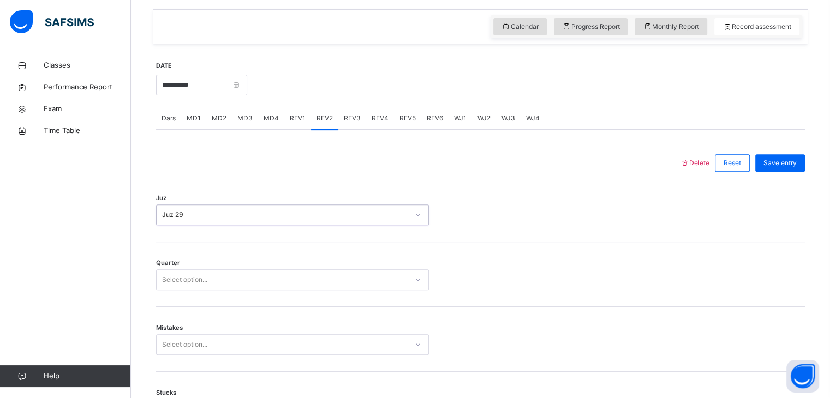
click at [194, 275] on div "Select option..." at bounding box center [184, 279] width 45 height 21
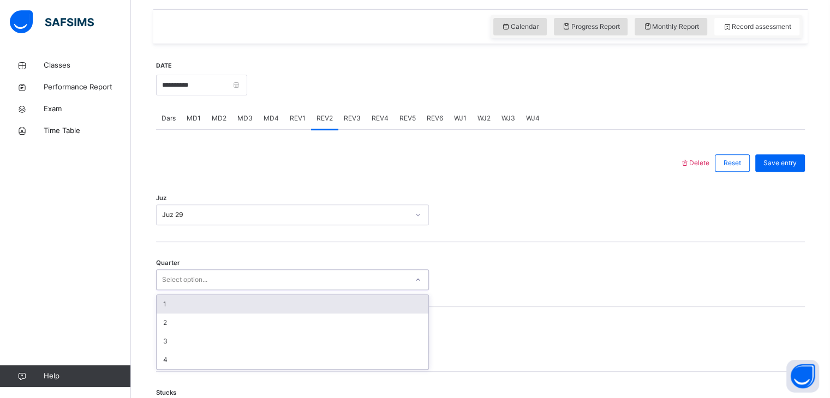
click at [190, 298] on div "1" at bounding box center [293, 304] width 272 height 19
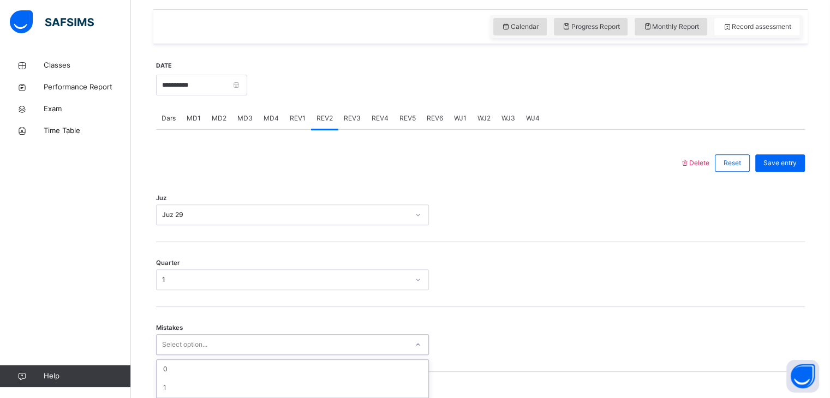
click at [171, 347] on div "option 2 focused, 3 of 7. 7 results available. Use Up and Down to choose option…" at bounding box center [292, 344] width 273 height 21
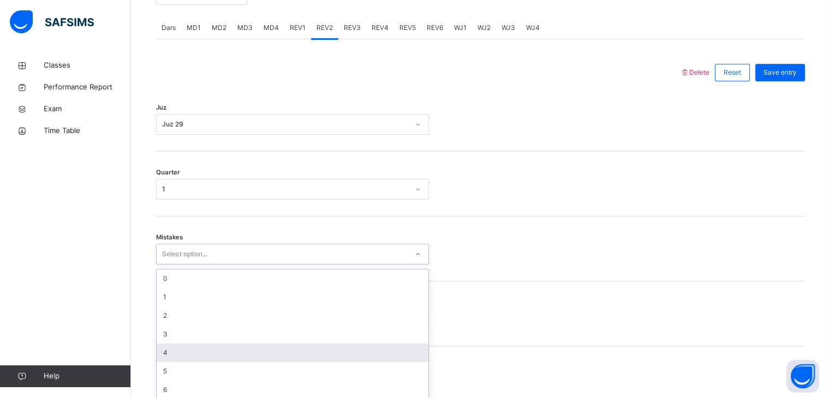
scroll to position [465, 0]
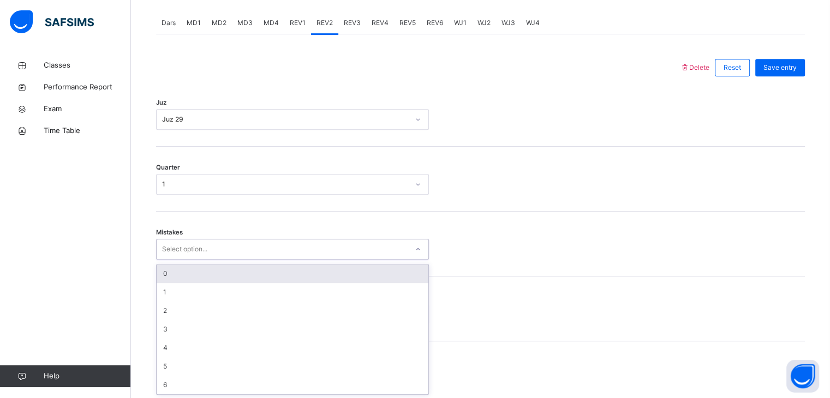
click at [206, 267] on div "0" at bounding box center [293, 274] width 272 height 19
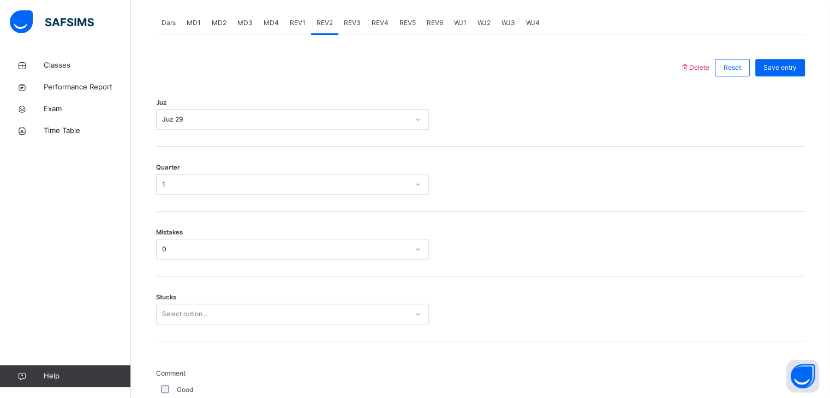
click at [193, 260] on div "Mistakes 0" at bounding box center [480, 244] width 649 height 65
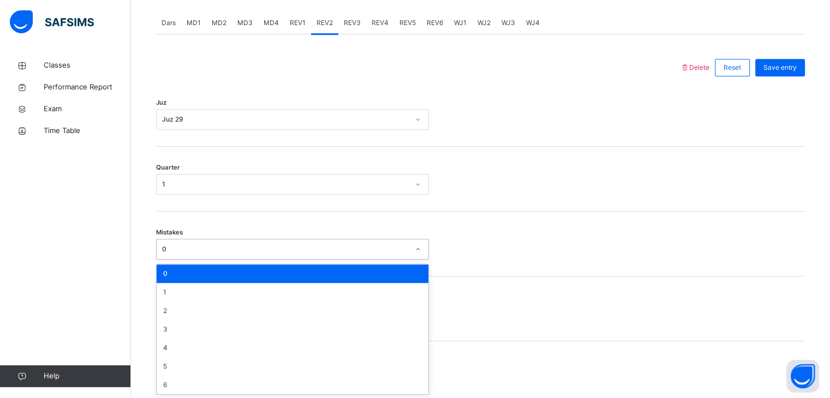
click at [175, 245] on div "0" at bounding box center [285, 249] width 247 height 10
click at [181, 295] on div "1" at bounding box center [293, 292] width 272 height 19
click at [181, 295] on div "Stucks Select option..." at bounding box center [480, 309] width 649 height 65
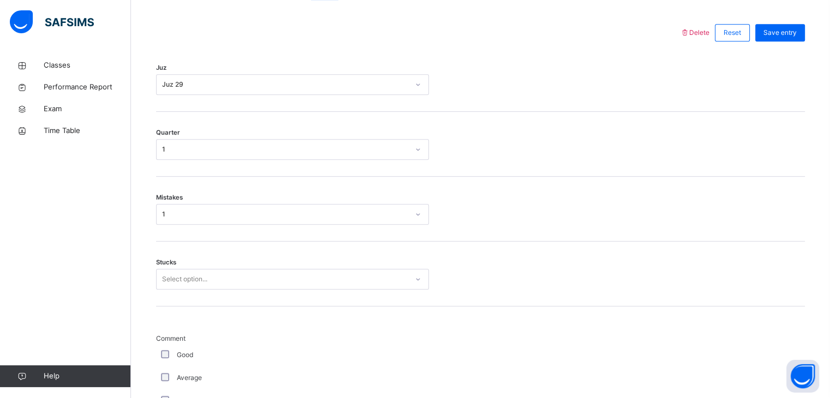
click at [182, 290] on div "Select option..." at bounding box center [292, 279] width 273 height 21
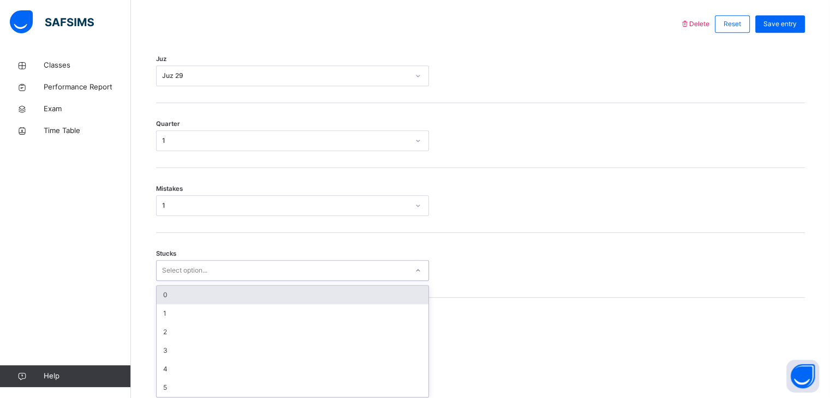
scroll to position [511, 0]
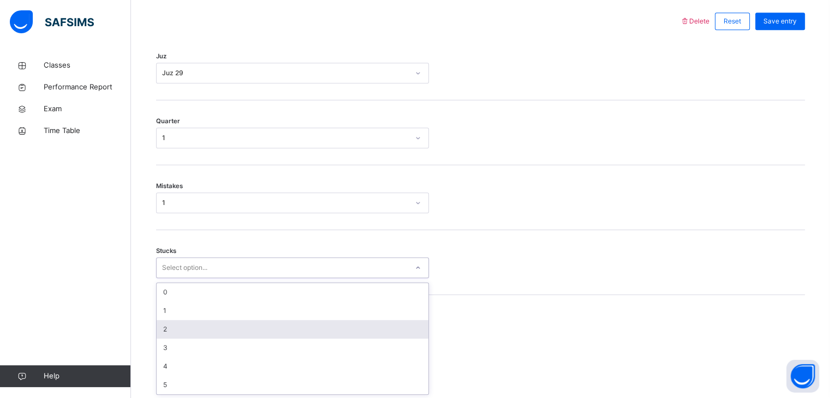
click at [179, 320] on div "2" at bounding box center [293, 329] width 272 height 19
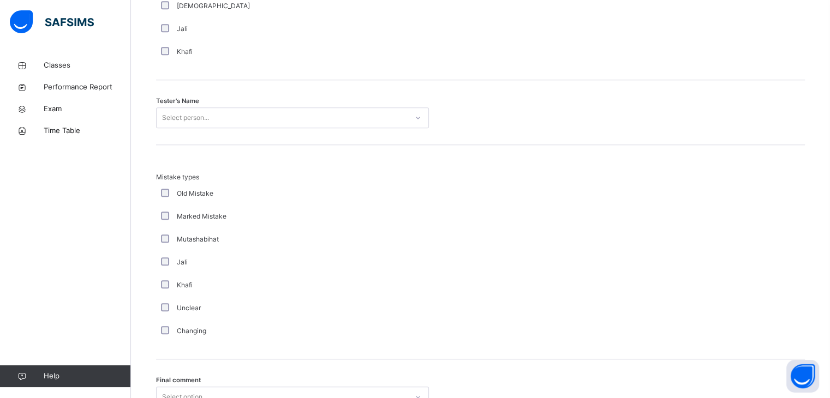
scroll to position [1100, 0]
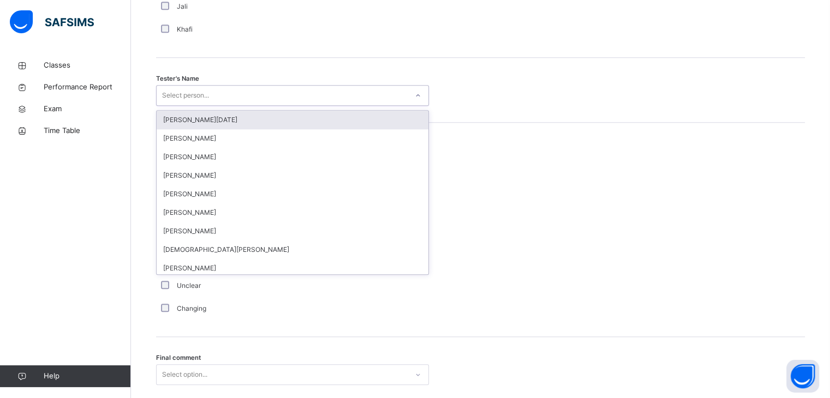
click at [203, 86] on div "Select person..." at bounding box center [185, 95] width 47 height 21
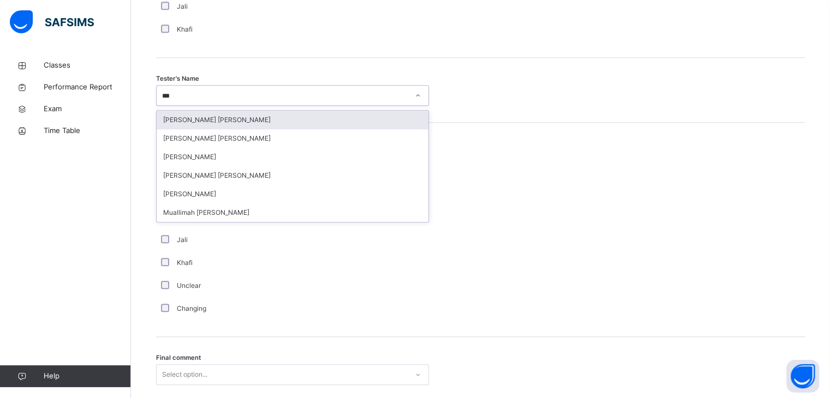
type input "****"
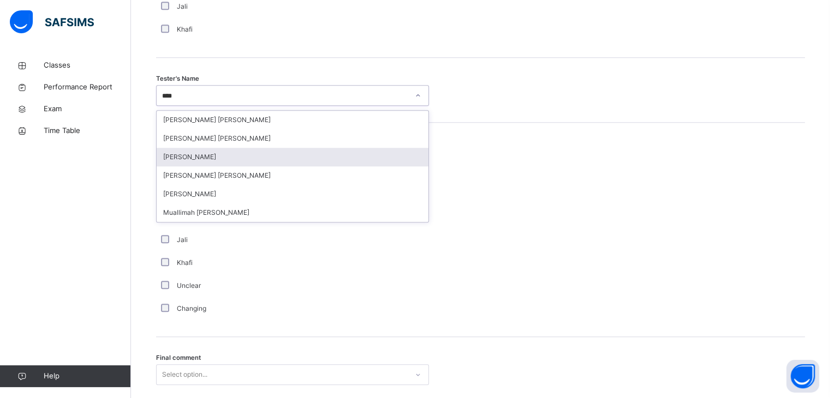
click at [199, 148] on div "[PERSON_NAME]" at bounding box center [293, 157] width 272 height 19
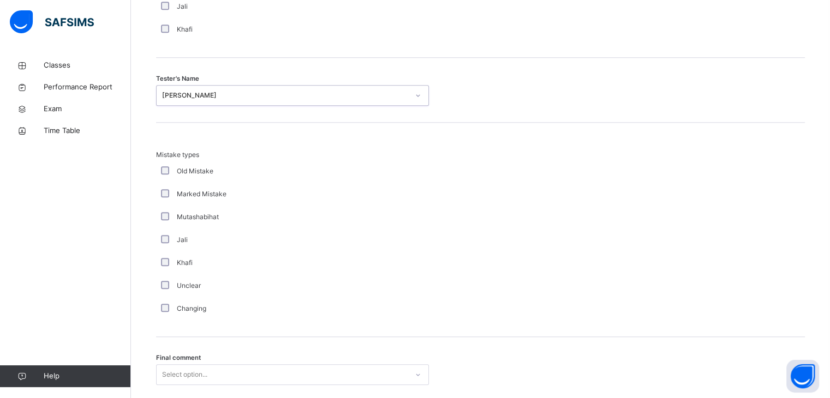
click at [283, 379] on div "Select option..." at bounding box center [292, 374] width 273 height 21
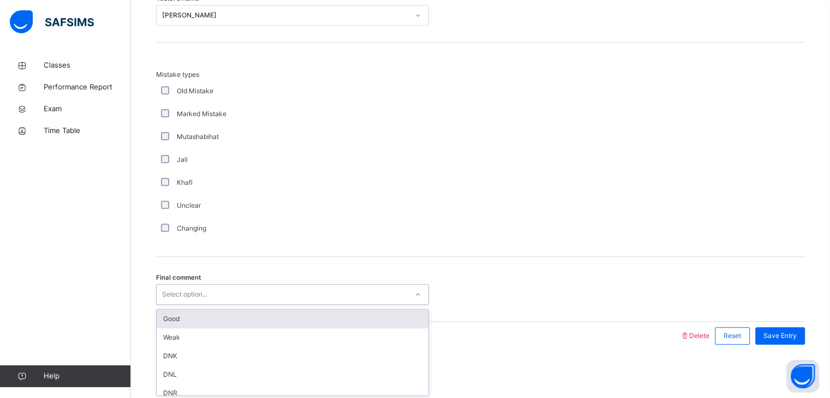
click at [244, 323] on div "Good" at bounding box center [293, 319] width 272 height 19
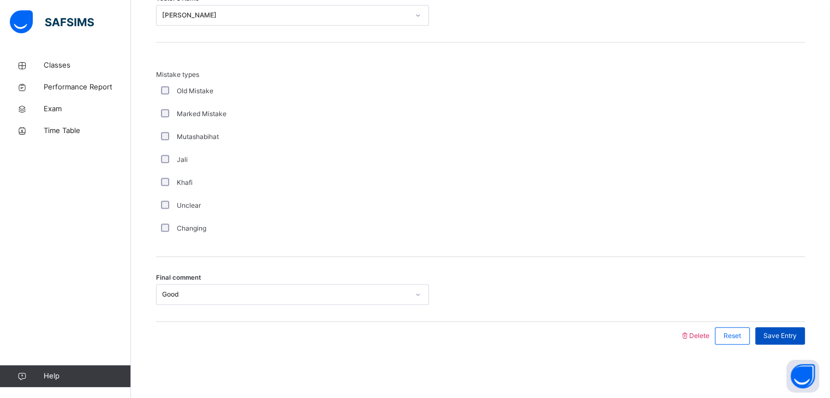
click at [796, 331] on span "Save Entry" at bounding box center [779, 336] width 33 height 10
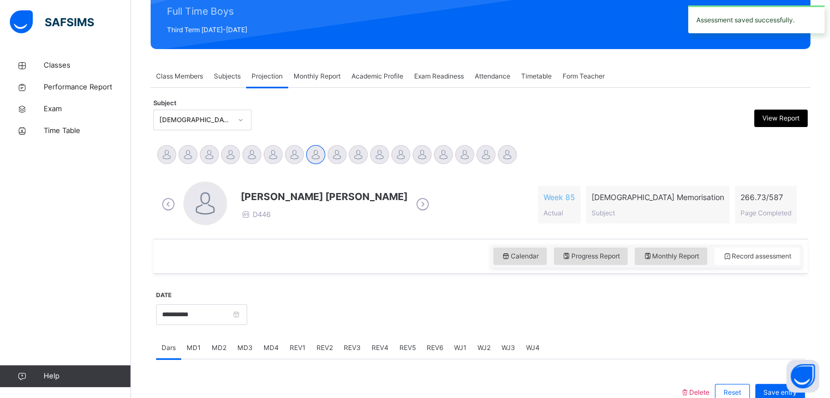
scroll to position [137, 0]
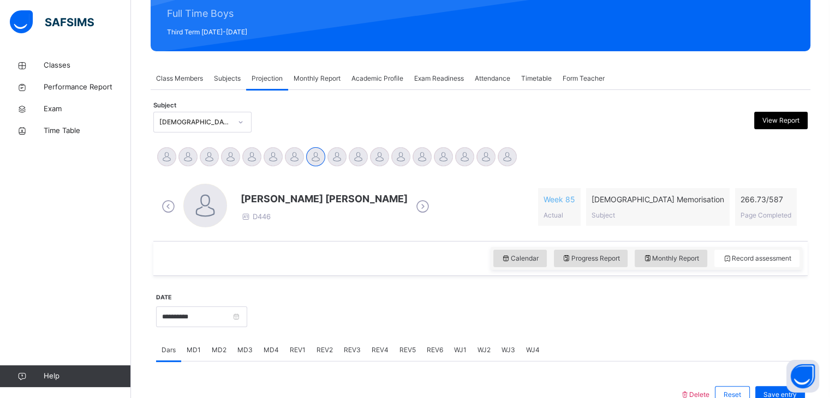
click at [365, 88] on div "Academic Profile" at bounding box center [377, 79] width 63 height 22
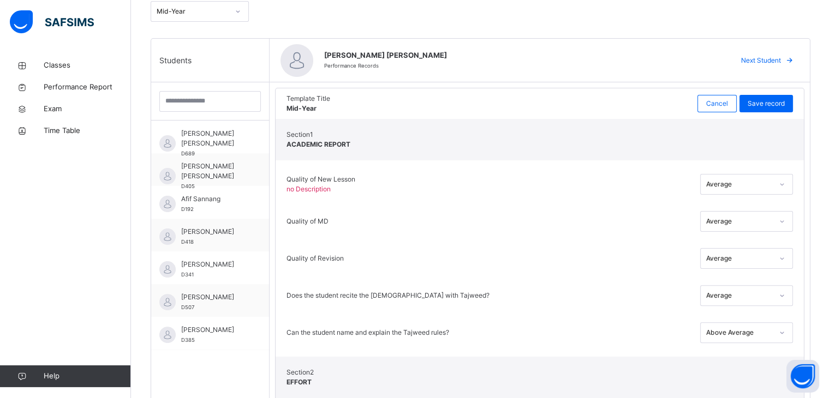
scroll to position [247, 0]
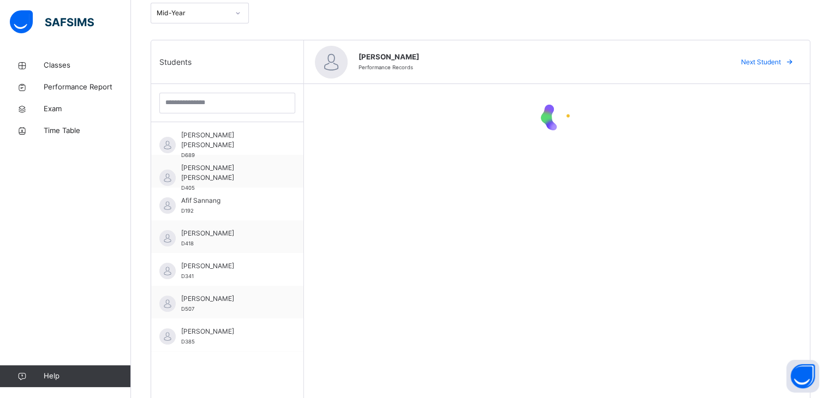
click at [451, 58] on span "[PERSON_NAME]" at bounding box center [539, 57] width 363 height 11
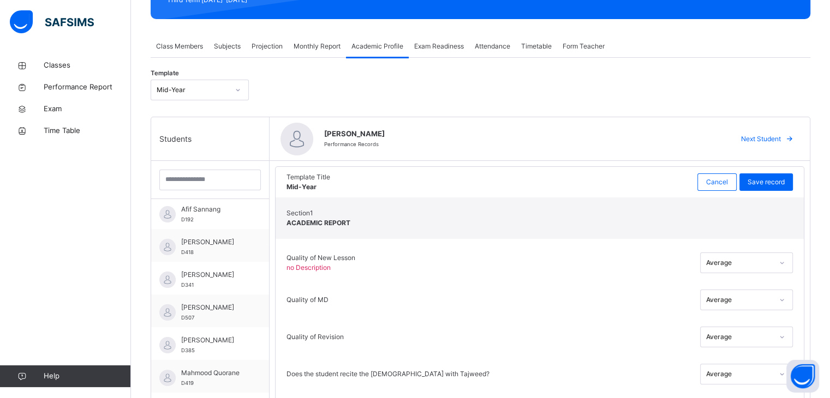
scroll to position [0, 0]
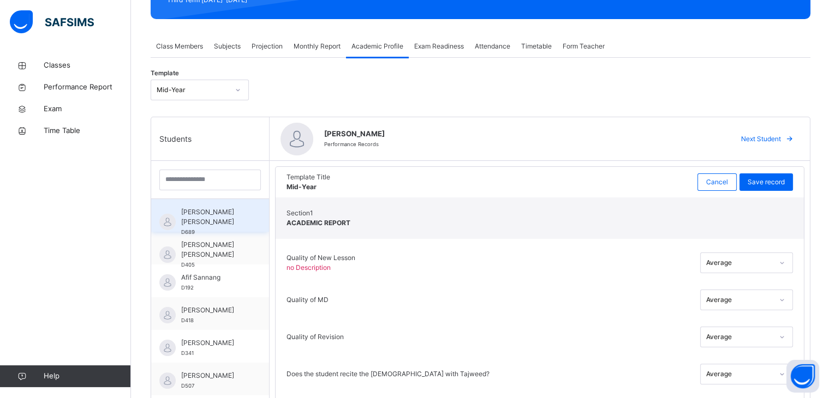
click at [269, 201] on div "Abdul Ghani Nabulsi D689" at bounding box center [210, 215] width 118 height 33
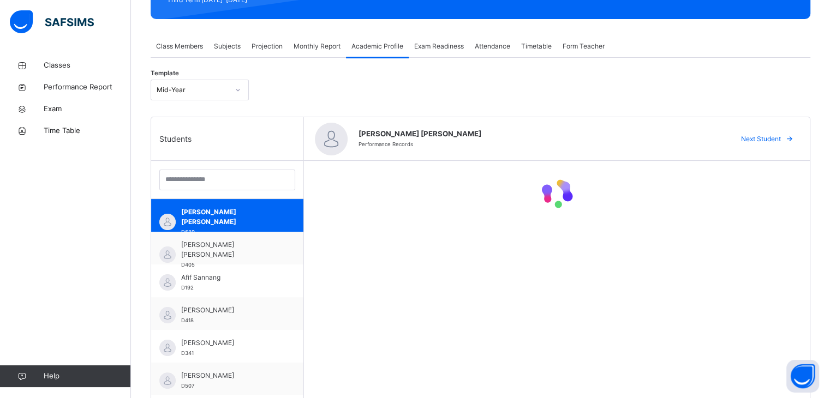
click at [275, 51] on span "Projection" at bounding box center [266, 46] width 31 height 10
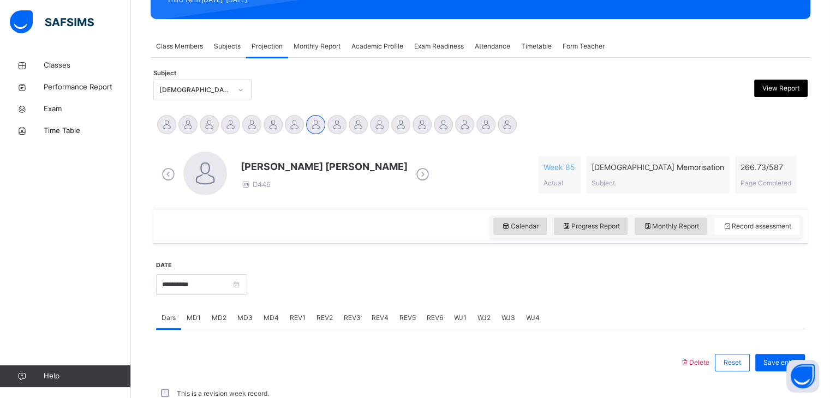
click at [660, 232] on div "Monthly Report" at bounding box center [670, 226] width 73 height 17
select select "****"
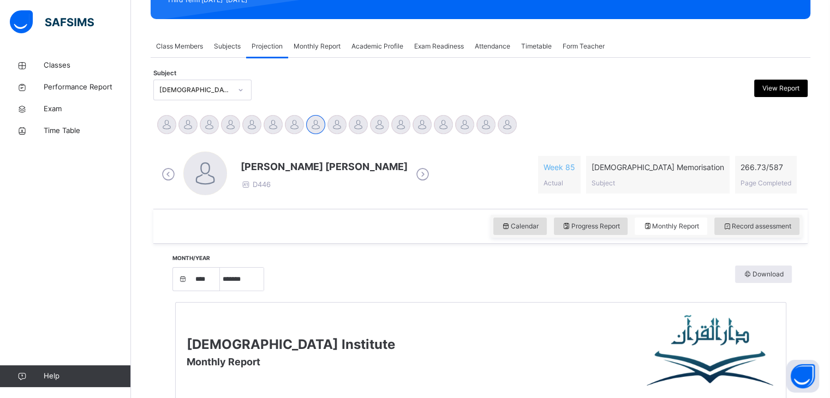
click at [603, 292] on div "Month/Year **** **** **** **** **** **** **** **** **** **** **** **** **** ***…" at bounding box center [481, 278] width 622 height 37
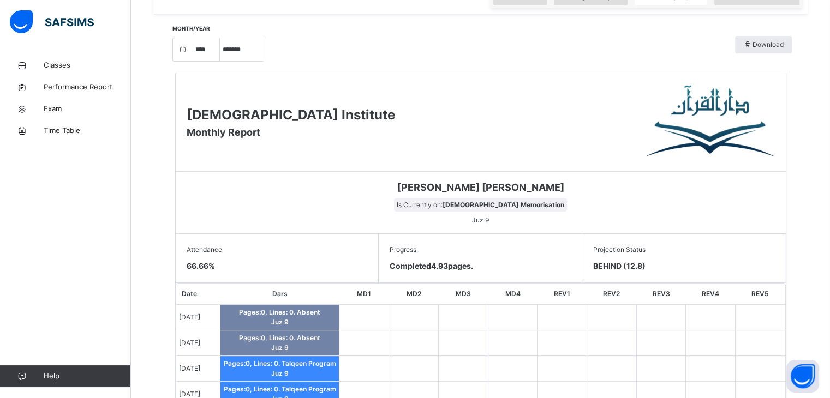
scroll to position [301, 0]
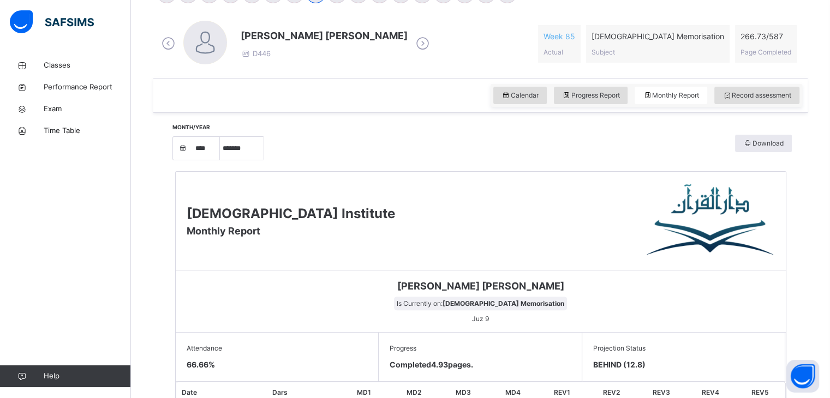
click at [241, 84] on div "Calendar Progress Report Monthly Report Record assessment" at bounding box center [480, 95] width 654 height 35
click at [255, 158] on select "***** ******* ******** ***** ***** *** **** **** ****** ********* ******* *****…" at bounding box center [242, 148] width 44 height 23
click at [224, 160] on select "***** ******* ******** ***** ***** *** **** **** ****** ********* ******* *****…" at bounding box center [242, 148] width 44 height 23
click at [244, 160] on select "***** ******* ******** ***** ***** *** **** **** ****** ********* ******* *****…" at bounding box center [242, 148] width 44 height 23
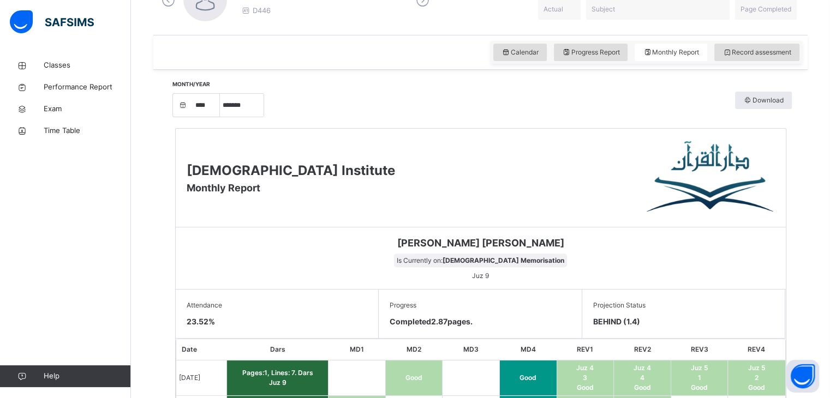
scroll to position [305, 0]
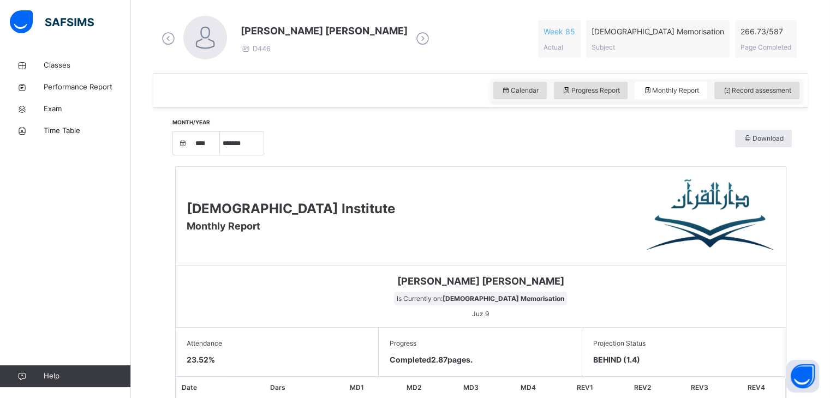
click at [255, 156] on div "Month/Year **** **** **** **** **** **** **** **** **** **** **** **** **** ***…" at bounding box center [481, 142] width 622 height 37
click at [247, 138] on select "***** ******* ******** ***** ***** *** **** **** ****** ********* ******* *****…" at bounding box center [242, 143] width 44 height 23
click at [224, 155] on select "***** ******* ******** ***** ***** *** **** **** ****** ********* ******* *****…" at bounding box center [242, 143] width 44 height 23
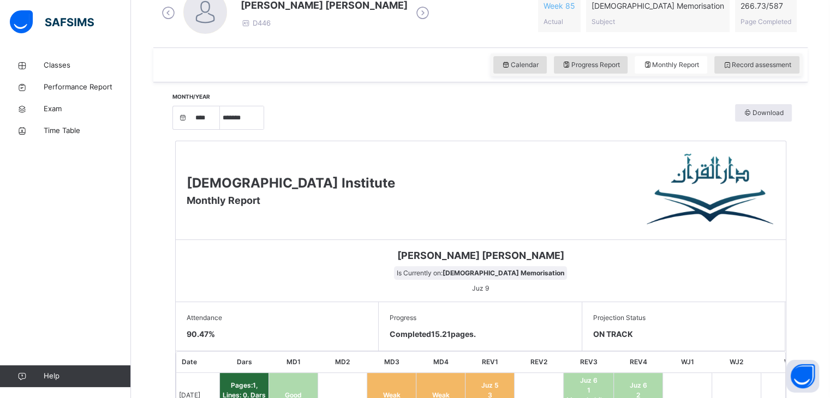
scroll to position [316, 0]
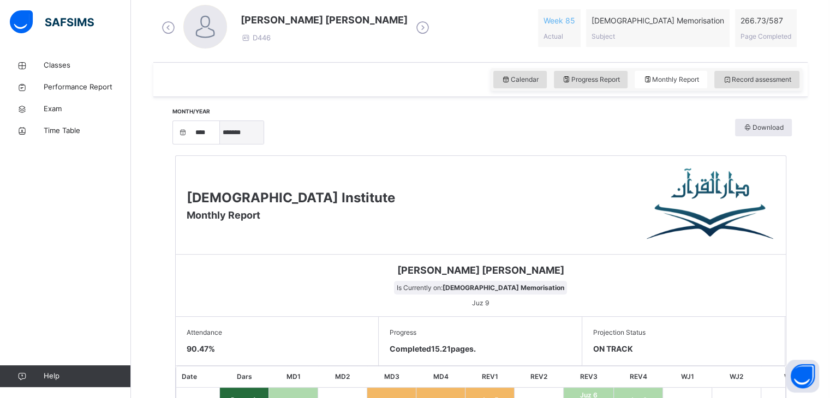
click at [242, 133] on select "***** ******* ******** ***** ***** *** **** **** ****** ********* ******* *****…" at bounding box center [242, 132] width 44 height 23
click at [224, 144] on select "***** ******* ******** ***** ***** *** **** **** ****** ********* ******* *****…" at bounding box center [242, 132] width 44 height 23
click at [233, 97] on div "Calendar Progress Report Monthly Report Record assessment" at bounding box center [480, 79] width 654 height 35
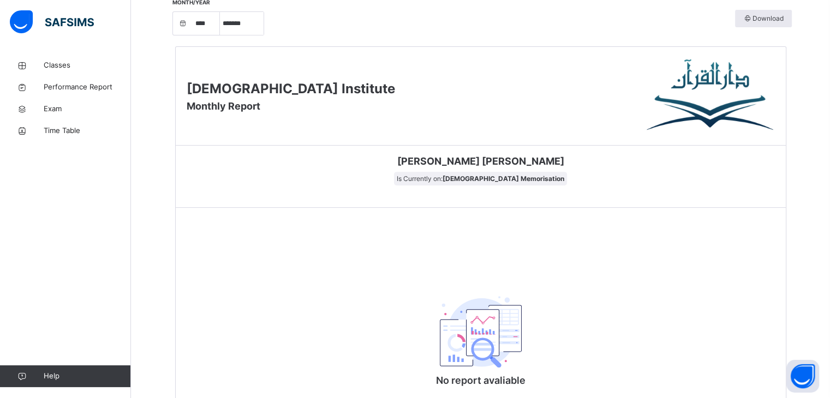
scroll to position [447, 0]
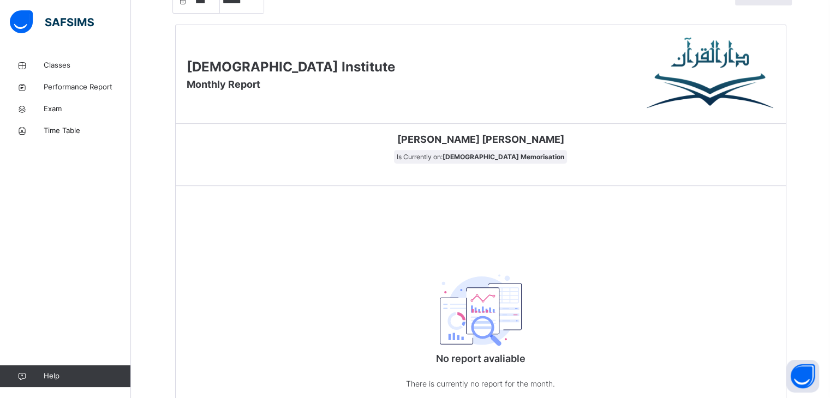
click at [233, 221] on div "Darul Quran Institute Monthly Report Mohamed Zayan Mohamed Faiq Is Currently on…" at bounding box center [480, 219] width 611 height 388
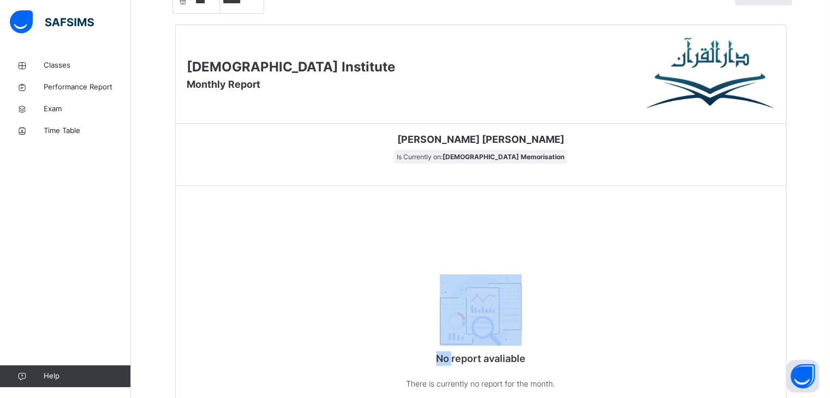
click at [233, 221] on div "Darul Quran Institute Monthly Report Mohamed Zayan Mohamed Faiq Is Currently on…" at bounding box center [480, 219] width 611 height 388
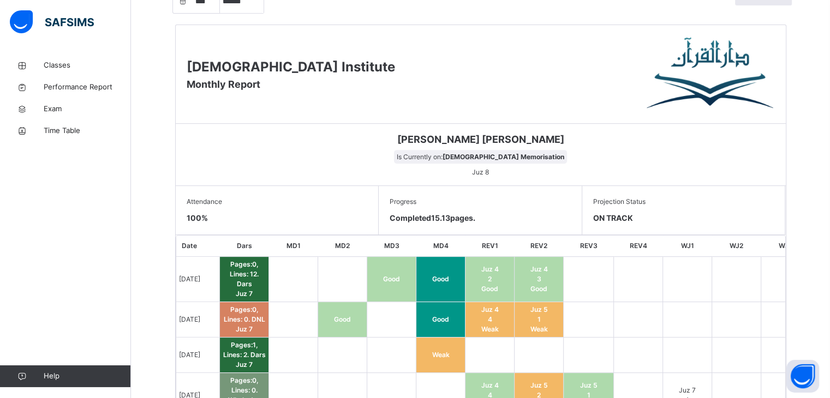
click at [386, 291] on td "Good" at bounding box center [391, 279] width 49 height 45
click at [327, 184] on div "Mohamed Zayan Mohamed Faiq Is Currently on: Quran Memorisation Juz 8" at bounding box center [481, 155] width 610 height 62
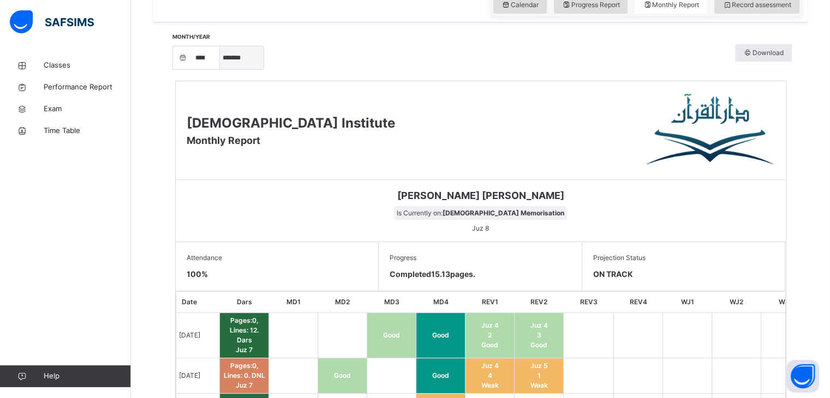
scroll to position [382, 0]
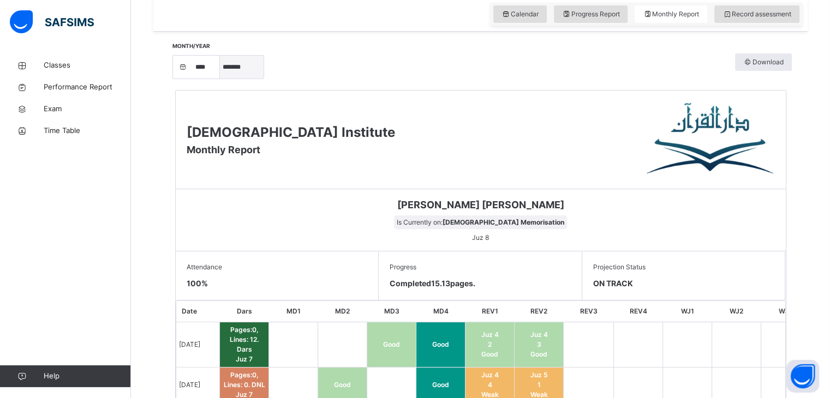
click at [245, 77] on select "***** ******* ******** ***** ***** *** **** **** ****** ********* ******* *****…" at bounding box center [242, 67] width 44 height 23
click at [224, 79] on select "***** ******* ******** ***** ***** *** **** **** ****** ********* ******* *****…" at bounding box center [242, 67] width 44 height 23
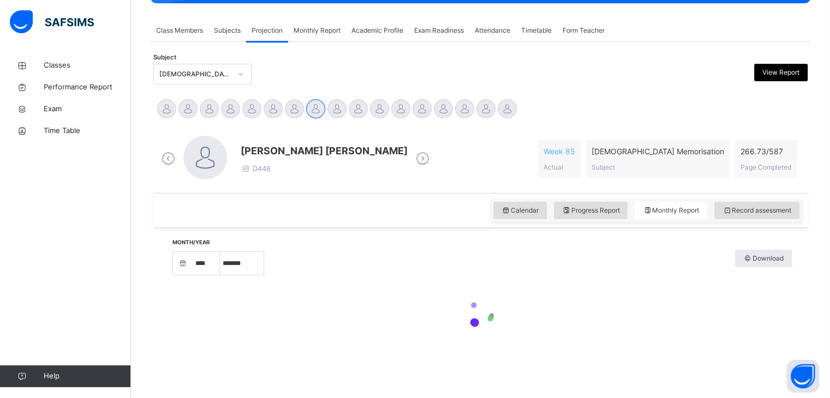
scroll to position [185, 0]
click at [389, 269] on div "Month/Year **** **** **** **** **** **** **** **** **** **** **** **** **** ***…" at bounding box center [481, 263] width 622 height 26
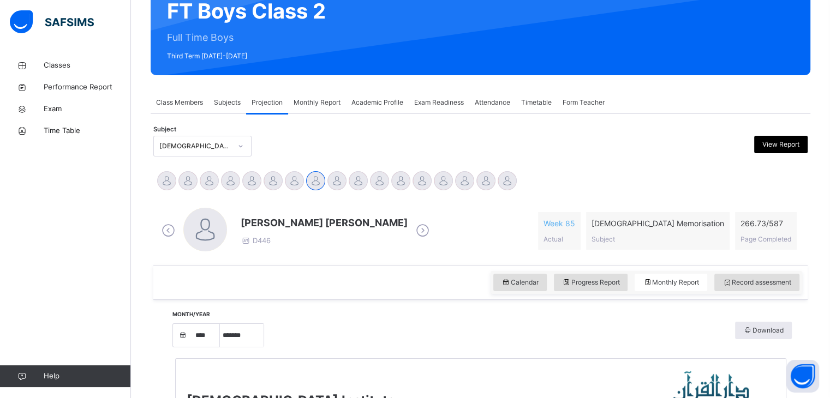
scroll to position [98, 0]
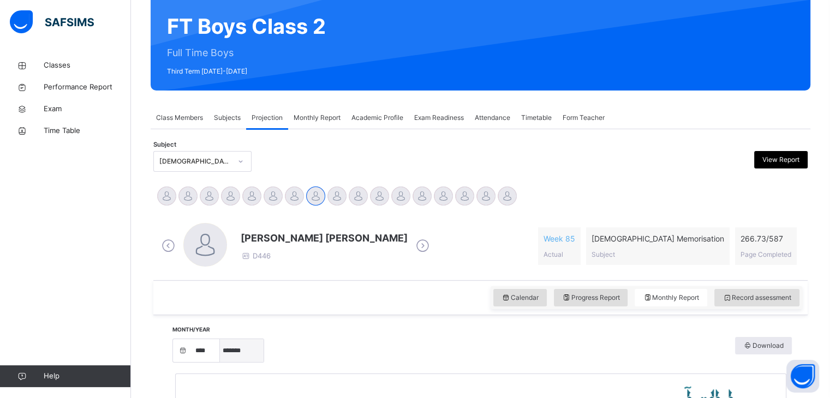
click at [244, 358] on select "***** ******* ******** ***** ***** *** **** **** ****** ********* ******* *****…" at bounding box center [242, 350] width 44 height 23
select select "*"
click at [224, 339] on select "***** ******* ******** ***** ***** *** **** **** ****** ********* ******* *****…" at bounding box center [242, 350] width 44 height 23
click at [240, 275] on div "Mohamed Zayan Mohamed Faiq D446 Week 85 Actual Quran Memorisation Subject 266.7…" at bounding box center [480, 246] width 649 height 63
click at [746, 297] on span "Record assessment" at bounding box center [756, 298] width 69 height 10
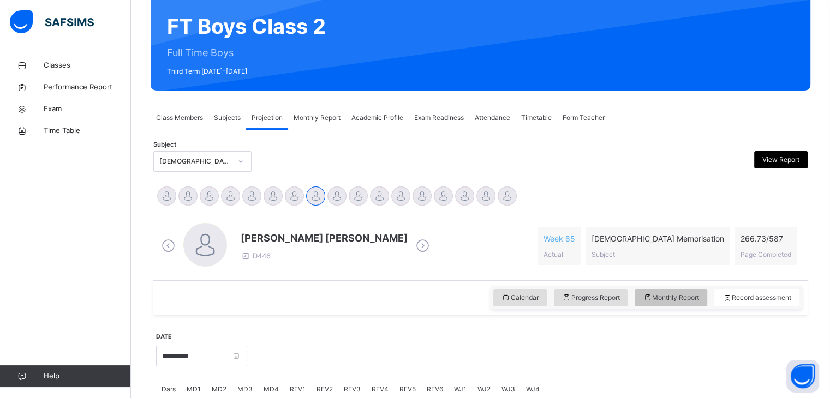
click at [685, 301] on span "Monthly Report" at bounding box center [671, 298] width 56 height 10
select select "****"
select select "*"
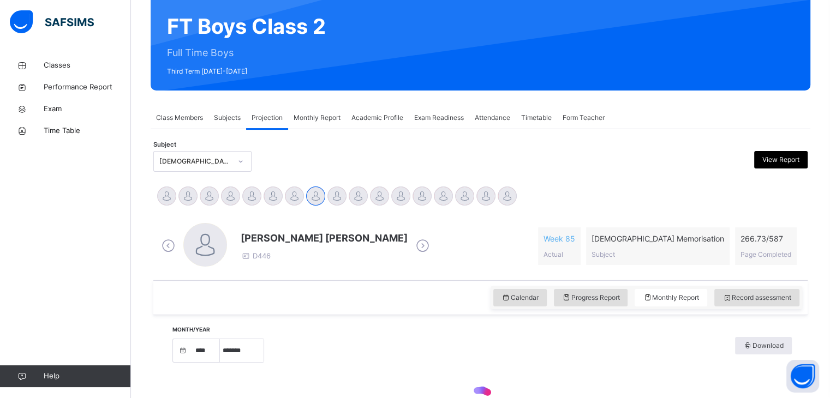
click at [517, 284] on div "Calendar Progress Report Monthly Report Record assessment" at bounding box center [480, 297] width 654 height 35
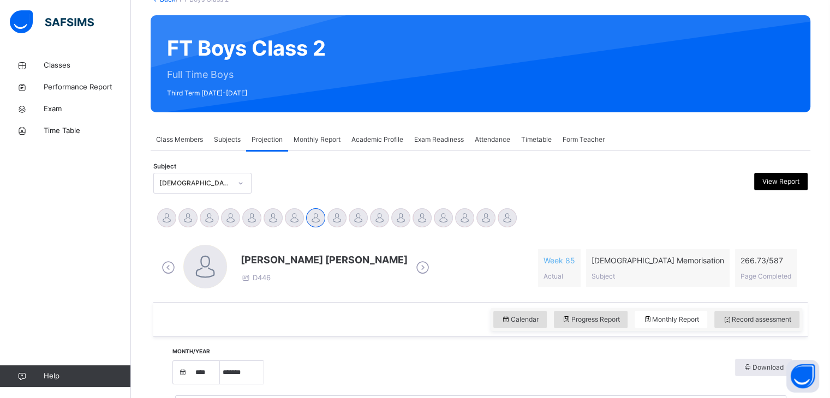
scroll to position [76, 0]
click at [321, 133] on div "Monthly Report" at bounding box center [317, 140] width 58 height 22
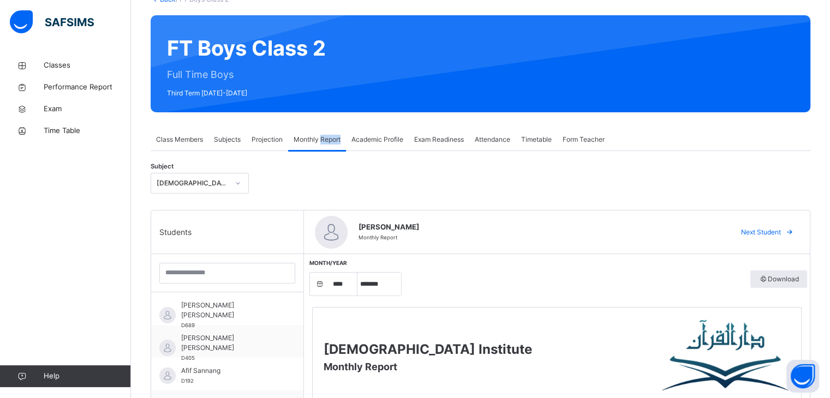
click at [321, 133] on div "Monthly Report" at bounding box center [317, 140] width 58 height 22
click at [257, 280] on input "search" at bounding box center [227, 273] width 136 height 21
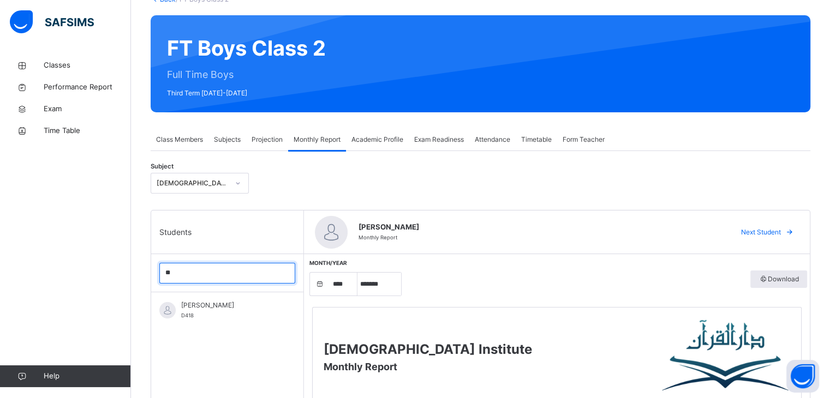
scroll to position [0, 0]
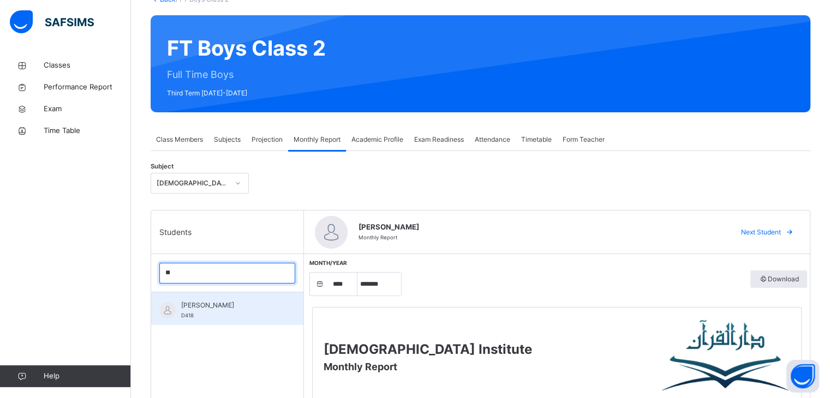
type input "**"
click at [260, 302] on span "[PERSON_NAME]" at bounding box center [230, 306] width 98 height 10
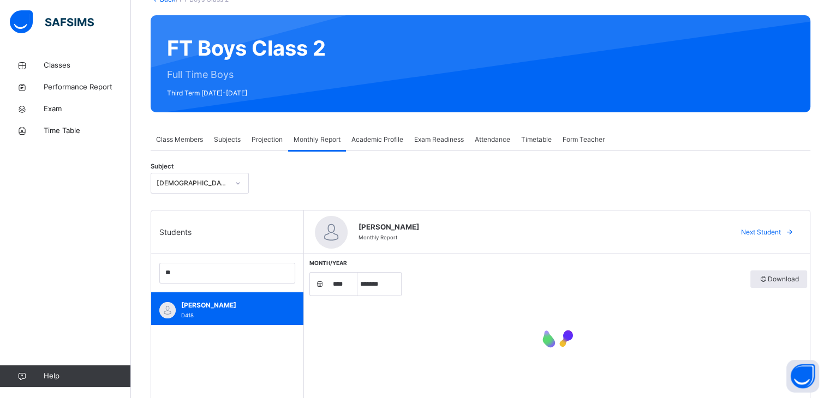
click at [444, 262] on div "Month/Year **** **** **** **** **** **** **** **** **** **** **** **** **** ***…" at bounding box center [557, 318] width 500 height 116
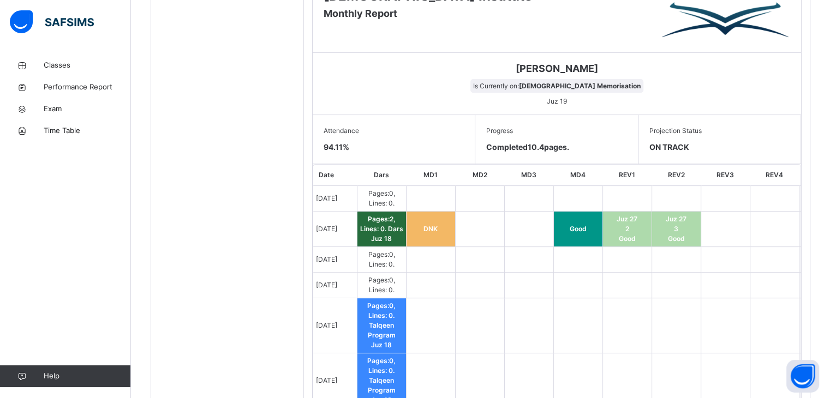
scroll to position [484, 0]
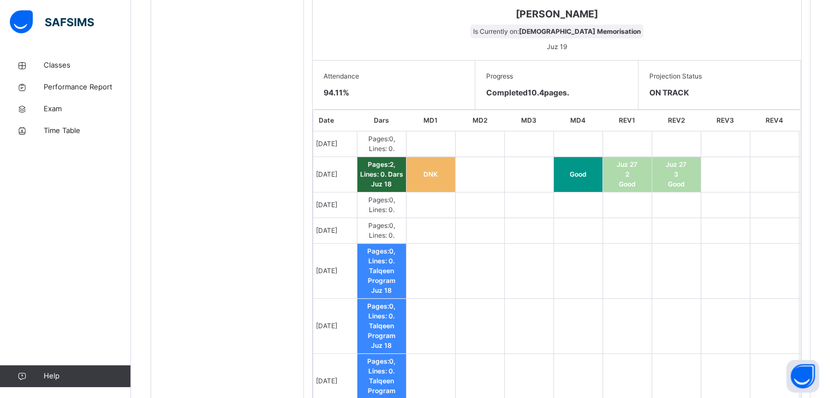
click at [377, 196] on span "Pages: 0 , Lines: 0 ." at bounding box center [381, 205] width 27 height 18
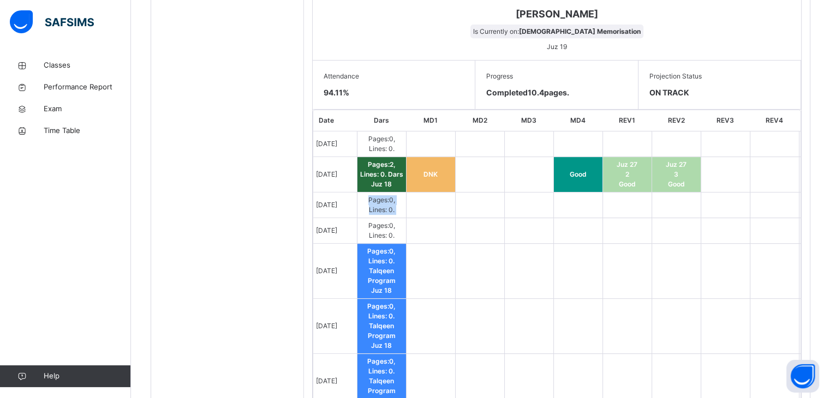
click at [377, 196] on span "Pages: 0 , Lines: 0 ." at bounding box center [381, 205] width 27 height 18
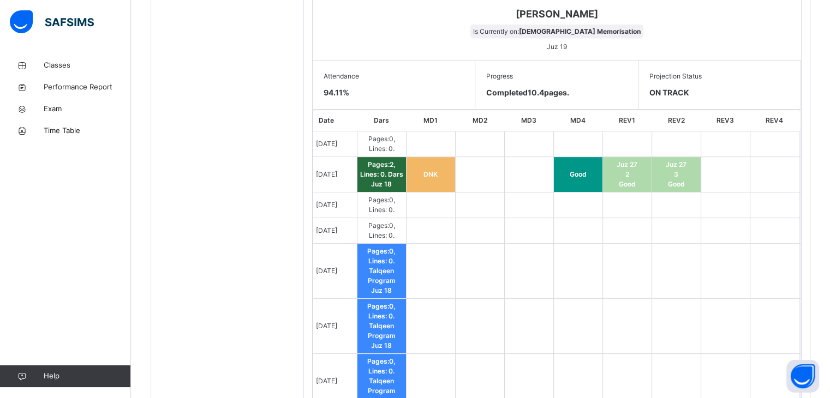
click at [377, 196] on span "Pages: 0 , Lines: 0 ." at bounding box center [381, 205] width 27 height 18
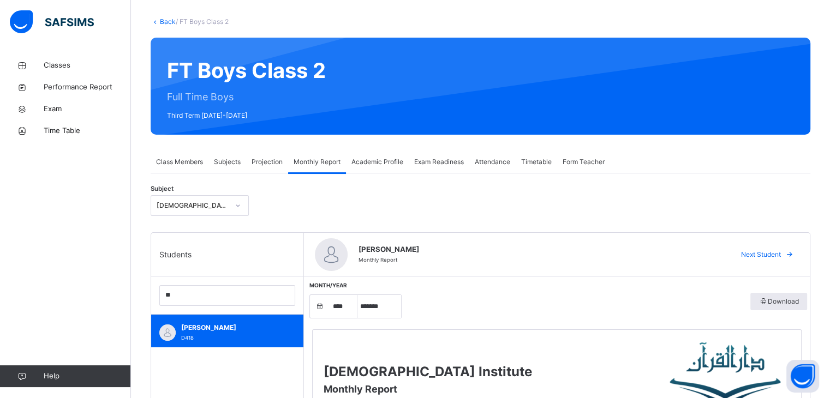
scroll to position [53, 0]
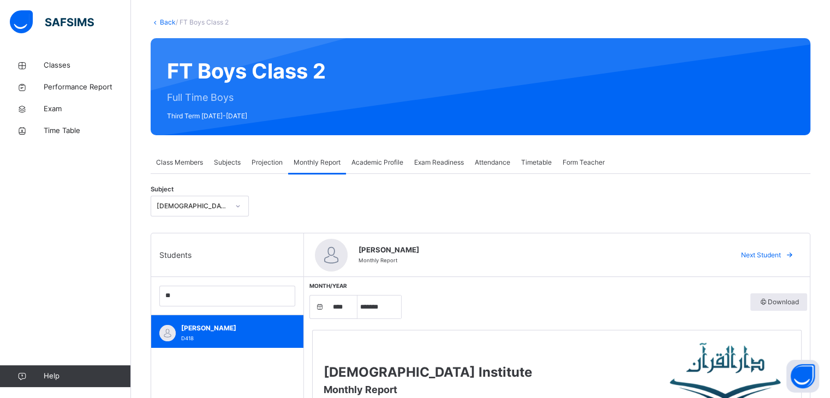
click at [273, 159] on span "Projection" at bounding box center [266, 163] width 31 height 10
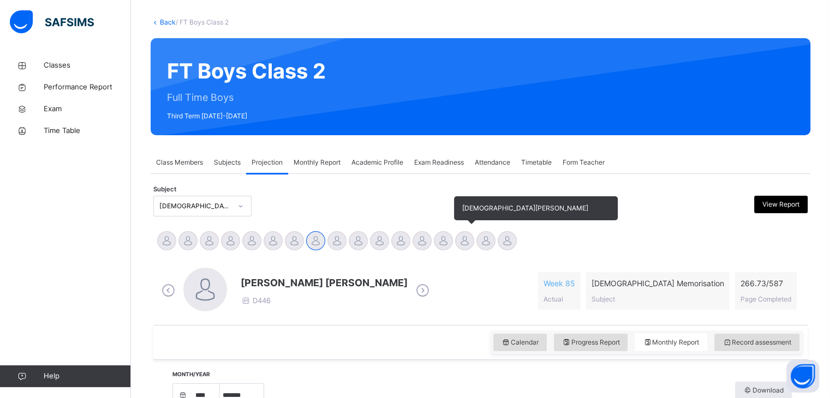
click at [458, 247] on div at bounding box center [464, 240] width 19 height 19
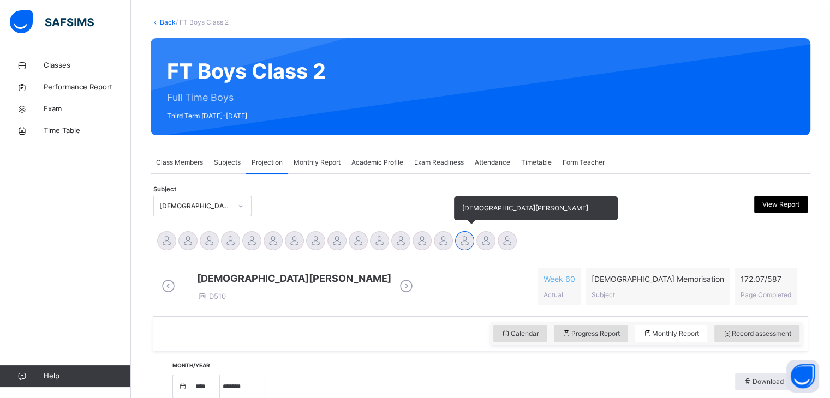
click at [456, 251] on div "[DEMOGRAPHIC_DATA][PERSON_NAME]" at bounding box center [464, 242] width 21 height 24
click at [458, 238] on div at bounding box center [464, 240] width 19 height 19
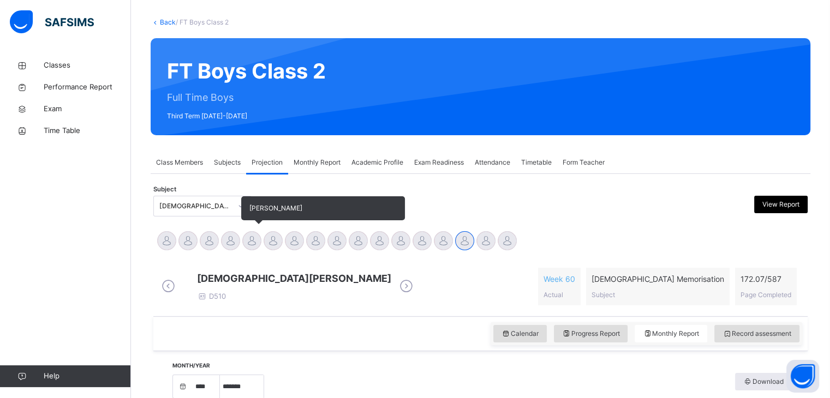
click at [253, 241] on div at bounding box center [251, 240] width 19 height 19
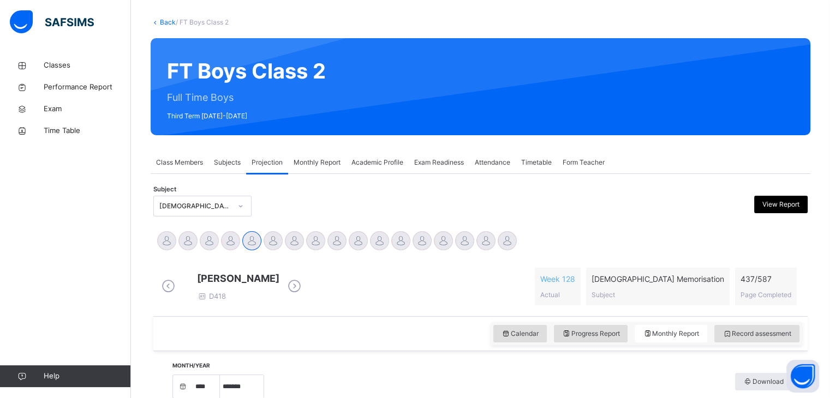
scroll to position [154, 0]
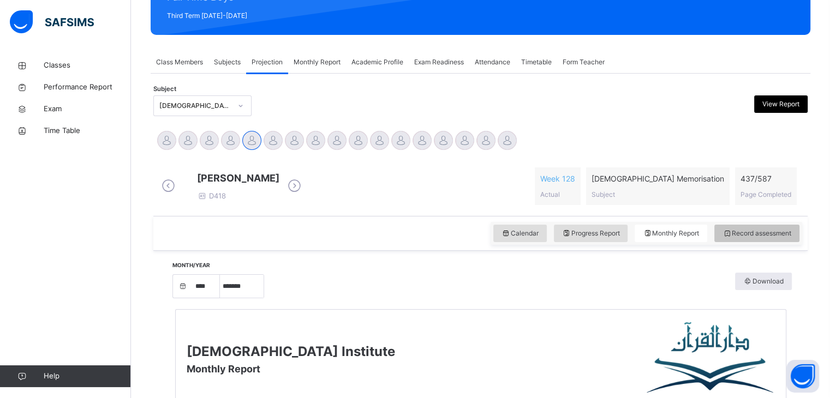
click at [749, 238] on span "Record assessment" at bounding box center [756, 234] width 69 height 10
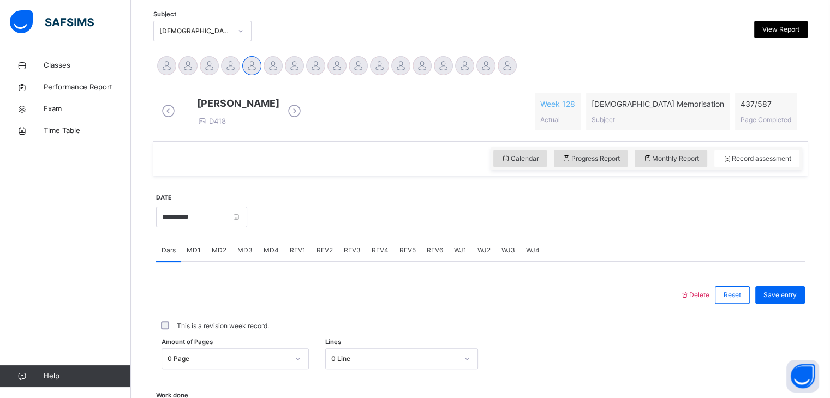
scroll to position [230, 0]
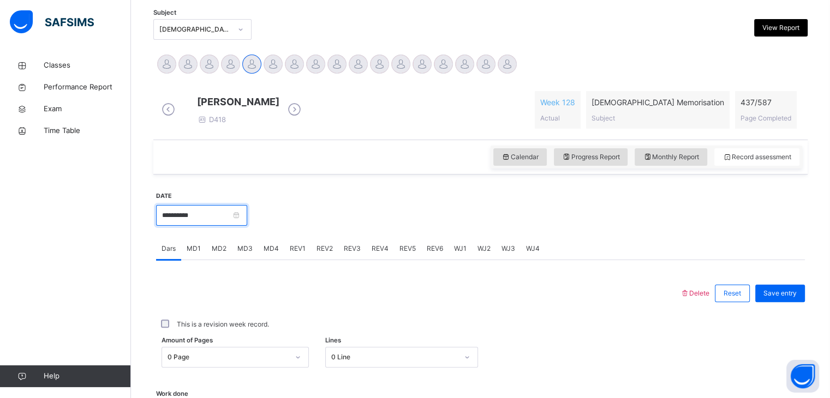
click at [232, 226] on input "**********" at bounding box center [201, 215] width 91 height 21
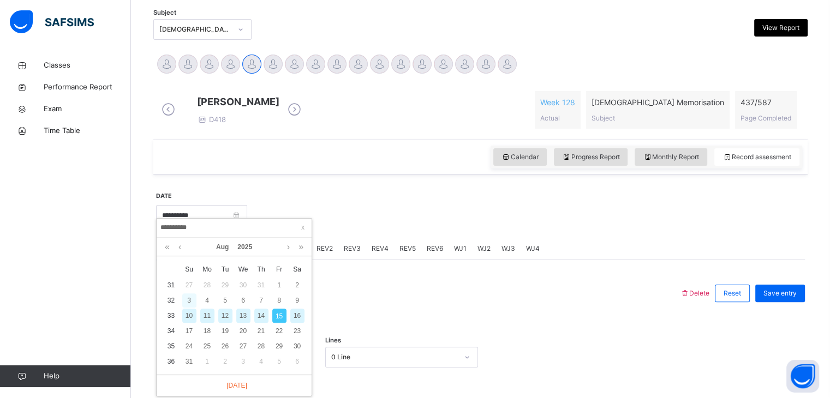
click at [190, 299] on div "3" at bounding box center [189, 300] width 14 height 14
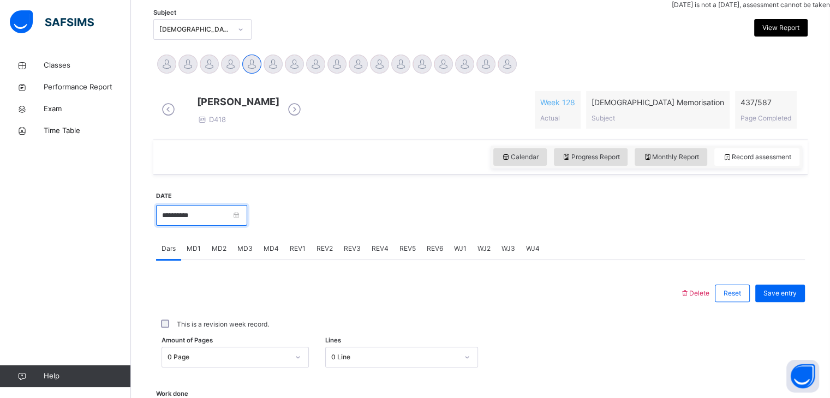
click at [202, 217] on input "**********" at bounding box center [201, 215] width 91 height 21
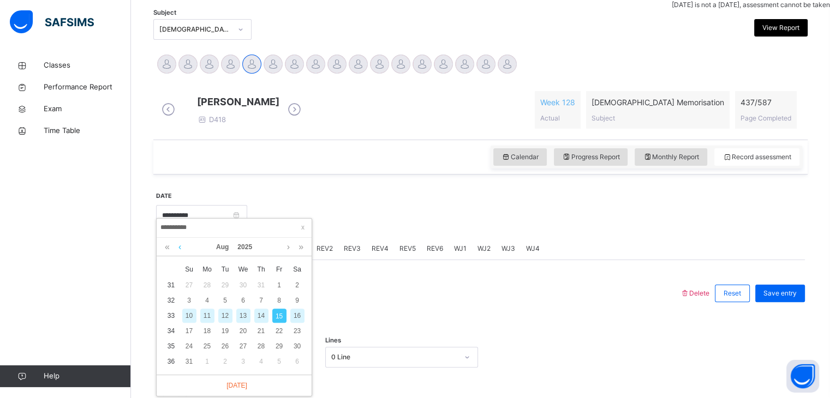
click at [181, 249] on link at bounding box center [180, 247] width 8 height 19
click at [263, 286] on div "3" at bounding box center [261, 285] width 14 height 14
type input "**********"
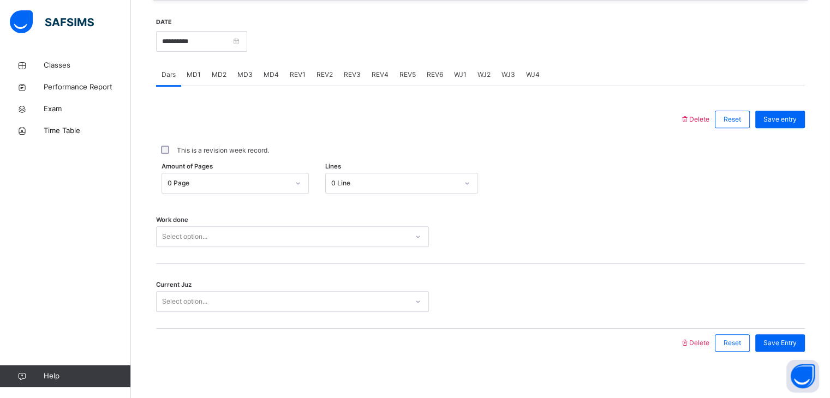
scroll to position [405, 0]
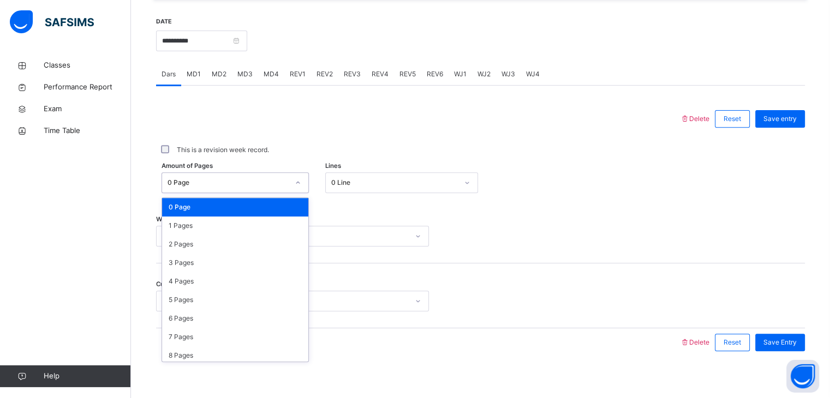
click at [227, 188] on div "0 Page" at bounding box center [227, 183] width 121 height 10
click at [208, 233] on div "1 Pages" at bounding box center [235, 226] width 146 height 19
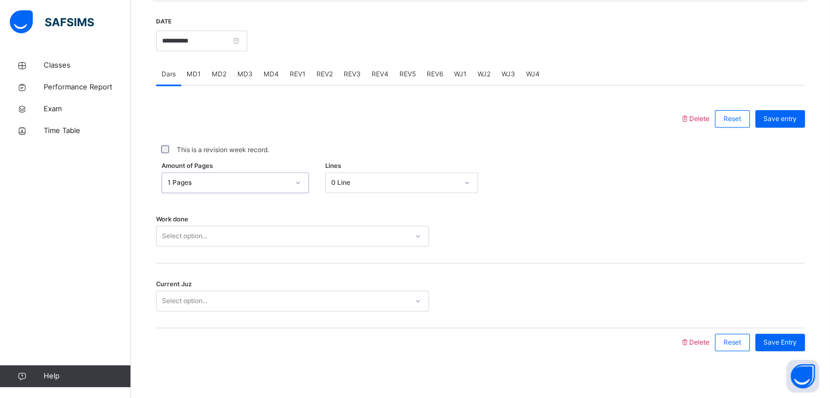
click at [369, 188] on div "0 Line" at bounding box center [394, 183] width 127 height 10
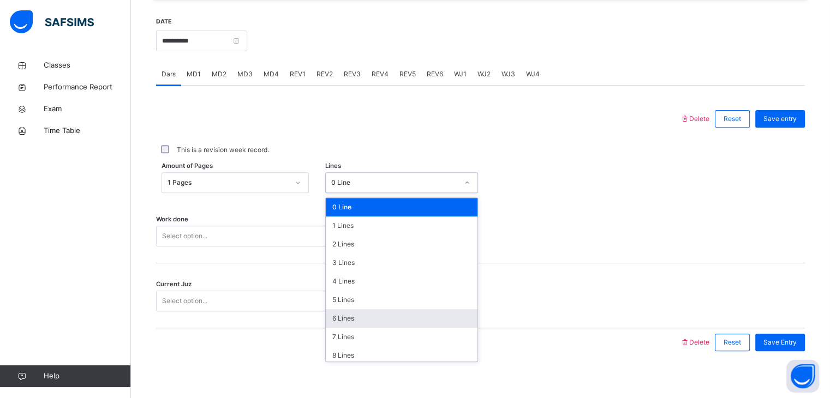
click at [345, 319] on div "6 Lines" at bounding box center [402, 318] width 152 height 19
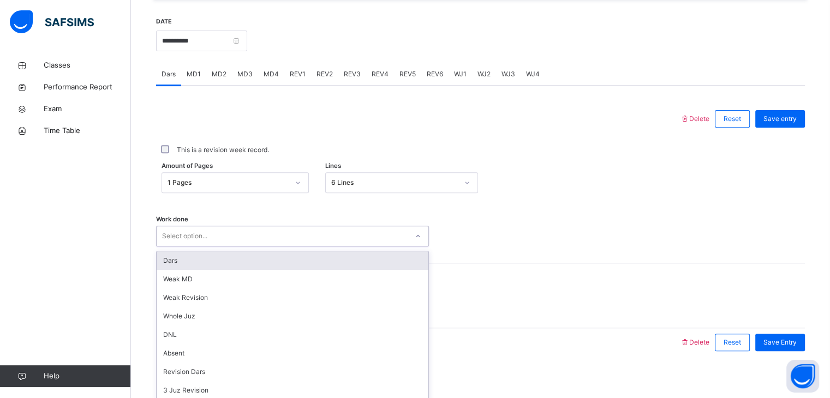
scroll to position [421, 0]
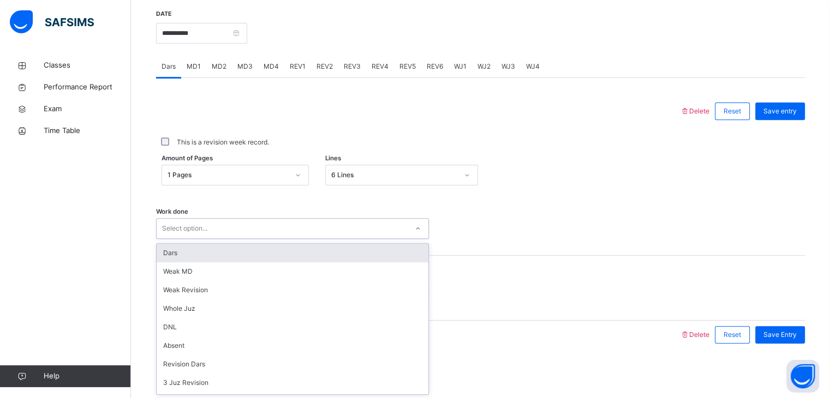
click at [284, 239] on div "option Dars focused, 1 of 16. 16 results available. Use Up and Down to choose o…" at bounding box center [292, 228] width 273 height 21
click at [197, 251] on div "Dars" at bounding box center [293, 253] width 272 height 19
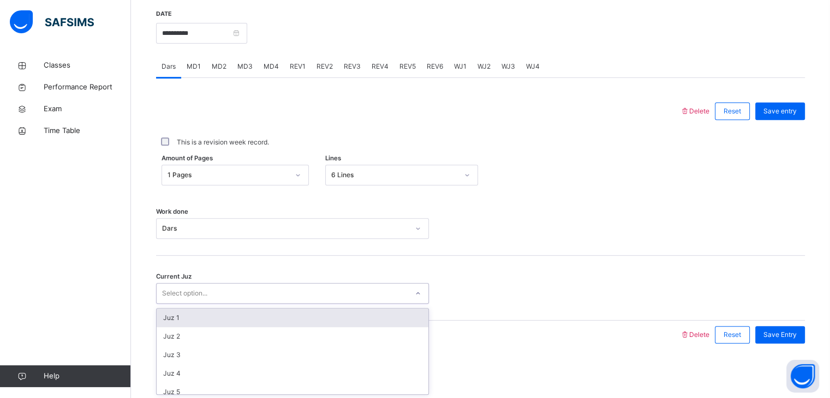
click at [200, 295] on div "Select option..." at bounding box center [184, 293] width 45 height 21
type input "**"
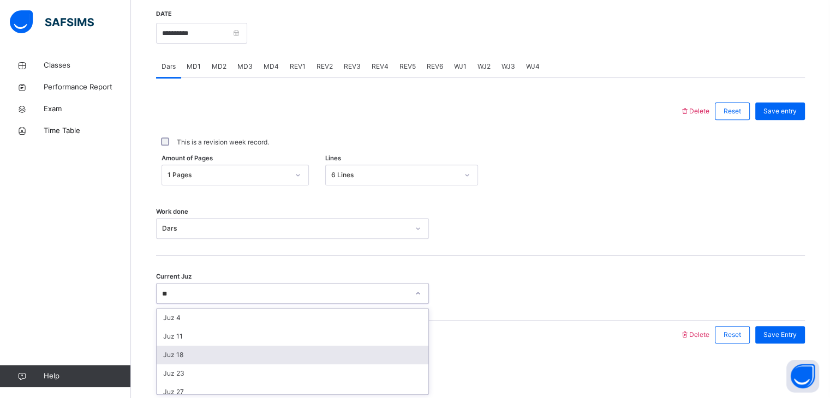
click at [191, 353] on div "Juz 18" at bounding box center [293, 355] width 272 height 19
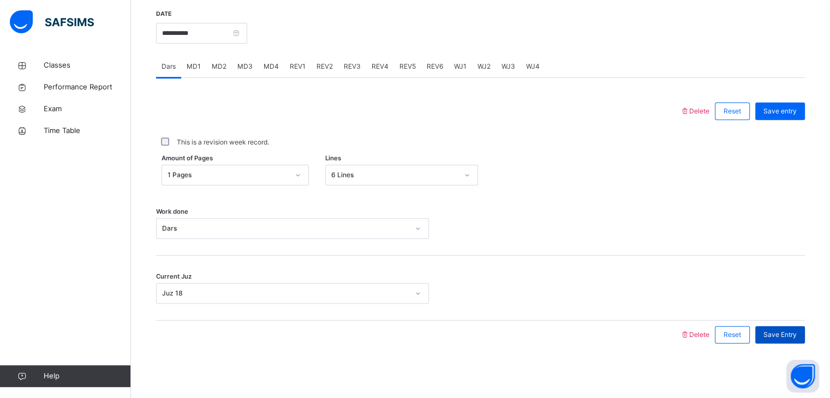
click at [787, 339] on span "Save Entry" at bounding box center [779, 335] width 33 height 10
click at [245, 65] on span "MD3" at bounding box center [244, 67] width 15 height 10
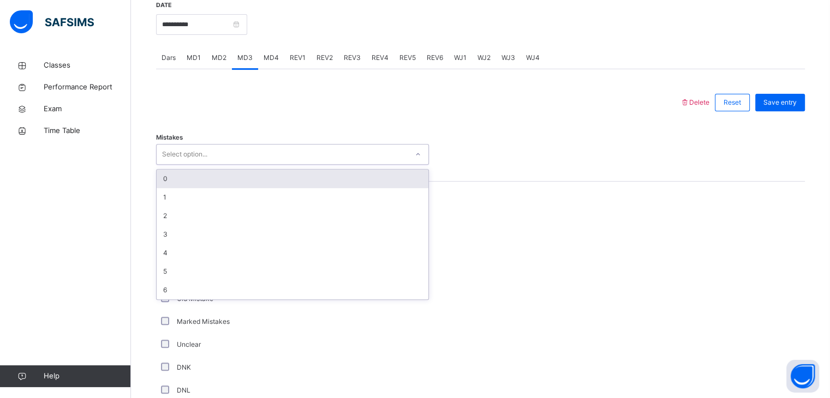
click at [198, 165] on div "Select option..." at bounding box center [184, 154] width 45 height 21
click at [187, 188] on div "0" at bounding box center [293, 179] width 272 height 19
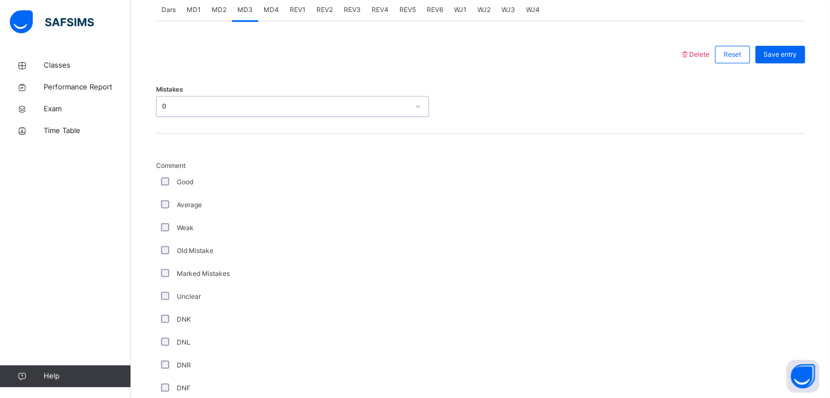
scroll to position [469, 0]
click at [166, 187] on div "Good" at bounding box center [292, 182] width 267 height 10
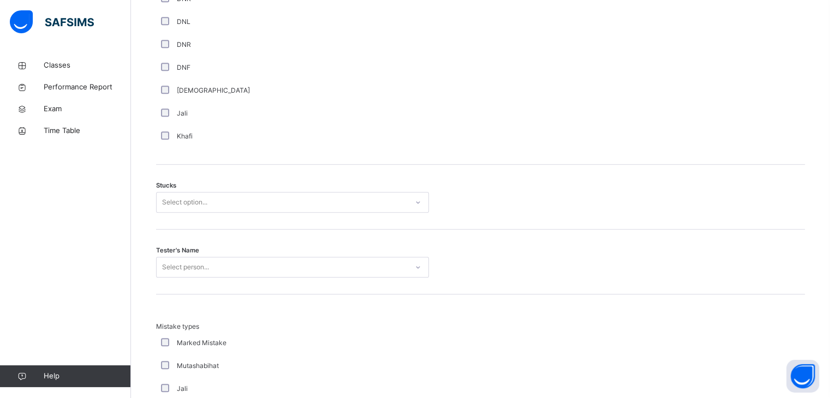
scroll to position [854, 0]
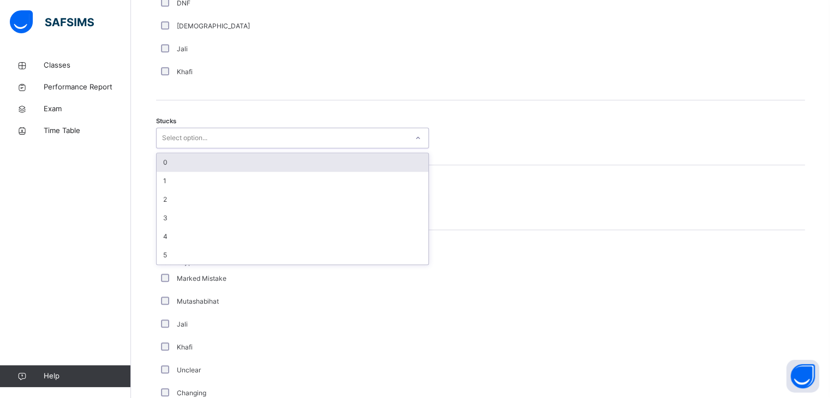
click at [193, 137] on div "Select option..." at bounding box center [292, 138] width 273 height 21
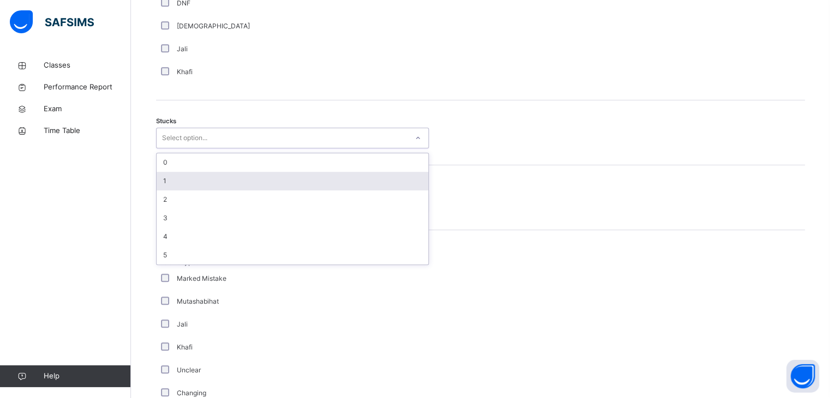
click at [168, 185] on div "1" at bounding box center [293, 181] width 272 height 19
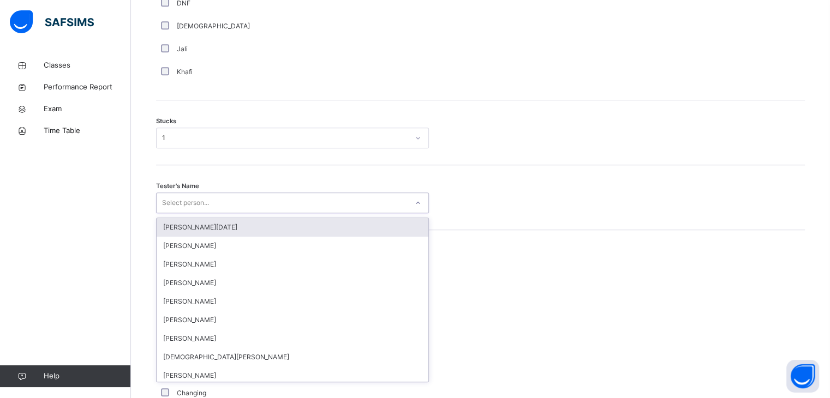
click at [183, 213] on div "Select person..." at bounding box center [292, 203] width 273 height 21
type input "****"
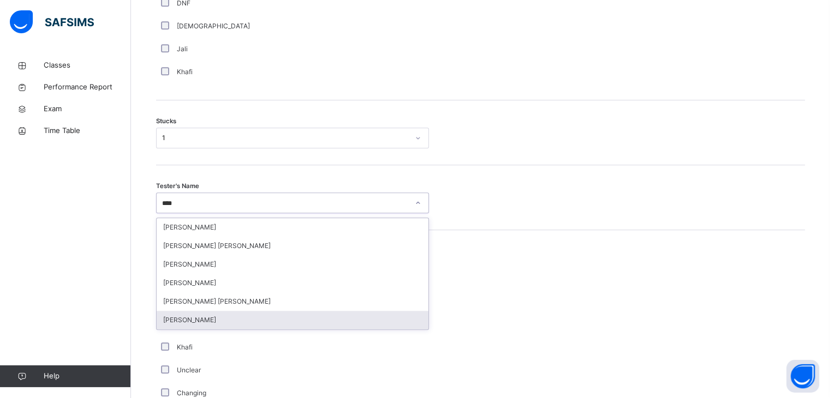
click at [186, 319] on div "[PERSON_NAME]" at bounding box center [293, 320] width 272 height 19
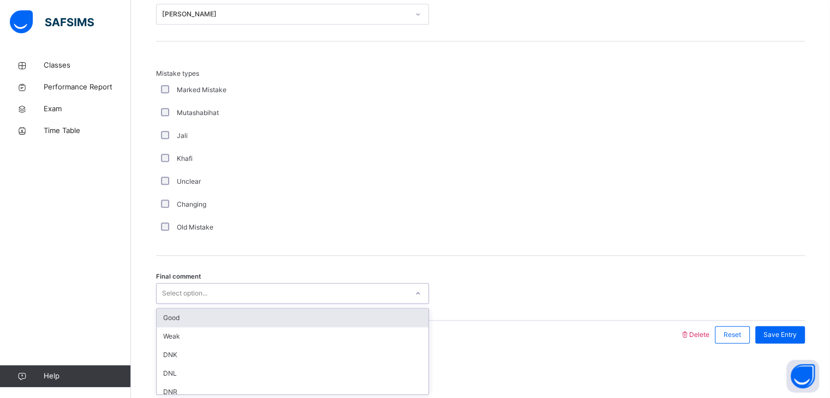
scroll to position [1051, 0]
click at [231, 297] on div "Select option..." at bounding box center [282, 293] width 251 height 17
click at [209, 310] on div "Good" at bounding box center [293, 318] width 272 height 19
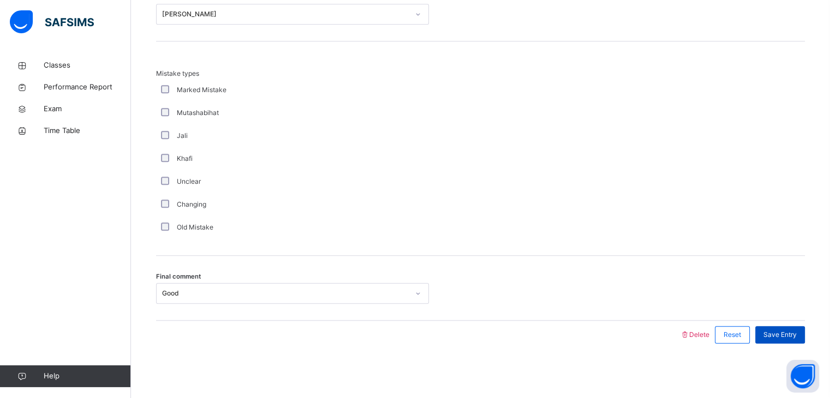
click at [796, 333] on span "Save Entry" at bounding box center [779, 335] width 33 height 10
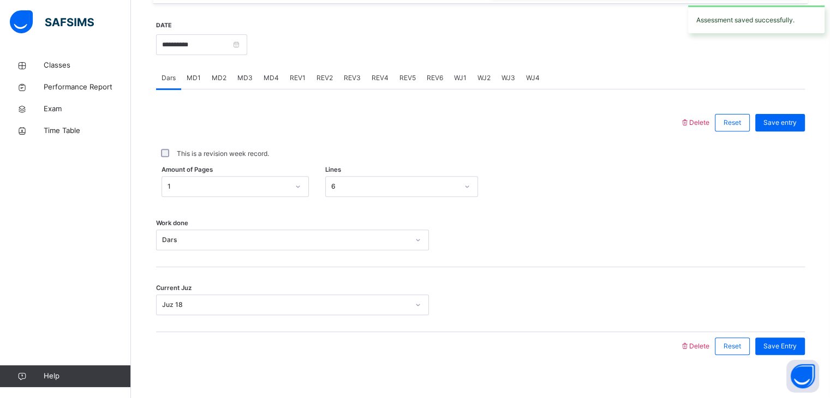
scroll to position [399, 0]
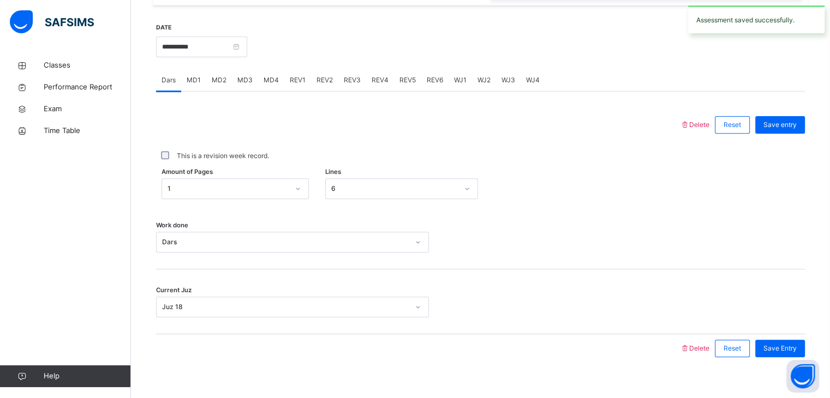
click at [271, 84] on span "MD4" at bounding box center [270, 80] width 15 height 10
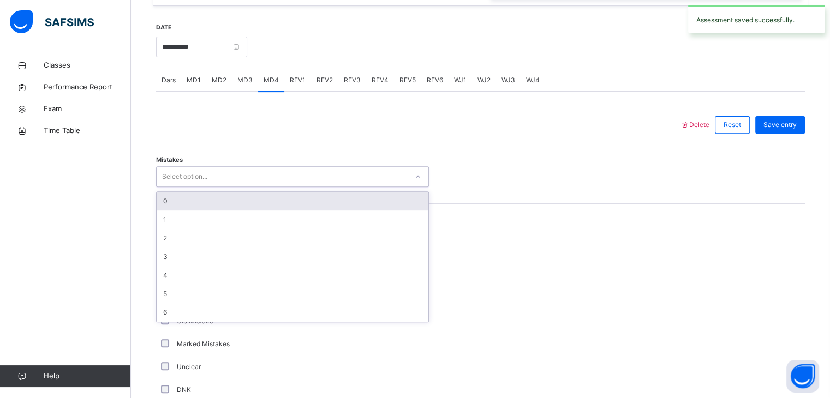
click at [232, 184] on div "Select option..." at bounding box center [282, 177] width 251 height 17
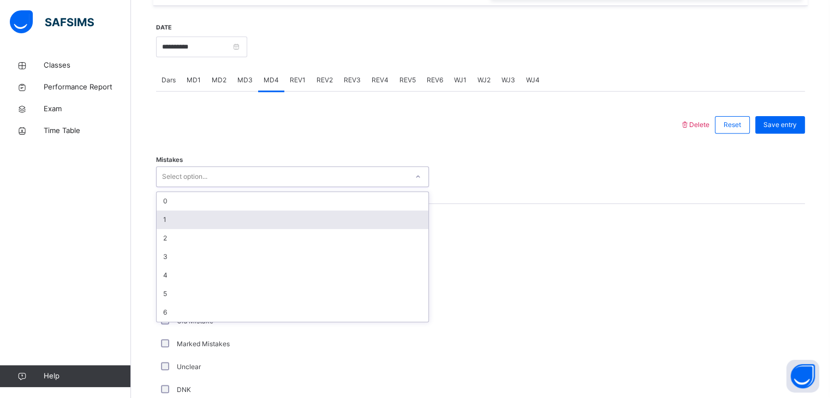
click at [192, 229] on div "1" at bounding box center [293, 220] width 272 height 19
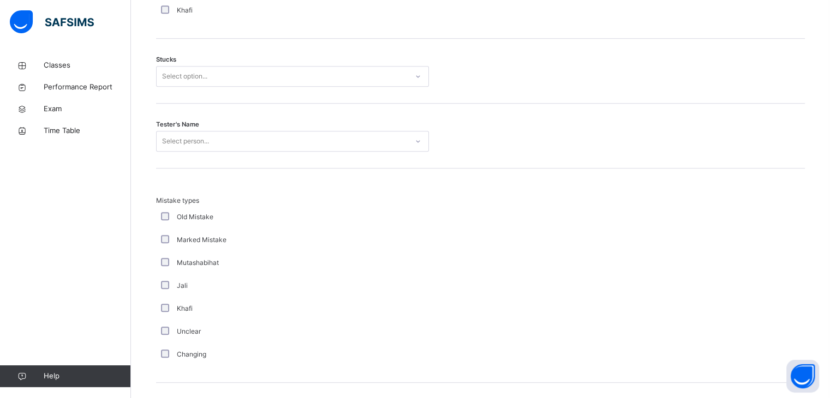
scroll to position [921, 0]
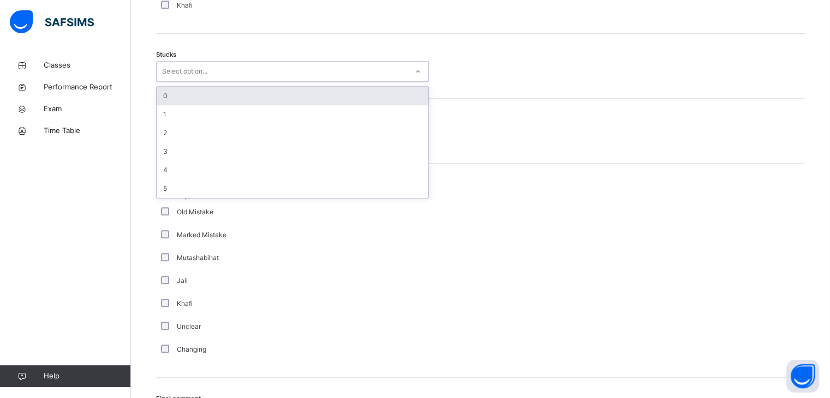
click at [206, 81] on div "Select option..." at bounding box center [184, 71] width 45 height 21
click at [196, 103] on div "0" at bounding box center [293, 96] width 272 height 19
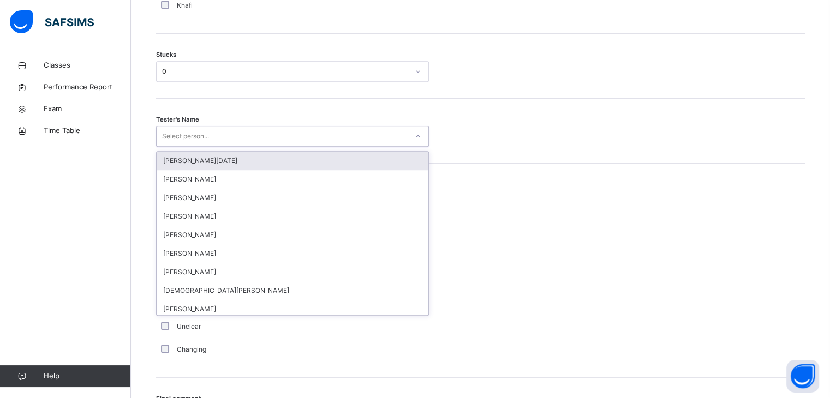
click at [183, 147] on div "Select person..." at bounding box center [185, 136] width 47 height 21
type input "****"
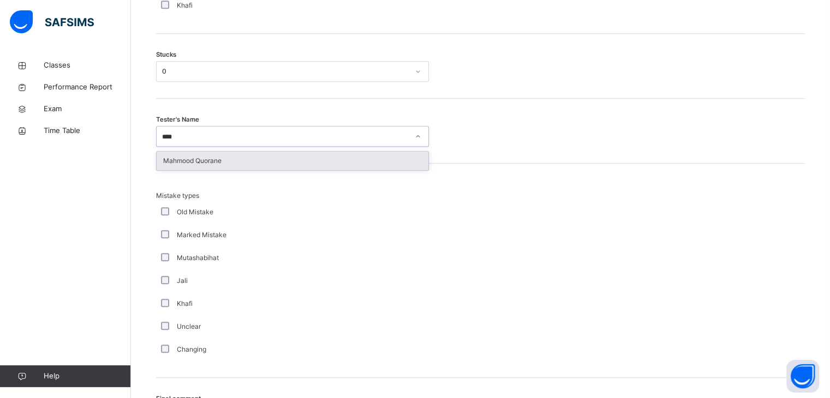
click at [199, 170] on div "Mahmood Quorane" at bounding box center [293, 161] width 272 height 19
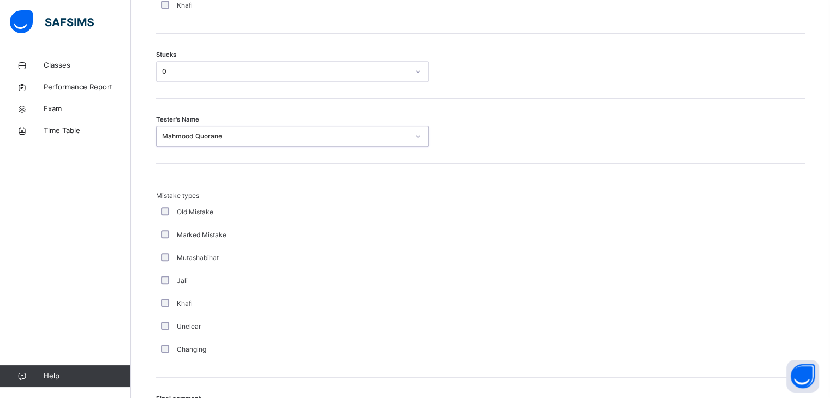
scroll to position [1051, 0]
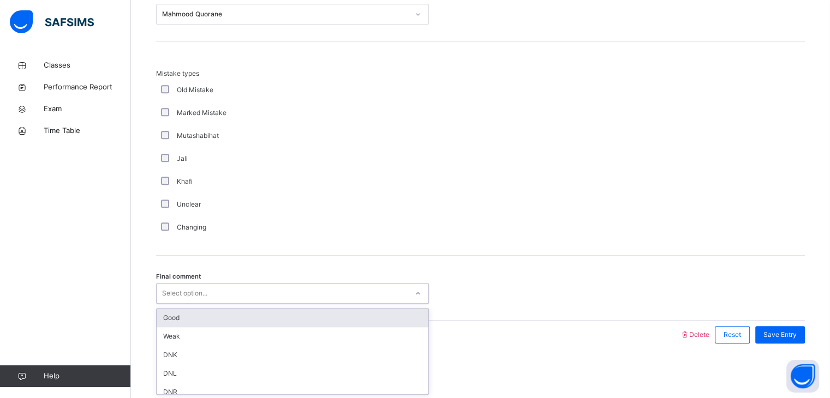
click at [188, 291] on div "Select option..." at bounding box center [184, 293] width 45 height 21
click at [190, 324] on div "Good" at bounding box center [293, 318] width 272 height 19
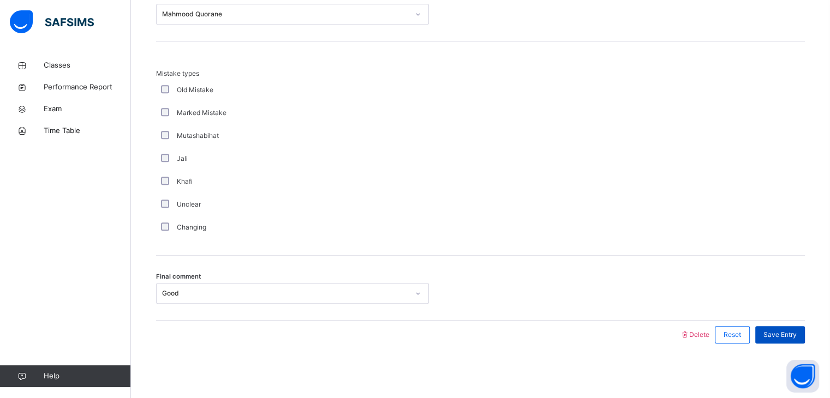
click at [795, 338] on span "Save Entry" at bounding box center [779, 335] width 33 height 10
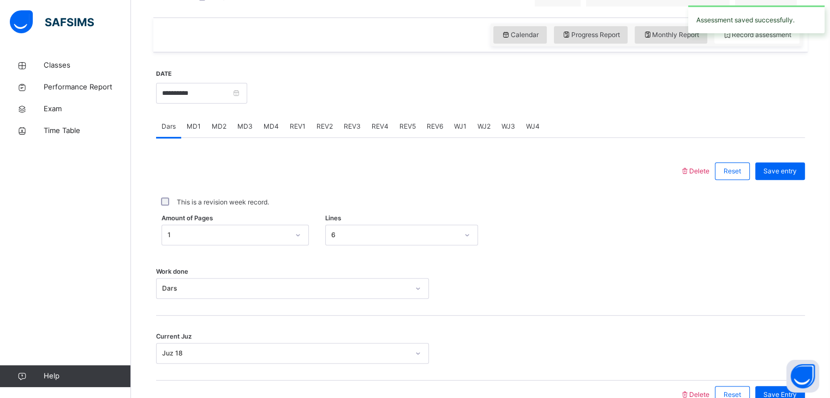
scroll to position [351, 0]
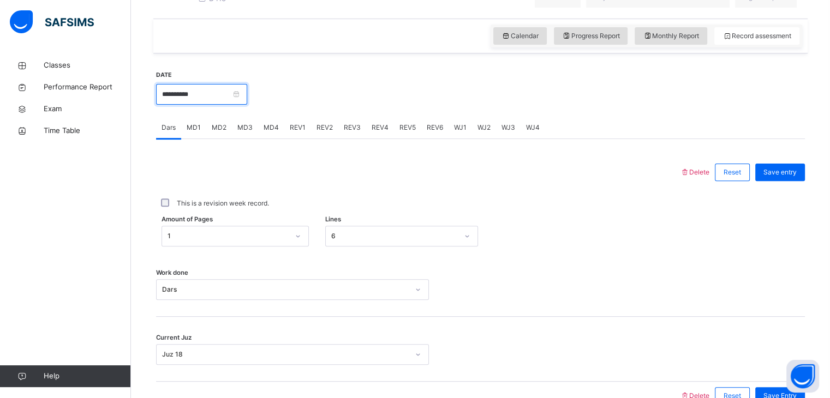
click at [225, 105] on input "**********" at bounding box center [201, 94] width 91 height 21
click at [346, 83] on div at bounding box center [526, 93] width 547 height 47
click at [669, 41] on span "Monthly Report" at bounding box center [671, 36] width 56 height 10
select select "****"
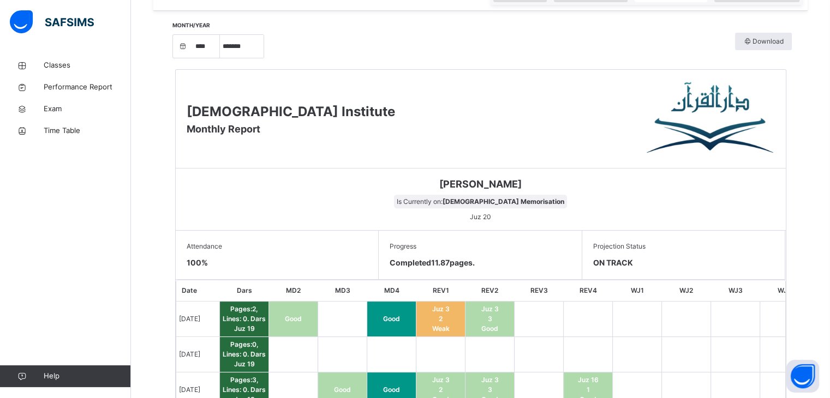
scroll to position [393, 0]
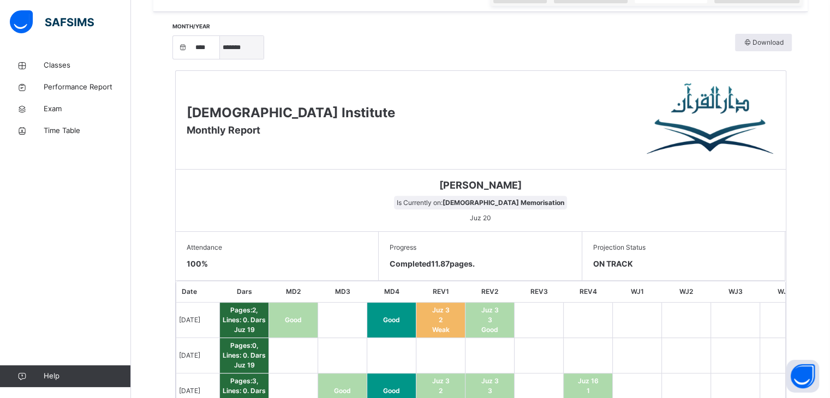
click at [236, 59] on select "***** ******* ******** ***** ***** *** **** **** ****** ********* ******* *****…" at bounding box center [242, 47] width 44 height 23
select select "*"
click at [224, 59] on select "***** ******* ******** ***** ***** *** **** **** ****** ********* ******* *****…" at bounding box center [242, 47] width 44 height 23
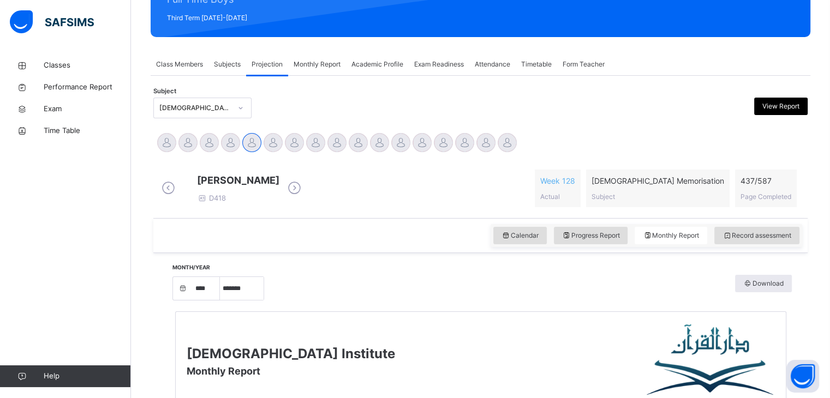
scroll to position [153, 0]
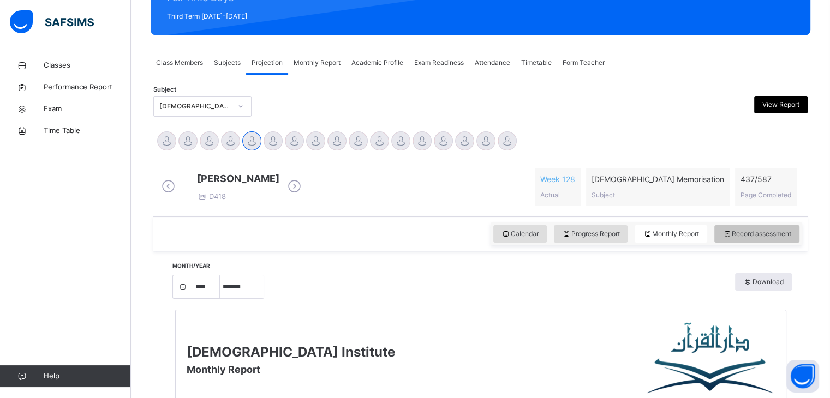
click at [787, 238] on span "Record assessment" at bounding box center [756, 234] width 69 height 10
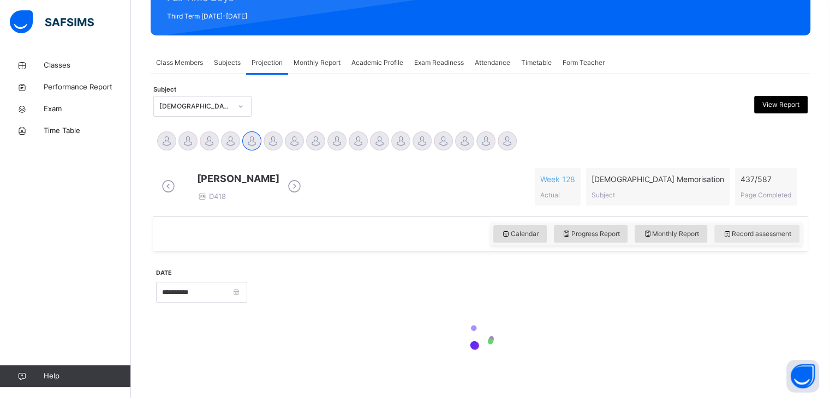
click at [782, 243] on div "Record assessment" at bounding box center [756, 233] width 85 height 17
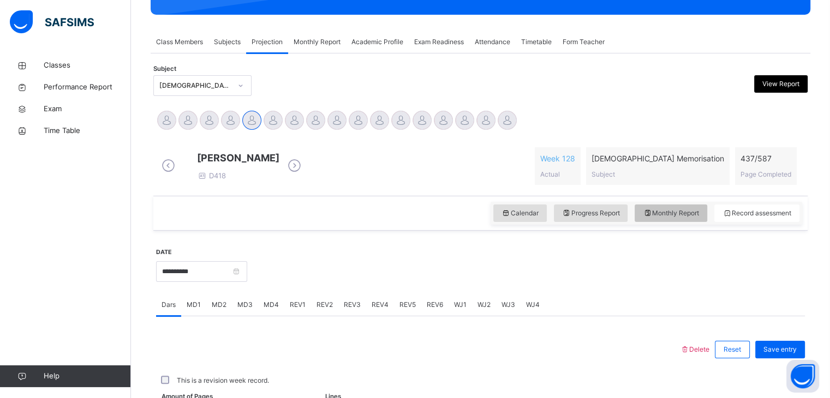
click at [673, 218] on span "Monthly Report" at bounding box center [671, 213] width 56 height 10
select select "****"
select select "*"
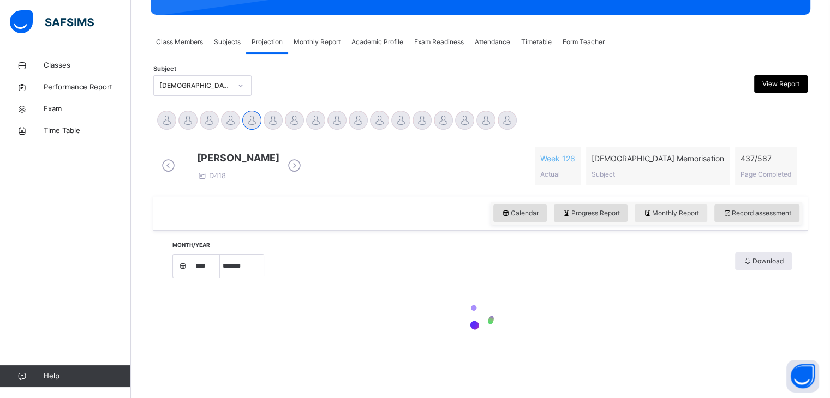
scroll to position [185, 0]
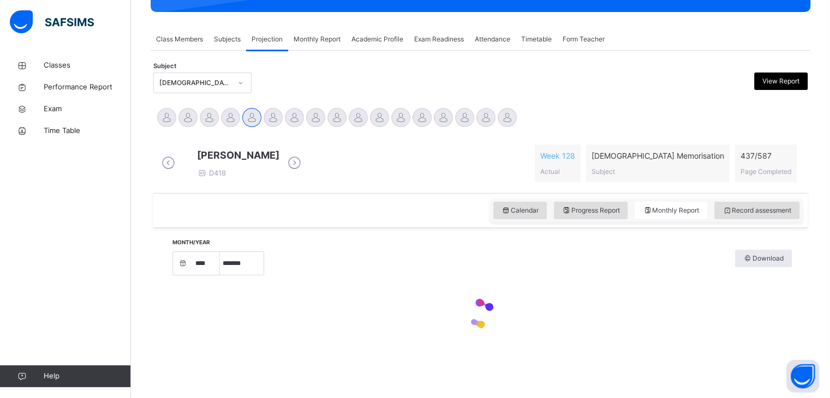
click at [684, 229] on div "Month/Year **** **** **** **** **** **** **** **** **** **** **** **** **** ***…" at bounding box center [480, 296] width 654 height 137
click at [615, 171] on span "Subject" at bounding box center [602, 171] width 23 height 8
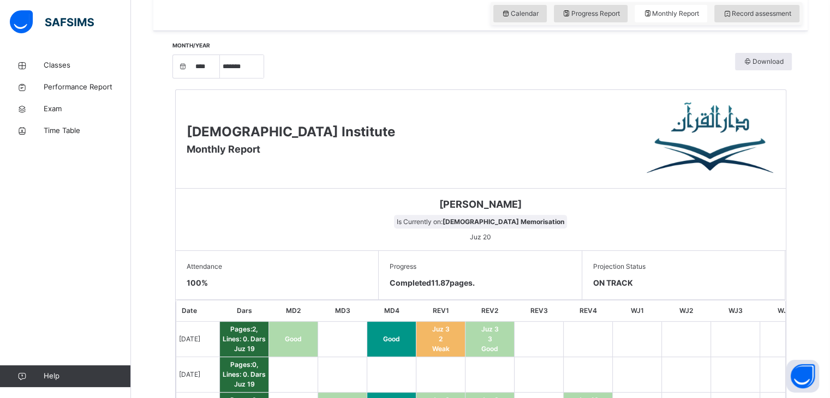
scroll to position [373, 0]
click at [247, 79] on select "***** ******* ******** ***** ***** *** **** **** ****** ********* ******* *****…" at bounding box center [242, 67] width 44 height 23
click at [792, 23] on div "Record assessment" at bounding box center [756, 13] width 85 height 17
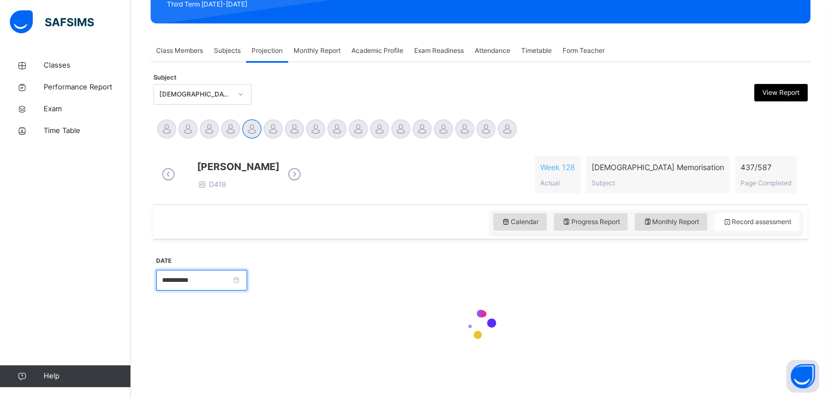
click at [219, 283] on input "**********" at bounding box center [201, 280] width 91 height 21
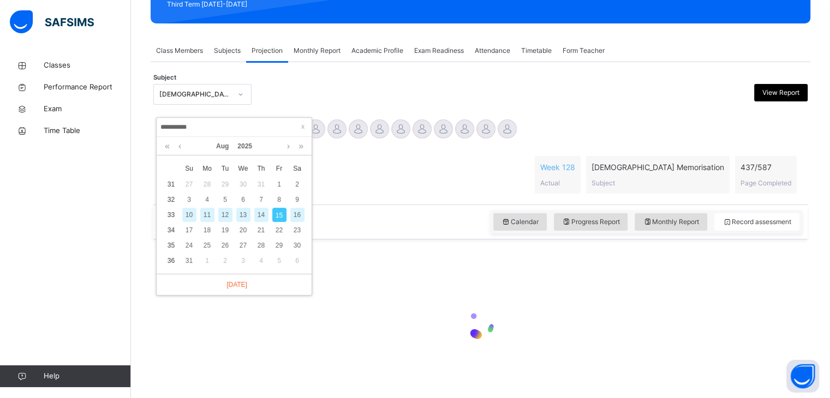
click at [219, 283] on div "**********" at bounding box center [234, 206] width 155 height 177
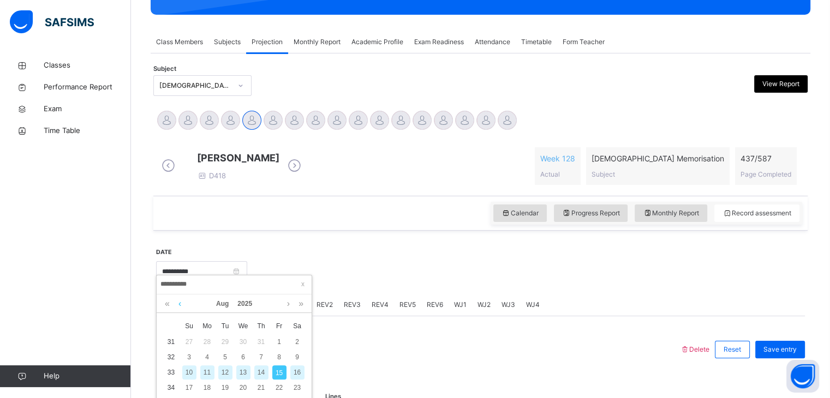
click at [179, 299] on link at bounding box center [180, 304] width 8 height 19
click at [275, 341] on div "4" at bounding box center [279, 342] width 14 height 14
type input "**********"
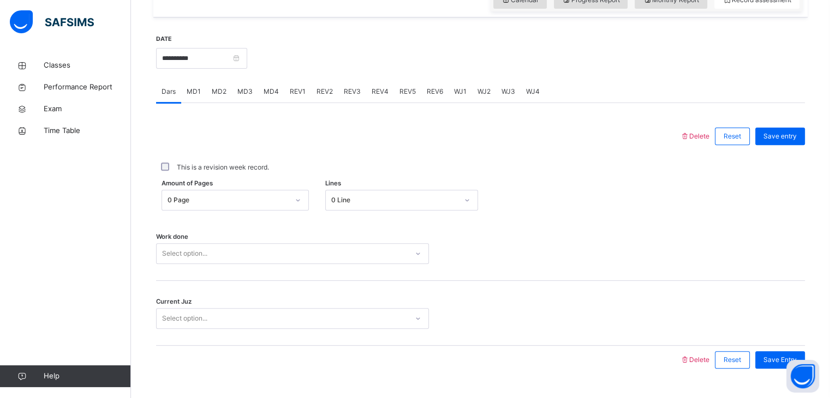
scroll to position [388, 0]
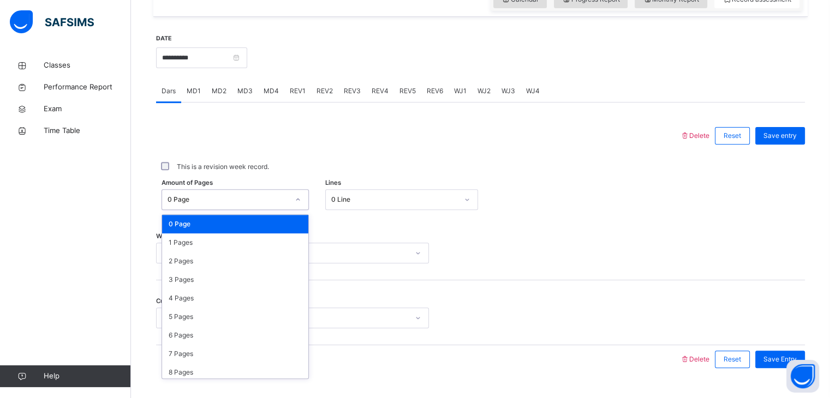
click at [262, 205] on div "0 Page" at bounding box center [227, 200] width 121 height 10
click at [215, 247] on div "1 Pages" at bounding box center [235, 242] width 146 height 19
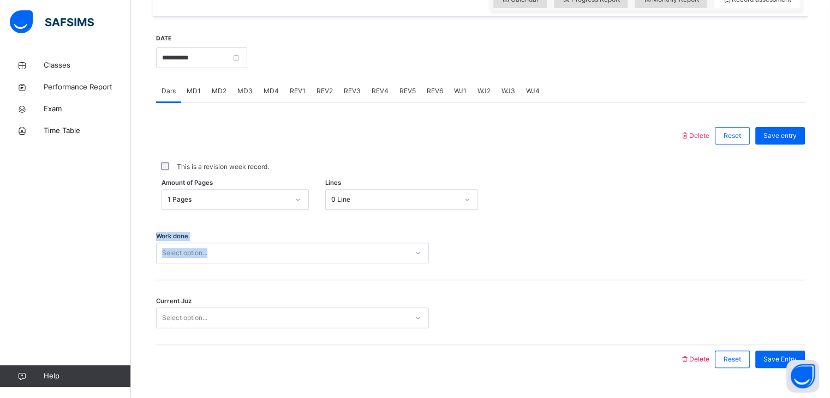
drag, startPoint x: 215, startPoint y: 247, endPoint x: 341, endPoint y: 217, distance: 129.5
click at [341, 217] on div "Delete Reset Save entry This is a revision week record. Amount of Pages 1 Pages…" at bounding box center [480, 248] width 649 height 252
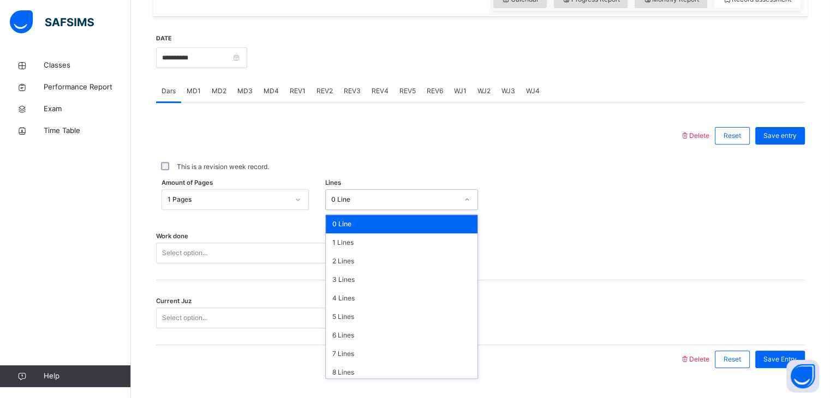
click at [341, 210] on div "0 Line" at bounding box center [401, 199] width 153 height 21
click at [350, 352] on div "7 Lines" at bounding box center [402, 354] width 152 height 19
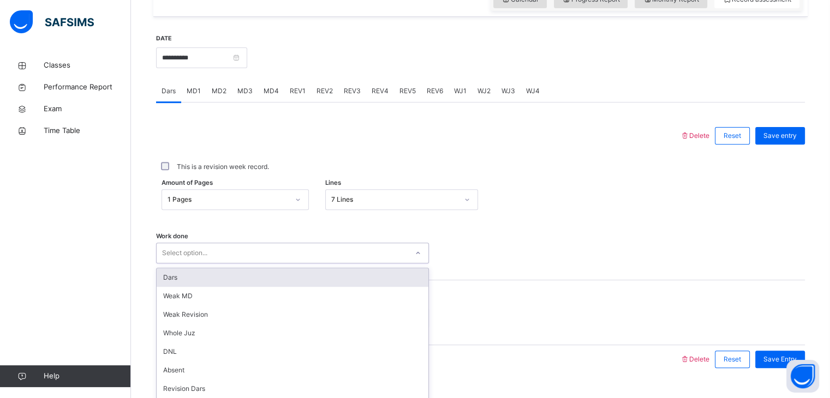
scroll to position [421, 0]
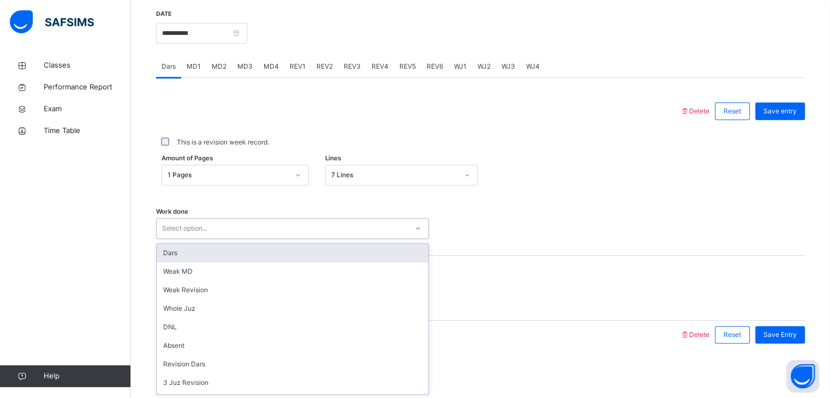
click at [249, 239] on div "option Dars focused, 1 of 16. 16 results available. Use Up and Down to choose o…" at bounding box center [292, 228] width 273 height 21
click at [226, 259] on div "Dars" at bounding box center [293, 253] width 272 height 19
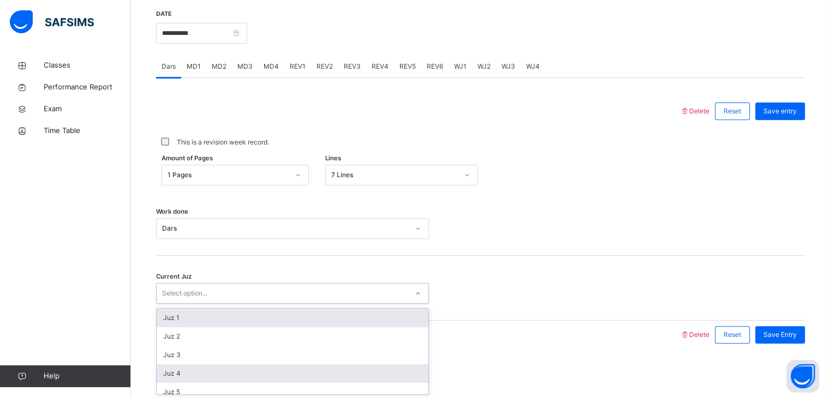
drag, startPoint x: 229, startPoint y: 295, endPoint x: 242, endPoint y: 367, distance: 72.7
click at [242, 304] on div "option Juz 1 focused, 1 of 30. 30 results available. Use Up and Down to choose …" at bounding box center [292, 293] width 273 height 21
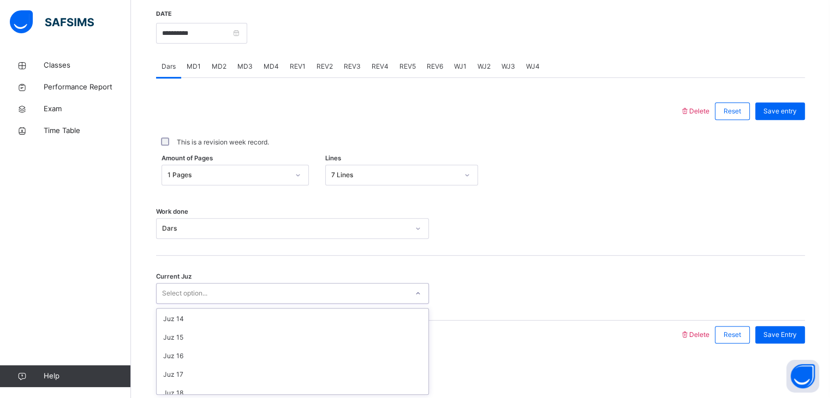
scroll to position [250, 0]
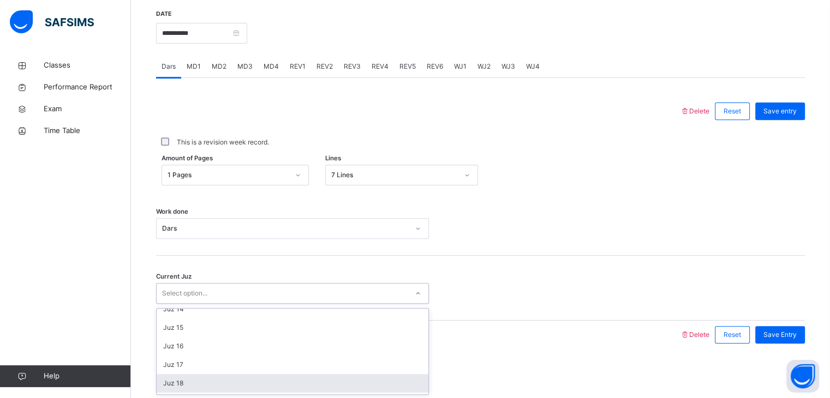
click at [212, 387] on div "Juz 18" at bounding box center [293, 383] width 272 height 19
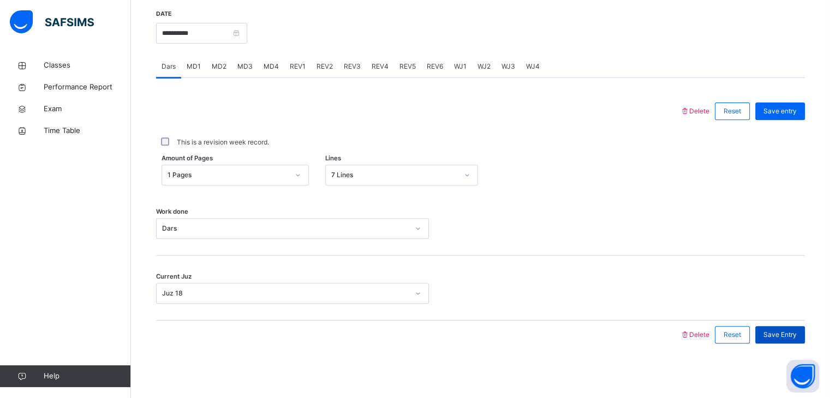
click at [796, 335] on span "Save Entry" at bounding box center [779, 335] width 33 height 10
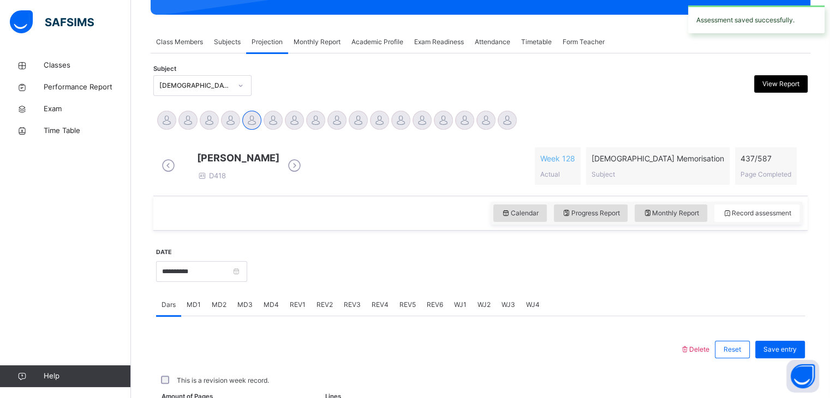
scroll to position [421, 0]
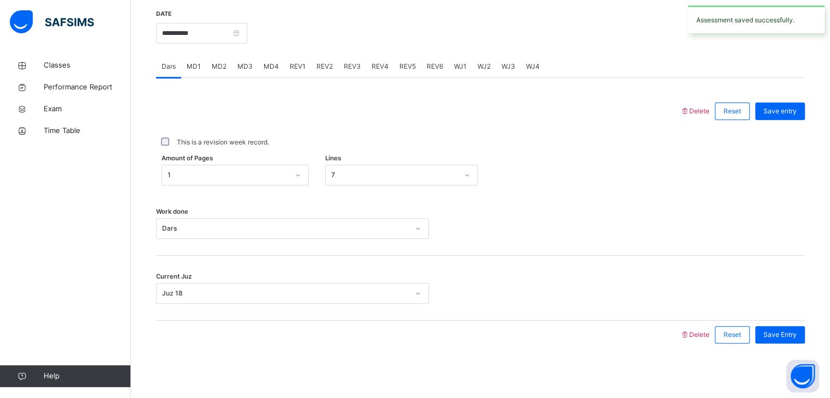
click at [222, 63] on span "MD2" at bounding box center [219, 67] width 15 height 10
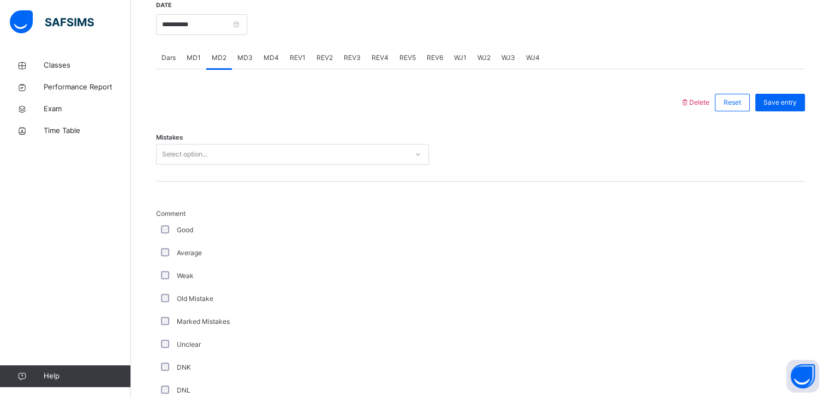
click at [189, 161] on div "Select option..." at bounding box center [184, 154] width 45 height 21
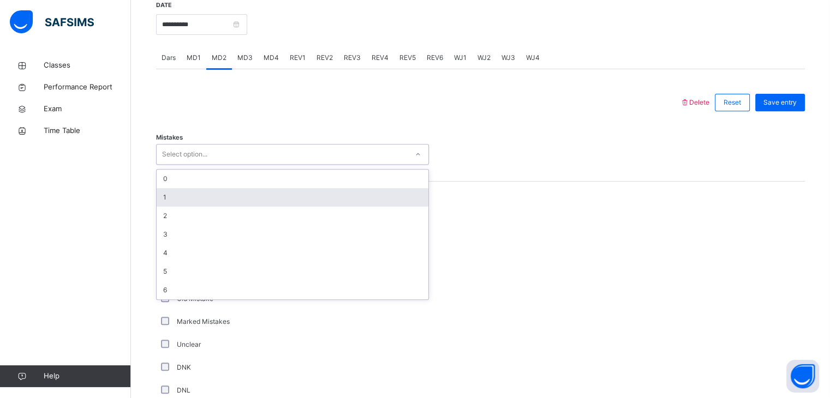
click at [169, 207] on div "1" at bounding box center [293, 197] width 272 height 19
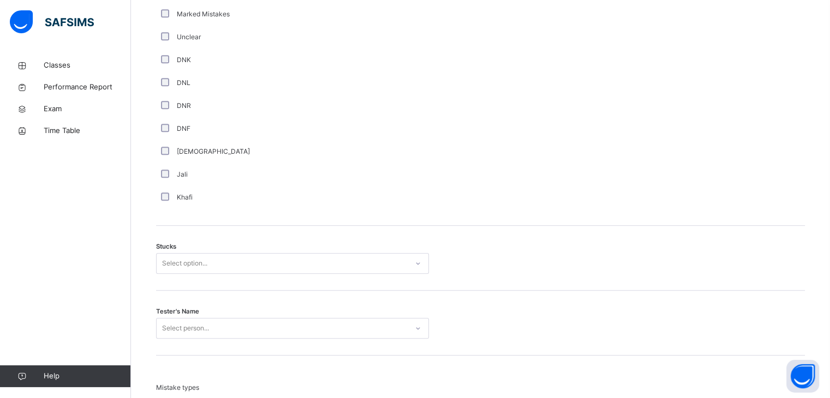
scroll to position [730, 0]
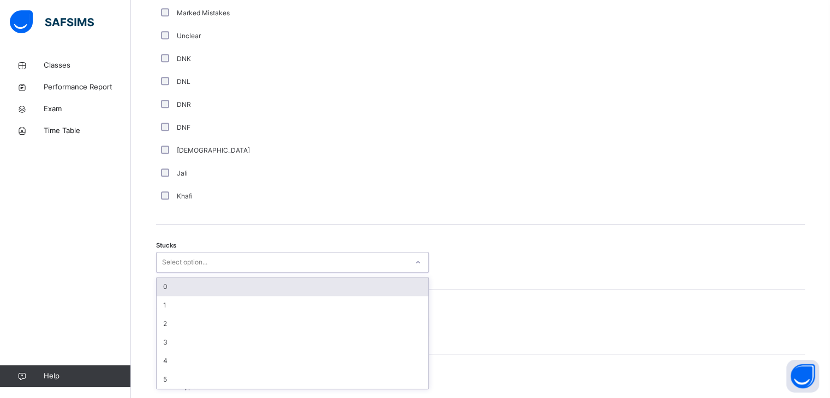
click at [207, 273] on div "Select option..." at bounding box center [184, 262] width 45 height 21
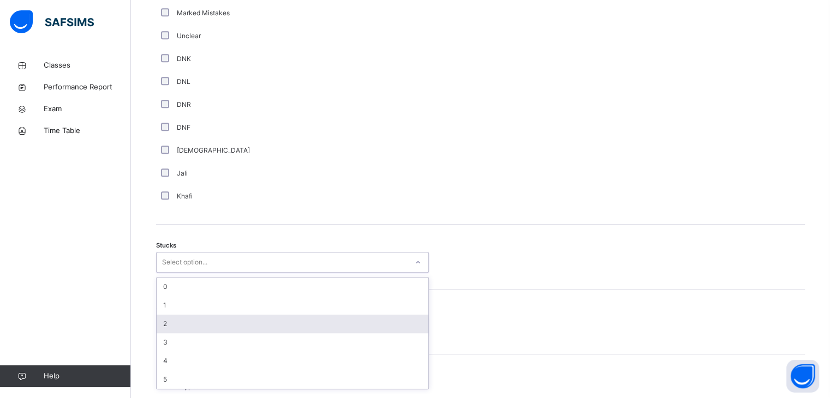
click at [178, 333] on div "2" at bounding box center [293, 324] width 272 height 19
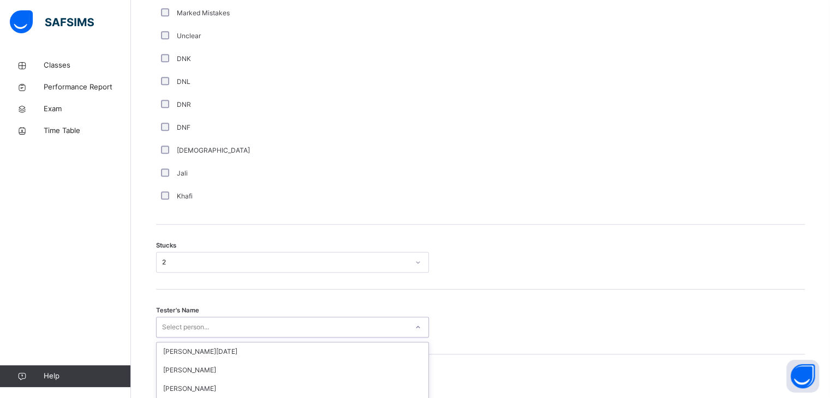
scroll to position [851, 0]
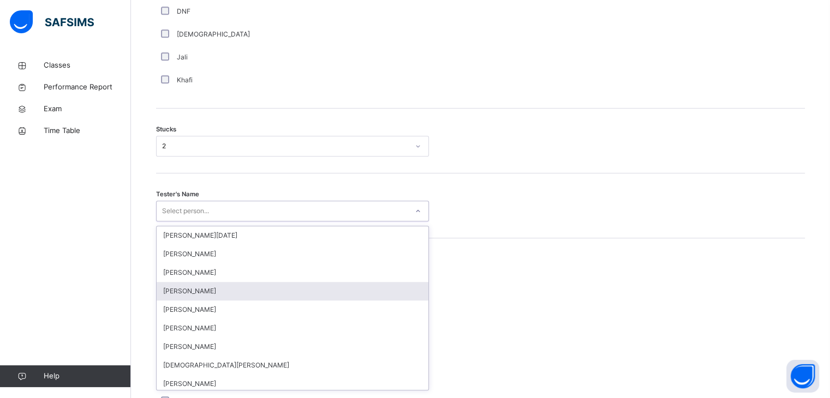
click at [179, 221] on div "option Muhammad Bilal Siddiqui focused, 4 of 88. 88 results available. Use Up a…" at bounding box center [292, 211] width 273 height 21
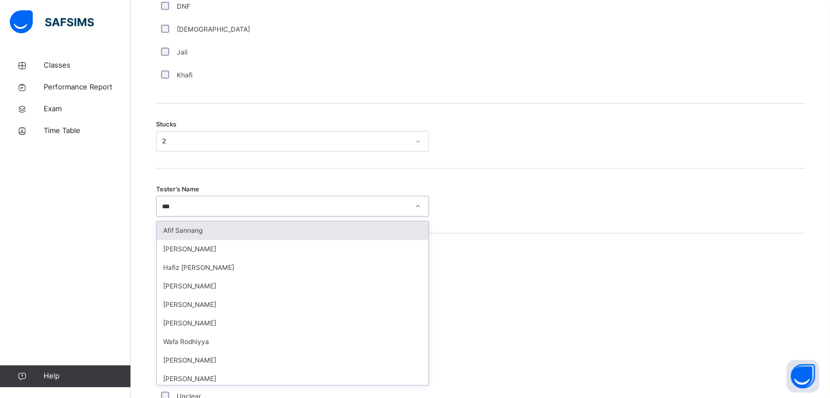
type input "****"
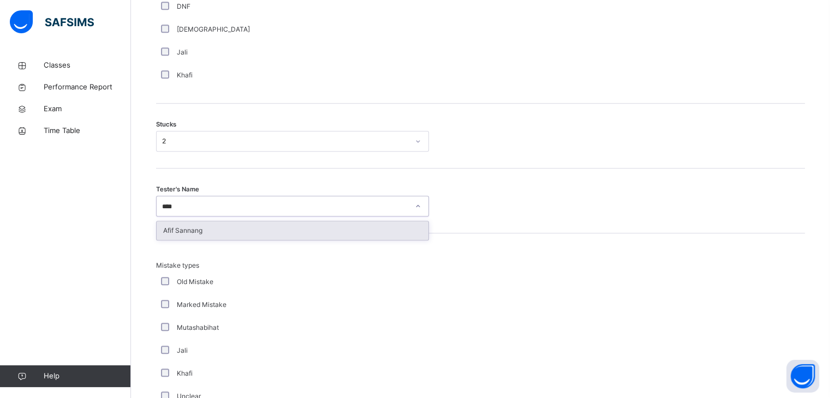
click at [205, 237] on div "Afif Sannang" at bounding box center [293, 230] width 272 height 19
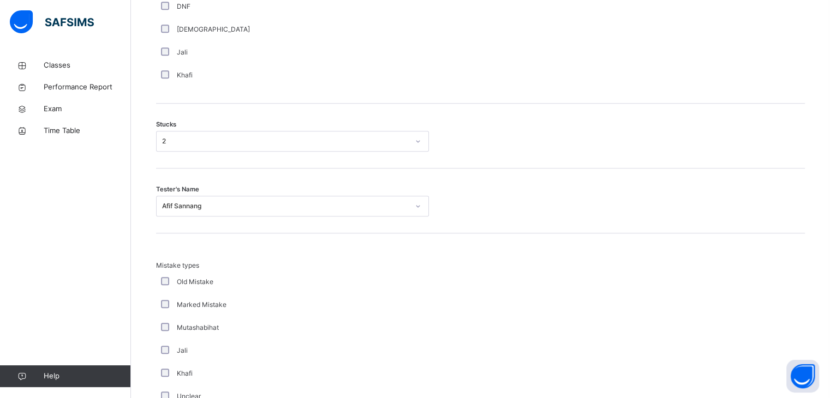
click at [205, 237] on div "Delete Reset Save entry Mistakes 1 Comment Good Average Weak Old Mistake Marked…" at bounding box center [480, 100] width 649 height 883
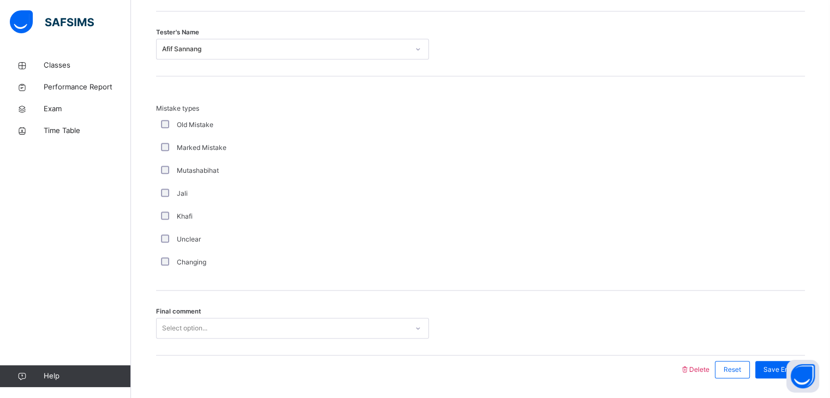
scroll to position [1051, 0]
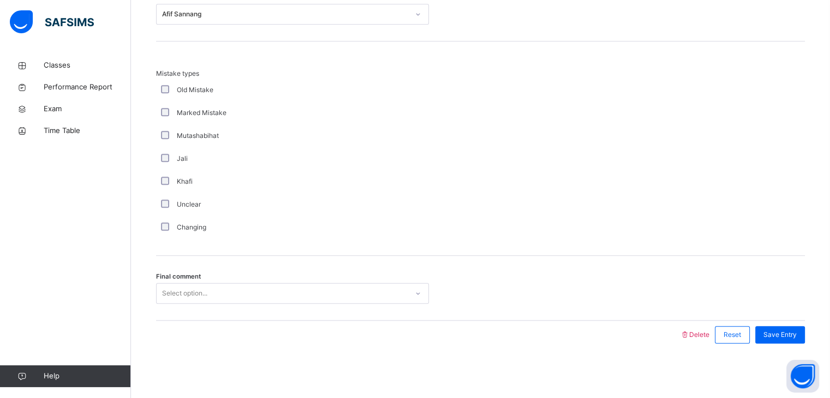
click at [196, 283] on div "Select option..." at bounding box center [292, 293] width 273 height 21
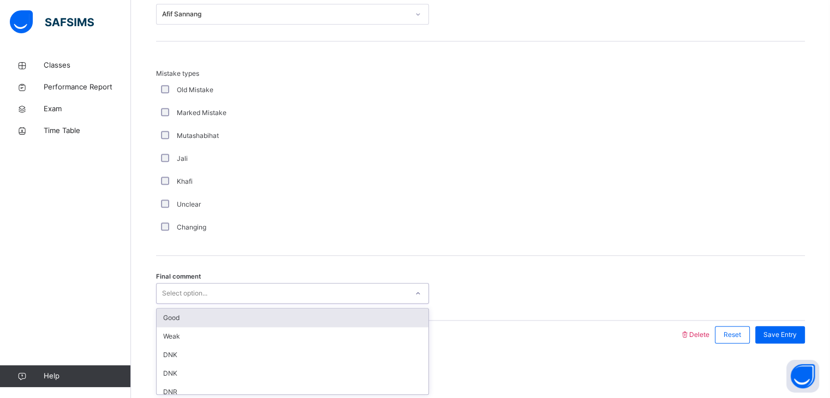
click at [196, 309] on div "Good" at bounding box center [293, 318] width 272 height 19
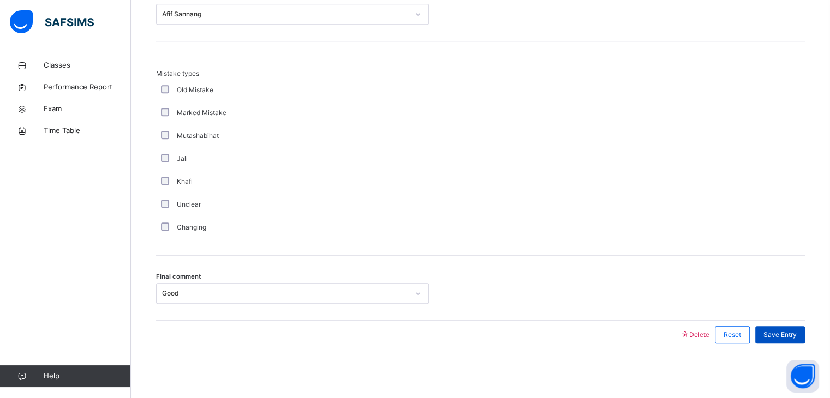
click at [791, 337] on span "Save Entry" at bounding box center [779, 335] width 33 height 10
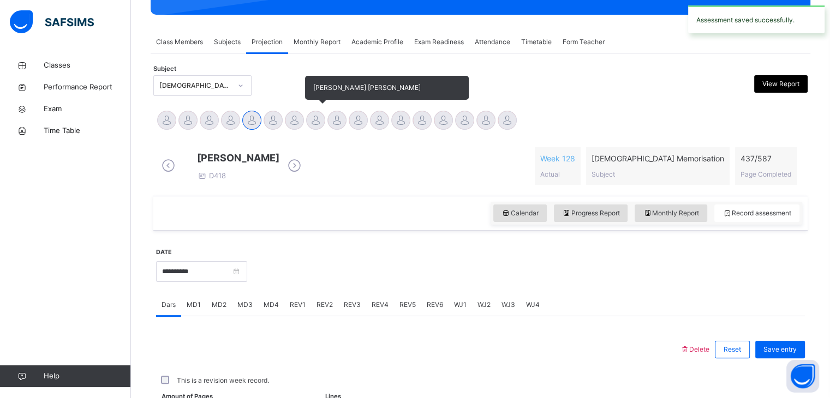
scroll to position [421, 0]
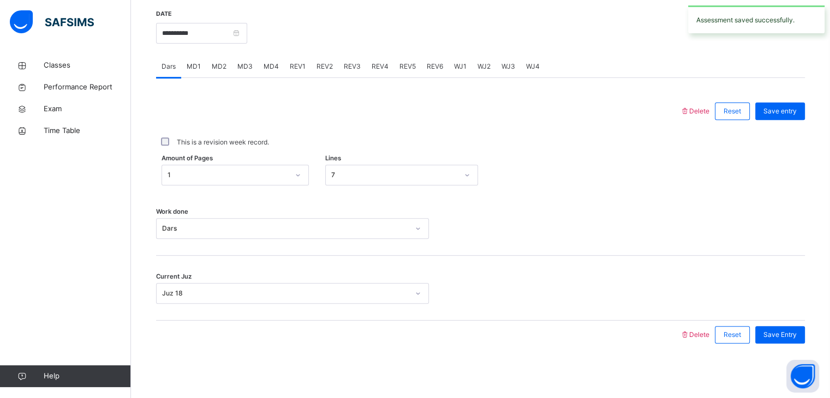
click at [271, 63] on span "MD4" at bounding box center [270, 67] width 15 height 10
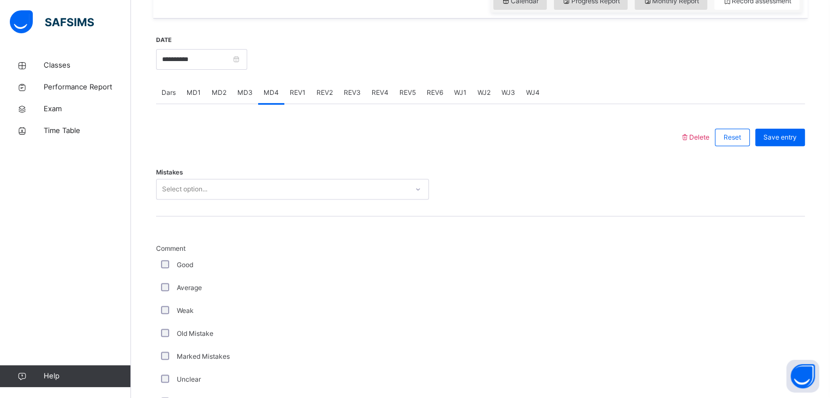
scroll to position [386, 0]
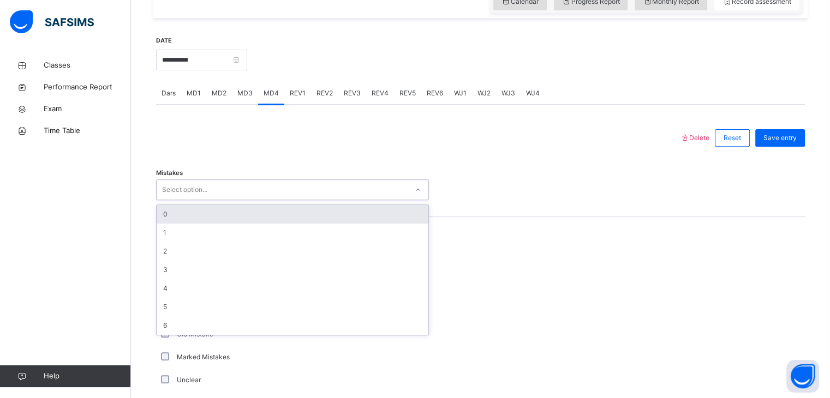
click at [253, 190] on div "Select option..." at bounding box center [282, 190] width 251 height 17
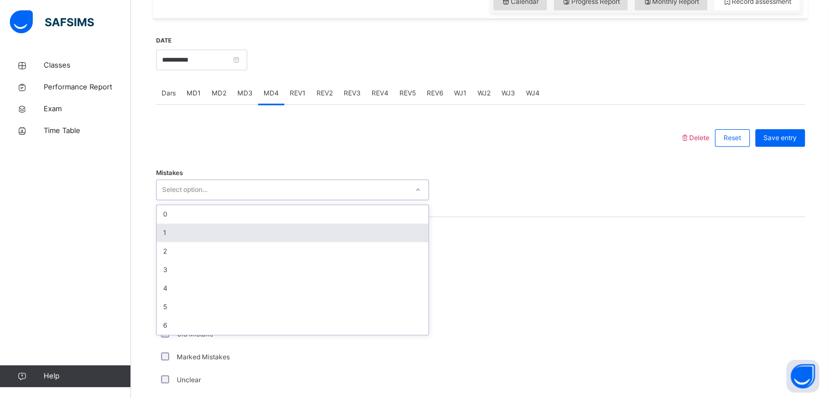
click at [202, 234] on div "1" at bounding box center [293, 233] width 272 height 19
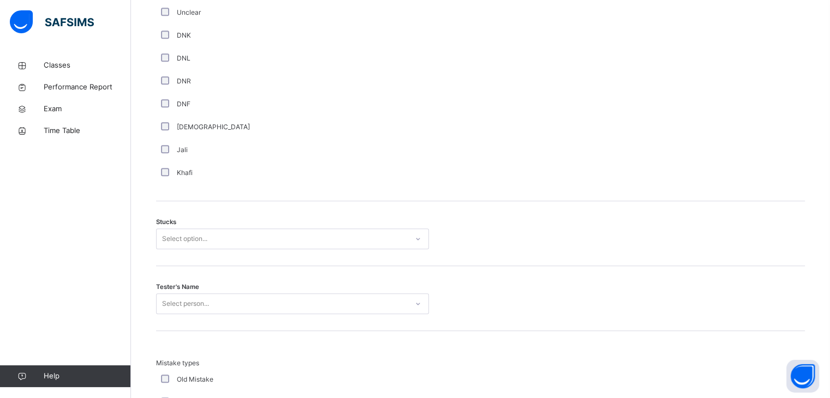
scroll to position [754, 0]
click at [240, 232] on div "Stucks Select option..." at bounding box center [480, 232] width 649 height 65
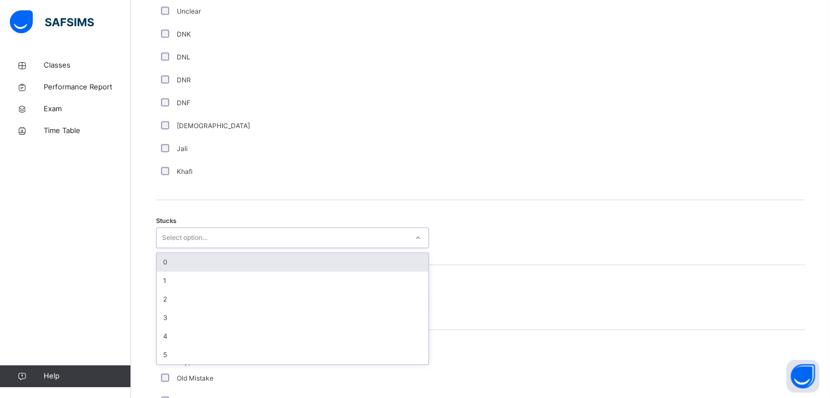
click at [221, 245] on div "Select option..." at bounding box center [282, 238] width 251 height 17
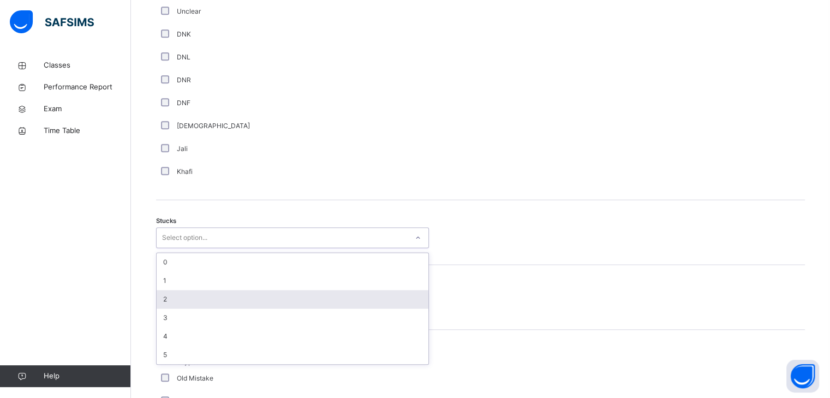
click at [175, 309] on div "2" at bounding box center [293, 299] width 272 height 19
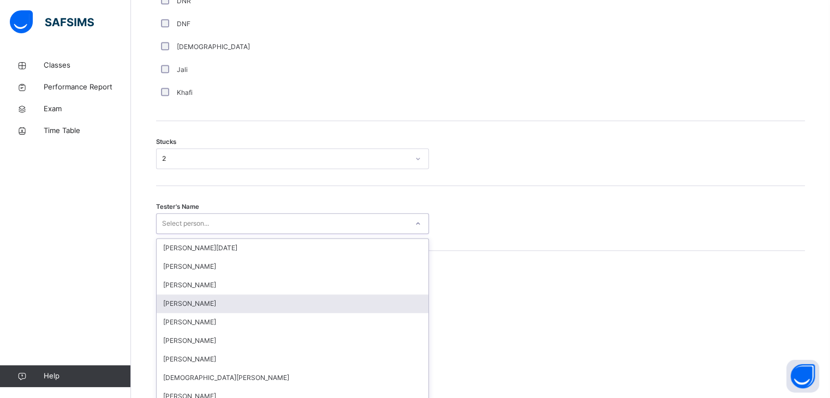
click at [175, 234] on div "option Muhammad Bilal Siddiqui focused, 4 of 88. 88 results available. Use Up a…" at bounding box center [292, 223] width 273 height 21
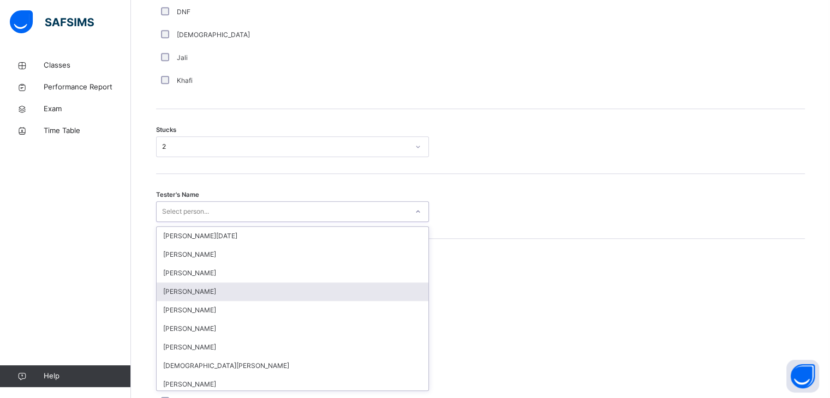
scroll to position [851, 0]
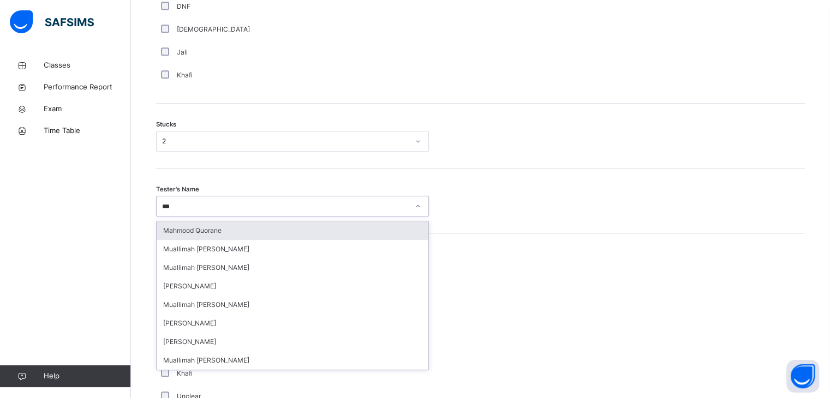
type input "****"
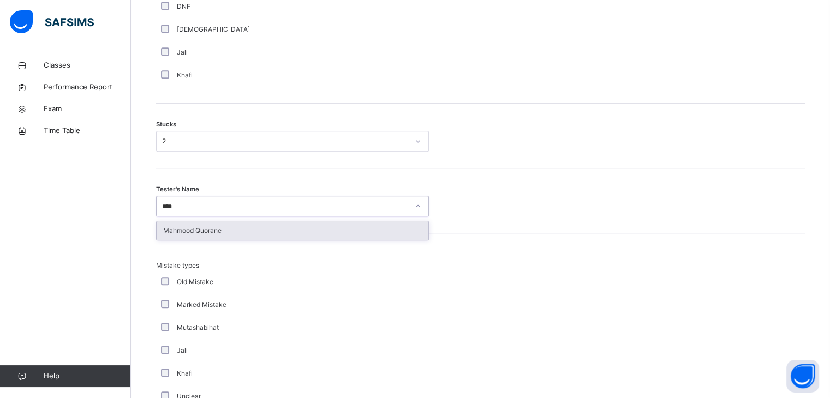
click at [199, 233] on div "Mahmood Quorane" at bounding box center [293, 230] width 272 height 19
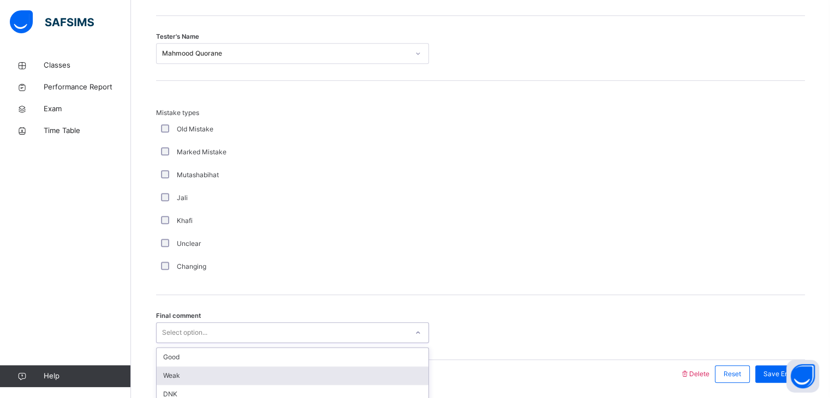
scroll to position [1051, 0]
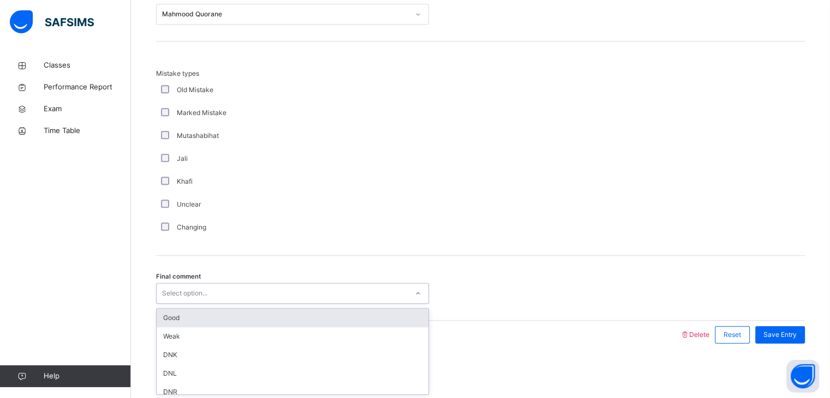
drag, startPoint x: 210, startPoint y: 343, endPoint x: 177, endPoint y: 316, distance: 42.7
click at [177, 304] on div "option Good focused, 1 of 6. 6 results available. Use Up and Down to choose opt…" at bounding box center [292, 293] width 273 height 21
click at [177, 316] on div "Good" at bounding box center [293, 318] width 272 height 19
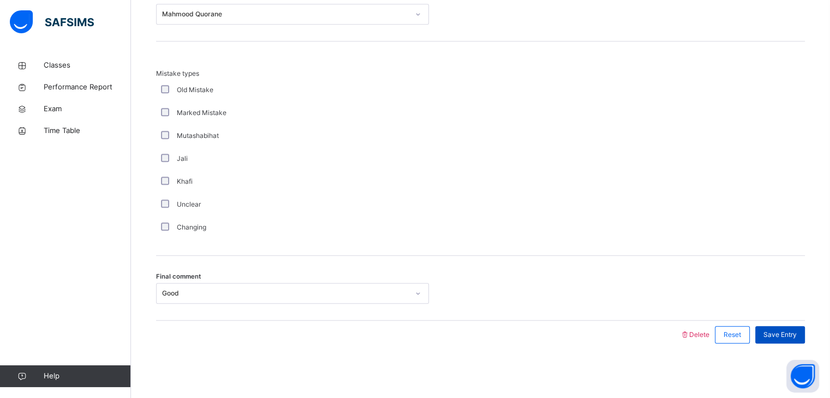
click at [787, 326] on div "Save Entry" at bounding box center [780, 334] width 50 height 17
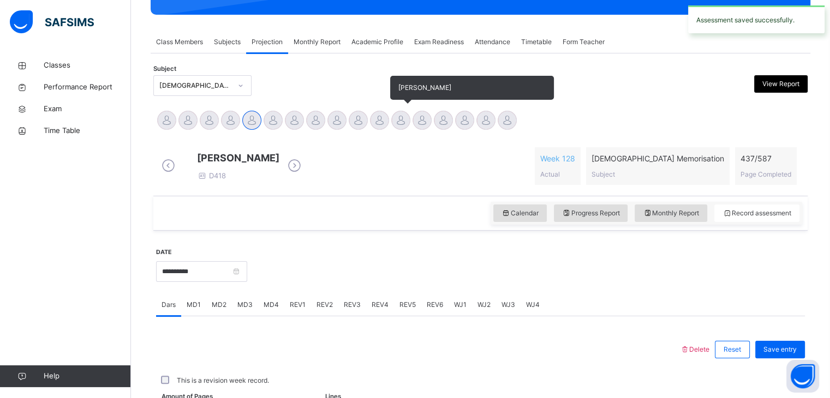
scroll to position [307, 0]
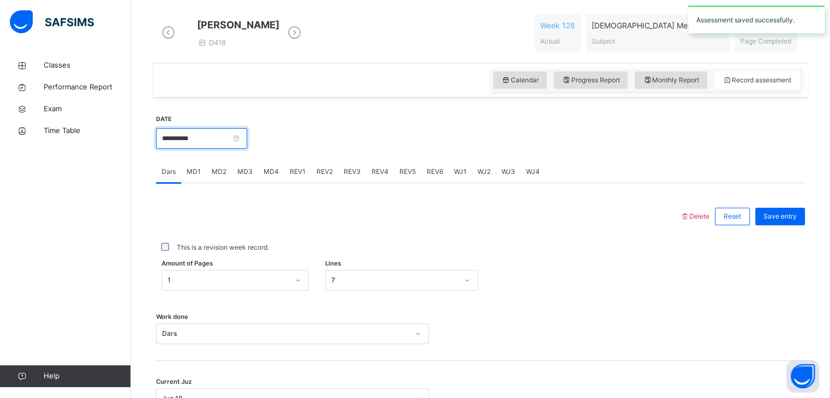
click at [227, 145] on input "**********" at bounding box center [201, 138] width 91 height 21
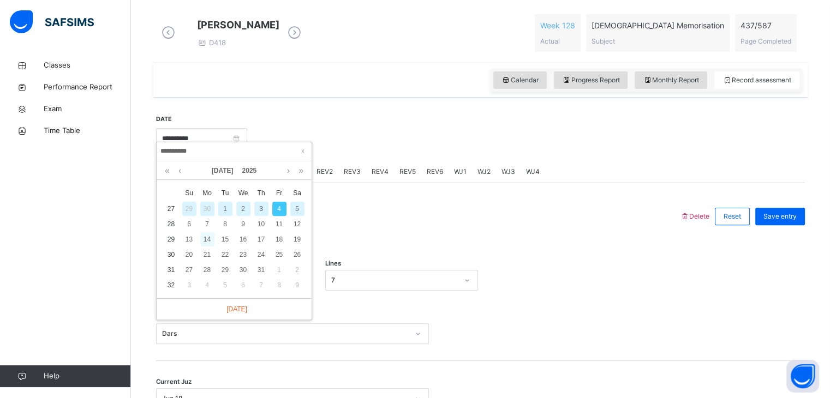
click at [202, 239] on div "14" at bounding box center [207, 239] width 14 height 14
type input "**********"
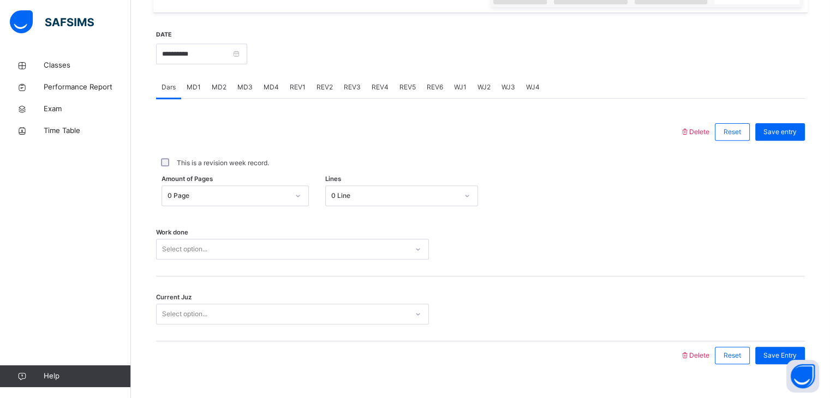
scroll to position [392, 0]
click at [168, 166] on div "This is a revision week record." at bounding box center [480, 163] width 643 height 10
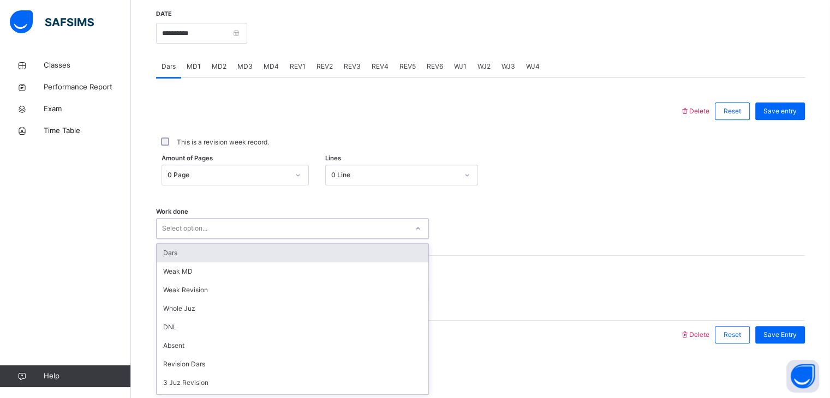
click at [190, 239] on div "option Dars focused, 1 of 16. 16 results available. Use Up and Down to choose o…" at bounding box center [292, 228] width 273 height 21
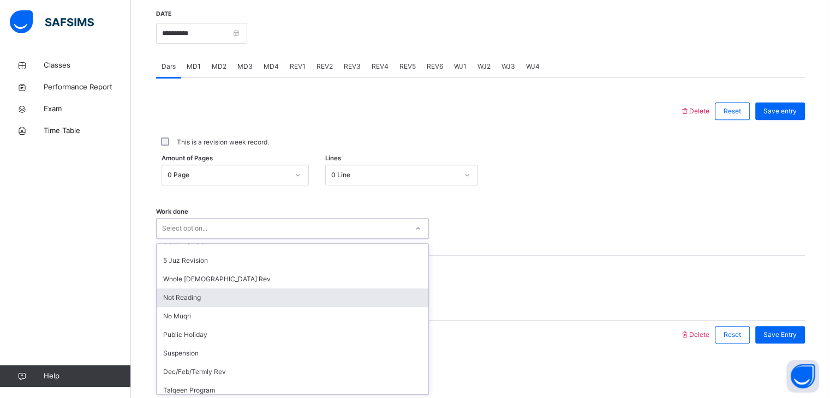
scroll to position [146, 0]
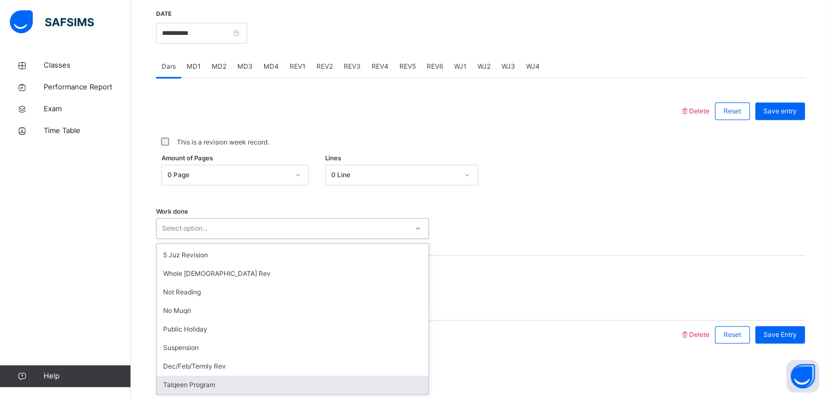
click at [193, 387] on div "Talqeen Program" at bounding box center [293, 385] width 272 height 19
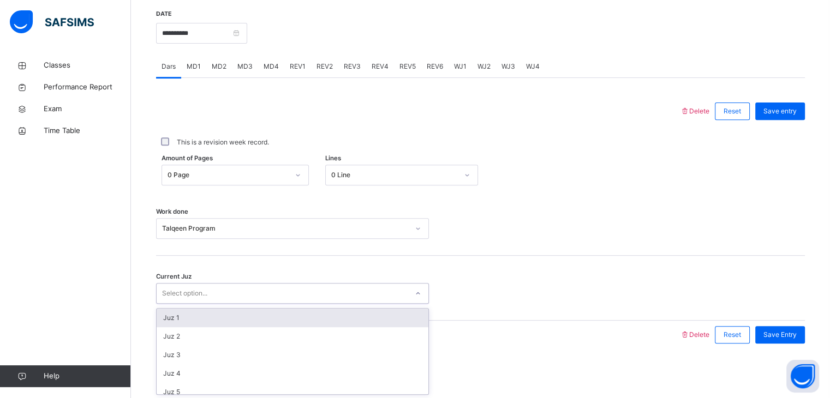
click at [201, 296] on div "Select option..." at bounding box center [184, 293] width 45 height 21
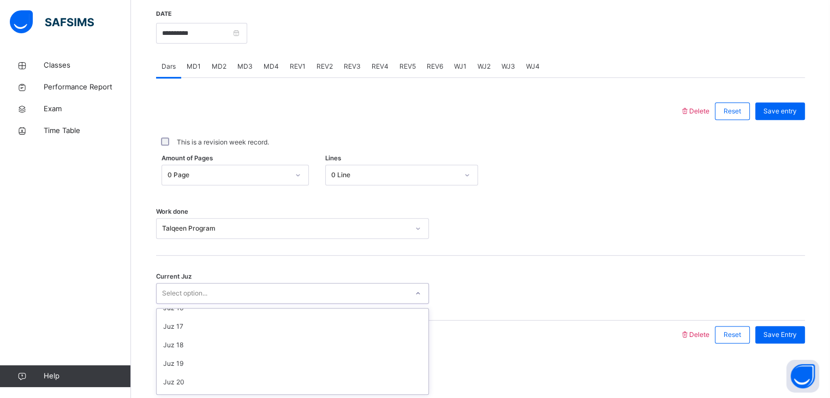
scroll to position [292, 0]
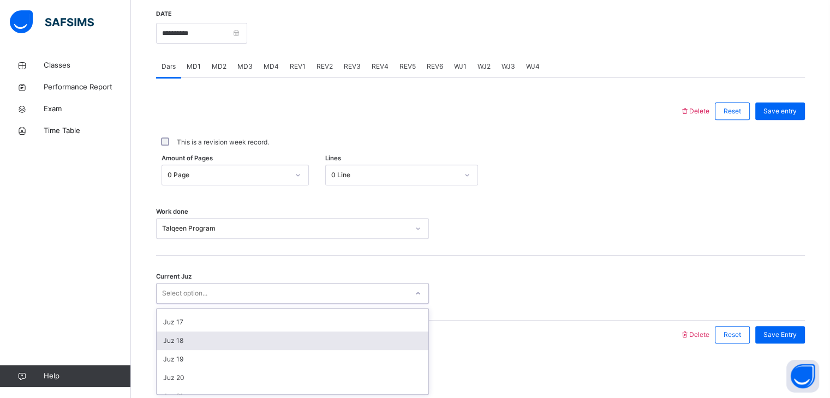
click at [193, 344] on div "Juz 18" at bounding box center [293, 341] width 272 height 19
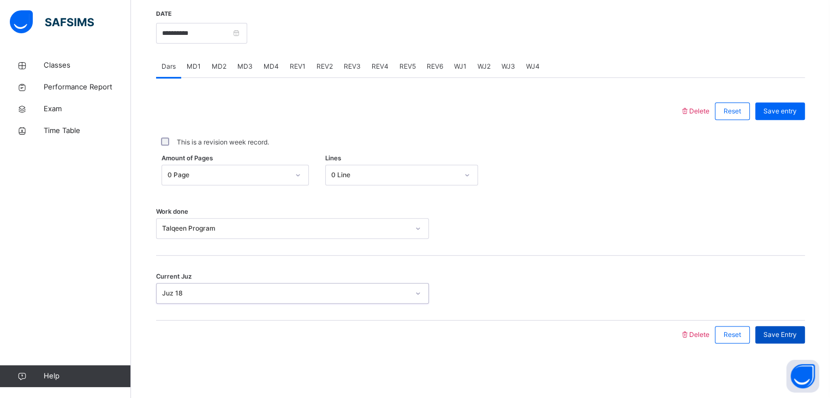
click at [783, 340] on div "Save Entry" at bounding box center [780, 334] width 50 height 17
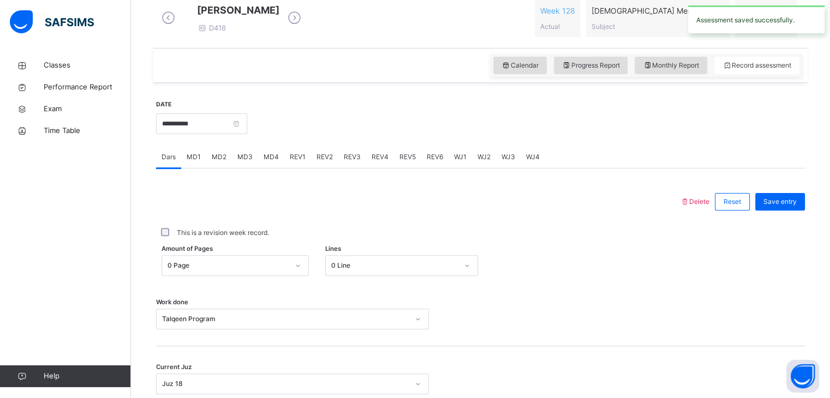
scroll to position [319, 0]
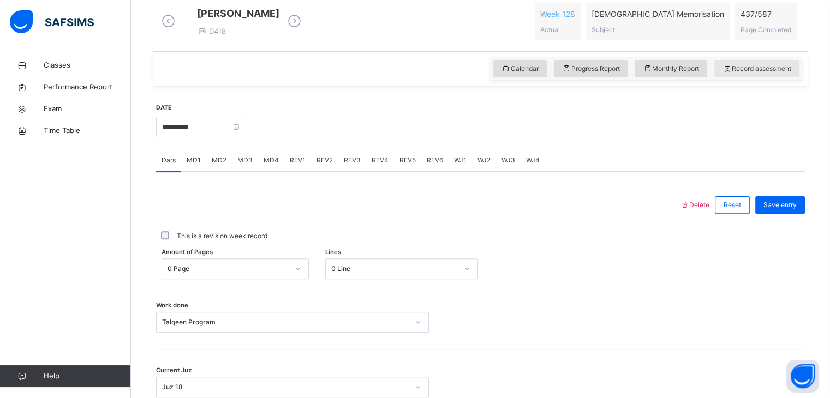
click at [754, 74] on span "Record assessment" at bounding box center [756, 69] width 69 height 10
click at [691, 77] on div "Monthly Report" at bounding box center [670, 68] width 73 height 17
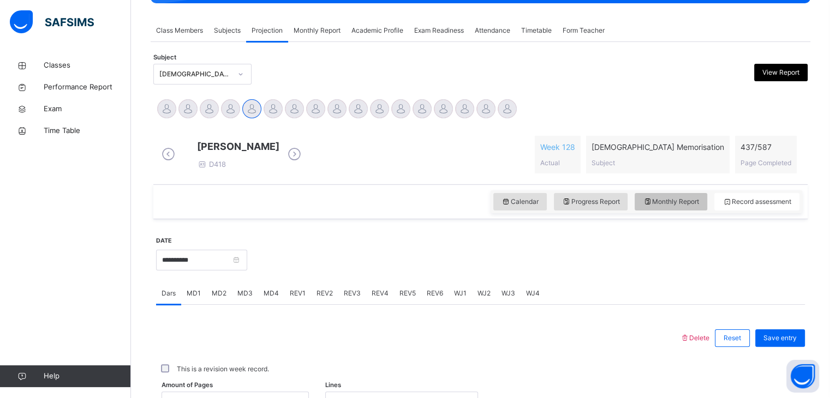
select select "****"
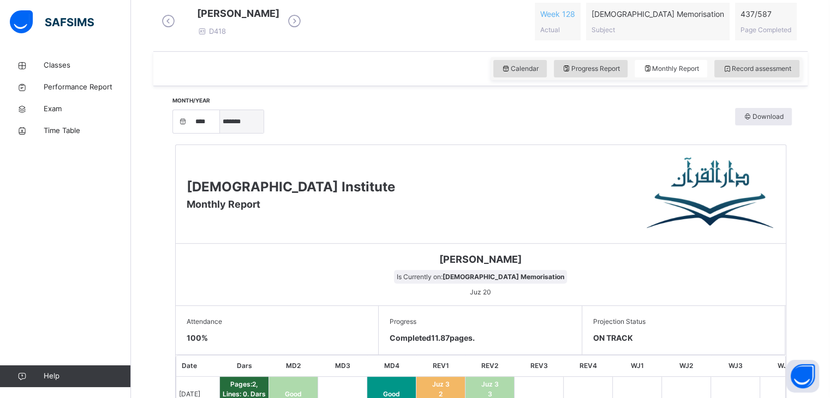
click at [259, 131] on select "***** ******* ******** ***** ***** *** **** **** ****** ********* ******* *****…" at bounding box center [242, 121] width 44 height 23
select select "*"
click at [224, 133] on select "***** ******* ******** ***** ***** *** **** **** ****** ********* ******* *****…" at bounding box center [242, 121] width 44 height 23
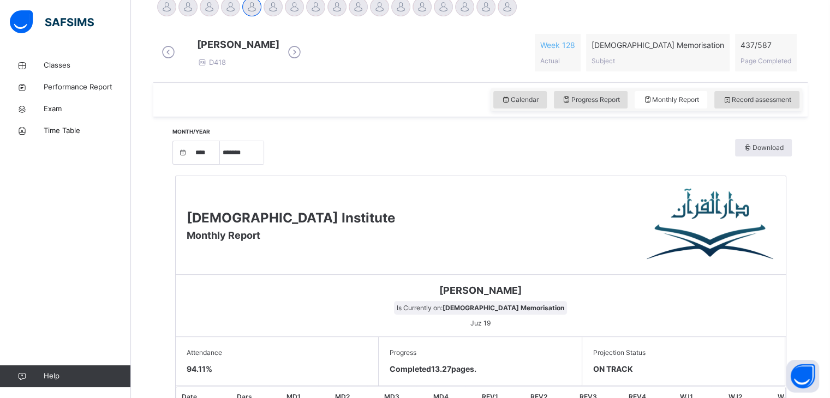
scroll to position [285, 0]
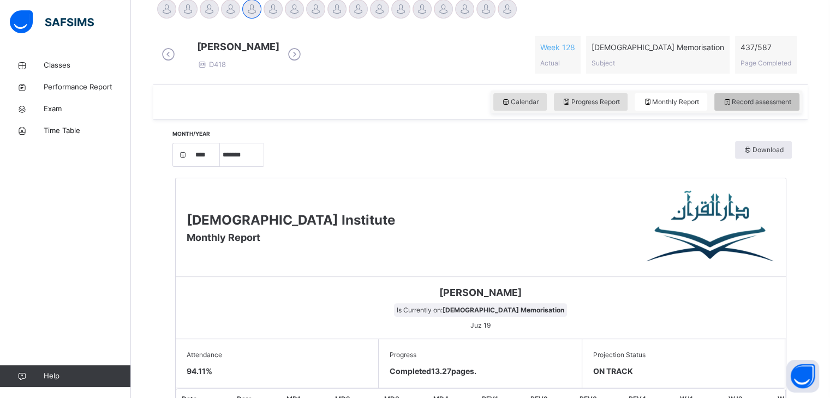
click at [762, 107] on span "Record assessment" at bounding box center [756, 102] width 69 height 10
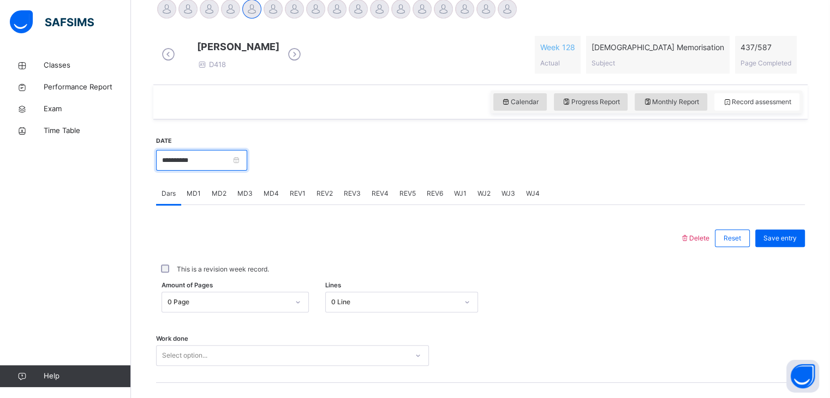
click at [227, 167] on input "**********" at bounding box center [201, 160] width 91 height 21
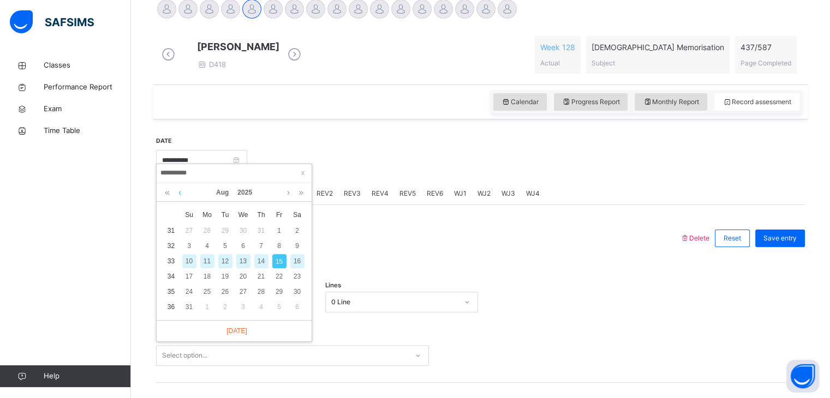
click at [178, 192] on link at bounding box center [180, 192] width 8 height 19
click at [224, 232] on div "1" at bounding box center [225, 231] width 14 height 14
type input "**********"
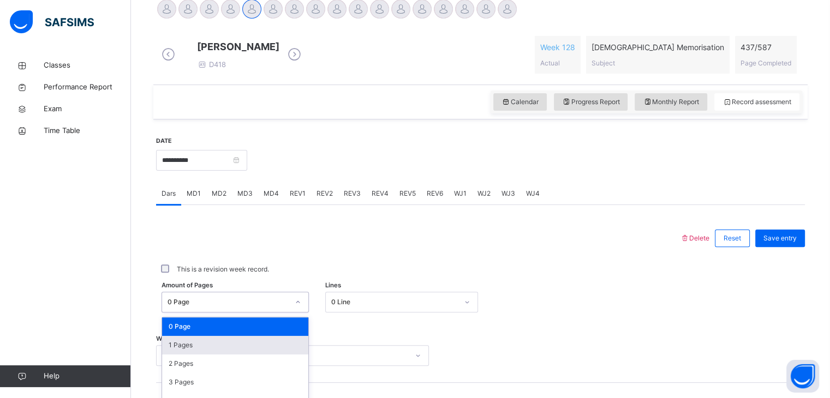
click at [202, 313] on div "option 1 Pages focused, 2 of 588. 588 results available. Use Up and Down to cho…" at bounding box center [234, 302] width 147 height 21
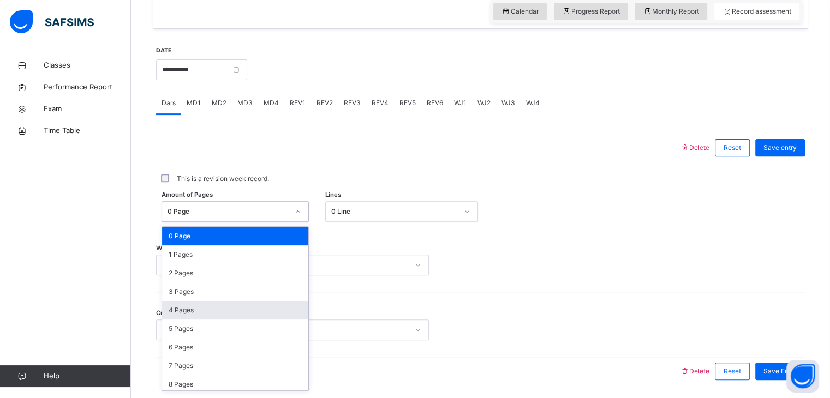
scroll to position [381, 0]
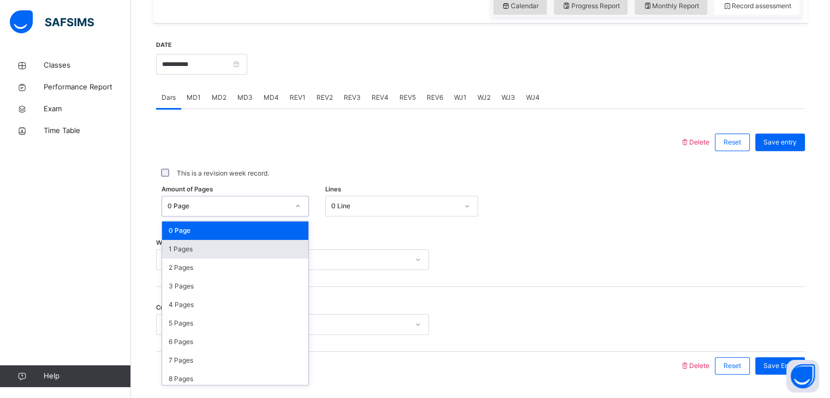
click at [185, 259] on div "1 Pages" at bounding box center [235, 249] width 146 height 19
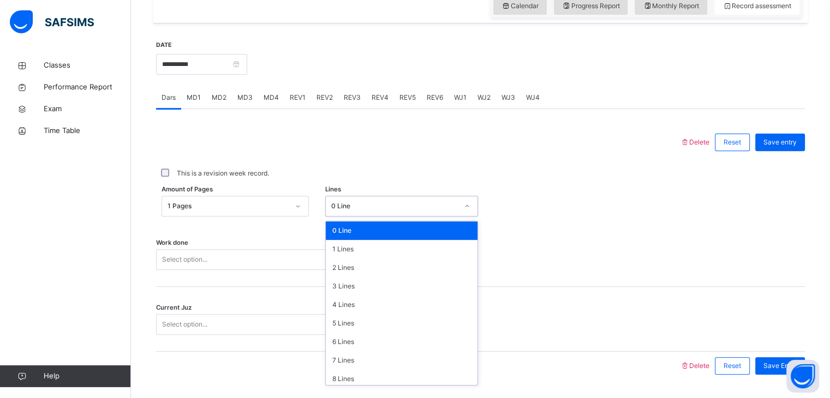
click at [353, 211] on div "0 Line" at bounding box center [394, 206] width 127 height 10
click at [334, 366] on div "7 Lines" at bounding box center [402, 360] width 152 height 19
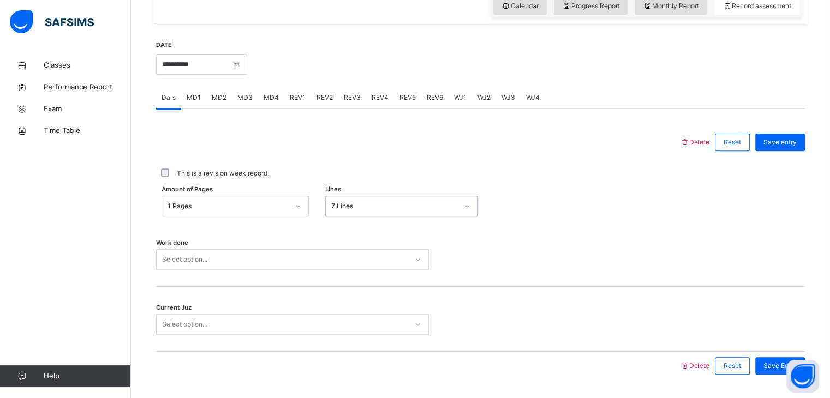
click at [244, 270] on div "Select option..." at bounding box center [292, 259] width 273 height 21
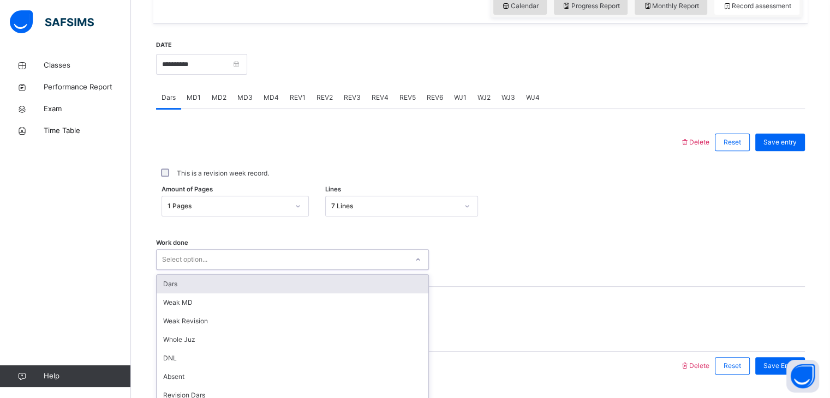
scroll to position [421, 0]
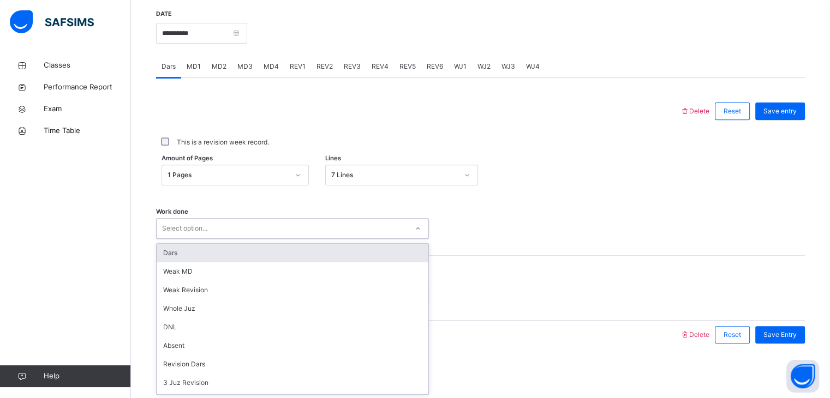
click at [201, 249] on div "Dars" at bounding box center [293, 253] width 272 height 19
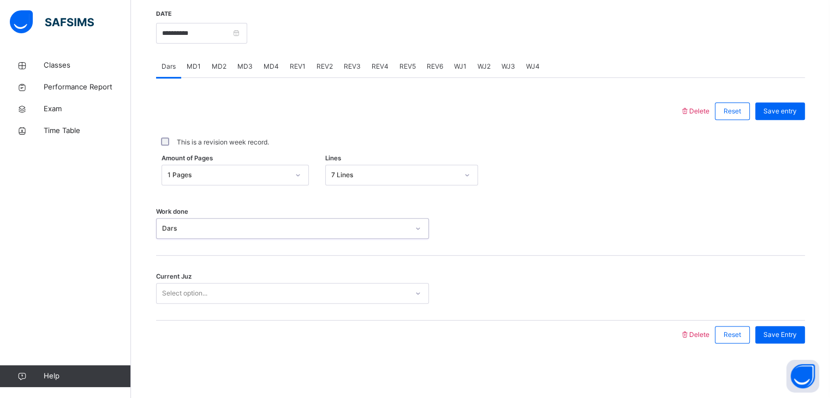
click at [205, 298] on div "Select option..." at bounding box center [184, 293] width 45 height 21
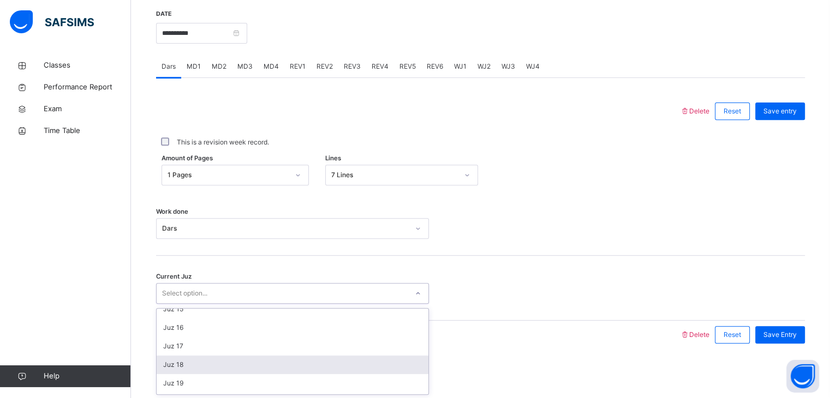
scroll to position [281, 0]
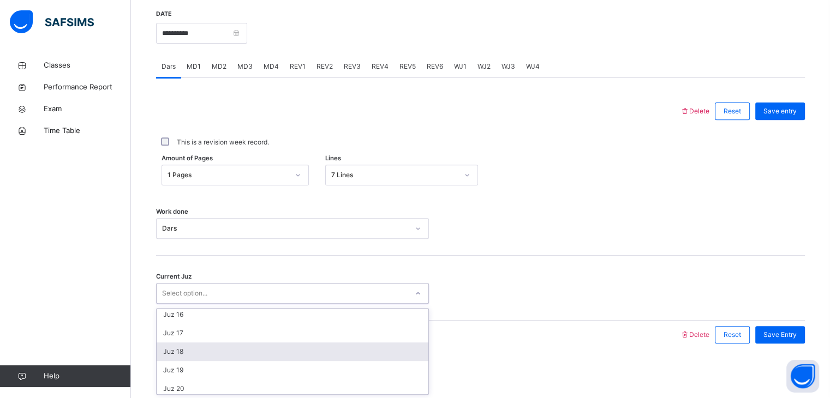
click at [203, 351] on div "Juz 18" at bounding box center [293, 352] width 272 height 19
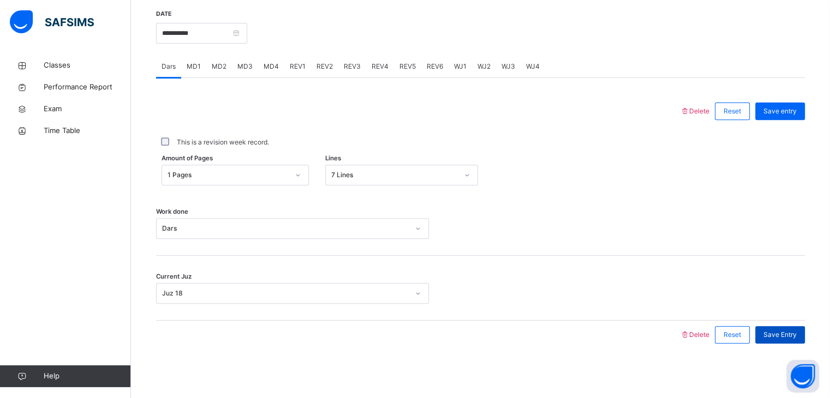
click at [805, 326] on div "Save Entry" at bounding box center [780, 334] width 50 height 17
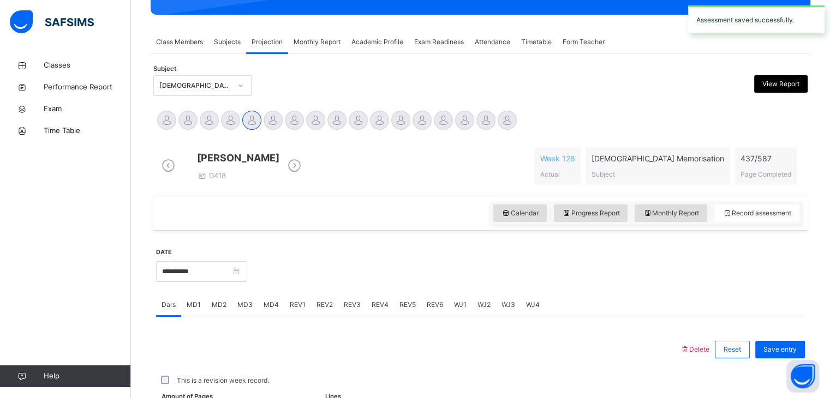
scroll to position [421, 0]
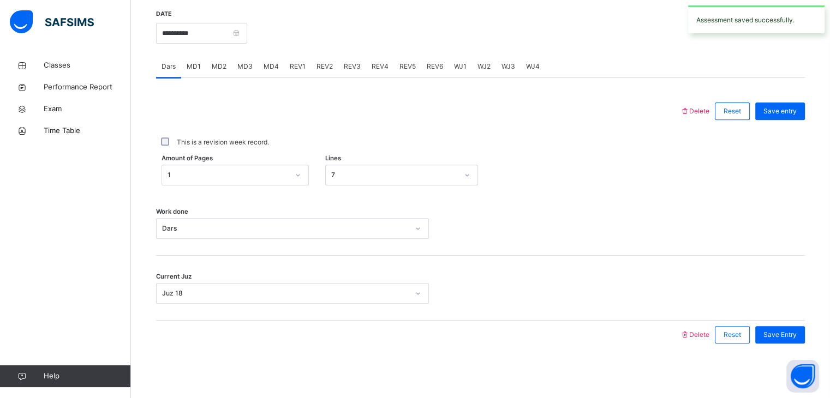
click at [245, 67] on span "MD3" at bounding box center [244, 67] width 15 height 10
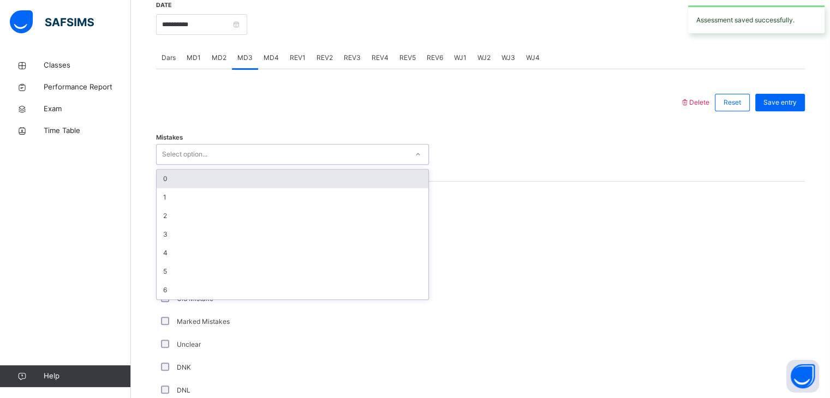
click at [201, 160] on div "Select option..." at bounding box center [184, 154] width 45 height 21
click at [175, 185] on div "0" at bounding box center [293, 179] width 272 height 19
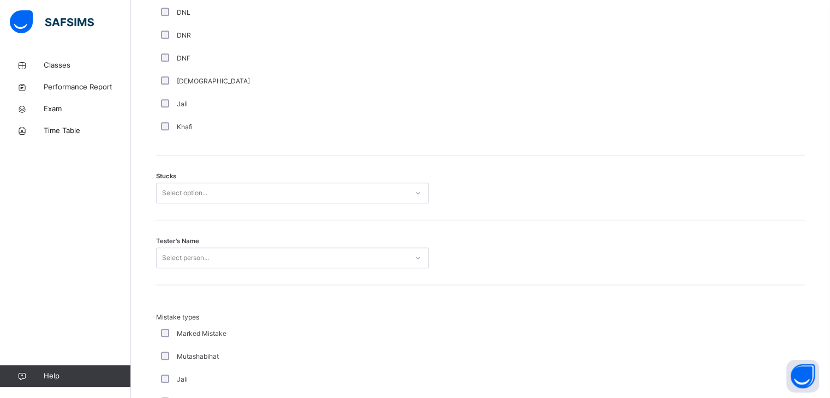
scroll to position [802, 0]
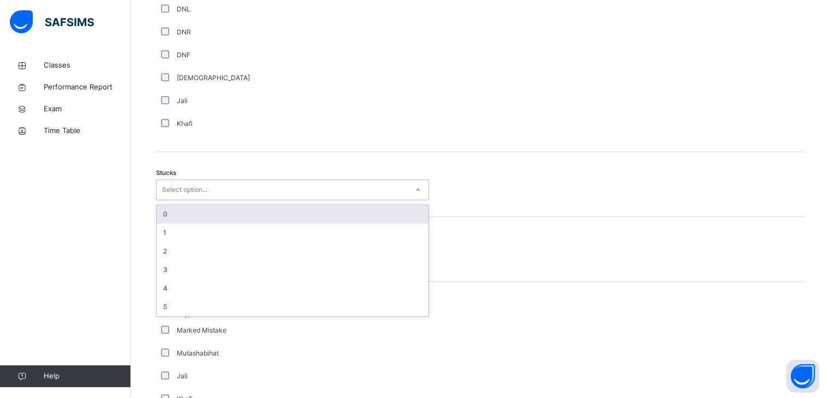
click at [193, 200] on div "Select option..." at bounding box center [184, 189] width 45 height 21
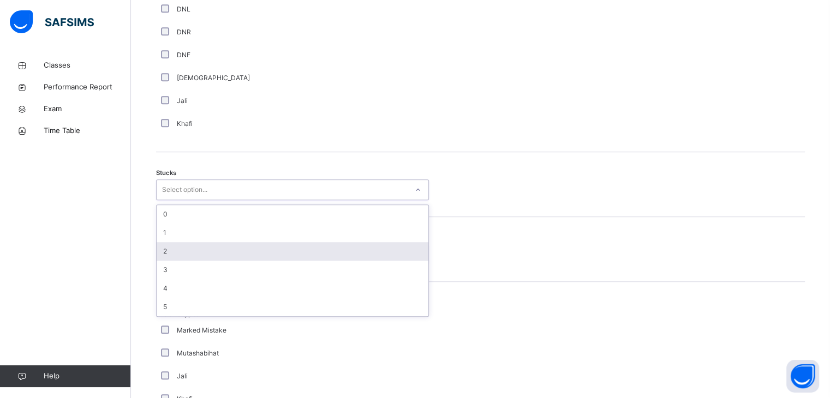
click at [178, 259] on div "2" at bounding box center [293, 251] width 272 height 19
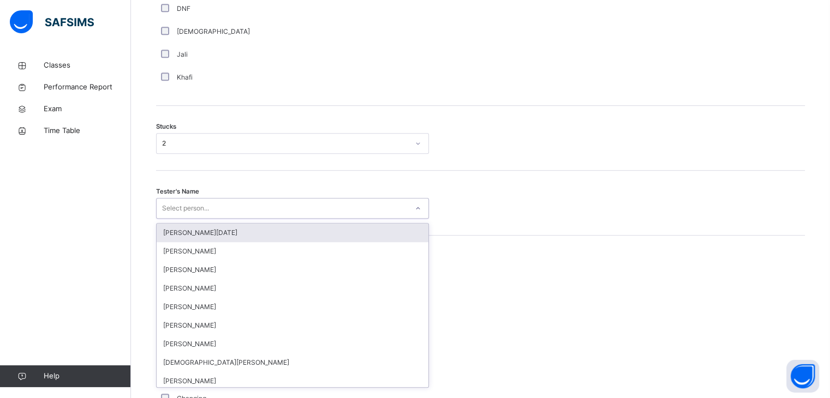
click at [191, 219] on div "option [PERSON_NAME][DATE] focused, 1 of 88. 88 results available. Use Up and D…" at bounding box center [292, 208] width 273 height 21
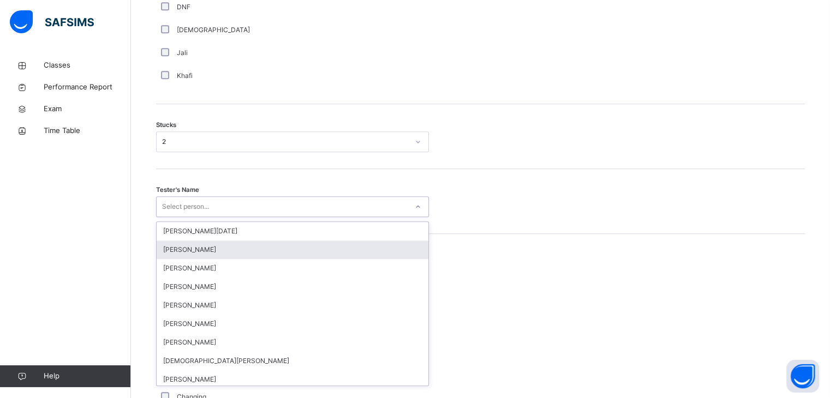
scroll to position [851, 0]
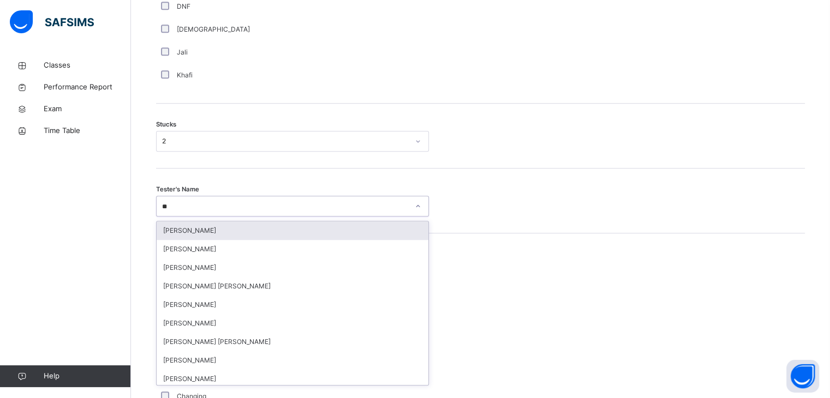
type input "***"
click at [184, 240] on div "Mahmood Quorane" at bounding box center [293, 230] width 272 height 19
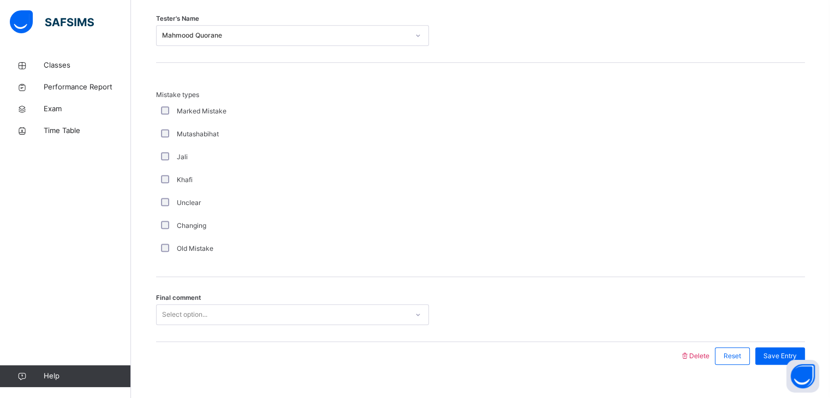
scroll to position [1051, 0]
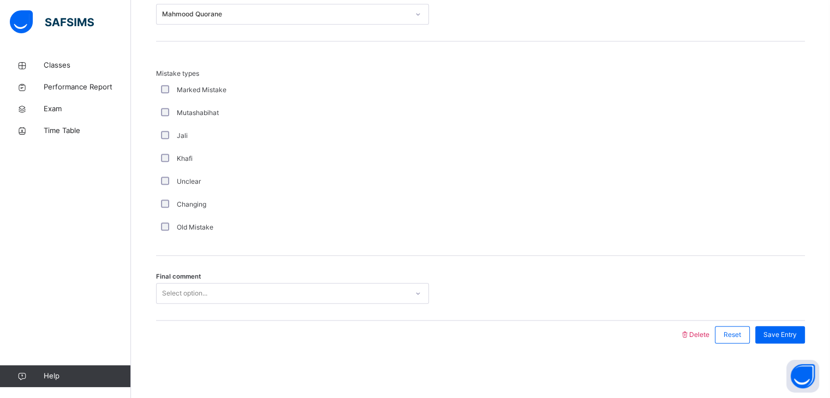
click at [177, 304] on div "Select option..." at bounding box center [292, 293] width 273 height 21
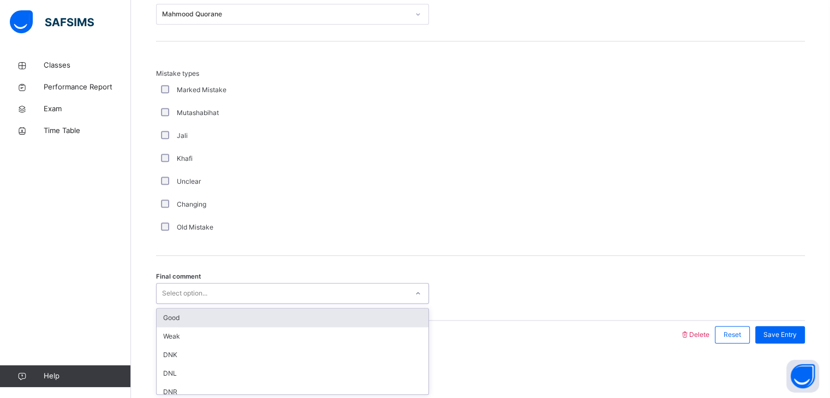
click at [186, 316] on div "Good" at bounding box center [293, 318] width 272 height 19
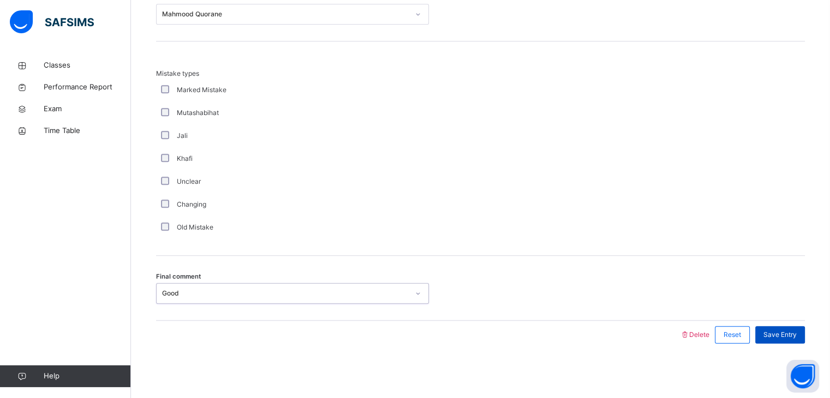
click at [786, 336] on span "Save Entry" at bounding box center [779, 335] width 33 height 10
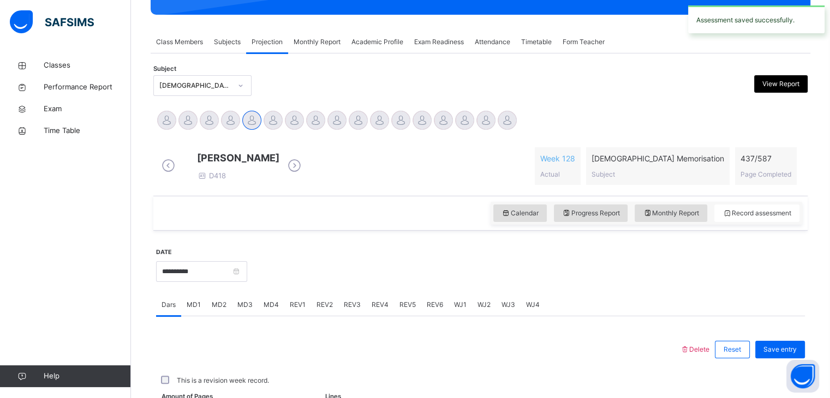
scroll to position [421, 0]
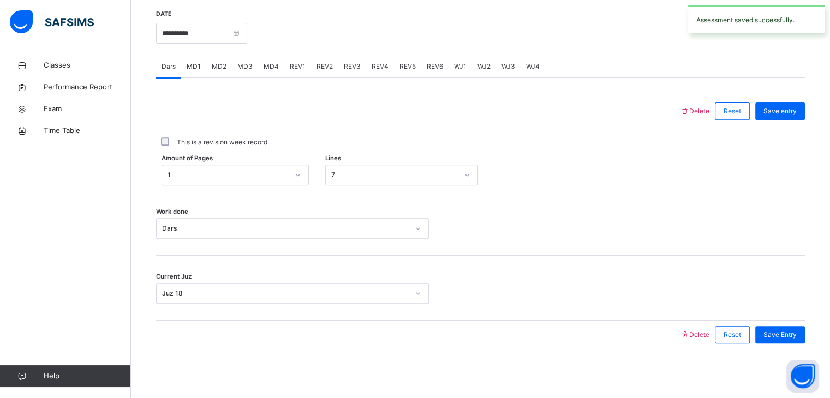
click at [274, 77] on div "Dars MD1 MD2 MD3 MD4 REV1 REV2 REV3 REV4 REV5 REV6 WJ1 WJ2 WJ3 WJ4" at bounding box center [480, 67] width 649 height 22
click at [273, 74] on div "MD4" at bounding box center [271, 67] width 26 height 22
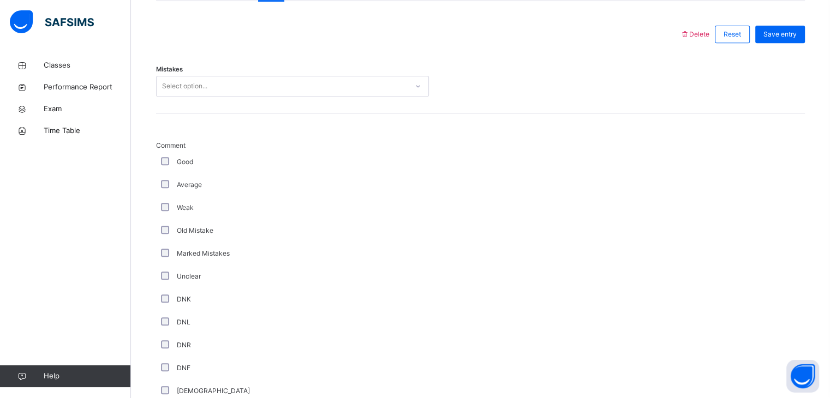
scroll to position [464, 0]
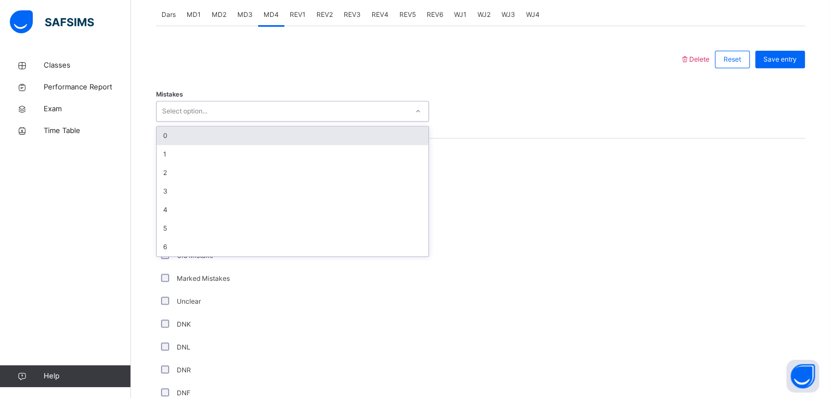
click at [200, 116] on div "Select option..." at bounding box center [184, 111] width 45 height 21
click at [185, 142] on div "0" at bounding box center [293, 136] width 272 height 19
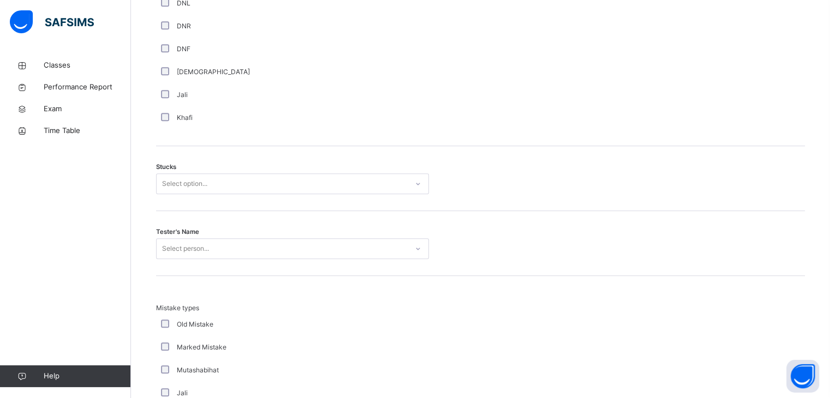
scroll to position [809, 0]
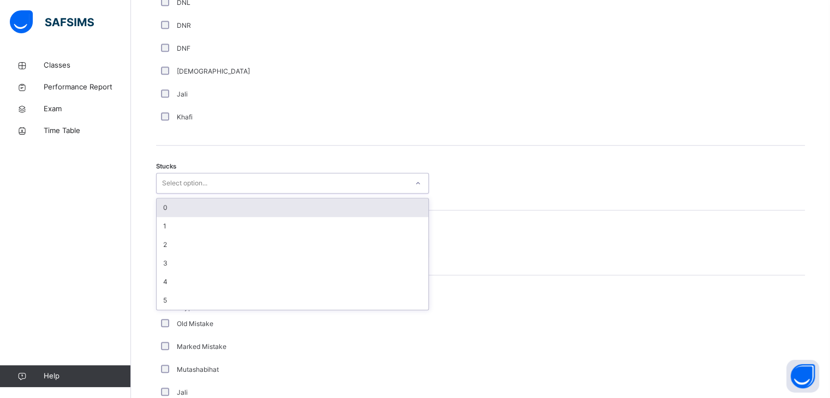
click at [177, 194] on div "Select option..." at bounding box center [184, 183] width 45 height 21
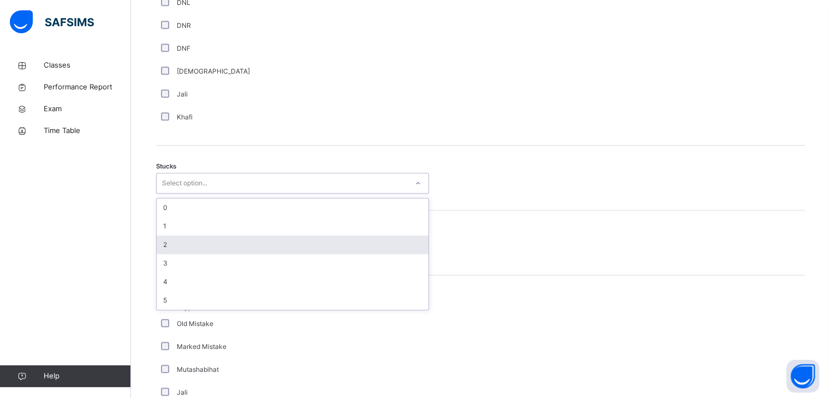
click at [172, 254] on div "2" at bounding box center [293, 245] width 272 height 19
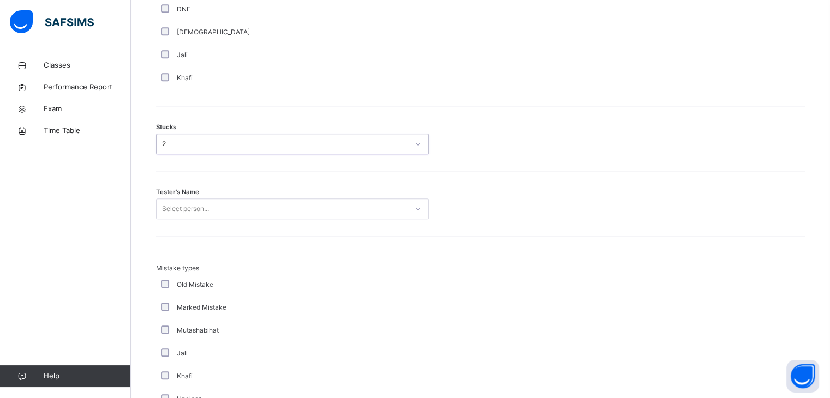
click at [181, 219] on div "Select person..." at bounding box center [292, 209] width 273 height 21
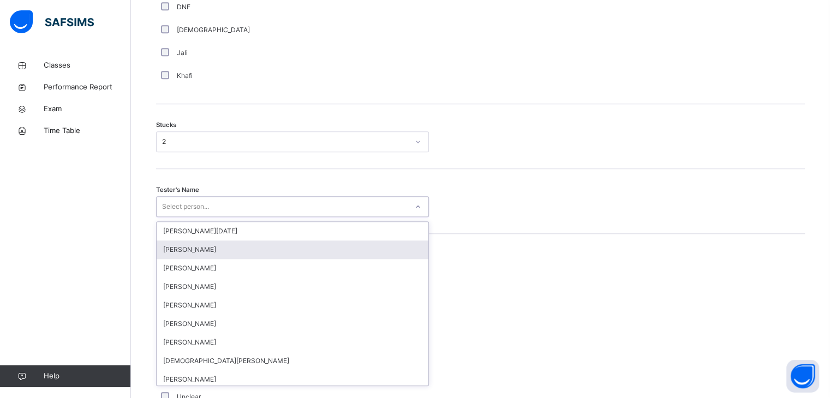
scroll to position [851, 0]
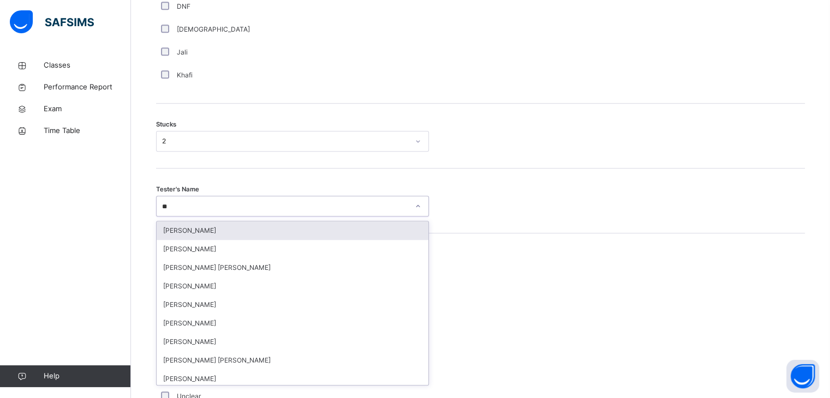
type input "***"
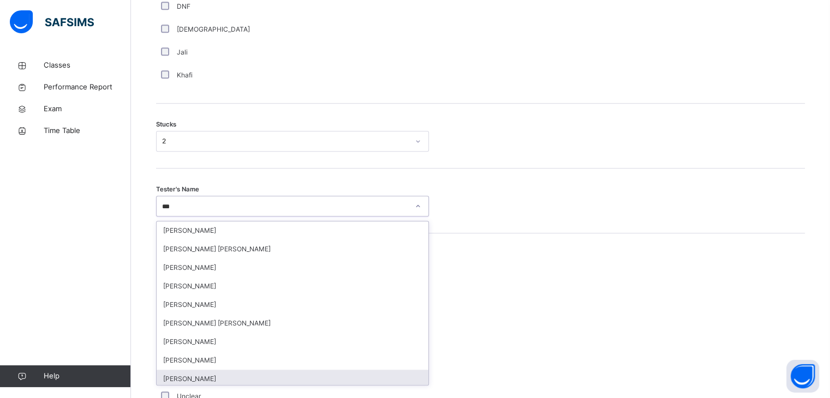
click at [199, 388] on div "[PERSON_NAME]" at bounding box center [293, 379] width 272 height 19
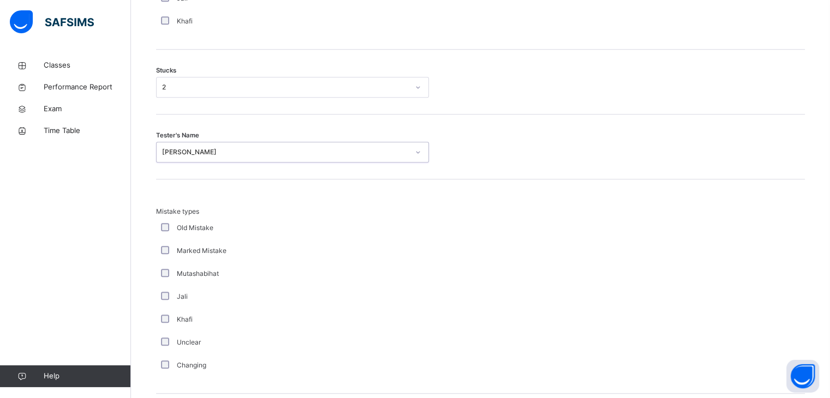
scroll to position [907, 0]
click at [165, 369] on div "Changing" at bounding box center [292, 364] width 267 height 10
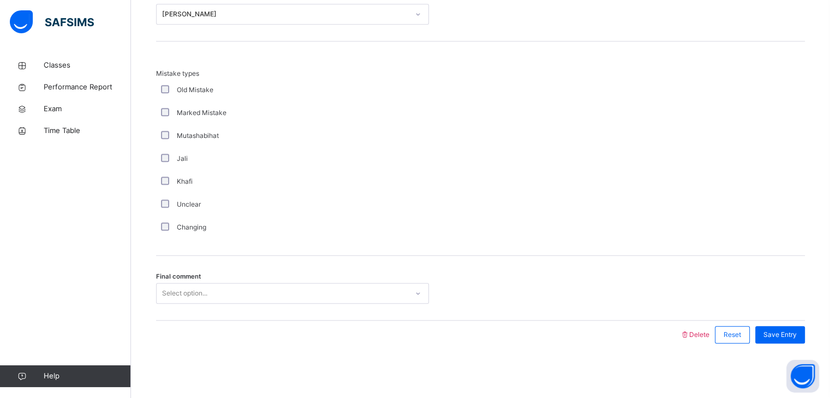
click at [195, 295] on div "Select option..." at bounding box center [184, 293] width 45 height 21
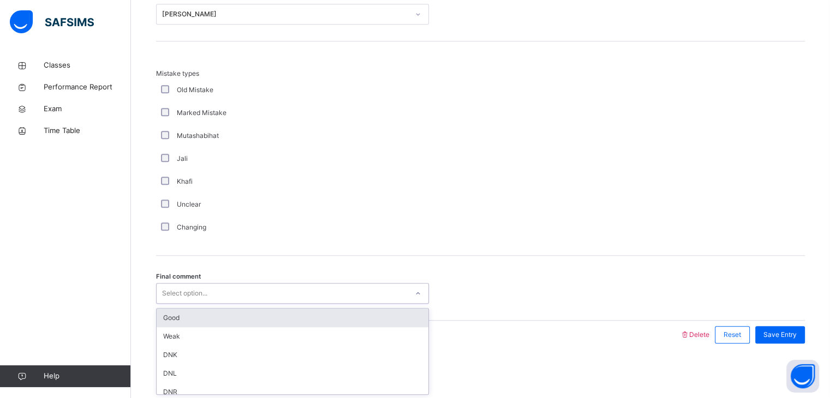
click at [196, 320] on div "Good" at bounding box center [293, 318] width 272 height 19
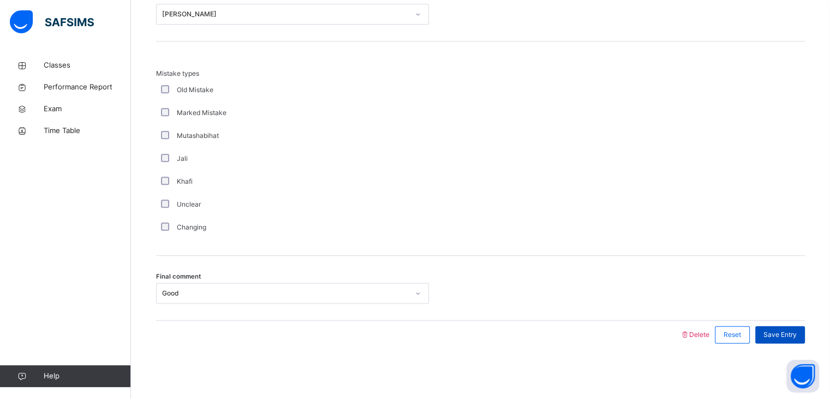
click at [788, 326] on div "Save Entry" at bounding box center [780, 334] width 50 height 17
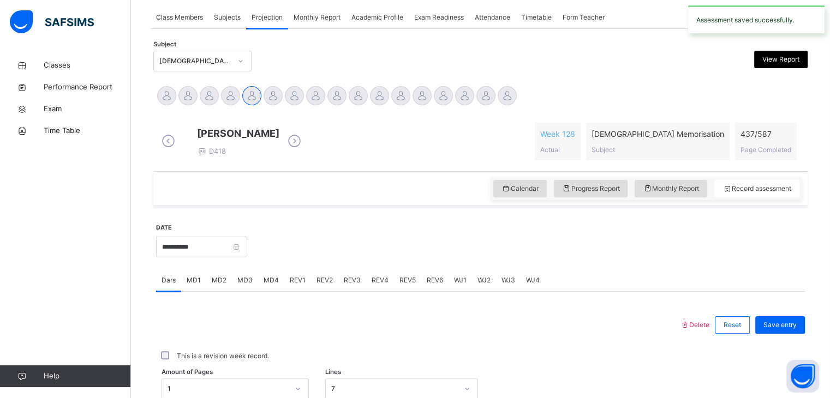
scroll to position [199, 0]
click at [652, 193] on icon at bounding box center [647, 189] width 9 height 10
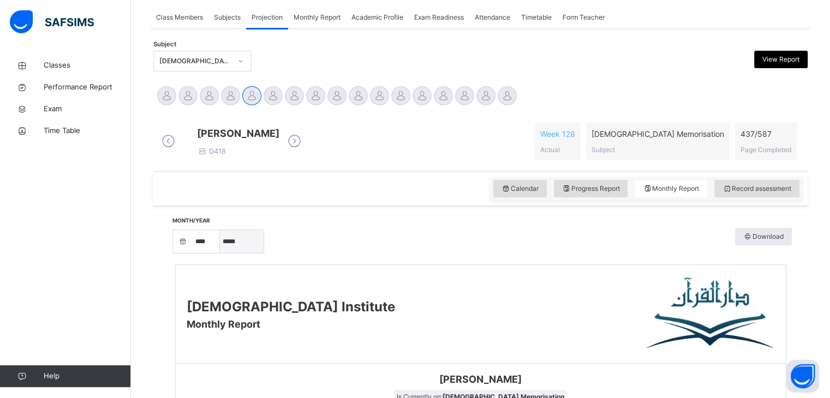
click at [249, 253] on select "***** ******* ******** ***** ***** *** **** **** ****** ********* ******* *****…" at bounding box center [242, 241] width 44 height 23
select select "*"
click at [224, 251] on select "***** ******* ******** ***** ***** *** **** **** ****** ********* ******* *****…" at bounding box center [242, 241] width 44 height 23
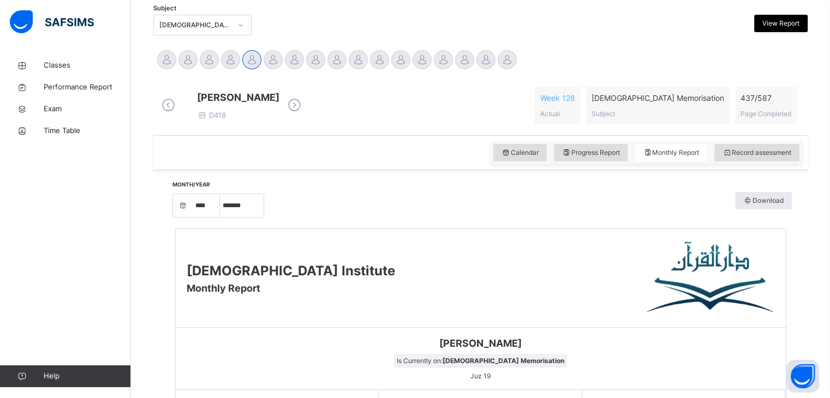
scroll to position [203, 0]
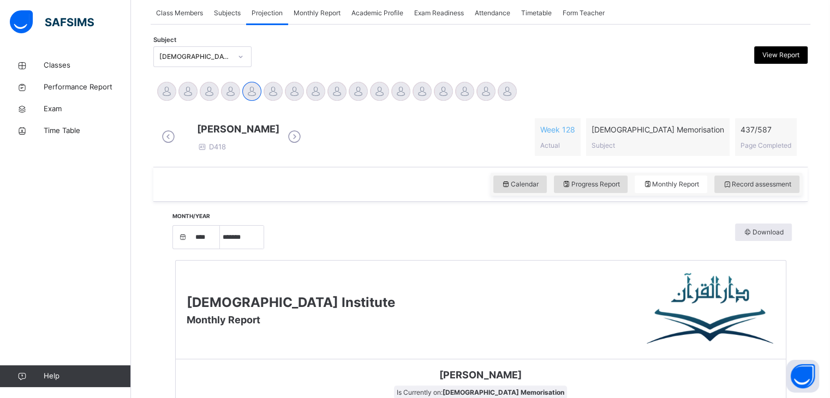
click at [90, 24] on img at bounding box center [52, 21] width 84 height 23
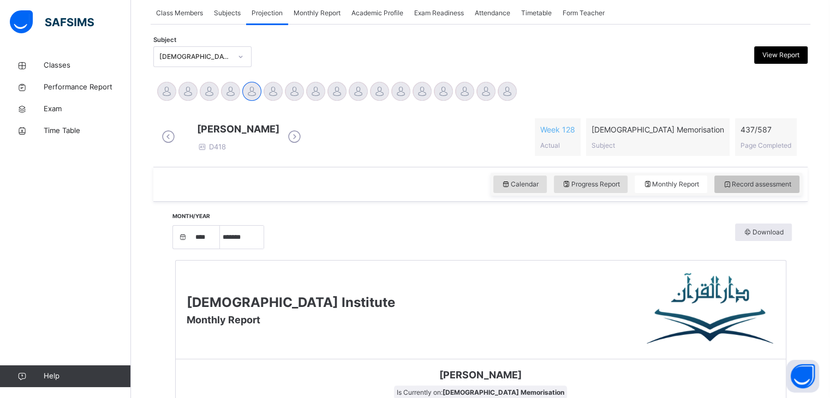
click at [759, 189] on span "Record assessment" at bounding box center [756, 184] width 69 height 10
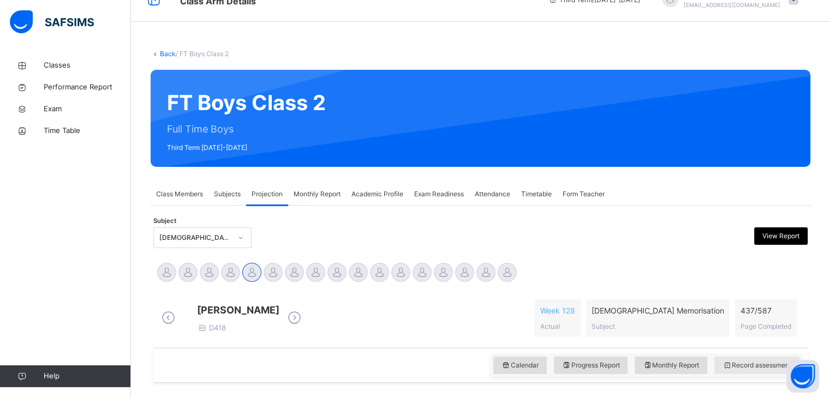
scroll to position [44, 0]
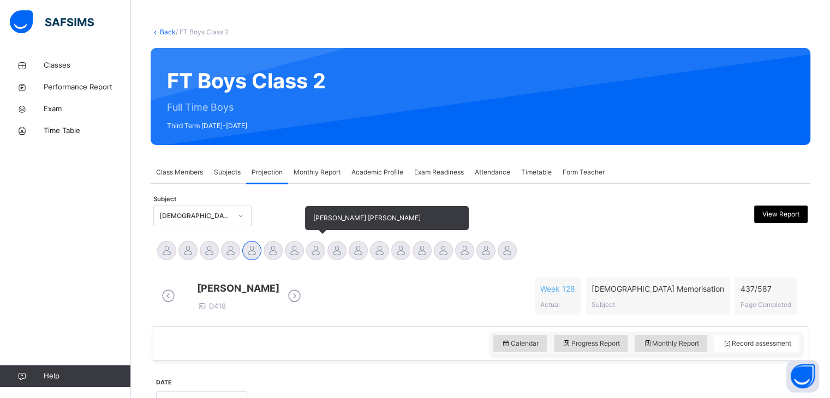
click at [312, 249] on div at bounding box center [315, 250] width 19 height 19
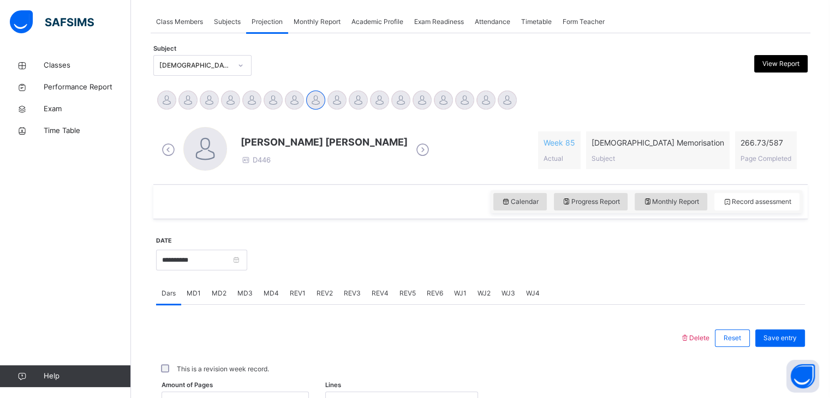
scroll to position [196, 0]
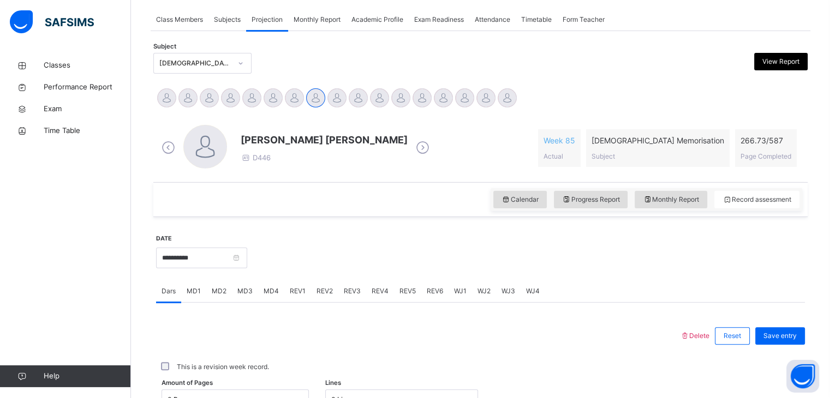
click at [489, 16] on span "Attendance" at bounding box center [492, 20] width 35 height 10
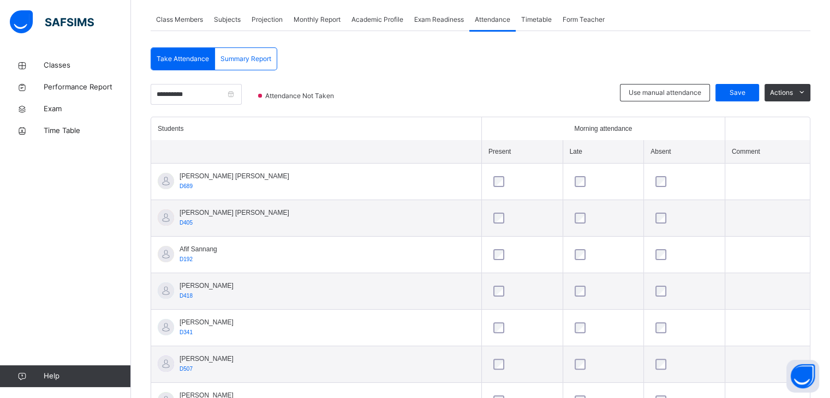
click at [429, 15] on span "Exam Readiness" at bounding box center [439, 20] width 50 height 10
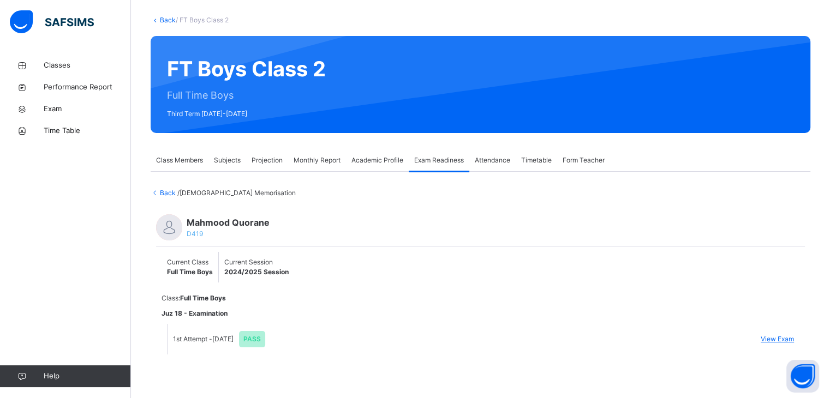
click at [496, 152] on div "Attendance" at bounding box center [492, 160] width 46 height 22
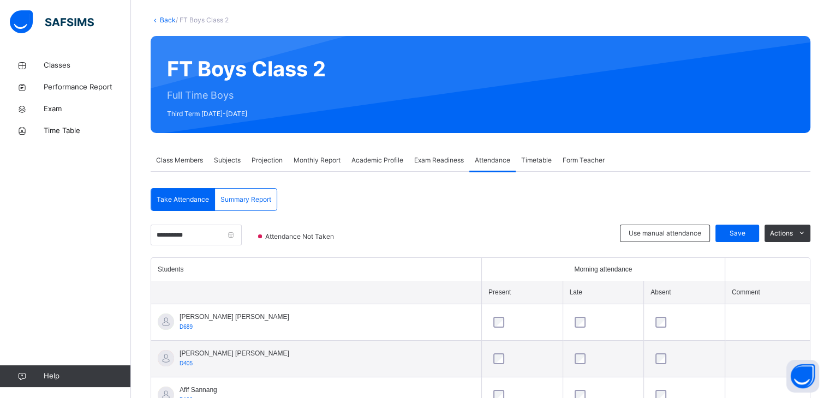
scroll to position [196, 0]
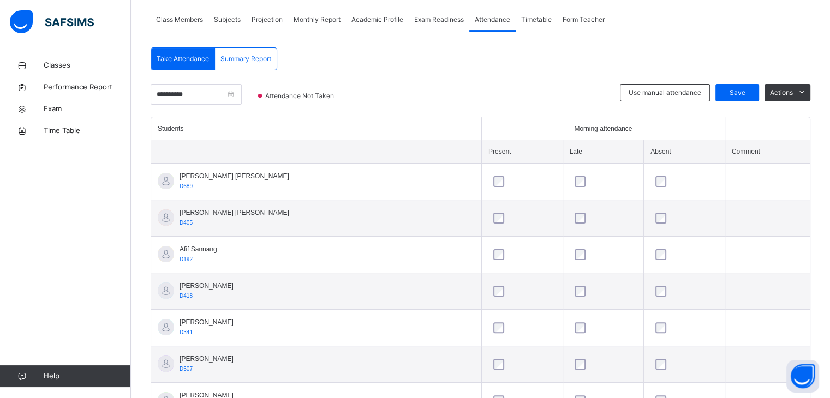
click at [245, 55] on span "Summary Report" at bounding box center [245, 59] width 51 height 10
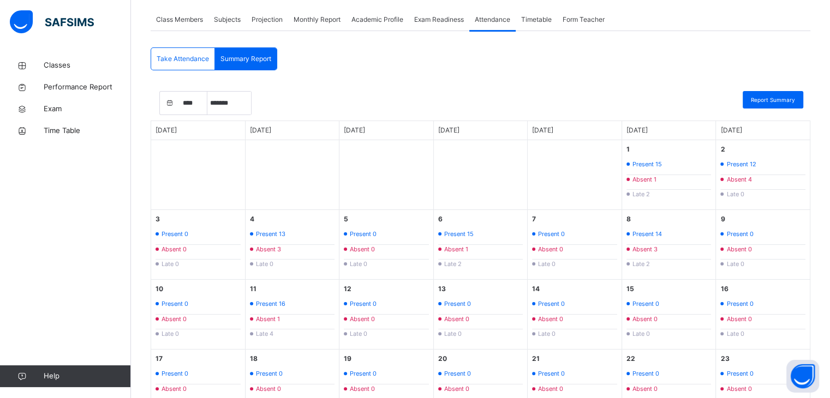
click at [193, 61] on span "Take Attendance" at bounding box center [183, 59] width 52 height 10
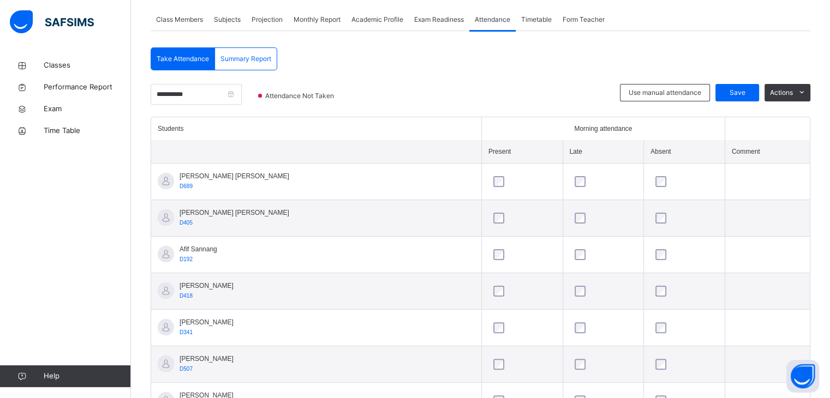
click at [322, 16] on span "Monthly Report" at bounding box center [316, 20] width 47 height 10
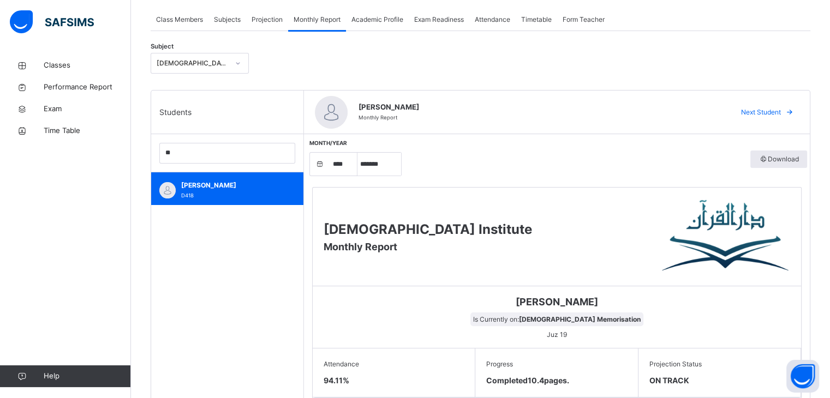
click at [274, 15] on span "Projection" at bounding box center [266, 20] width 31 height 10
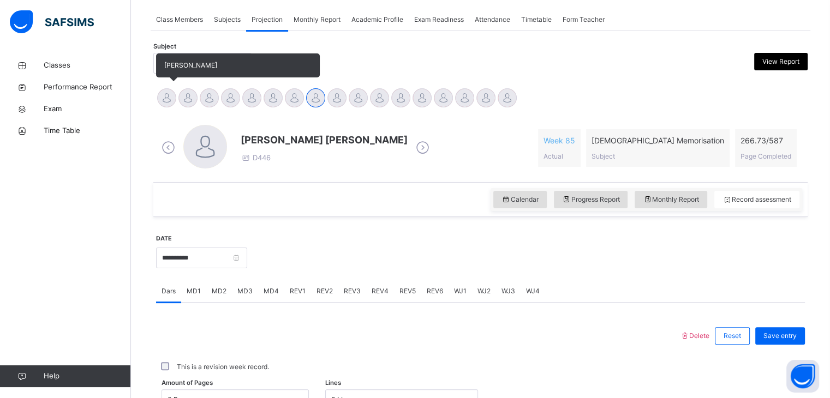
click at [166, 94] on div at bounding box center [166, 97] width 19 height 19
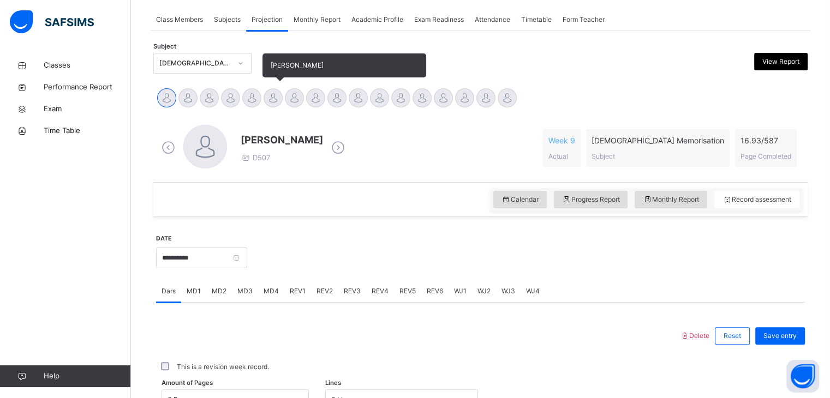
click at [266, 90] on div at bounding box center [272, 97] width 19 height 19
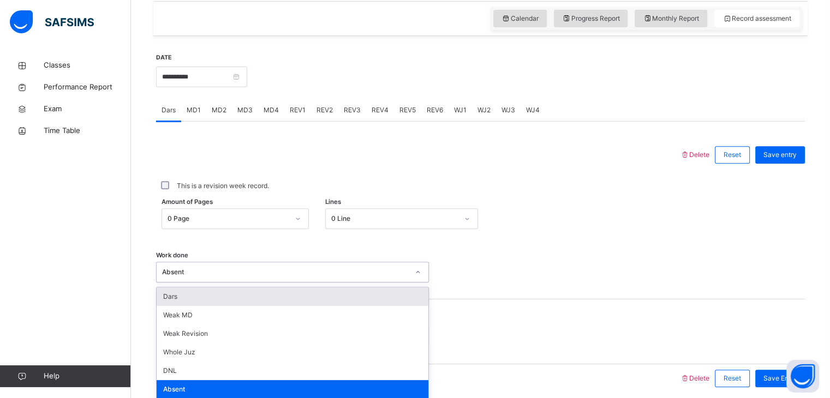
scroll to position [421, 0]
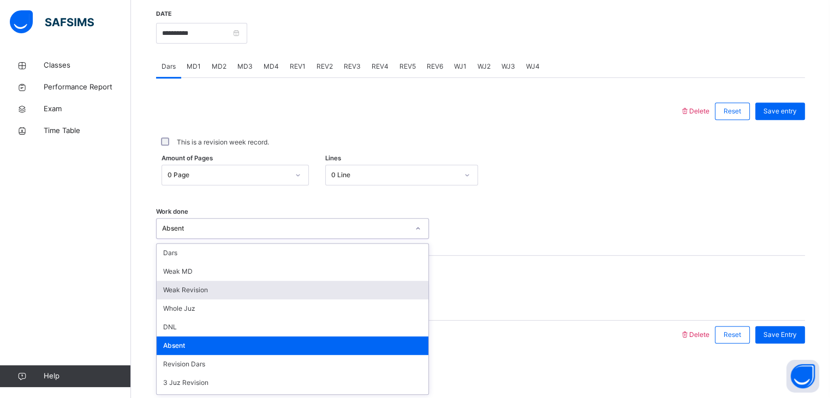
click at [235, 303] on div "Juz 9" at bounding box center [292, 293] width 273 height 21
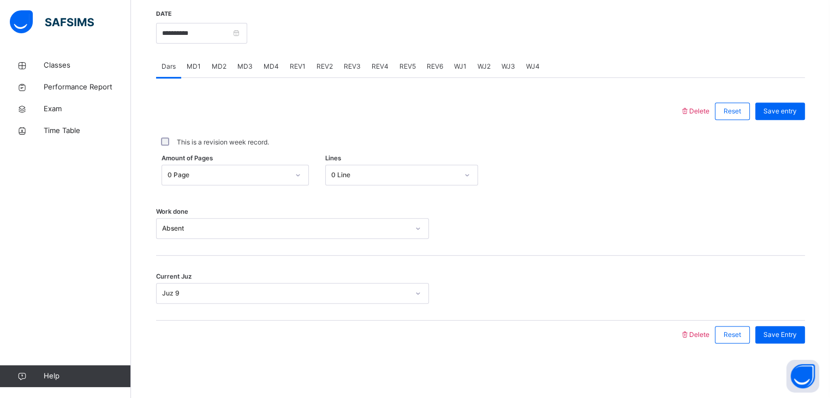
drag, startPoint x: 235, startPoint y: 303, endPoint x: 196, endPoint y: 243, distance: 70.7
click at [196, 243] on div "Work done Absent" at bounding box center [480, 223] width 649 height 65
click at [201, 230] on div "Absent" at bounding box center [285, 229] width 247 height 10
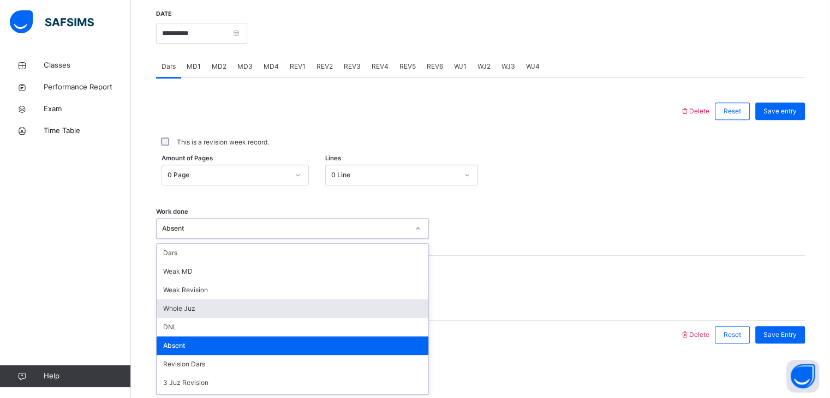
click at [192, 309] on div "Whole Juz" at bounding box center [293, 308] width 272 height 19
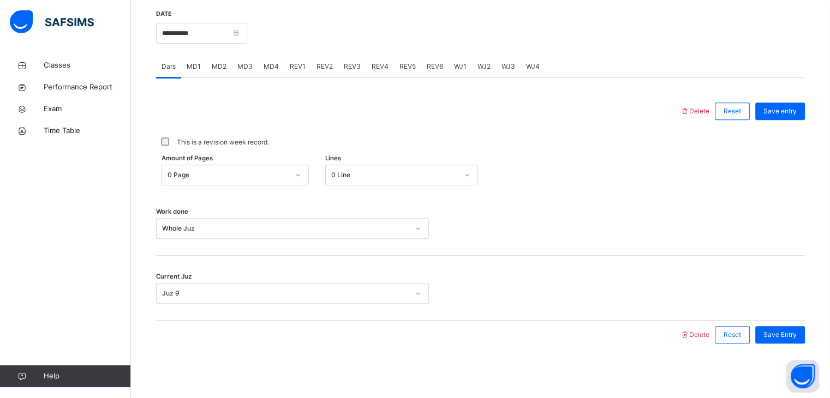
click at [805, 99] on div "Save entry" at bounding box center [777, 111] width 55 height 28
click at [797, 117] on div "Save entry" at bounding box center [780, 111] width 50 height 17
